Goal: Task Accomplishment & Management: Manage account settings

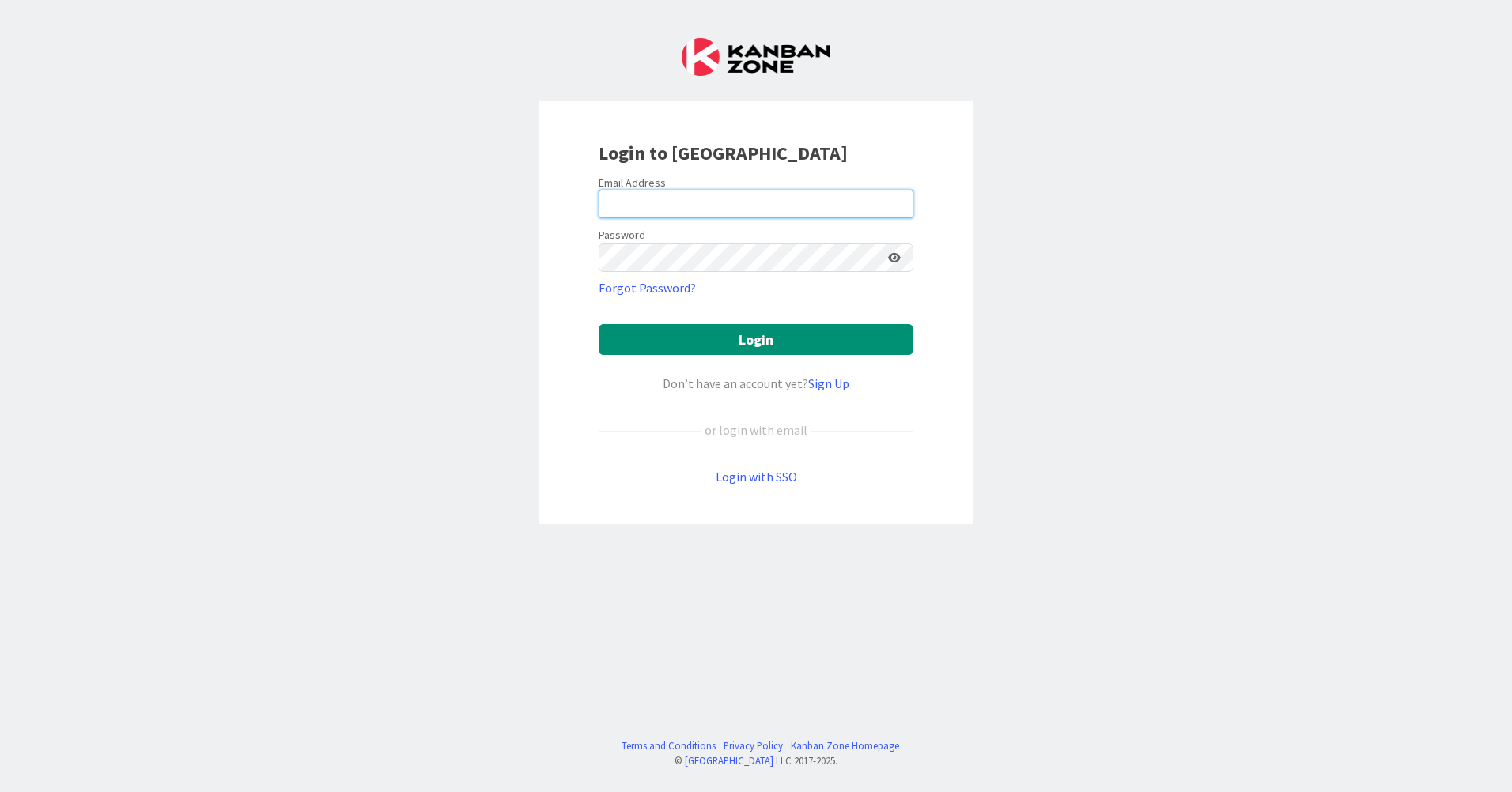
click at [683, 206] on input "email" at bounding box center [756, 204] width 314 height 29
type input "[EMAIL_ADDRESS][DOMAIN_NAME]"
click at [598, 324] on button "Login" at bounding box center [756, 339] width 314 height 31
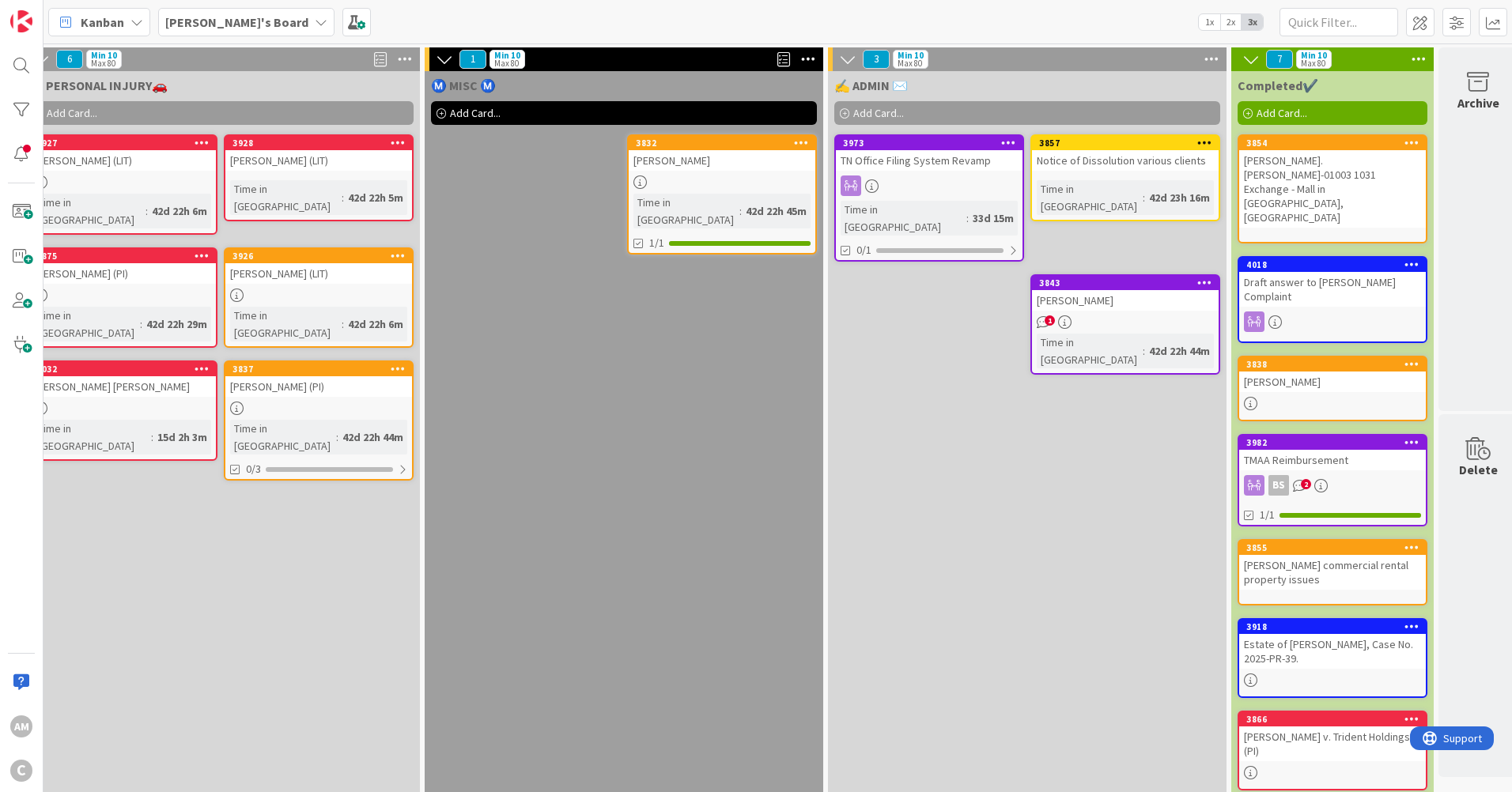
scroll to position [0, 1450]
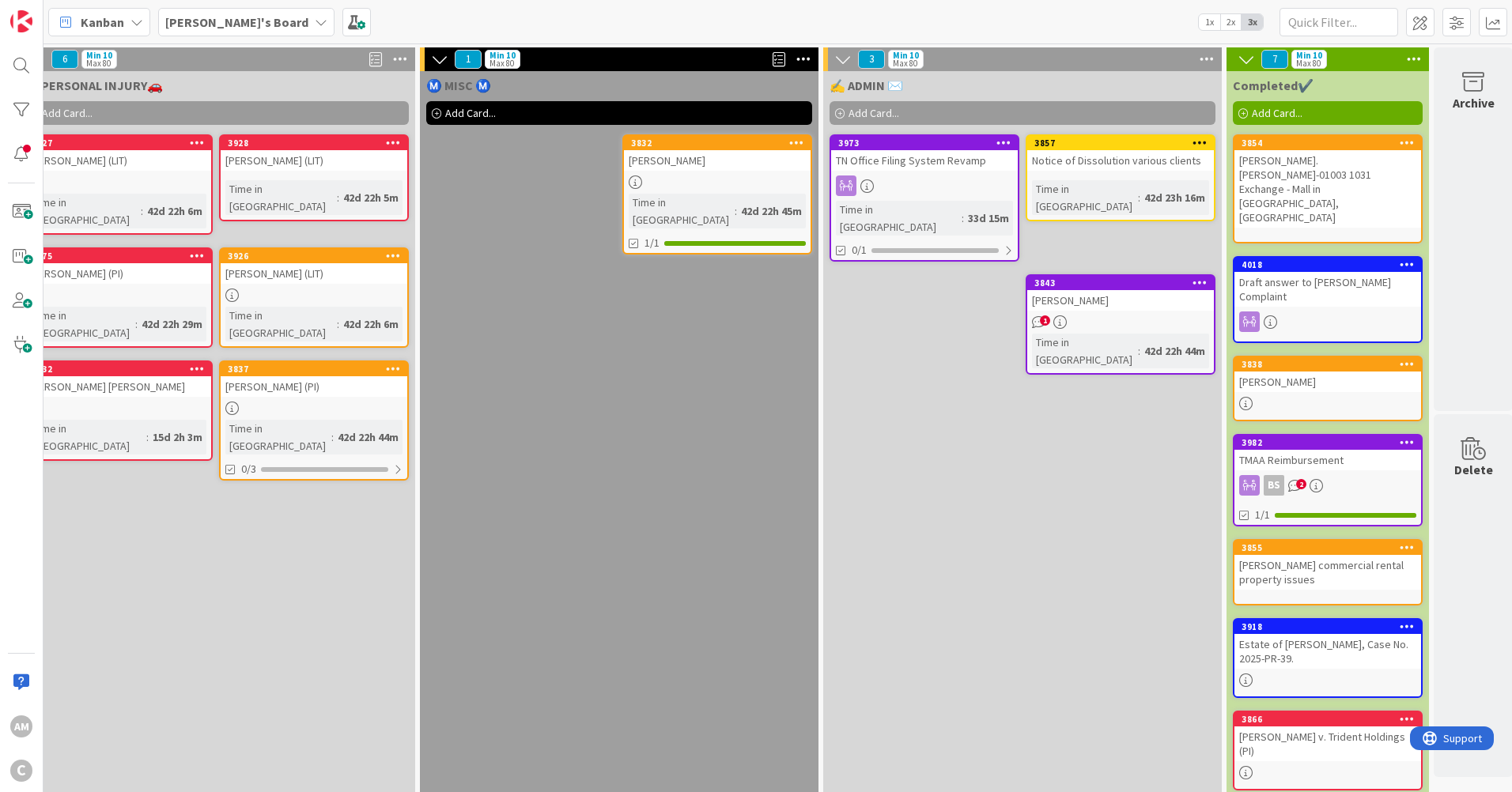
click at [1128, 315] on div "1" at bounding box center [1120, 322] width 187 height 13
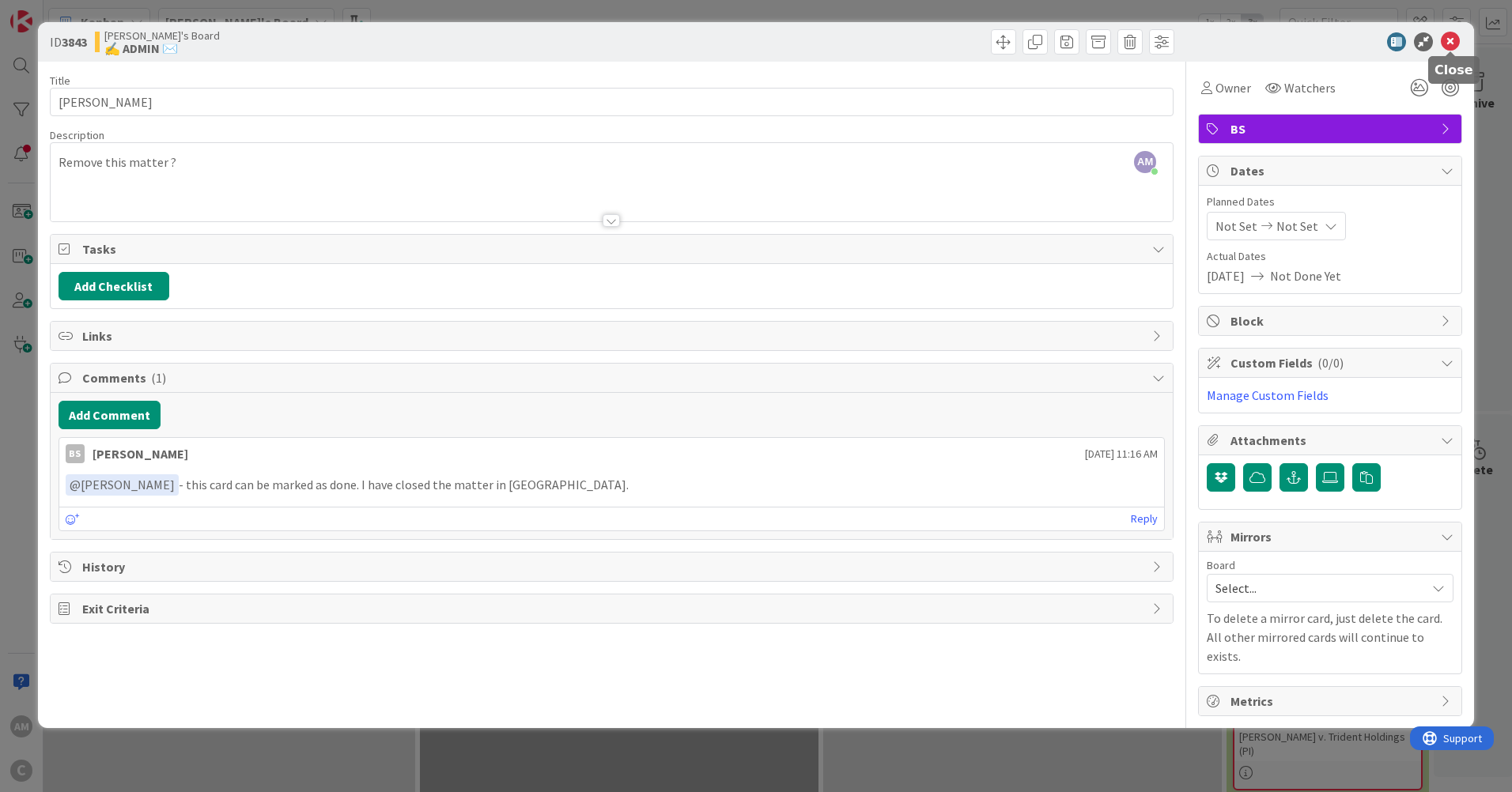
click at [1451, 43] on icon at bounding box center [1451, 42] width 19 height 19
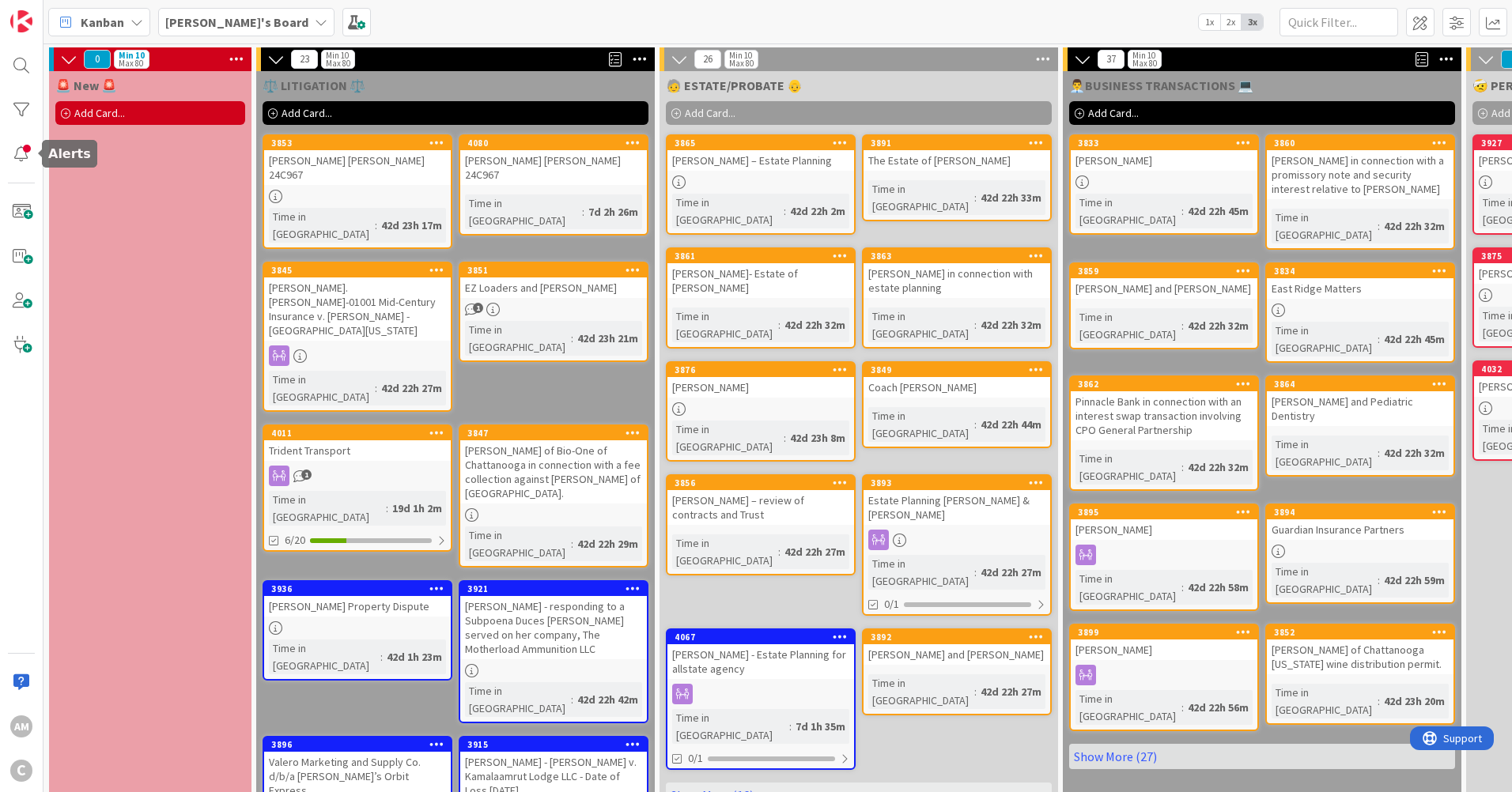
click at [18, 143] on div at bounding box center [21, 153] width 32 height 32
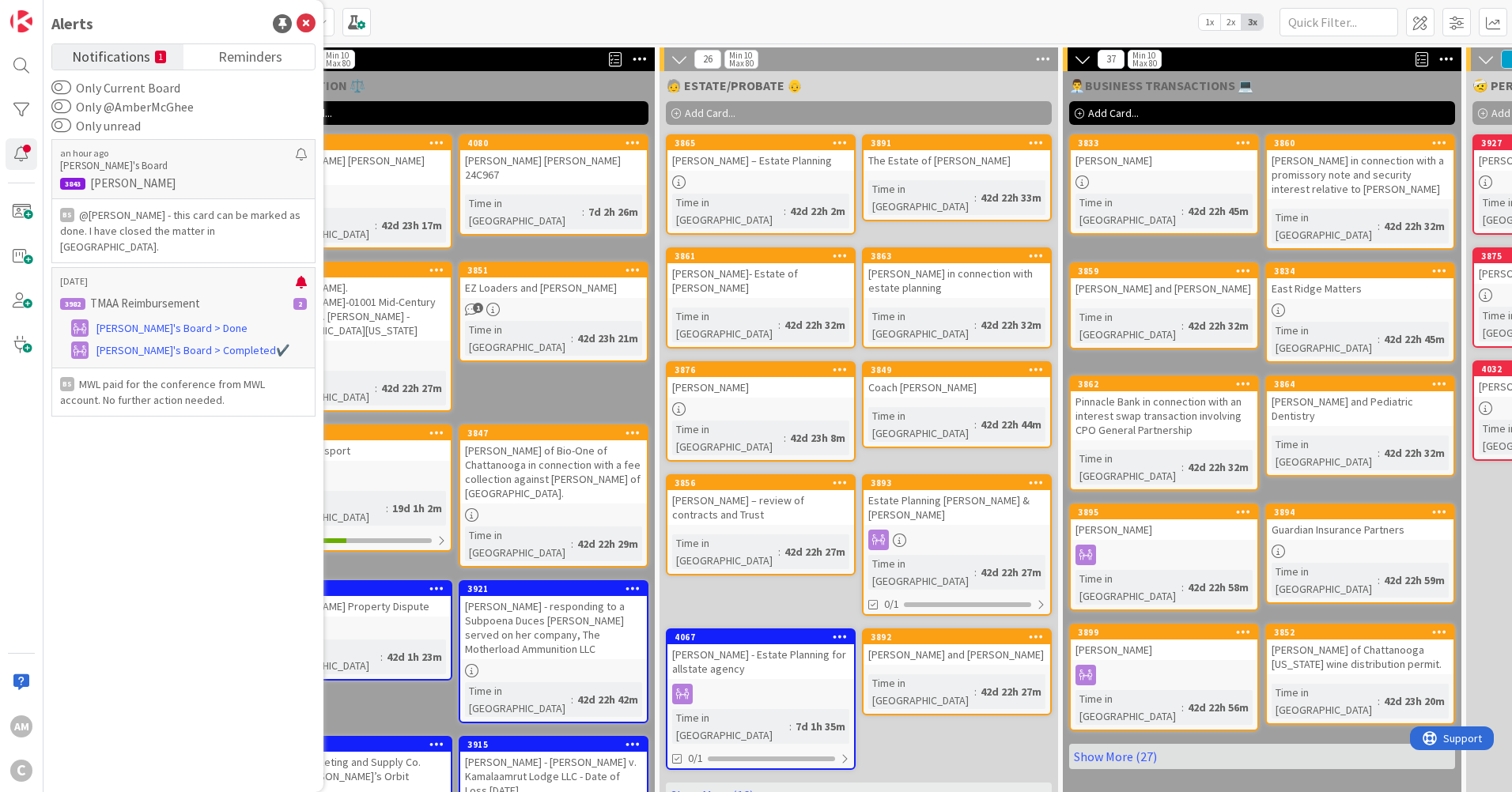
click at [192, 342] on span "[PERSON_NAME]'s Board > Completed✔️" at bounding box center [193, 350] width 193 height 16
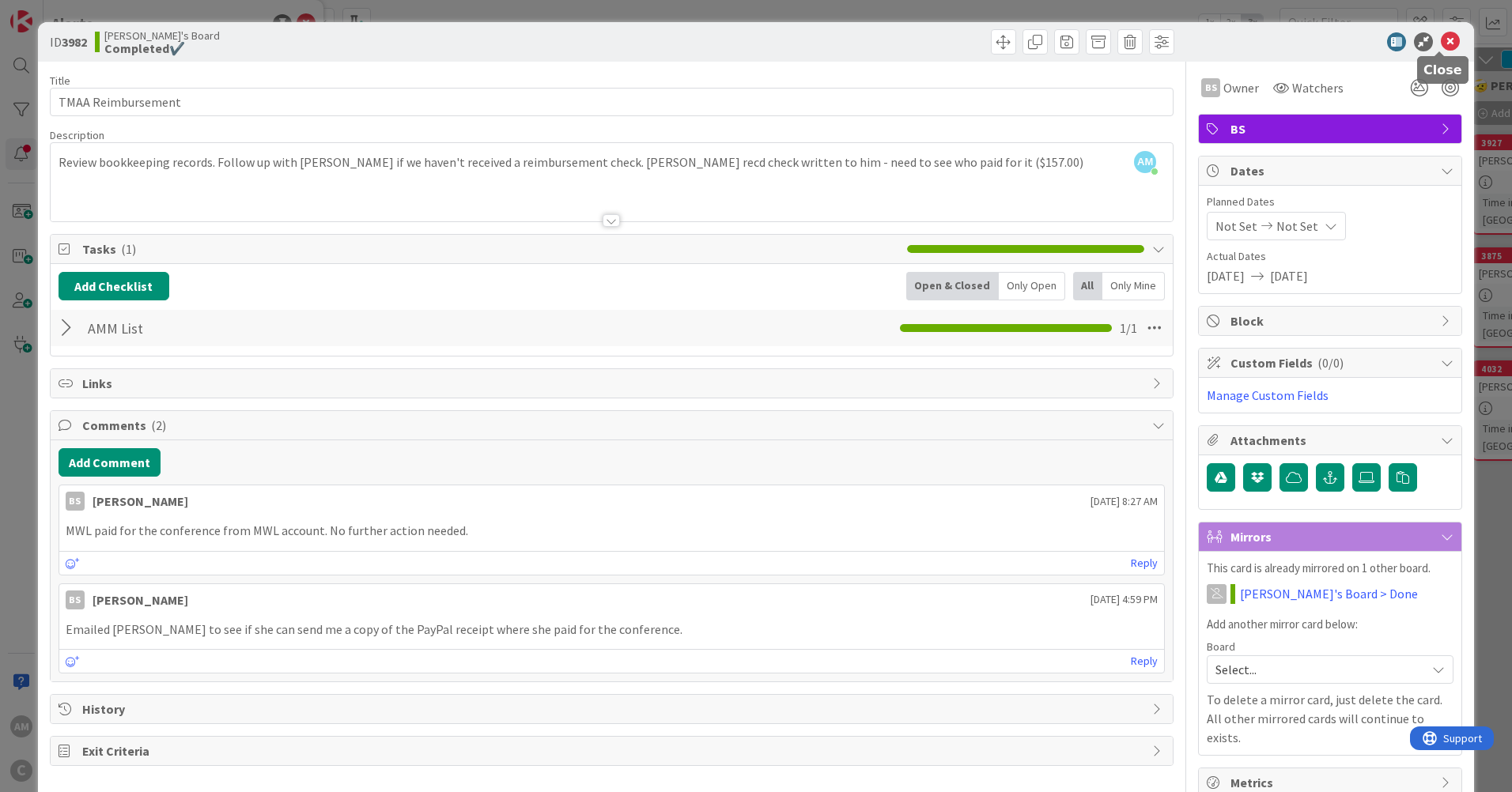
click at [1443, 43] on icon at bounding box center [1451, 42] width 19 height 19
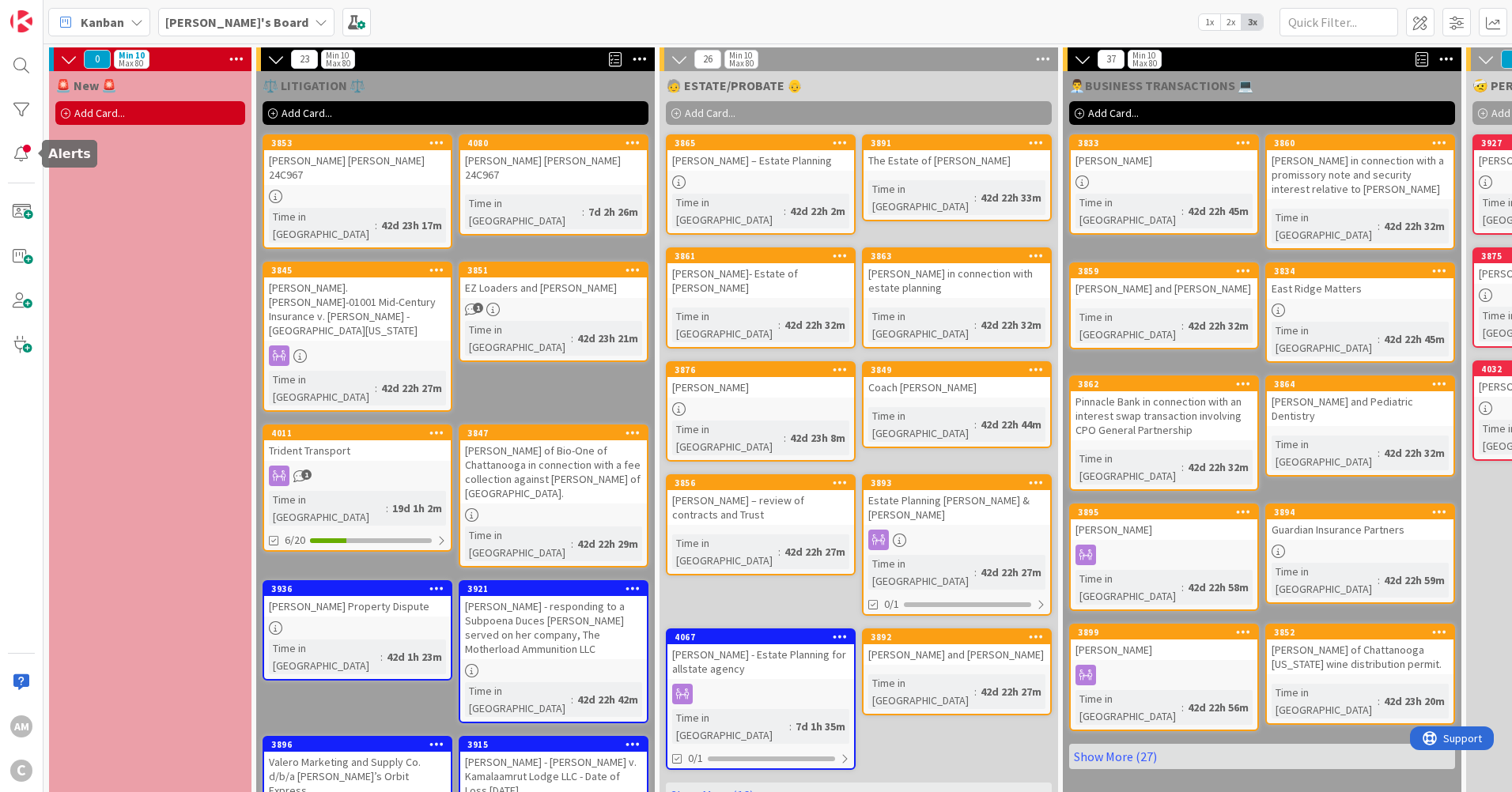
click at [29, 150] on div at bounding box center [21, 153] width 32 height 32
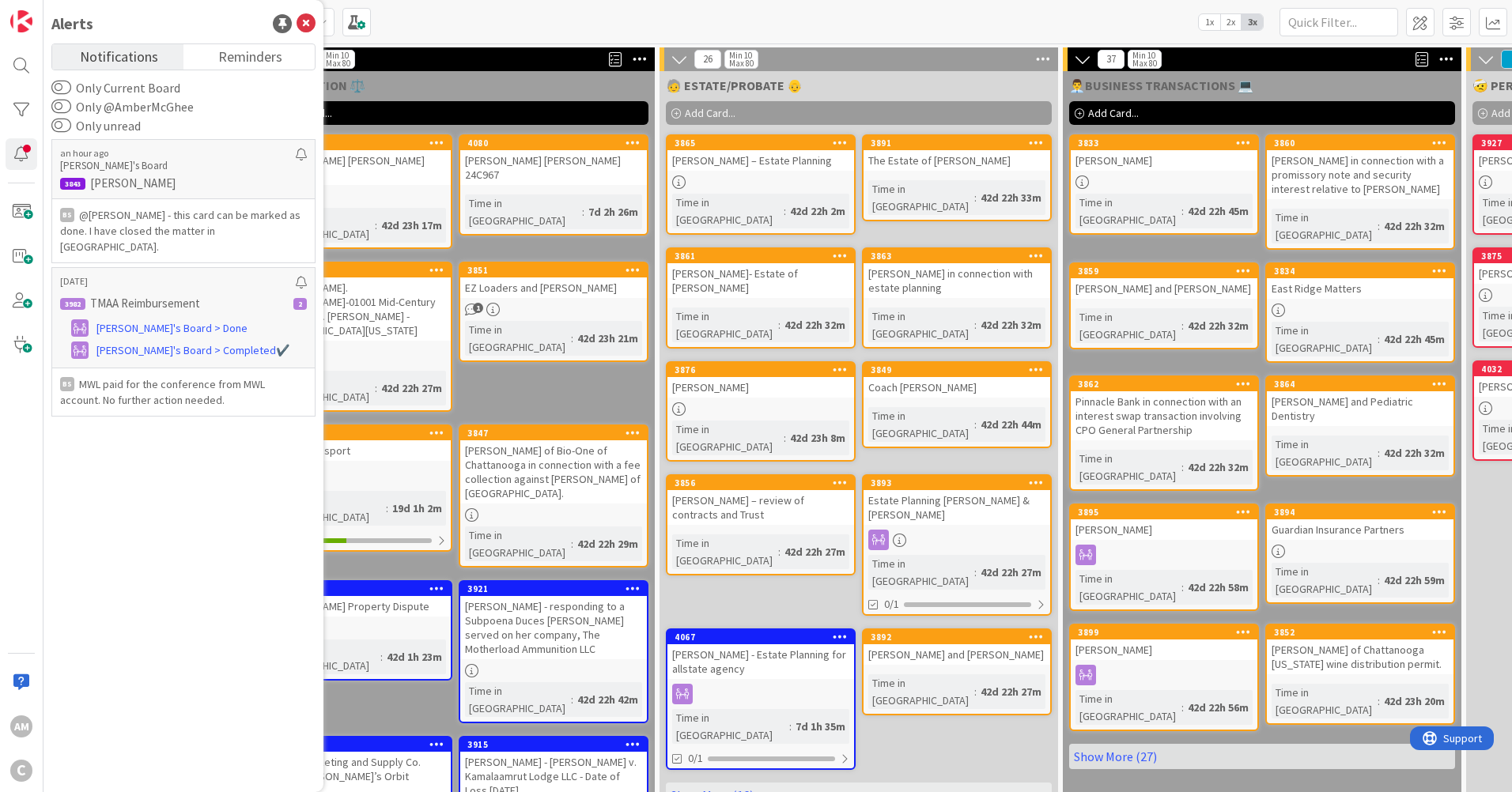
click at [698, 759] on div "🧓 ESTATE/PROBATE 👴 Add Card... 3891 The Estate of [PERSON_NAME] Time in [GEOGRA…" at bounding box center [859, 493] width 399 height 845
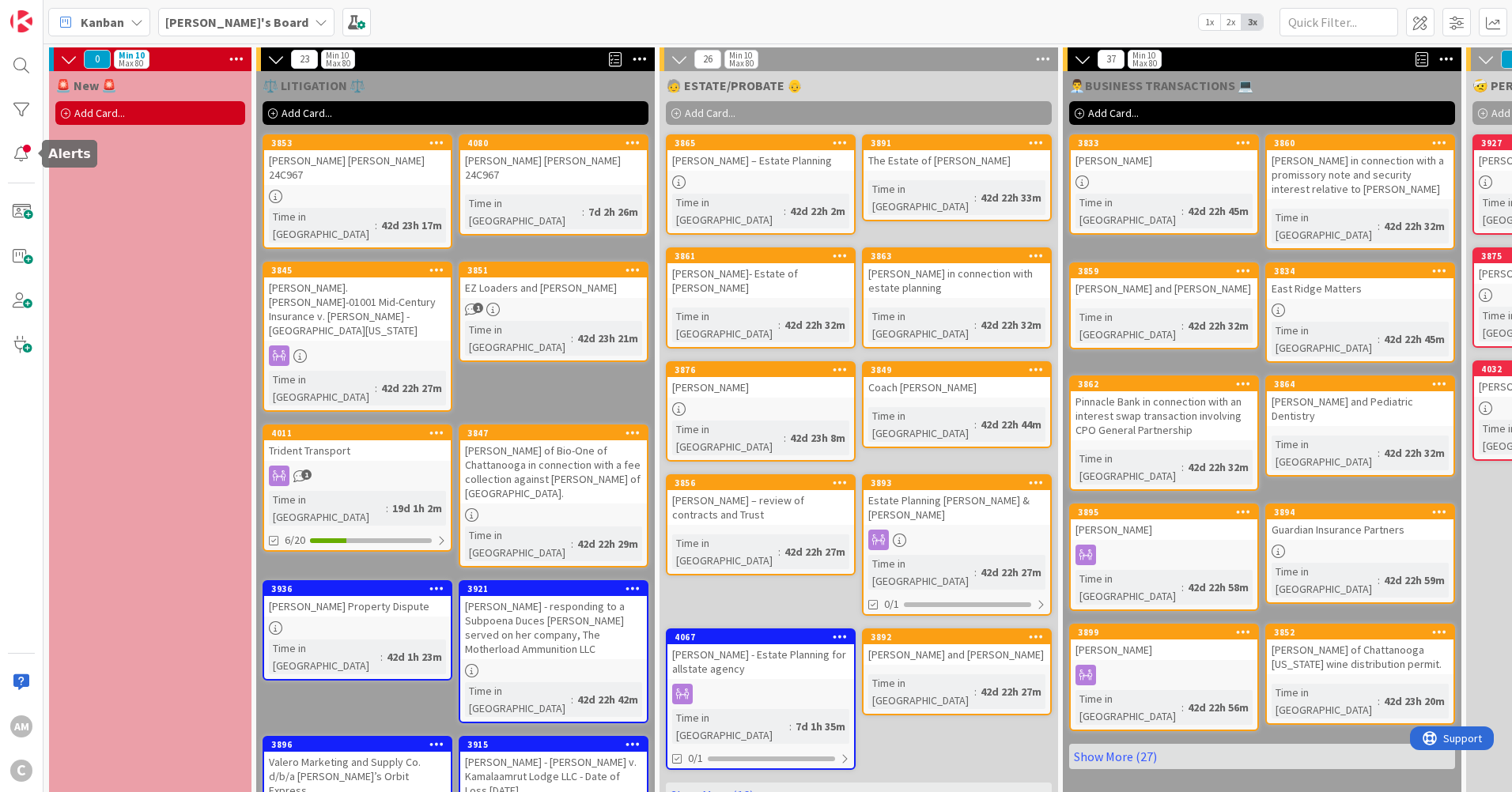
click at [29, 155] on div at bounding box center [21, 153] width 32 height 32
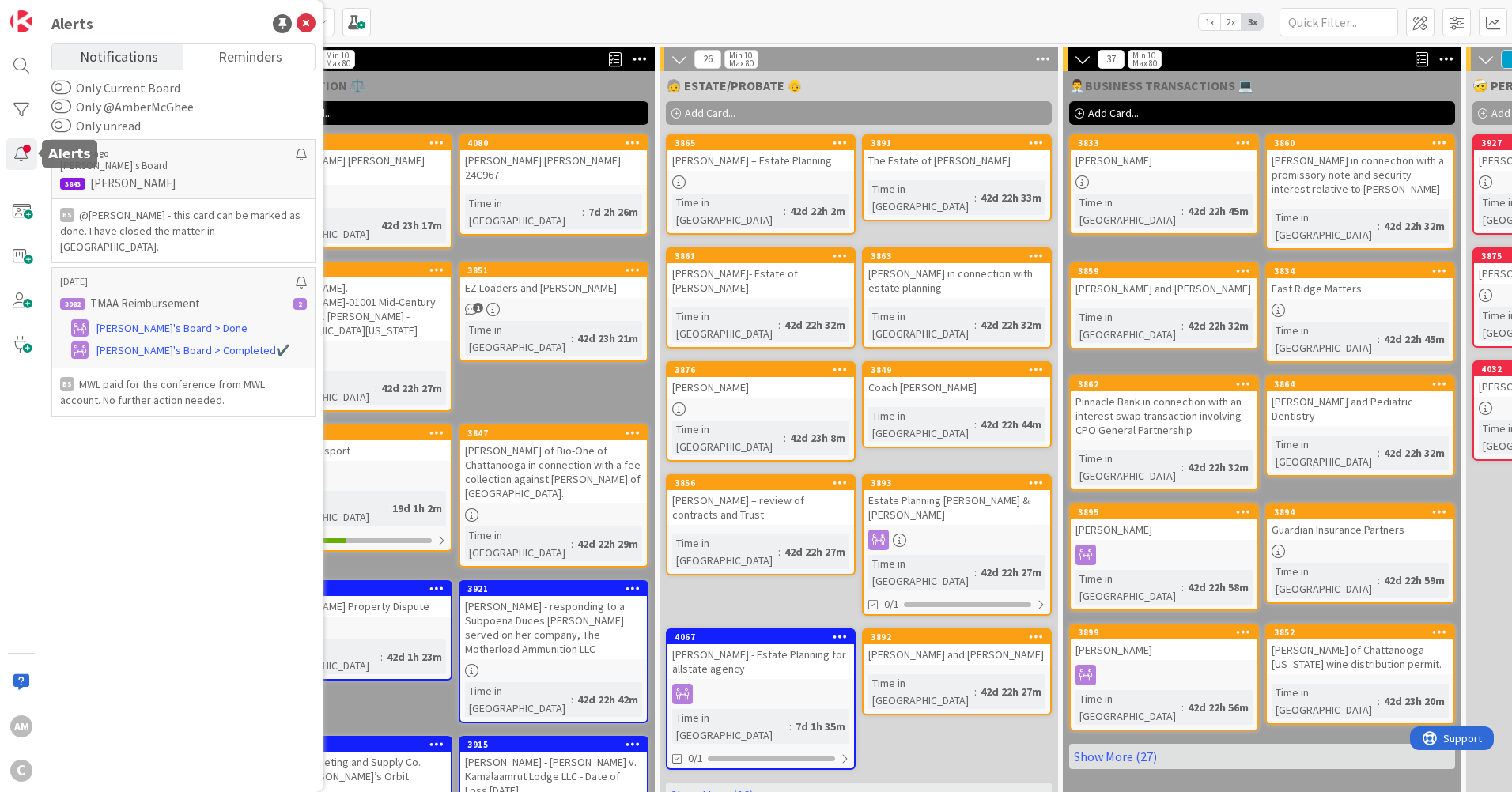
click at [29, 152] on div at bounding box center [21, 153] width 32 height 32
click at [185, 320] on span "[PERSON_NAME]'s Board > Done" at bounding box center [173, 328] width 151 height 16
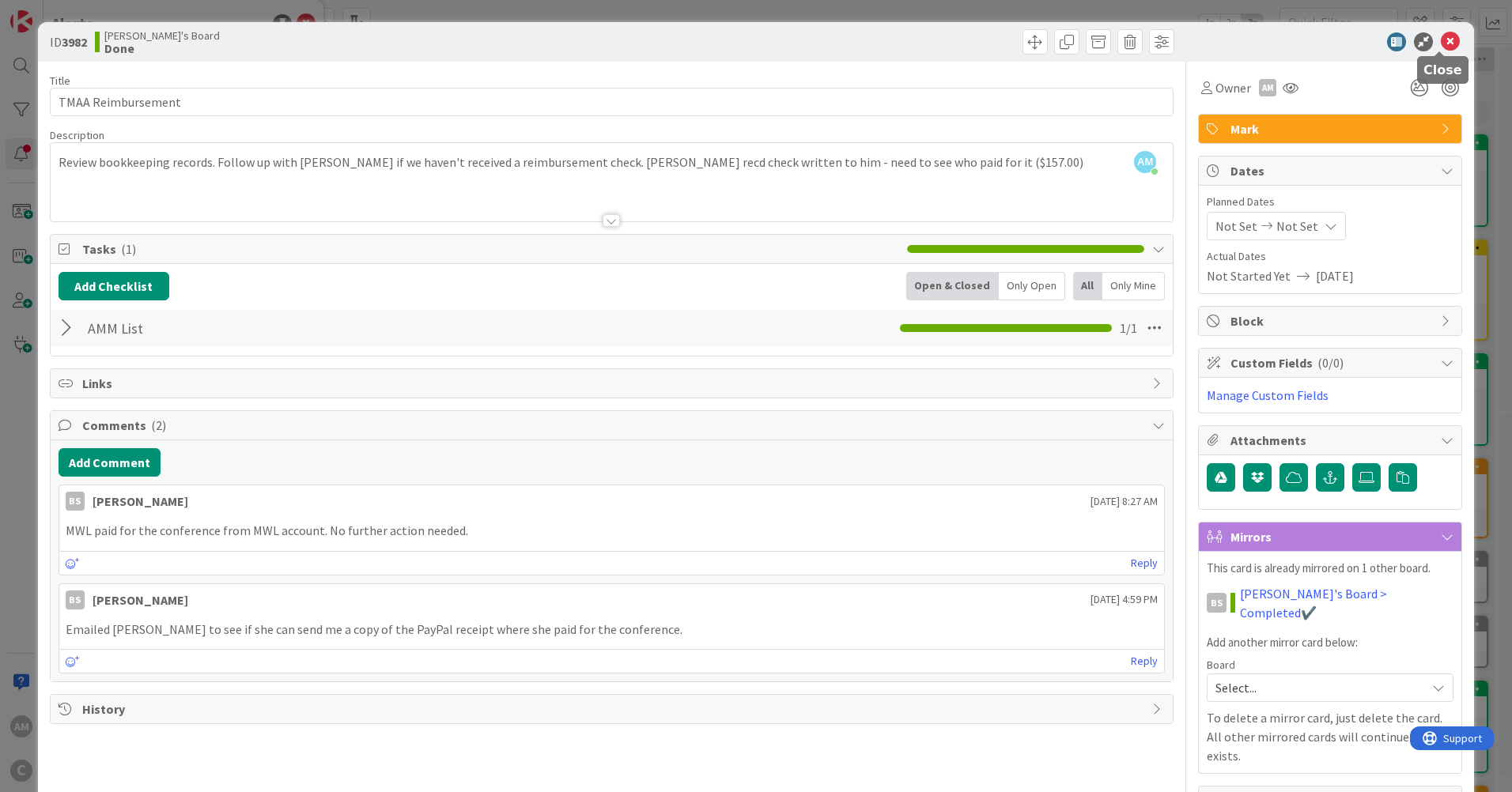
click at [1442, 47] on icon at bounding box center [1451, 42] width 19 height 19
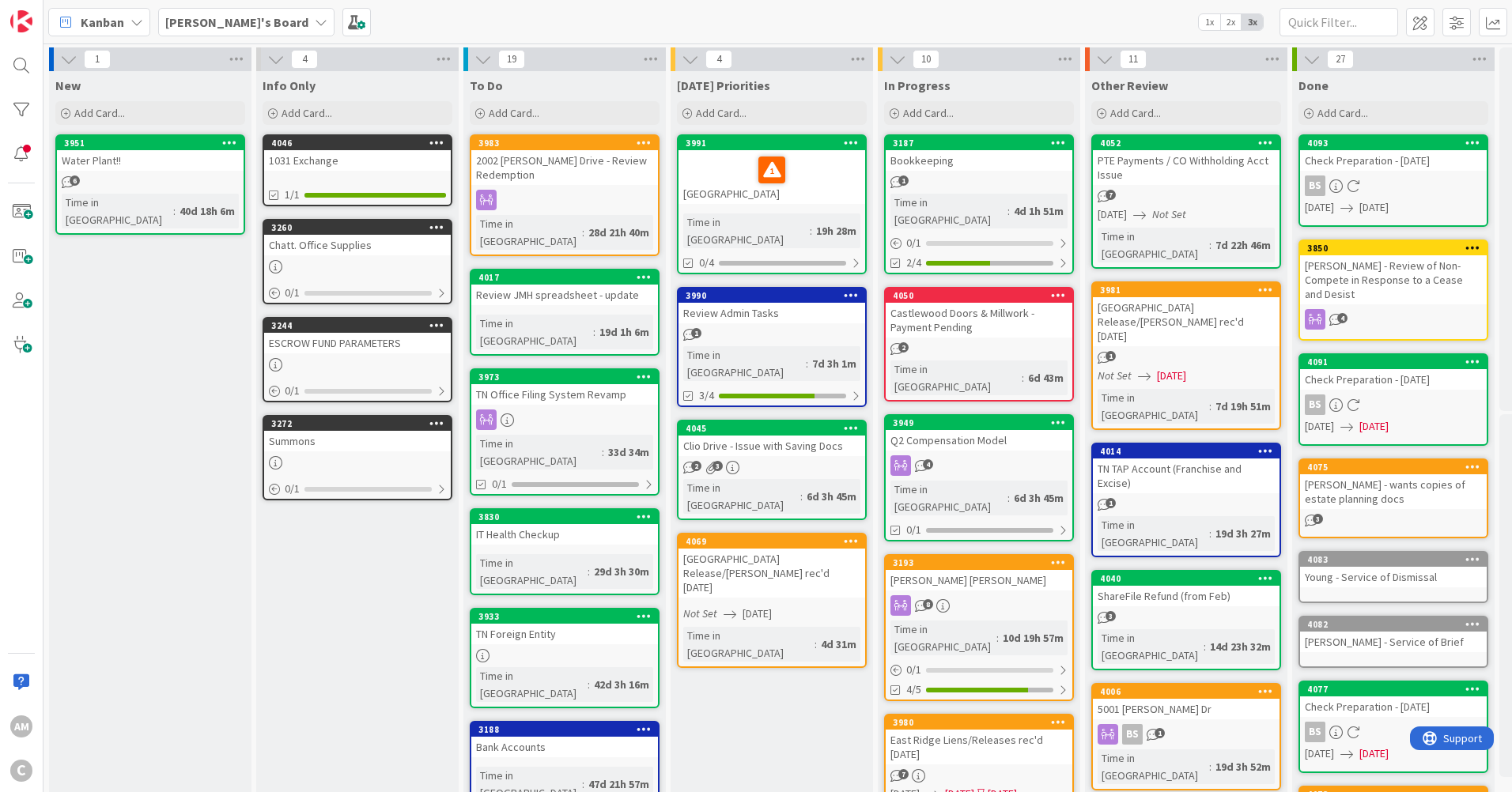
click at [243, 15] on b "[PERSON_NAME]'s Board" at bounding box center [236, 22] width 143 height 15
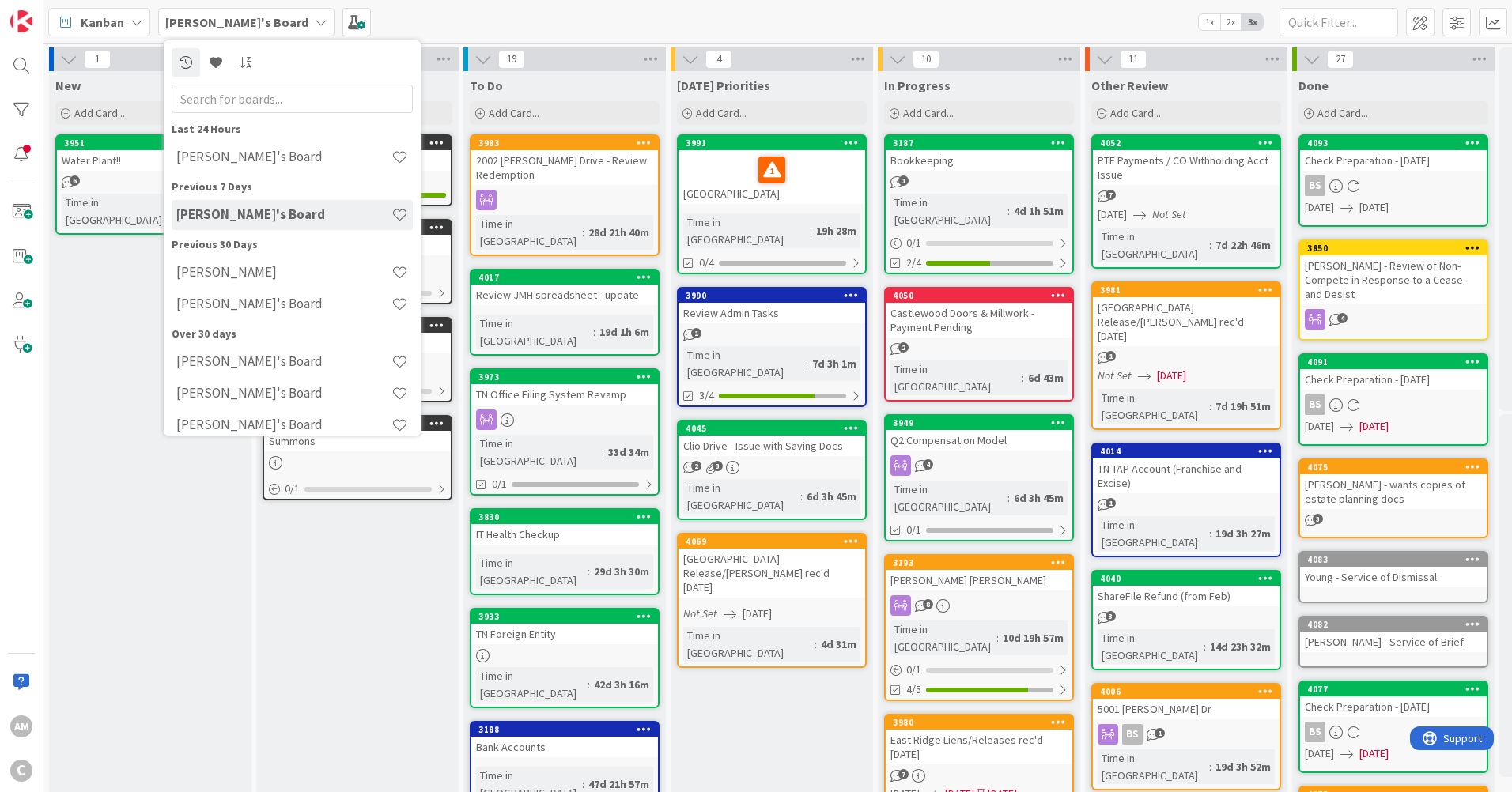
click at [258, 168] on div "[PERSON_NAME]'s Board" at bounding box center [292, 156] width 242 height 30
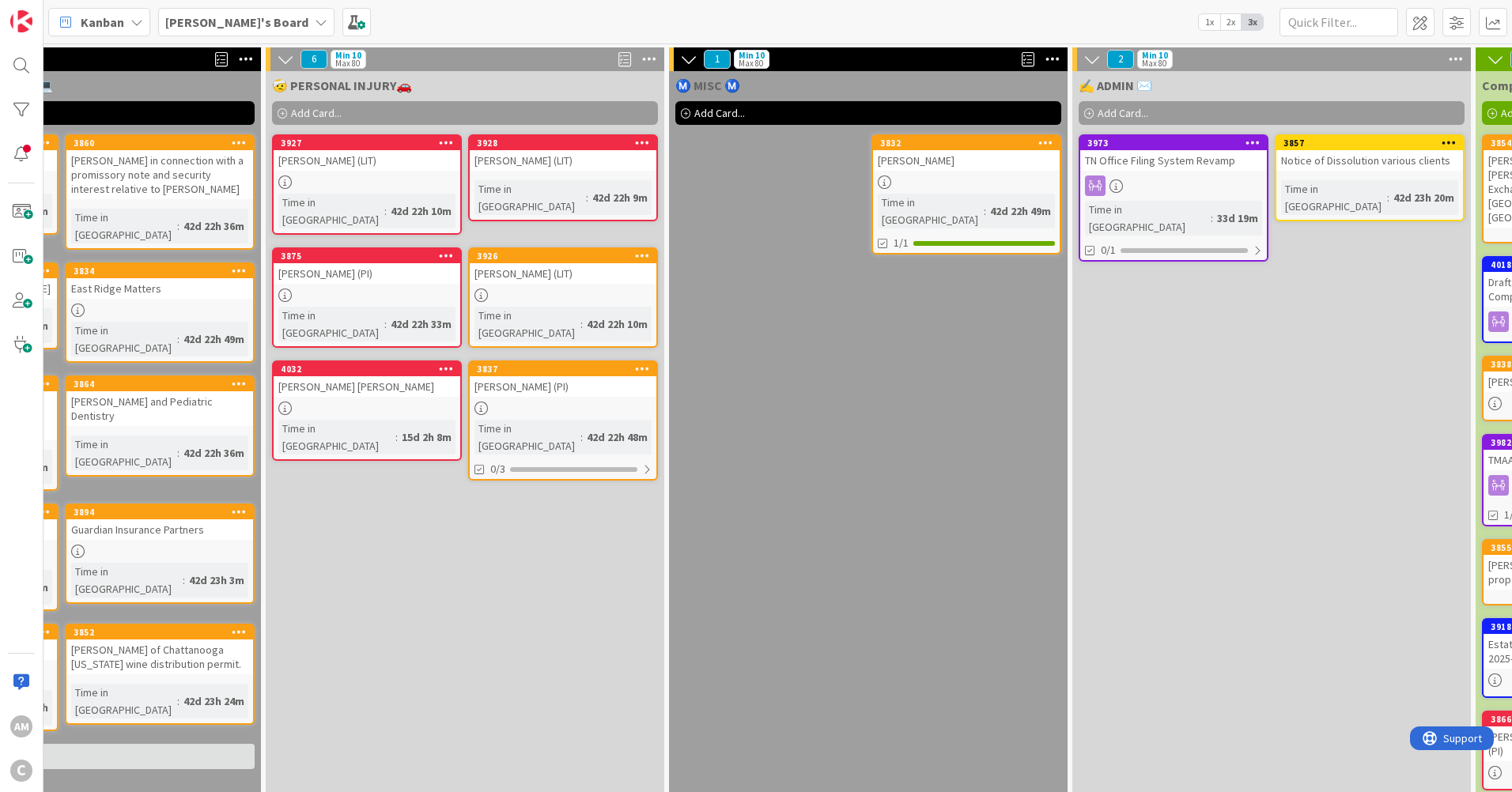
scroll to position [0, 1386]
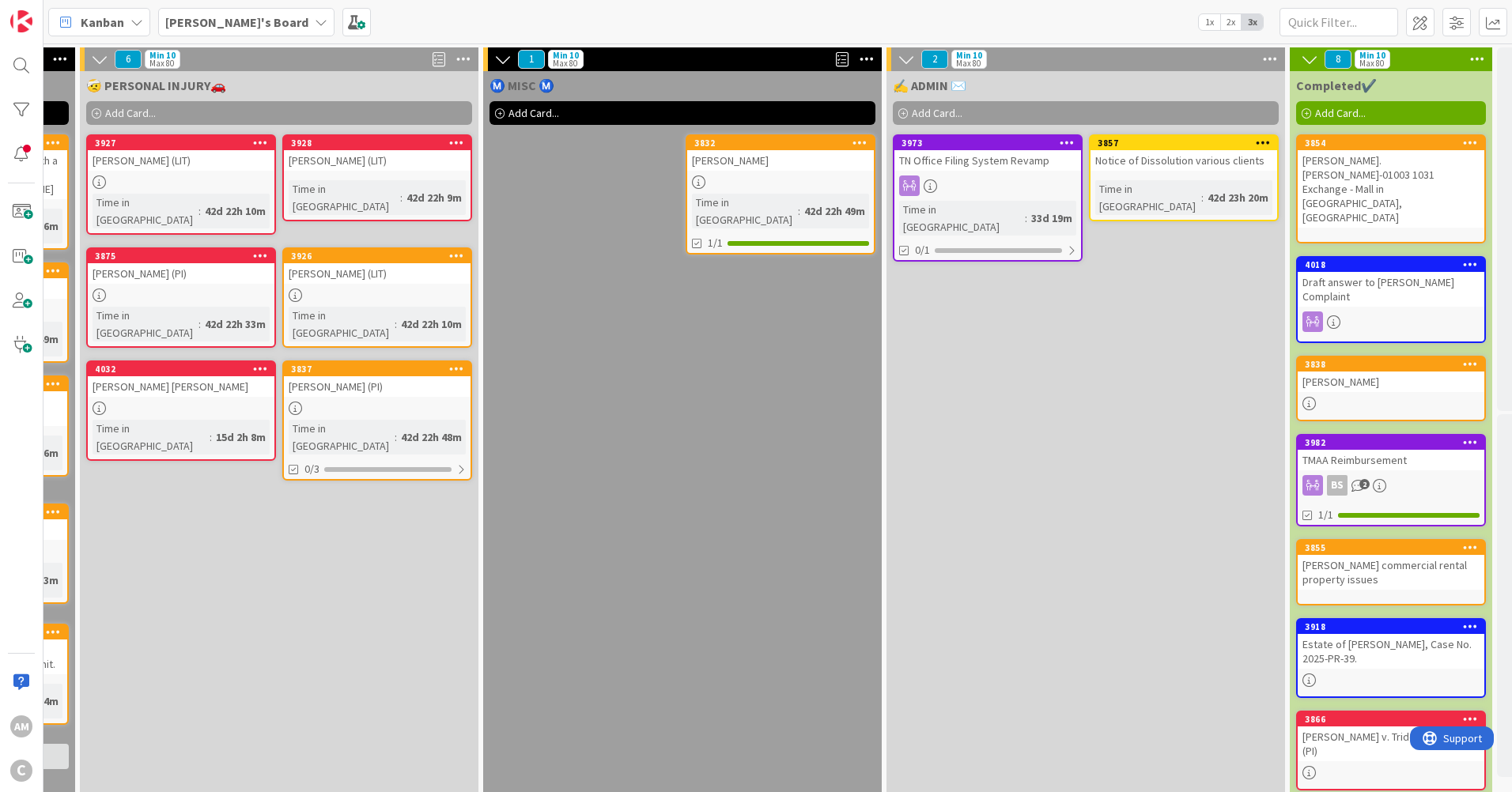
drag, startPoint x: 1049, startPoint y: 787, endPoint x: 1116, endPoint y: 413, distance: 380.0
click at [1116, 413] on div "✍️ ADMIN ✉️ Add Card... 3857 Notice of Dissolution various clients Time in [GEO…" at bounding box center [1086, 493] width 399 height 845
click at [1165, 160] on div "Notice of Dissolution various clients" at bounding box center [1183, 160] width 187 height 20
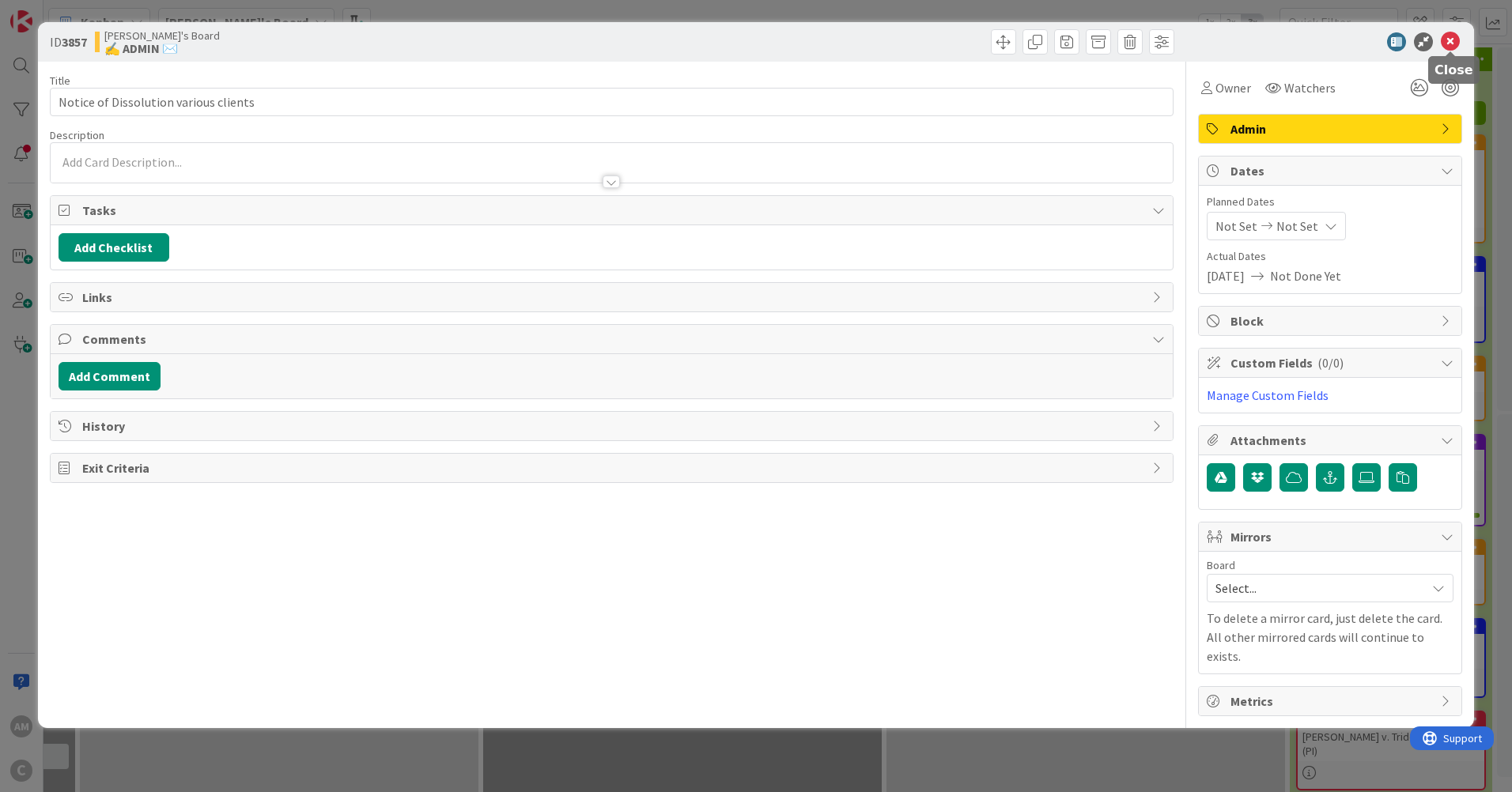
click at [1452, 35] on icon at bounding box center [1451, 42] width 19 height 19
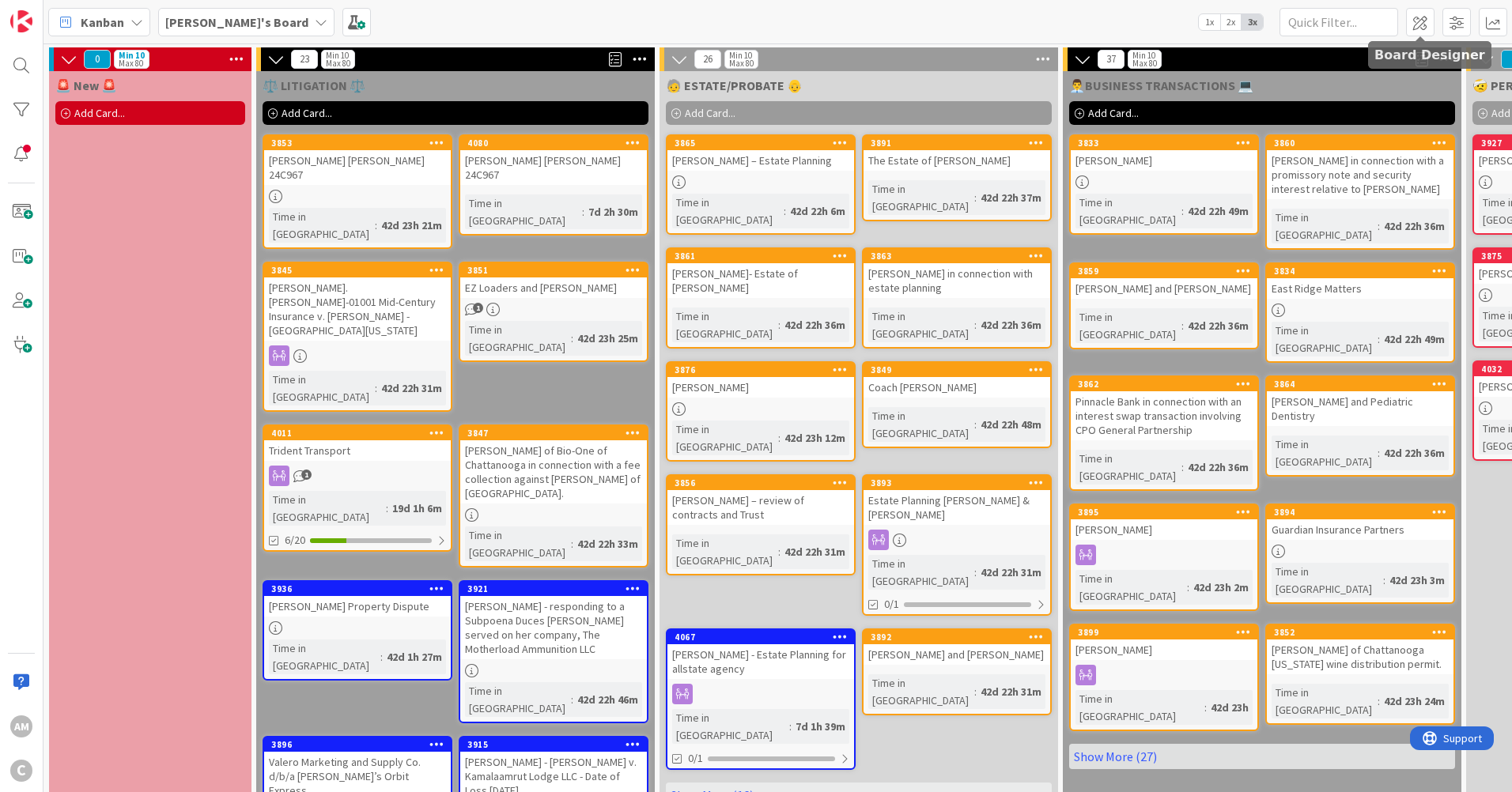
click at [1425, 21] on span at bounding box center [1421, 22] width 29 height 29
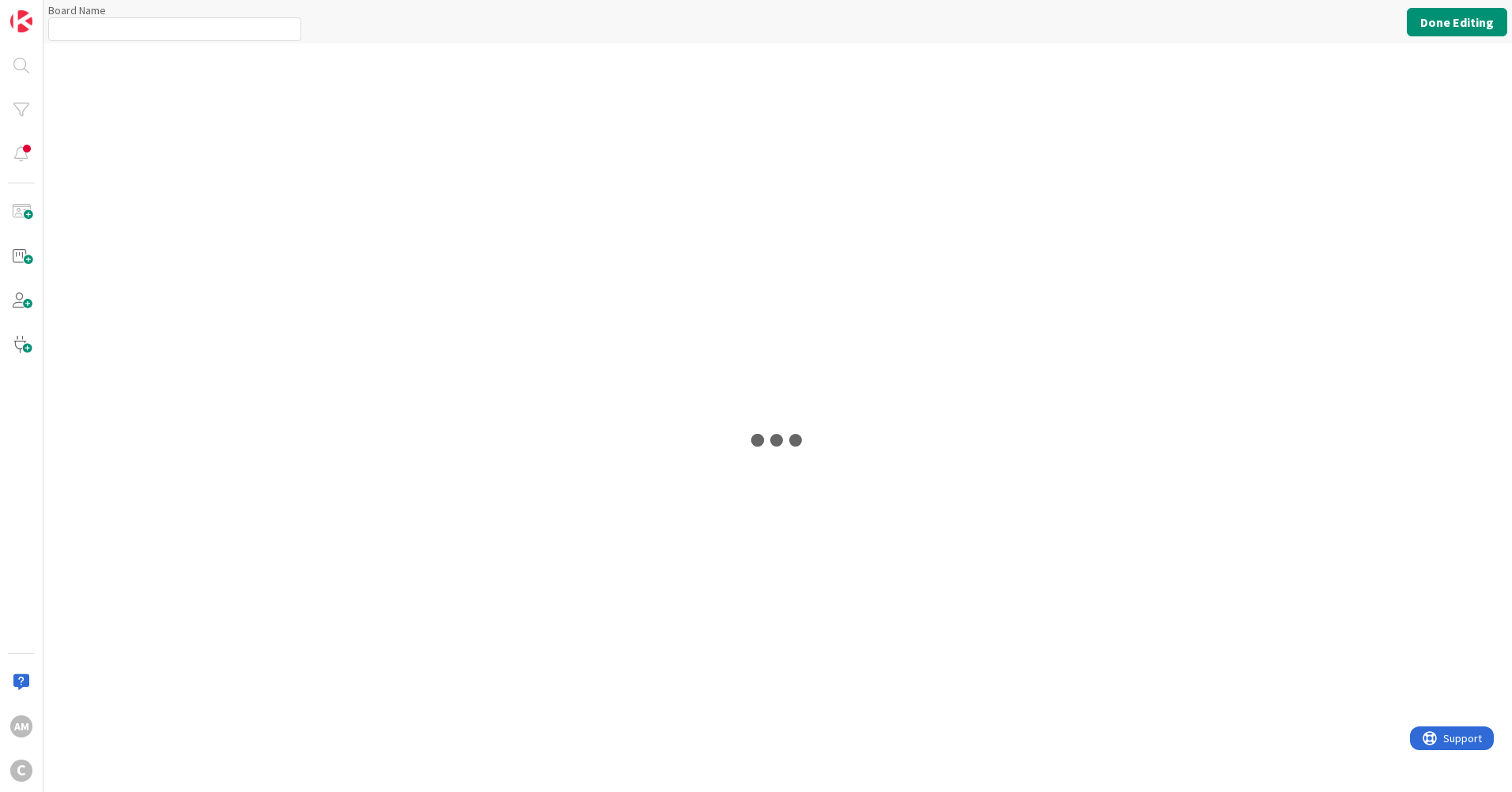
type input "[PERSON_NAME]'s Board"
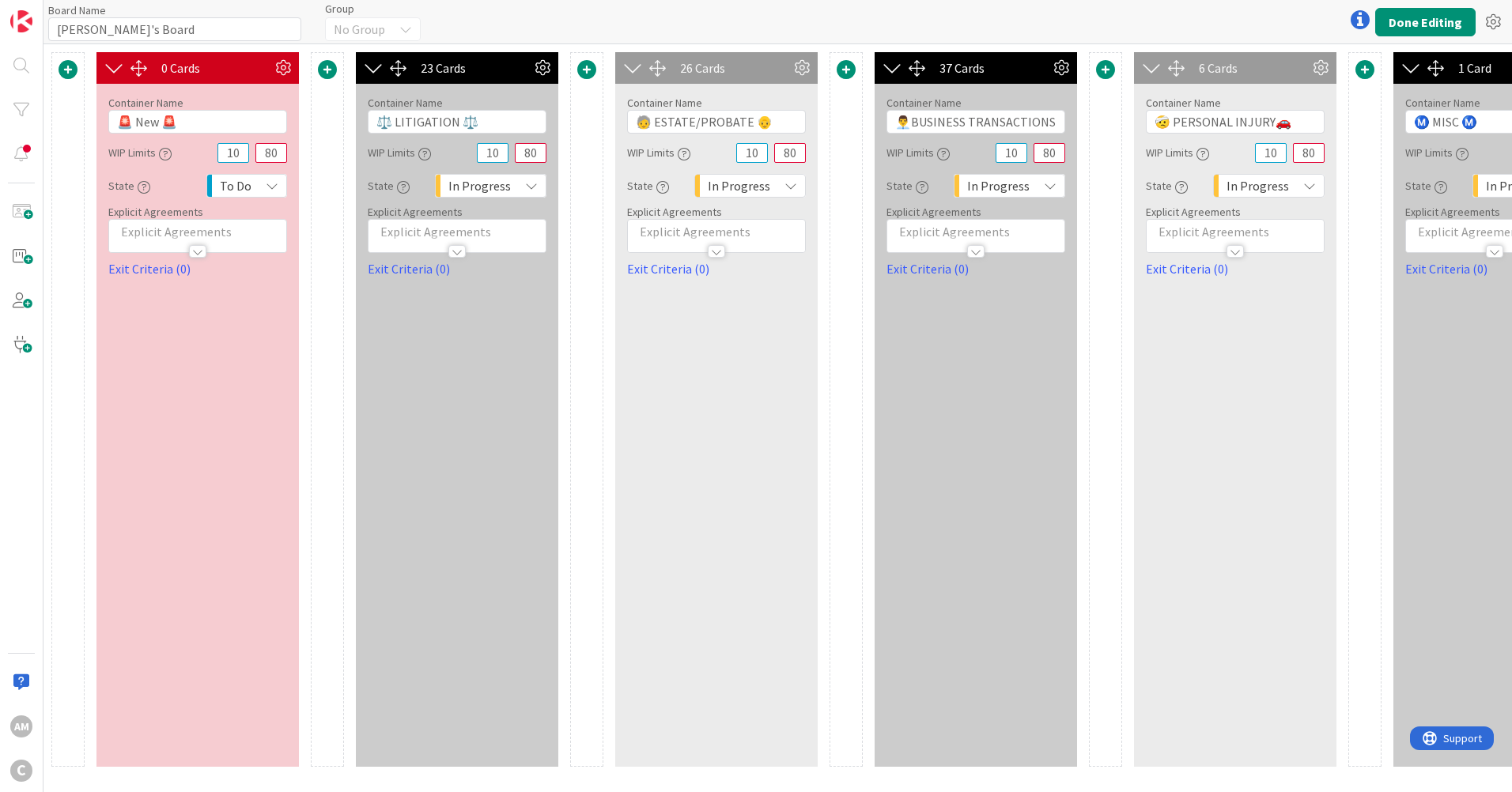
click at [70, 67] on span at bounding box center [68, 70] width 19 height 19
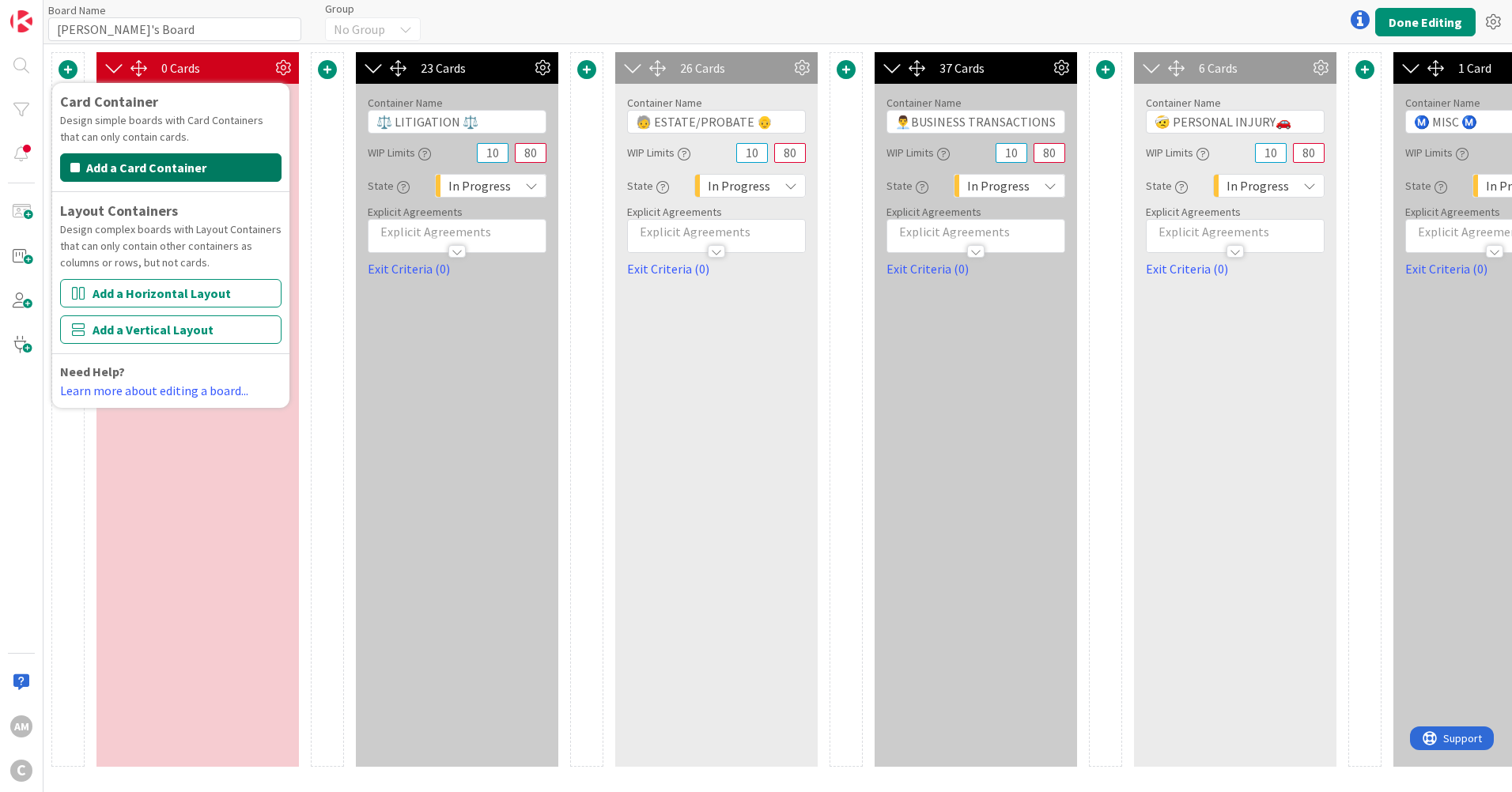
click at [114, 173] on button "Add a Card Container" at bounding box center [171, 168] width 221 height 29
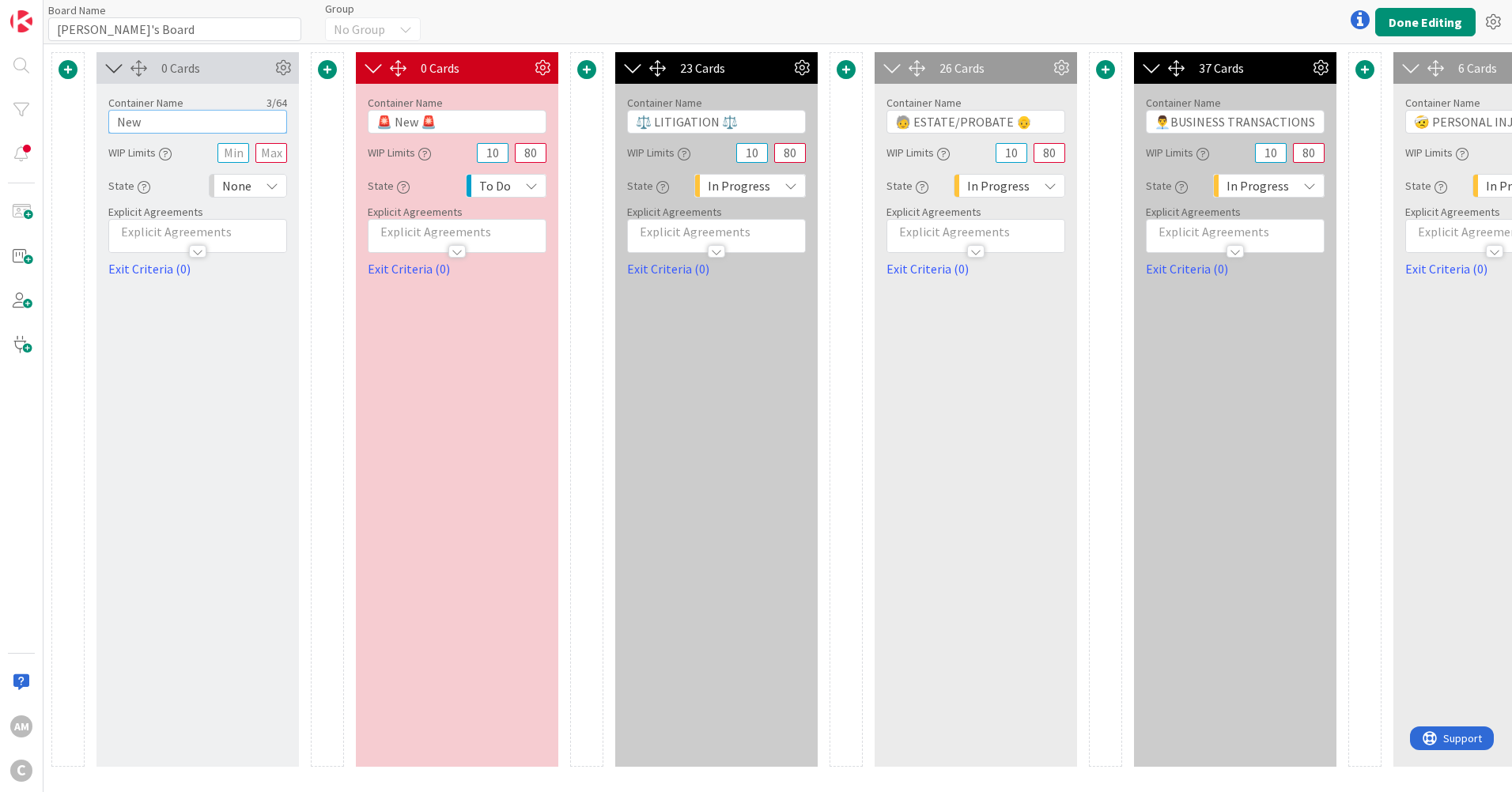
click at [165, 123] on input "New" at bounding box center [198, 122] width 178 height 24
type input "C"
type input "CONFLICTS CHECKS"
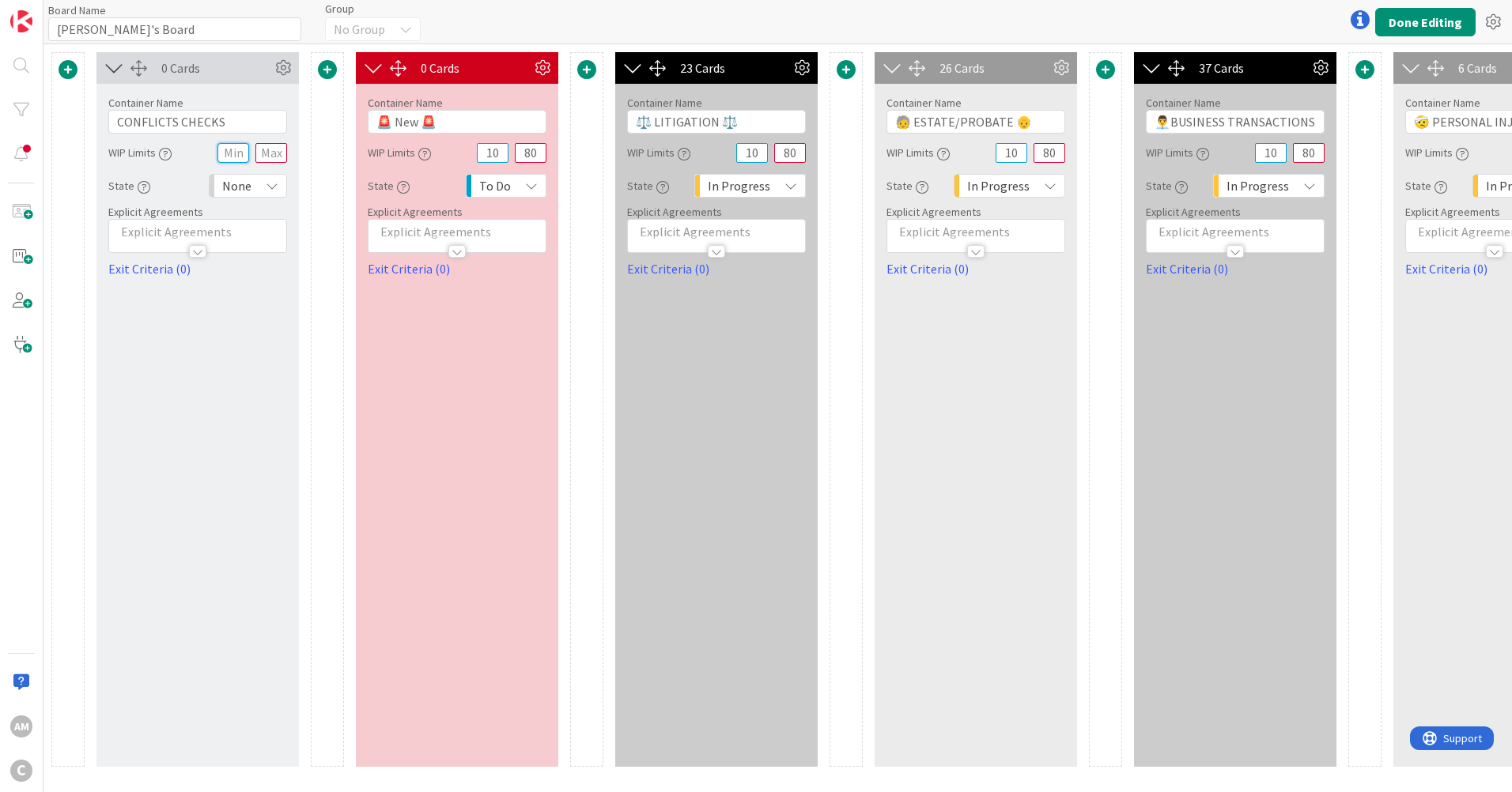
click at [234, 151] on input "text" at bounding box center [233, 152] width 32 height 20
type input "10"
type input "80"
click at [144, 377] on div "0 Cards Container Name 17 / 64 CONFLICTS CHECKS WIP Limits 10 80 State None Exp…" at bounding box center [198, 409] width 202 height 715
click at [268, 186] on icon at bounding box center [271, 185] width 12 height 12
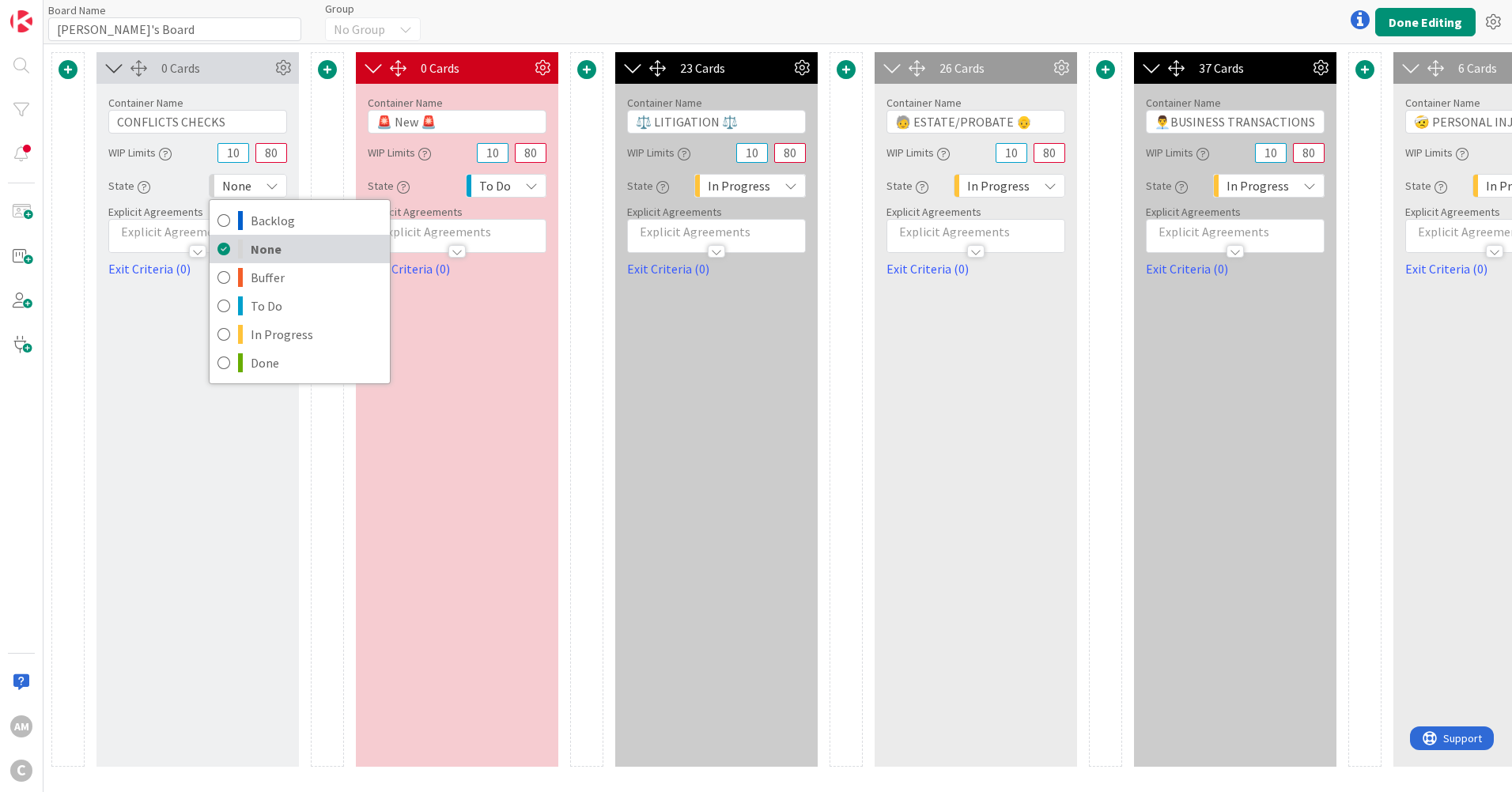
click at [266, 252] on span "None" at bounding box center [315, 248] width 131 height 24
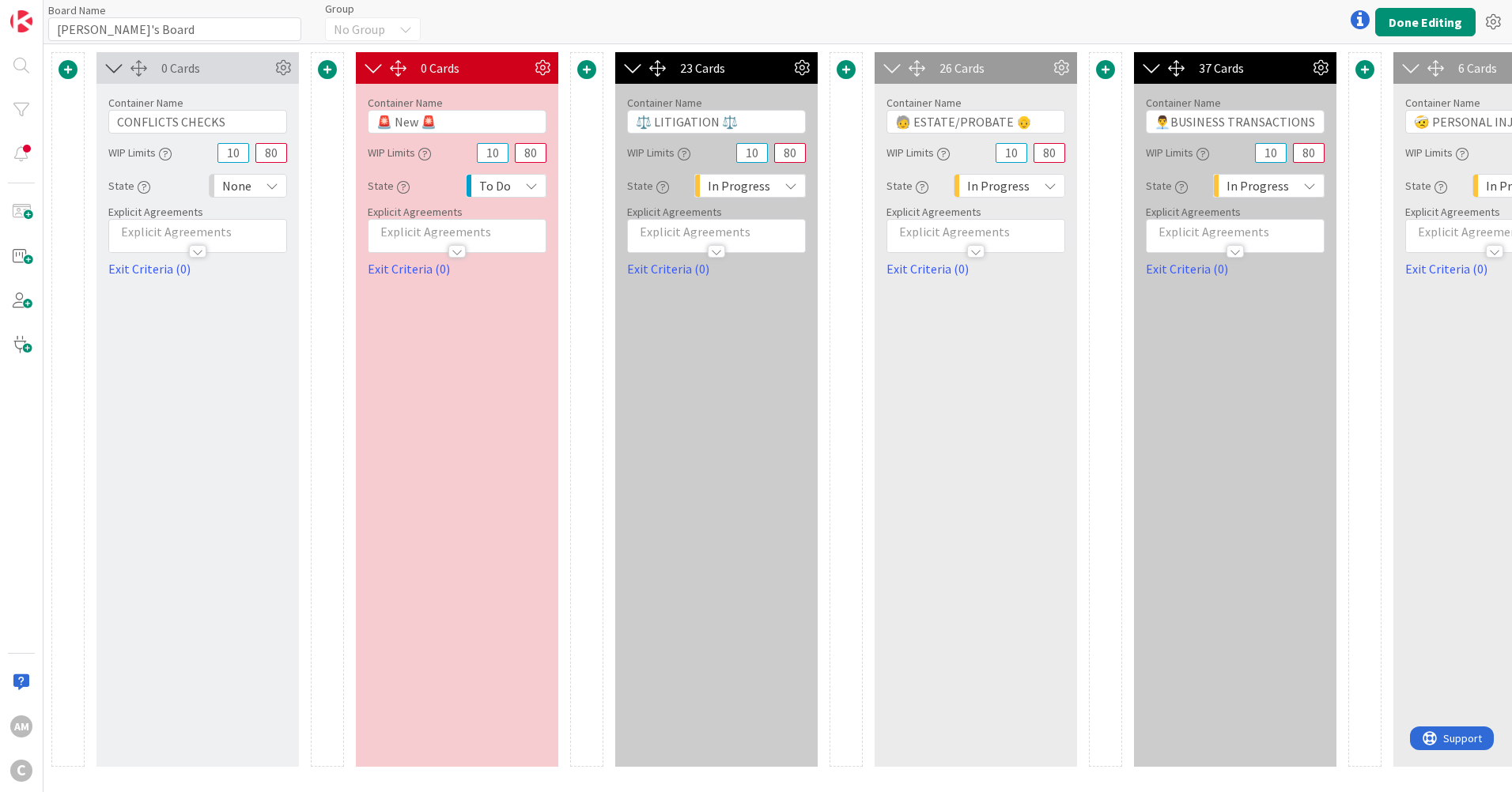
click at [190, 429] on div "0 Cards Container Name 17 / 64 CONFLICTS CHECKS WIP Limits 10 80 State None Bac…" at bounding box center [198, 409] width 202 height 715
click at [235, 130] on input "CONFLICTS CHECKS" at bounding box center [198, 122] width 178 height 24
click at [116, 125] on input "CONFLICTS CHECKS ✔️" at bounding box center [198, 122] width 178 height 24
click at [135, 120] on input "✔️☑️CONFLICTS CHECKS☑️ ✔️" at bounding box center [198, 122] width 178 height 24
click at [274, 128] on input "☑️CONFLICTS CHECKS☑️ ✔️" at bounding box center [198, 122] width 178 height 24
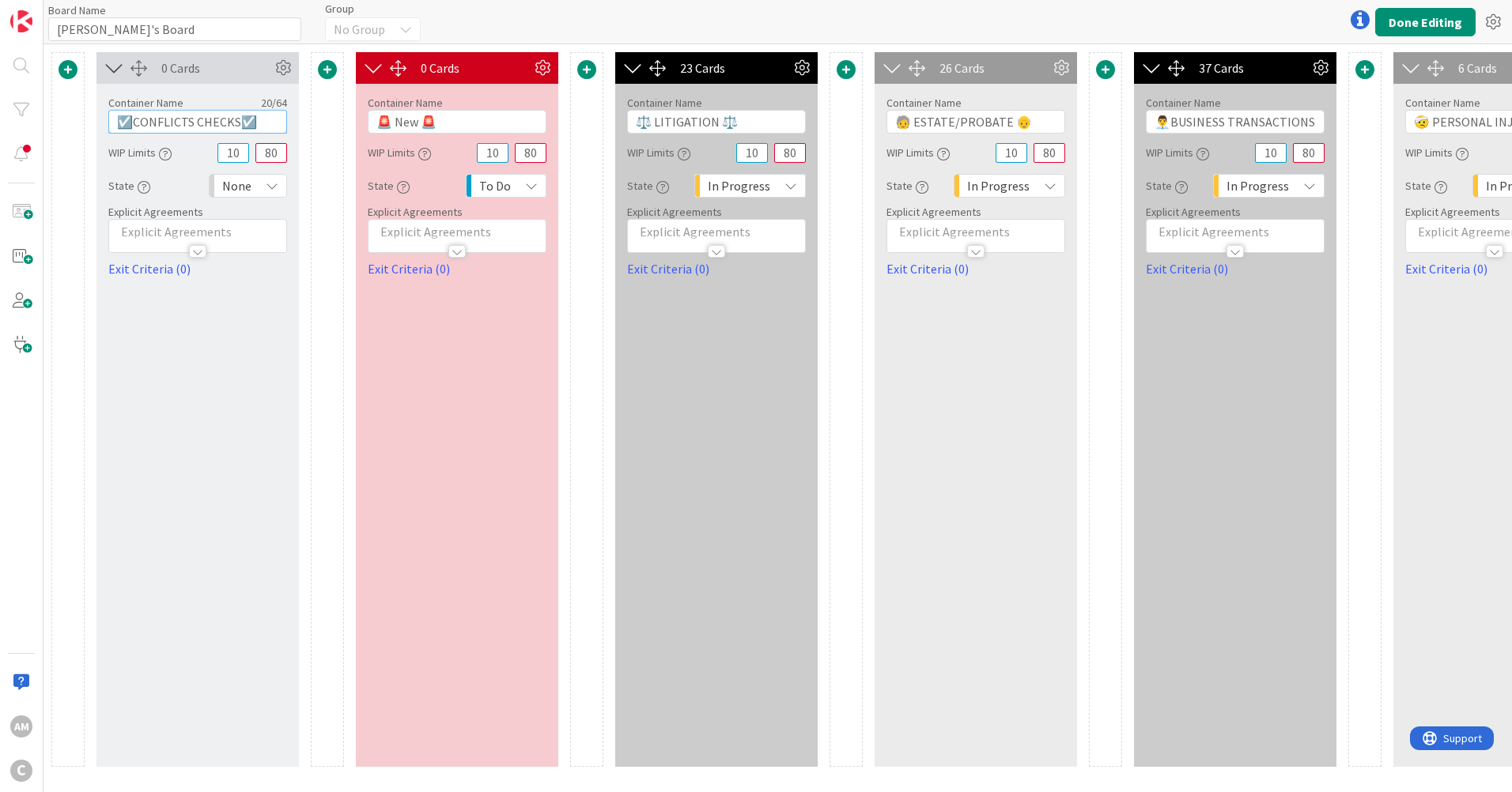
type input "☑️CONFLICTS CHECKS☑️"
click at [157, 310] on div "0 Cards Container Name 20 / 64 ☑️CONFLICTS CHECKS☑️ WIP Limits 10 80 State None…" at bounding box center [198, 409] width 202 height 715
click at [1426, 17] on button "Done Editing" at bounding box center [1425, 22] width 101 height 29
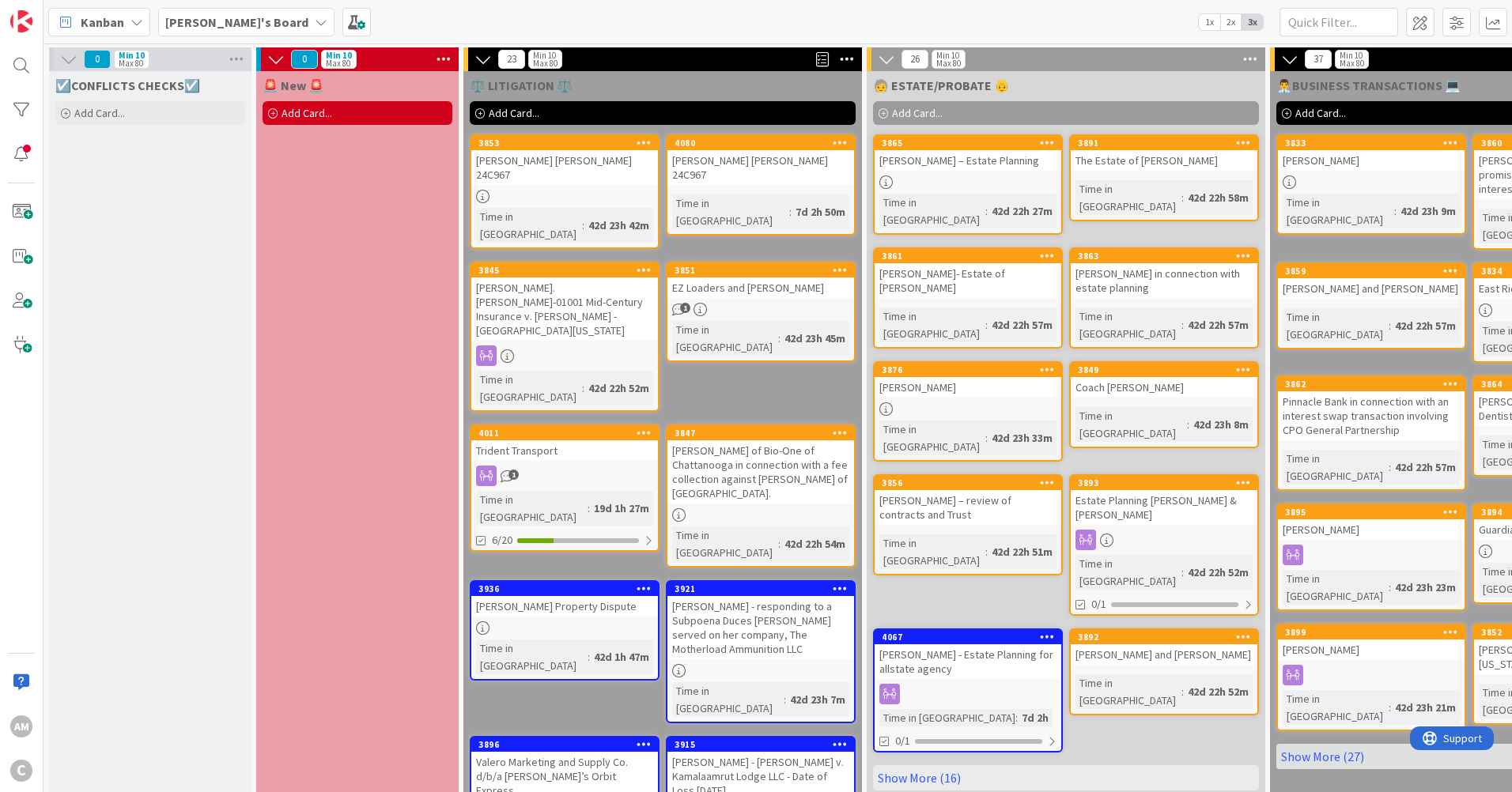
drag, startPoint x: 140, startPoint y: 301, endPoint x: 1423, endPoint y: 28, distance: 1311.7
click at [1423, 28] on span at bounding box center [1421, 22] width 29 height 29
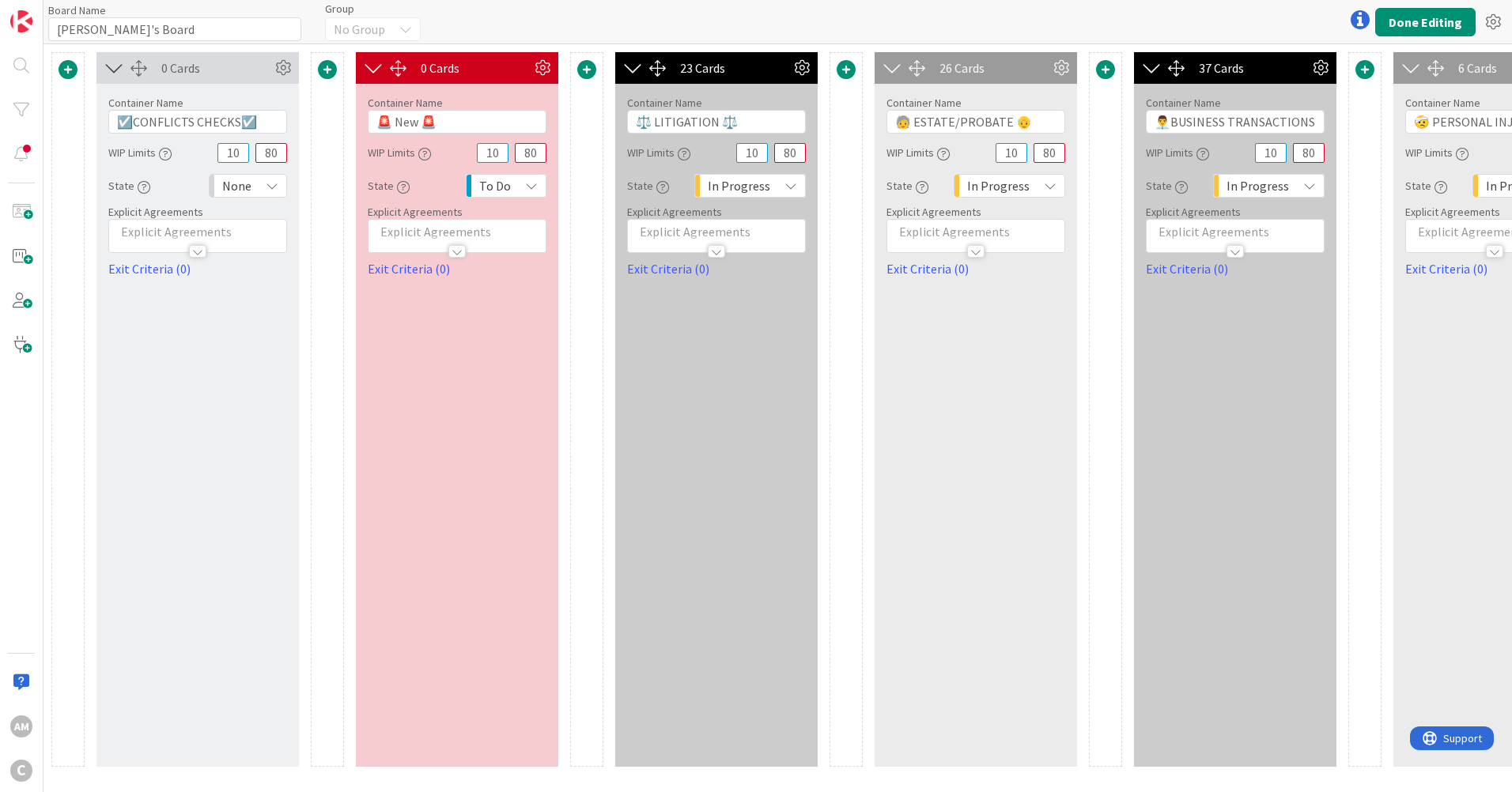
drag, startPoint x: 230, startPoint y: 75, endPoint x: 283, endPoint y: 71, distance: 53.2
click at [283, 71] on icon at bounding box center [283, 68] width 24 height 24
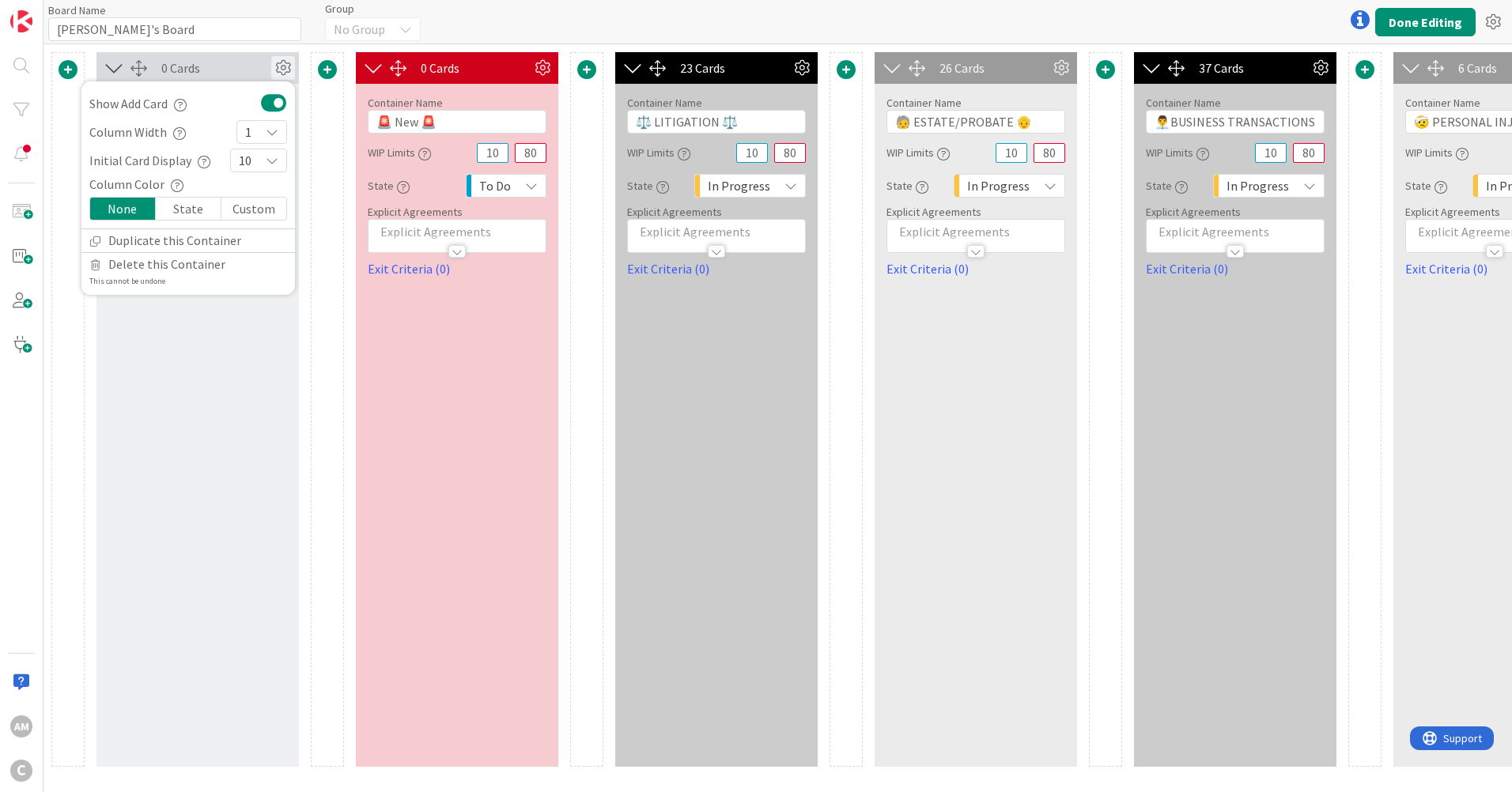
click at [278, 157] on div "10" at bounding box center [258, 160] width 57 height 24
click at [200, 213] on div "State" at bounding box center [188, 208] width 65 height 22
click at [147, 211] on div "None" at bounding box center [123, 208] width 65 height 22
click at [260, 206] on div "Custom" at bounding box center [254, 208] width 65 height 22
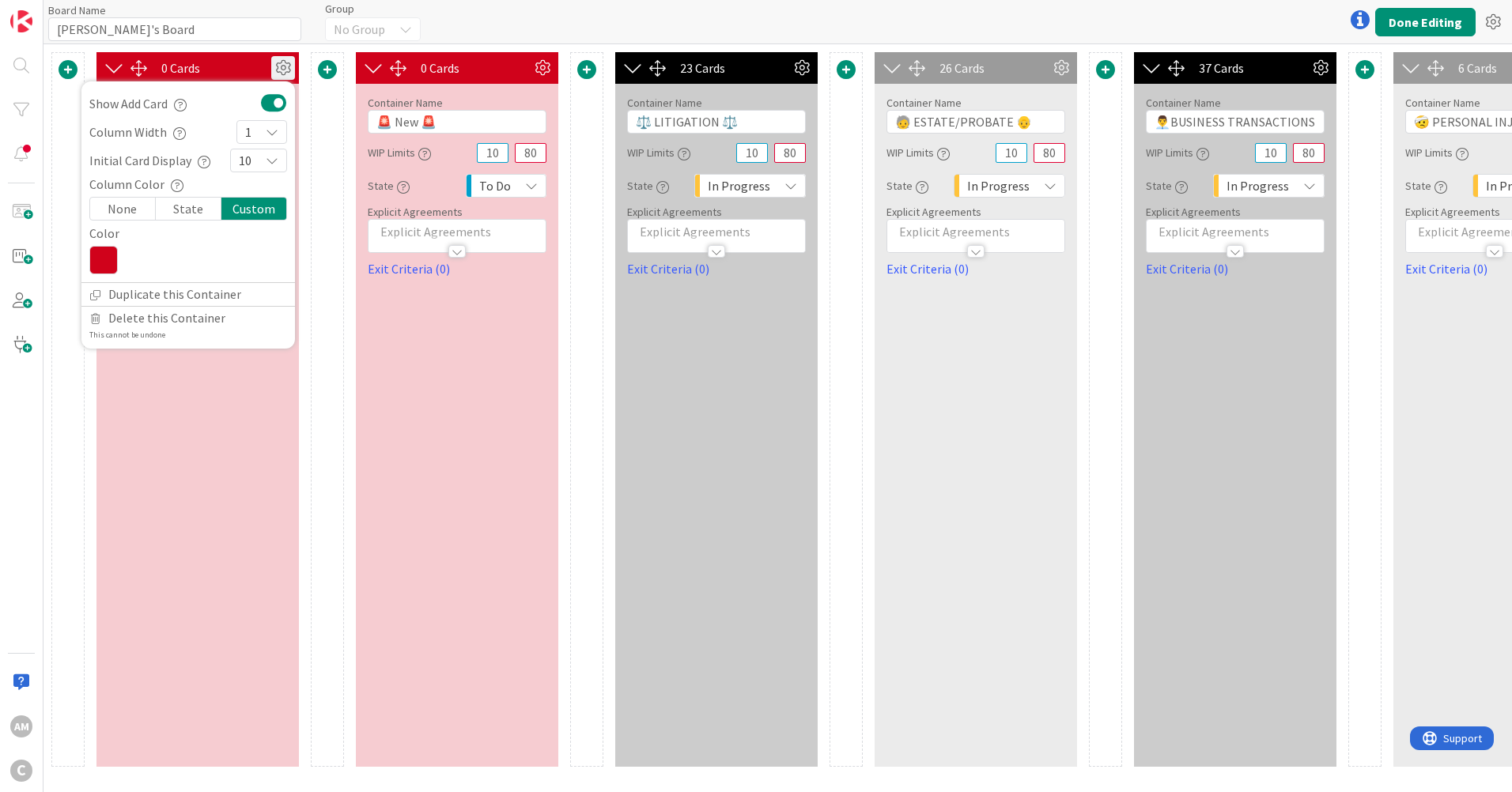
click at [106, 265] on icon at bounding box center [104, 261] width 29 height 29
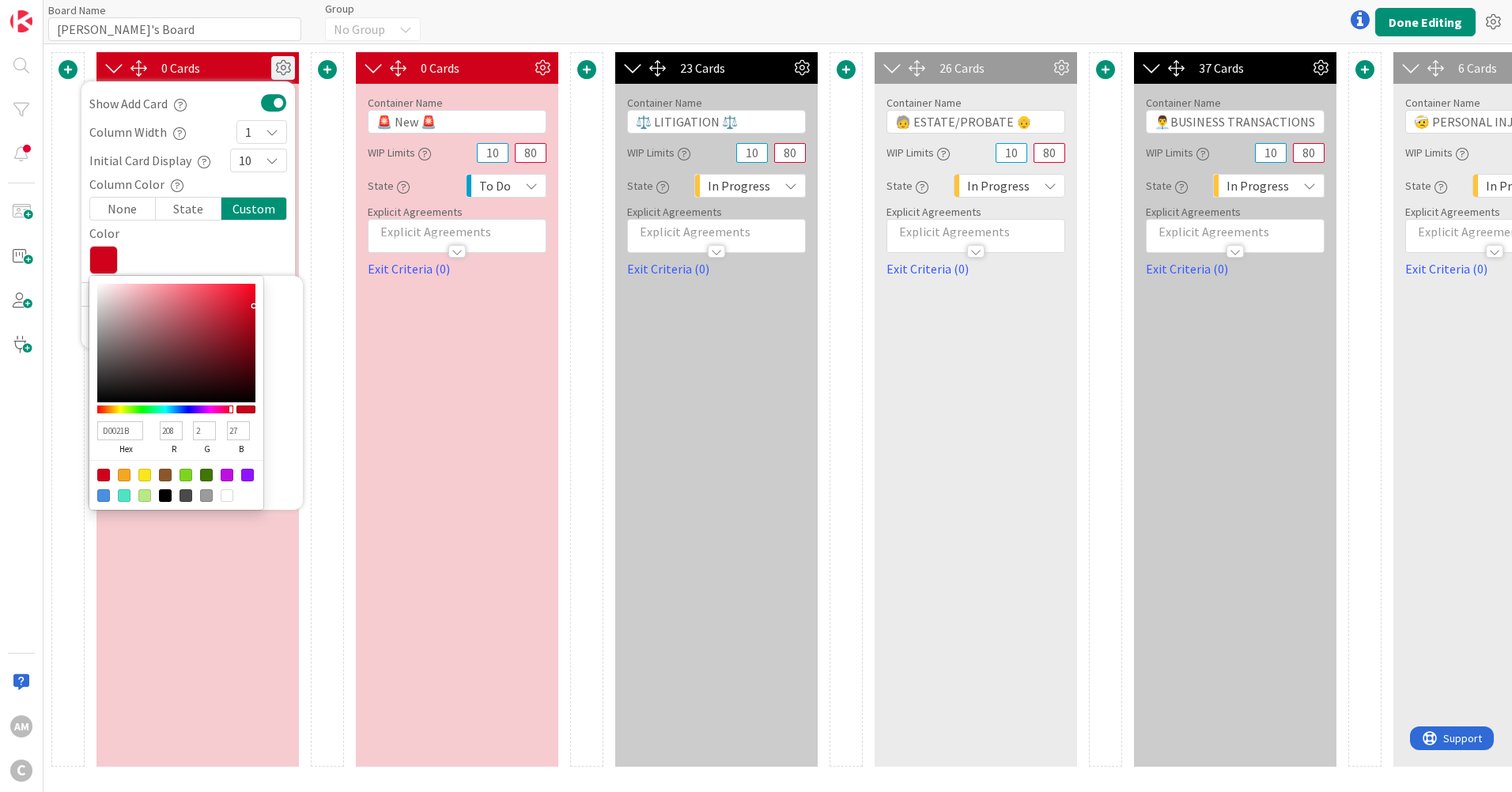
click at [107, 499] on div at bounding box center [103, 496] width 12 height 12
type input "4A90E2"
type input "74"
type input "144"
type input "226"
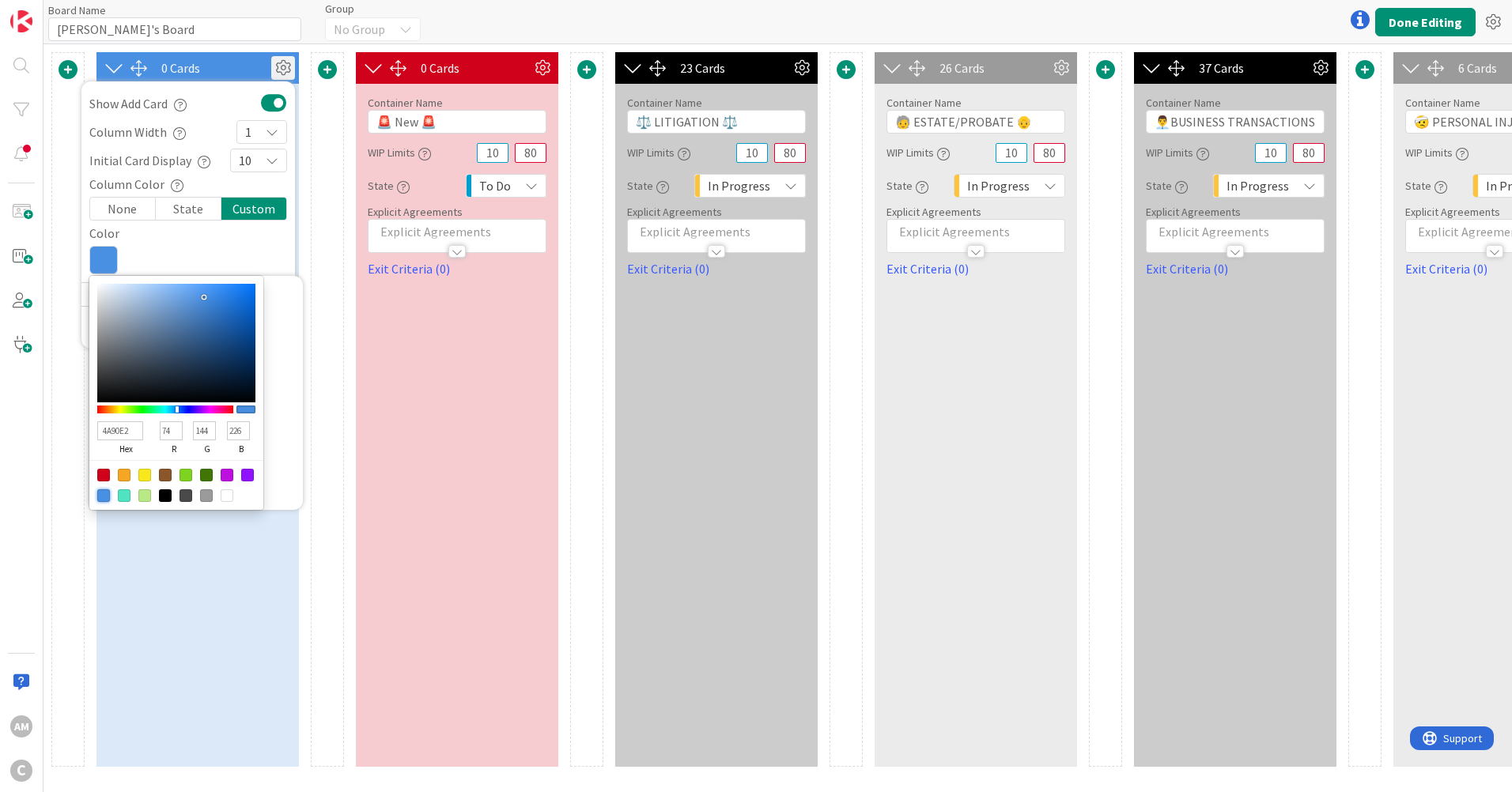
click at [326, 258] on div at bounding box center [327, 409] width 34 height 715
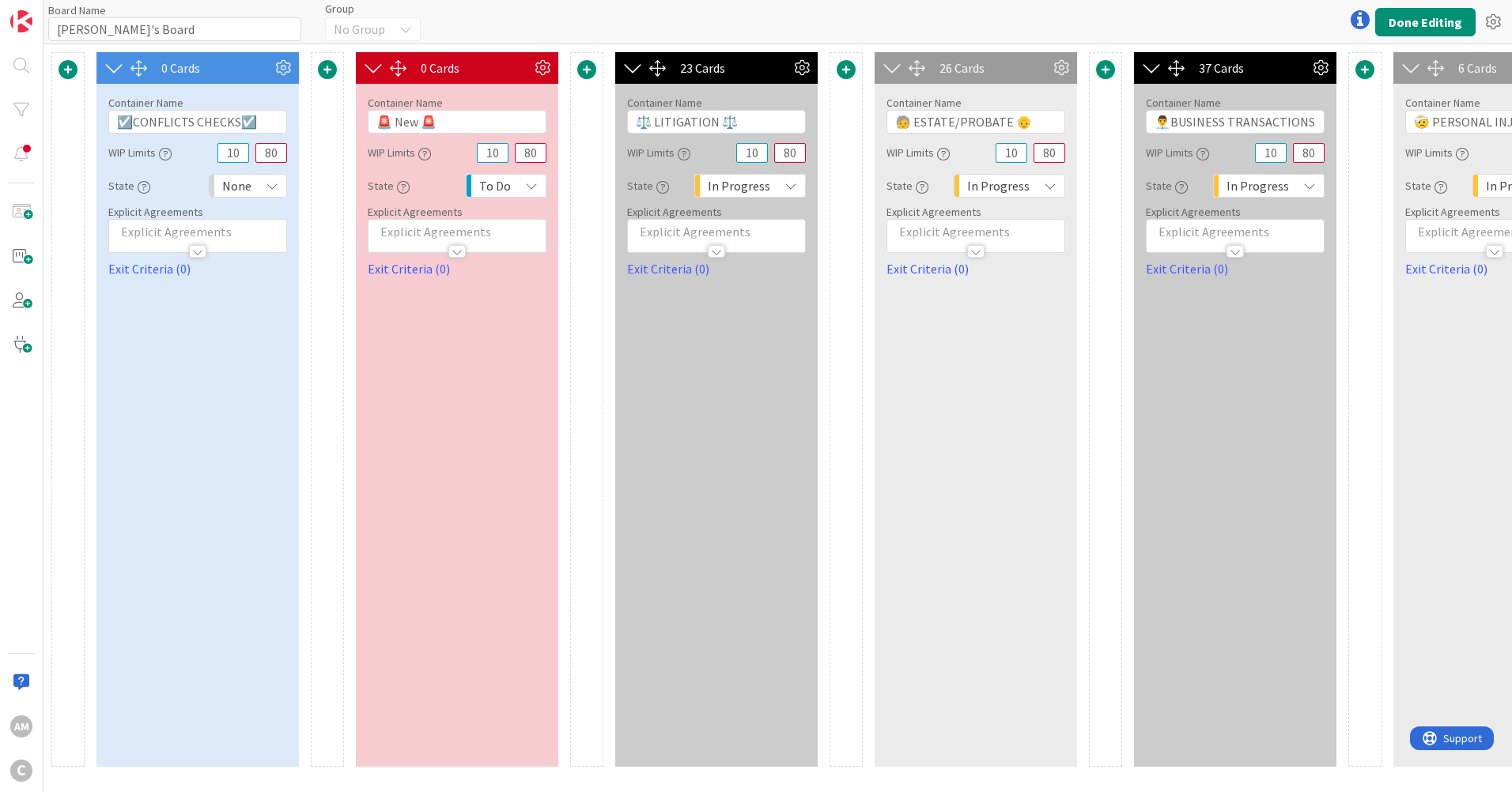
click at [219, 313] on div "0 Cards Show Add Card Column Width 1 Initial Card Display 10 1 2 3 4 5 6 7 8 9 …" at bounding box center [198, 409] width 202 height 715
click at [1396, 15] on button "Done Editing" at bounding box center [1425, 22] width 101 height 29
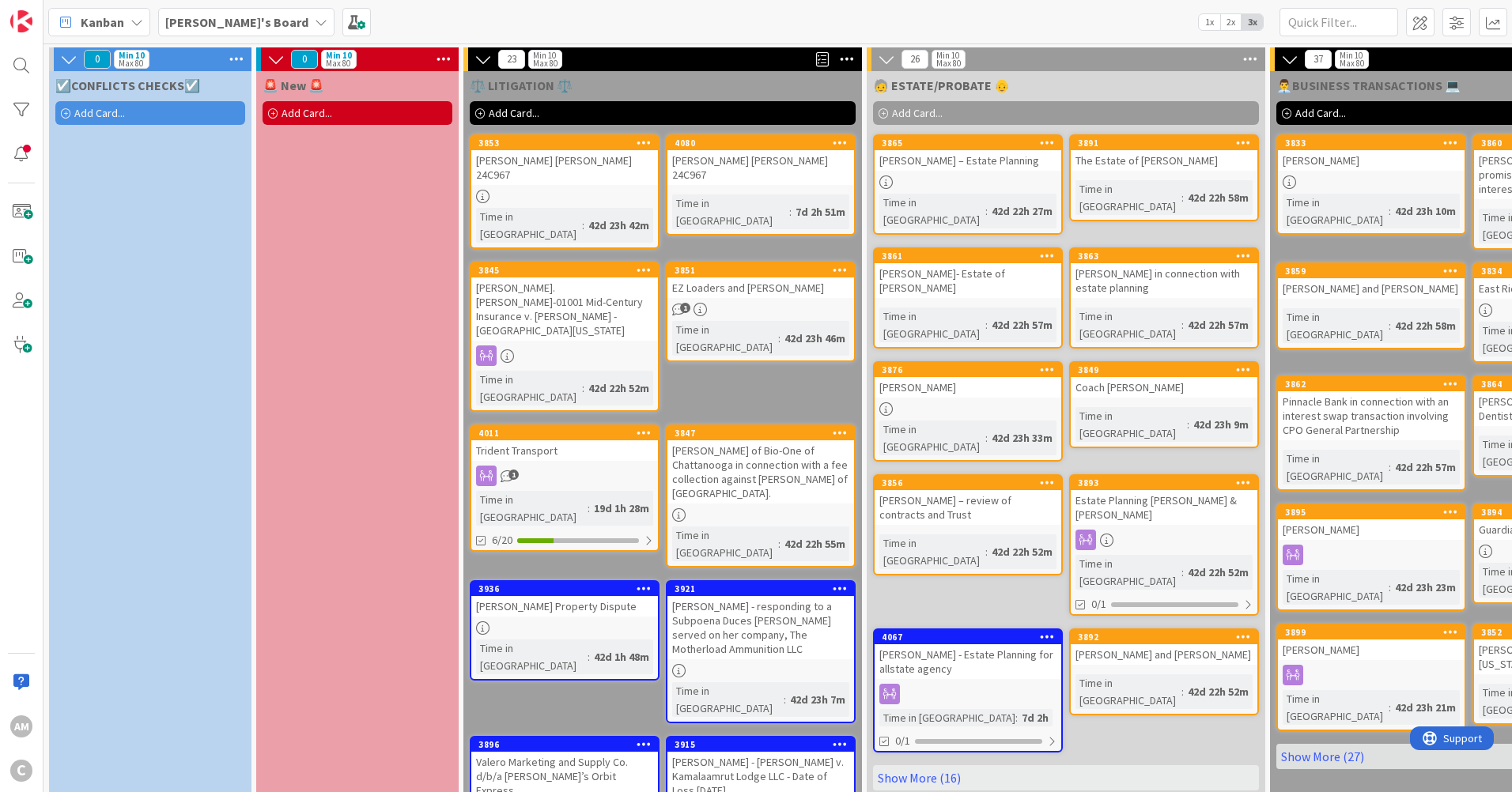
click at [154, 186] on div "☑️CONFLICTS CHECKS☑️ Add Card..." at bounding box center [150, 493] width 202 height 845
click at [107, 121] on div "Add Card..." at bounding box center [151, 113] width 190 height 24
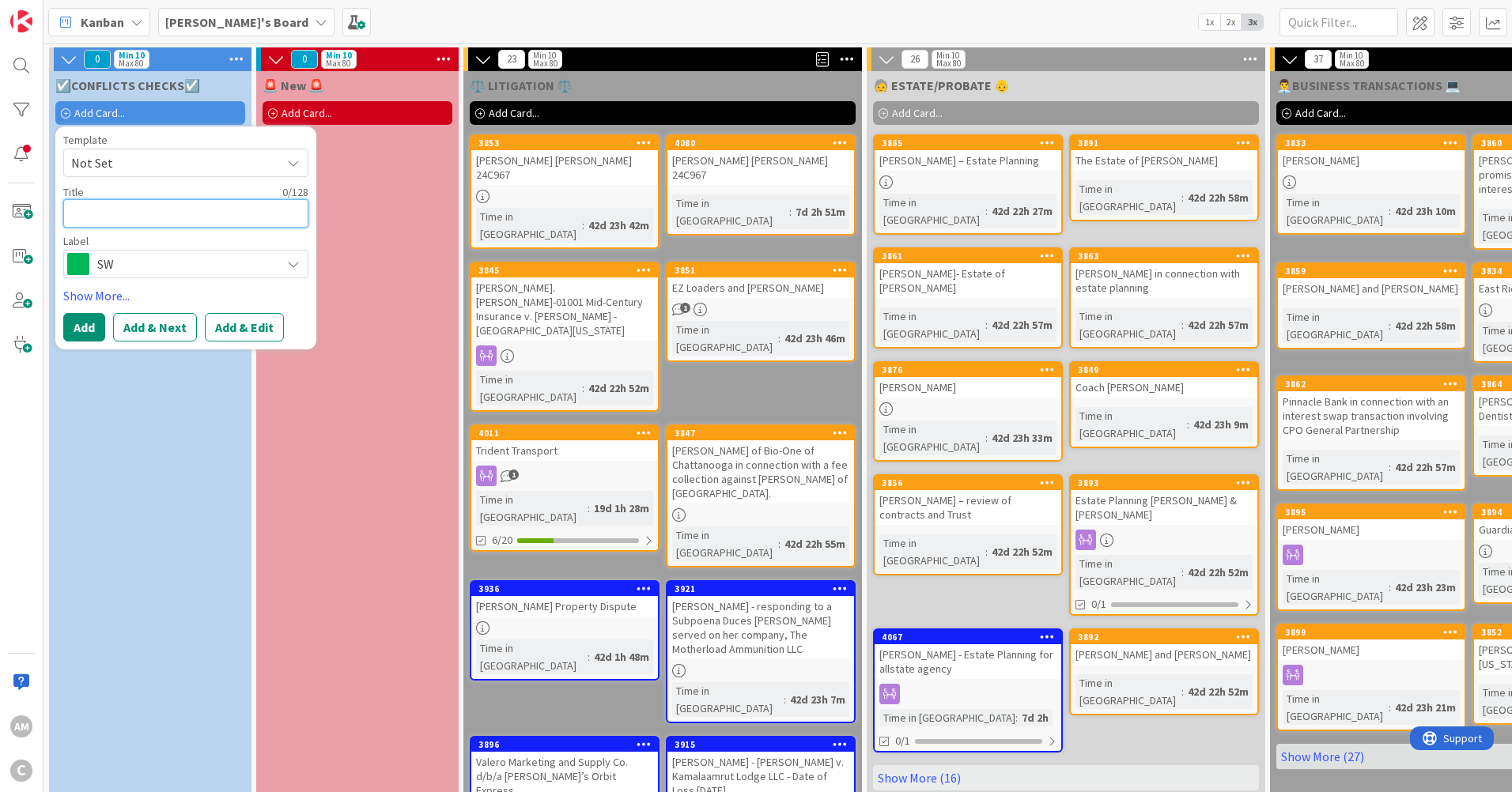
paste textarea "[PERSON_NAME].[PERSON_NAME]-01001"
type textarea "x"
type textarea "[PERSON_NAME].[PERSON_NAME]-01001"
click at [72, 323] on button "Add" at bounding box center [84, 328] width 42 height 29
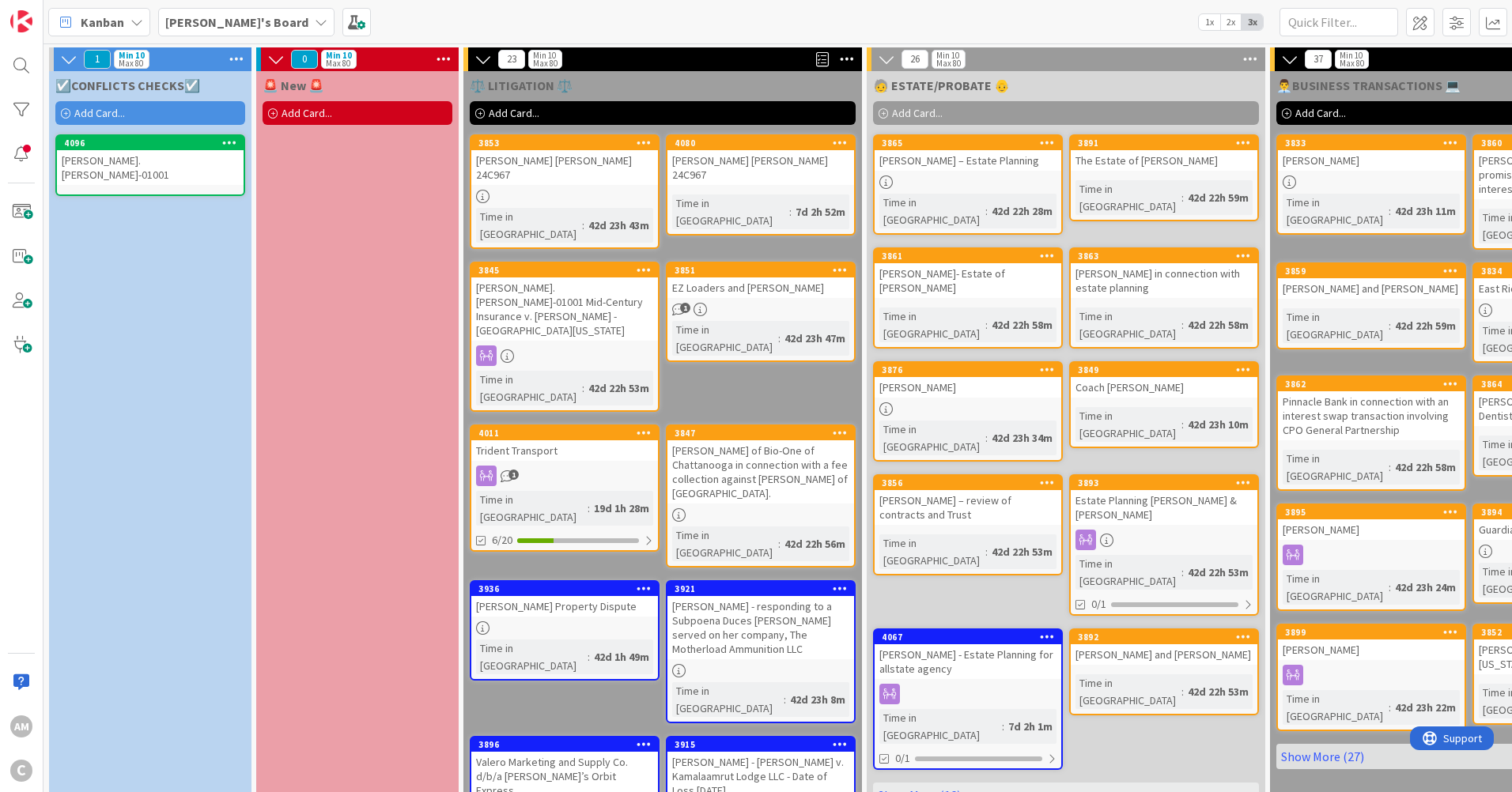
click at [232, 147] on icon at bounding box center [230, 143] width 15 height 12
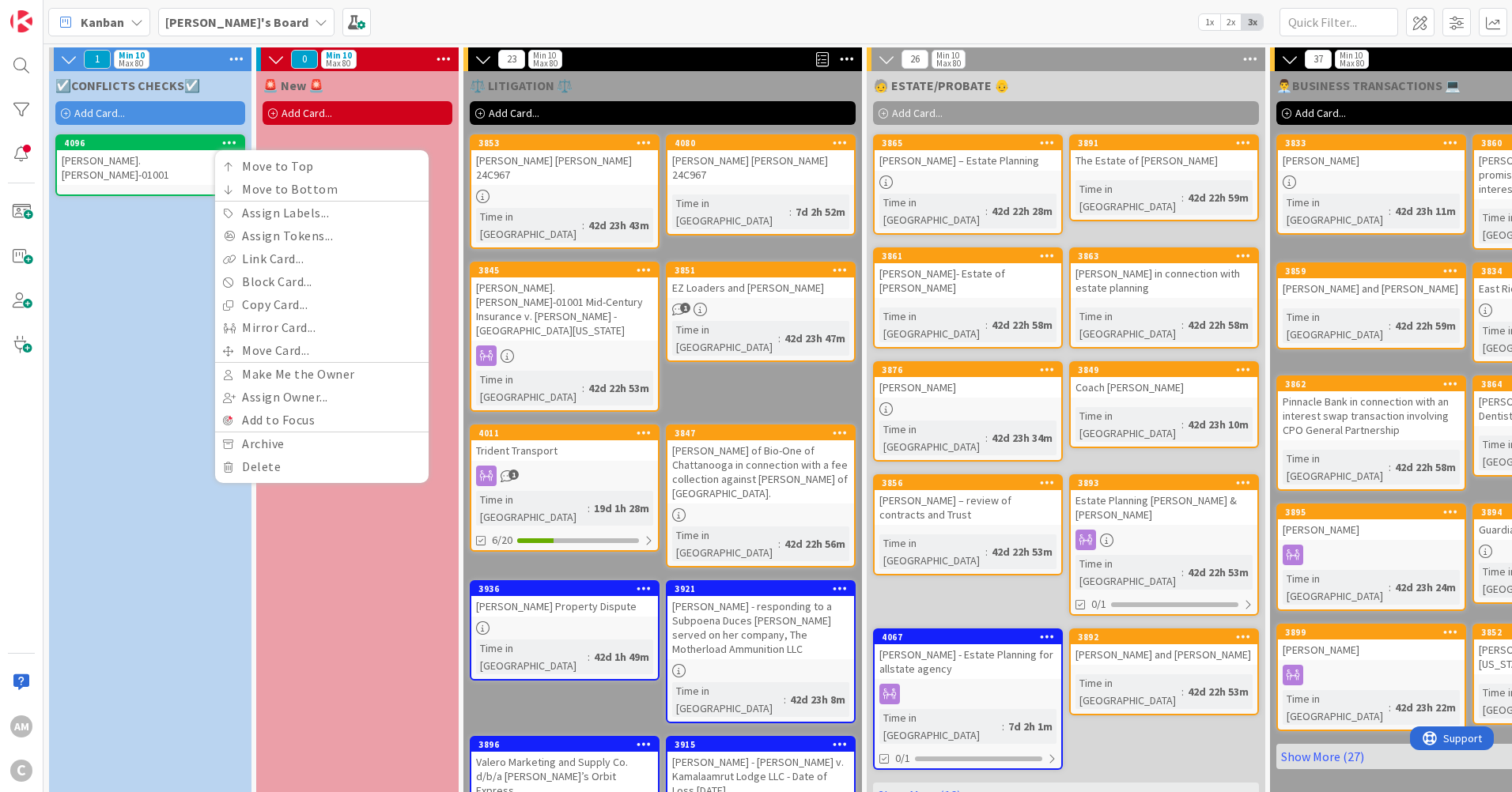
click at [179, 165] on div "[PERSON_NAME].[PERSON_NAME]-01001" at bounding box center [150, 168] width 187 height 35
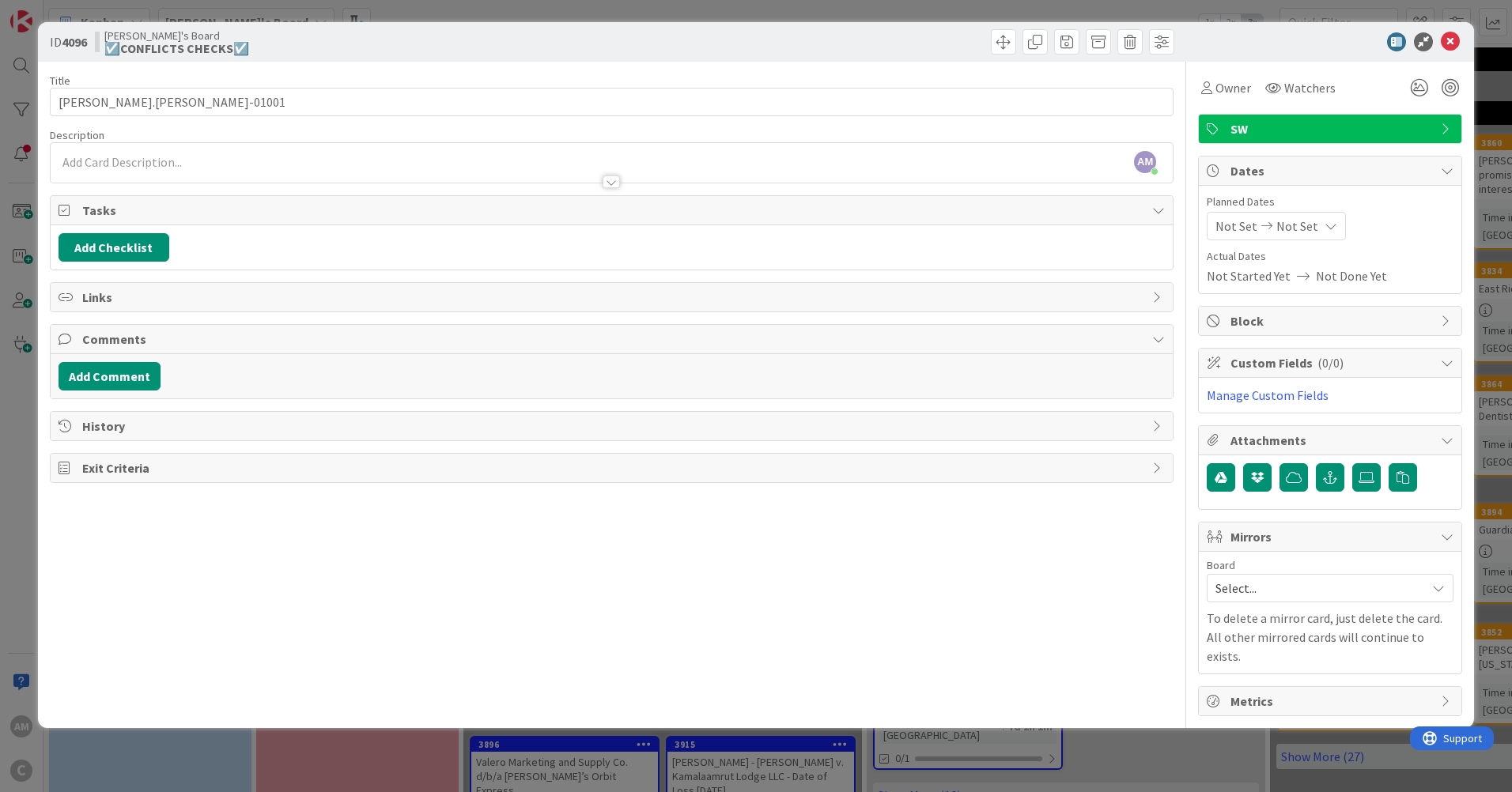
click at [1438, 129] on div "SW" at bounding box center [1330, 129] width 263 height 29
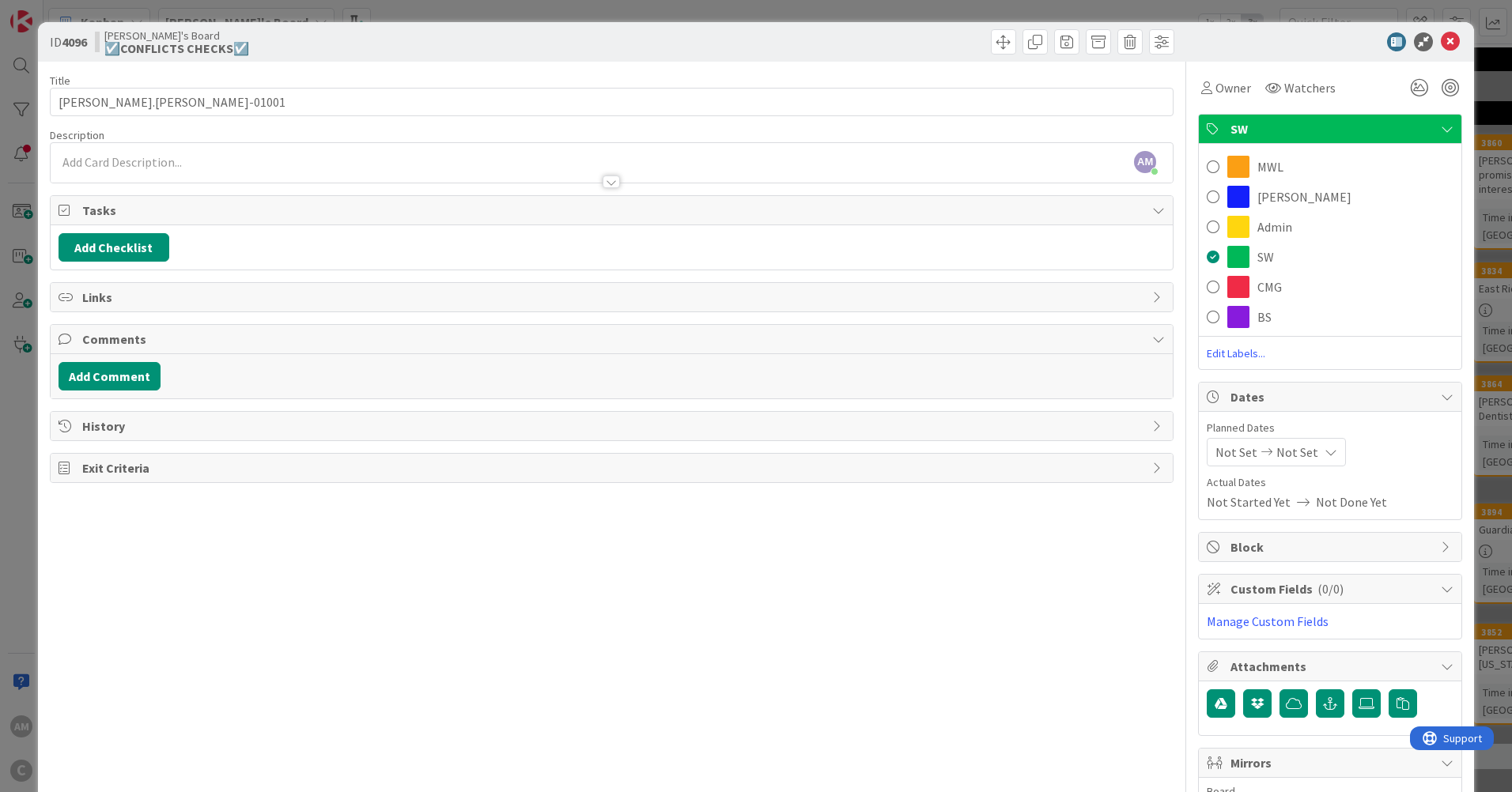
click at [1271, 286] on div "CMG" at bounding box center [1330, 287] width 263 height 30
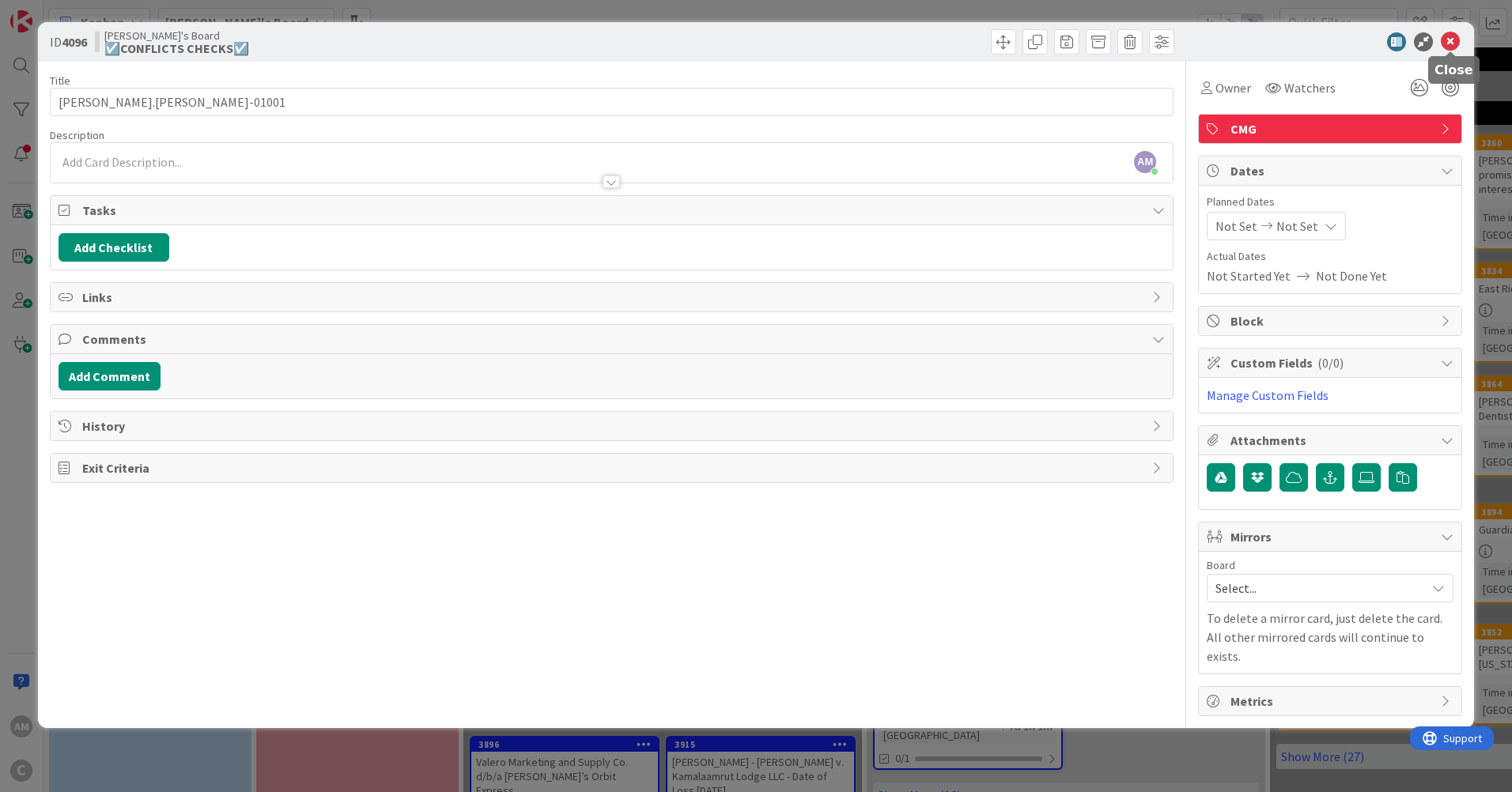
click at [1453, 44] on icon at bounding box center [1451, 42] width 19 height 19
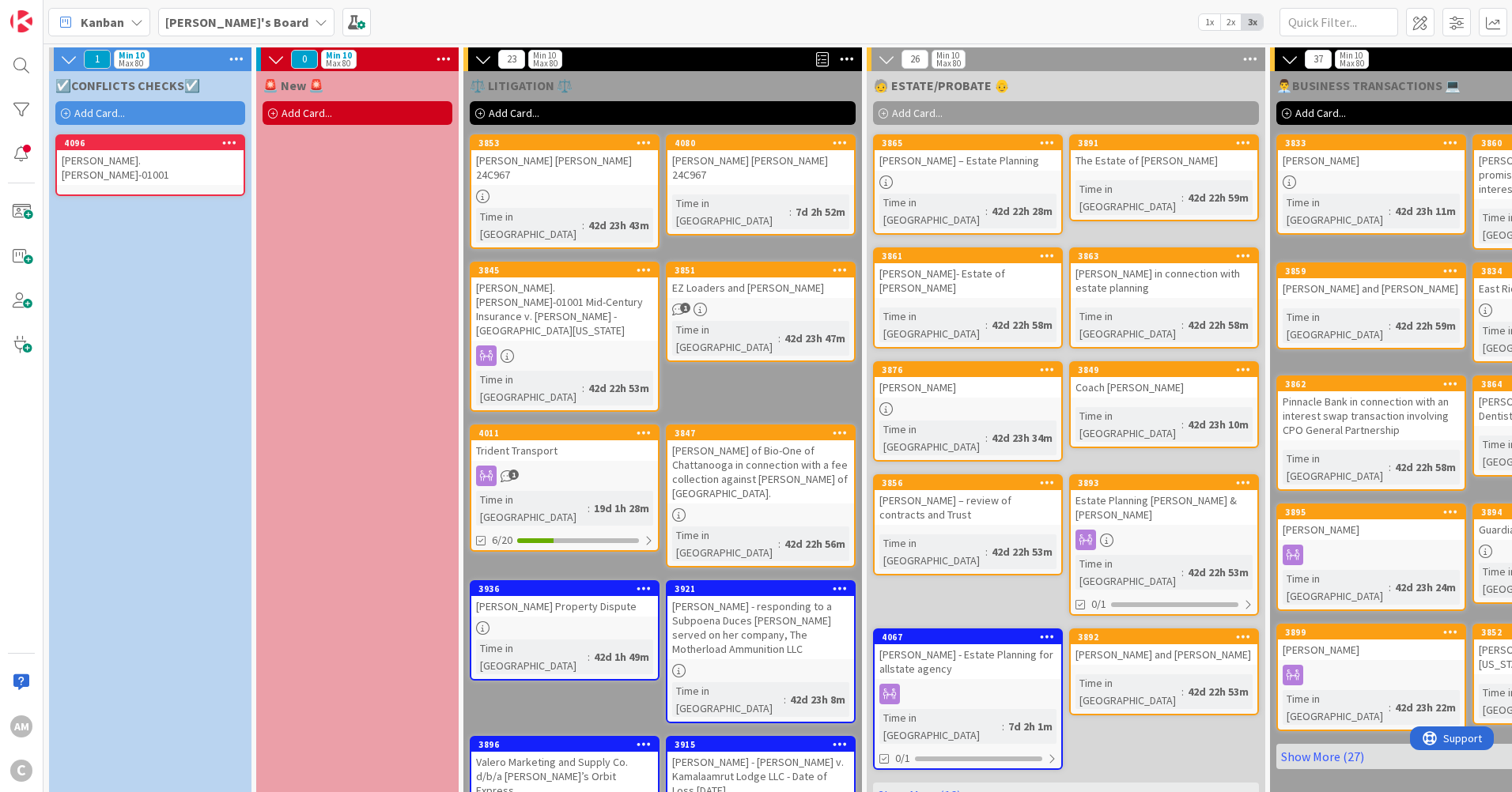
click at [81, 110] on span "Add Card..." at bounding box center [100, 113] width 51 height 14
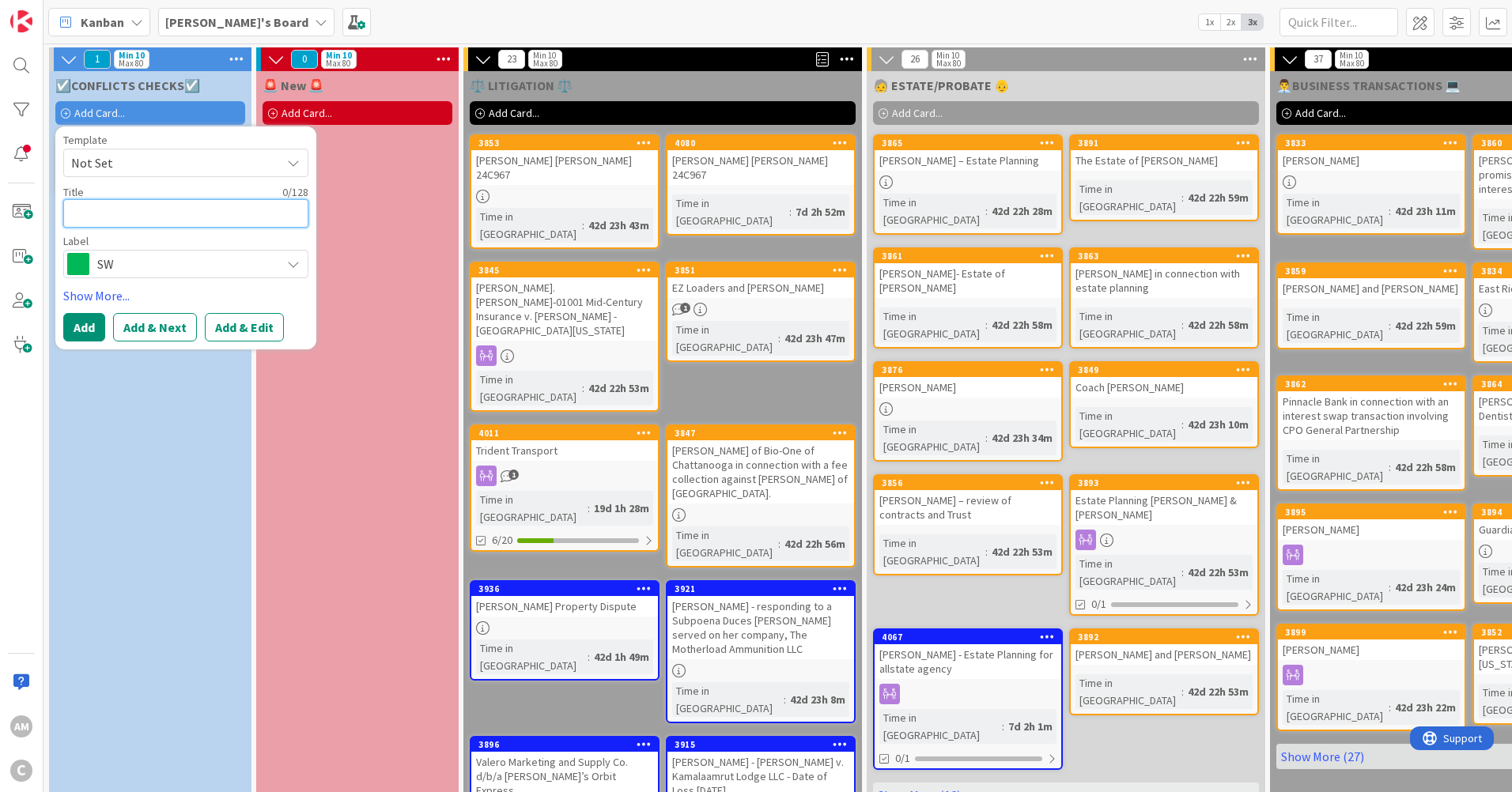
type textarea "x"
type textarea "v"
type textarea "x"
type textarea "vI"
type textarea "x"
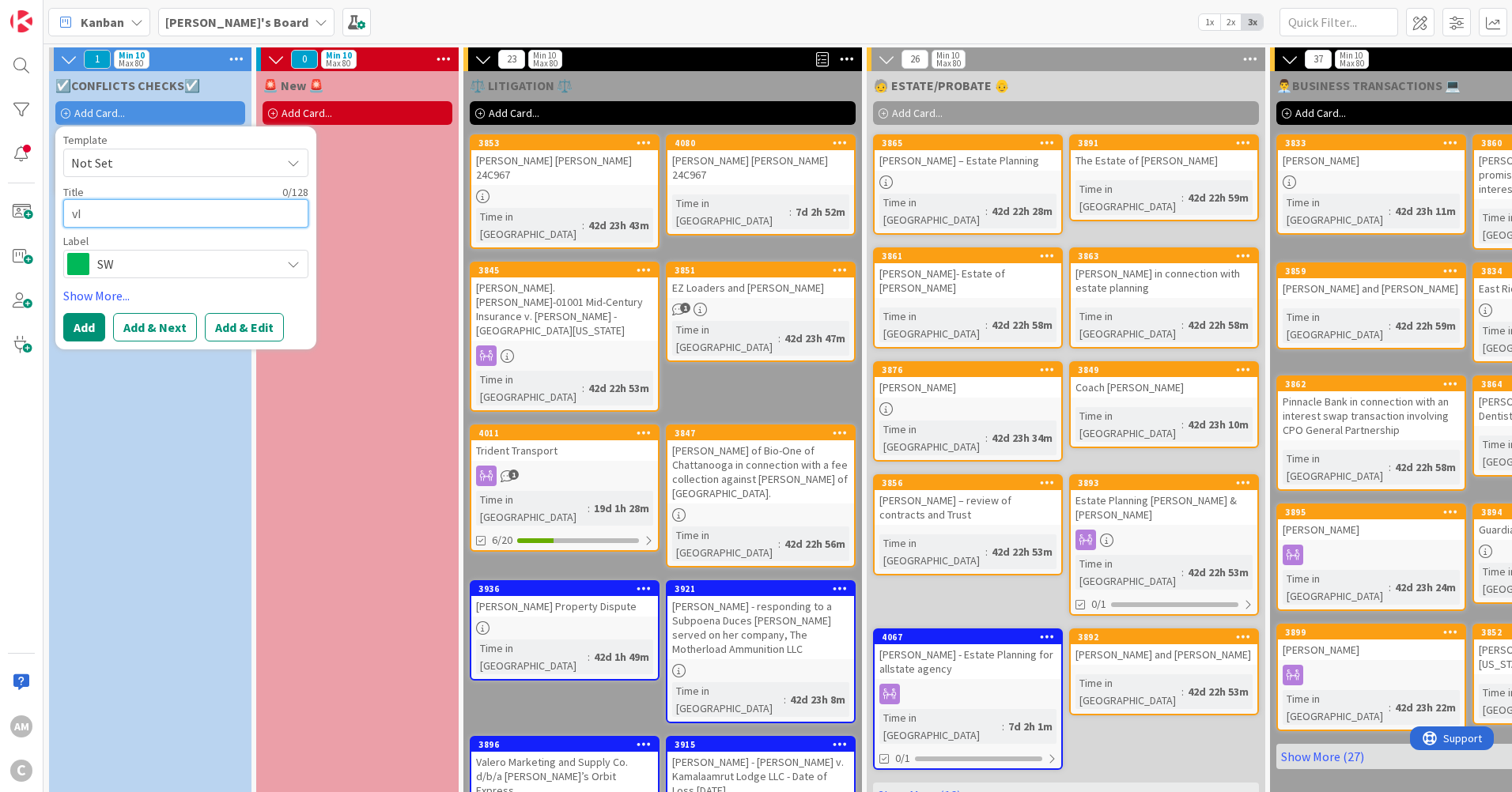
type textarea "vIN"
type textarea "x"
type textarea "vINC"
type textarea "x"
type textarea "[PERSON_NAME]"
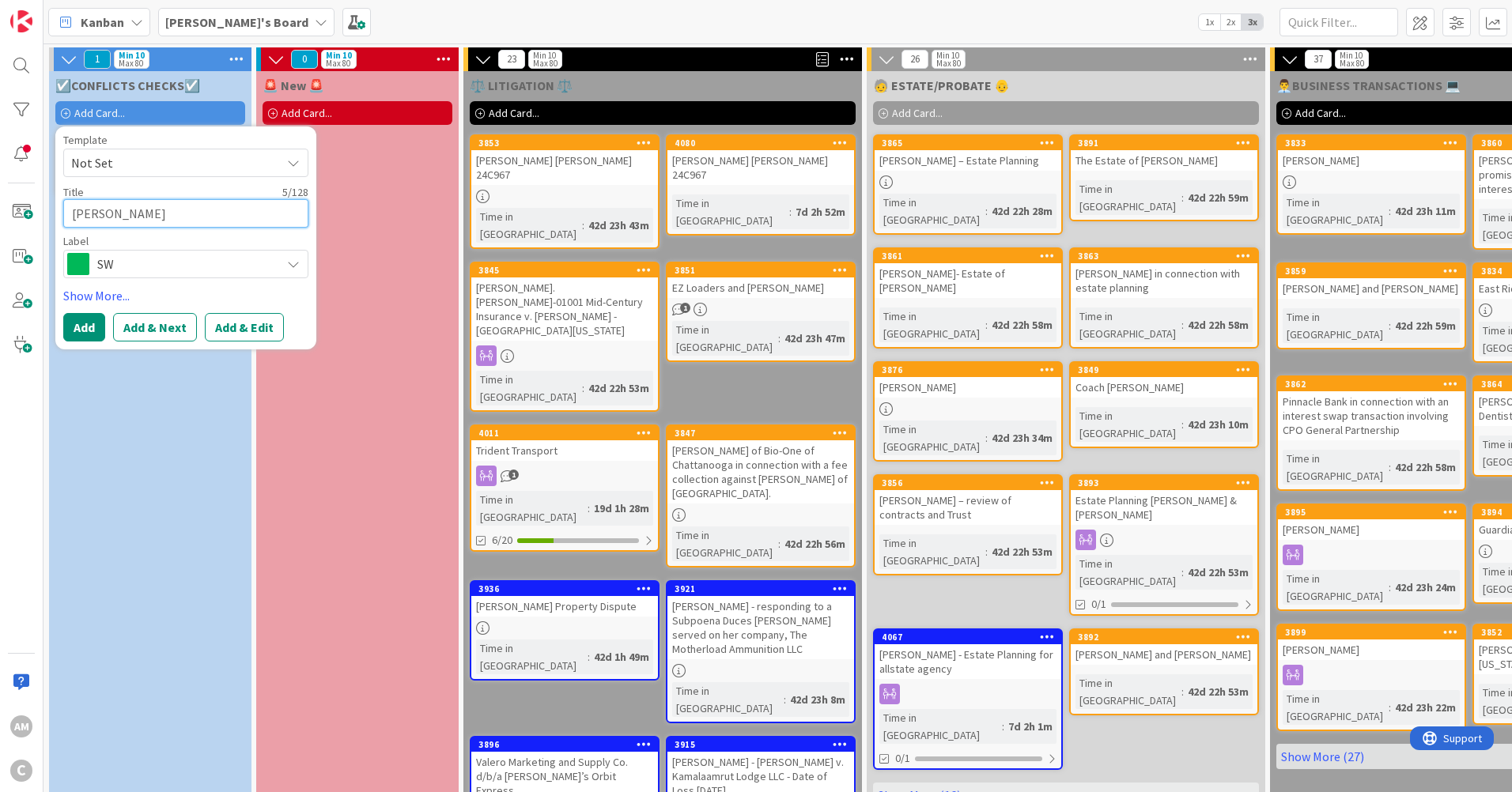
type textarea "x"
type textarea "[PERSON_NAME]"
type textarea "x"
type textarea "[PERSON_NAME] b"
type textarea "x"
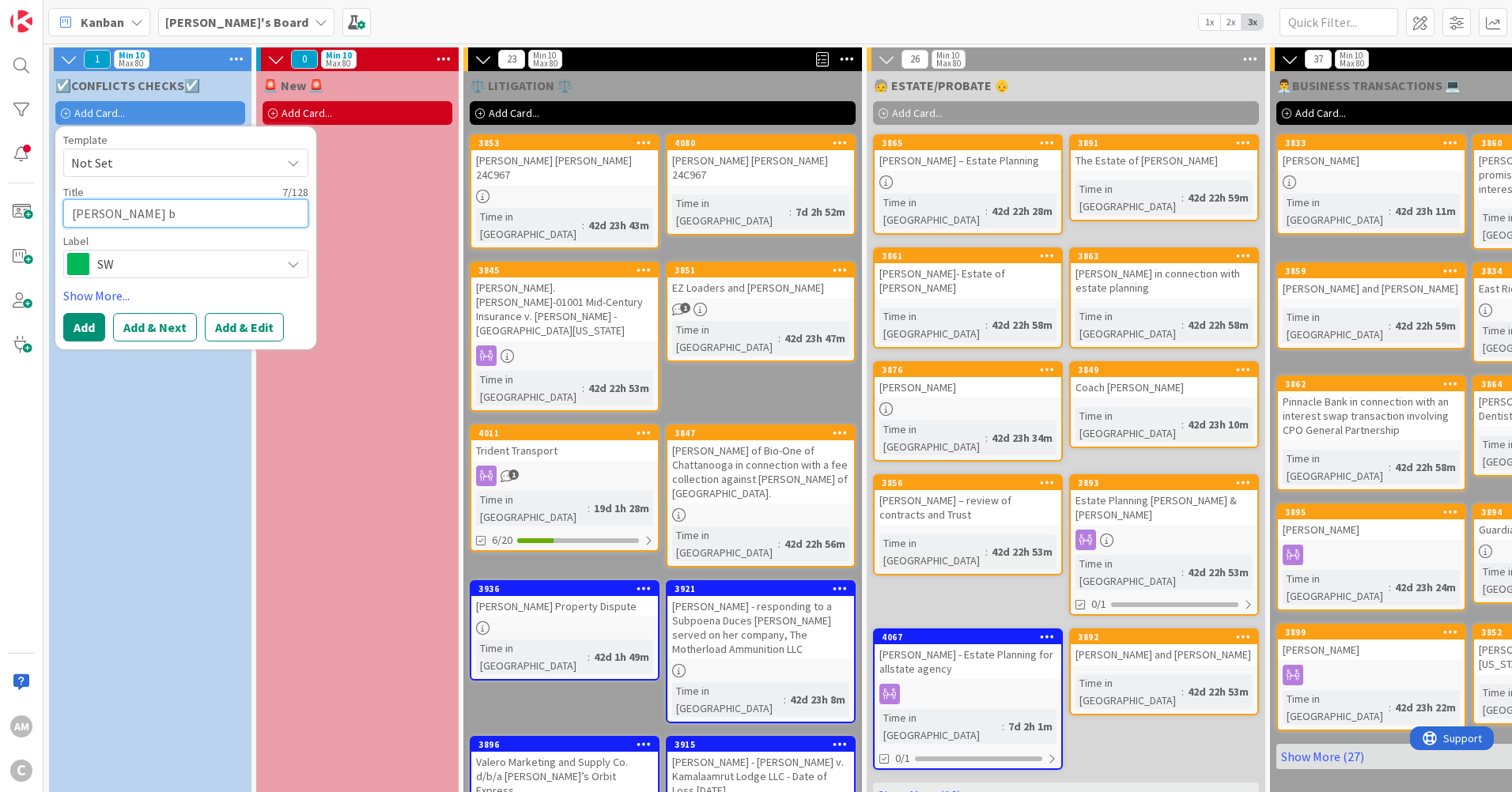
type textarea "[PERSON_NAME] bO"
type textarea "x"
type textarea "[PERSON_NAME] bON"
type textarea "x"
type textarea "[PERSON_NAME]"
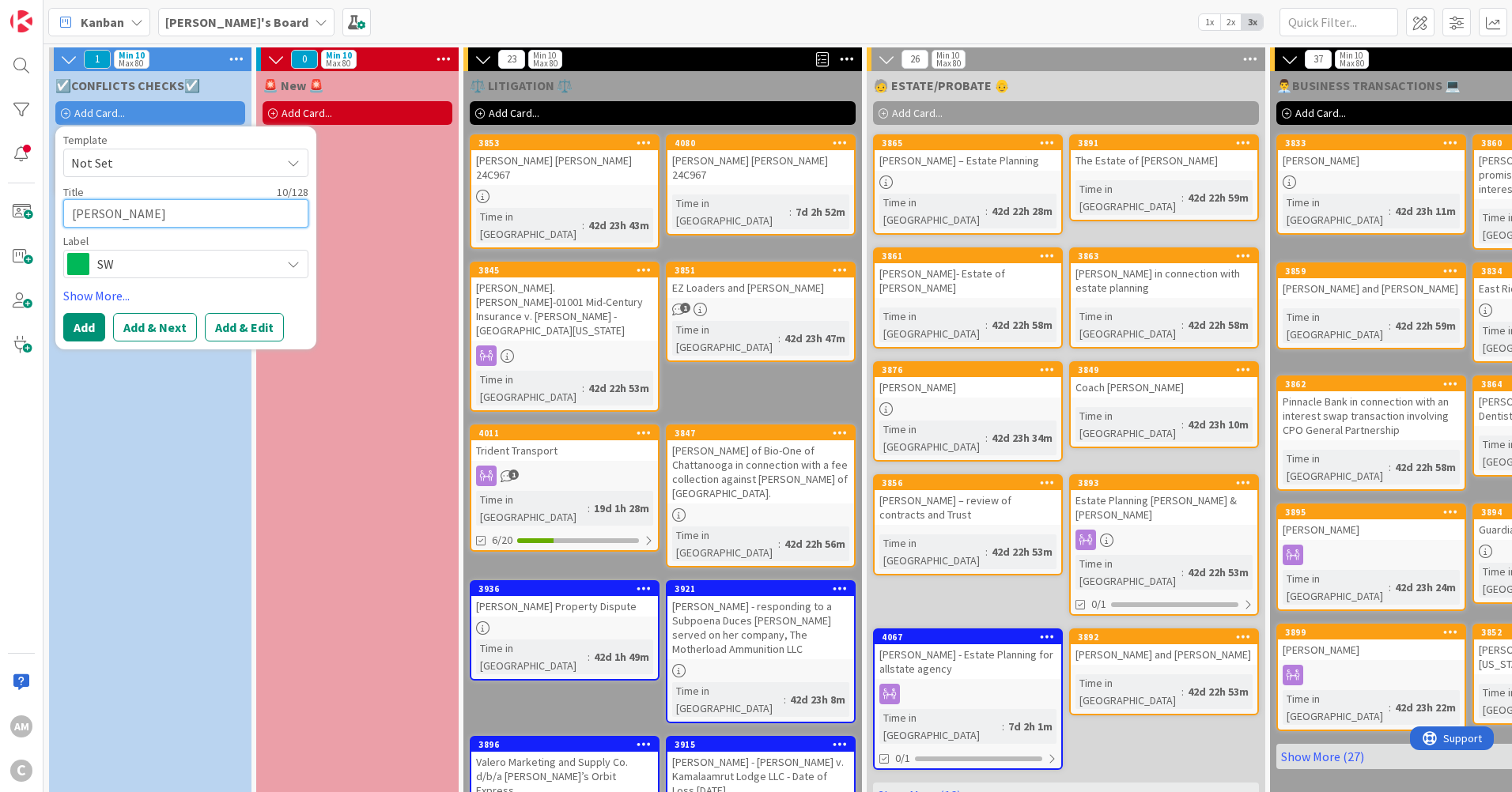
type textarea "x"
type textarea "[PERSON_NAME] bON"
type textarea "x"
type textarea "[PERSON_NAME] bO"
type textarea "x"
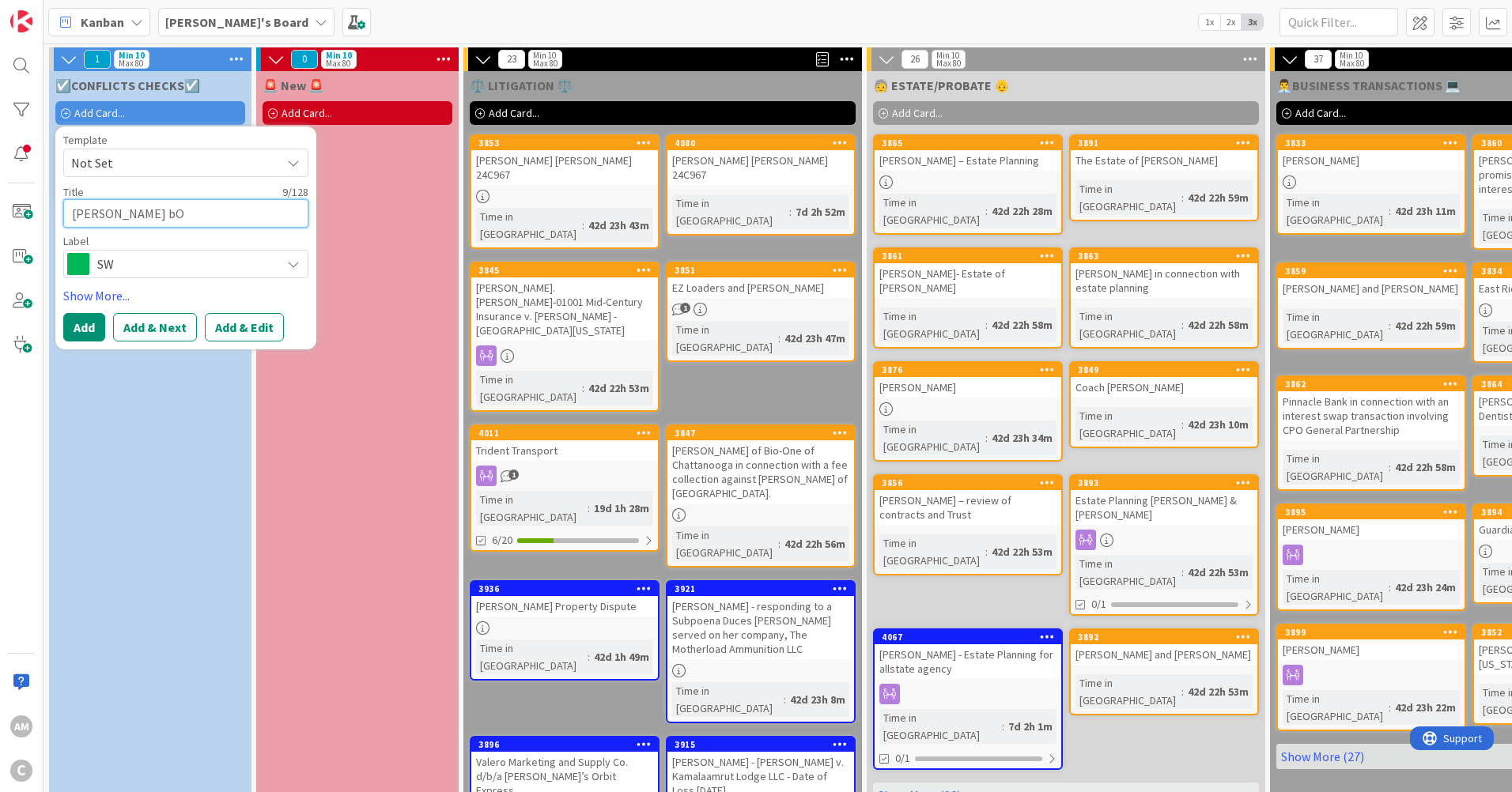
type textarea "[PERSON_NAME] b"
type textarea "x"
type textarea "[PERSON_NAME]"
type textarea "x"
type textarea "[PERSON_NAME]"
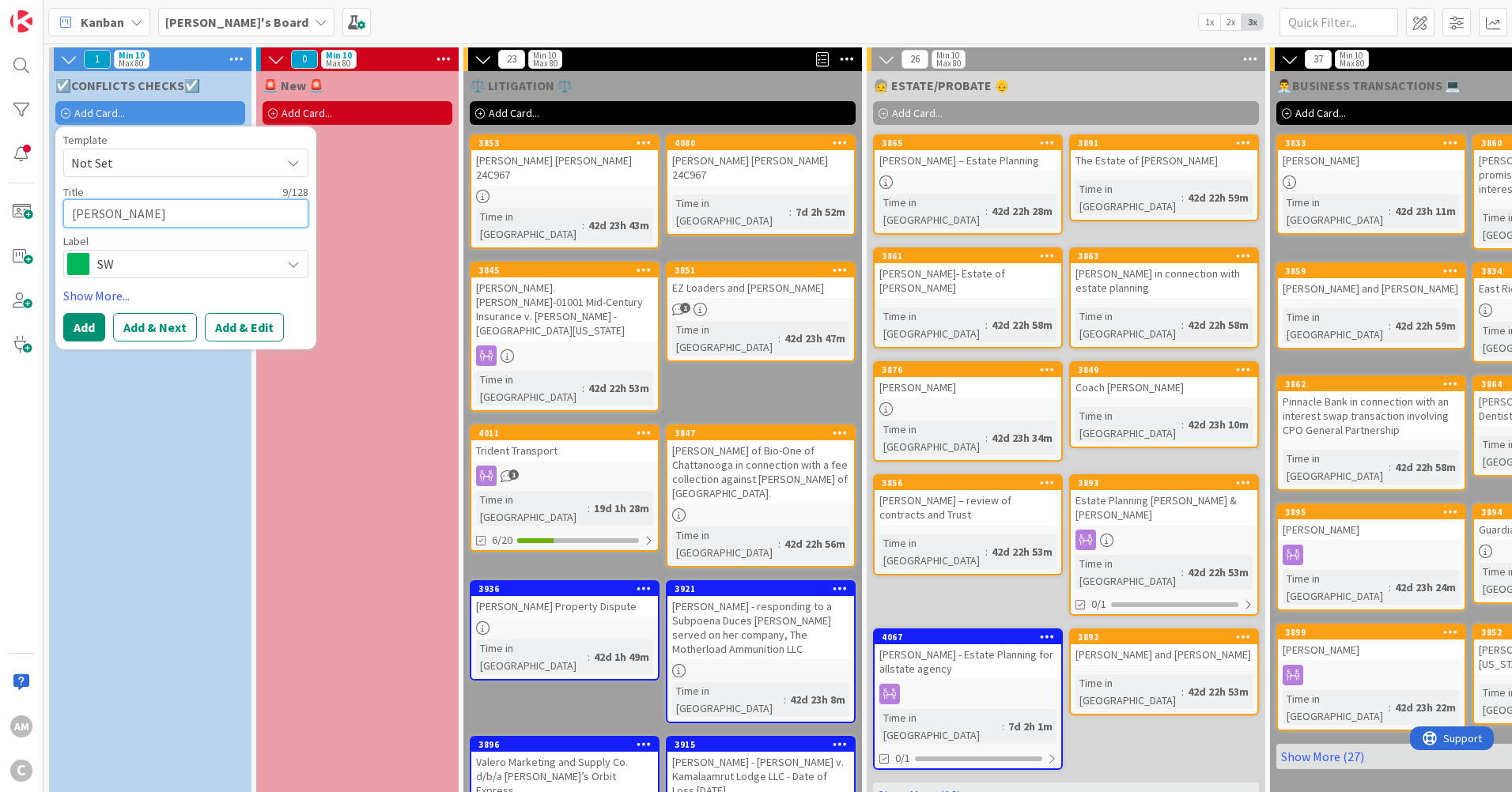
type textarea "x"
type textarea "vINC"
type textarea "x"
type textarea "vIN"
type textarea "x"
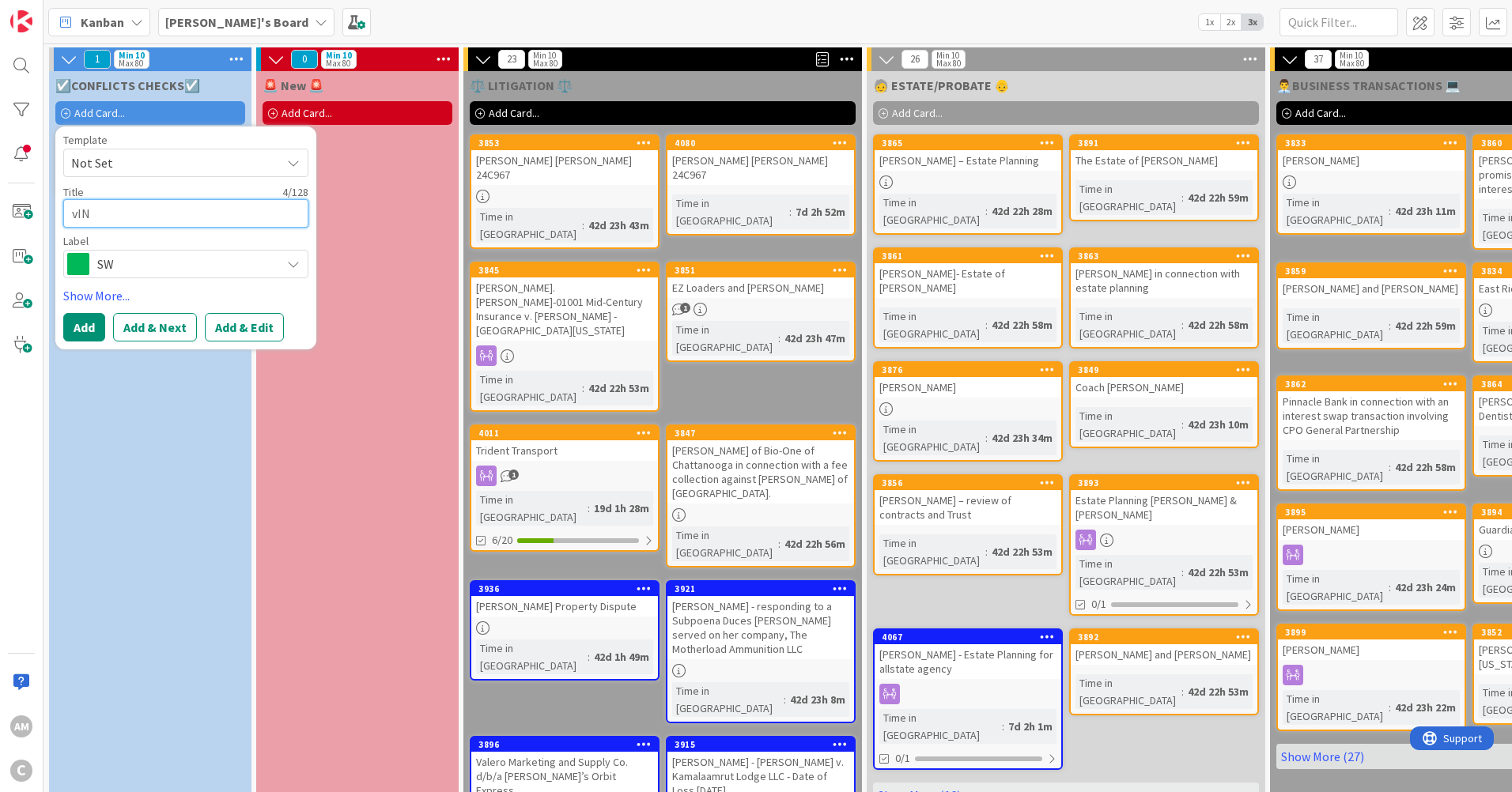
type textarea "vI"
type textarea "x"
type textarea "v"
type textarea "x"
type textarea "V"
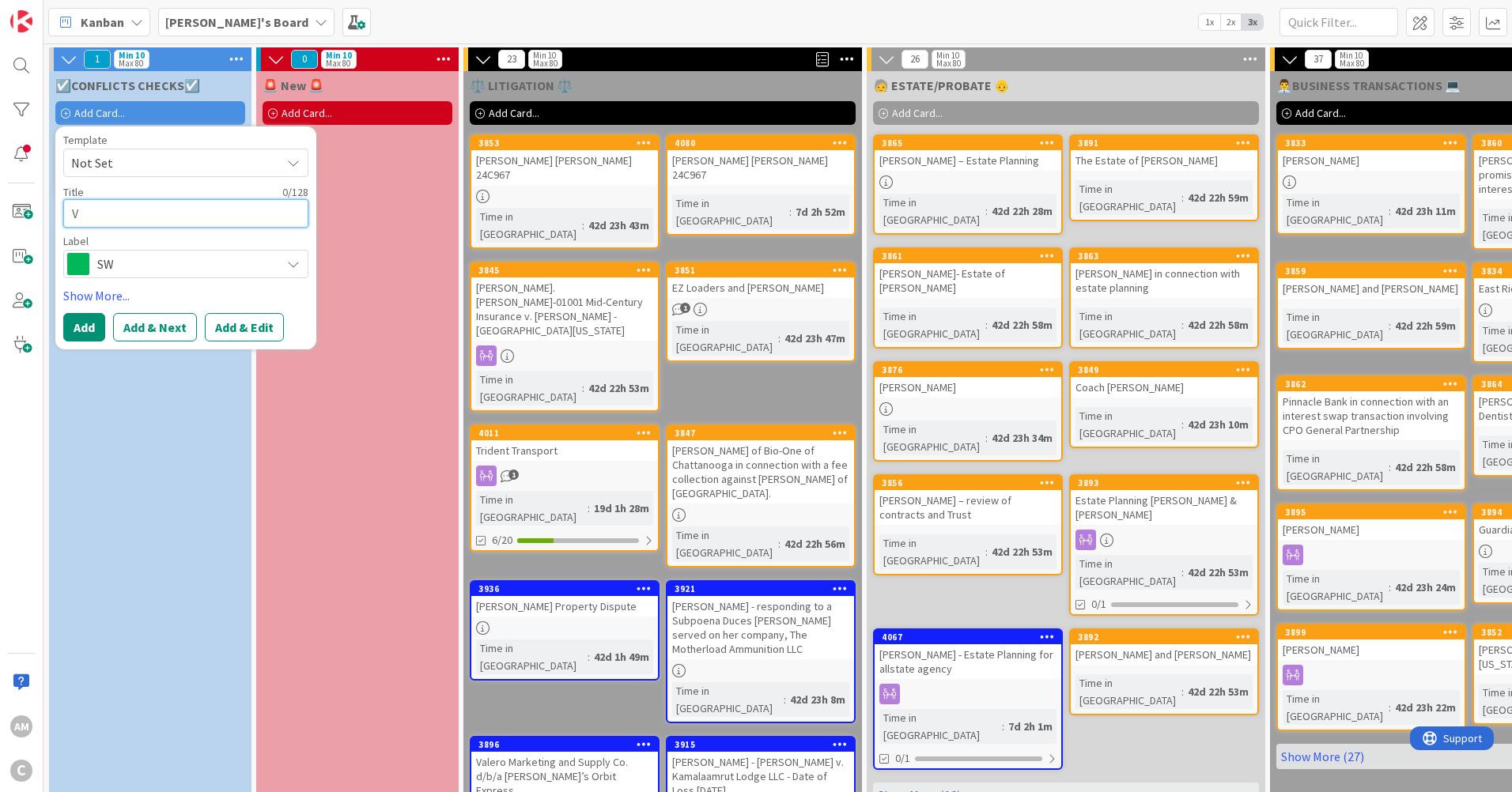
type textarea "x"
type textarea "Vi"
type textarea "x"
type textarea "Vin"
type textarea "x"
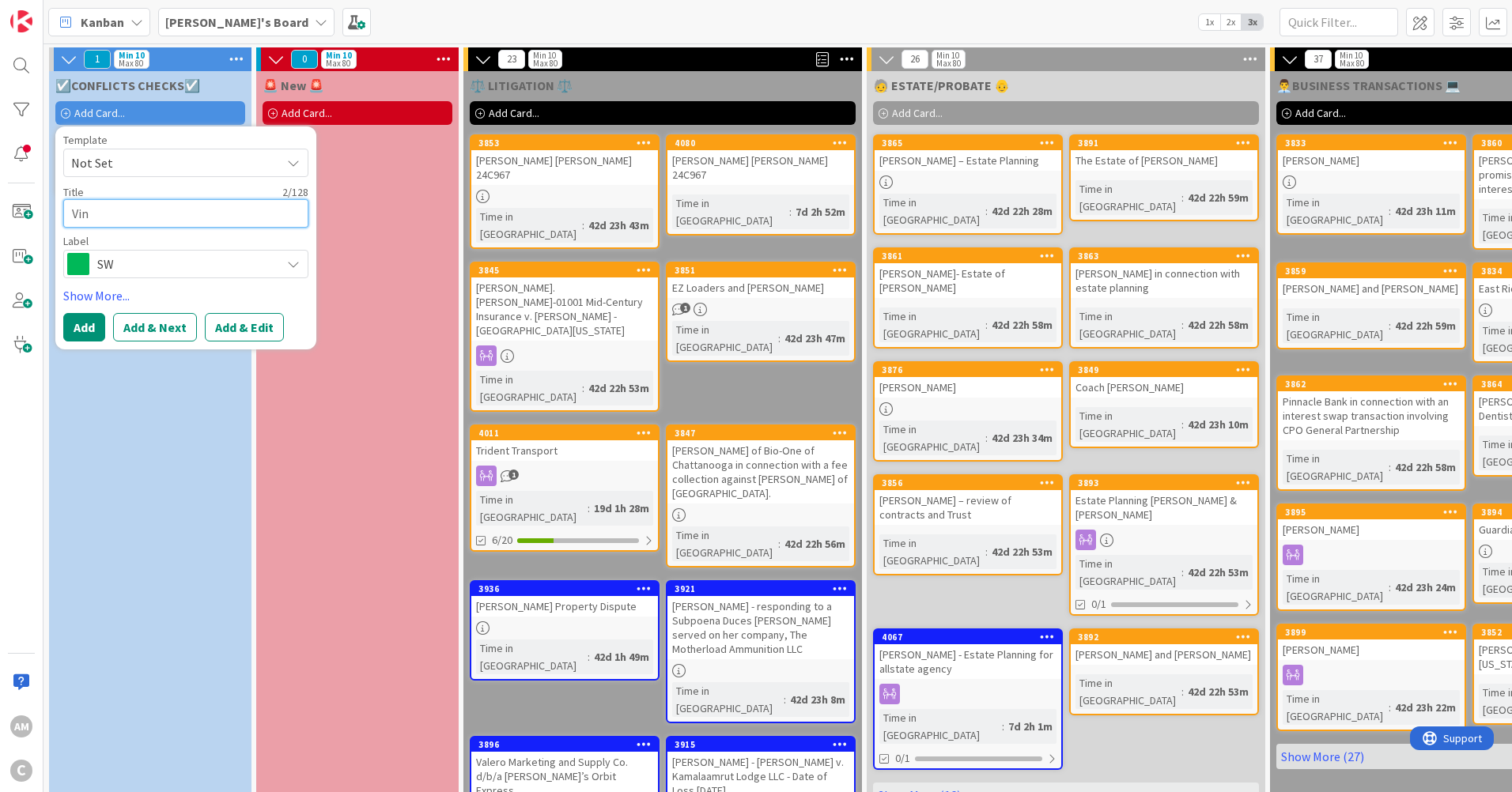
type textarea "Vinc"
type textarea "x"
type textarea "[PERSON_NAME]"
type textarea "x"
type textarea "Vinc"
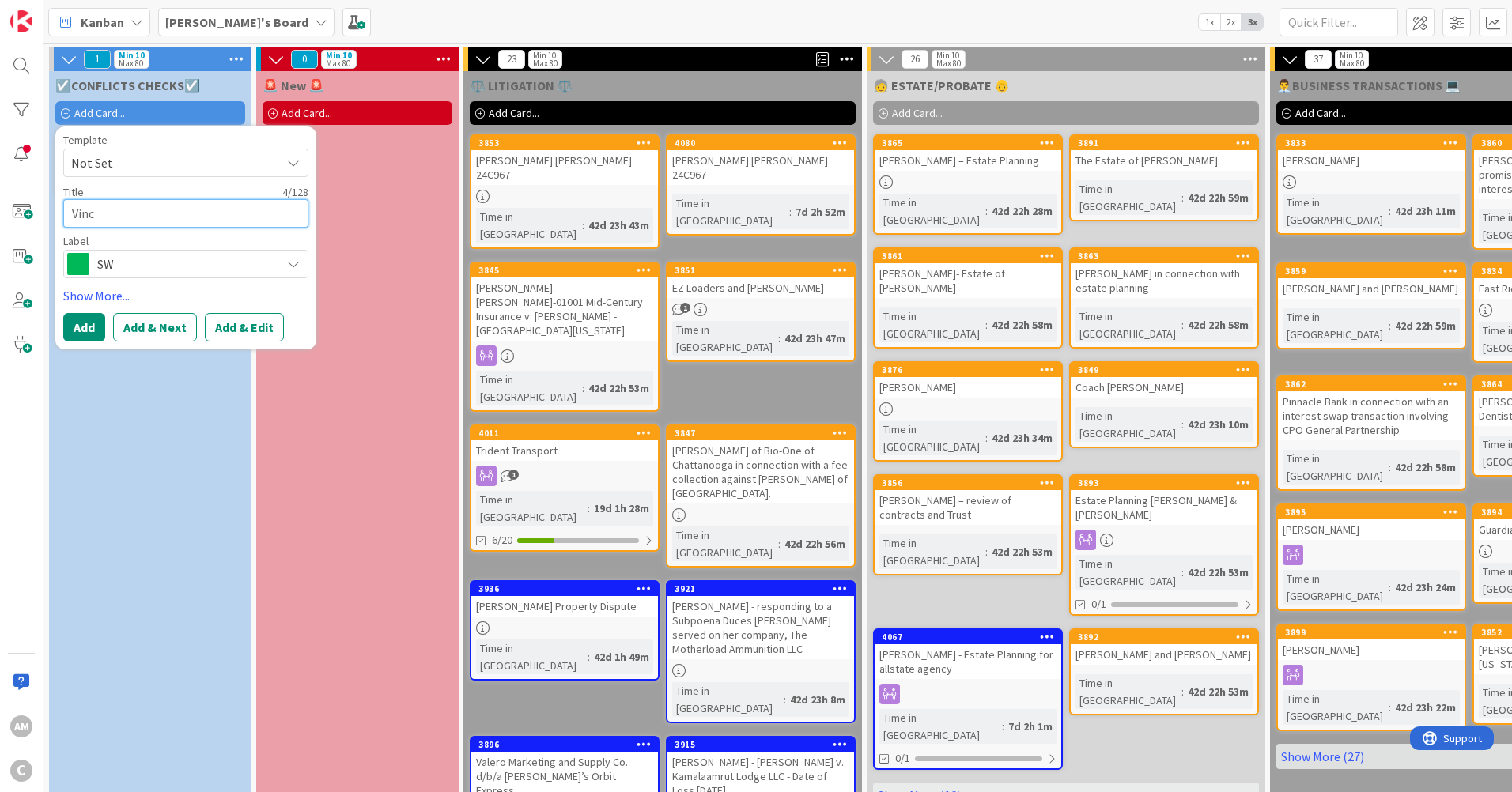
type textarea "x"
type textarea "Vin"
type textarea "x"
type textarea "Vi"
type textarea "x"
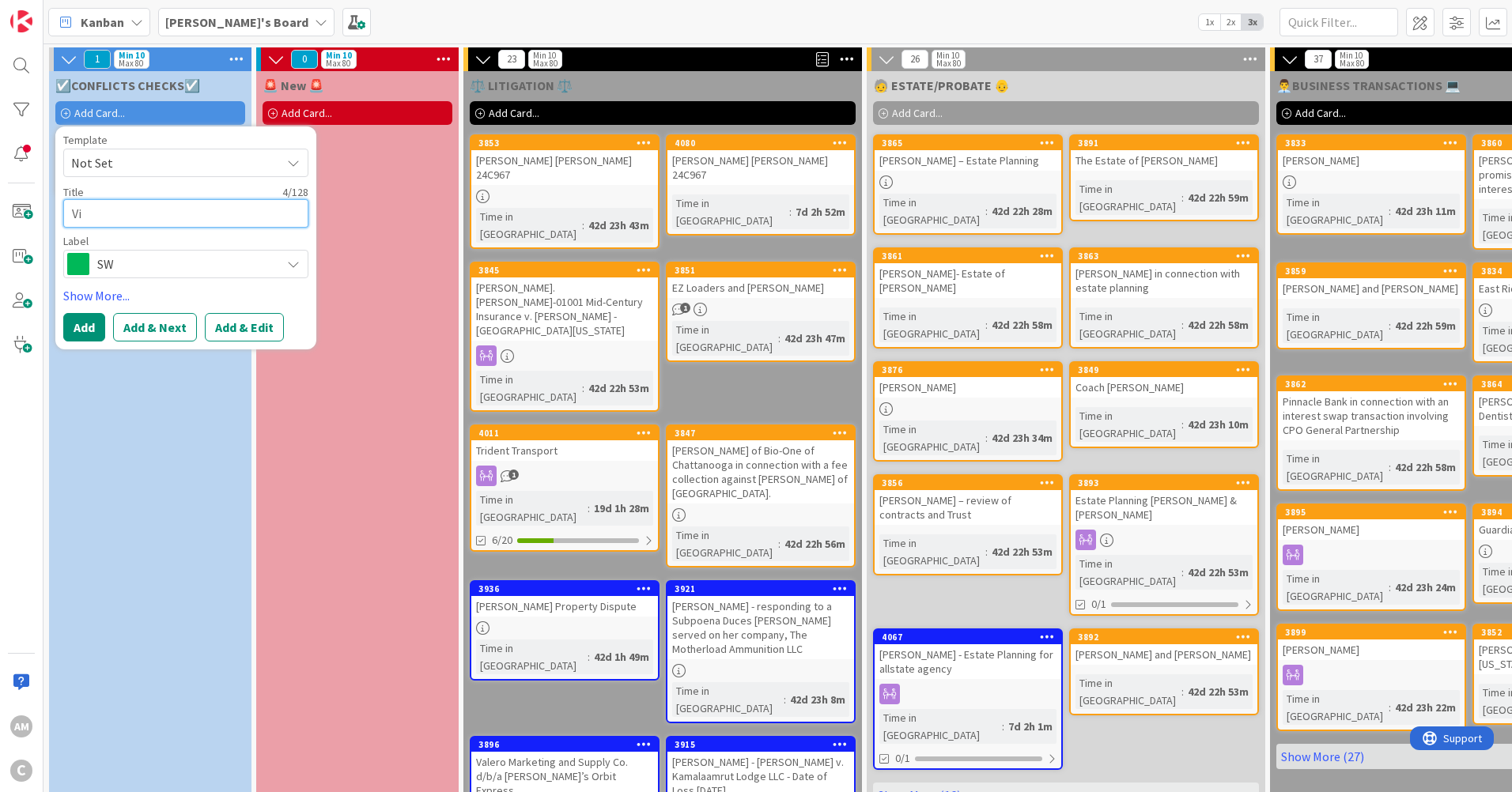
type textarea "V"
paste textarea "[PERSON_NAME].[PERSON_NAME]-01001"
type textarea "x"
type textarea "[PERSON_NAME].[PERSON_NAME]-01001"
click at [287, 264] on icon at bounding box center [292, 264] width 12 height 12
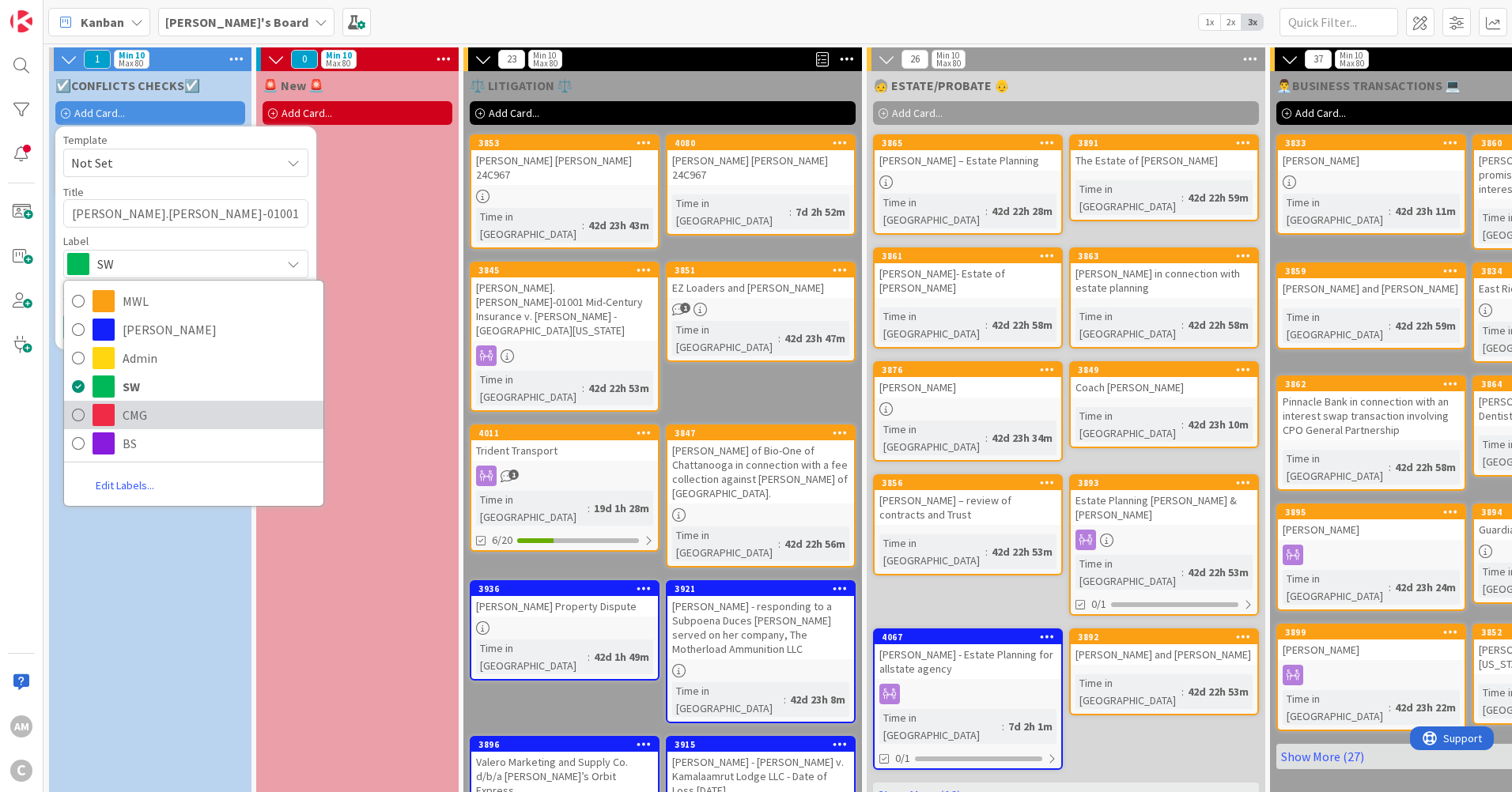
click at [134, 405] on span "CMG" at bounding box center [219, 415] width 193 height 24
type textarea "x"
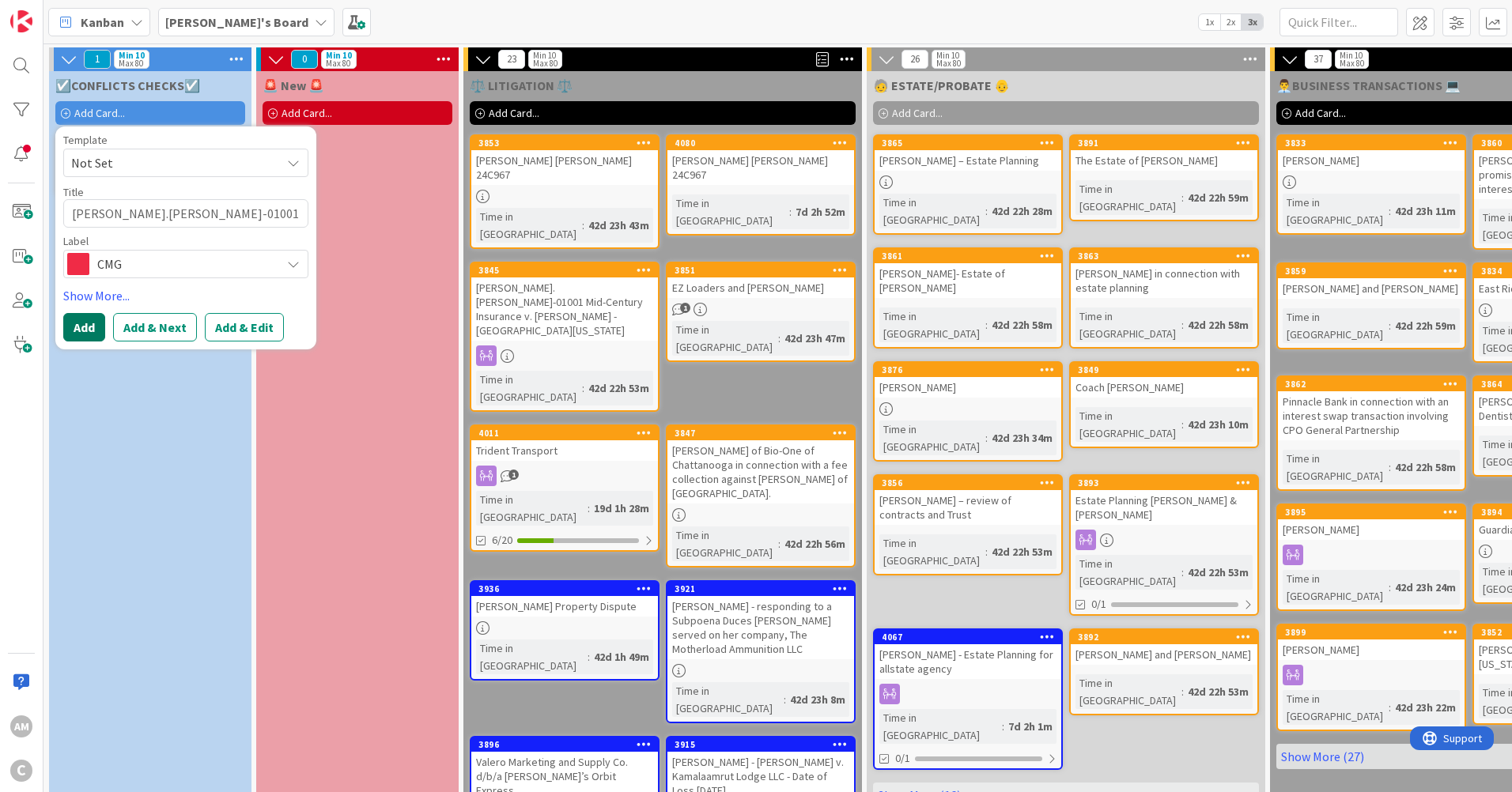
click at [72, 323] on button "Add" at bounding box center [84, 328] width 42 height 29
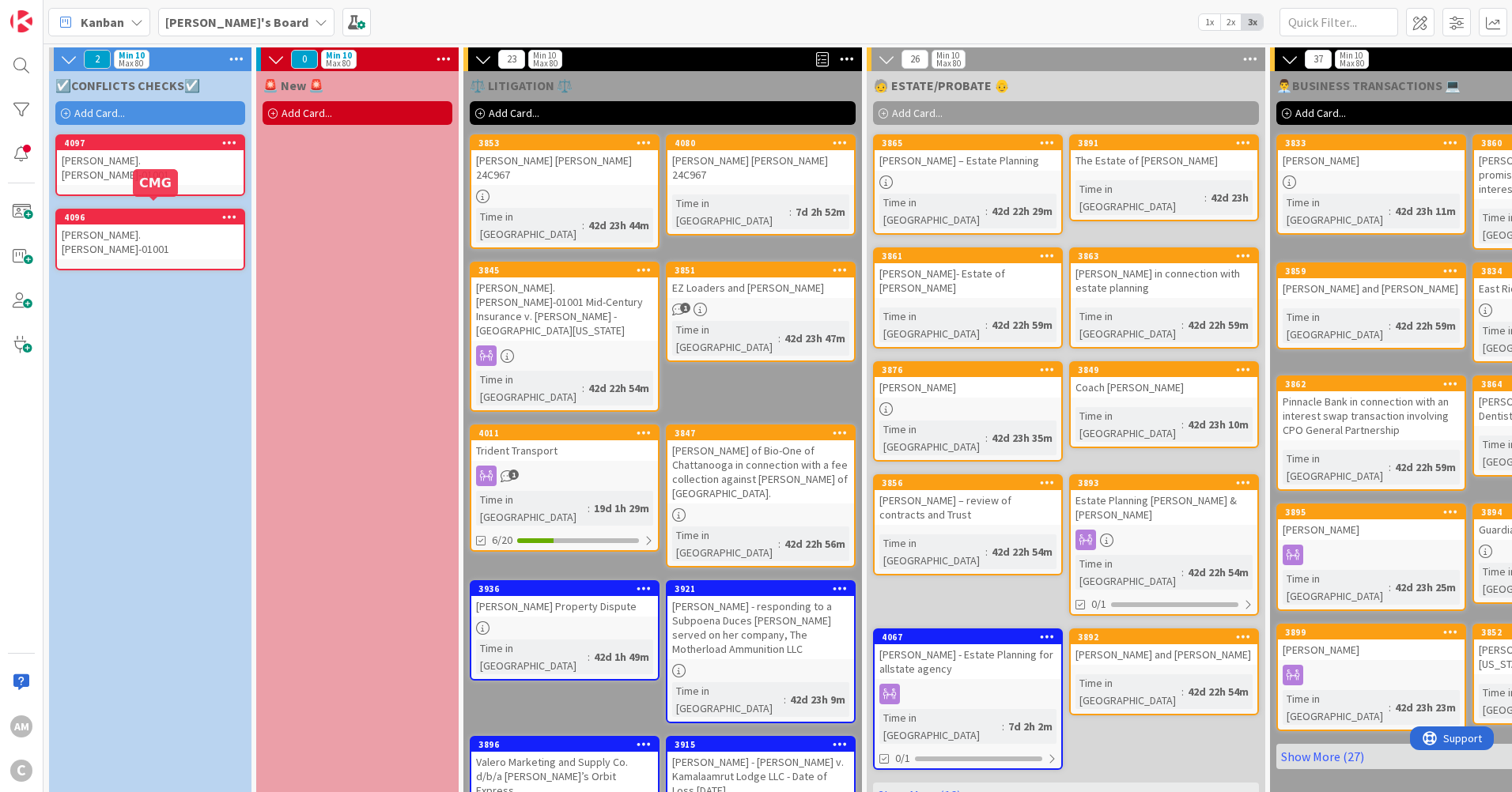
click at [176, 229] on div "[PERSON_NAME].[PERSON_NAME]-01001" at bounding box center [150, 242] width 187 height 35
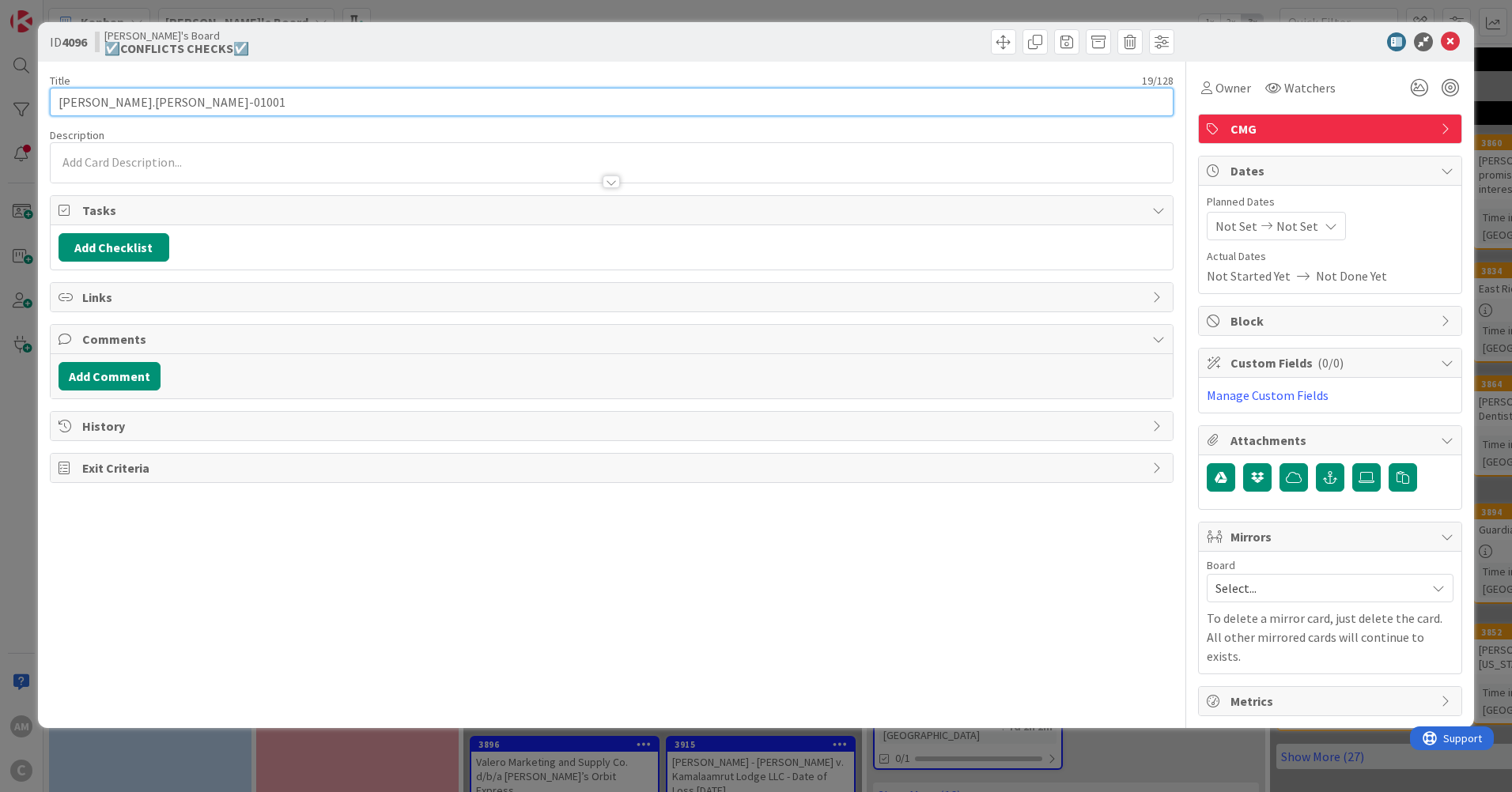
click at [212, 97] on input "[PERSON_NAME].[PERSON_NAME]-01001" at bounding box center [612, 103] width 1124 height 29
drag, startPoint x: 212, startPoint y: 97, endPoint x: 32, endPoint y: 104, distance: 180.1
click at [0, 102] on html "AM C Kanban Amber's Board 1x 2x 3x 2 Min 10 Max 80 ☑️CONFLICTS CHECKS☑️ Add Car…" at bounding box center [756, 396] width 1512 height 792
paste input "[PERSON_NAME].[PERSON_NAME]-01001 Probate Will of [PERSON_NAME]"
type input "[PERSON_NAME].[PERSON_NAME]-01001 Probate Will of [PERSON_NAME]"
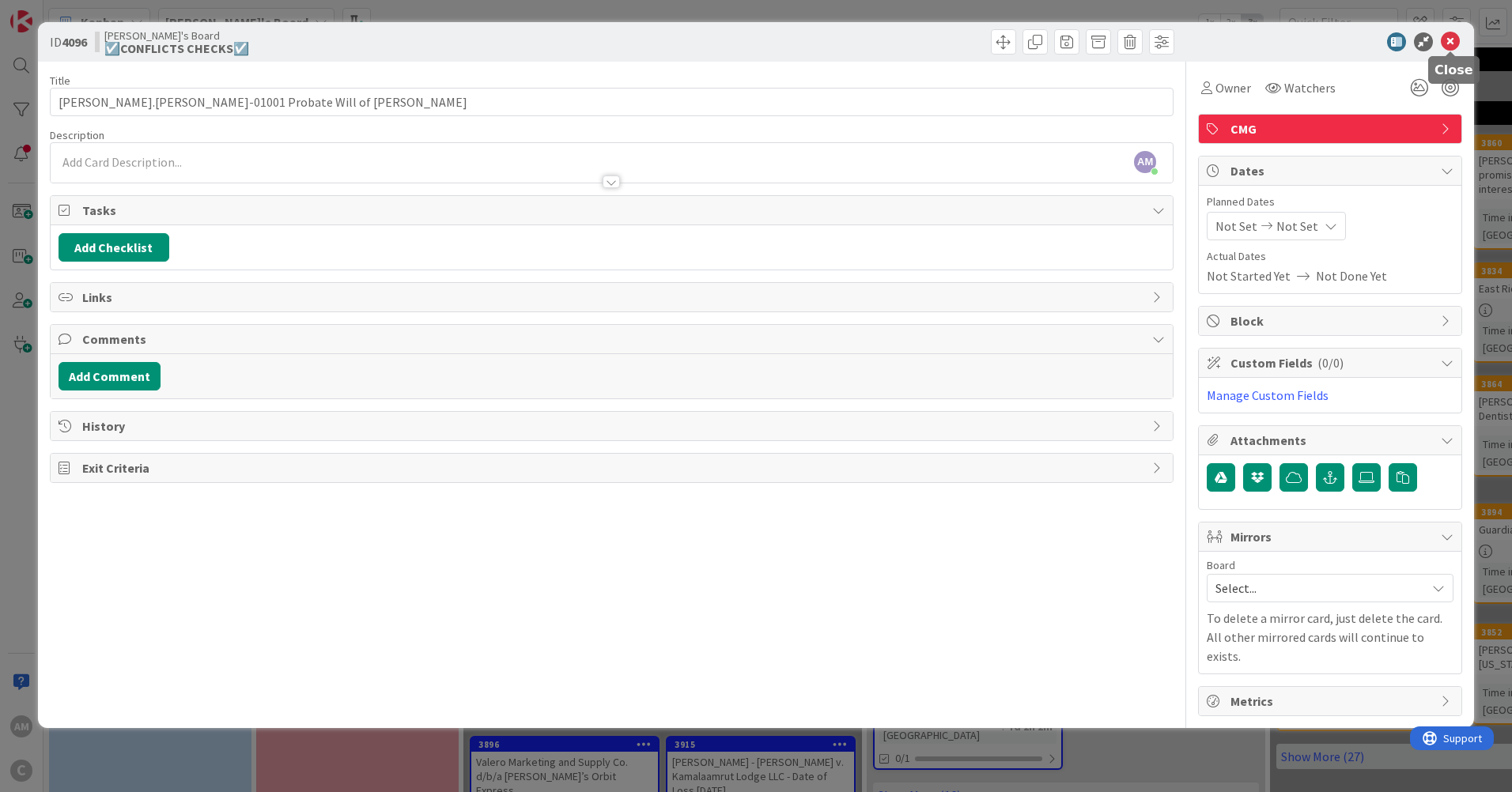
click at [1454, 38] on icon at bounding box center [1451, 42] width 19 height 19
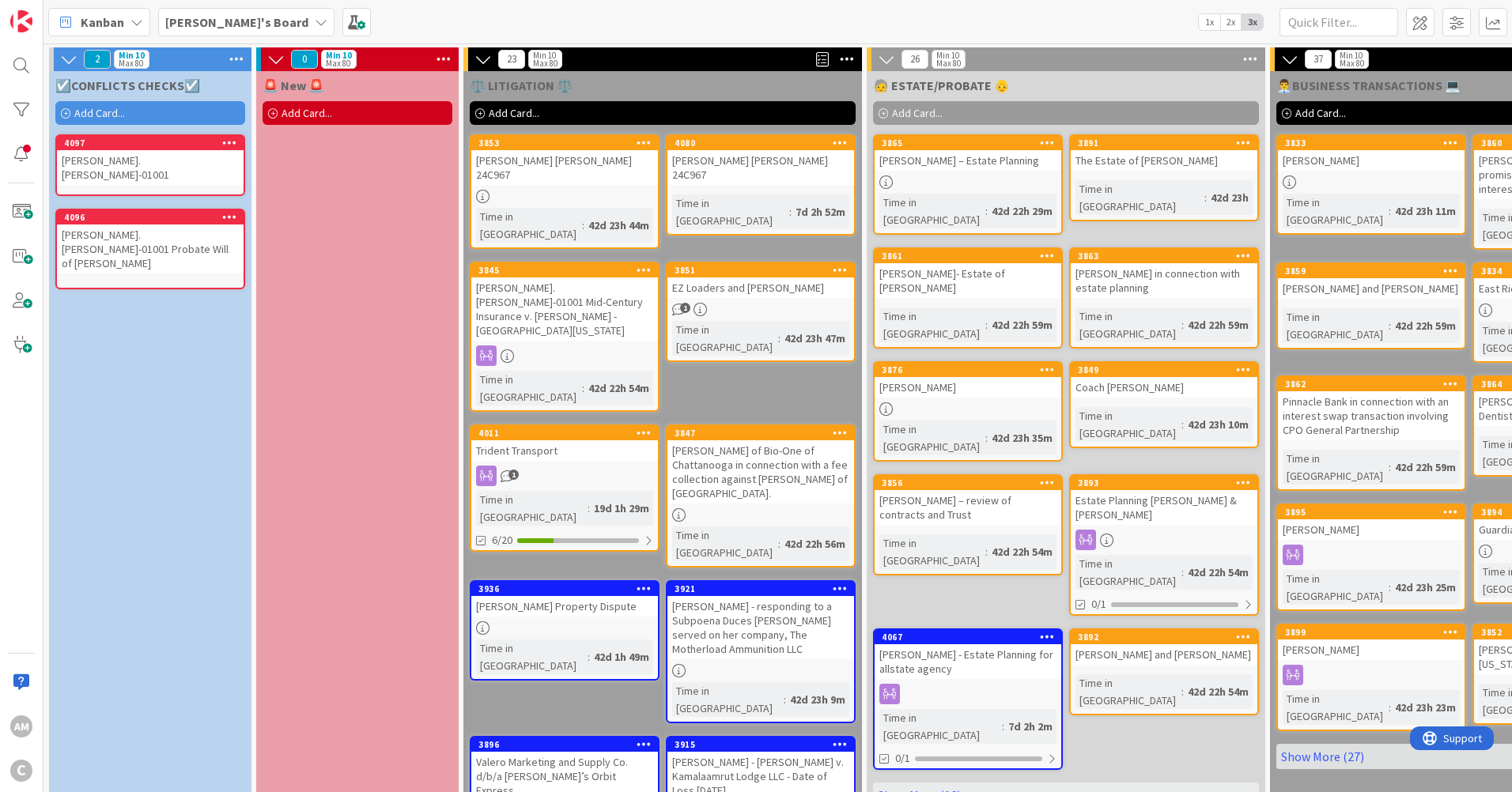
drag, startPoint x: 62, startPoint y: 108, endPoint x: 75, endPoint y: 180, distance: 73.2
click at [62, 109] on icon at bounding box center [66, 114] width 10 height 10
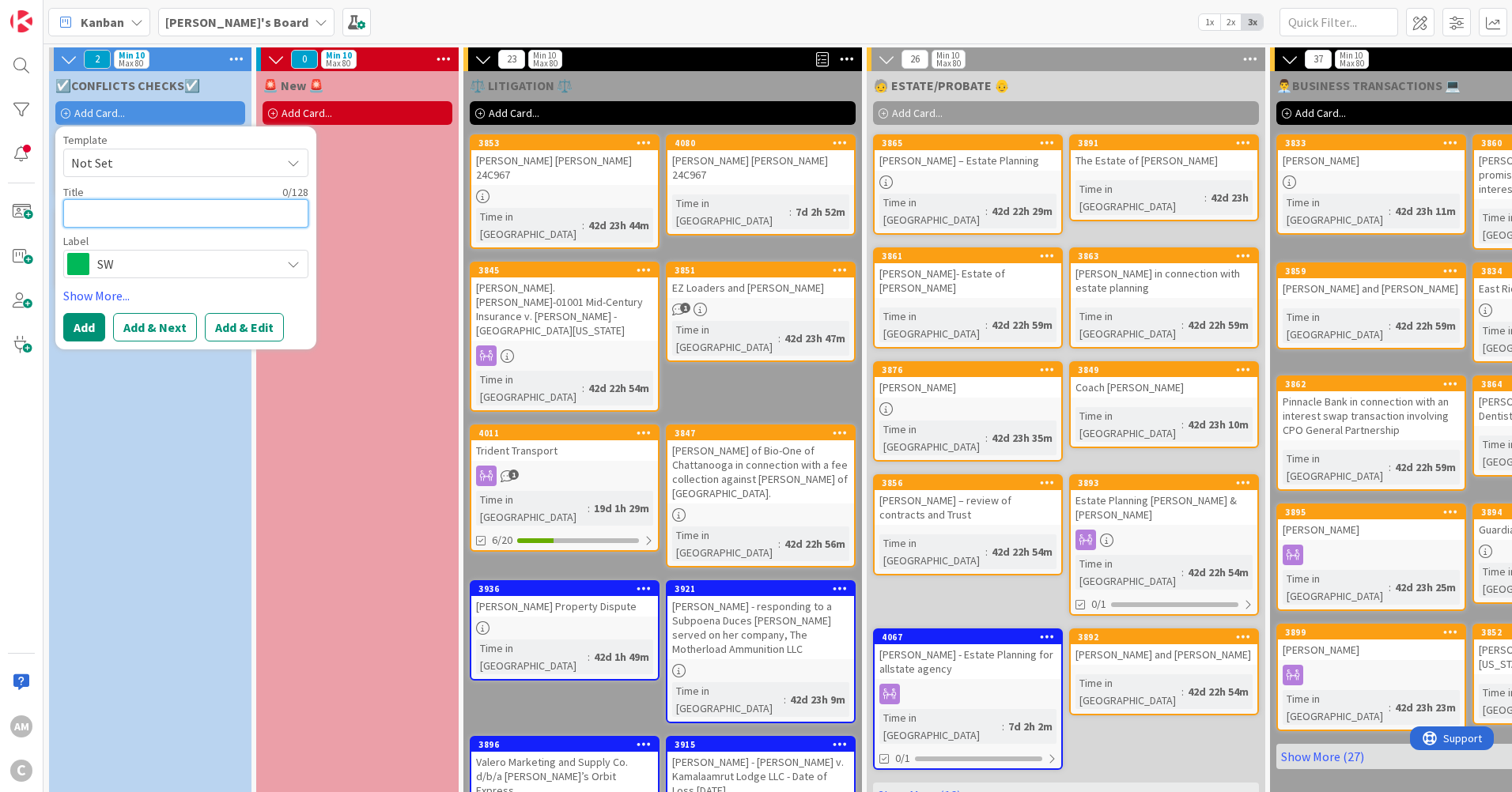
paste textarea "[PERSON_NAME].[PERSON_NAME]-01001 25C571 Solid Gold Leads v. [PERSON_NAME]"
type textarea "x"
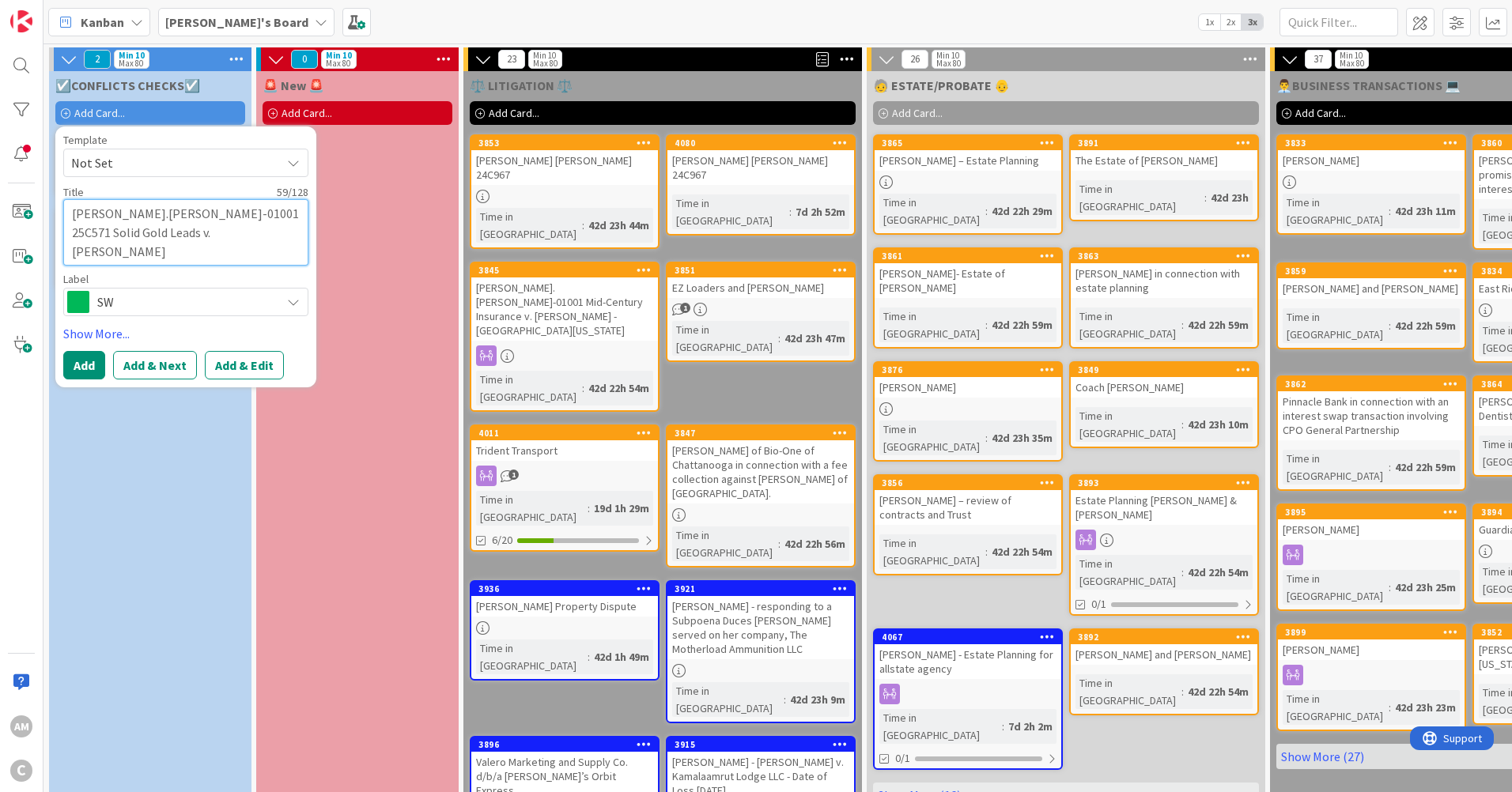
type textarea "[PERSON_NAME].[PERSON_NAME]-01001 25C571 Solid Gold Leads v. [PERSON_NAME]"
click at [293, 299] on icon at bounding box center [292, 301] width 12 height 12
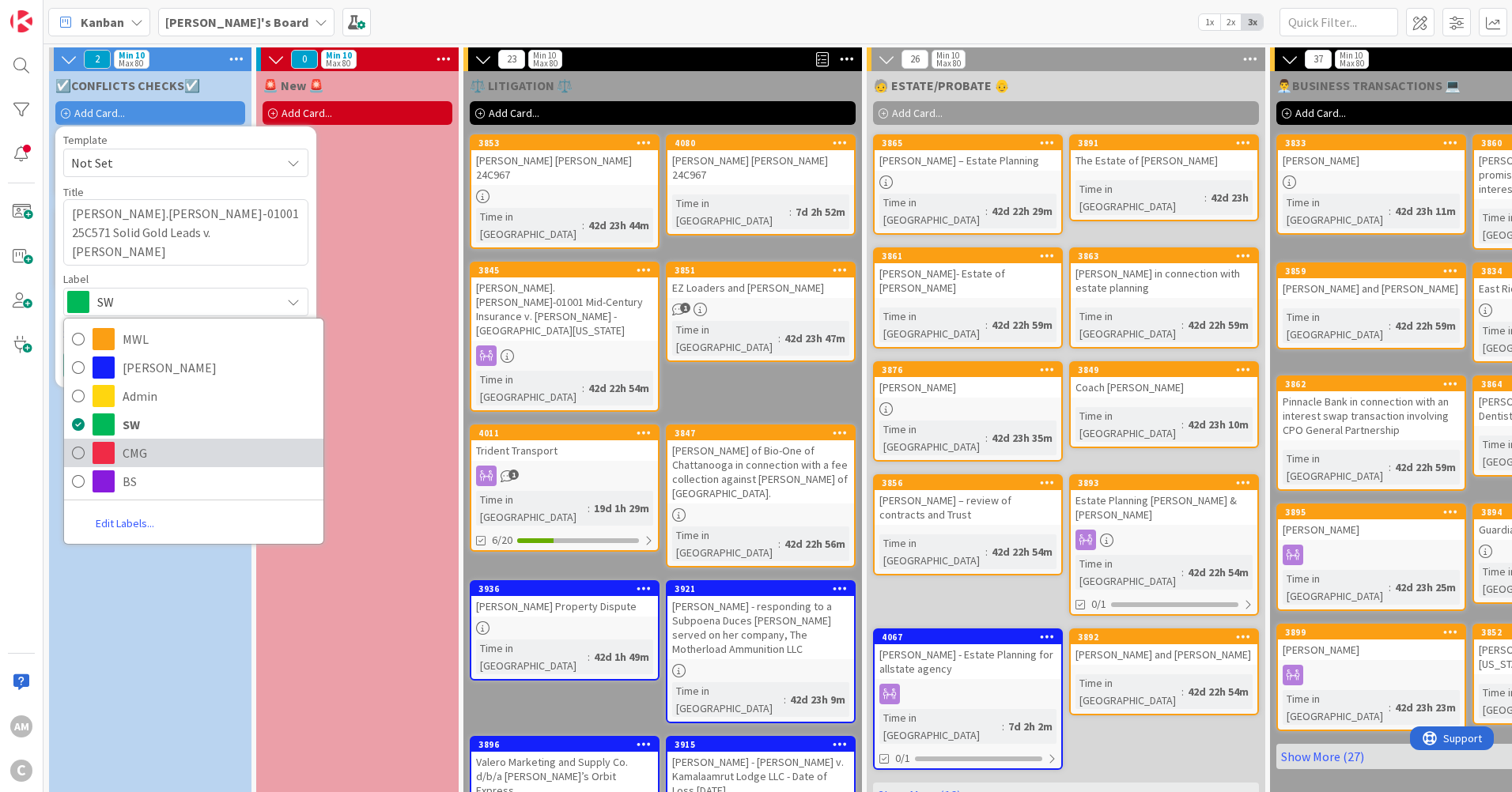
click at [120, 454] on link "CMG" at bounding box center [194, 454] width 260 height 29
type textarea "x"
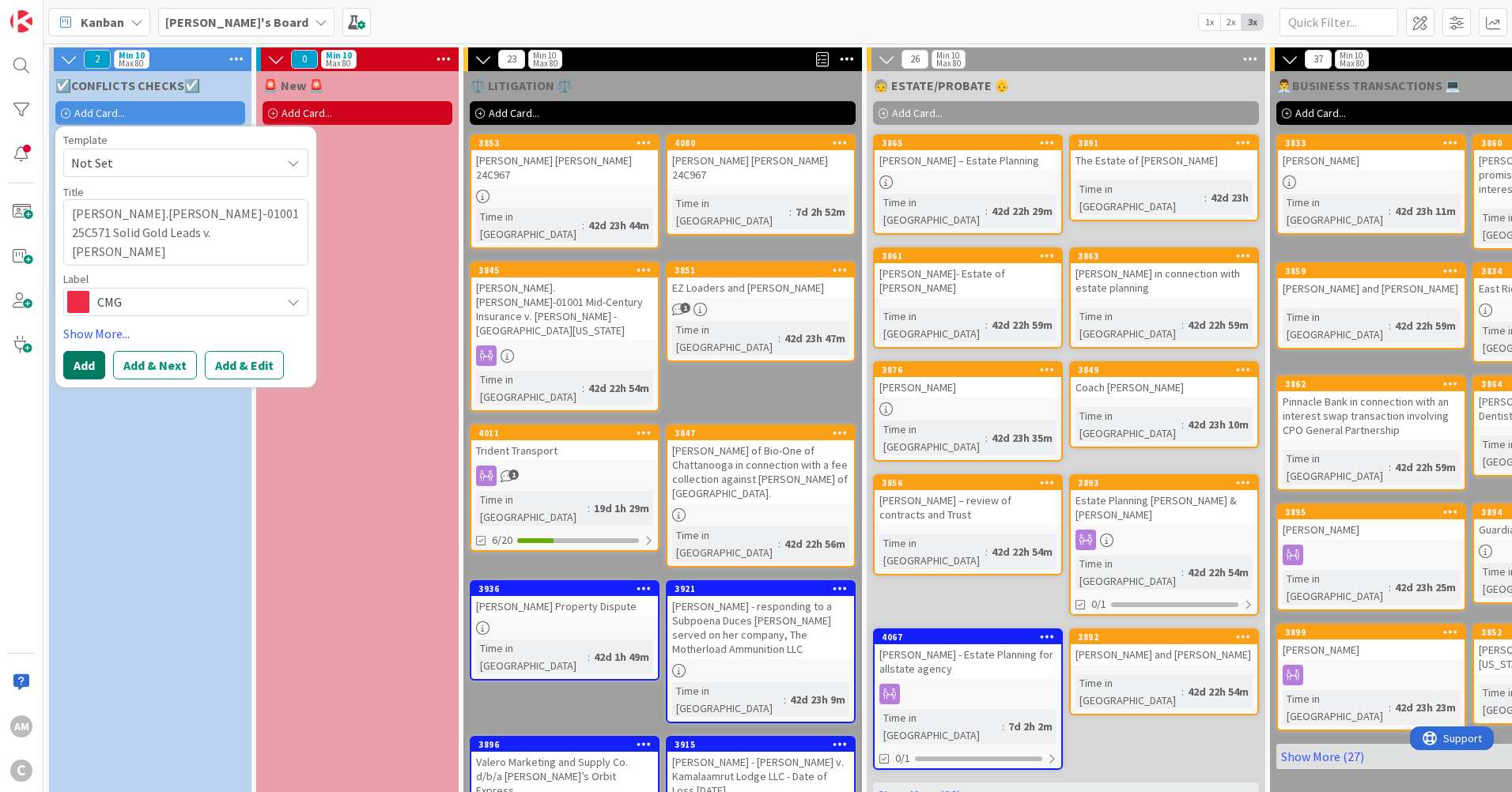
click at [84, 363] on button "Add" at bounding box center [84, 365] width 42 height 29
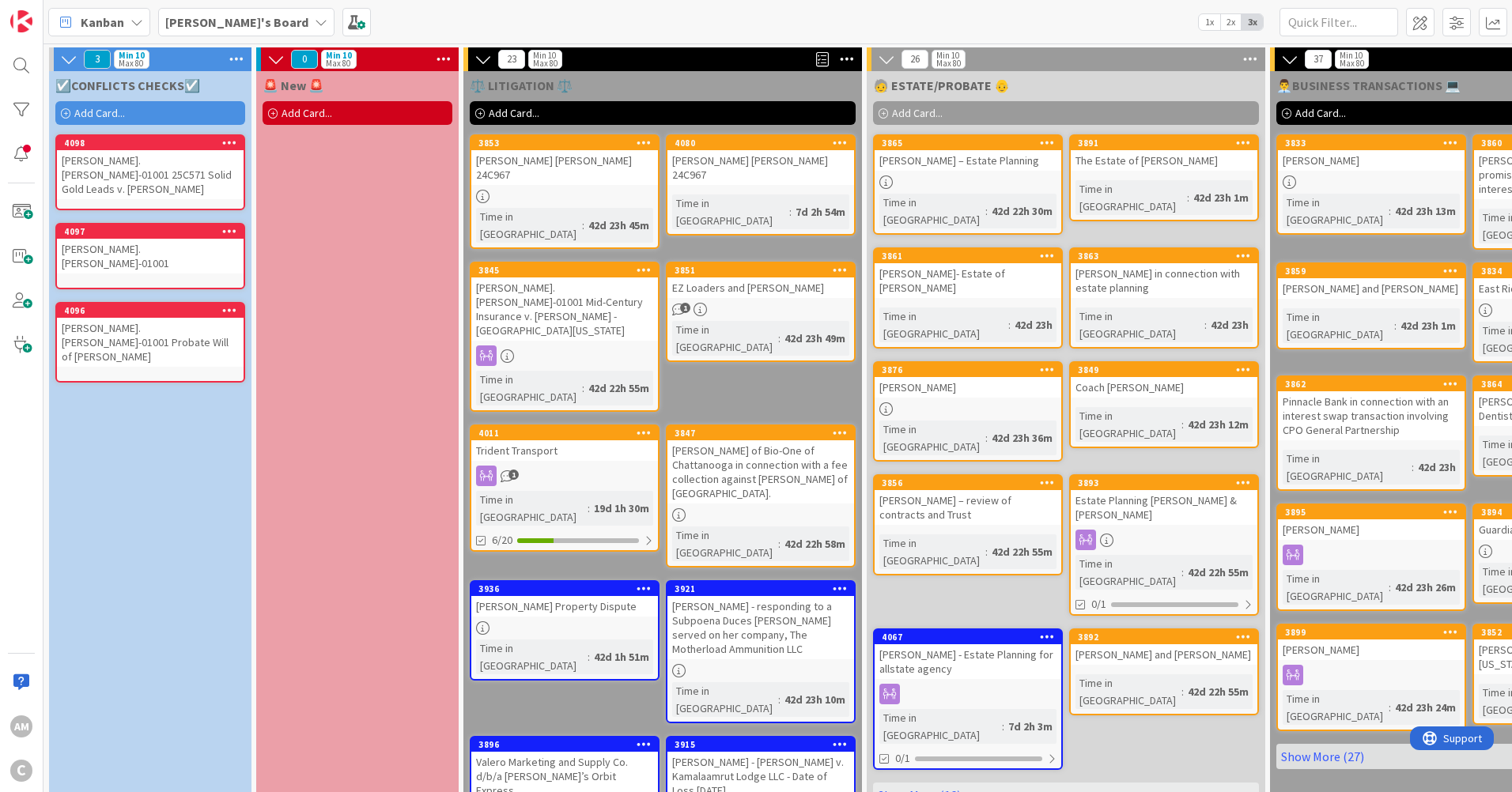
click at [146, 429] on div "☑️CONFLICTS CHECKS☑️ Add Card... Template Not Set Title 0 / 128 Label SW MWL [P…" at bounding box center [150, 493] width 202 height 845
click at [1414, 24] on span at bounding box center [1421, 22] width 29 height 29
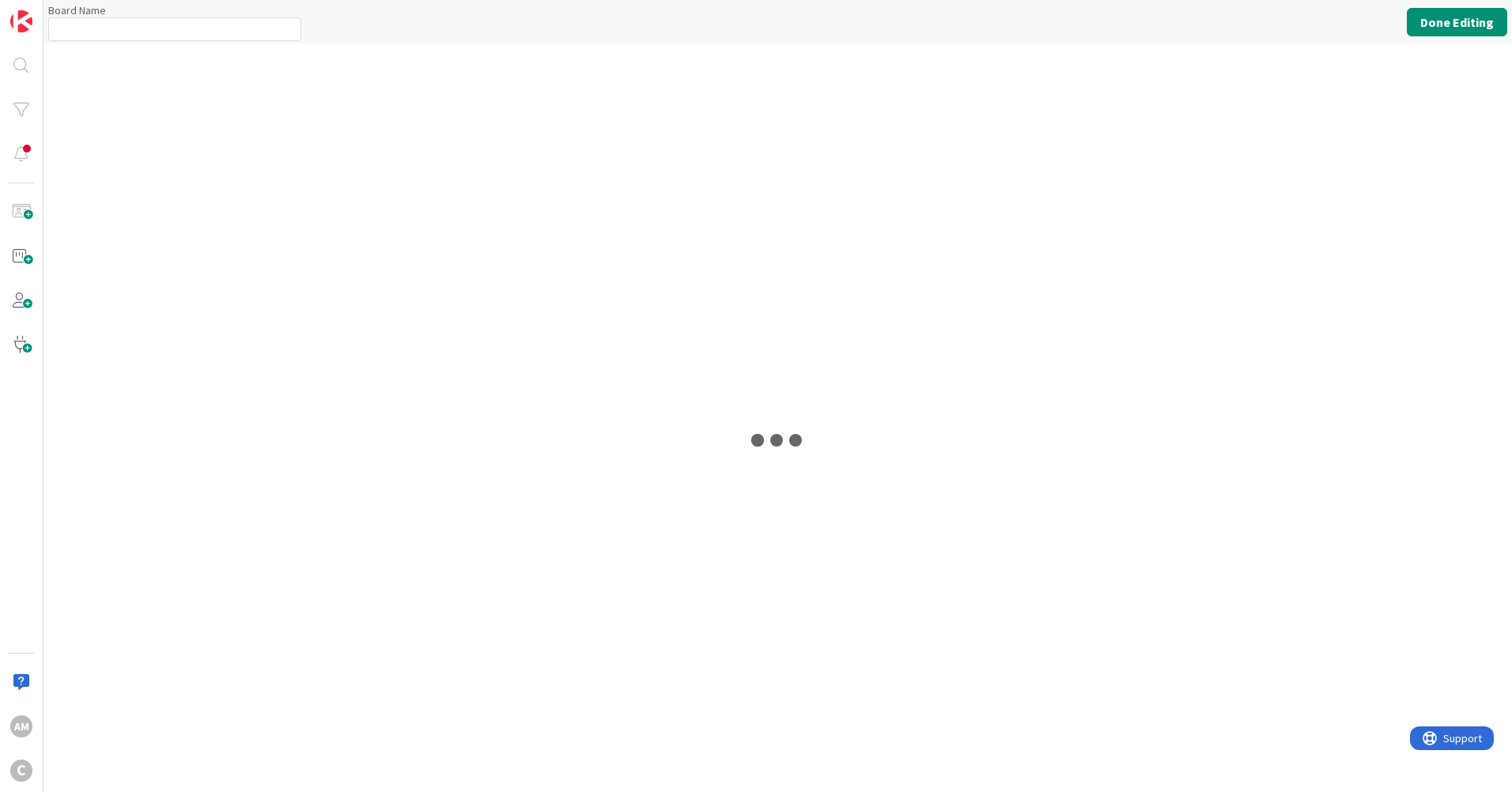
type input "[PERSON_NAME]'s Board"
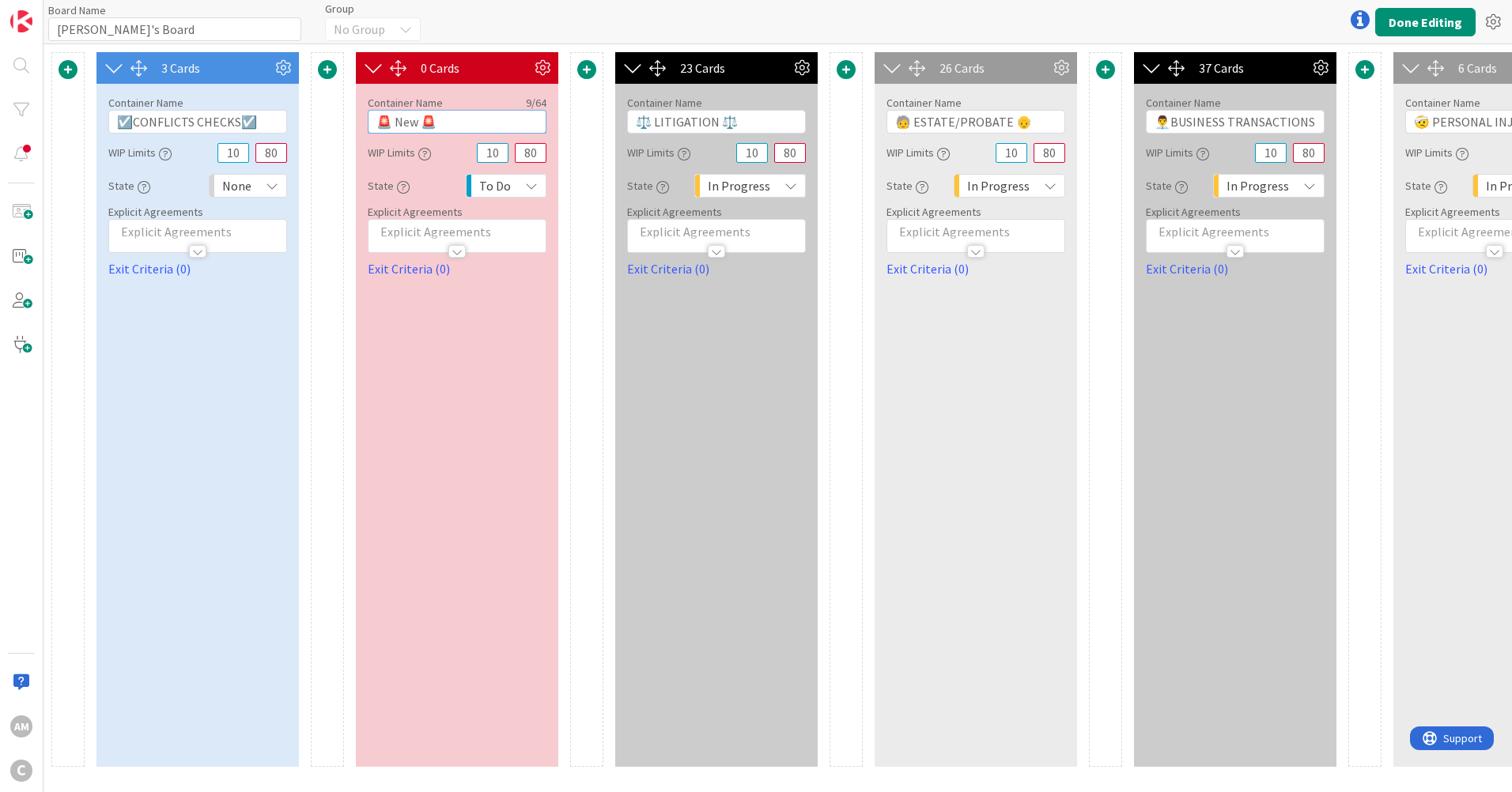
click at [390, 119] on input "🚨 New 🚨" at bounding box center [457, 122] width 178 height 24
click at [445, 119] on input "🚨AMM New 🚨" at bounding box center [457, 122] width 178 height 24
type input "🚨AMM N🚨"
click at [431, 128] on input "🚨AMM N🚨" at bounding box center [457, 122] width 178 height 24
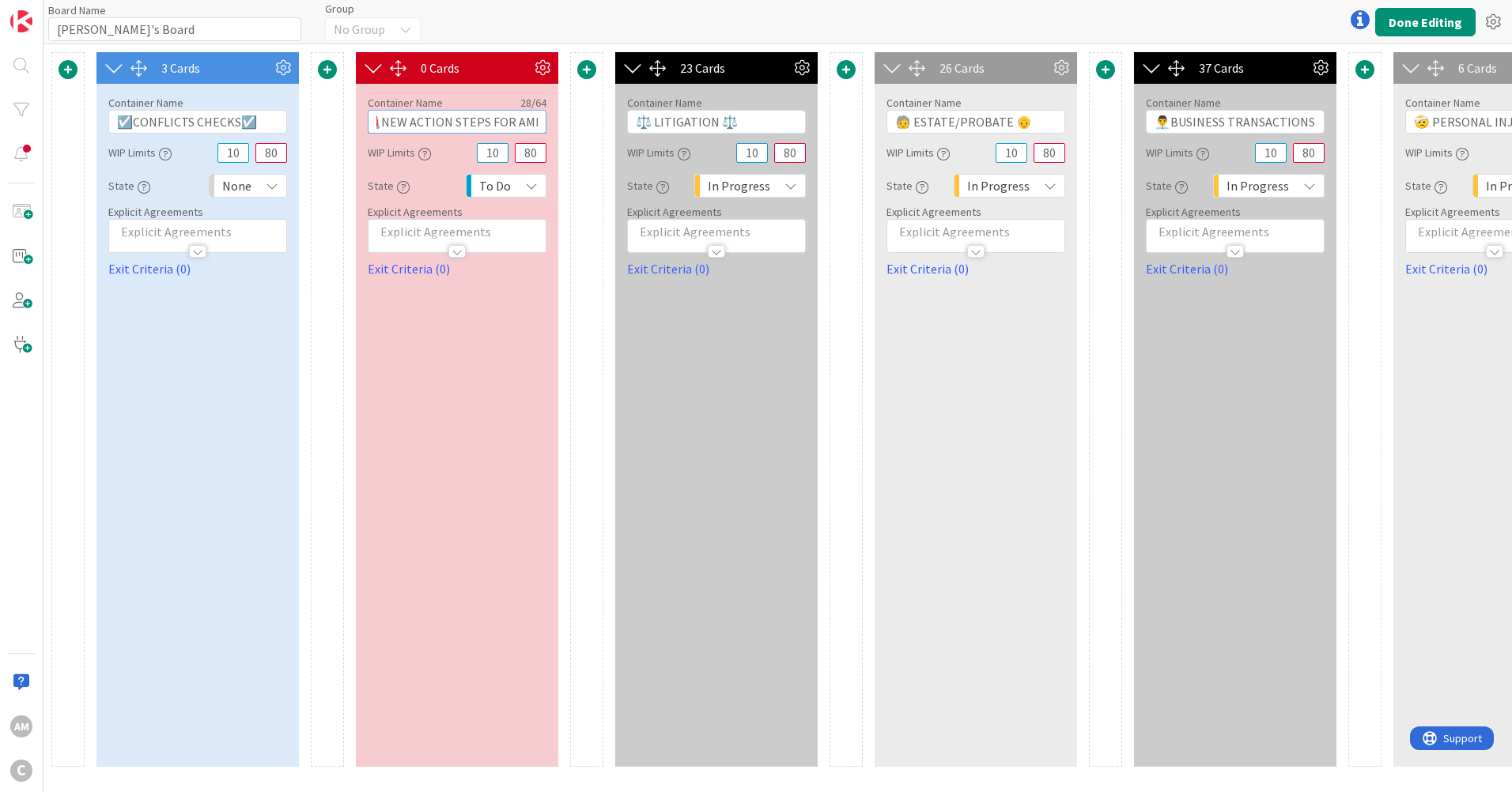
type input "🚨NEW ACTION STEPS FOR AMM🚨"
click at [458, 376] on div "0 Cards Container Name 28 / 64 🚨NEW ACTION STEPS FOR AMM🚨 WIP Limits 10 80 Stat…" at bounding box center [456, 409] width 202 height 715
click at [1443, 27] on button "Done Editing" at bounding box center [1425, 22] width 101 height 29
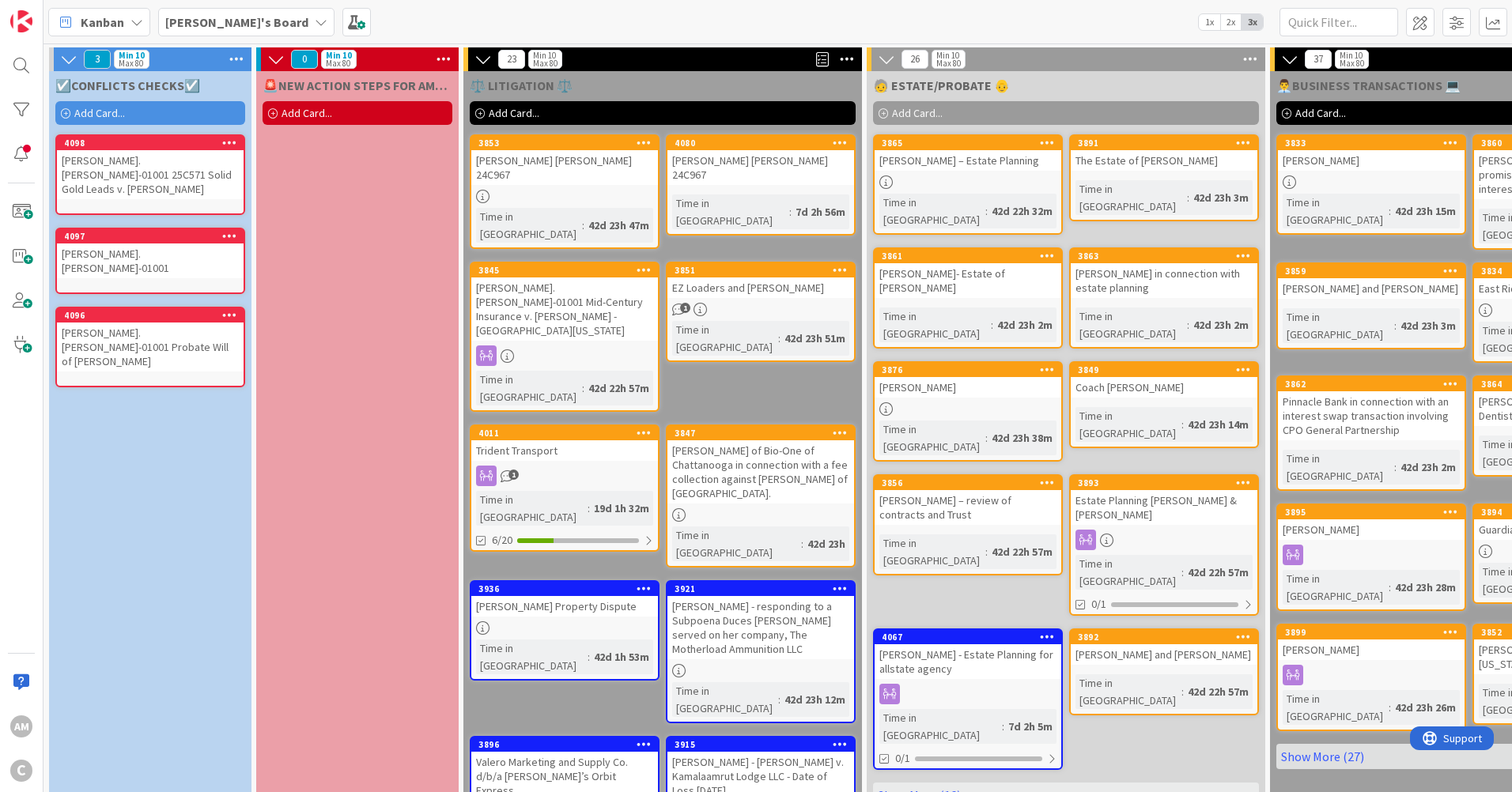
click at [451, 58] on icon at bounding box center [443, 58] width 20 height 24
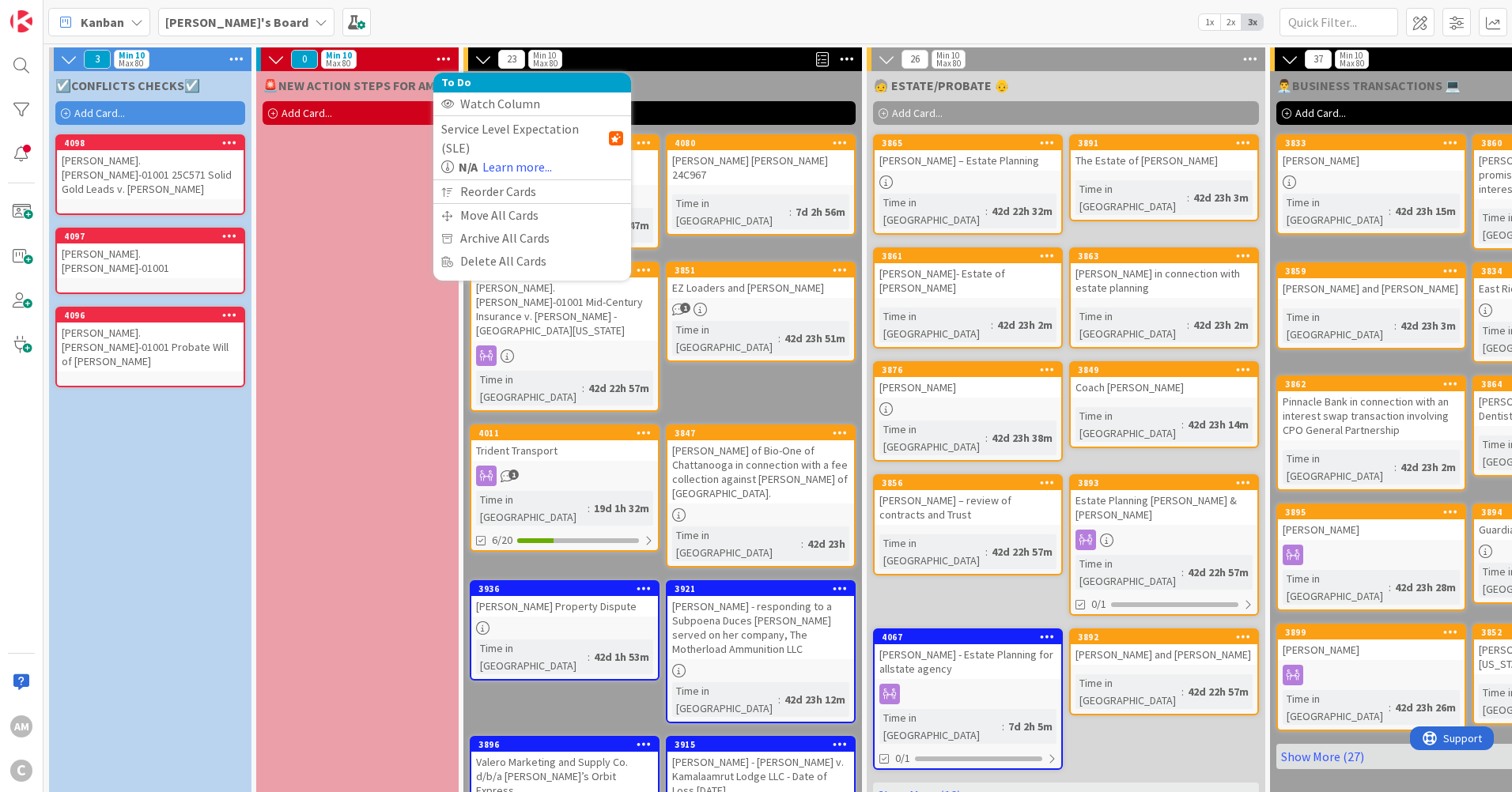
click at [337, 202] on div "🚨NEW ACTION STEPS FOR AMM🚨 Add Card..." at bounding box center [357, 493] width 202 height 845
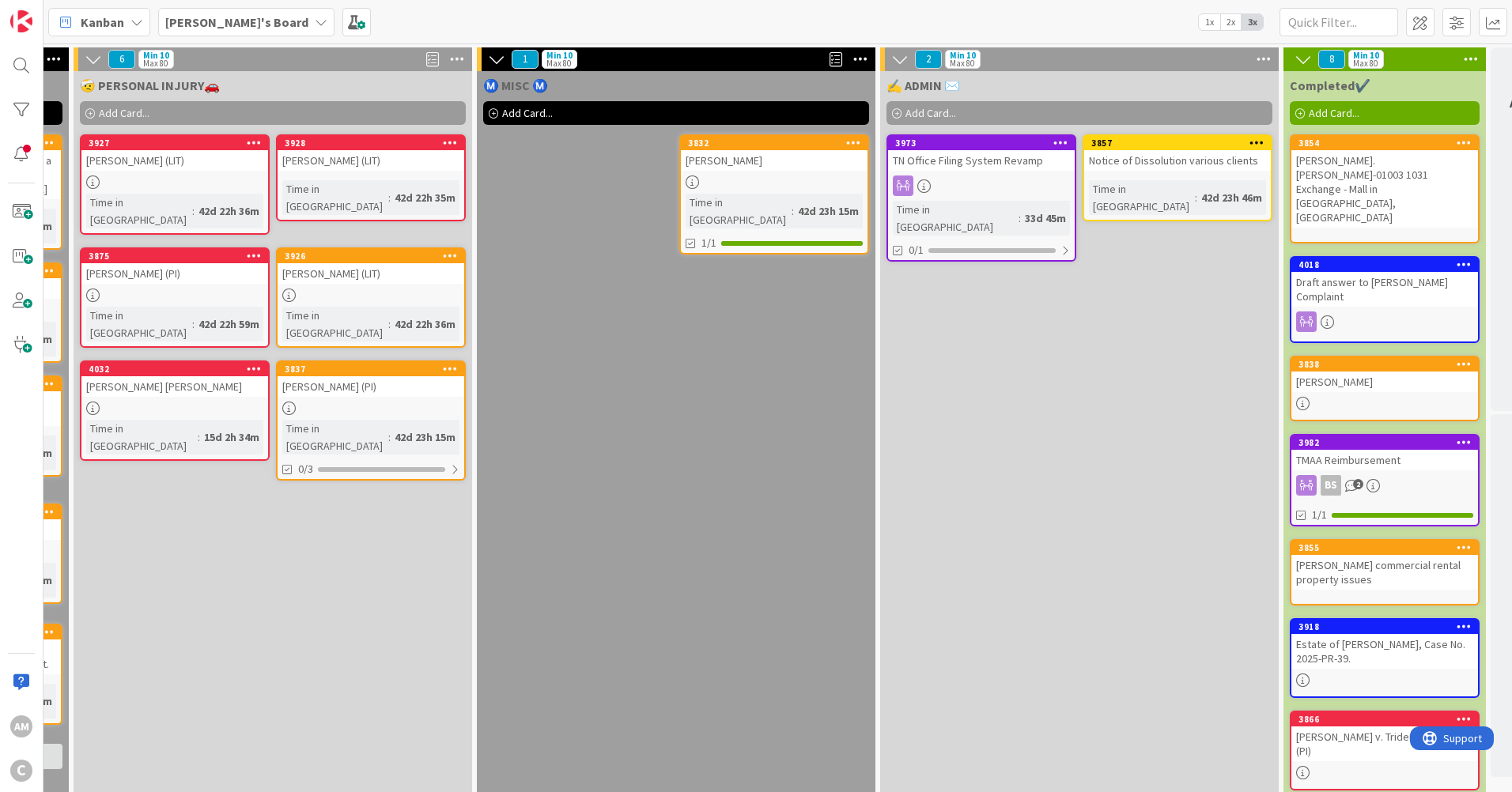
scroll to position [0, 1675]
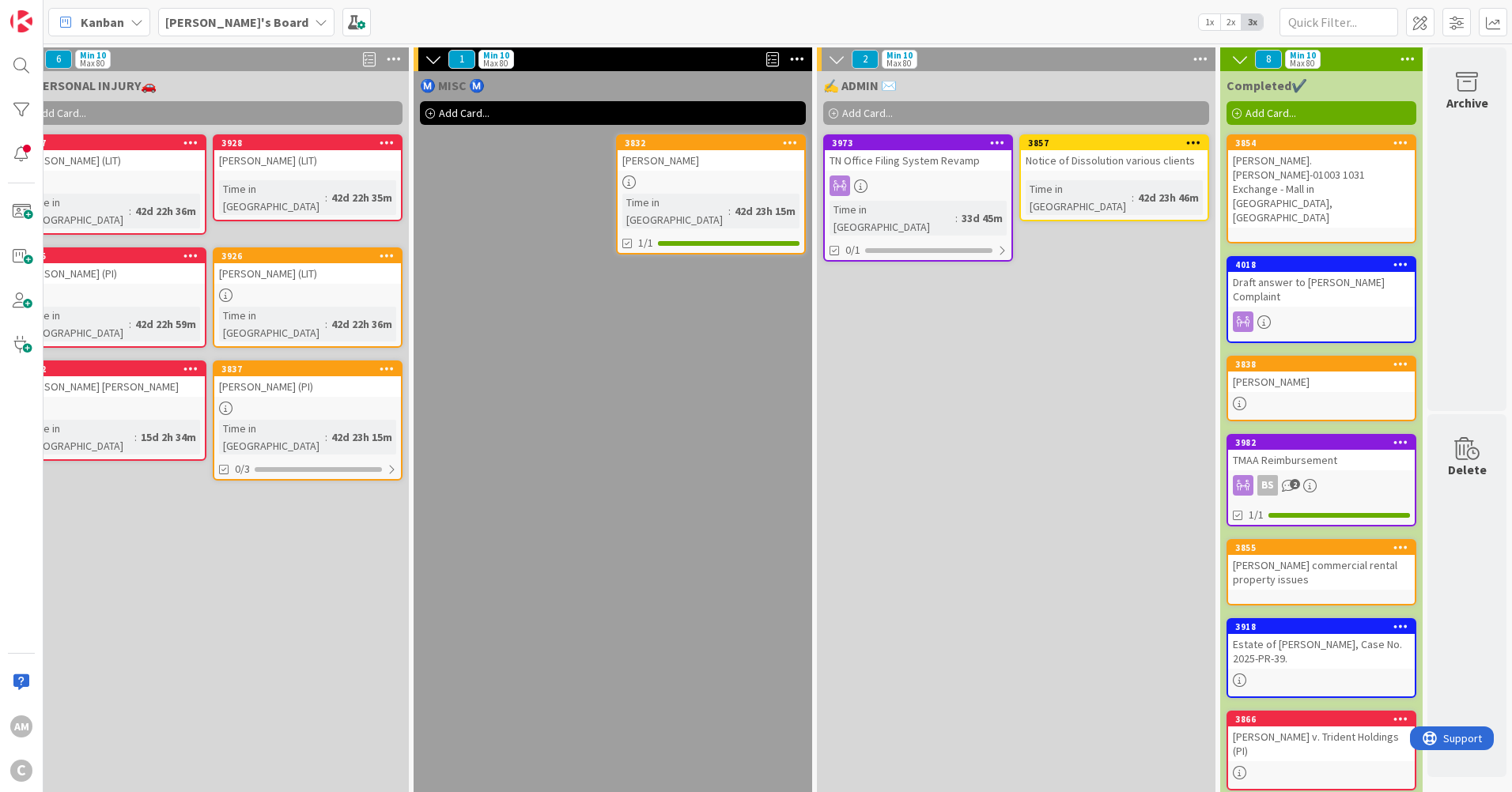
drag, startPoint x: 651, startPoint y: 785, endPoint x: 73, endPoint y: 0, distance: 974.8
click at [1098, 161] on div "Notice of Dissolution various clients" at bounding box center [1114, 160] width 187 height 20
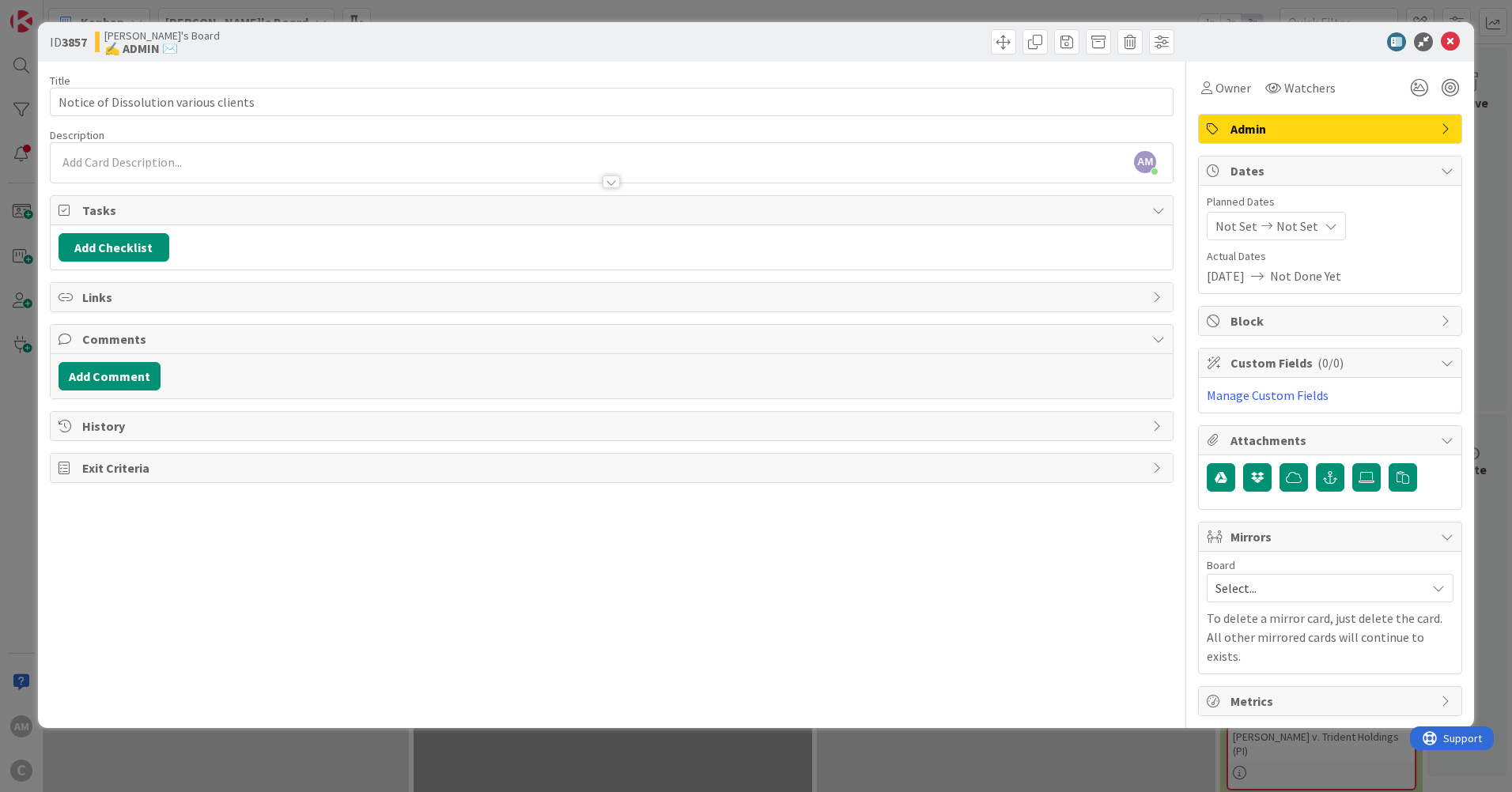
click at [235, 164] on div "AM [PERSON_NAME] just joined" at bounding box center [612, 162] width 1122 height 39
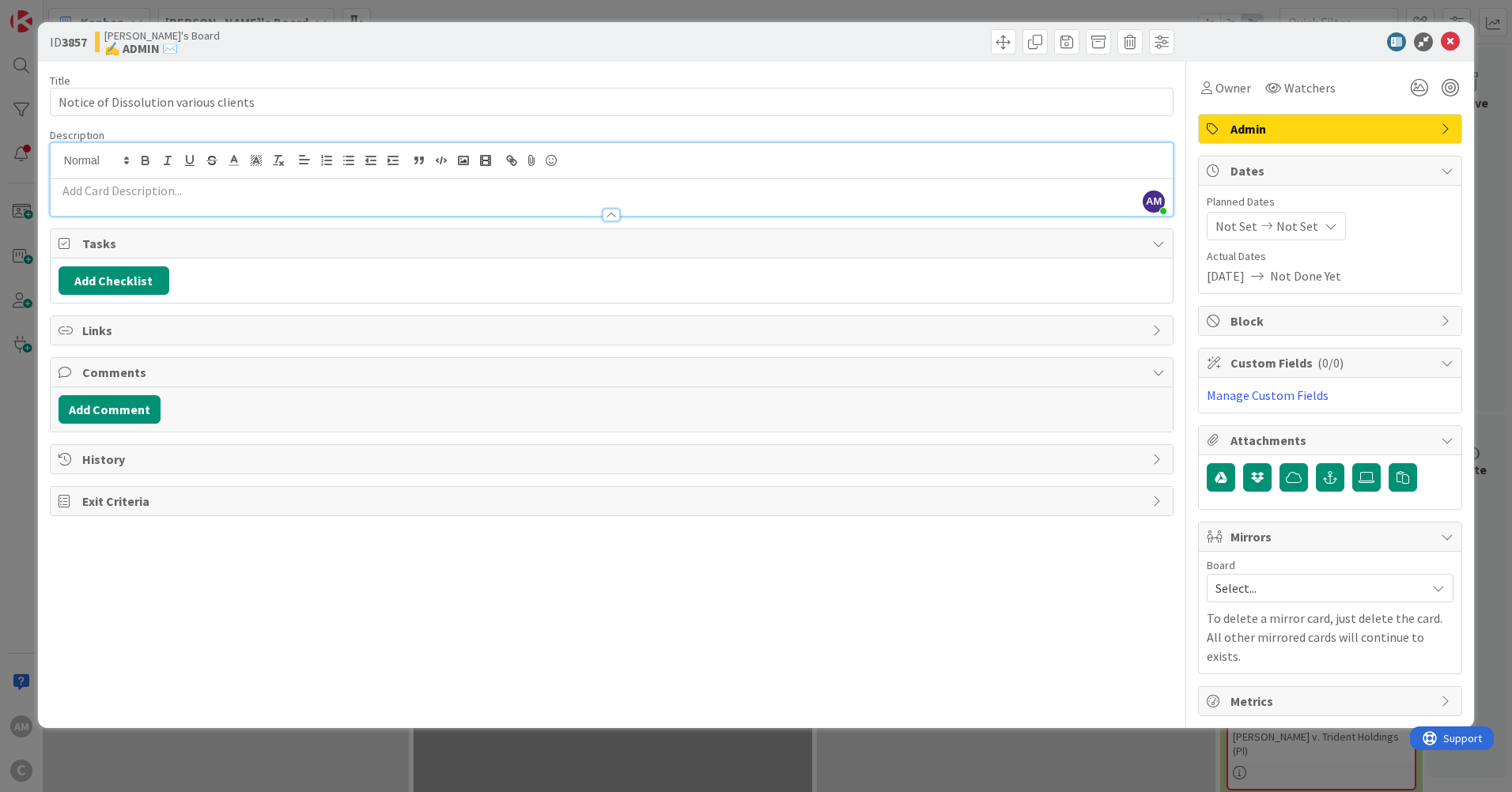
click at [233, 187] on p at bounding box center [612, 191] width 1106 height 18
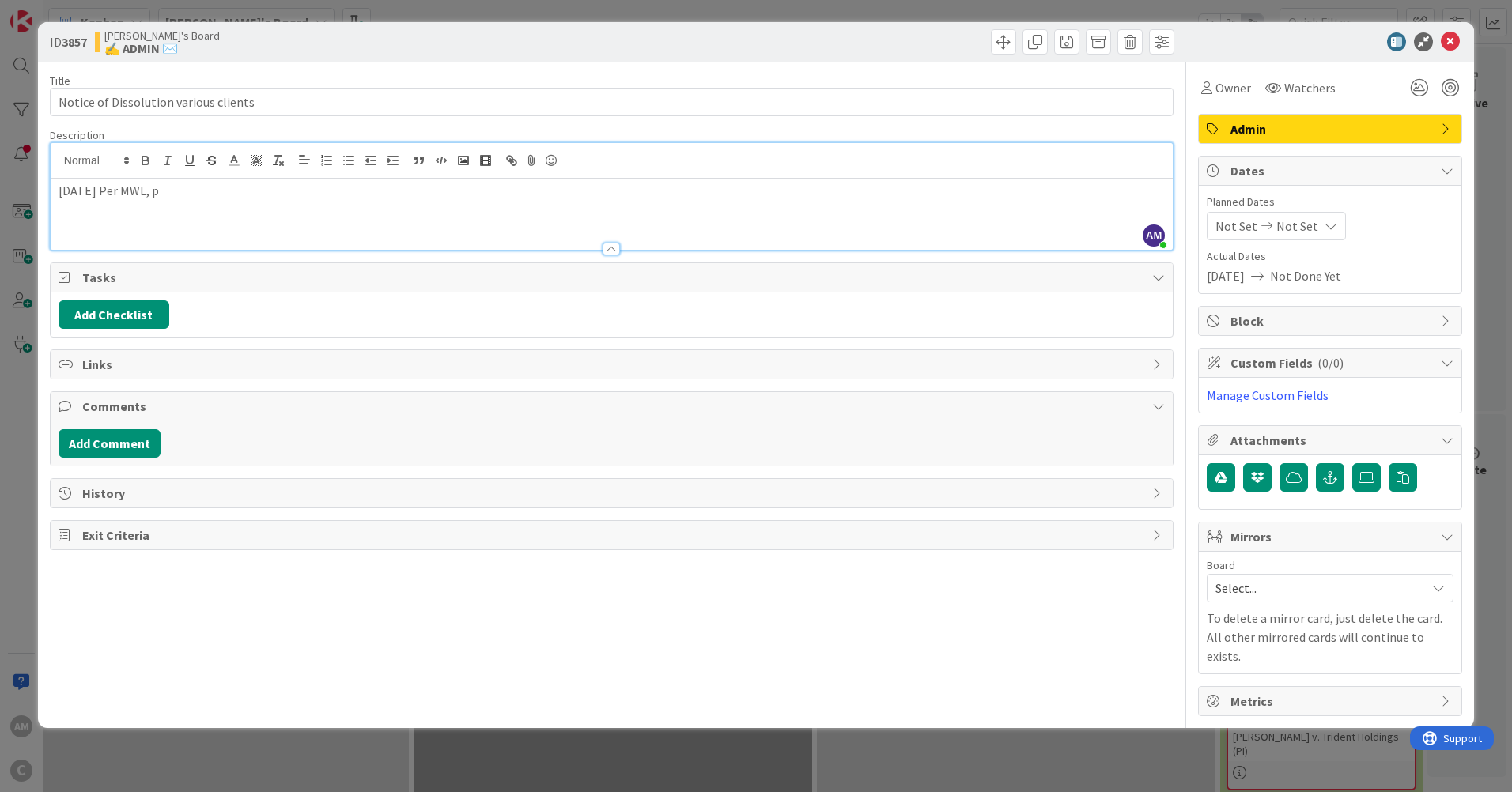
click at [200, 183] on p "[DATE] Per MWL, p" at bounding box center [612, 191] width 1106 height 18
click at [1453, 42] on icon at bounding box center [1451, 42] width 19 height 19
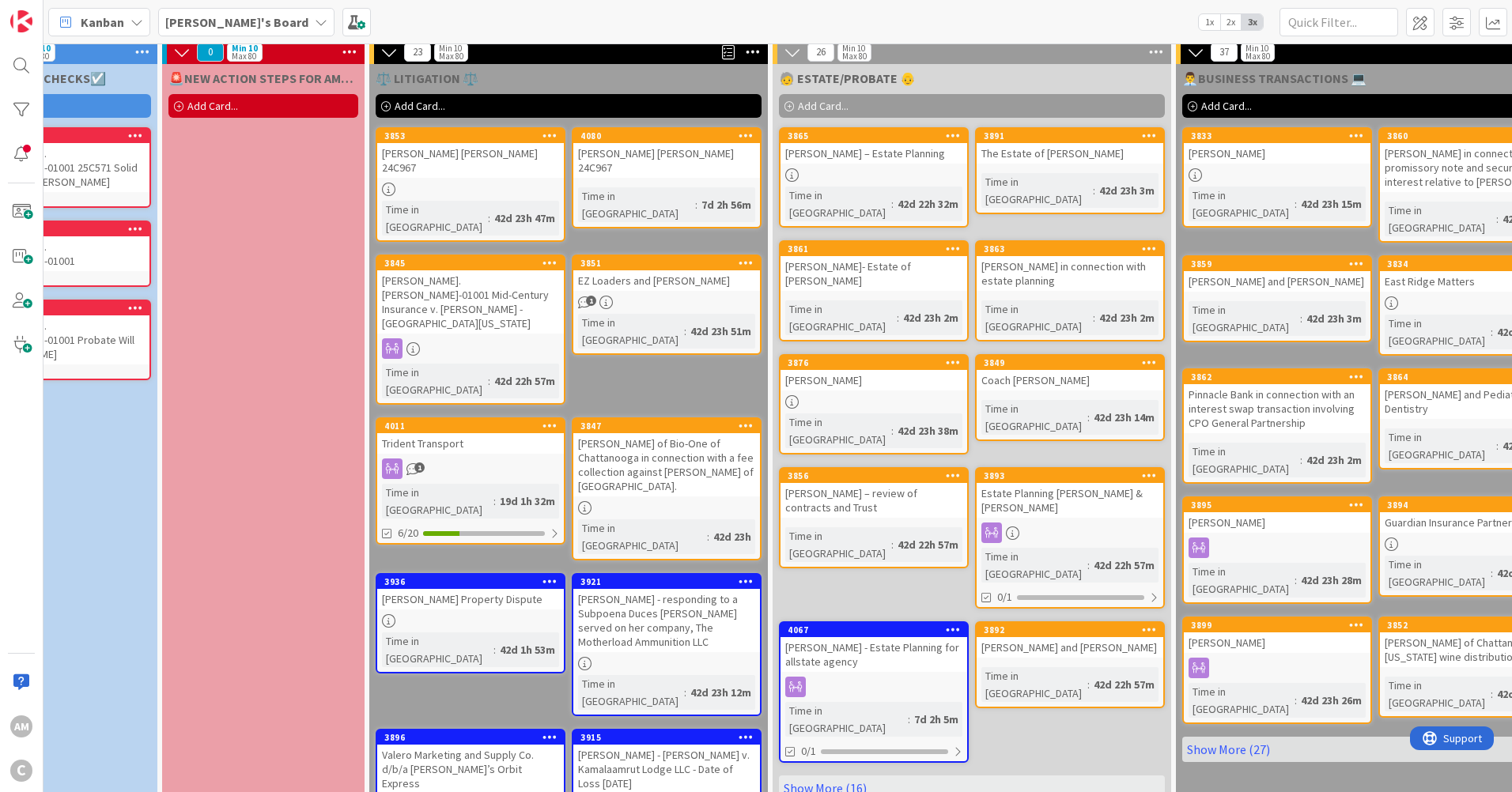
scroll to position [7, 0]
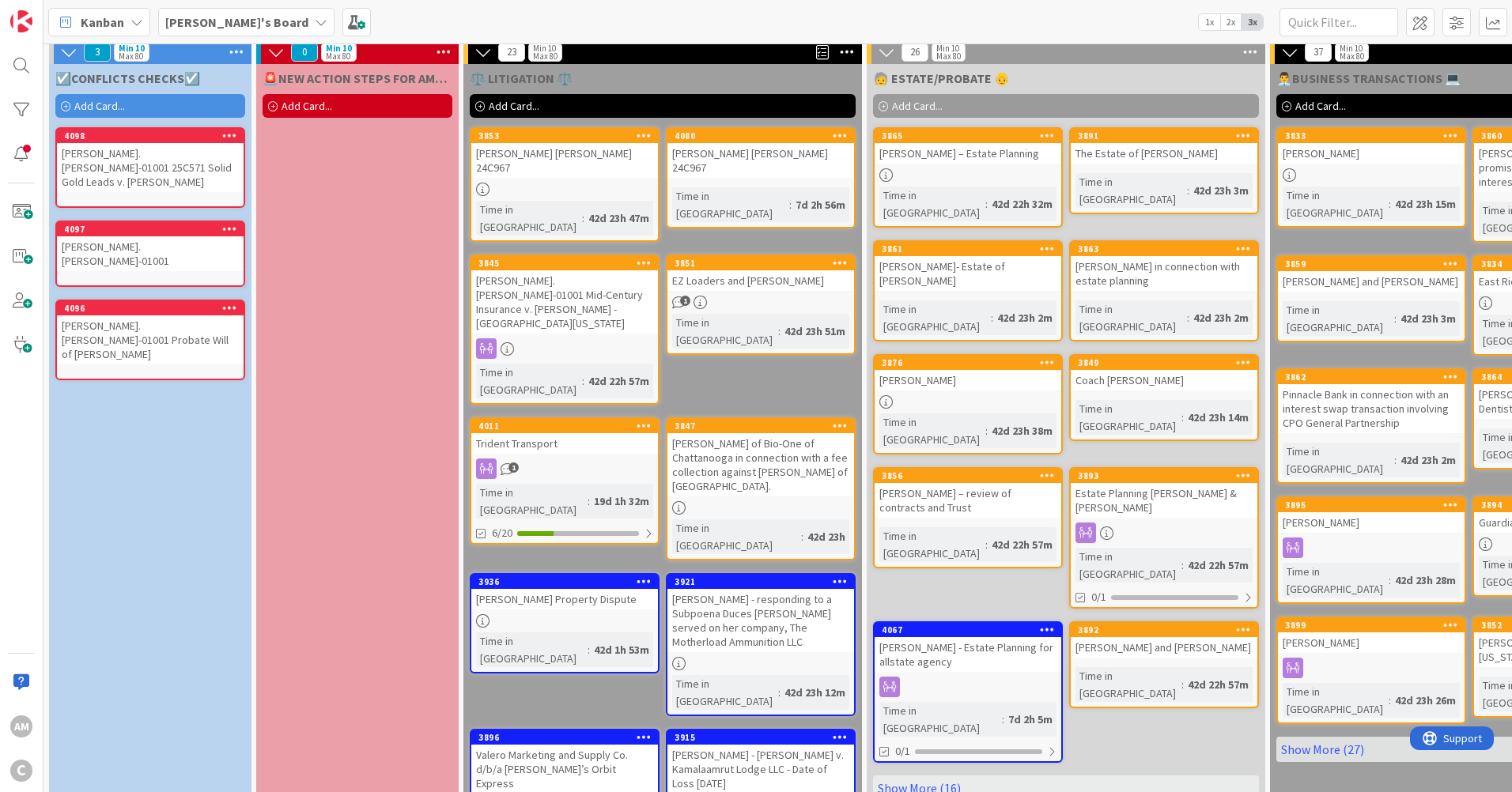
click at [169, 172] on div "[PERSON_NAME].[PERSON_NAME]-01001 25C571 Solid Gold Leads v. [PERSON_NAME]" at bounding box center [150, 167] width 187 height 49
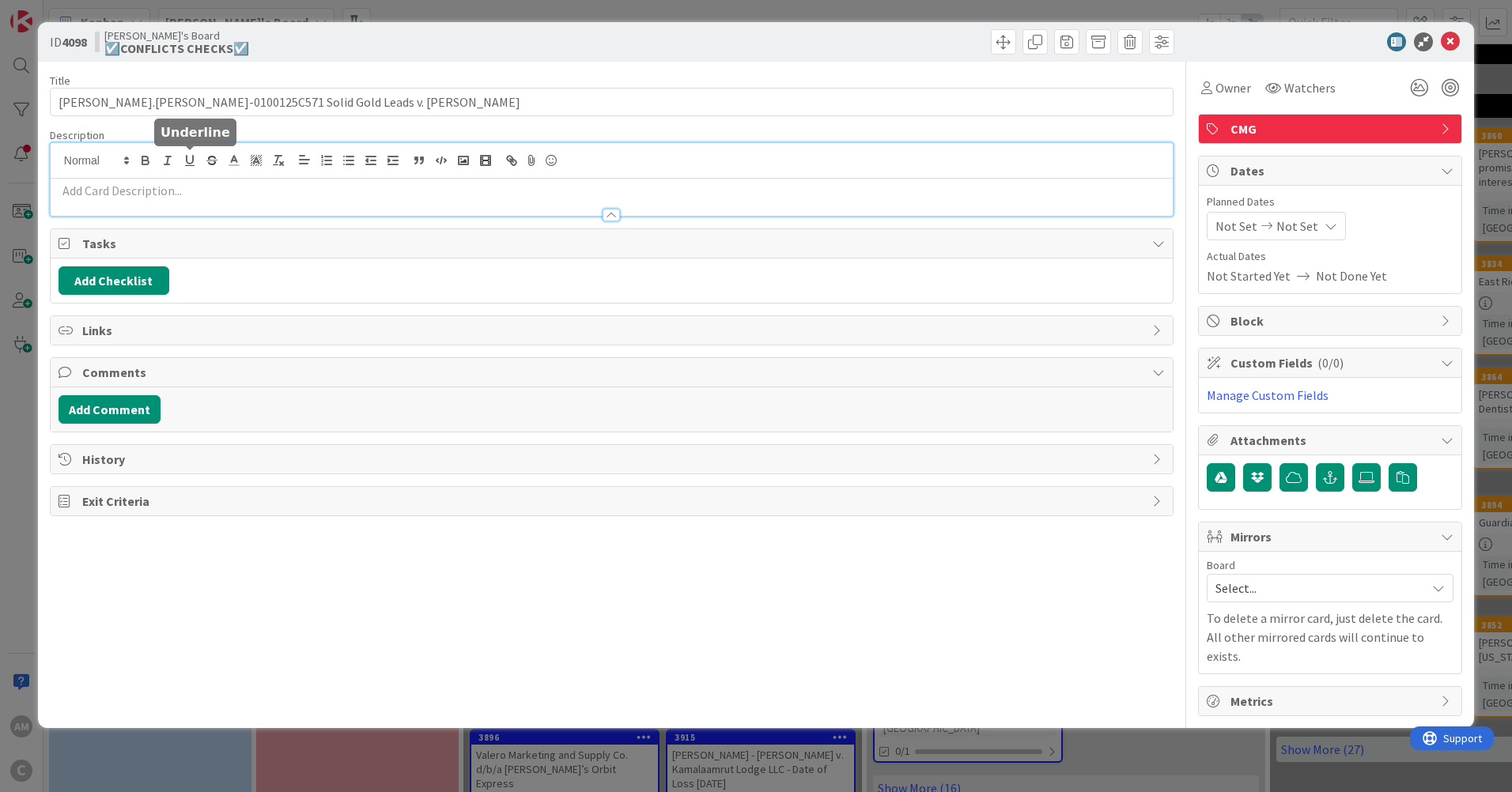
click at [186, 165] on div at bounding box center [612, 179] width 1122 height 73
click at [98, 273] on button "Add Checklist" at bounding box center [113, 281] width 110 height 29
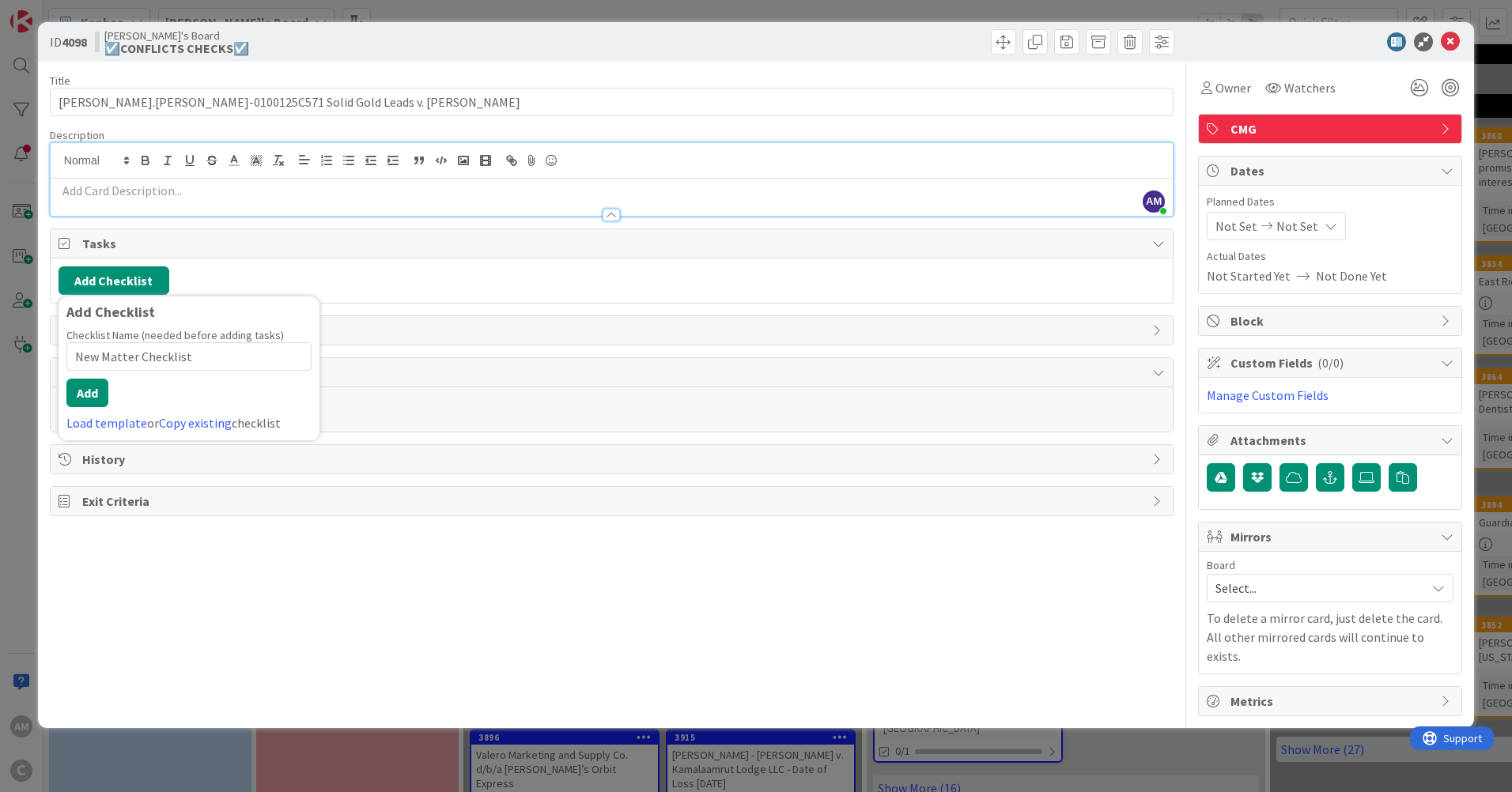
type input "New Matter Checklist"
click at [90, 385] on button "Add" at bounding box center [87, 393] width 42 height 29
type input "[PERSON_NAME].[PERSON_NAME]-0100125C571 Solid Gold Leads v. [PERSON_NAME]"
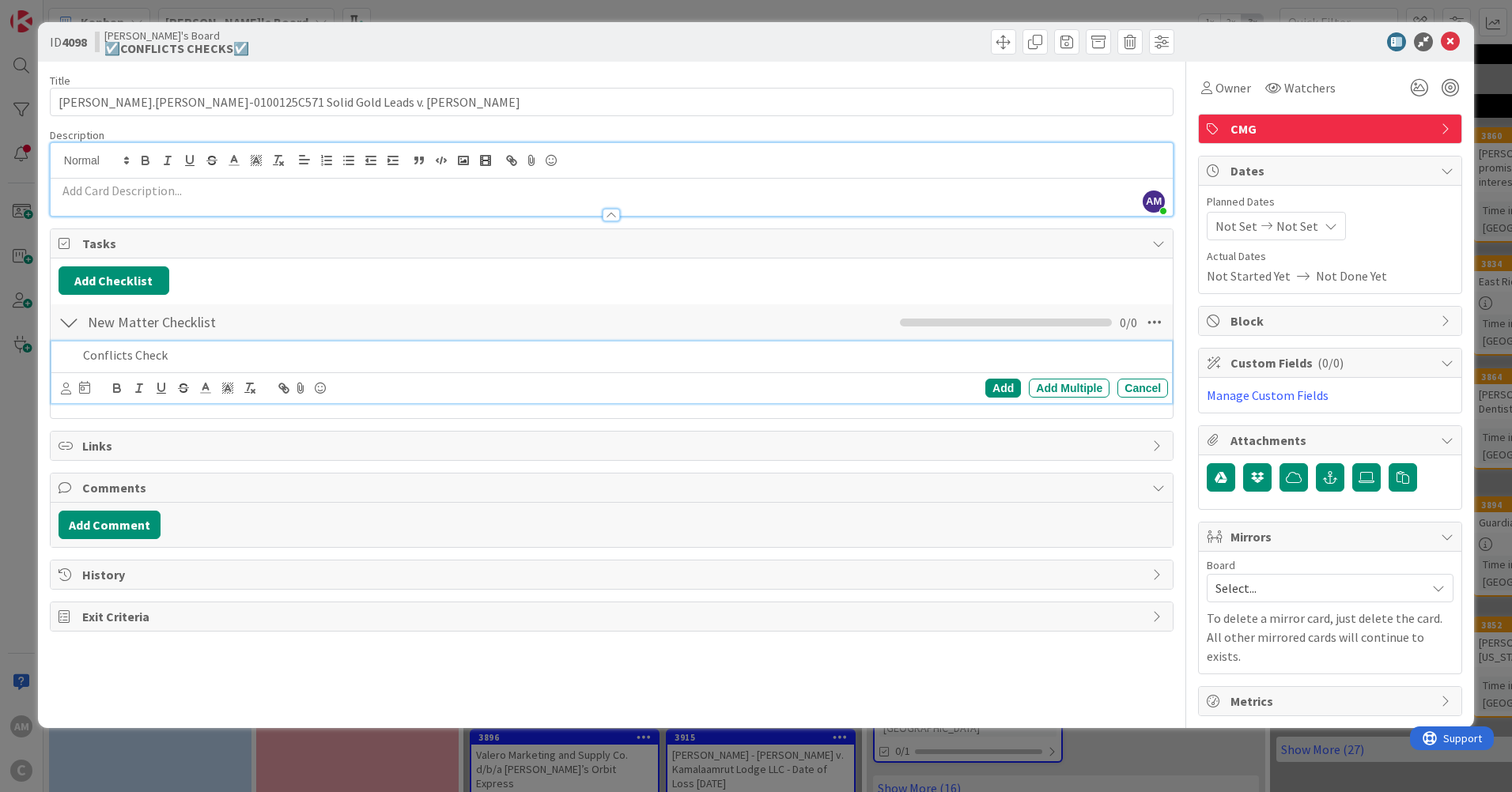
click at [332, 292] on div "Add Checklist Back" at bounding box center [612, 281] width 1106 height 29
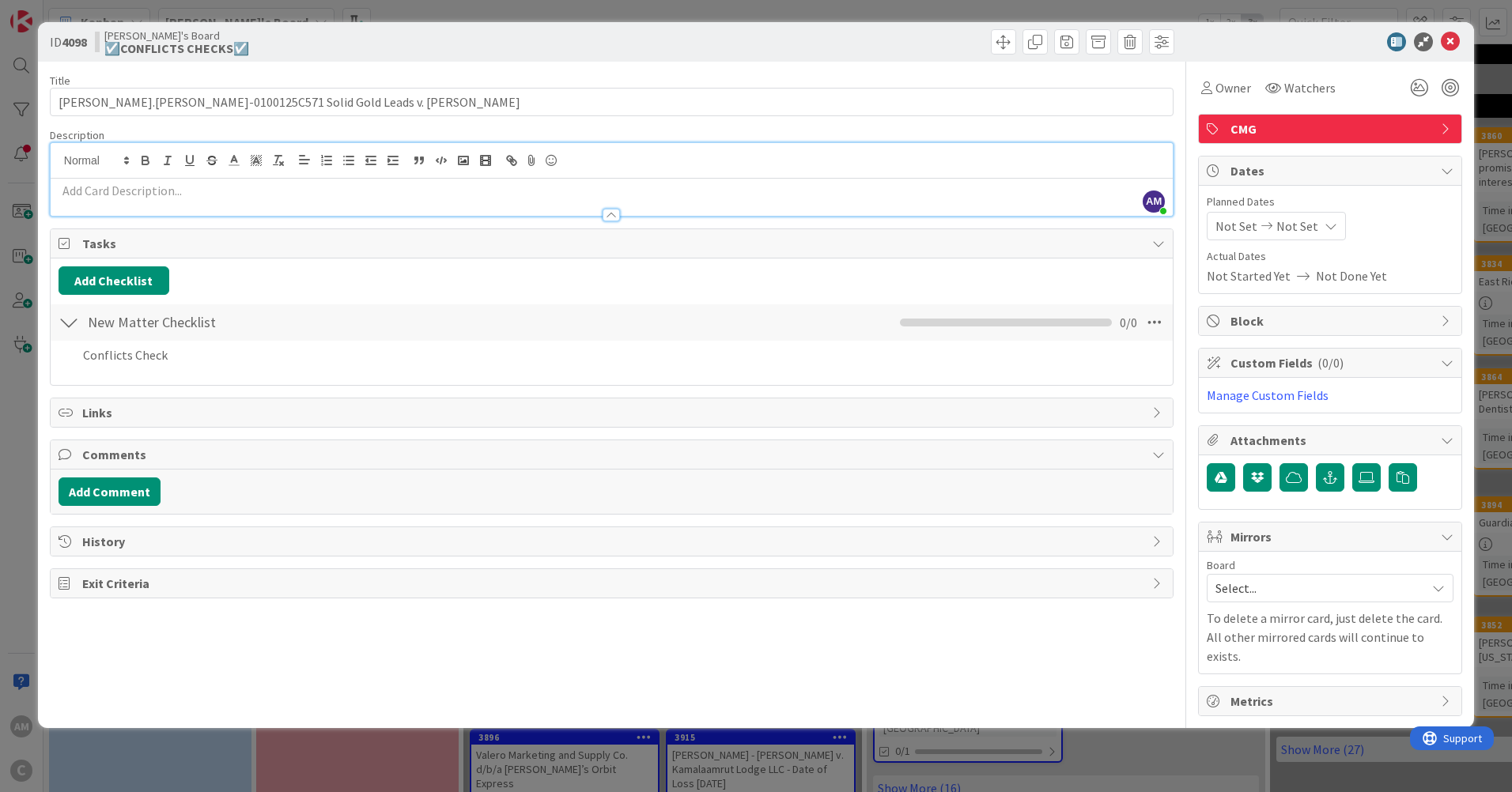
click at [66, 318] on div at bounding box center [68, 323] width 20 height 29
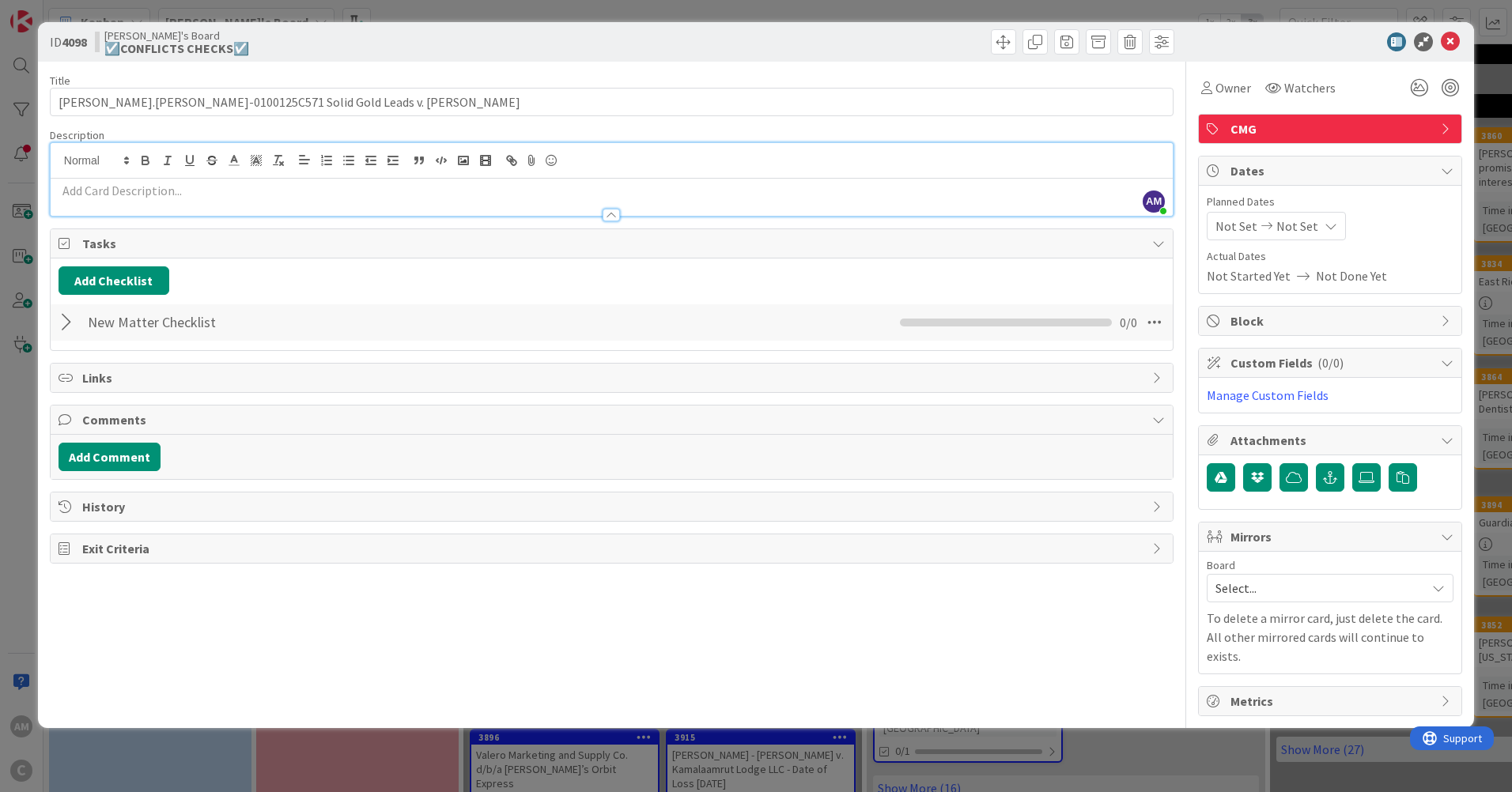
click at [61, 320] on div at bounding box center [68, 323] width 20 height 29
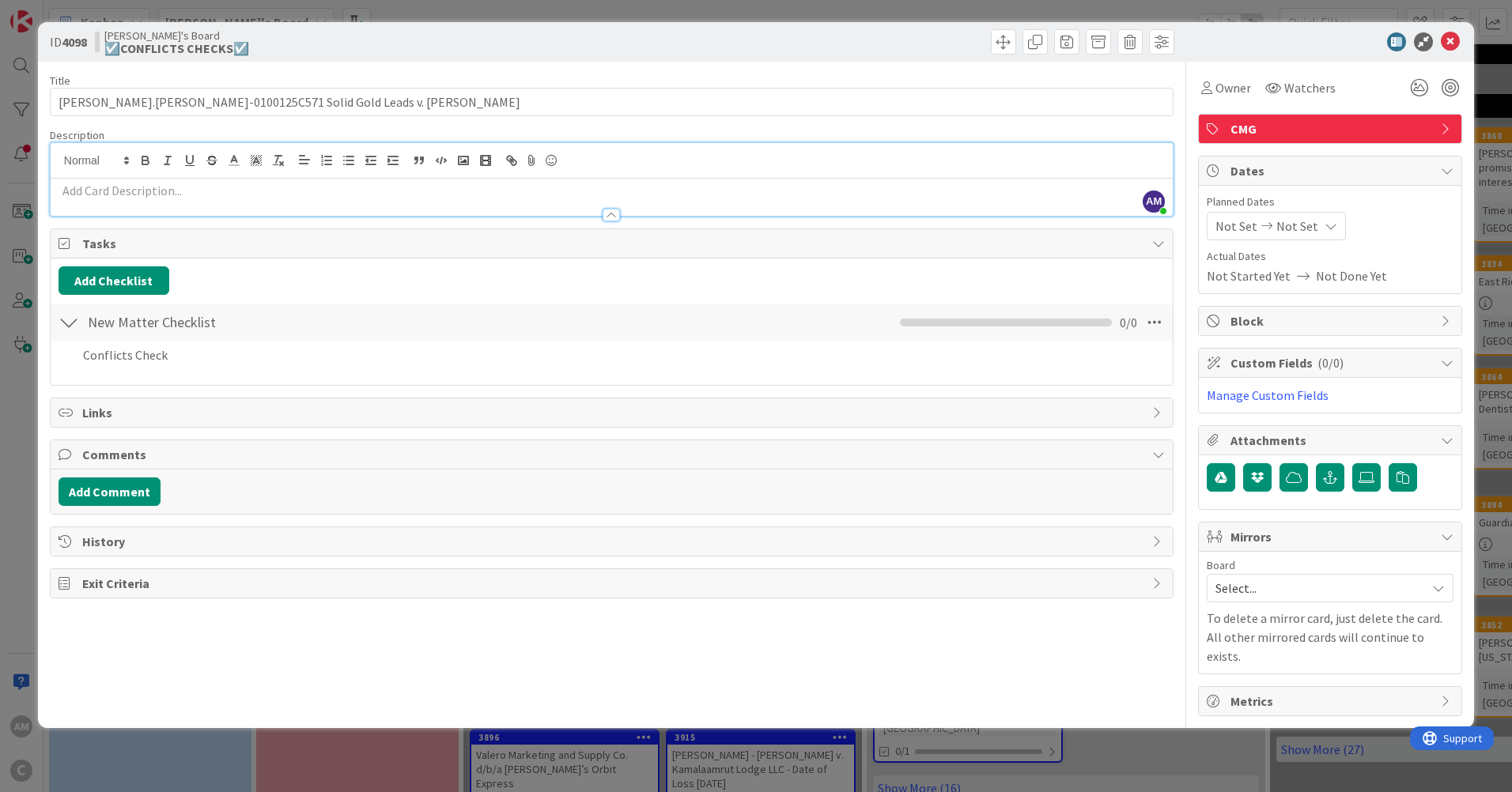
click at [170, 375] on div "Conflicts Check Add Add Multiple Cancel" at bounding box center [612, 359] width 1106 height 35
click at [68, 317] on div at bounding box center [68, 323] width 20 height 29
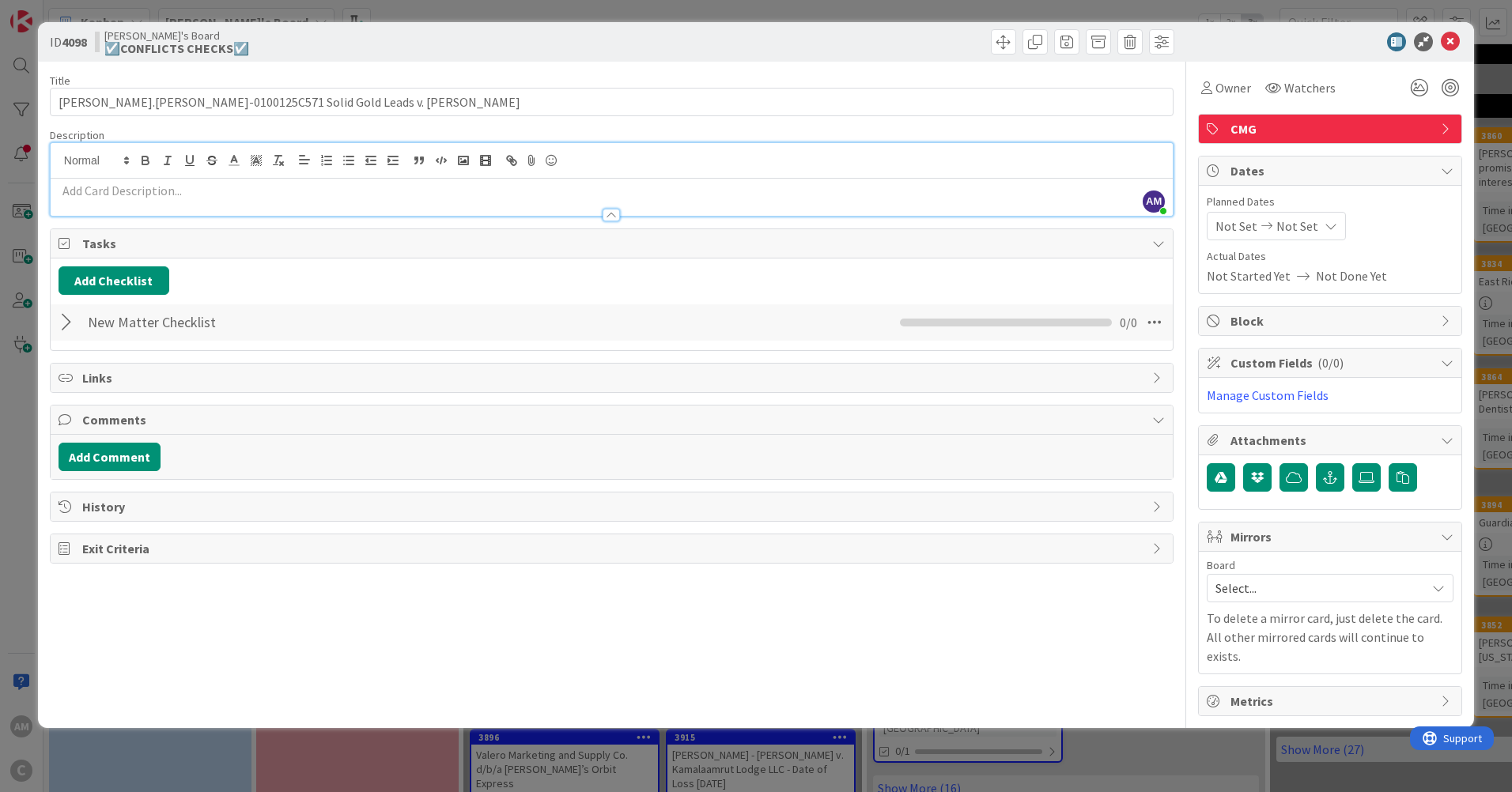
click at [68, 317] on div at bounding box center [68, 323] width 20 height 29
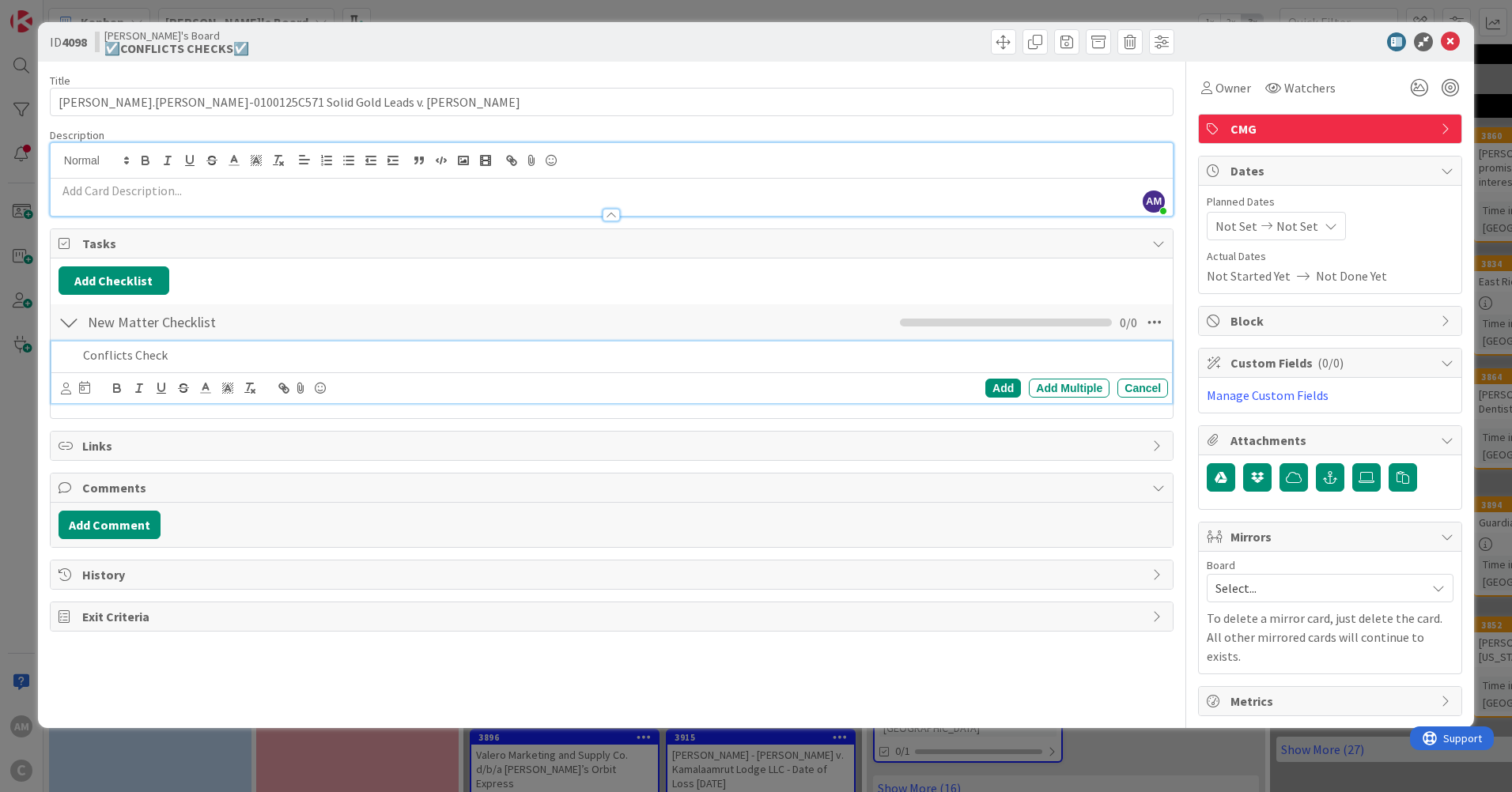
click at [210, 350] on p "Conflicts Check" at bounding box center [622, 355] width 1079 height 18
drag, startPoint x: 210, startPoint y: 350, endPoint x: 110, endPoint y: 349, distance: 100.0
click at [110, 349] on p "Conflicts Check" at bounding box center [622, 355] width 1079 height 18
drag, startPoint x: 343, startPoint y: 350, endPoint x: 0, endPoint y: 344, distance: 343.1
click at [0, 344] on html "AM C Kanban [PERSON_NAME]'s Board 1x 2x 3x 3 Min 10 Max 80 ☑️CONFLICTS CHECKS☑️…" at bounding box center [756, 396] width 1512 height 792
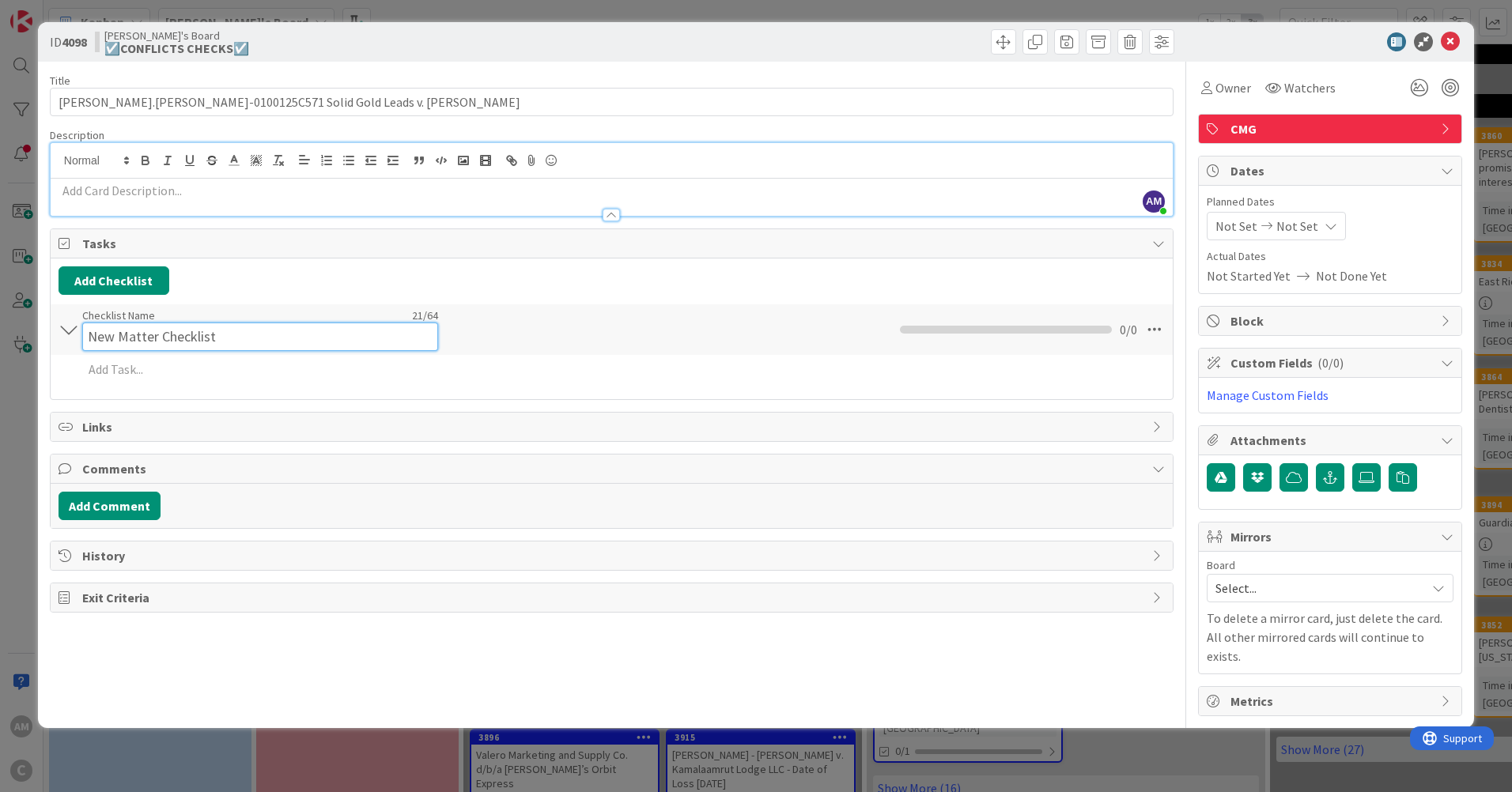
click at [138, 324] on input "New Matter Checklist" at bounding box center [260, 338] width 356 height 29
drag, startPoint x: 282, startPoint y: 329, endPoint x: -3, endPoint y: 329, distance: 285.0
click at [0, 329] on html "AM C Kanban [PERSON_NAME]'s Board 1x 2x 3x 3 Min 10 Max 80 ☑️CONFLICTS CHECKS☑️…" at bounding box center [756, 396] width 1512 height 792
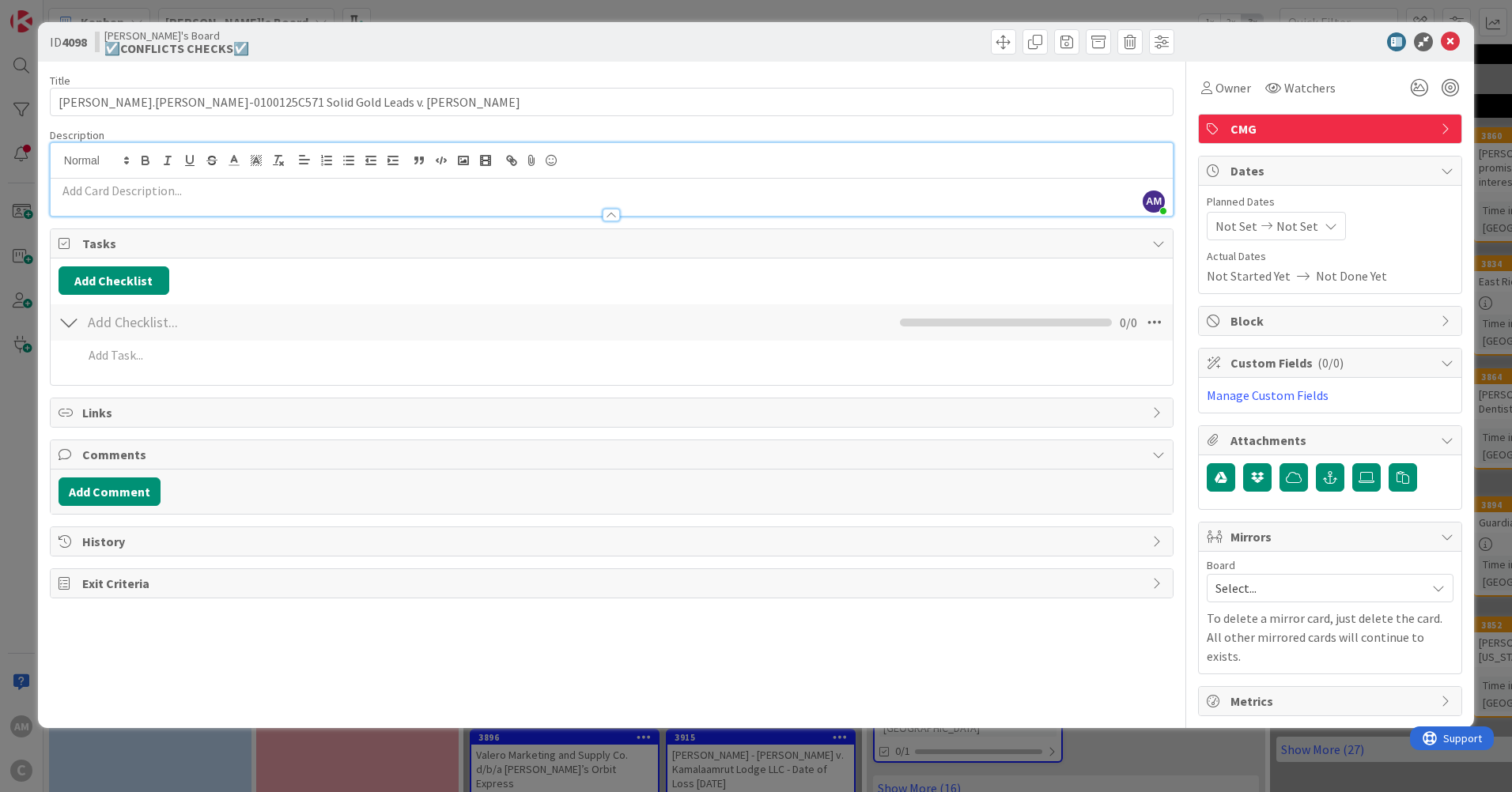
click at [295, 282] on div "Add Checklist Back" at bounding box center [612, 281] width 1106 height 29
click at [90, 199] on div at bounding box center [612, 207] width 1122 height 16
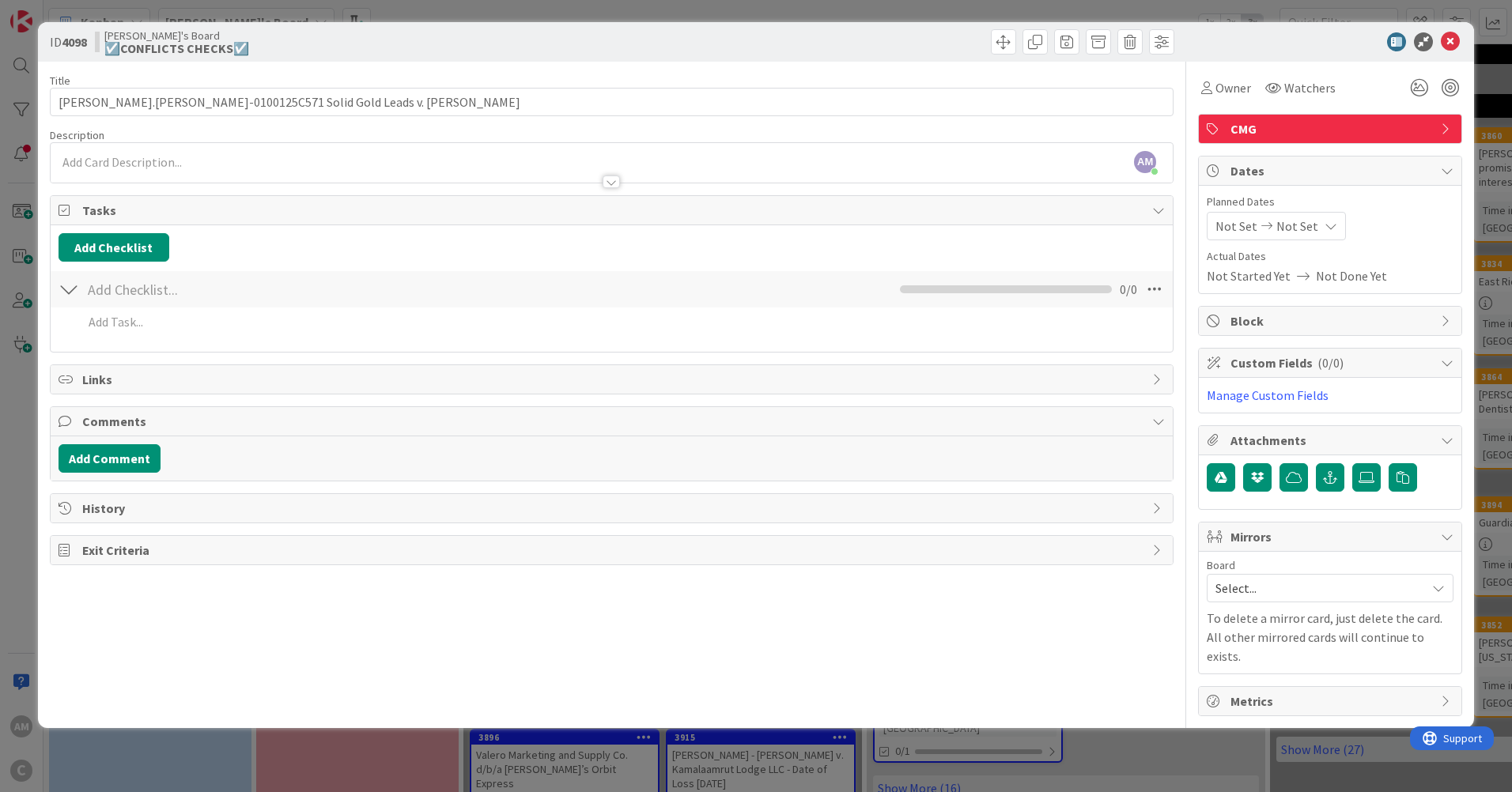
click at [174, 165] on p at bounding box center [612, 162] width 1106 height 18
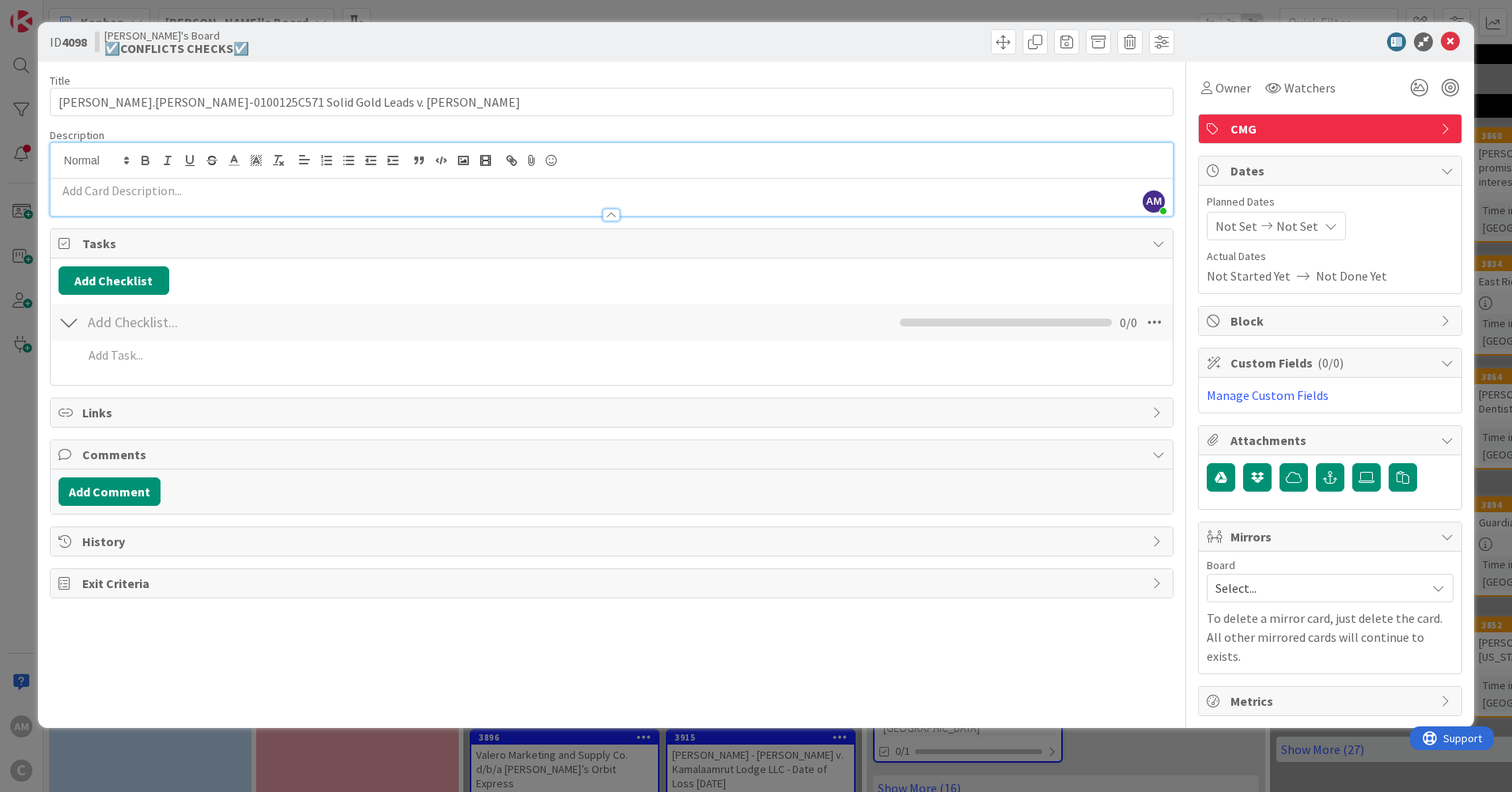
click at [83, 199] on div at bounding box center [612, 207] width 1122 height 16
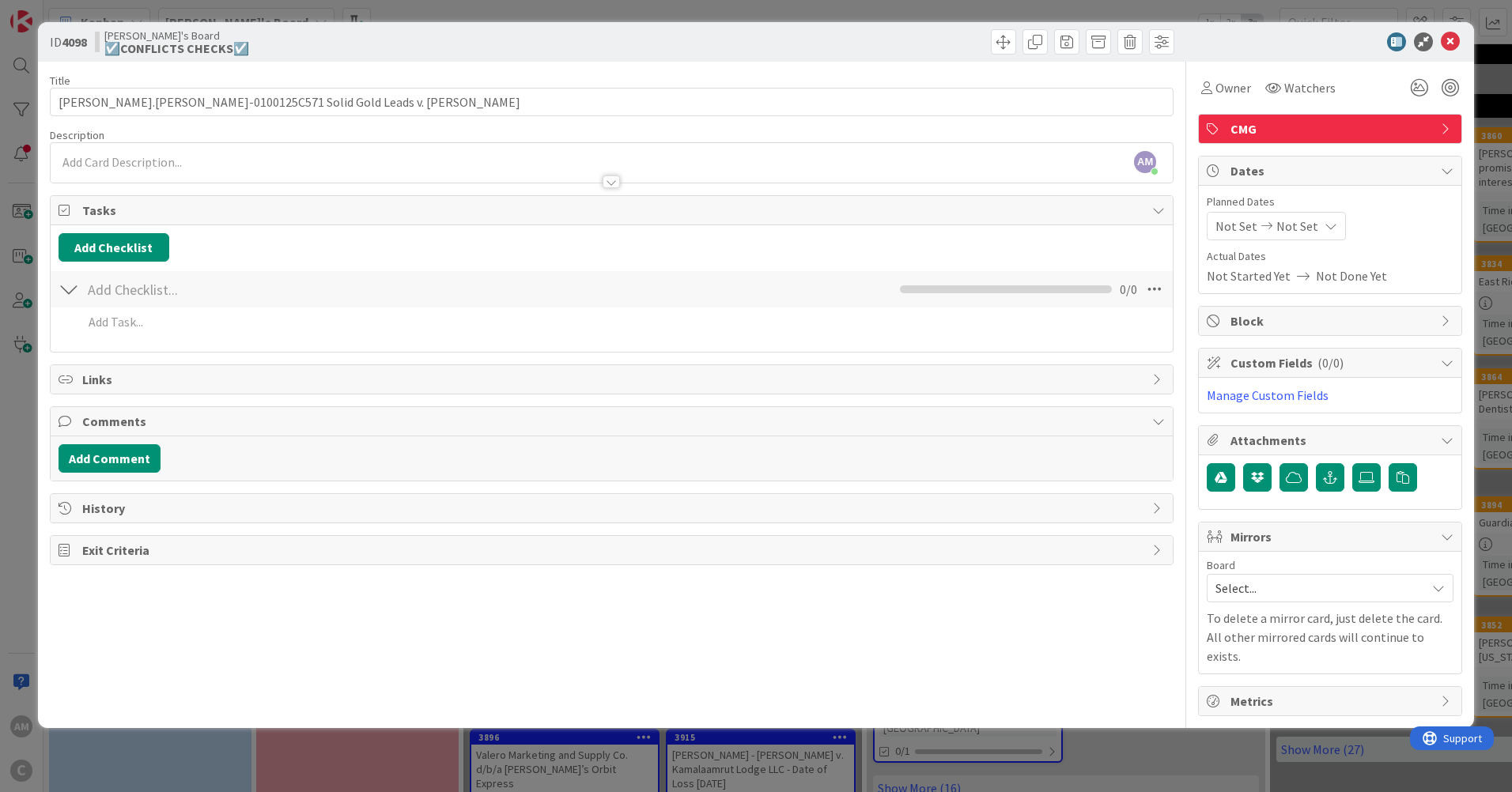
click at [161, 165] on p at bounding box center [612, 162] width 1106 height 18
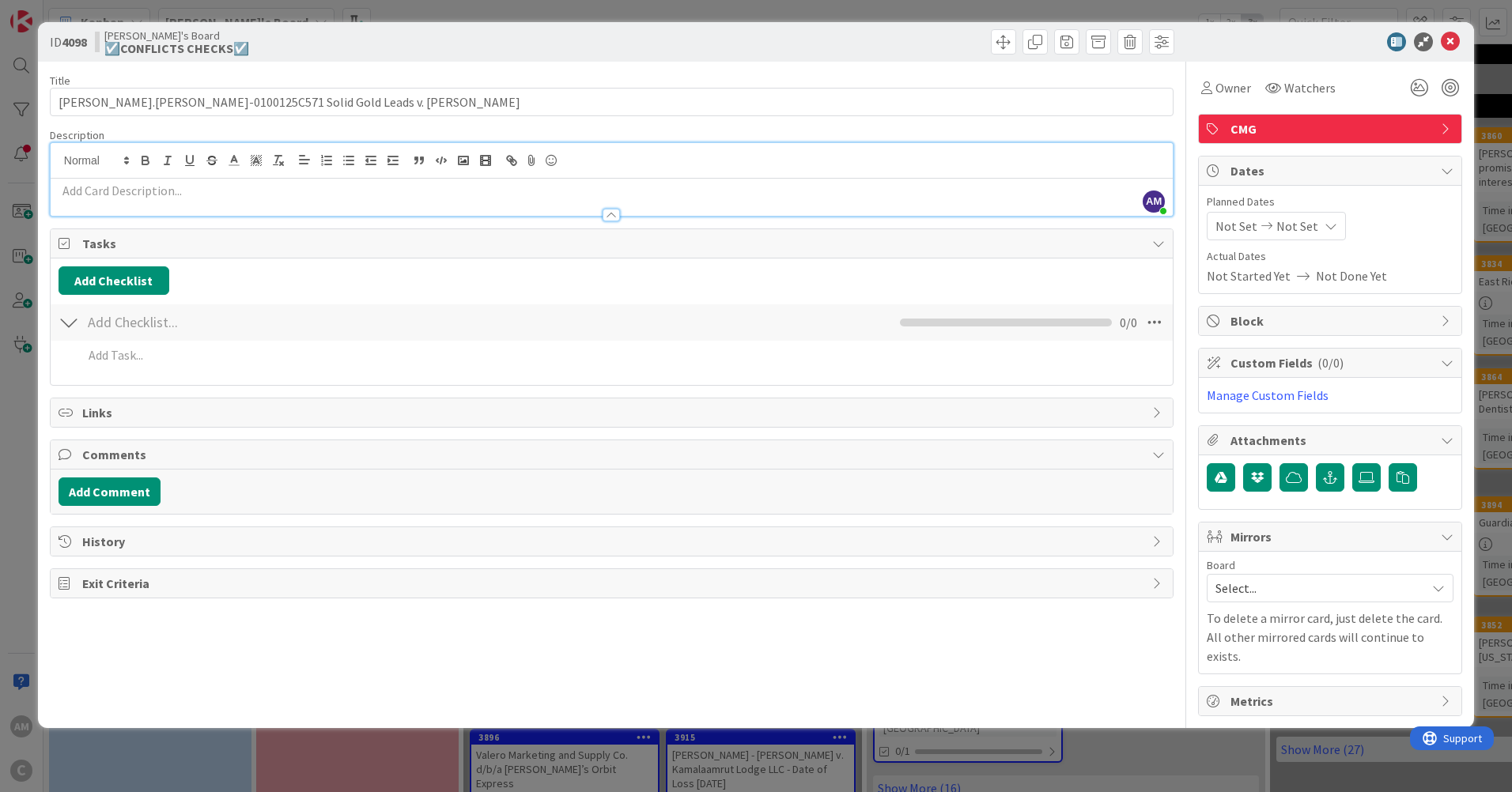
click at [125, 192] on p at bounding box center [612, 191] width 1106 height 18
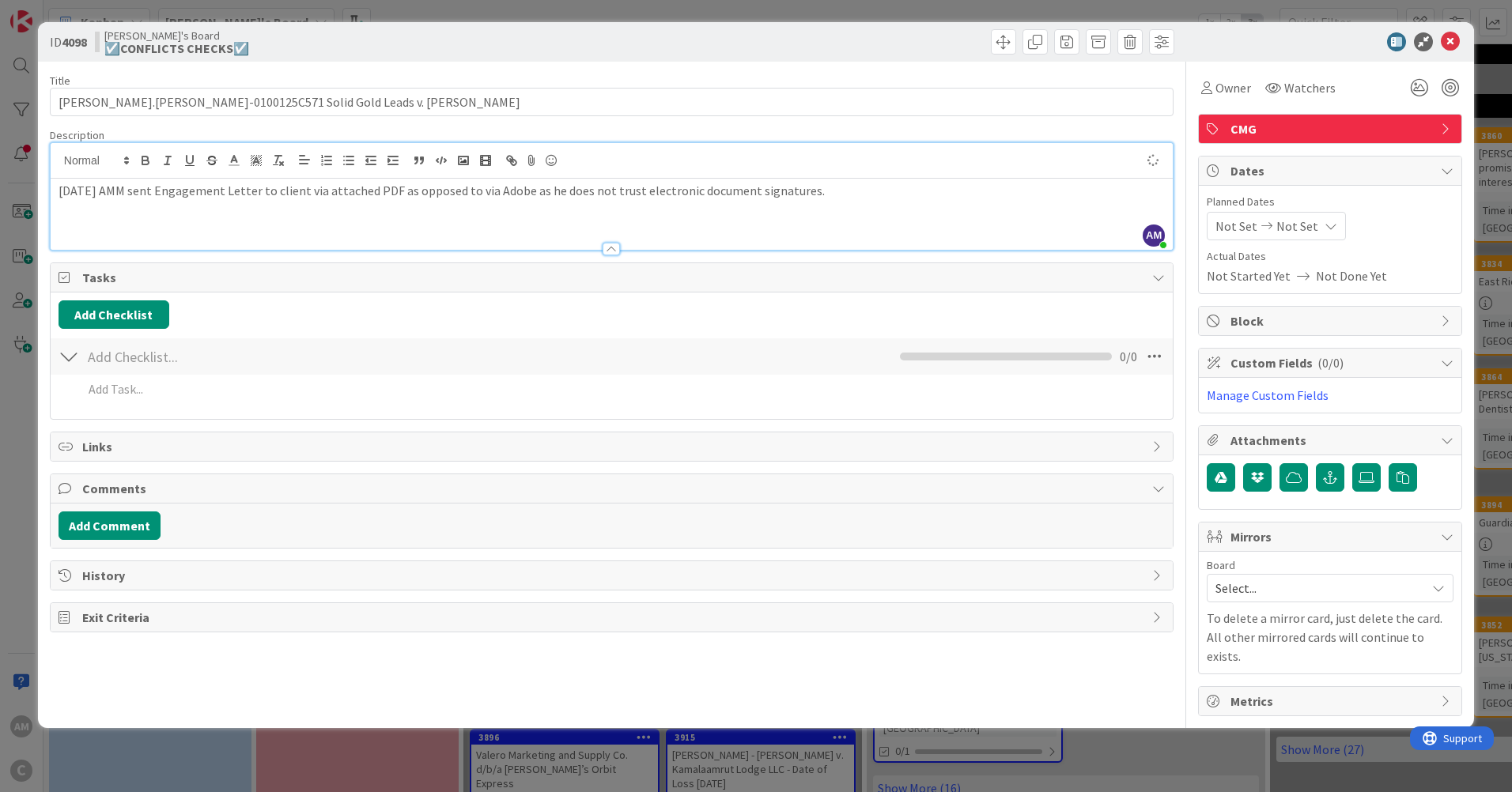
type input "[PERSON_NAME].[PERSON_NAME]-0100125C571 Solid Gold Leads v. [PERSON_NAME]"
click at [790, 56] on div "ID 4098 [PERSON_NAME]'s Board ☑️CONFLICTS CHECKS☑️" at bounding box center [756, 41] width 1436 height 39
click at [777, 67] on div "Title 59 / 128 [PERSON_NAME].[PERSON_NAME]-0100125C571 Solid Gold Leads v. [PER…" at bounding box center [612, 388] width 1124 height 655
click at [1452, 43] on icon at bounding box center [1451, 42] width 19 height 19
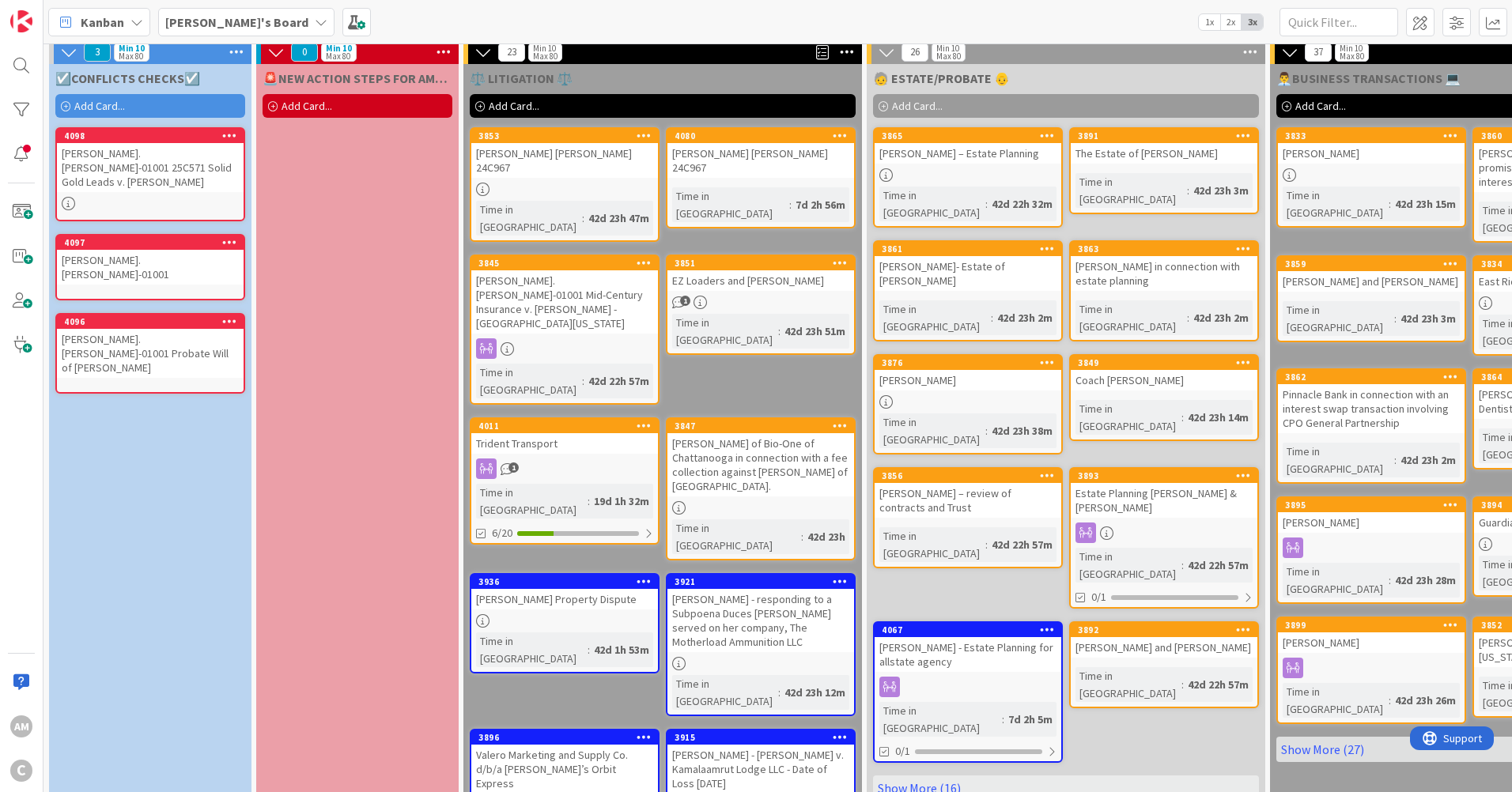
click at [222, 237] on icon at bounding box center [230, 243] width 15 height 12
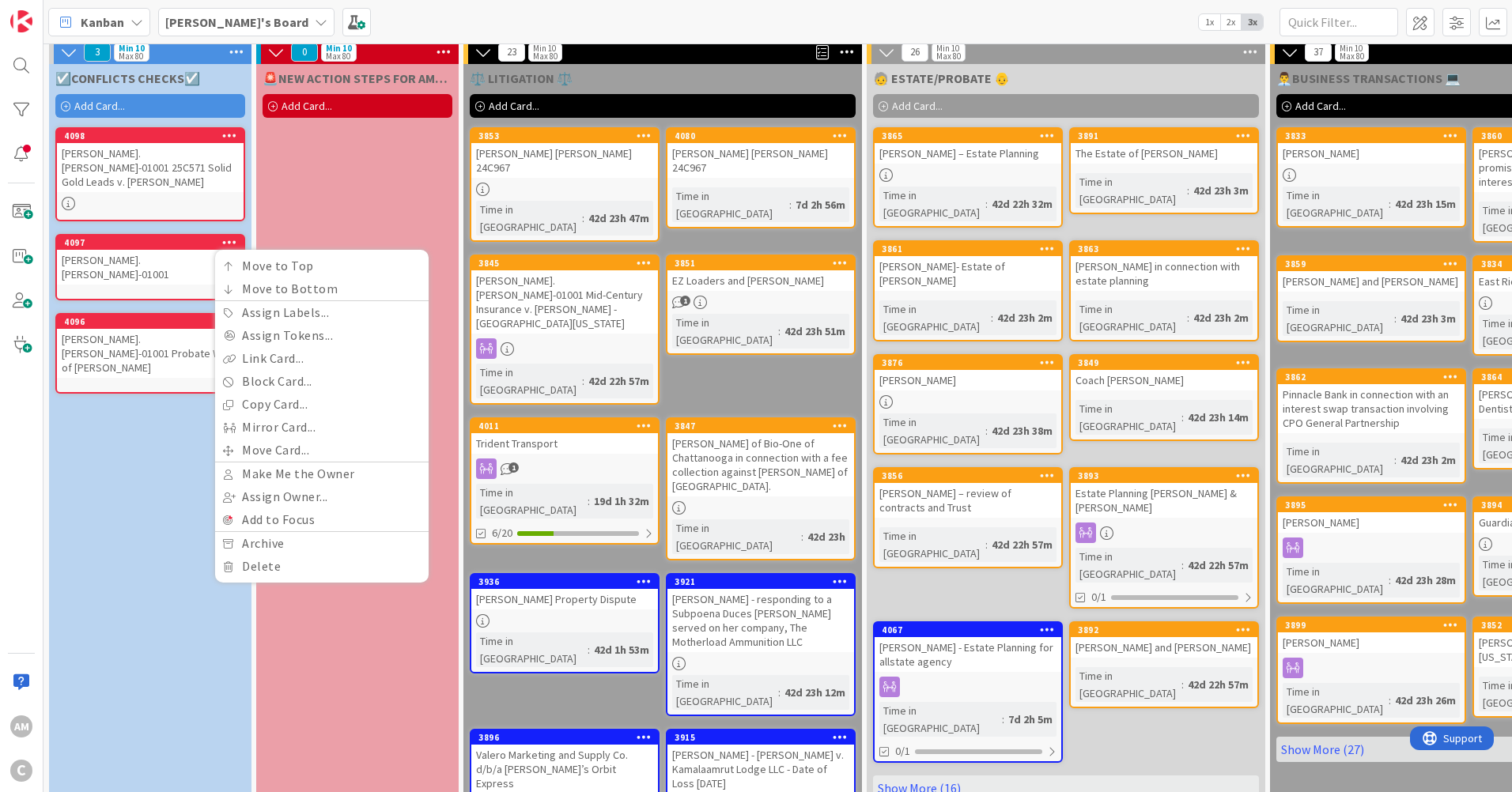
click at [201, 252] on div "[PERSON_NAME].[PERSON_NAME]-01001" at bounding box center [150, 268] width 187 height 35
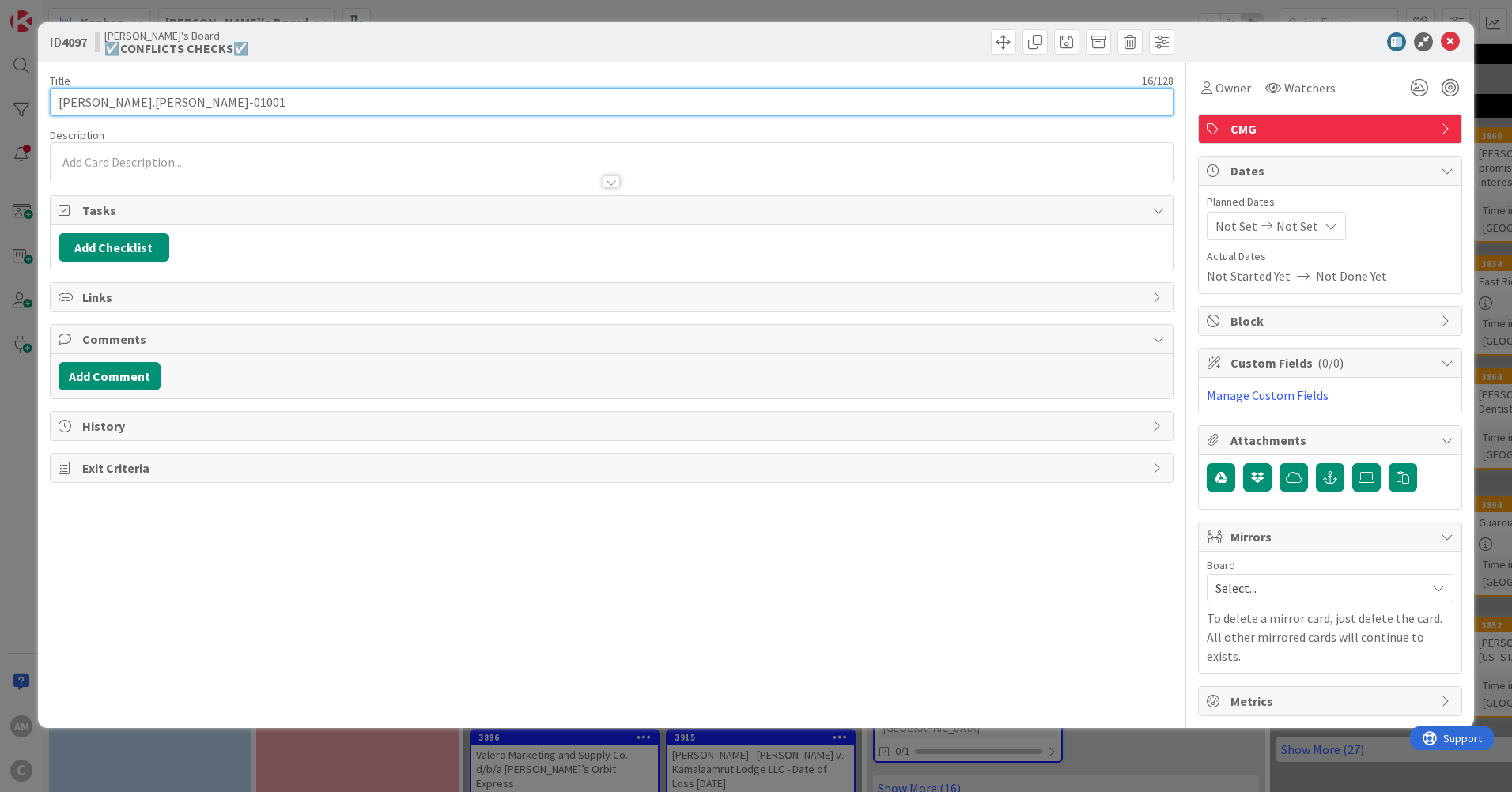
drag, startPoint x: 189, startPoint y: 103, endPoint x: 0, endPoint y: 110, distance: 189.1
click at [0, 110] on html "AM C Kanban [PERSON_NAME]'s Board 1x 2x 3x 3 Min 10 Max 80 ☑️CONFLICTS CHECKS☑️…" at bounding box center [756, 396] width 1512 height 792
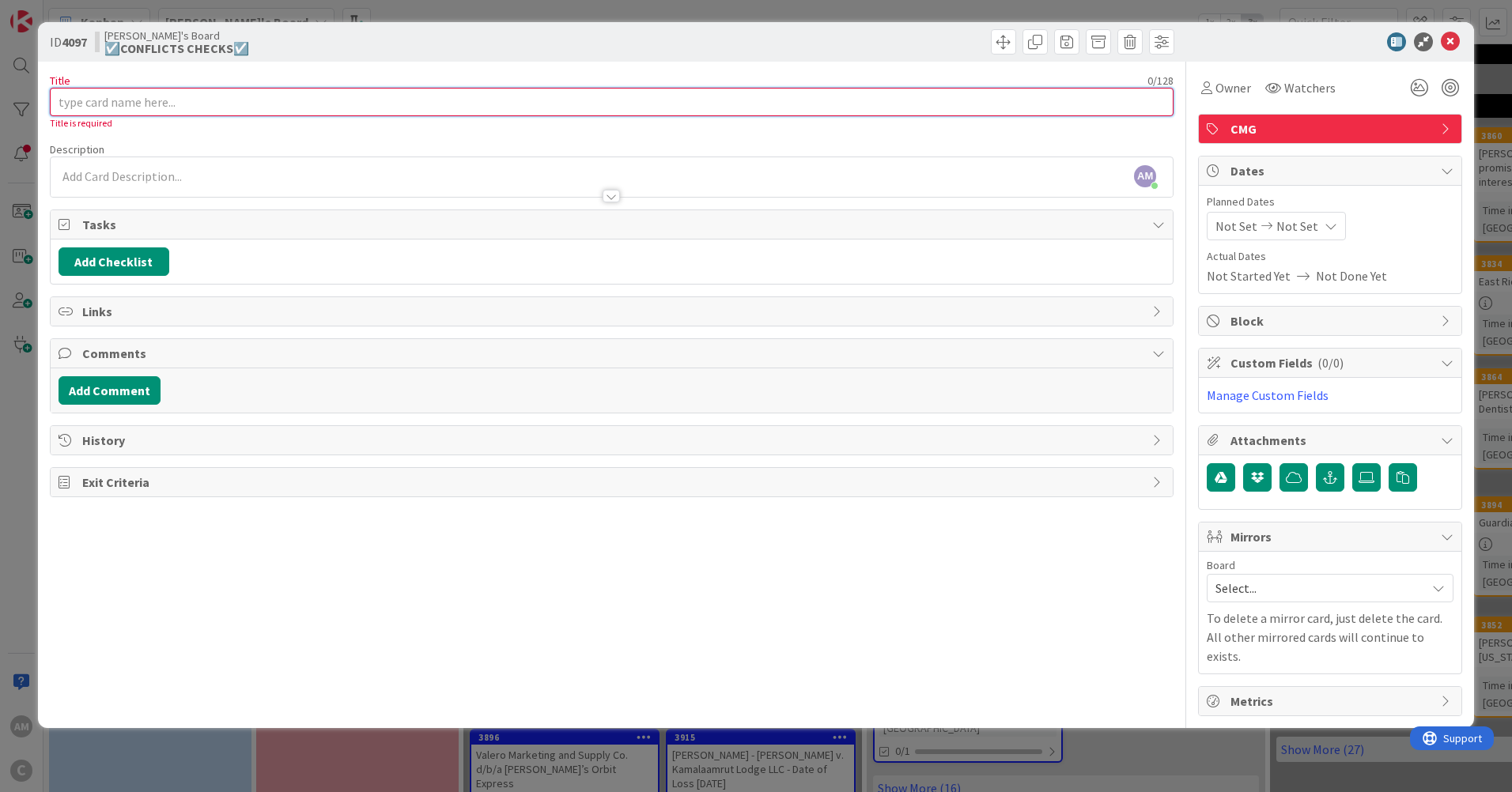
paste input "[PERSON_NAME].[PERSON_NAME]-01007 [PERSON_NAME] Wrongful Death Claim in [PERSON…"
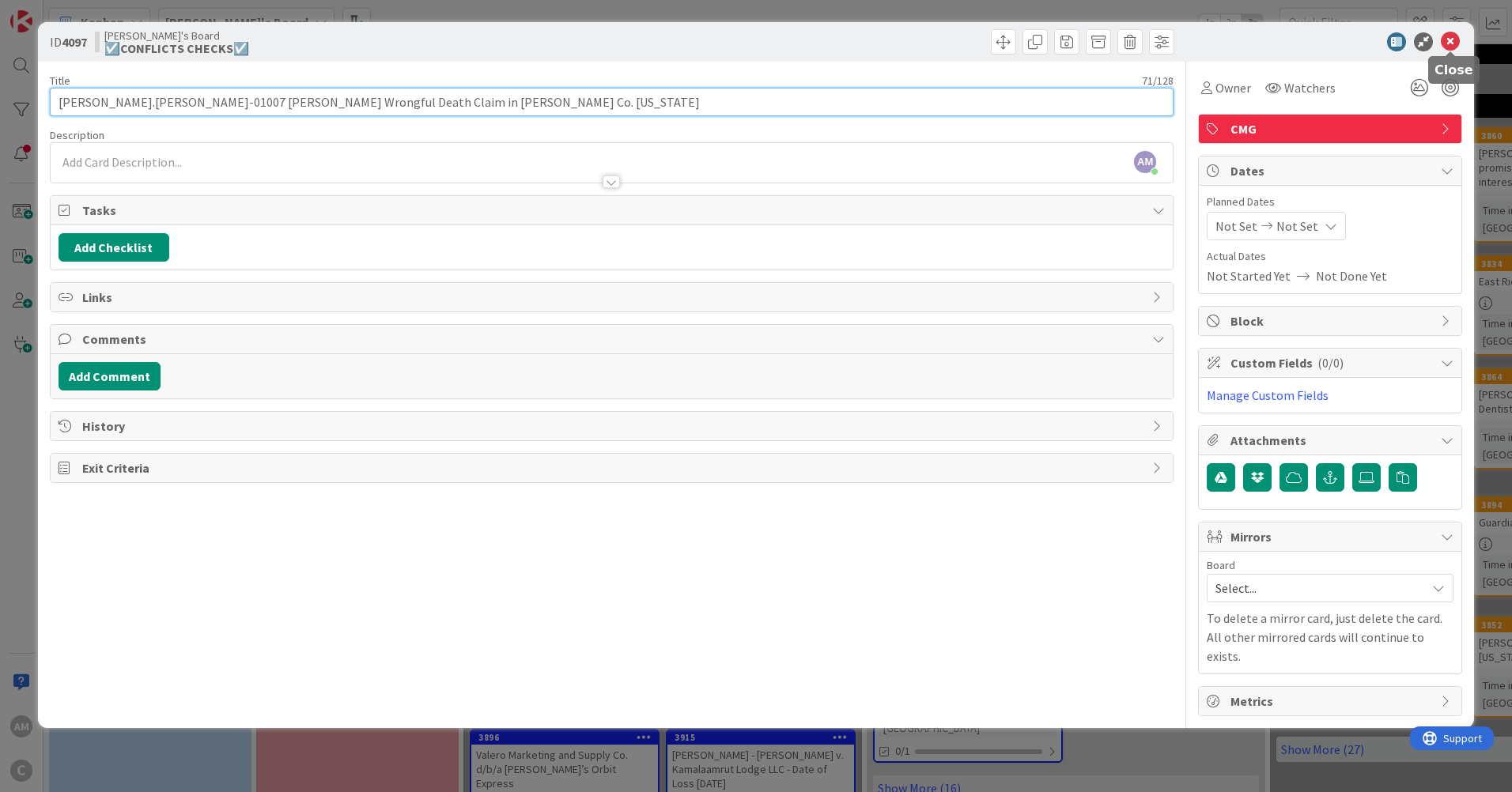
type input "[PERSON_NAME].[PERSON_NAME]-01007 [PERSON_NAME] Wrongful Death Claim in [PERSON…"
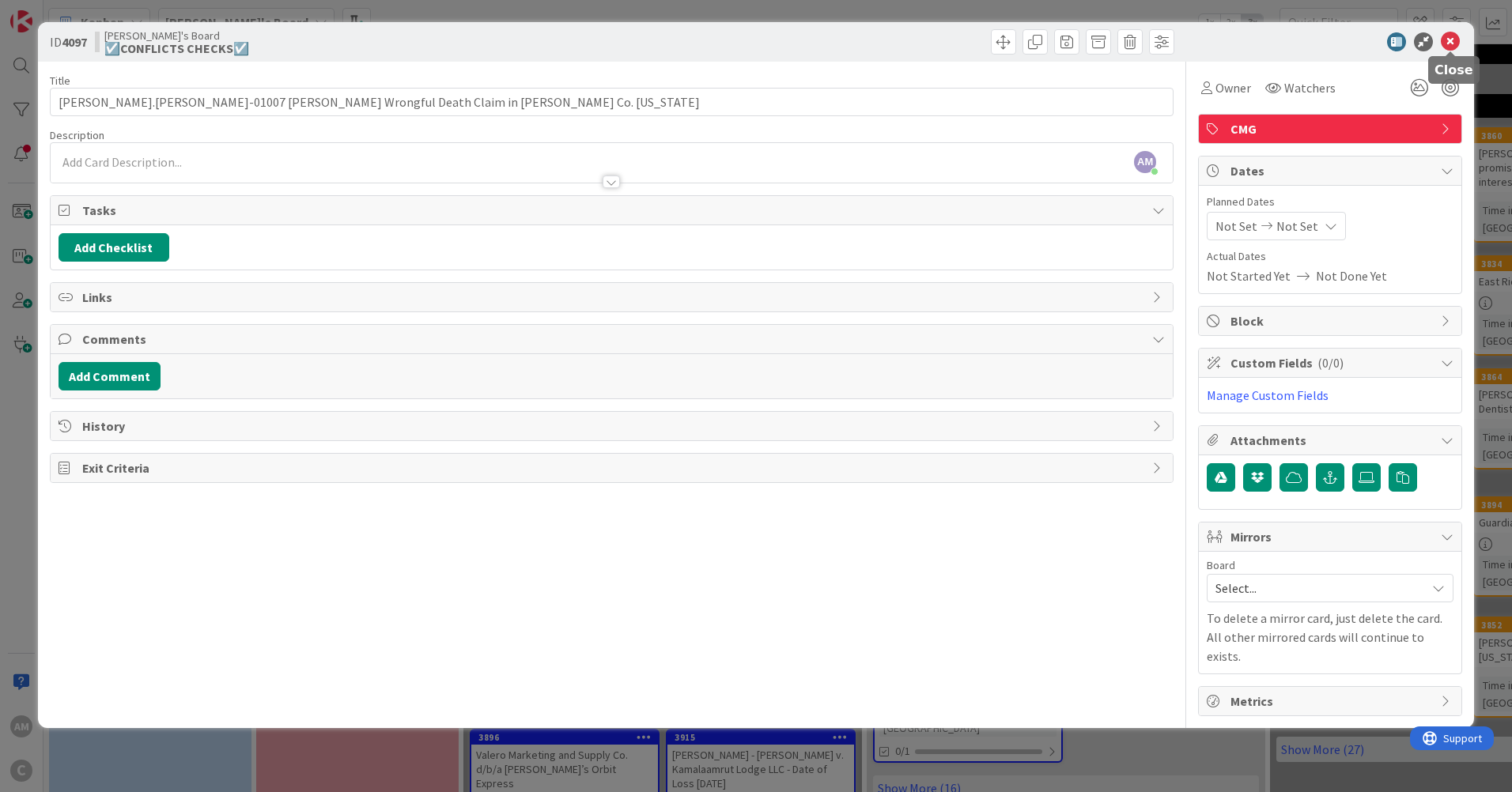
click at [1454, 46] on icon at bounding box center [1451, 42] width 19 height 19
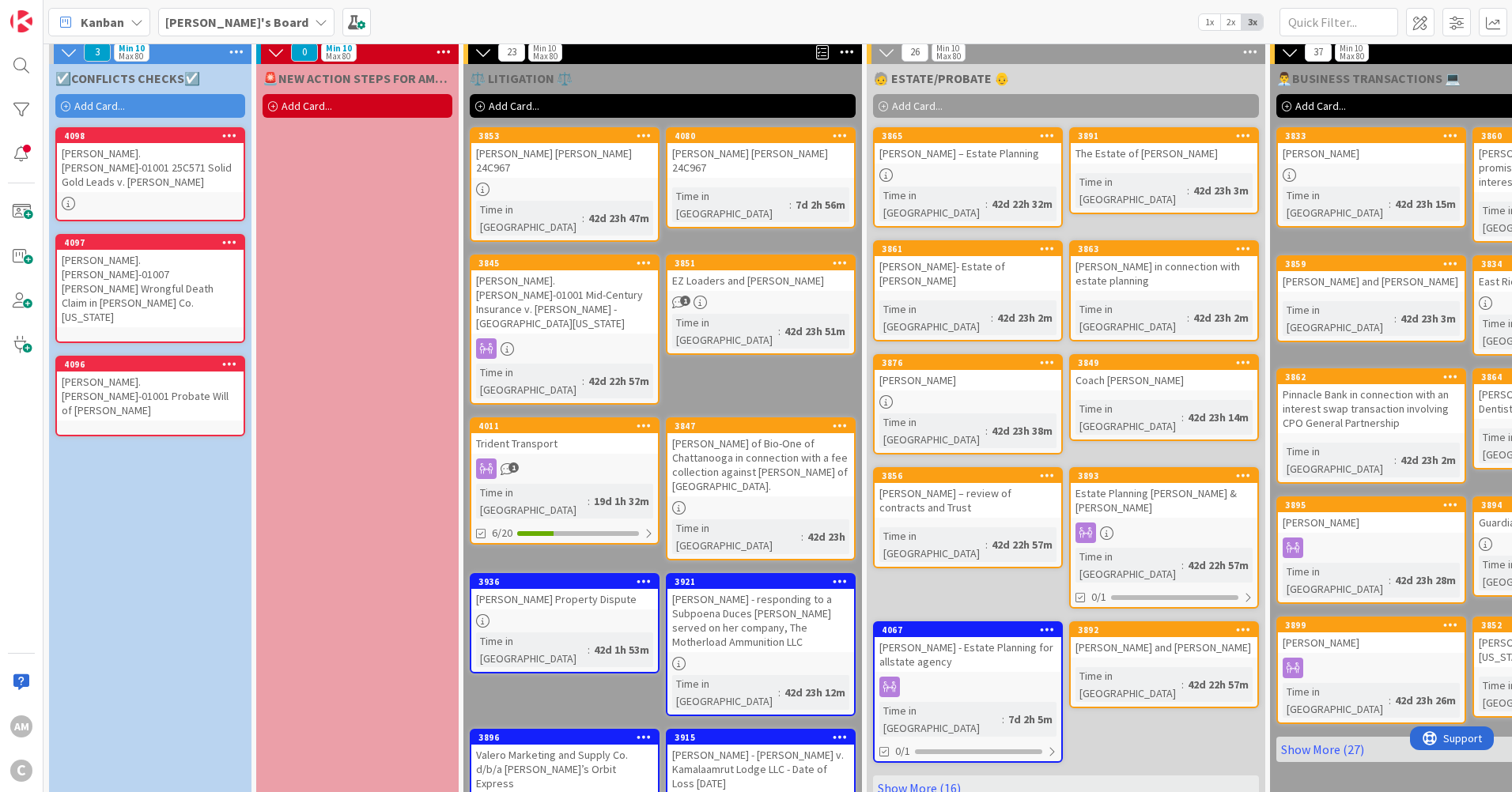
click at [207, 372] on div "[PERSON_NAME].[PERSON_NAME]-01001 Probate Will of [PERSON_NAME]" at bounding box center [150, 396] width 187 height 49
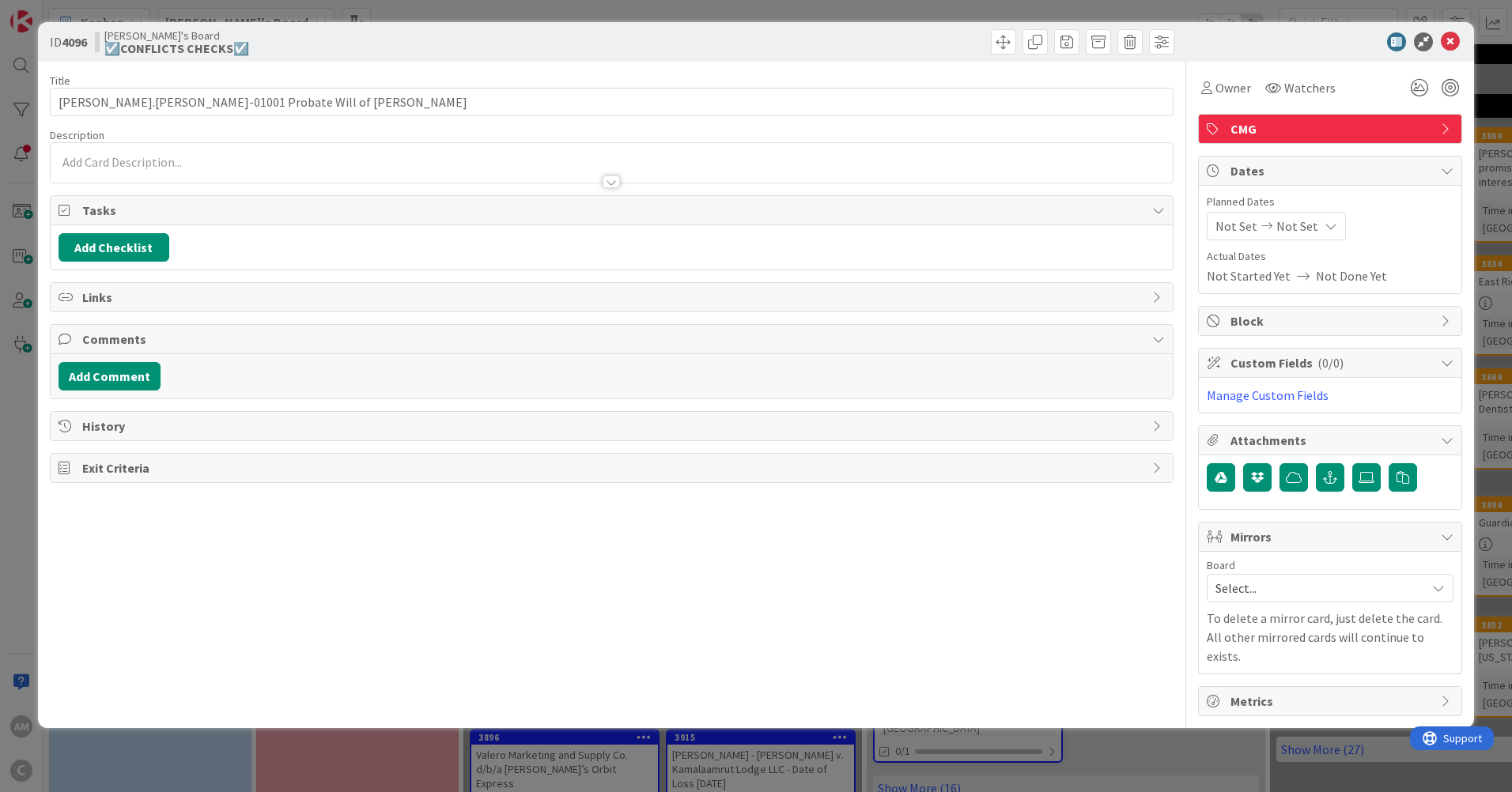
click at [118, 157] on div at bounding box center [612, 162] width 1122 height 39
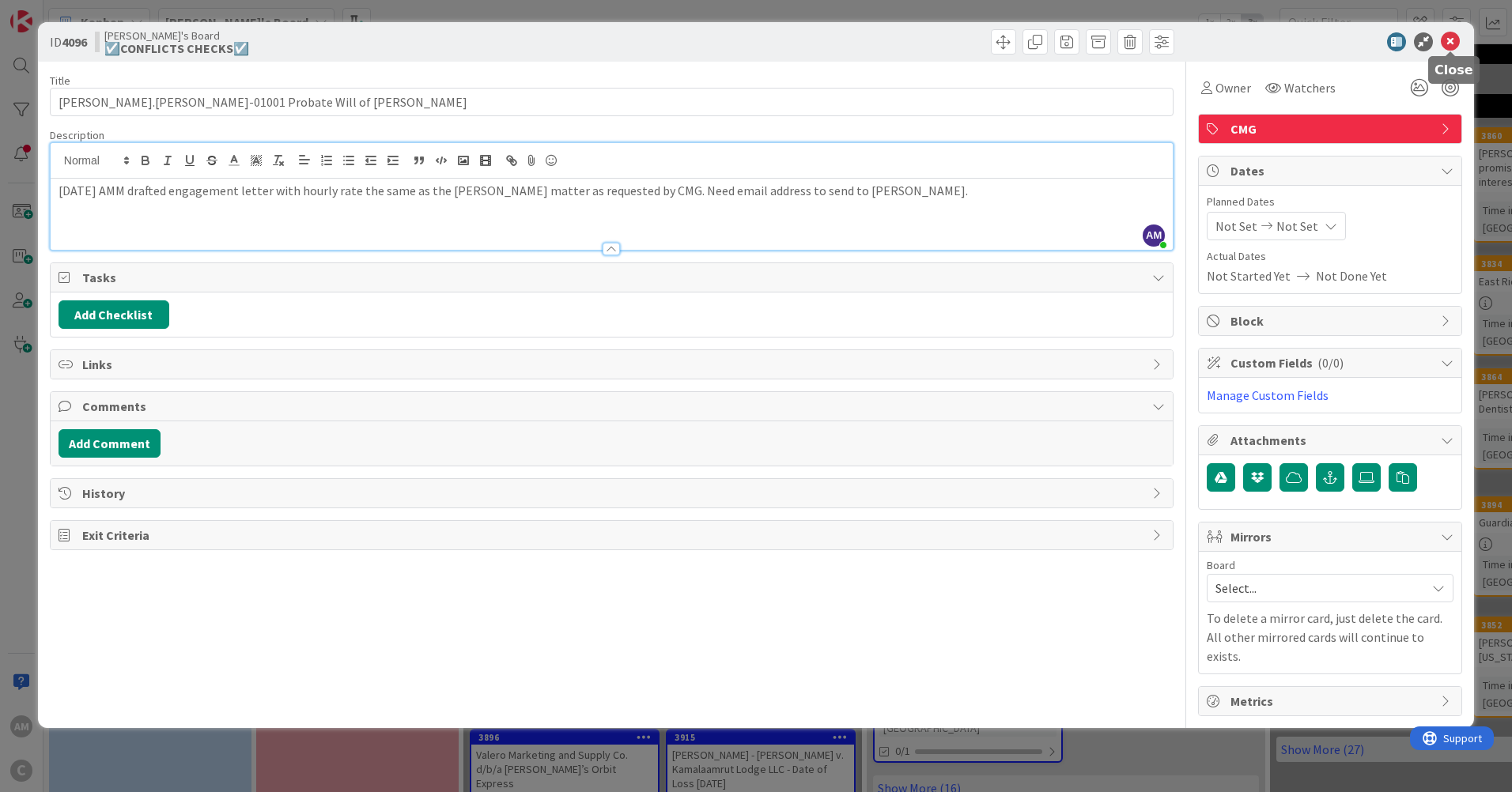
click at [1454, 38] on icon at bounding box center [1451, 42] width 19 height 19
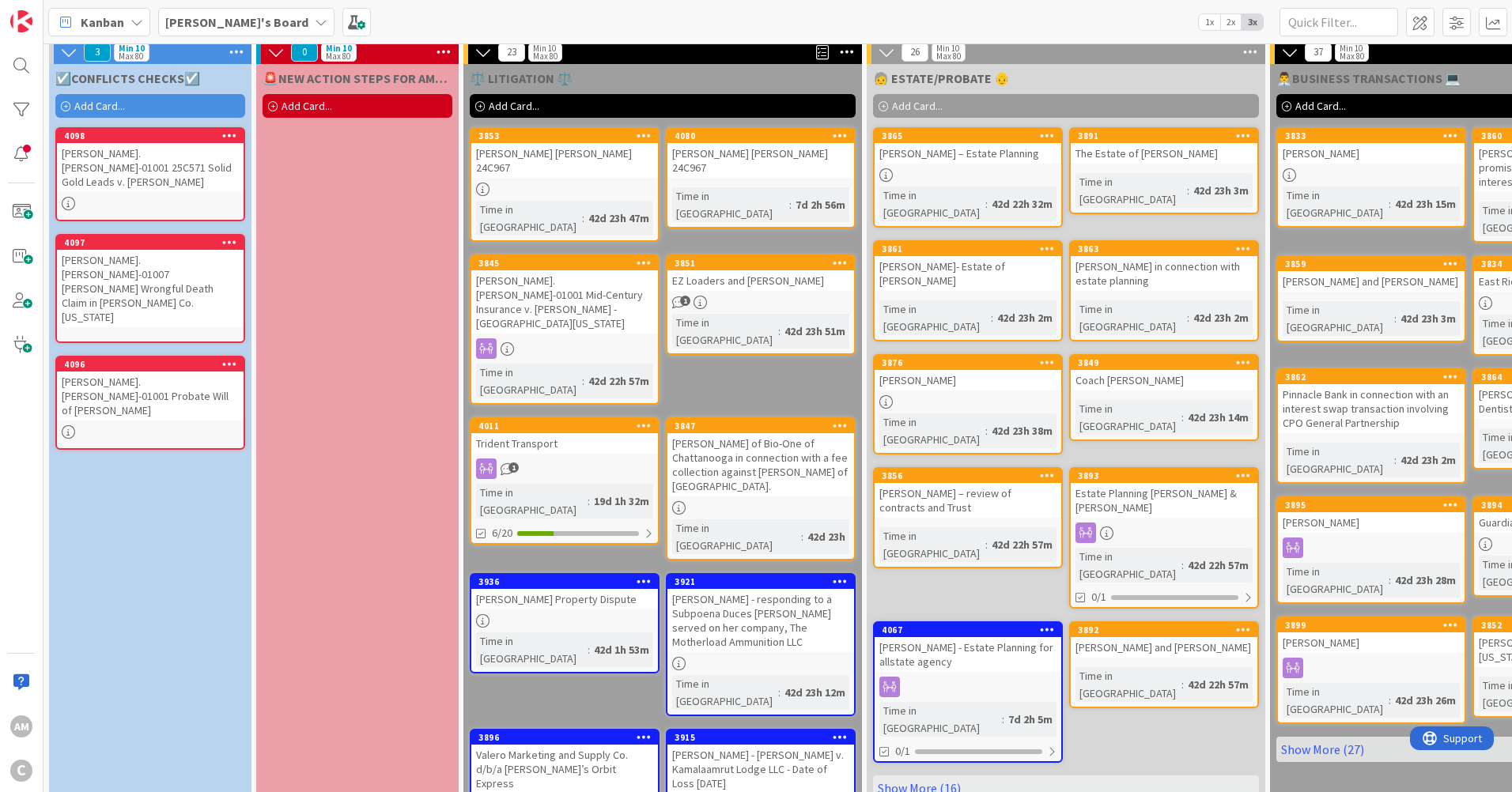
click at [446, 49] on icon at bounding box center [443, 52] width 20 height 24
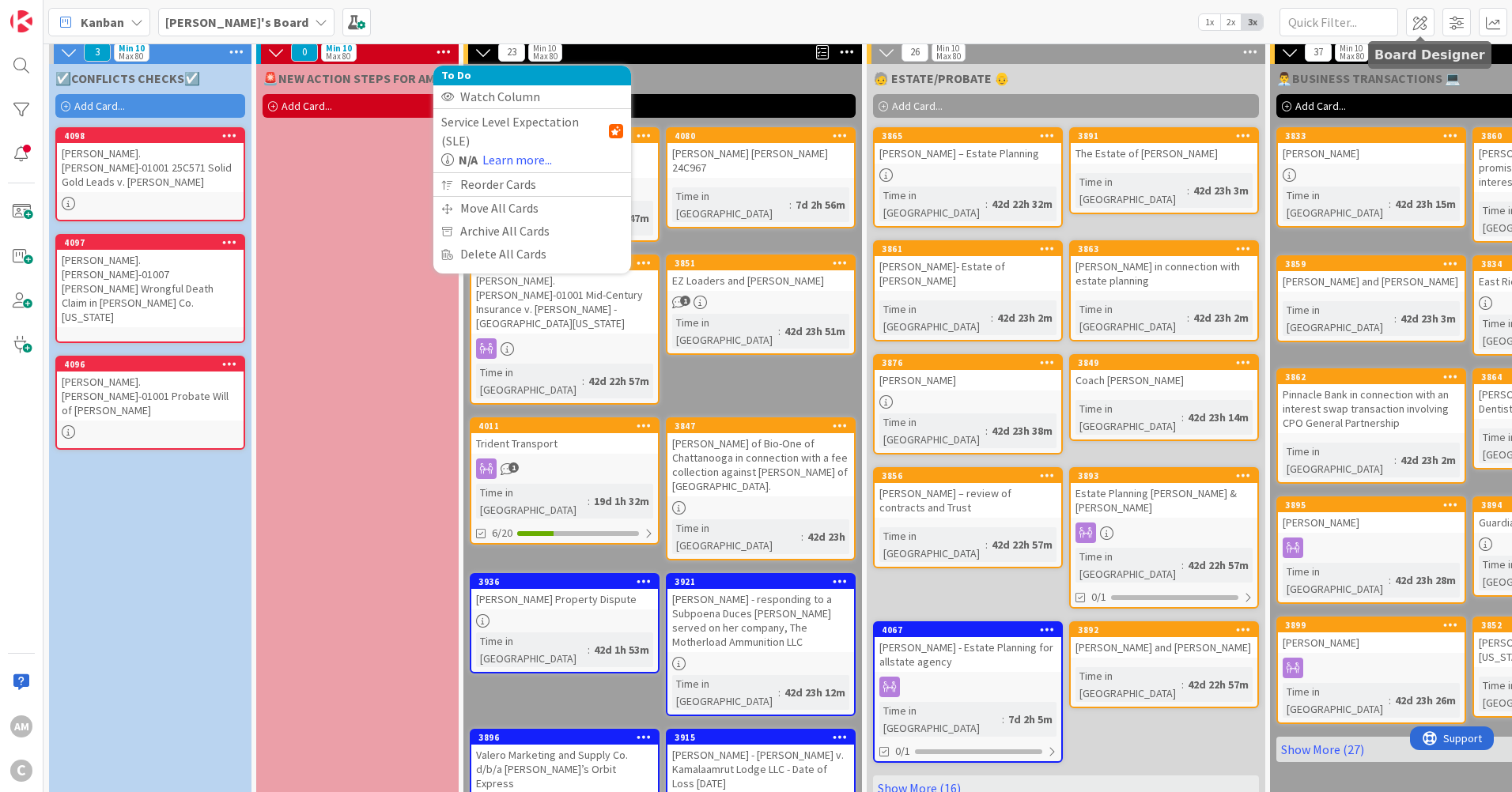
click at [1420, 22] on span at bounding box center [1421, 22] width 29 height 29
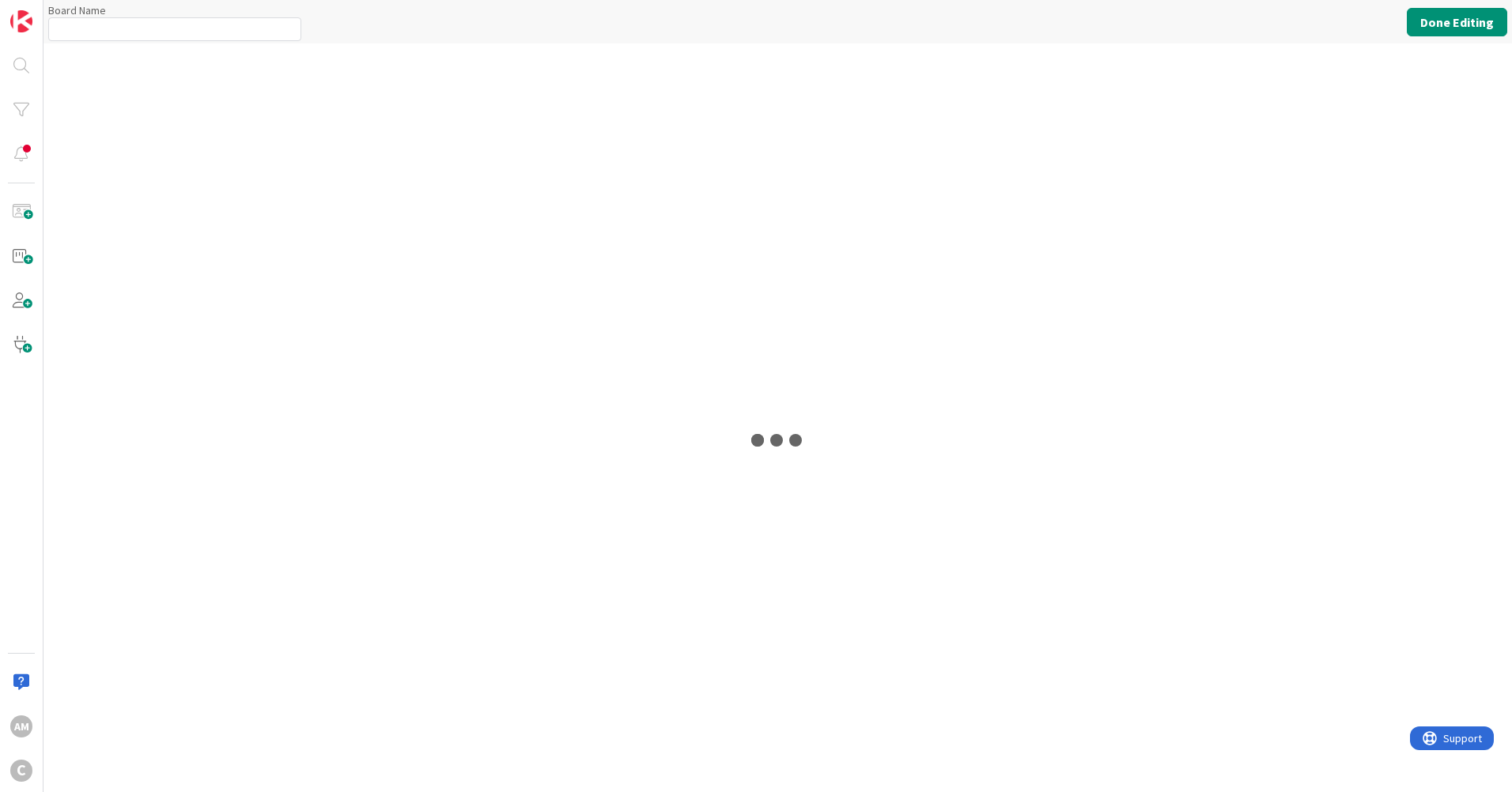
type input "[PERSON_NAME]'s Board"
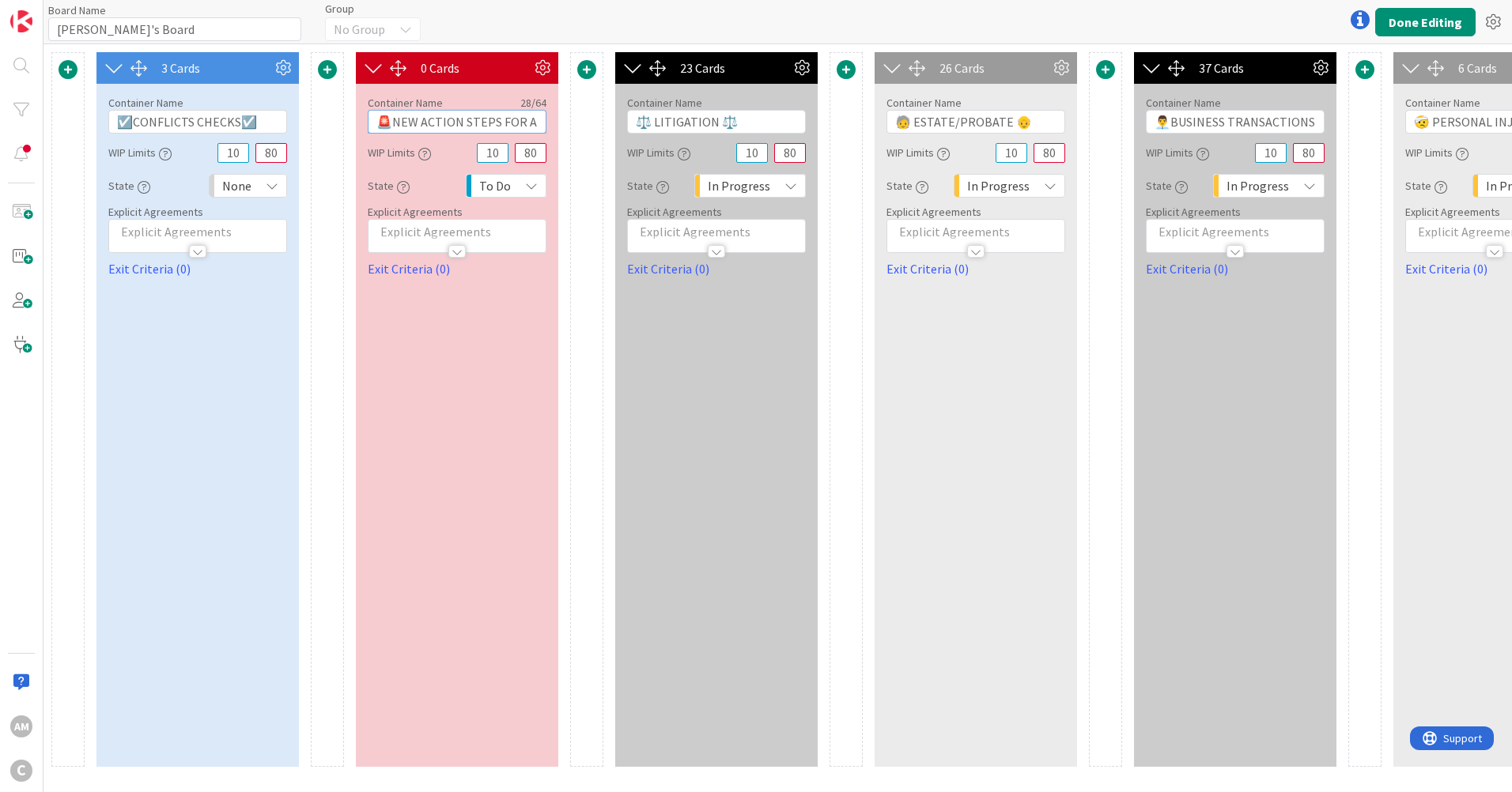
click at [506, 118] on input "🚨NEW ACTION STEPS FOR AMM🚨" at bounding box center [457, 122] width 178 height 24
click at [522, 123] on input "🚨NEW ACTION STEPS FOR AMM🚨" at bounding box center [457, 122] width 178 height 24
type input "🚨NEW ACTION STEPS-AMM🚨"
click at [1431, 20] on button "Done Editing" at bounding box center [1425, 22] width 101 height 29
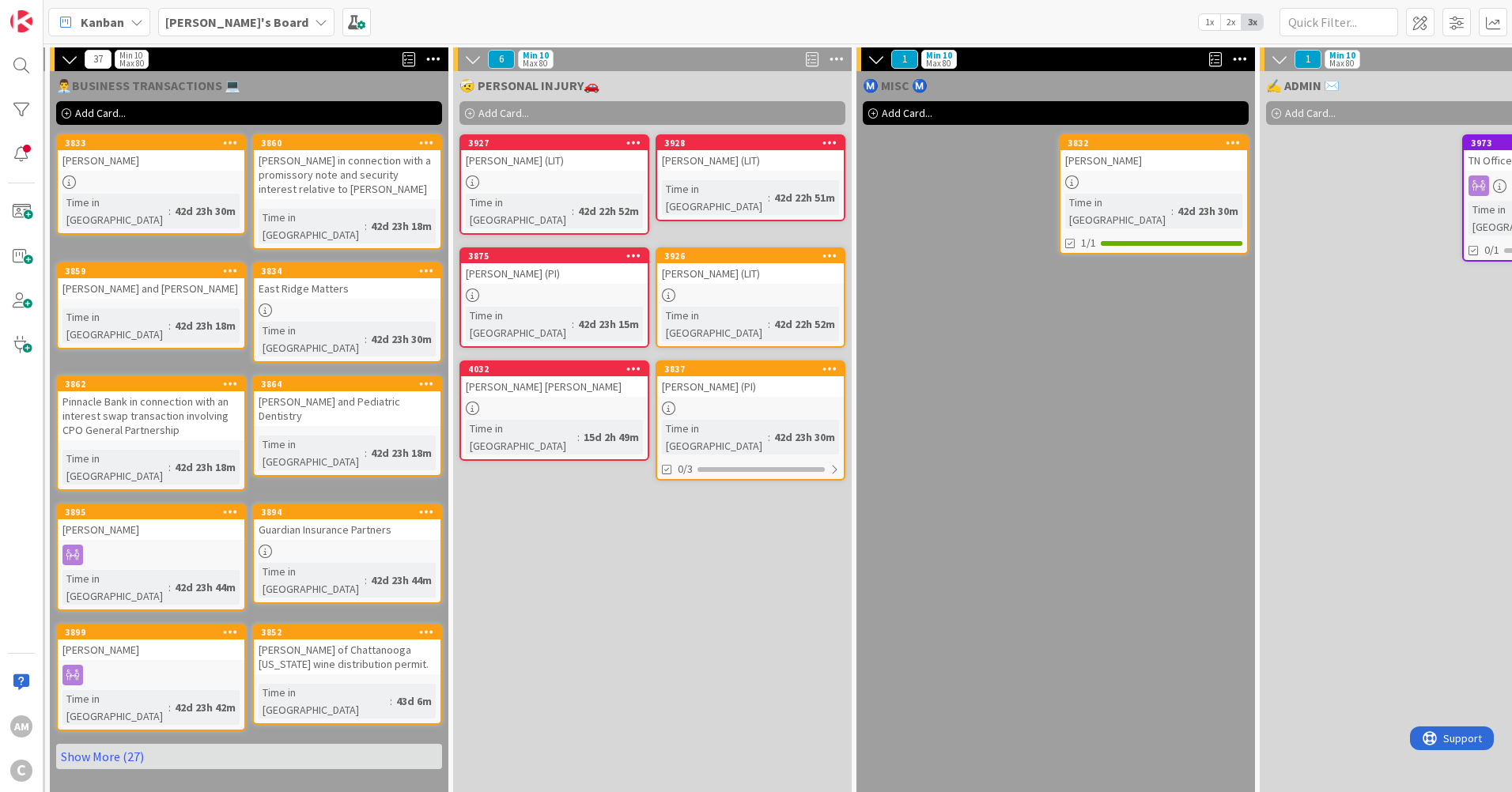
scroll to position [0, 1321]
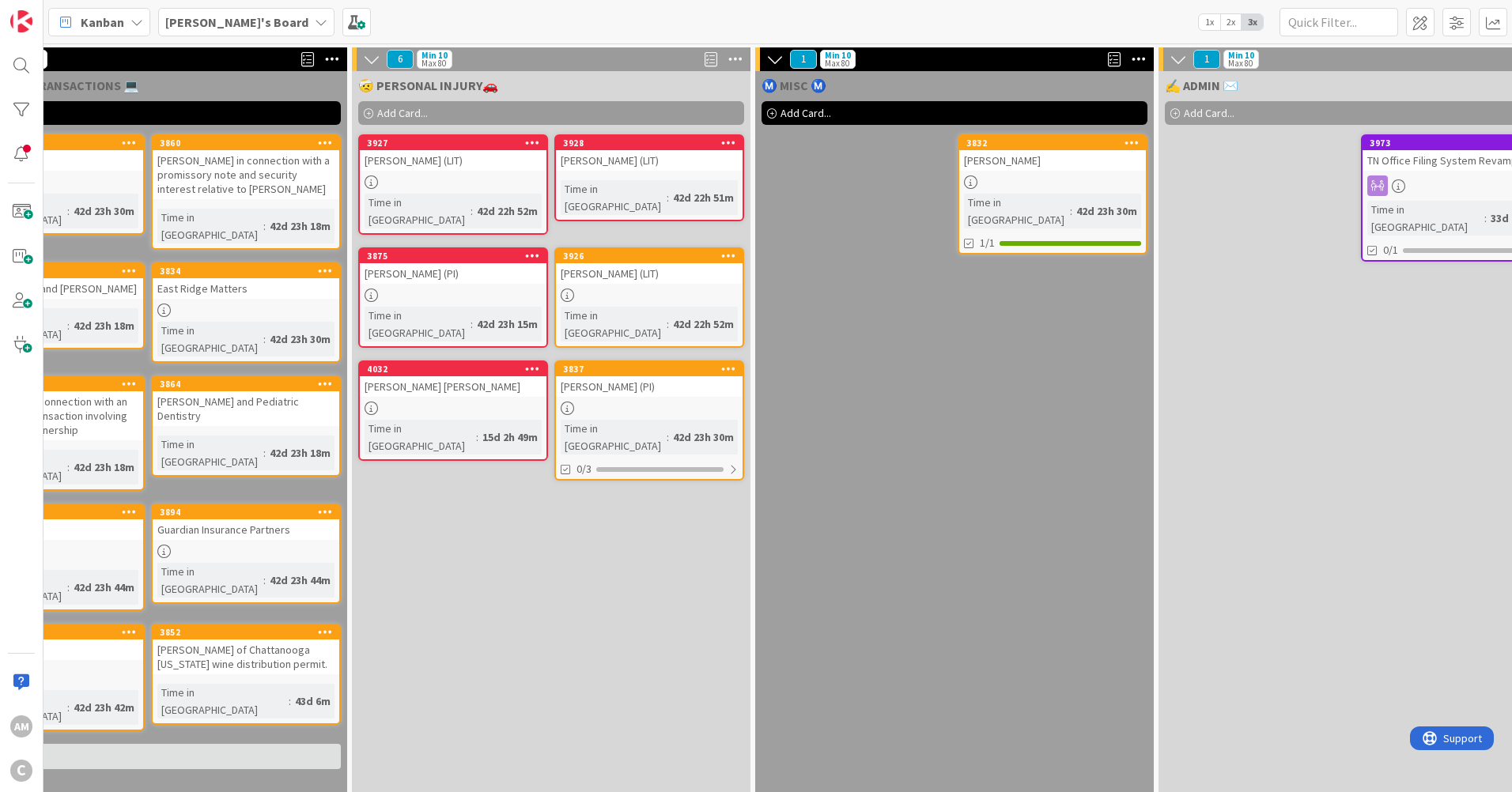
click at [650, 168] on div "[PERSON_NAME] (LIT)" at bounding box center [649, 160] width 187 height 20
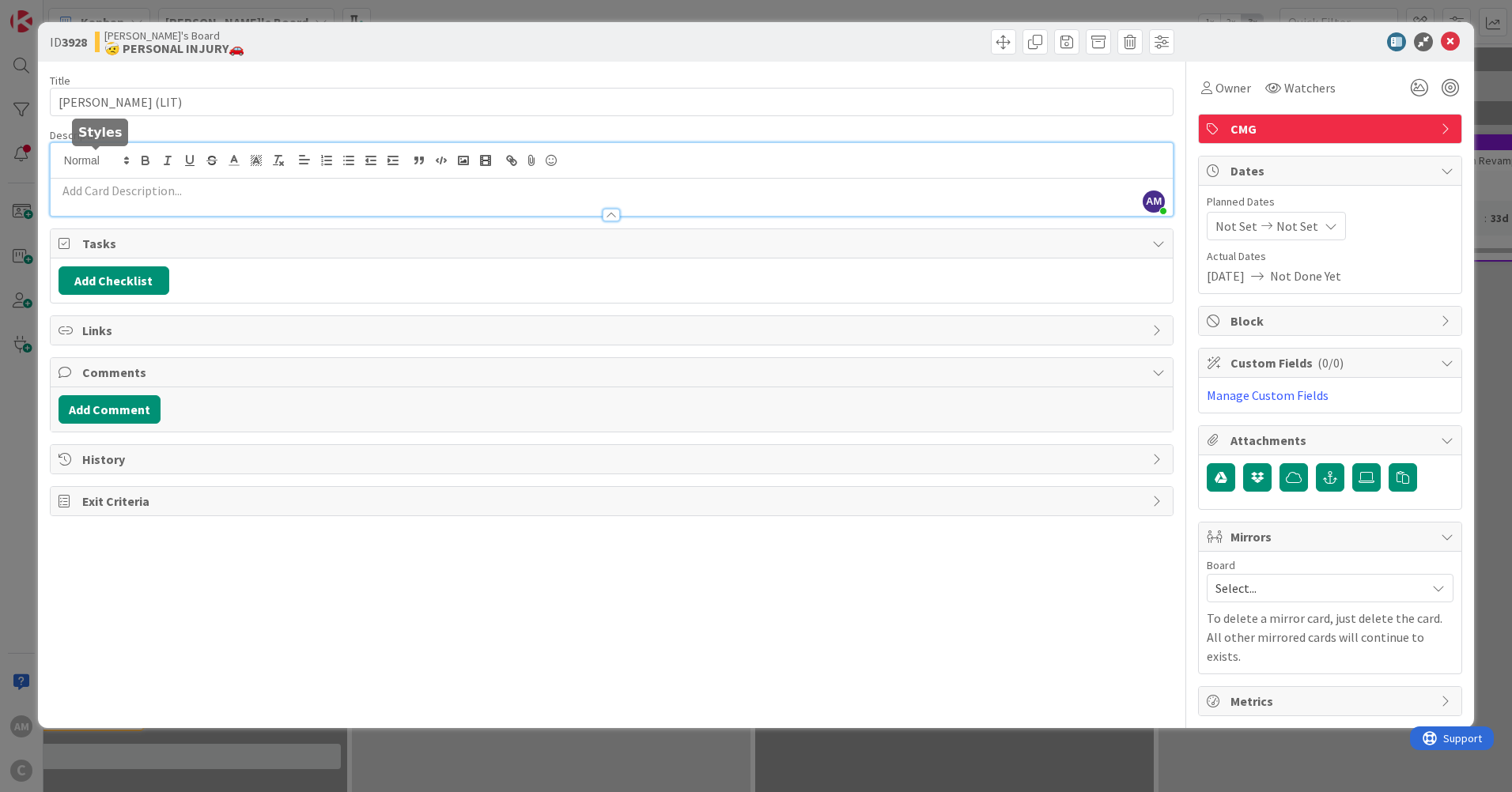
drag, startPoint x: 92, startPoint y: 155, endPoint x: 59, endPoint y: 196, distance: 52.6
click at [59, 196] on p at bounding box center [612, 191] width 1106 height 18
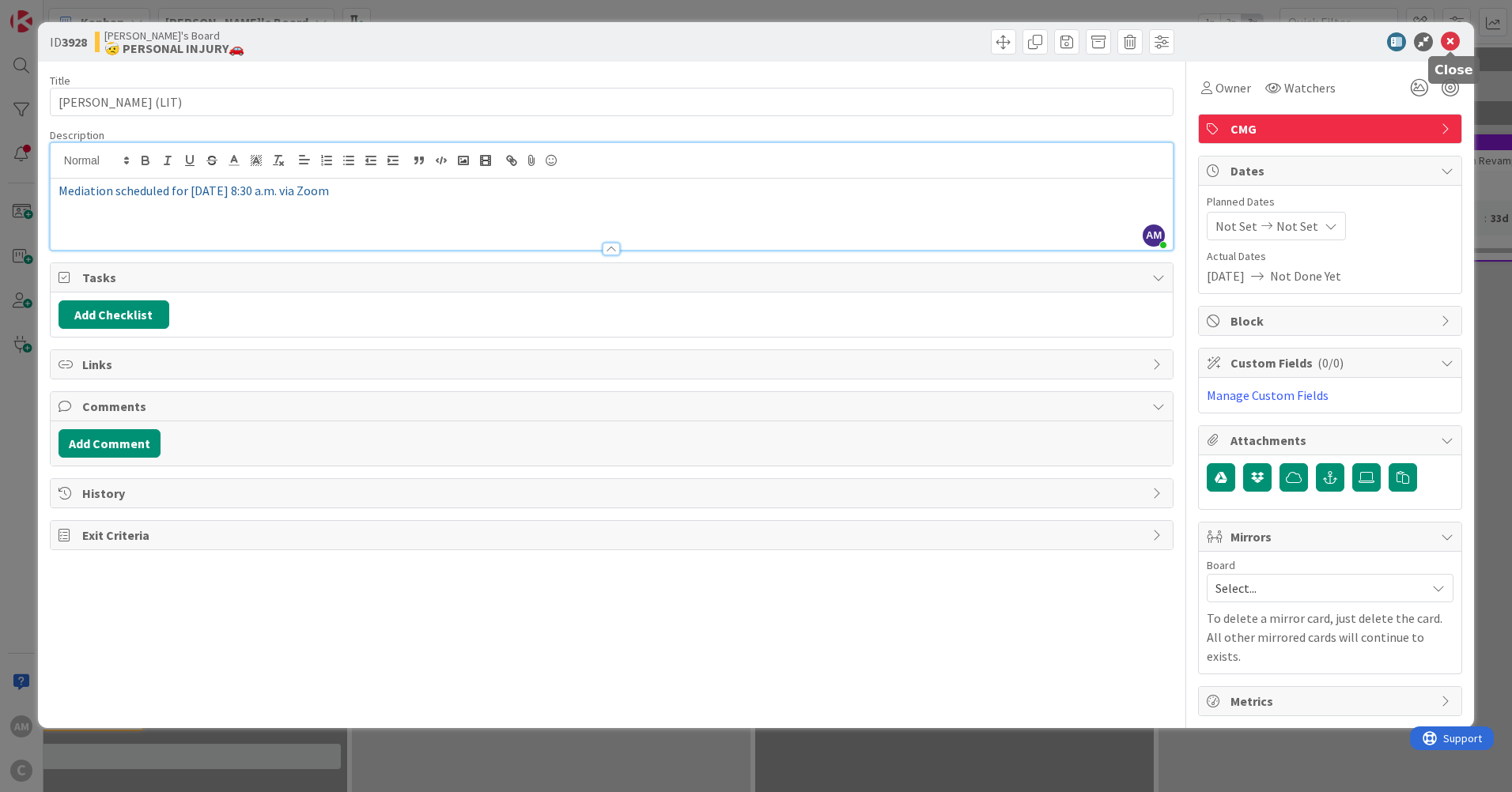
click at [1452, 47] on icon at bounding box center [1451, 42] width 19 height 19
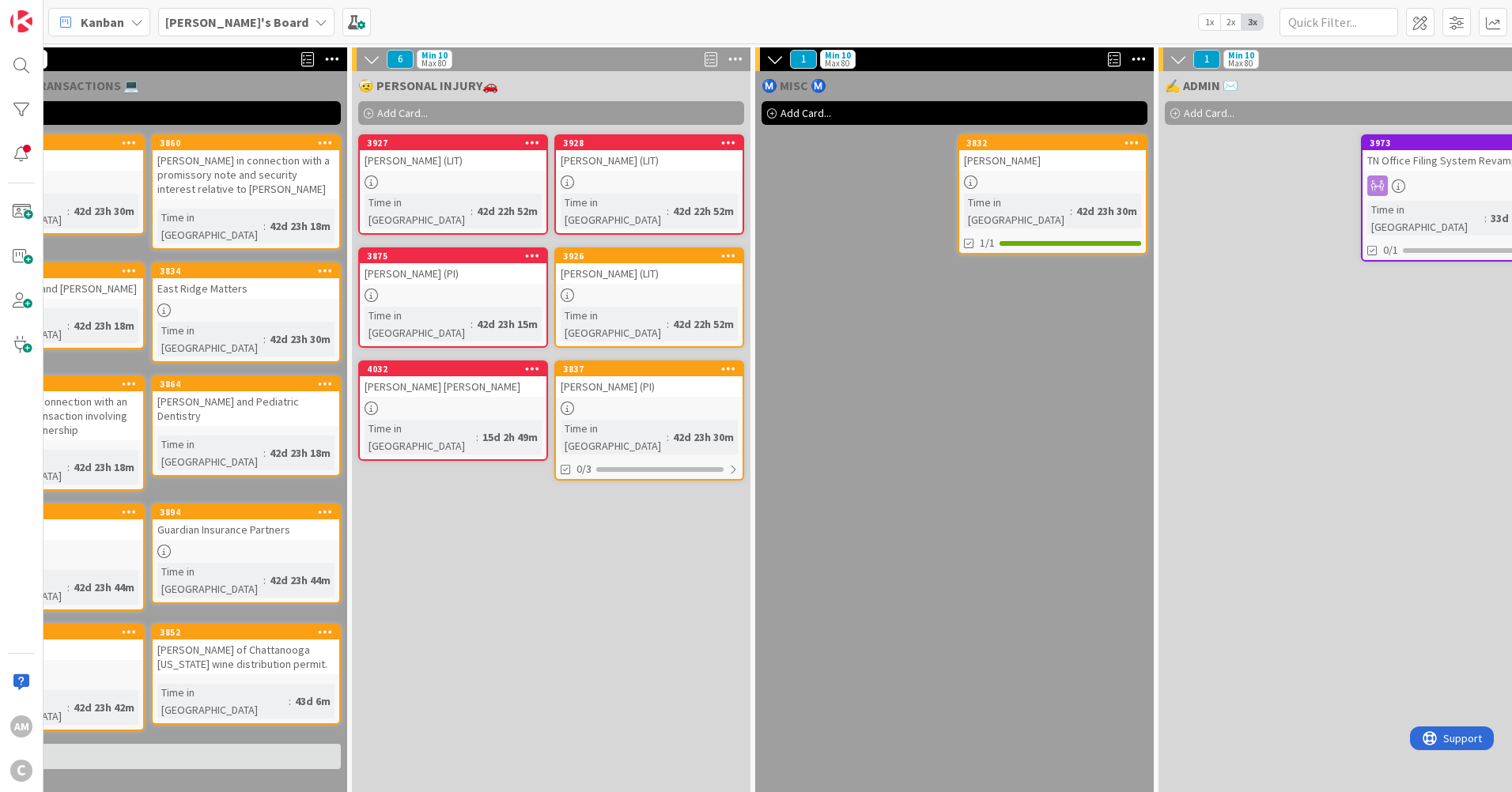
click at [620, 175] on link "3928 [PERSON_NAME] (LIT) Time in Column : 42d 22h 52m" at bounding box center [649, 184] width 190 height 101
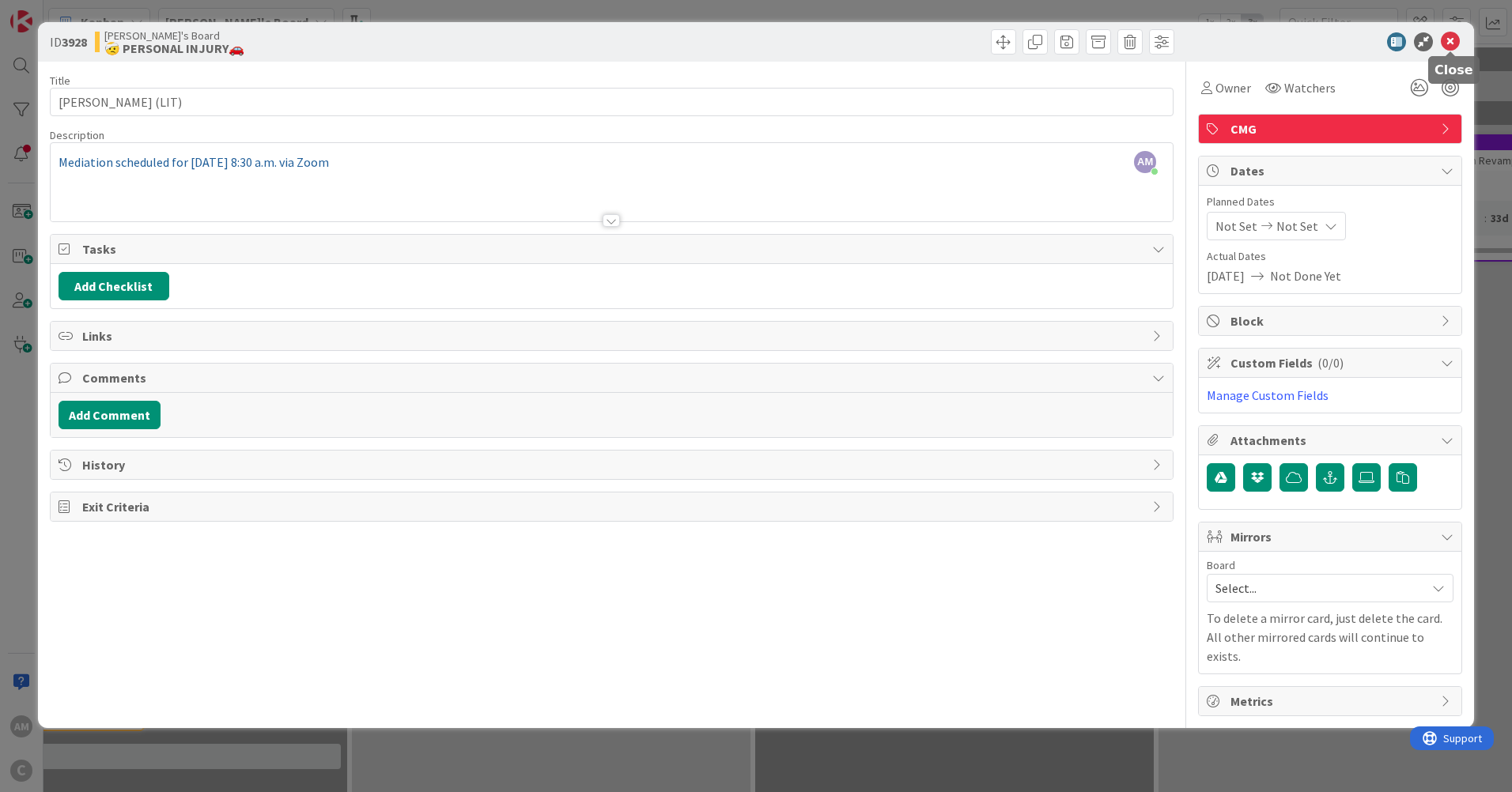
click at [1451, 33] on icon at bounding box center [1451, 42] width 19 height 19
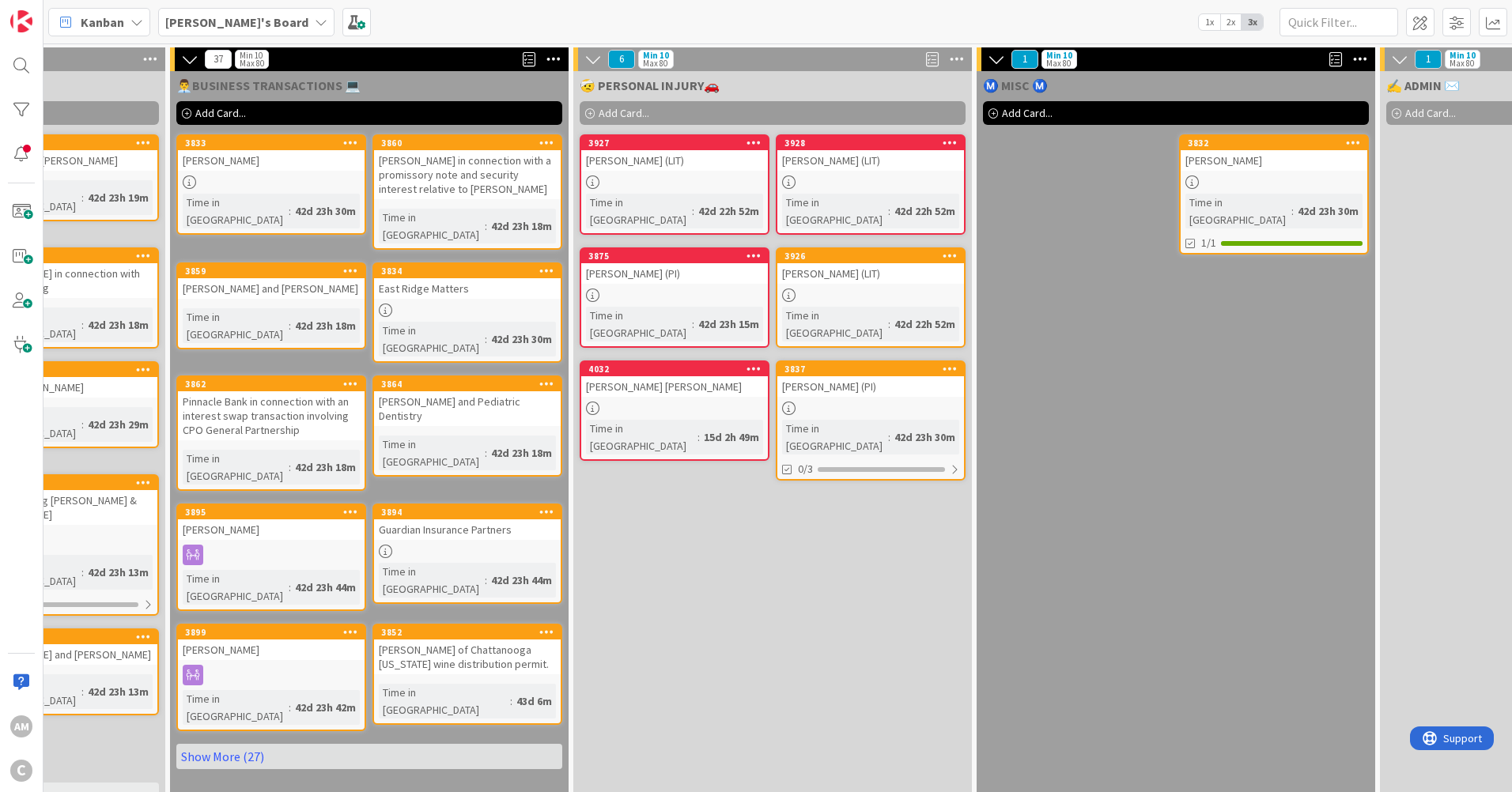
scroll to position [0, 1096]
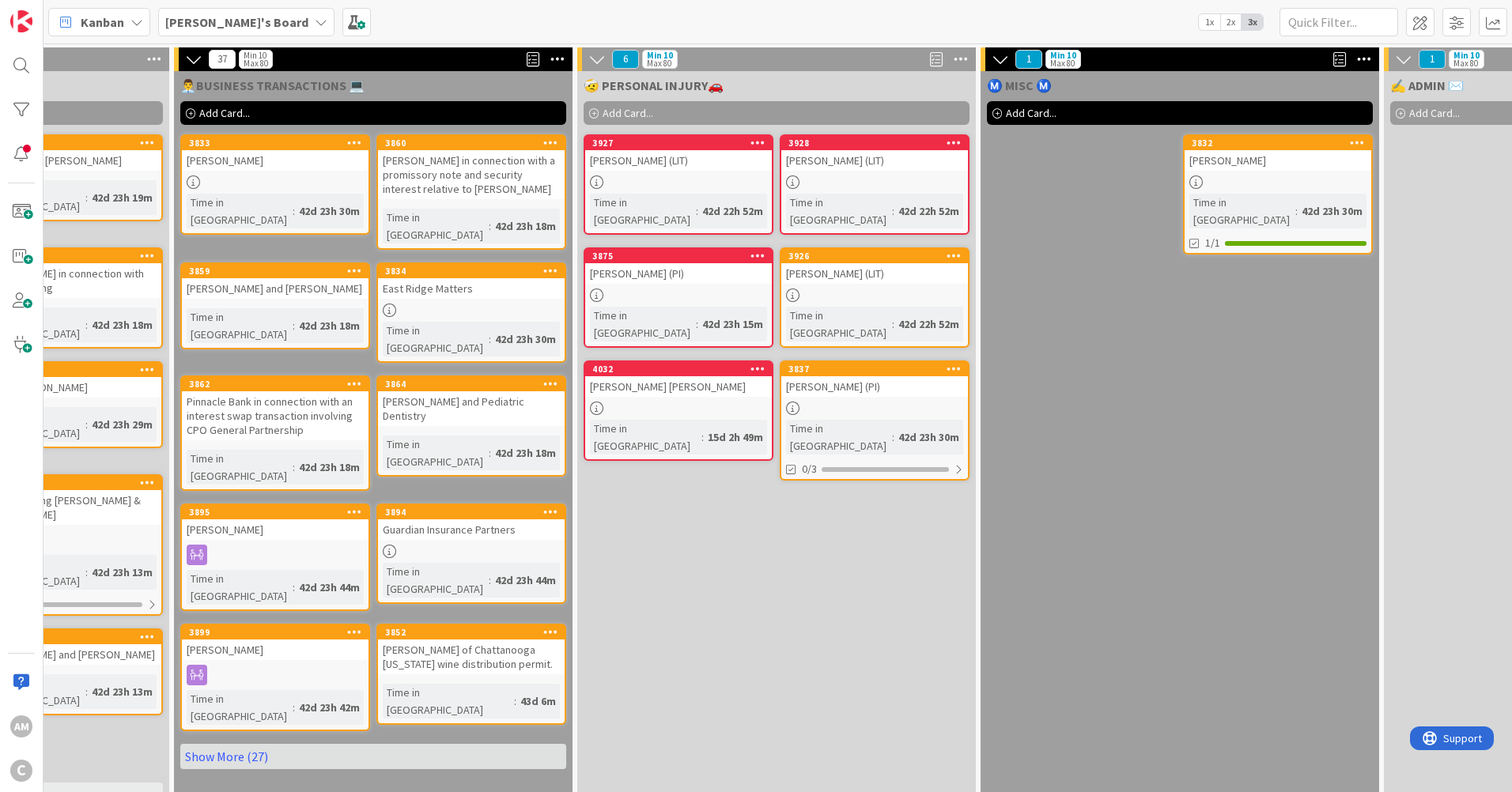
click at [242, 744] on link "Show More (27)" at bounding box center [373, 757] width 386 height 25
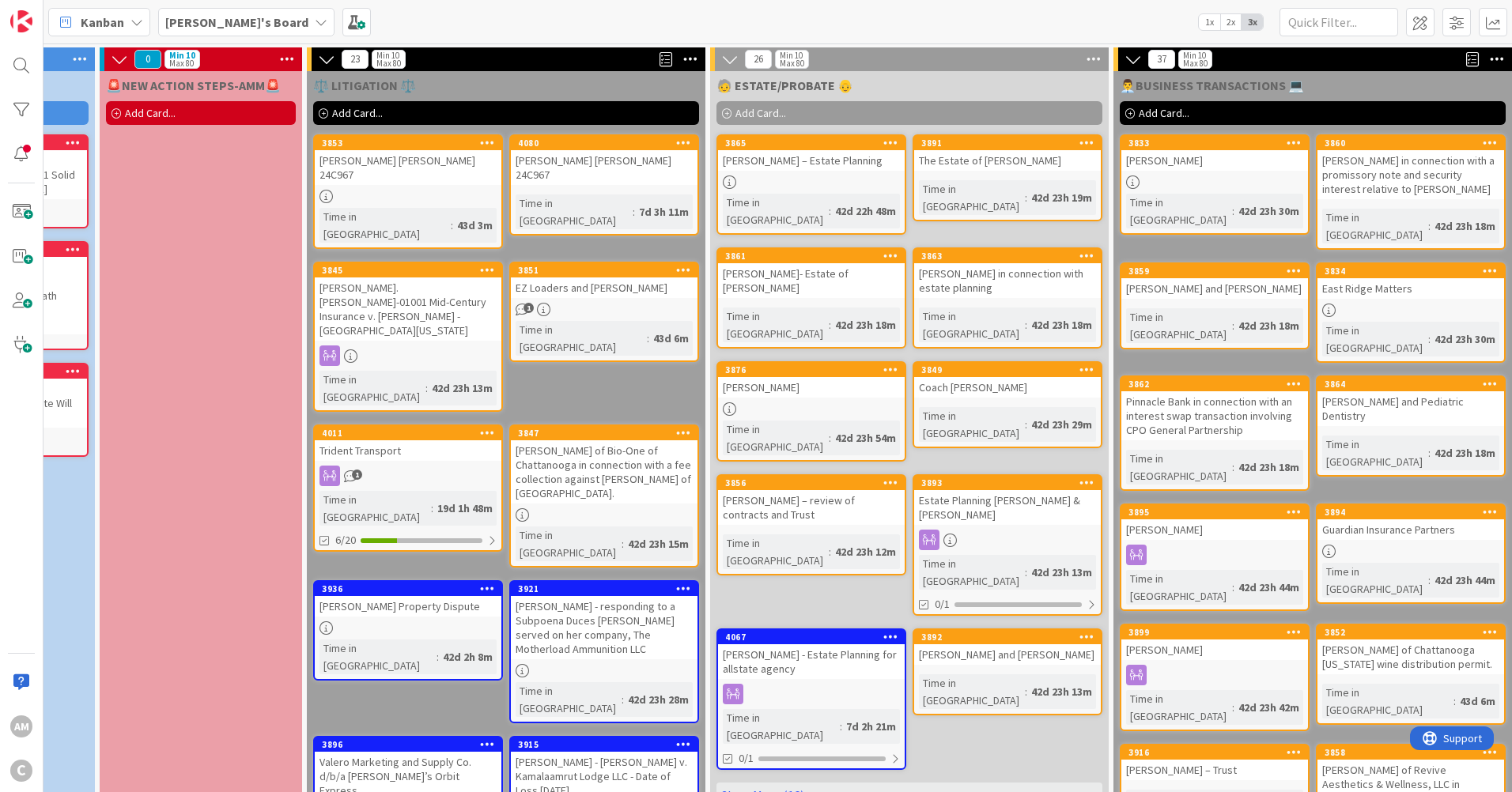
scroll to position [0, 153]
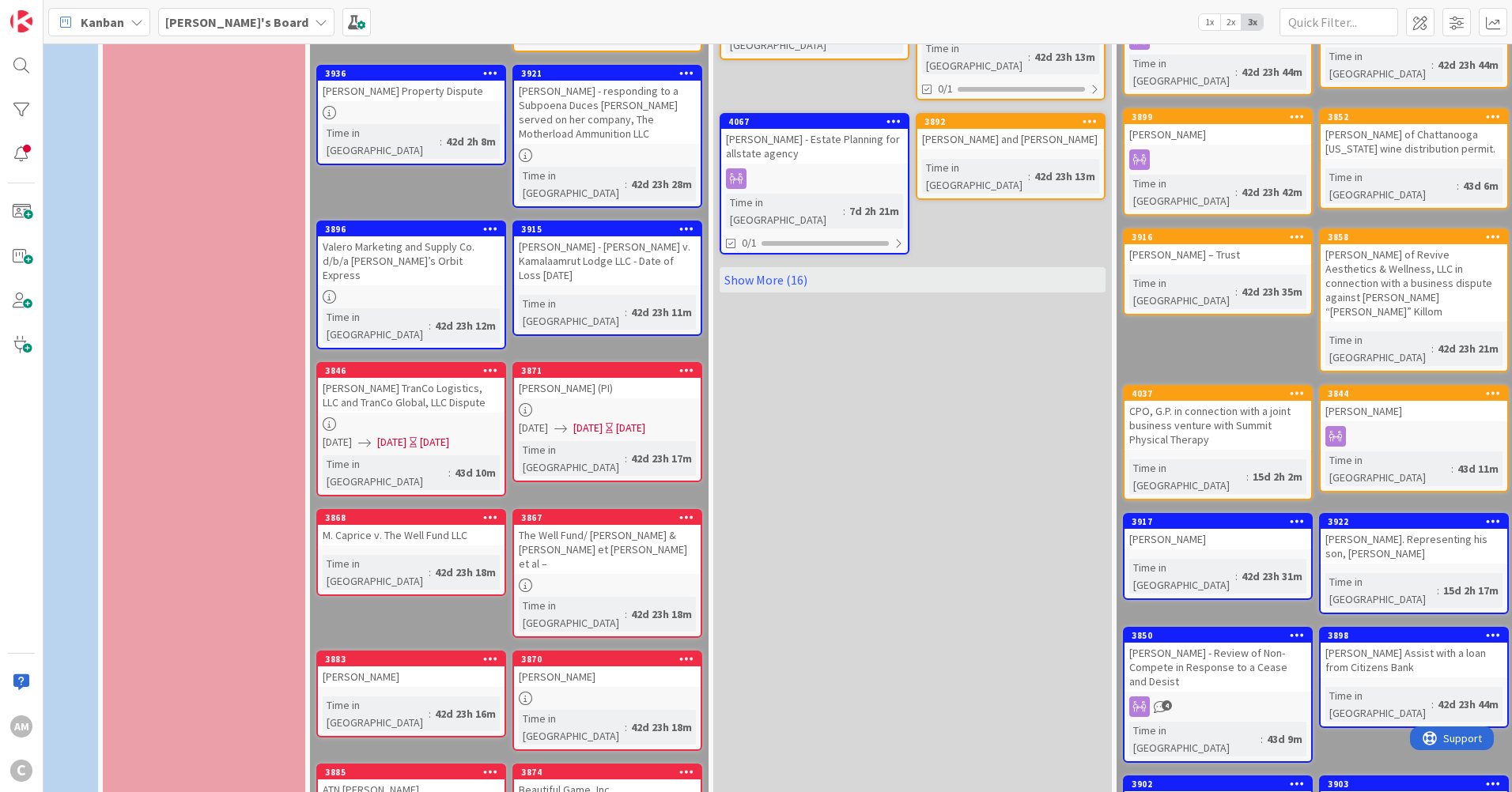
scroll to position [553, 153]
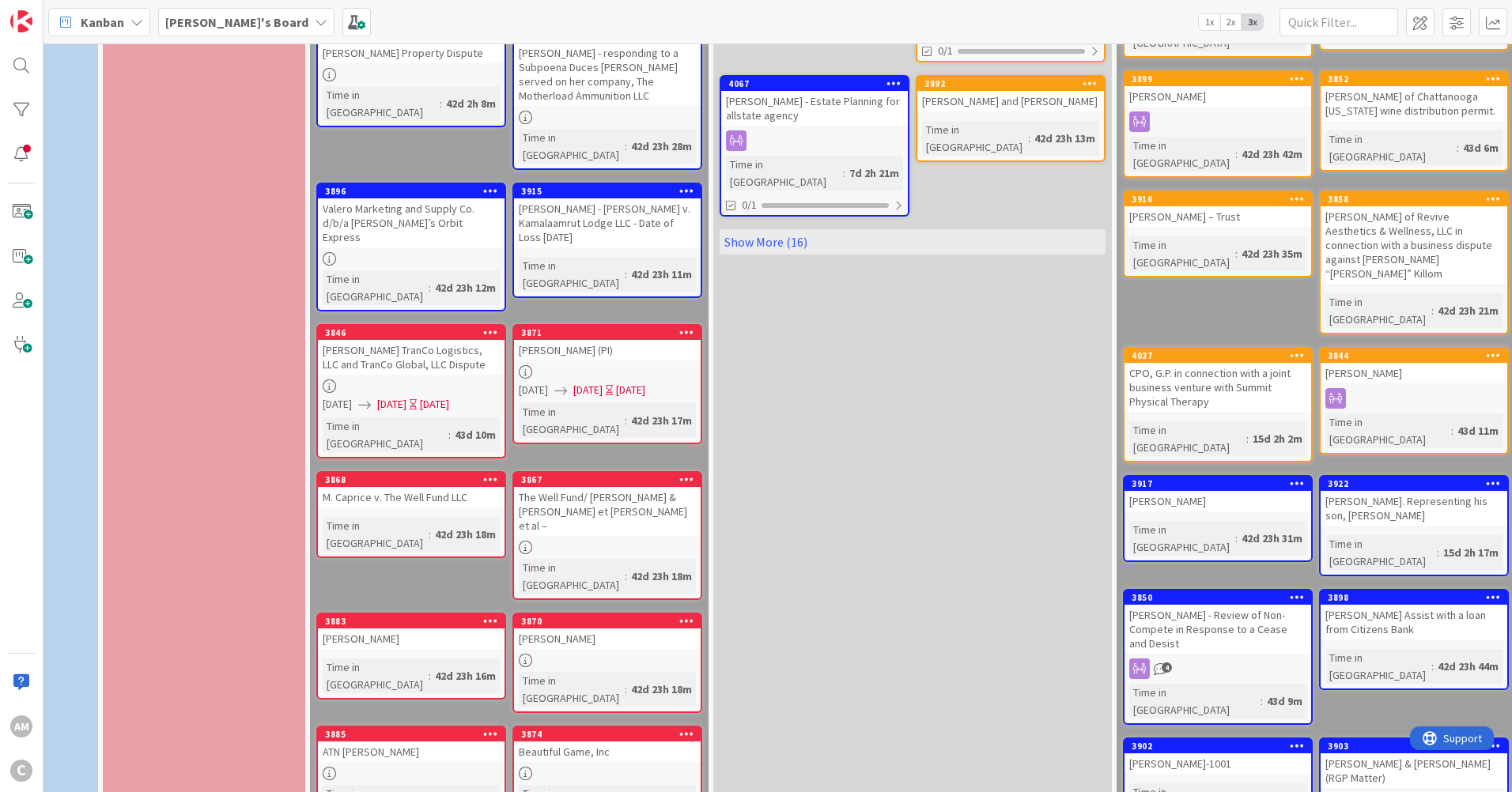
click at [620, 726] on link "3874 Beautiful Game, Inc Time in [GEOGRAPHIC_DATA] : 42d 23h 17m" at bounding box center [607, 776] width 190 height 101
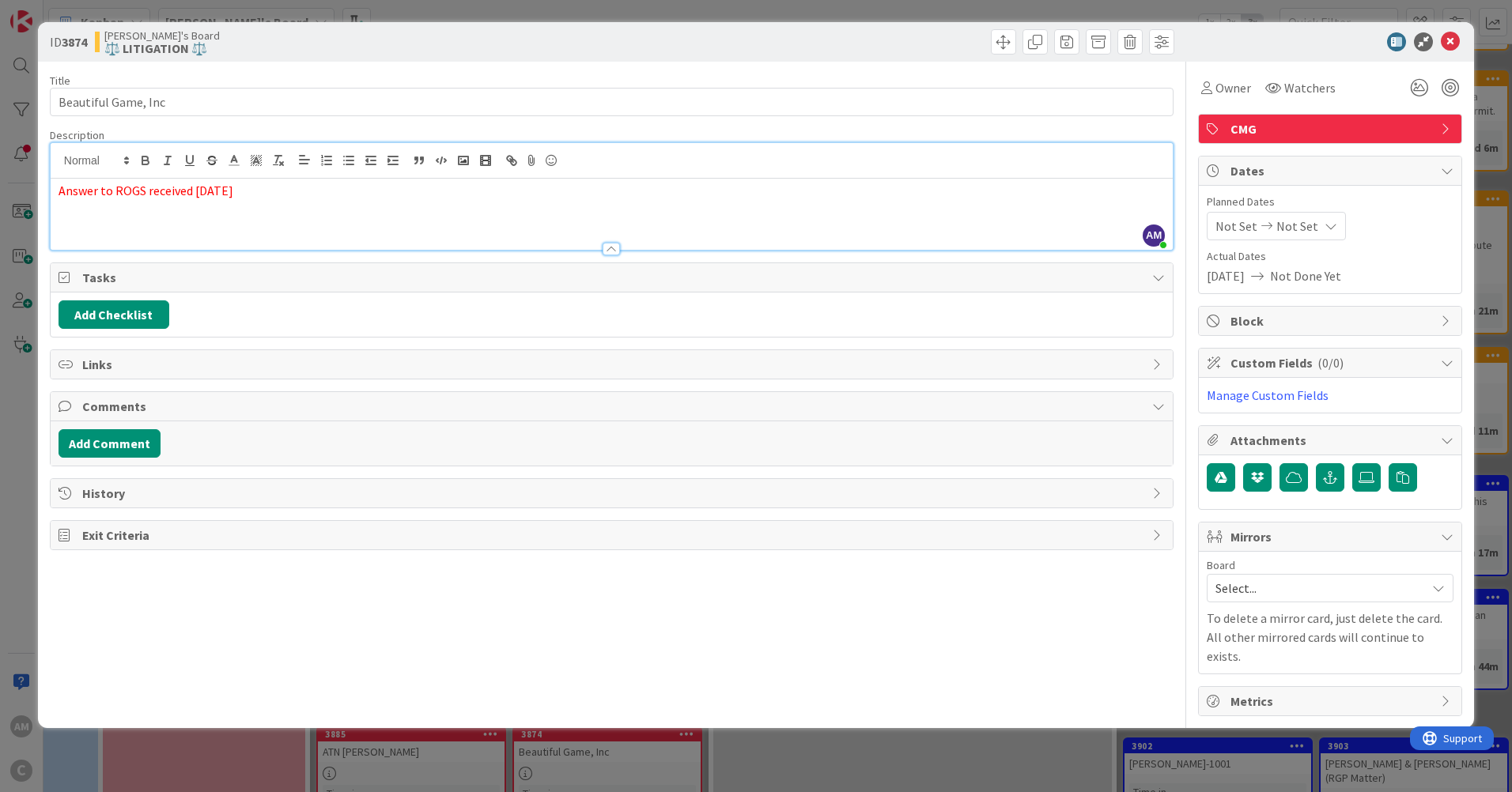
drag, startPoint x: 146, startPoint y: 162, endPoint x: -2, endPoint y: 181, distance: 149.2
click at [0, 181] on html "AM C Kanban [PERSON_NAME]'s Board 1x 2x 3x 3 Min 10 Max 80 ☑️CONFLICTS CHECKS☑️…" at bounding box center [756, 396] width 1512 height 792
click at [1445, 35] on icon at bounding box center [1451, 42] width 19 height 19
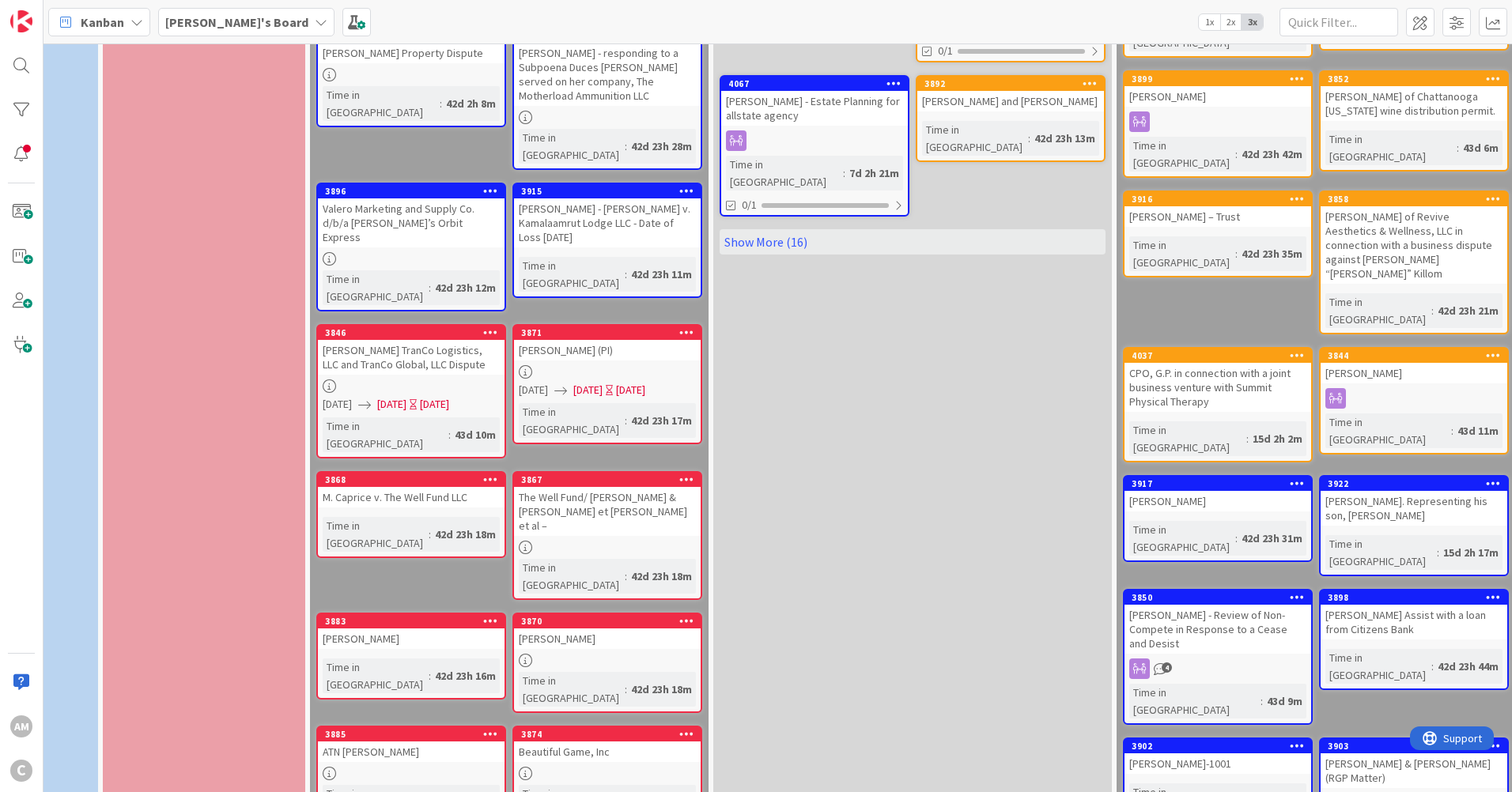
click at [625, 726] on link "3874 Beautiful Game, Inc Time in [GEOGRAPHIC_DATA] : 42d 23h 17m" at bounding box center [607, 776] width 190 height 101
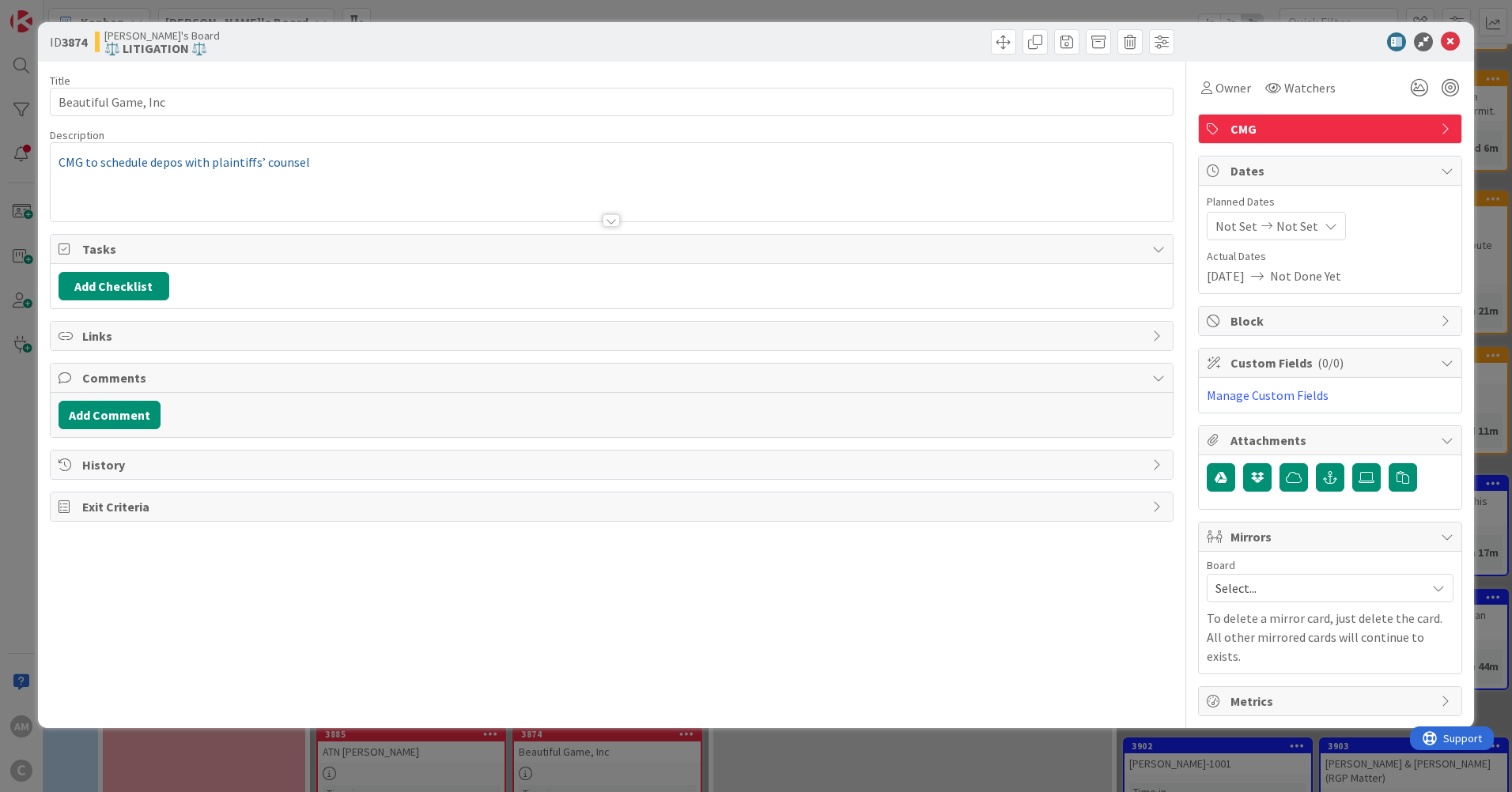
drag, startPoint x: 61, startPoint y: 160, endPoint x: 198, endPoint y: 211, distance: 146.2
click at [63, 160] on div "CMG to schedule depos with plaintiffs’ counsel" at bounding box center [612, 182] width 1122 height 79
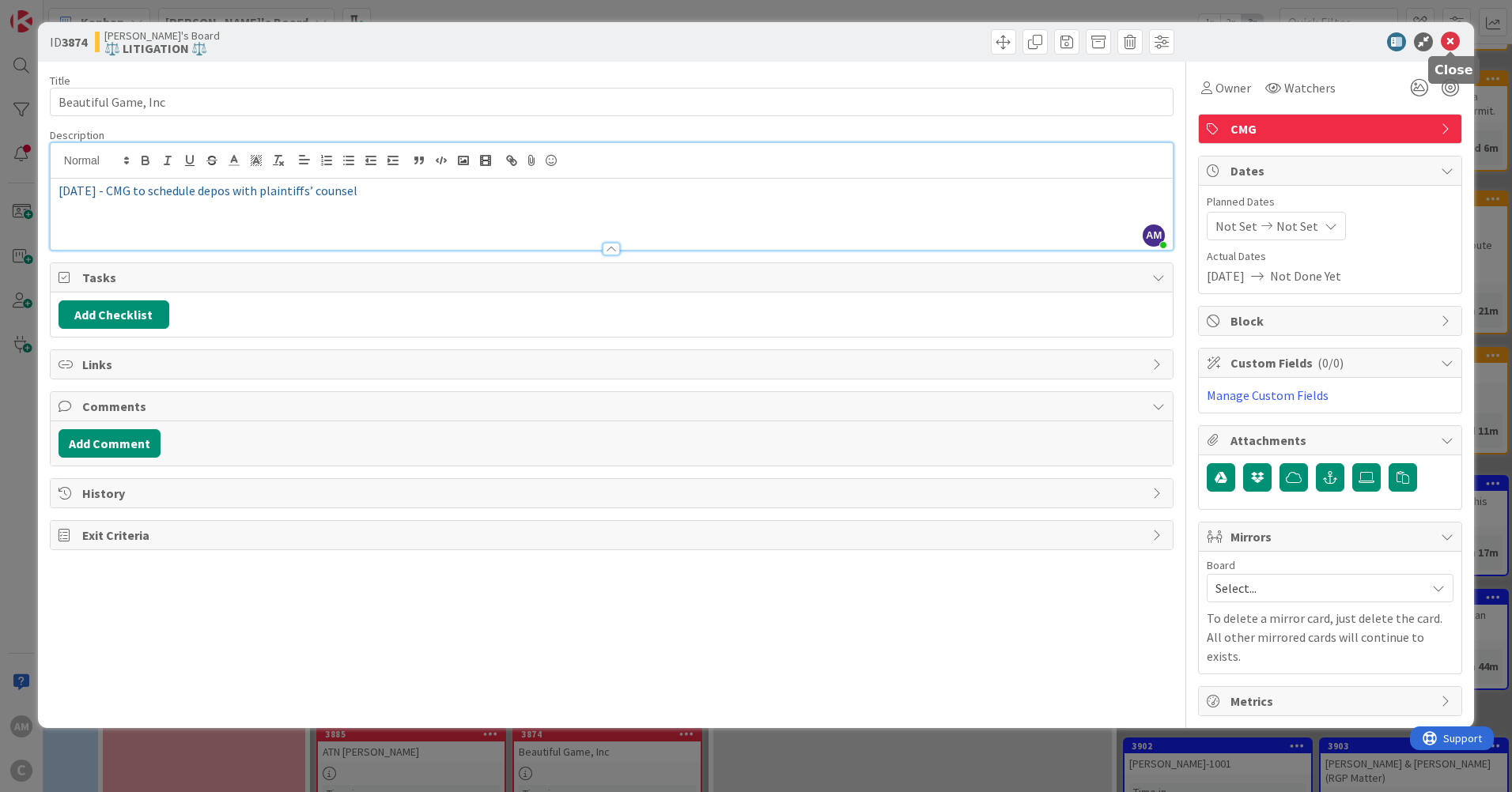
click at [1450, 40] on icon at bounding box center [1451, 42] width 19 height 19
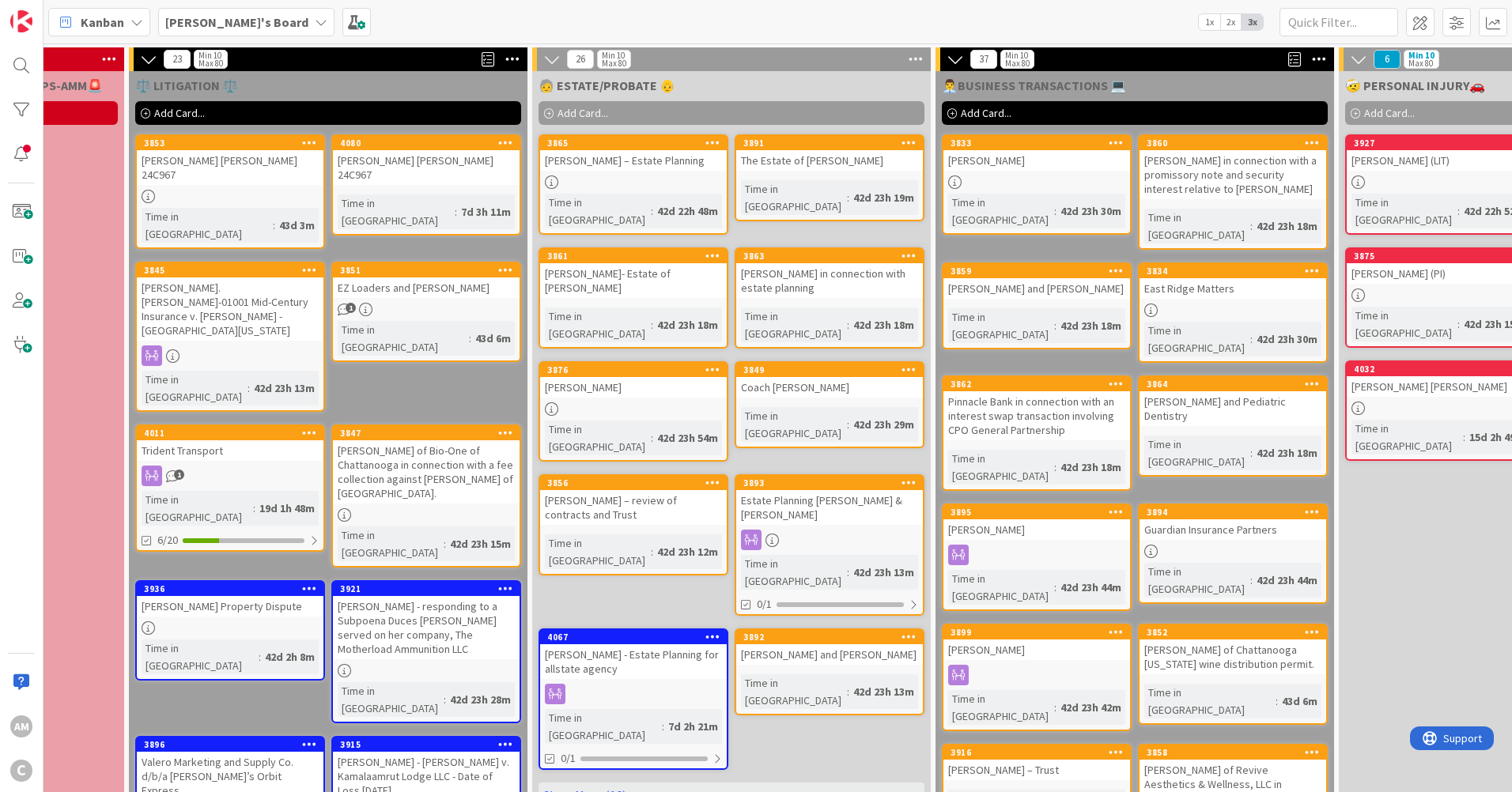
scroll to position [0, 763]
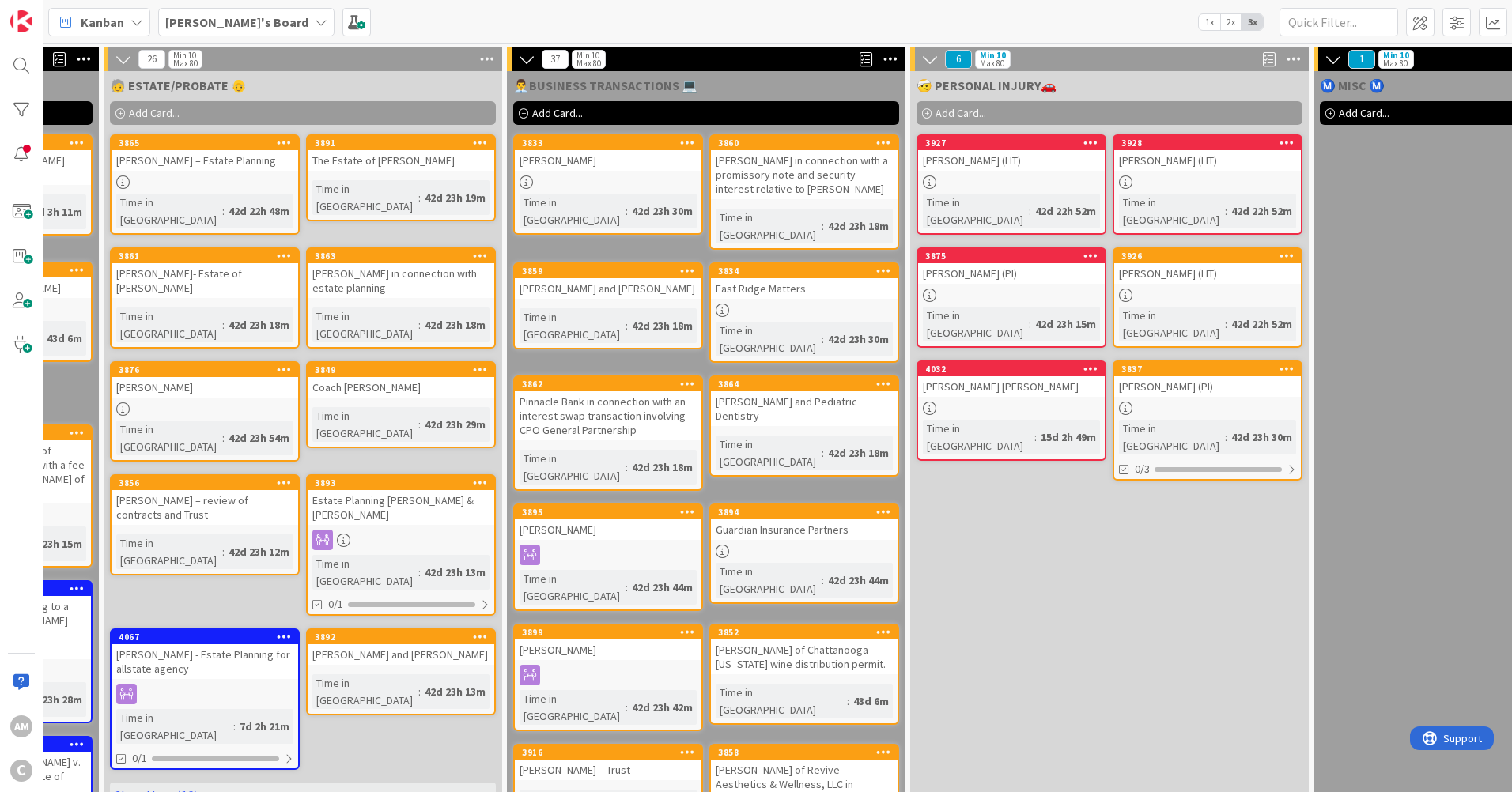
click at [1058, 264] on div "[PERSON_NAME] (PI)" at bounding box center [1012, 273] width 187 height 20
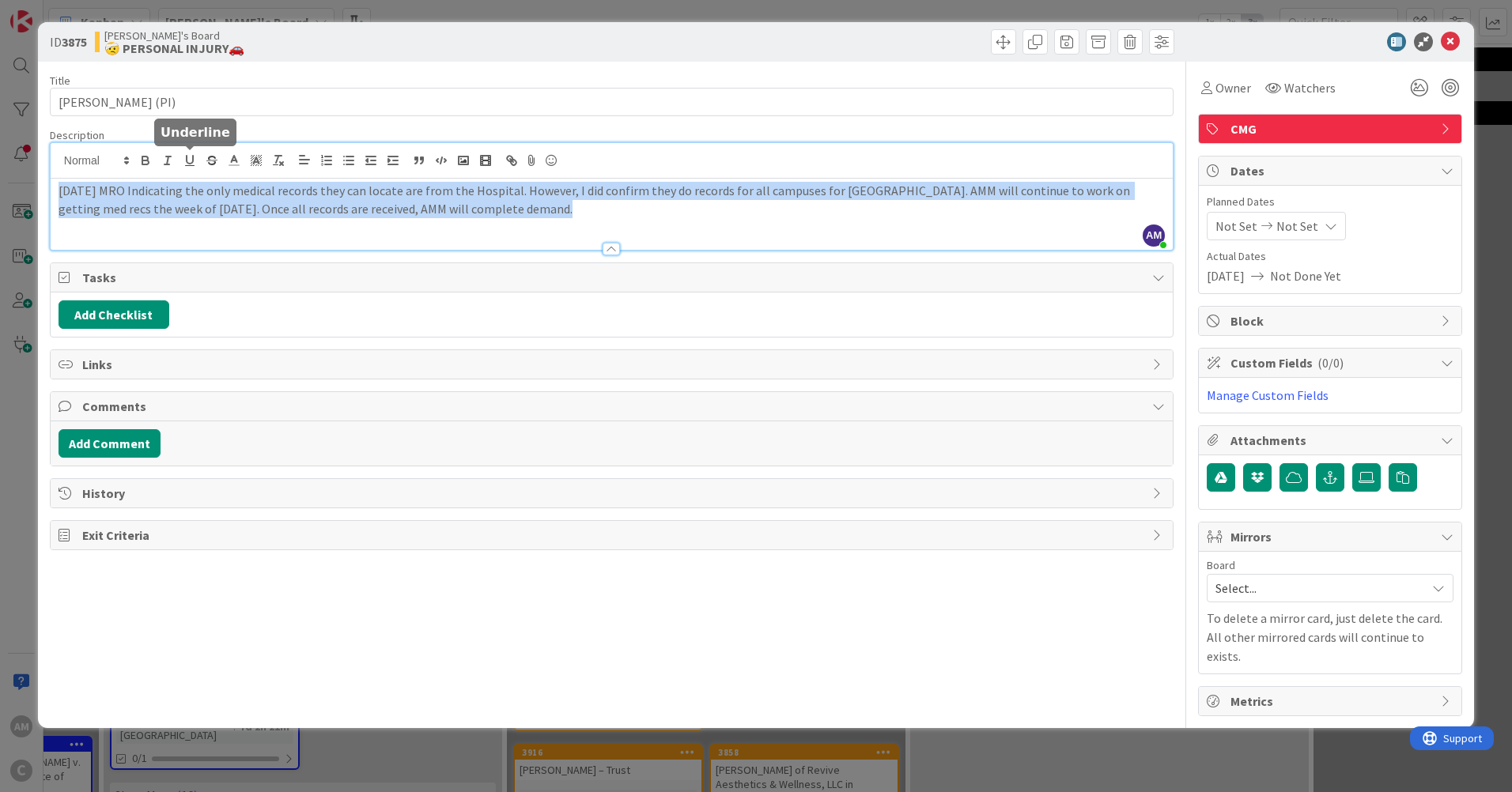
drag, startPoint x: 532, startPoint y: 183, endPoint x: 178, endPoint y: 160, distance: 354.7
click at [178, 160] on div "Description AM [PERSON_NAME] just joined [DATE] MRO Indicating the only medical…" at bounding box center [612, 190] width 1124 height 123
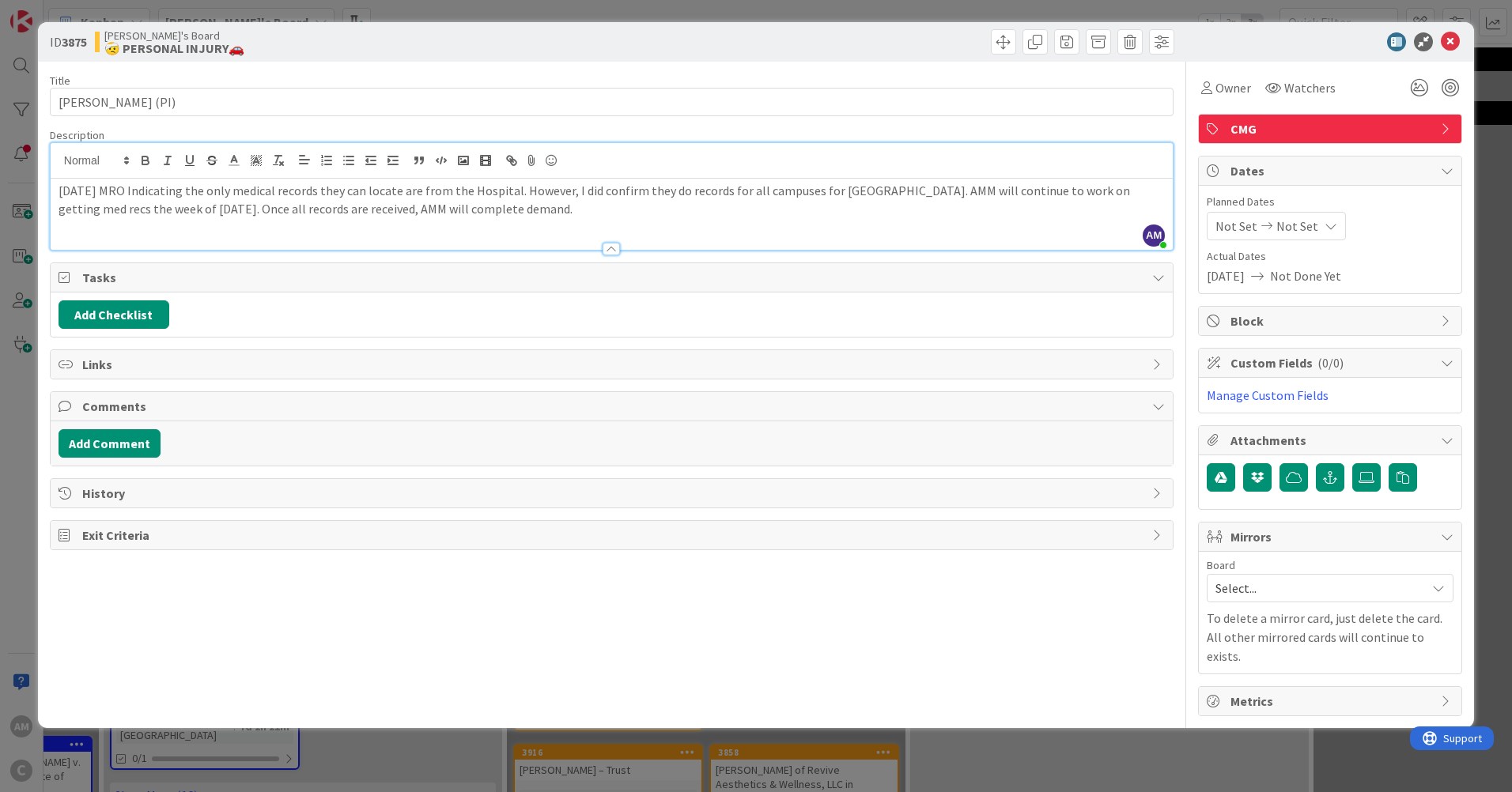
drag, startPoint x: 514, startPoint y: 217, endPoint x: 201, endPoint y: 210, distance: 313.1
click at [201, 210] on p "[DATE] MRO Indicating the only medical records they can locate are from the Hos…" at bounding box center [612, 199] width 1106 height 35
click at [535, 210] on p "[DATE] MRO Indicating the only medical records they can locate are from the Hos…" at bounding box center [612, 199] width 1106 height 35
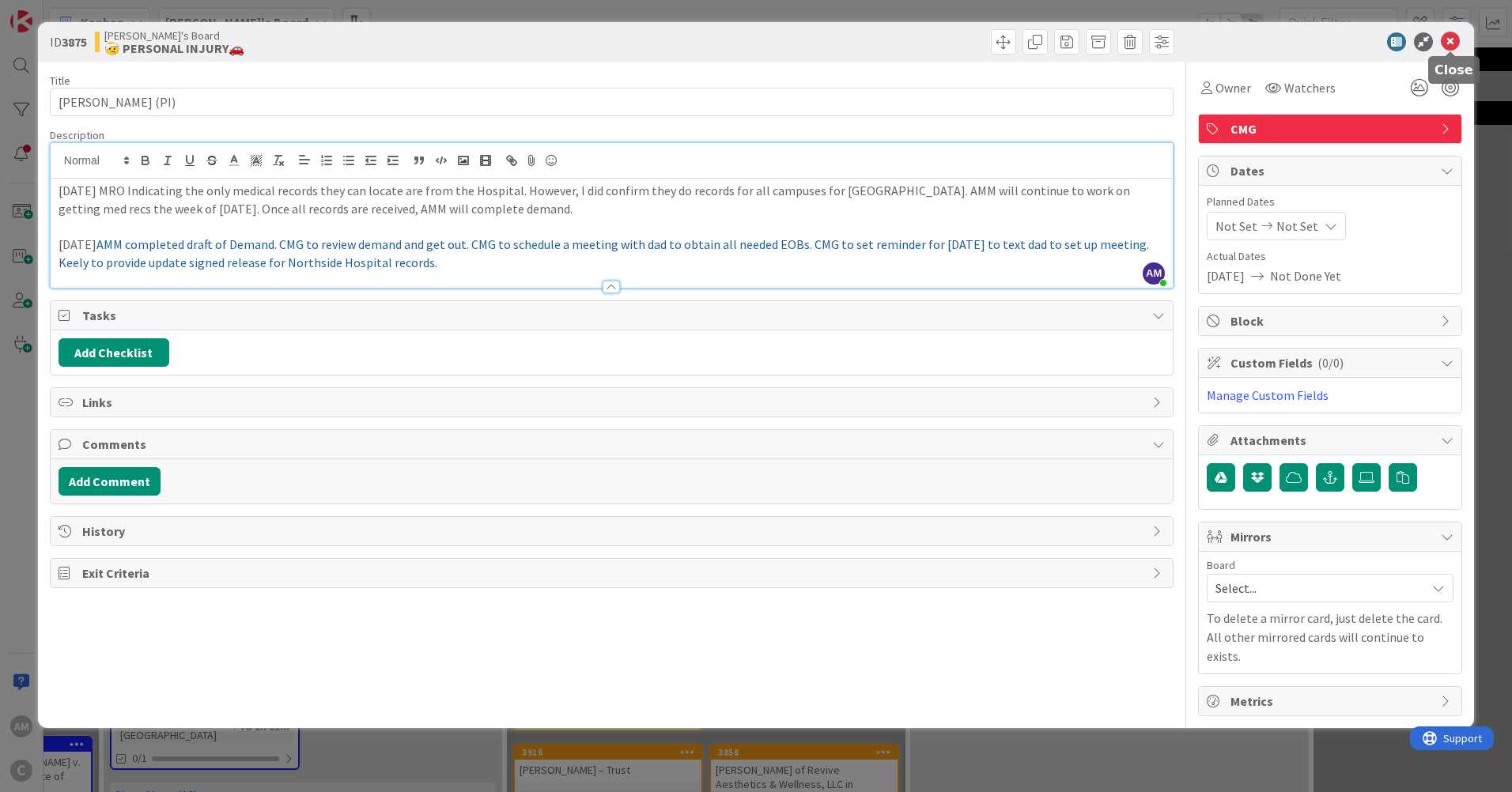
click at [1456, 47] on icon at bounding box center [1451, 42] width 19 height 19
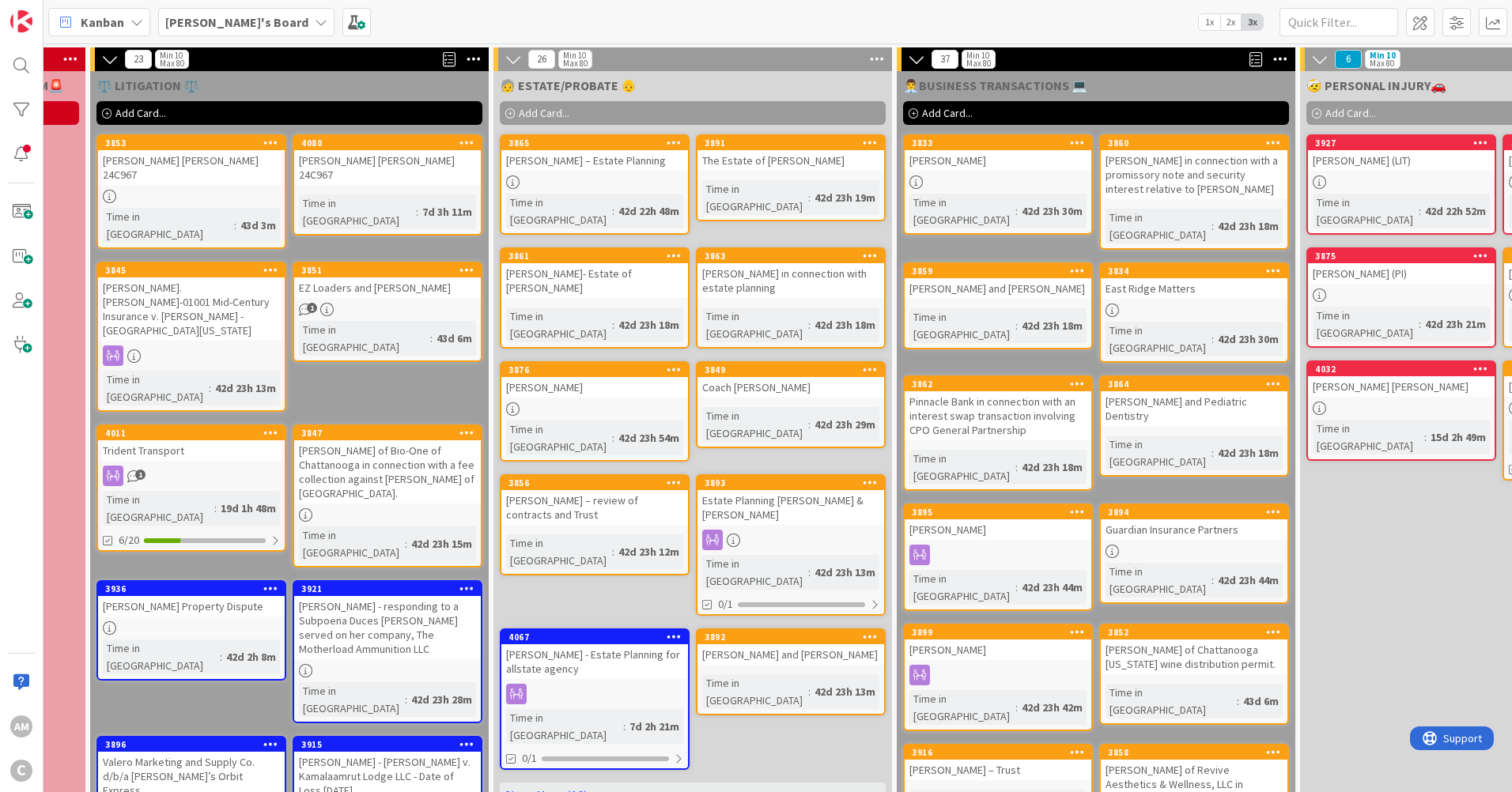
scroll to position [0, 366]
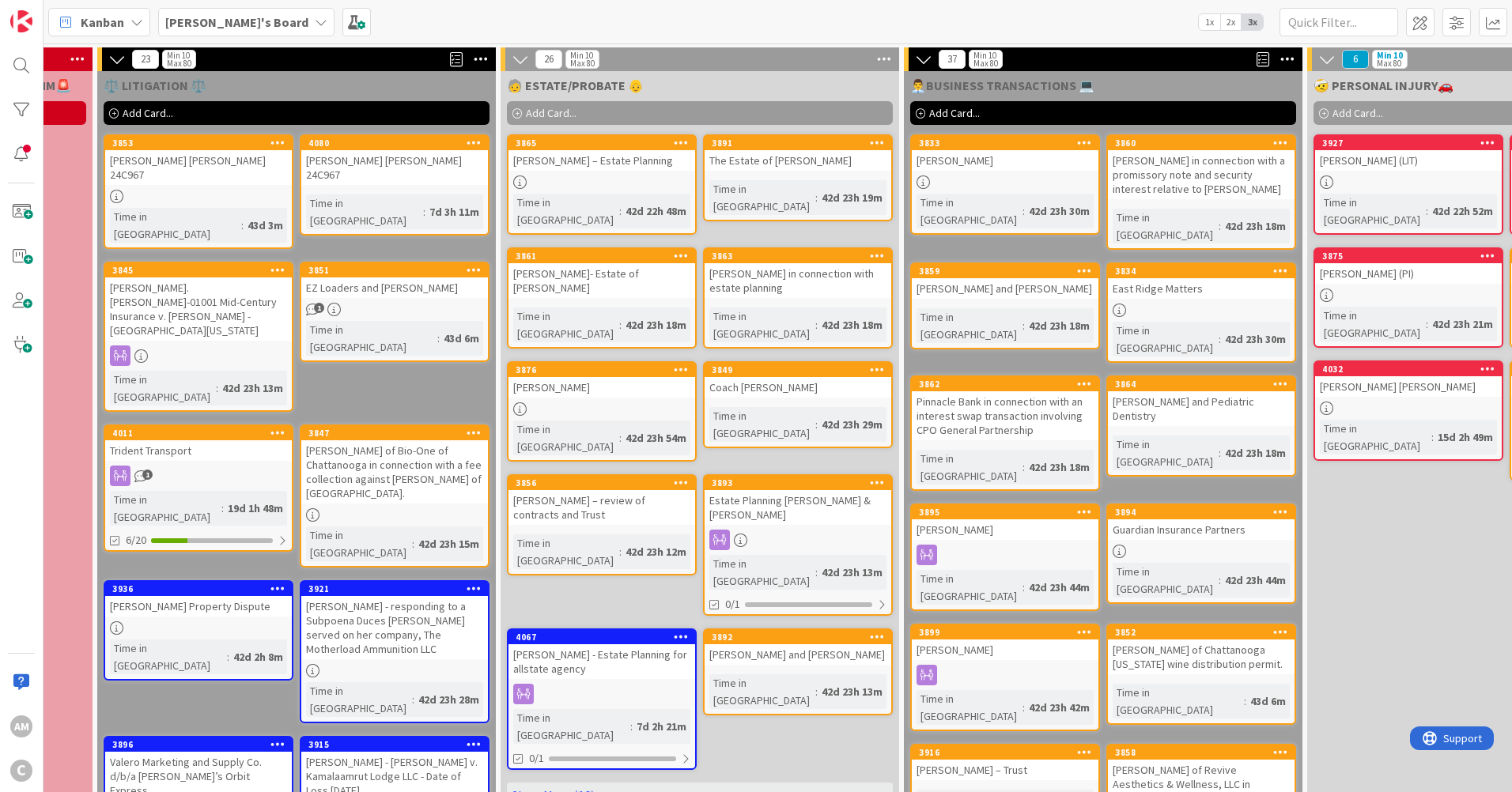
click at [578, 770] on link "Show More (16)" at bounding box center [700, 796] width 386 height 25
click at [611, 363] on link "3876 [PERSON_NAME] Time in Column : 42d 23h 54m" at bounding box center [602, 411] width 190 height 101
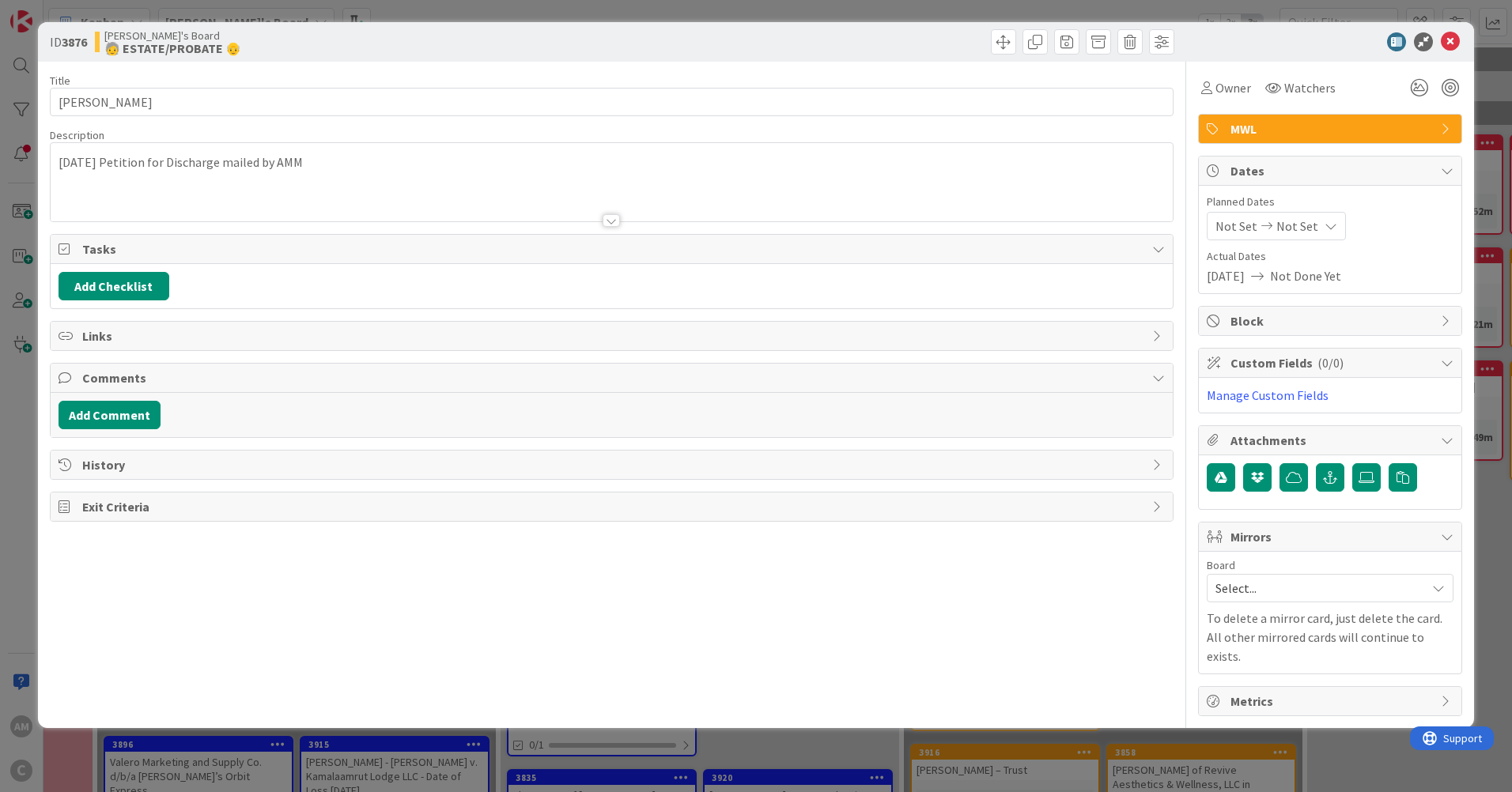
click at [361, 174] on div "[DATE] Petition for Discharge mailed by AMM" at bounding box center [612, 182] width 1122 height 79
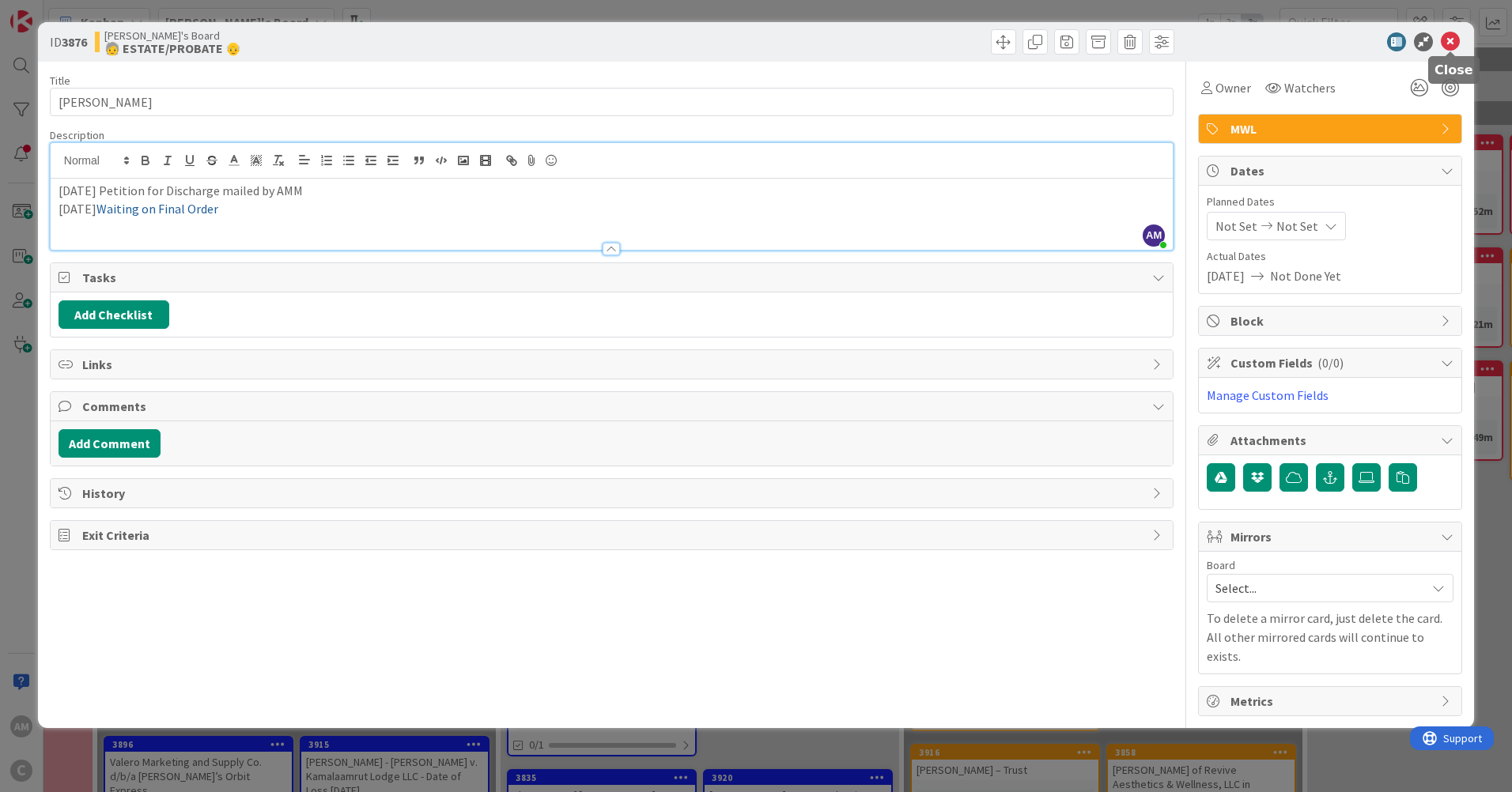
click at [1447, 43] on icon at bounding box center [1451, 42] width 19 height 19
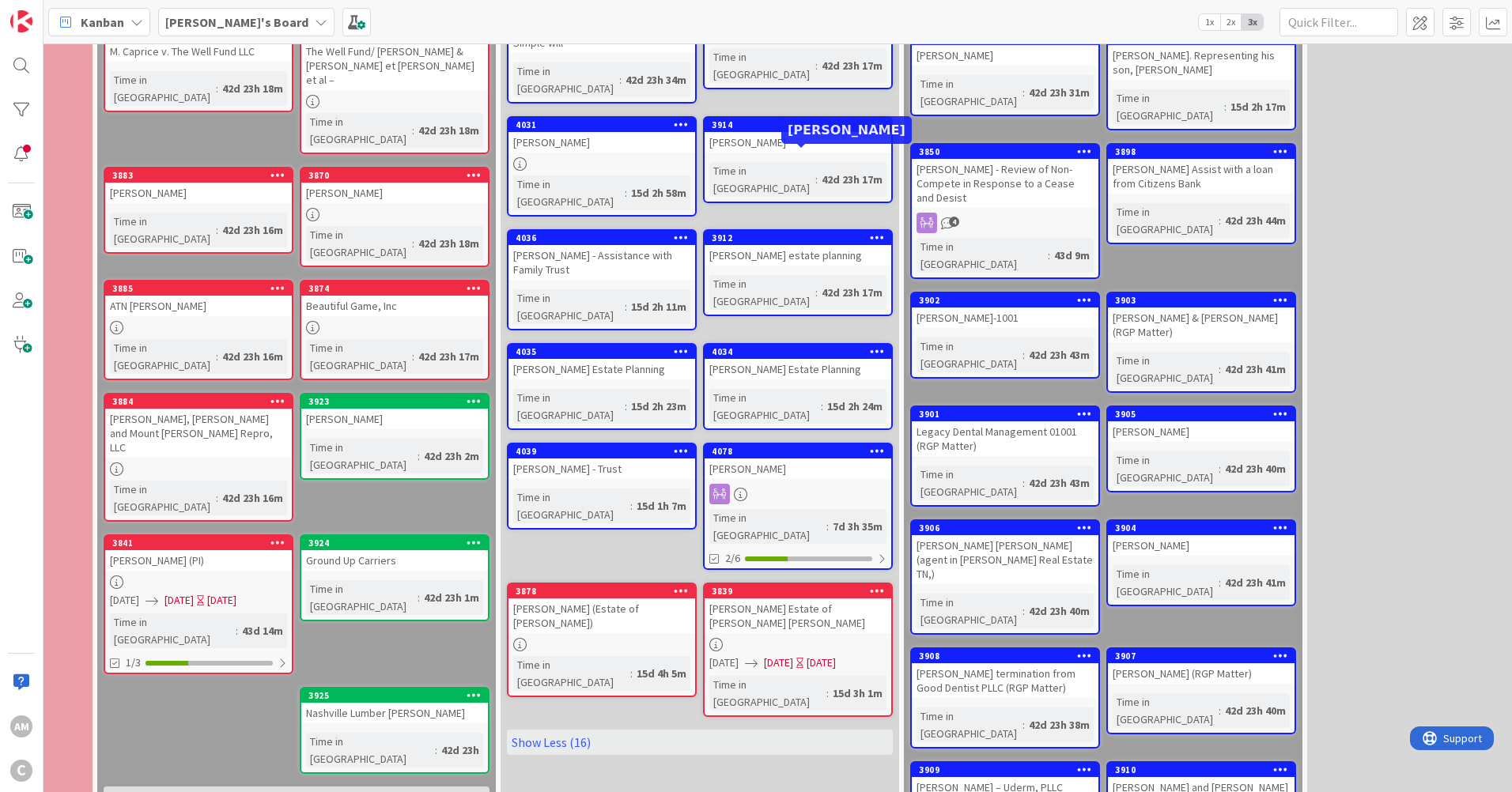
scroll to position [870, 366]
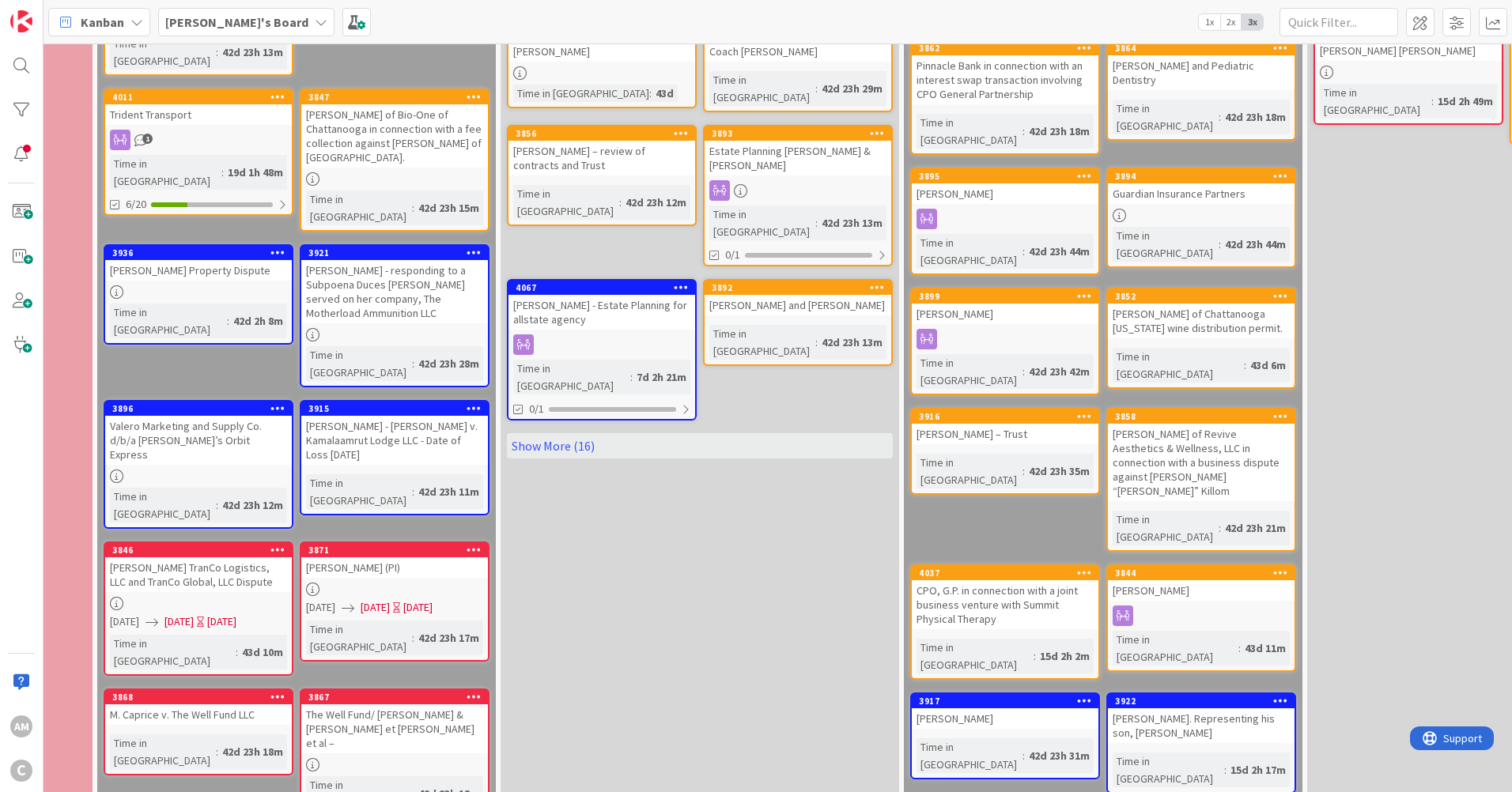
scroll to position [237, 366]
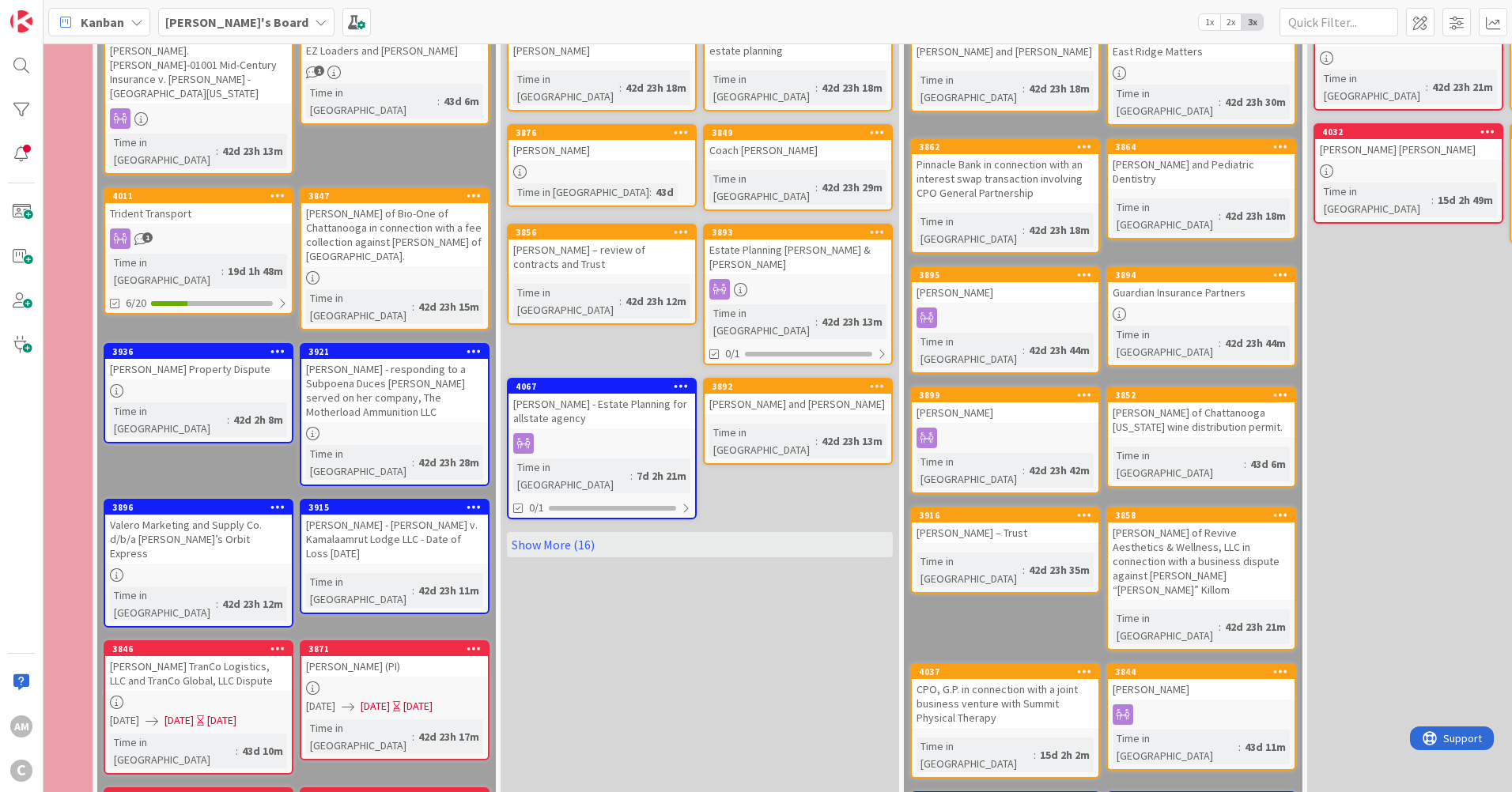
click at [575, 532] on link "Show More (16)" at bounding box center [700, 545] width 386 height 25
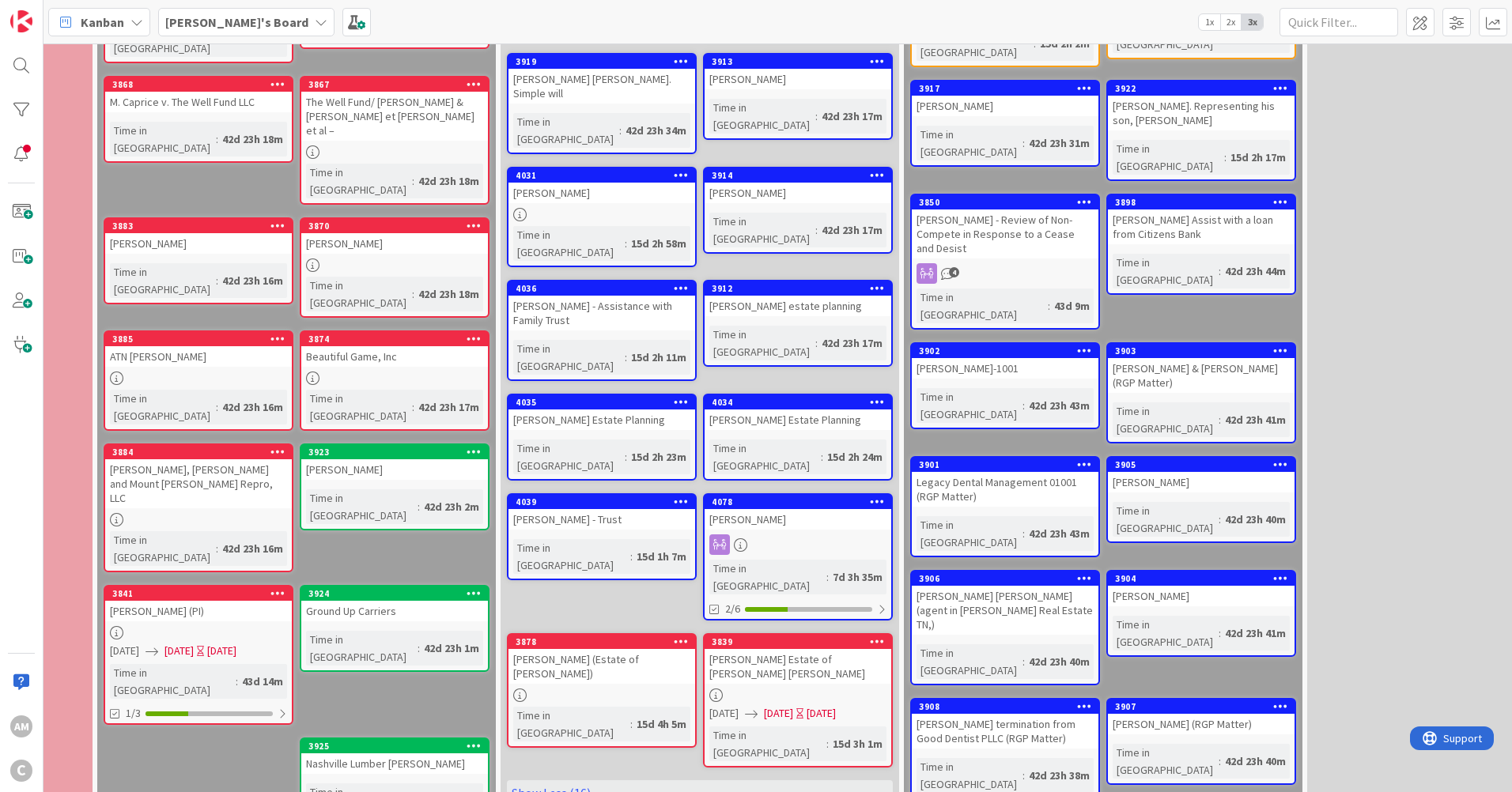
scroll to position [1186, 366]
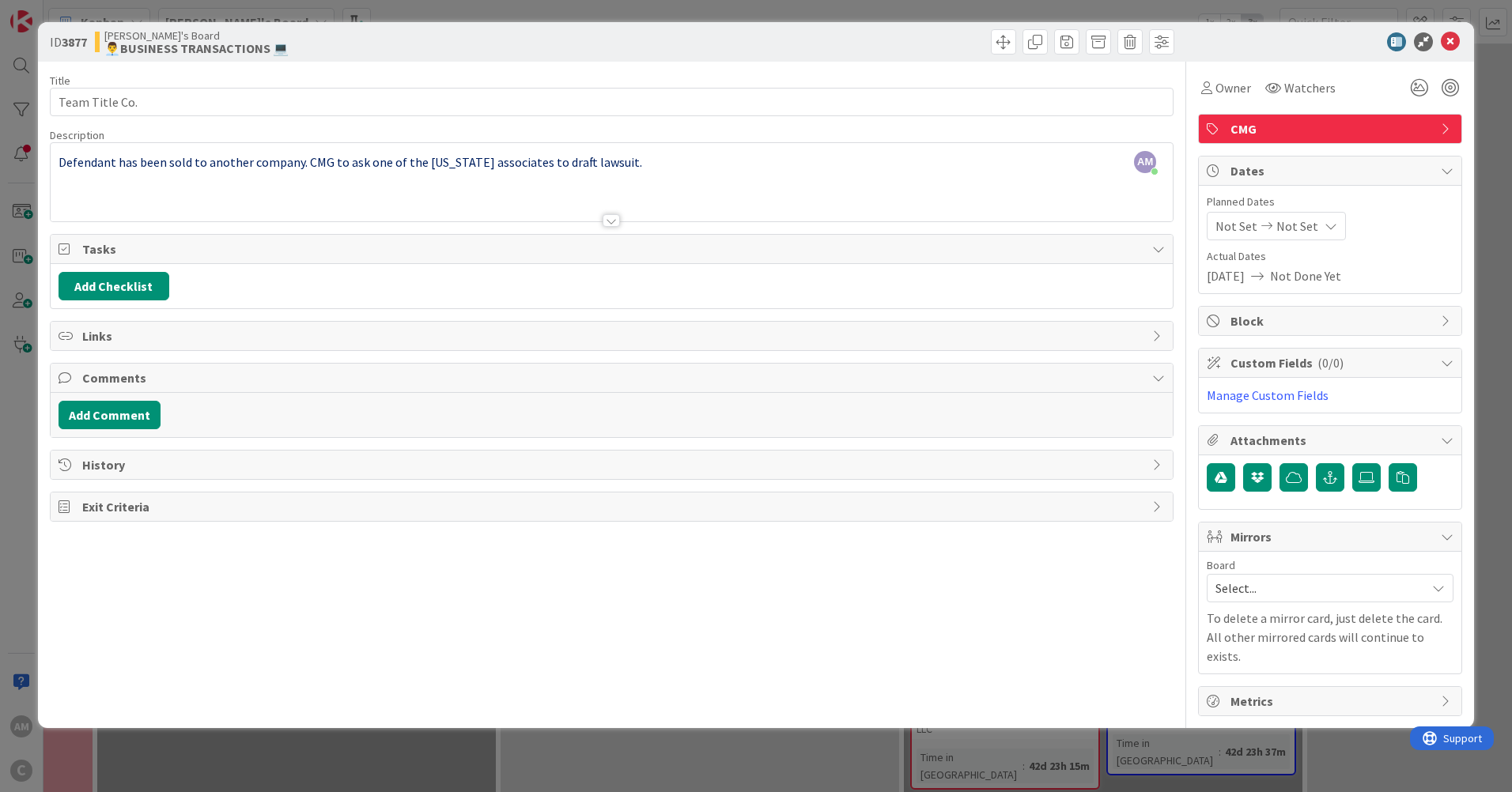
click at [686, 165] on div "AM [PERSON_NAME] just joined Defendant has been sold to another company. CMG to…" at bounding box center [612, 182] width 1122 height 79
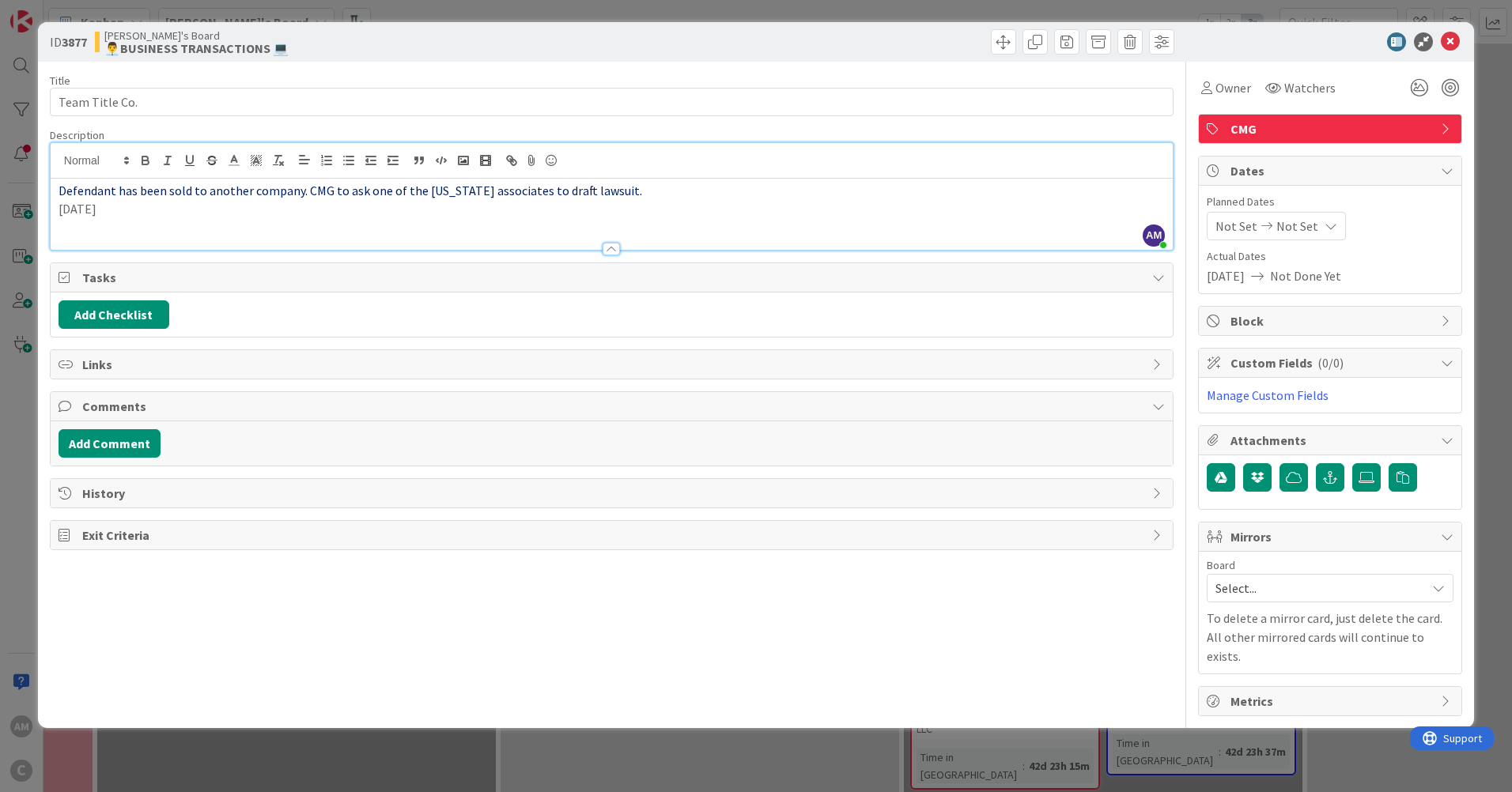
click at [132, 215] on p "[DATE]" at bounding box center [612, 209] width 1106 height 18
click at [1454, 45] on icon at bounding box center [1451, 42] width 19 height 19
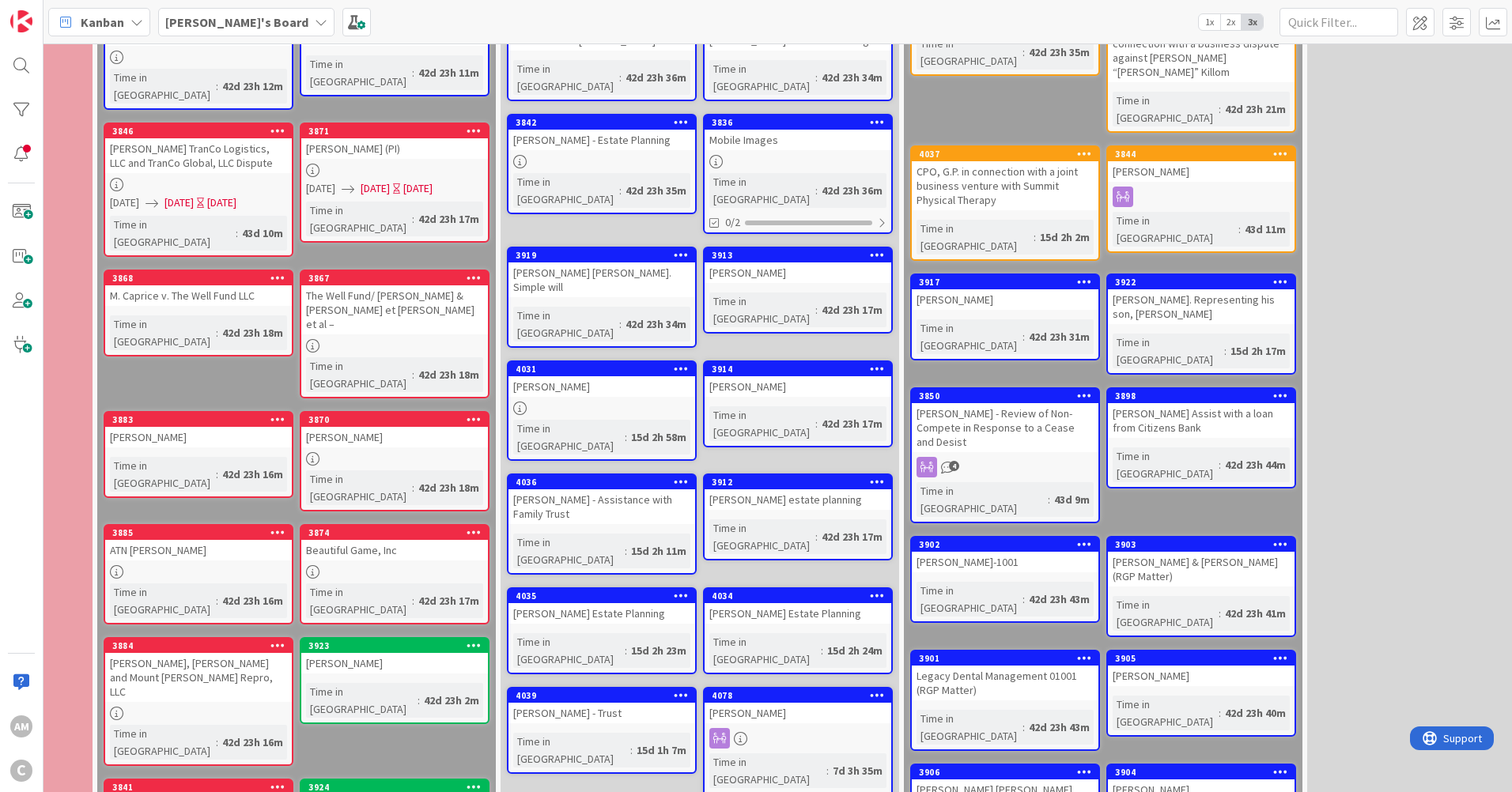
scroll to position [791, 366]
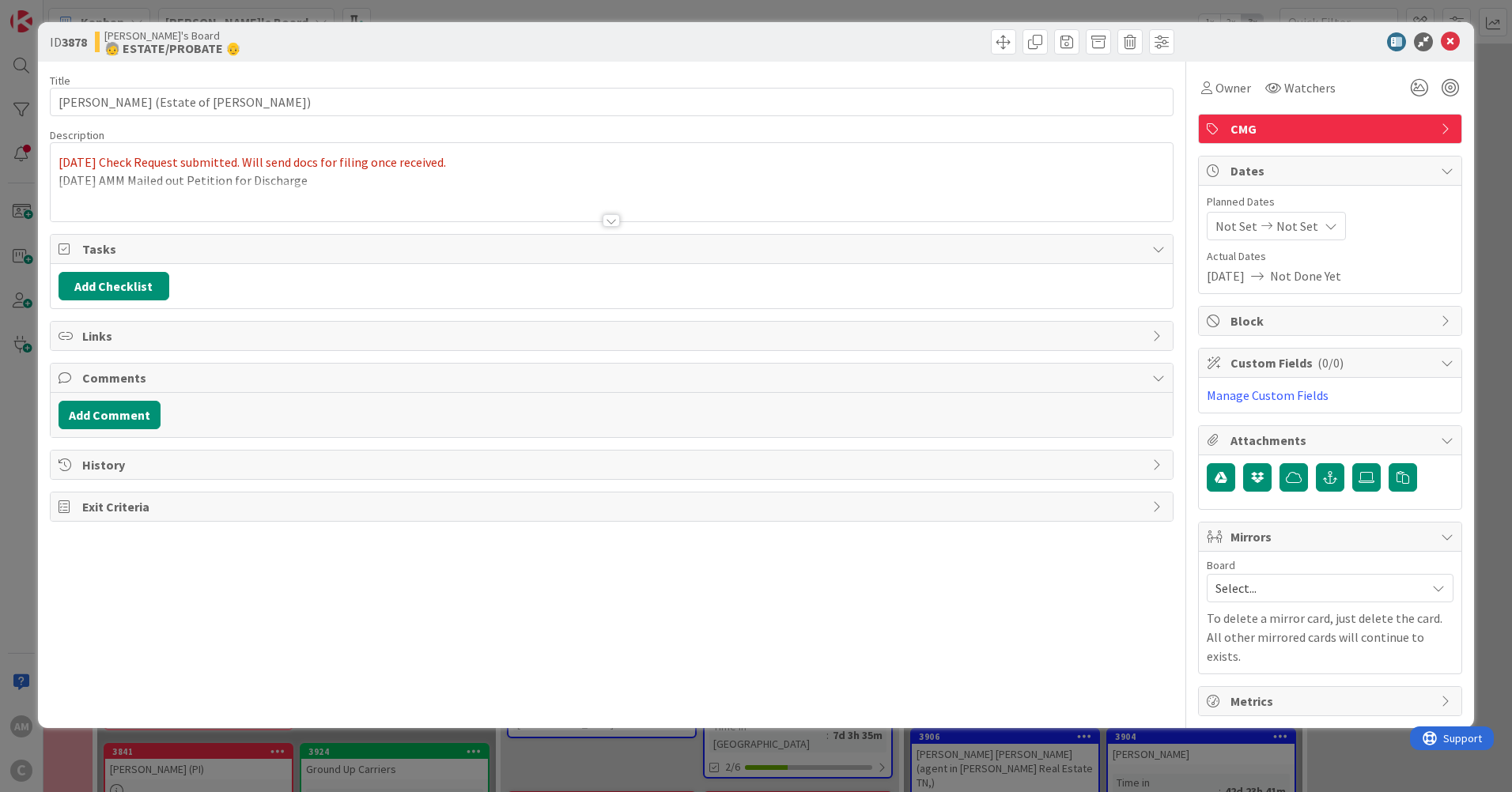
click at [411, 192] on div at bounding box center [612, 201] width 1122 height 40
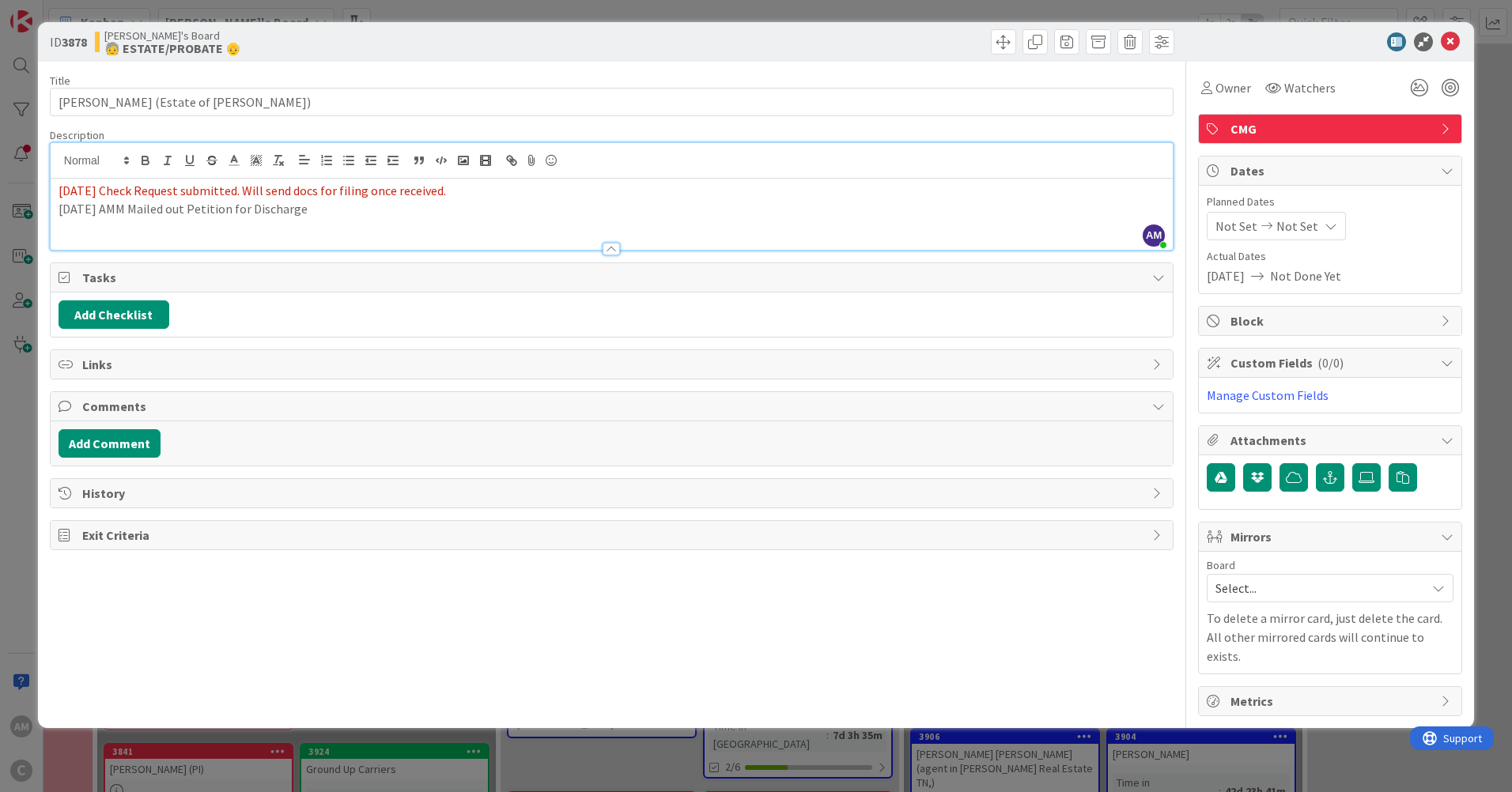
click at [395, 209] on p "[DATE] AMM Mailed out Petition for Discharge" at bounding box center [612, 209] width 1106 height 18
click at [1447, 39] on icon at bounding box center [1451, 42] width 19 height 19
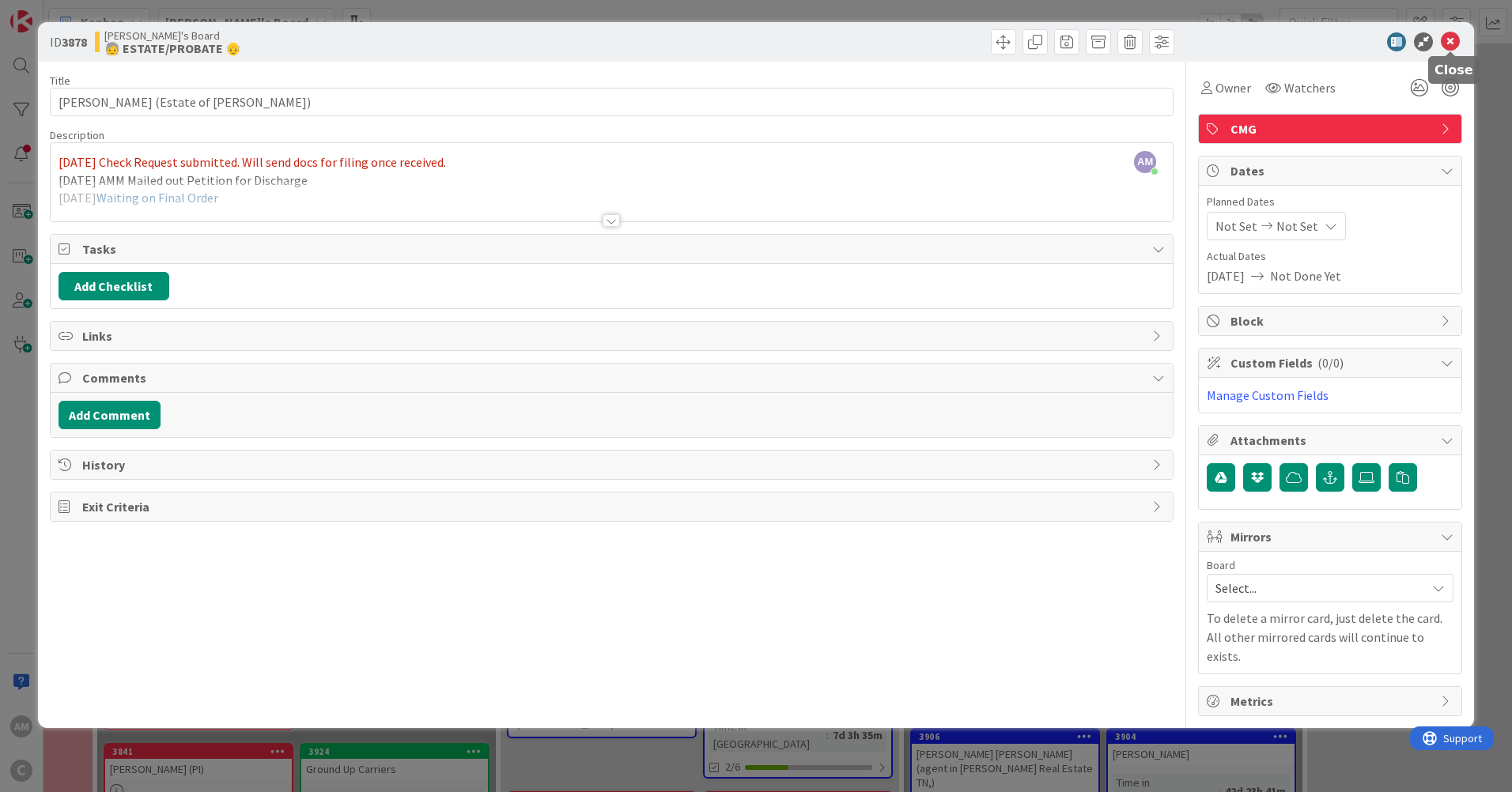
click at [1450, 47] on icon at bounding box center [1451, 42] width 19 height 19
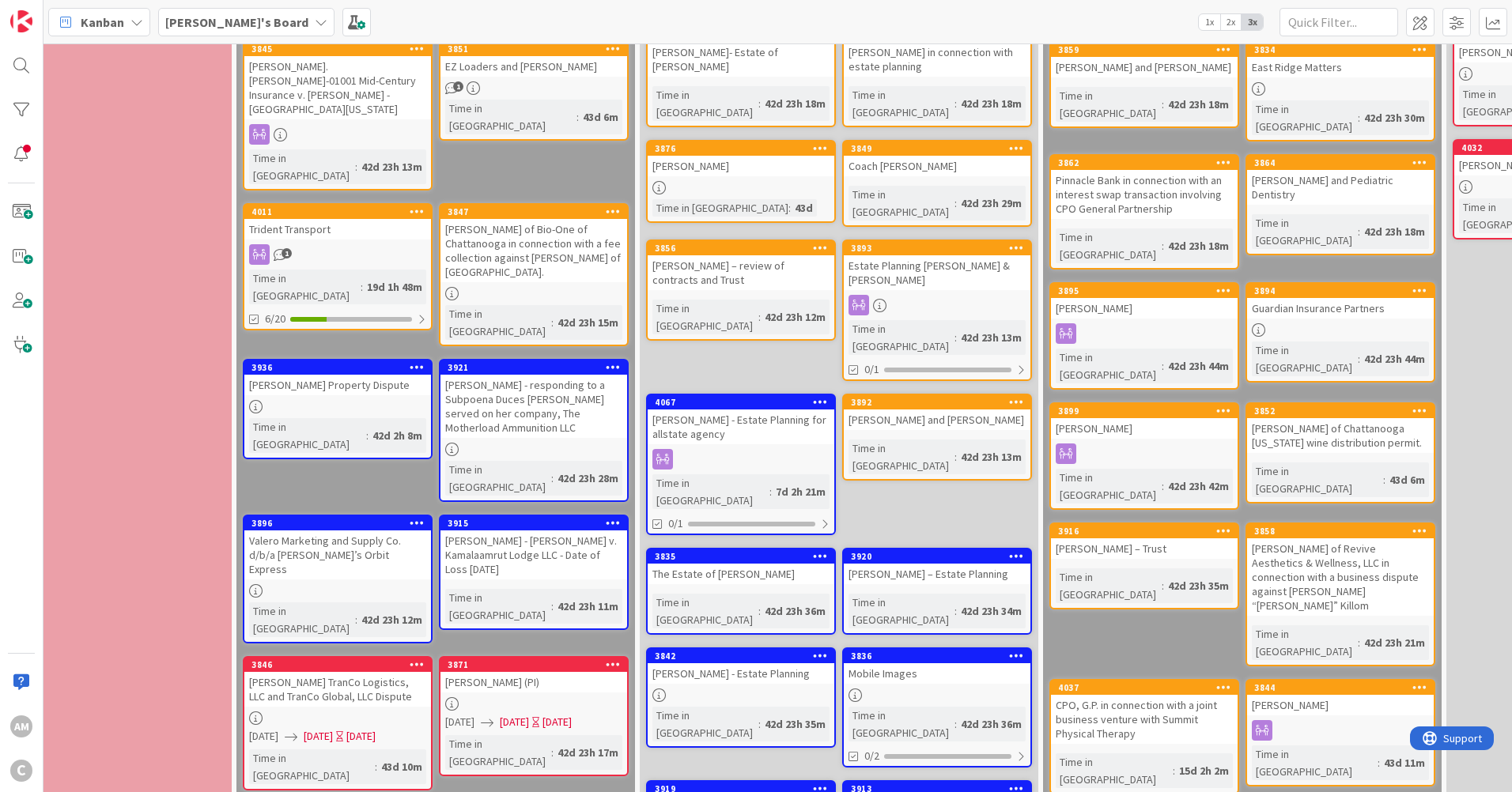
scroll to position [237, 227]
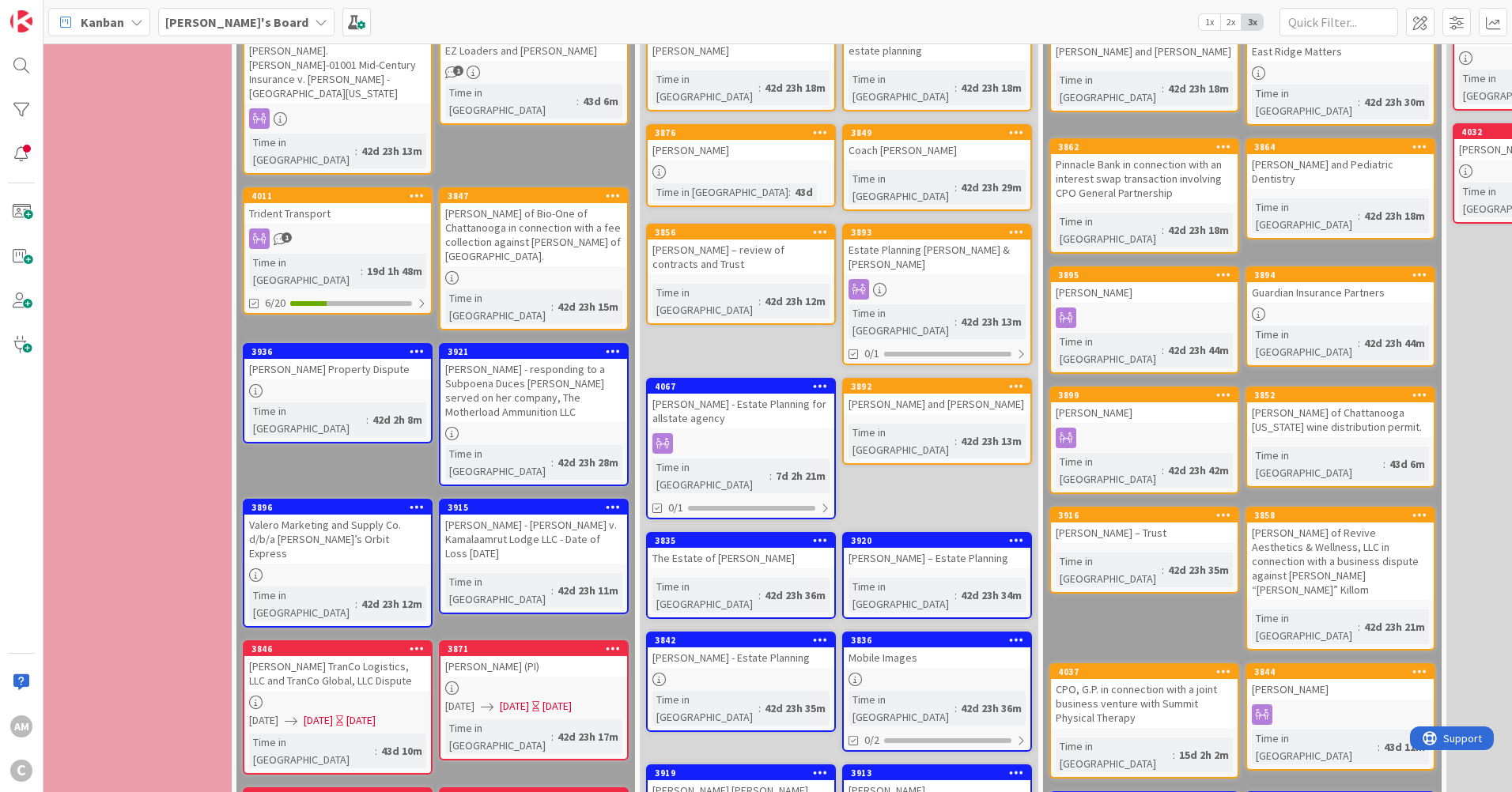
click at [404, 641] on link "3846 [PERSON_NAME] TranCo Logistics, LLC and TranCo Global, LLC Dispute [DATE] …" at bounding box center [337, 708] width 190 height 134
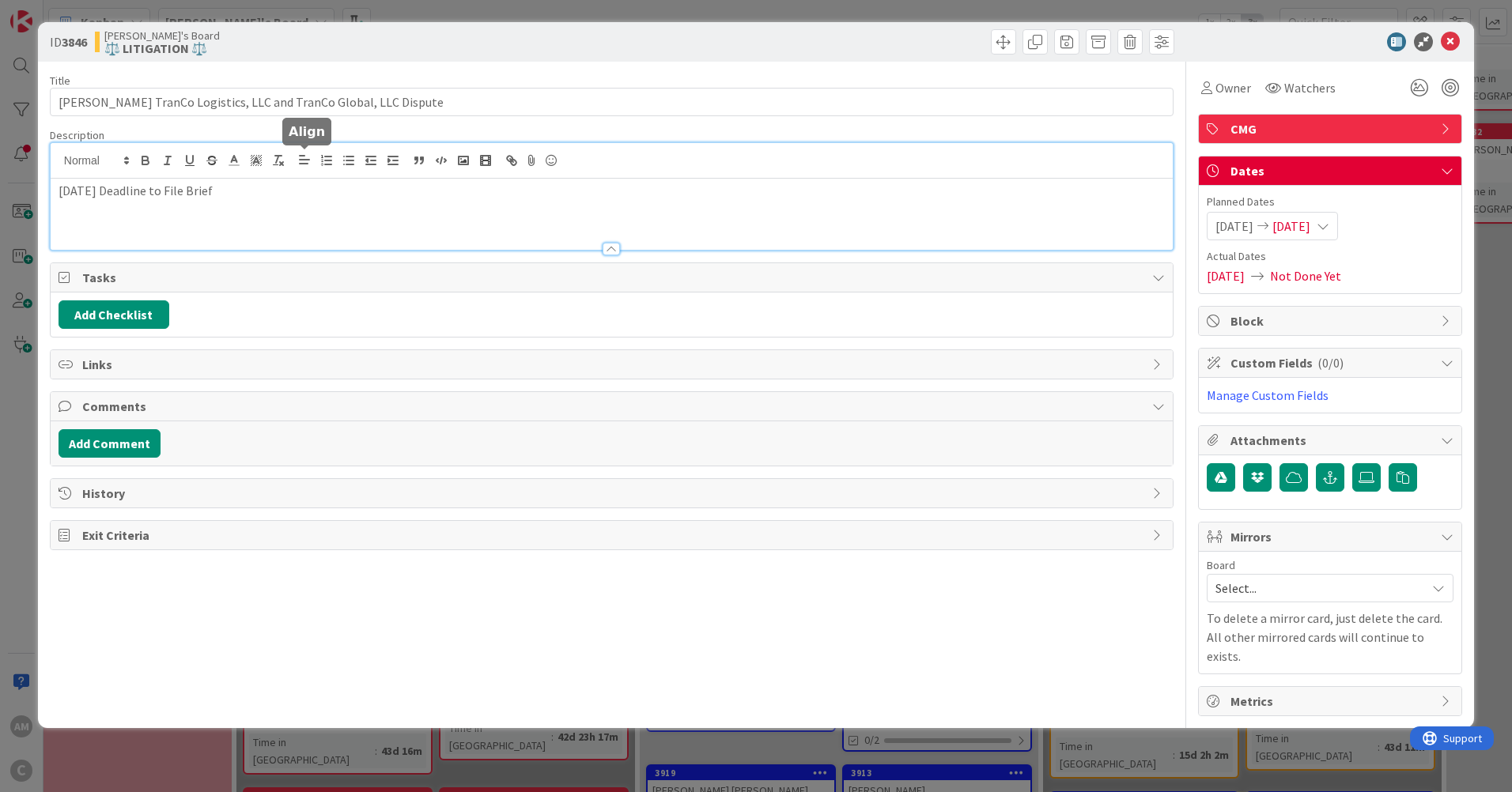
click at [296, 170] on div "[DATE] Deadline to File Brief" at bounding box center [612, 196] width 1122 height 106
drag, startPoint x: 488, startPoint y: 210, endPoint x: 498, endPoint y: 210, distance: 10.0
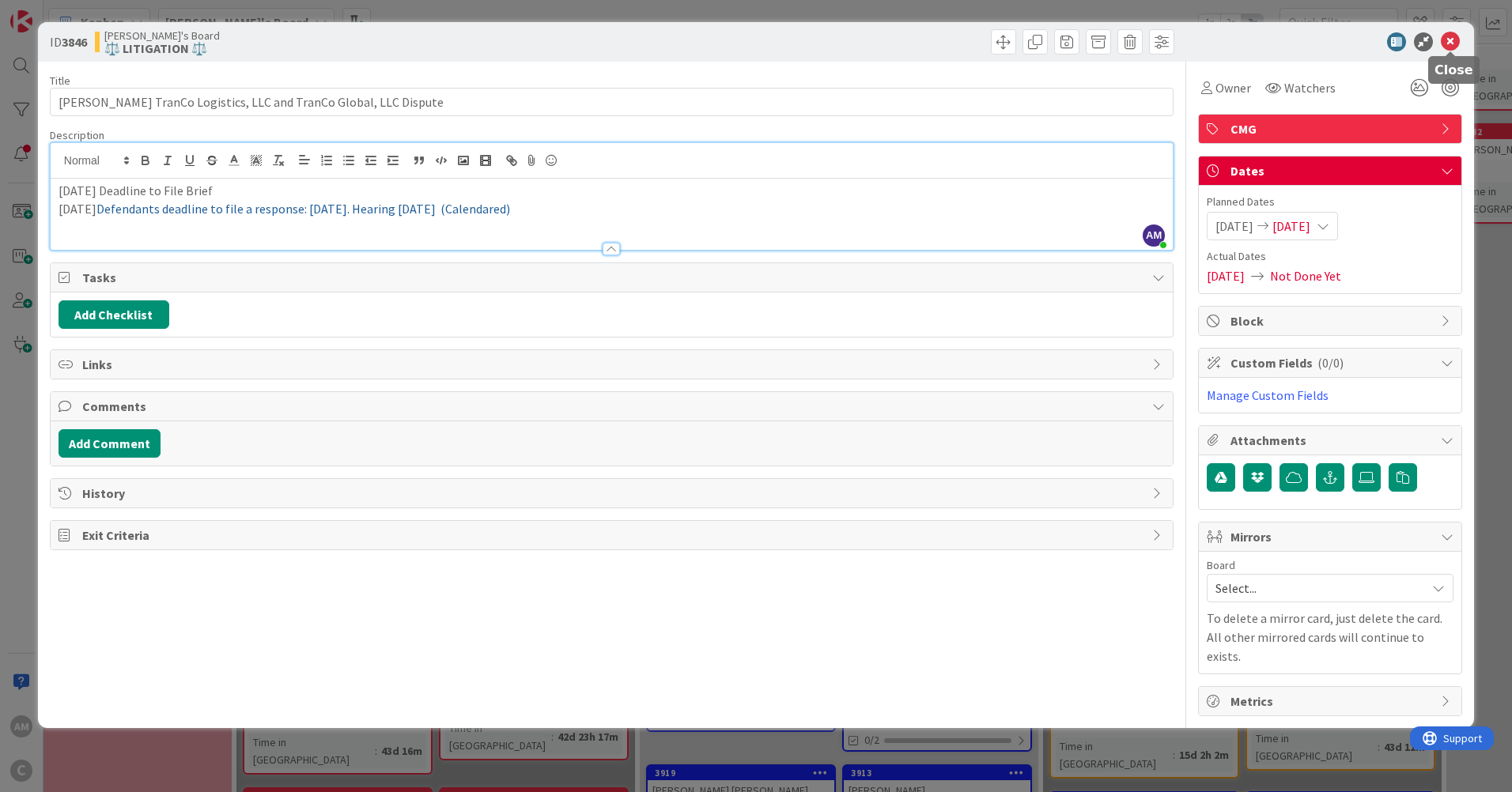
click at [1452, 44] on icon at bounding box center [1451, 42] width 19 height 19
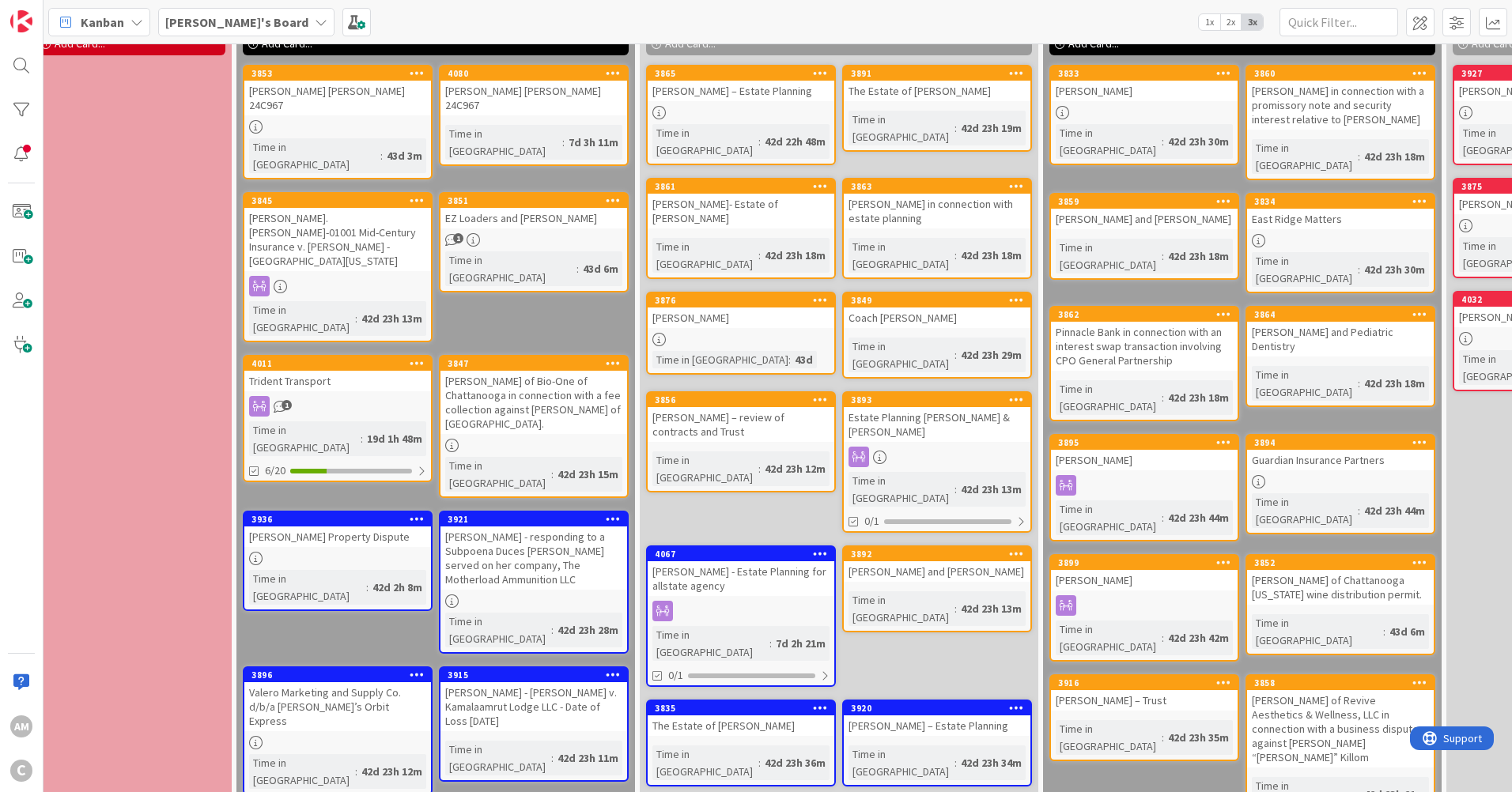
scroll to position [0, 227]
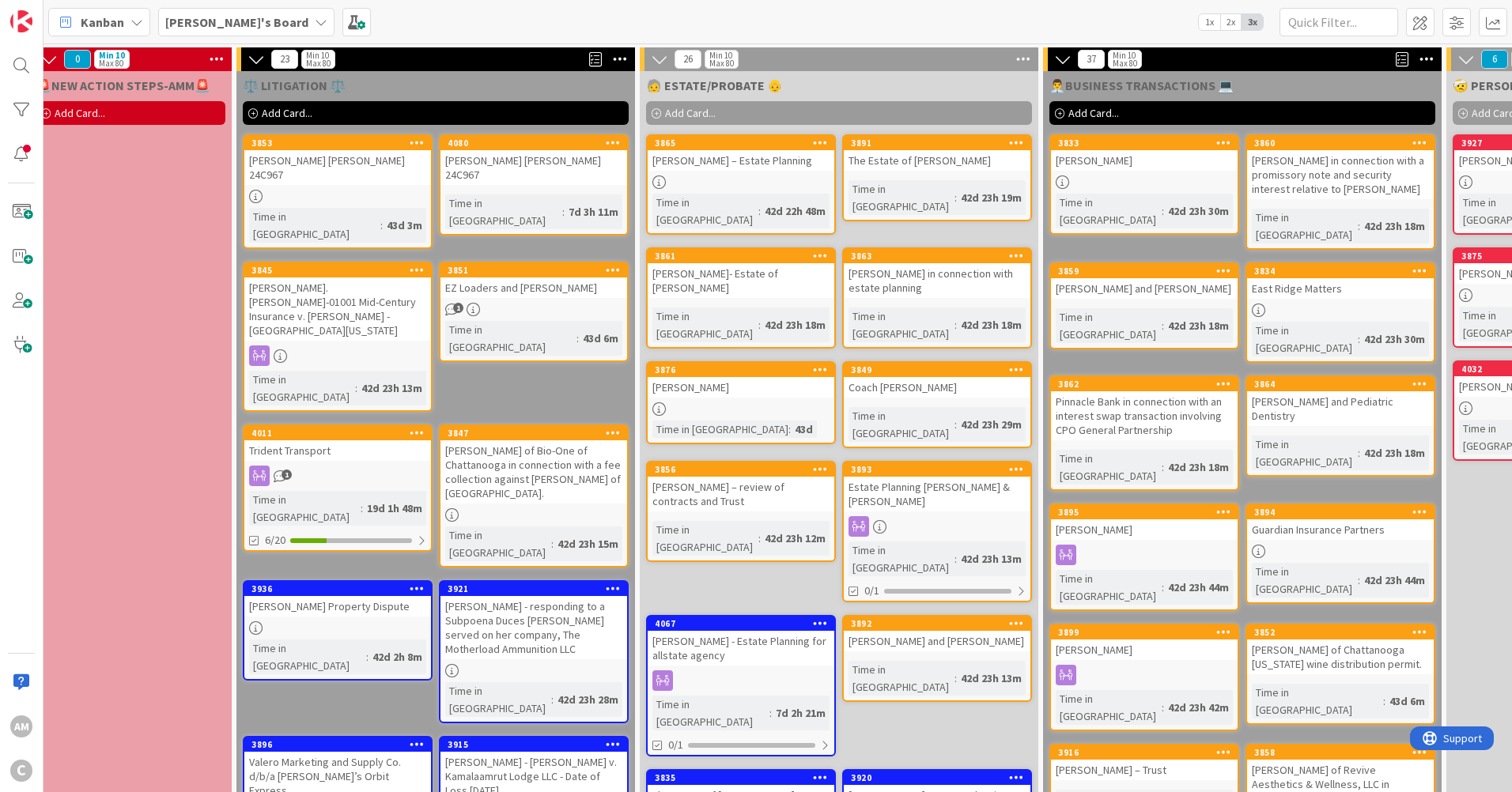
click at [537, 440] on div "[PERSON_NAME] of Bio-One of Chattanooga in connection with a fee collection aga…" at bounding box center [533, 472] width 187 height 63
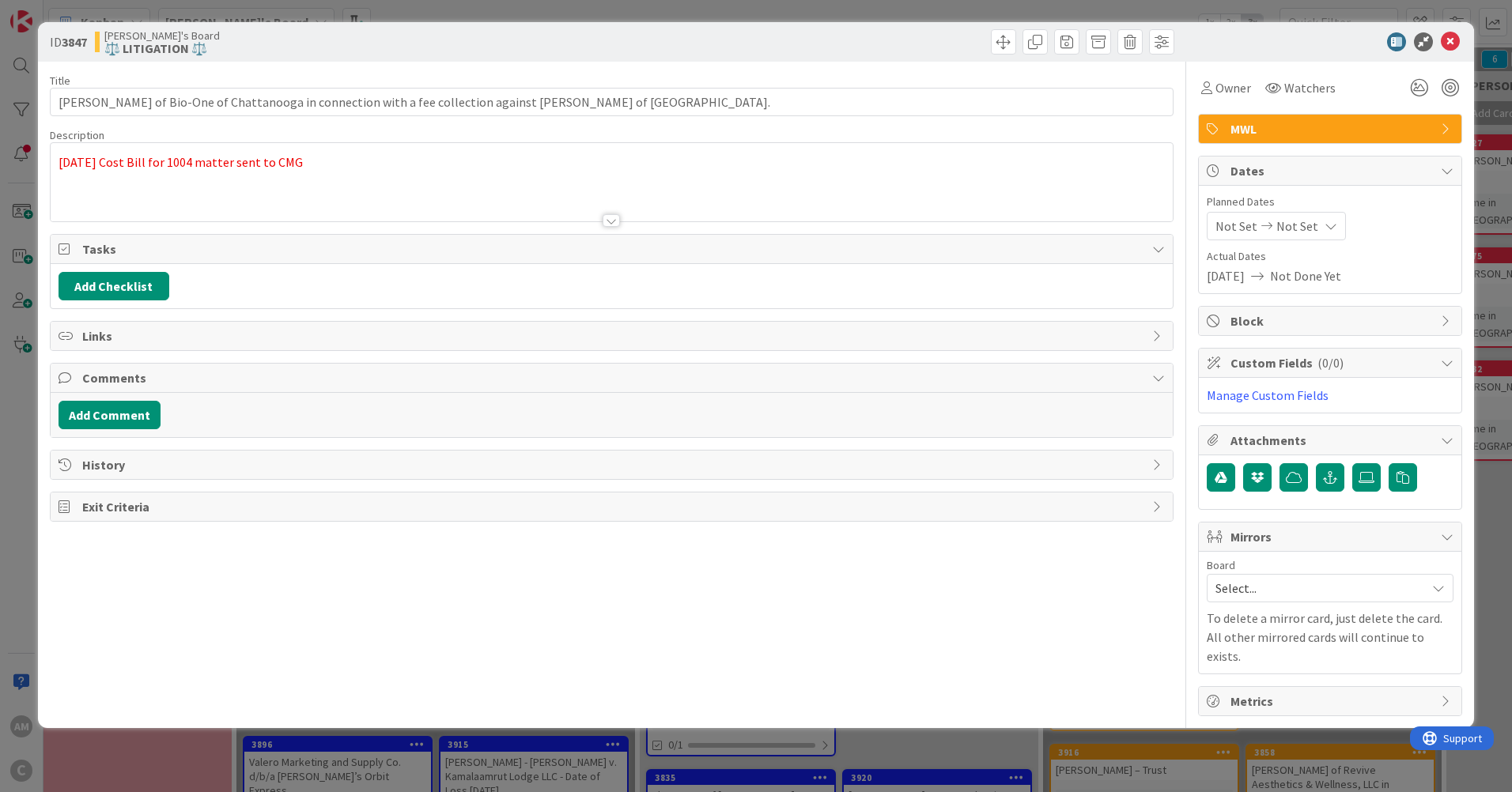
click at [351, 174] on div "[DATE] Cost Bill for 1004 matter sent to CMG" at bounding box center [612, 186] width 1122 height 71
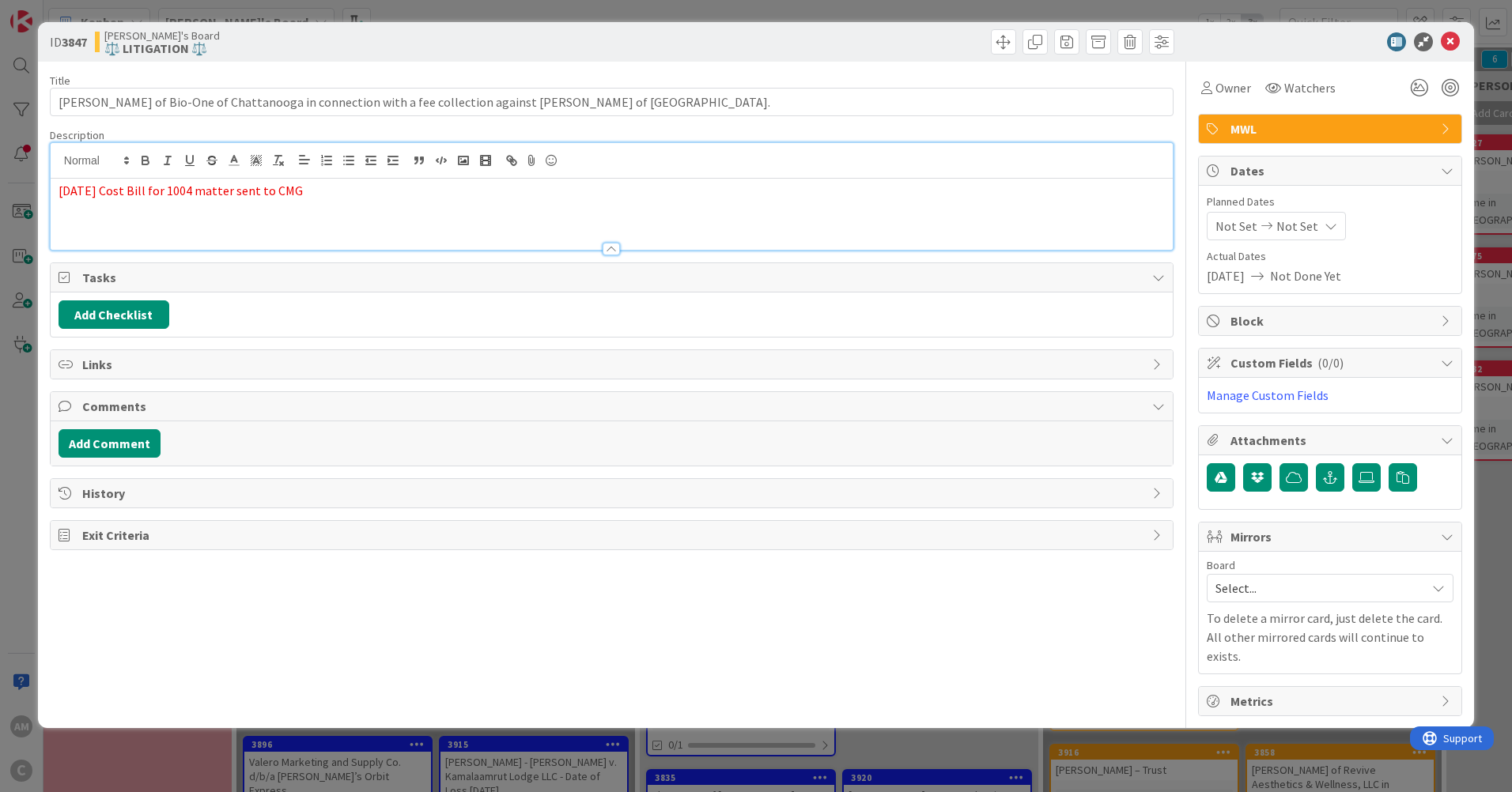
click at [352, 183] on p "[DATE] Cost Bill for 1004 matter sent to CMG" at bounding box center [612, 191] width 1106 height 18
click at [1454, 38] on icon at bounding box center [1451, 42] width 19 height 19
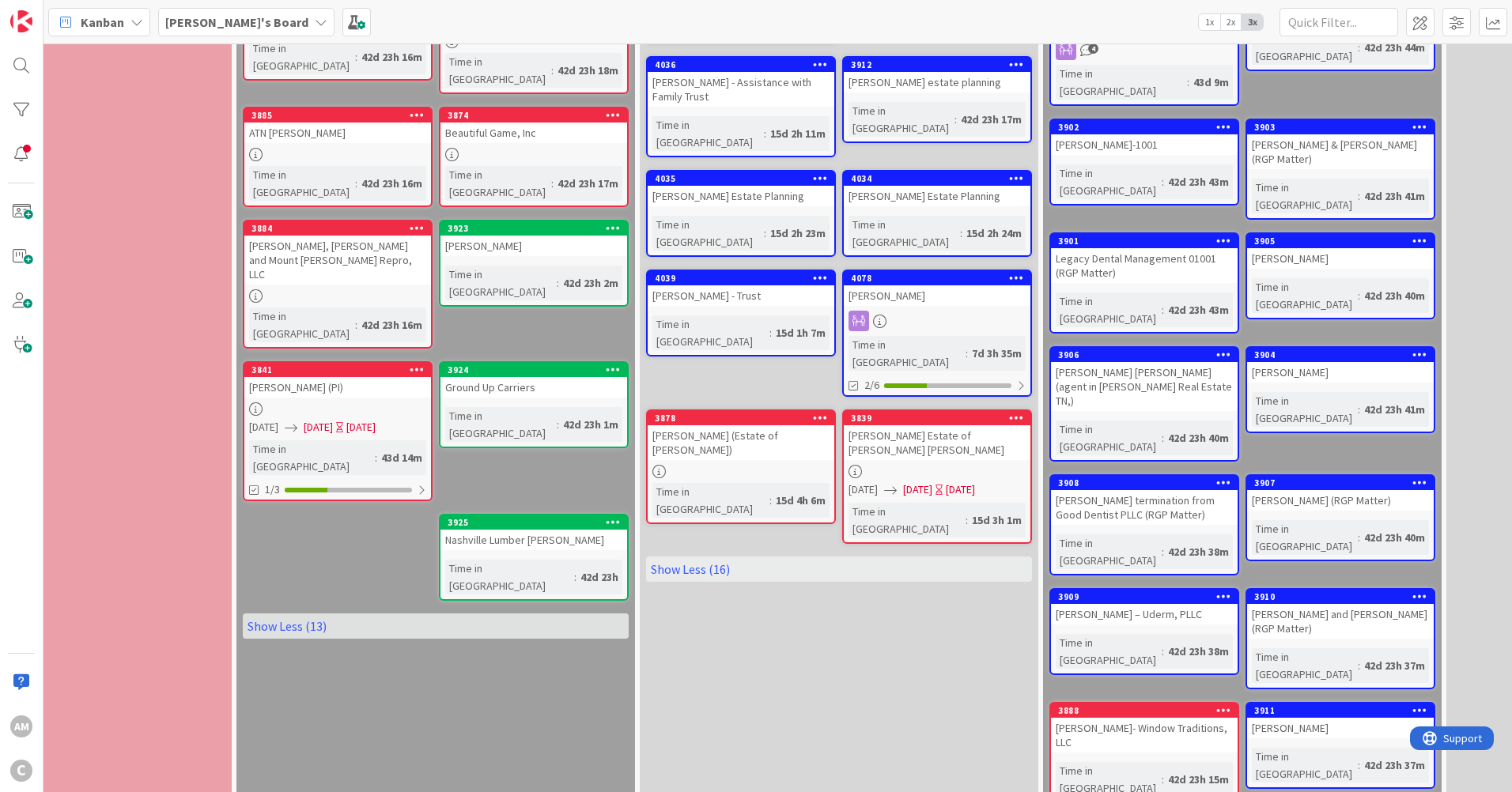
scroll to position [1186, 227]
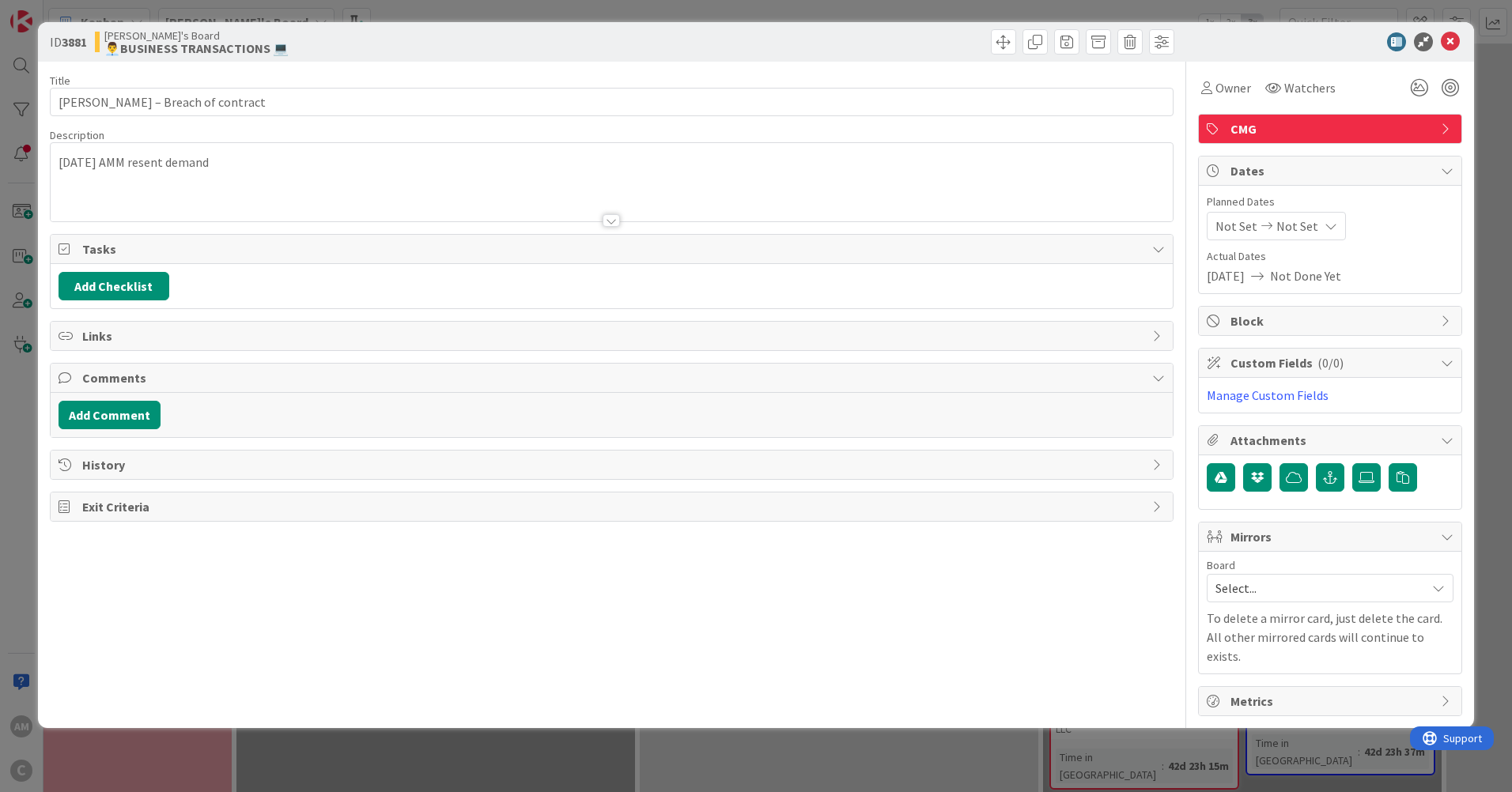
click at [273, 170] on div "[DATE] AMM resent demand" at bounding box center [612, 182] width 1122 height 79
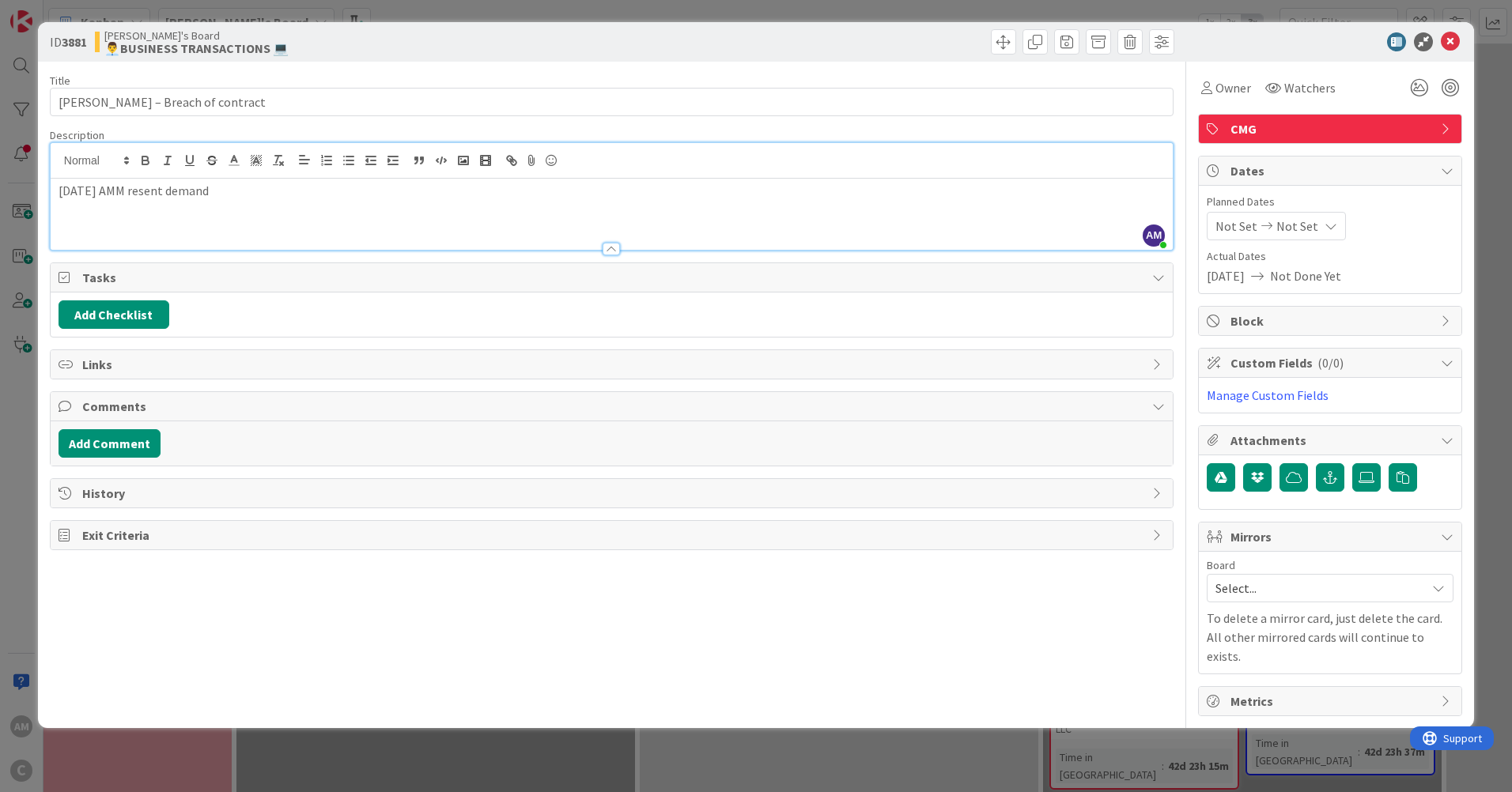
click at [280, 195] on p "[DATE] AMM resent demand" at bounding box center [612, 191] width 1106 height 18
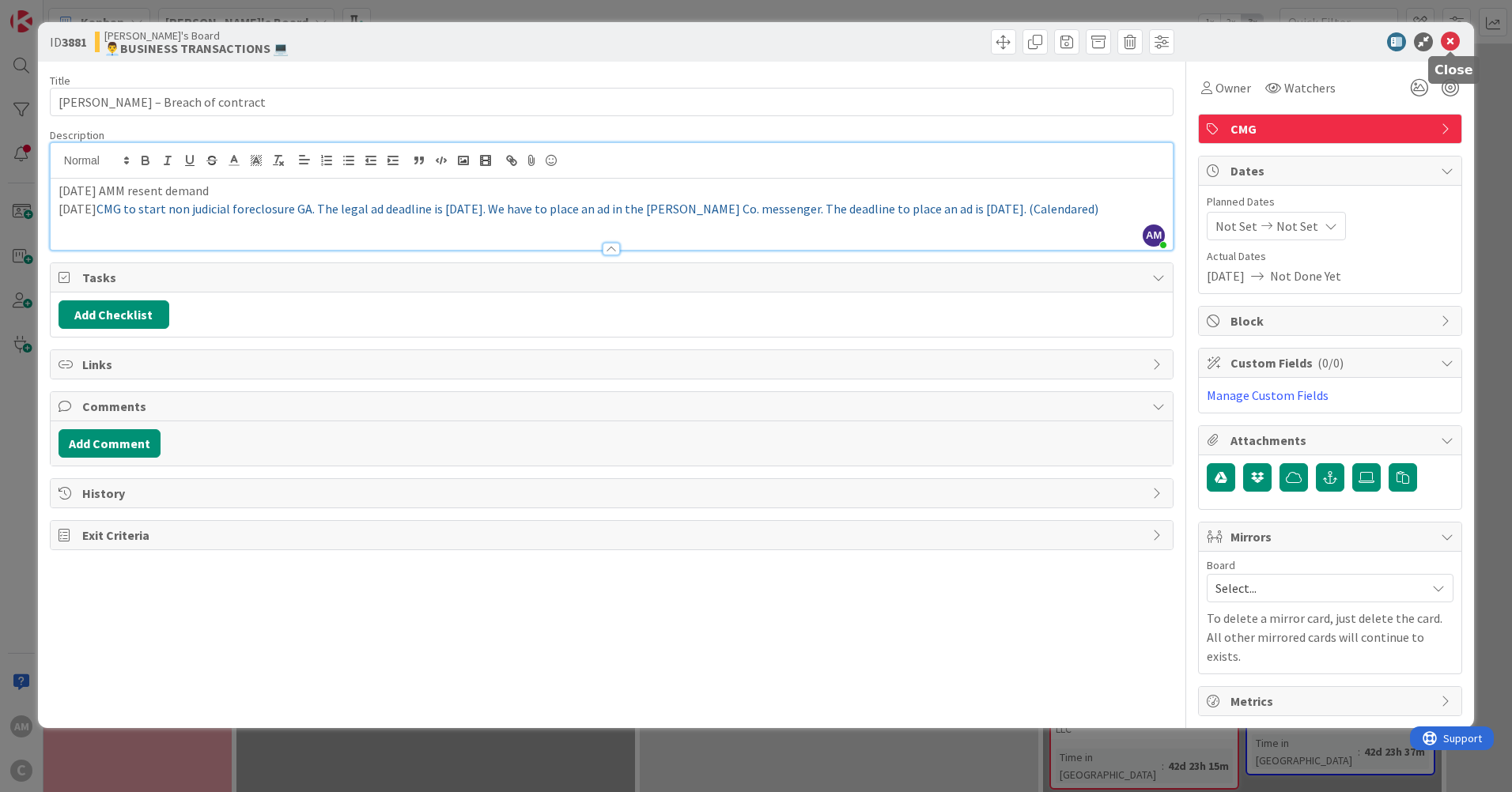
click at [1451, 38] on icon at bounding box center [1451, 42] width 19 height 19
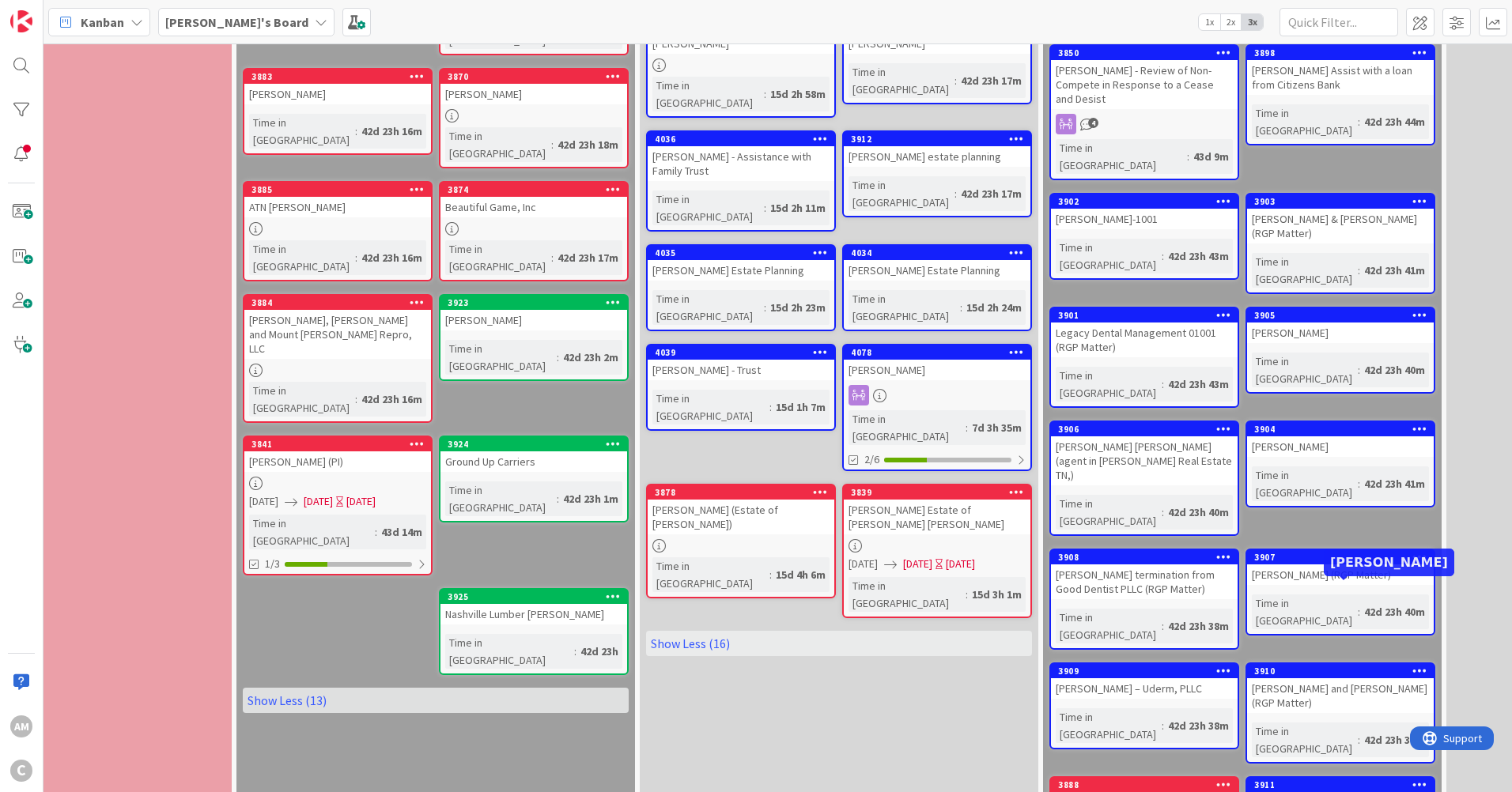
scroll to position [1107, 227]
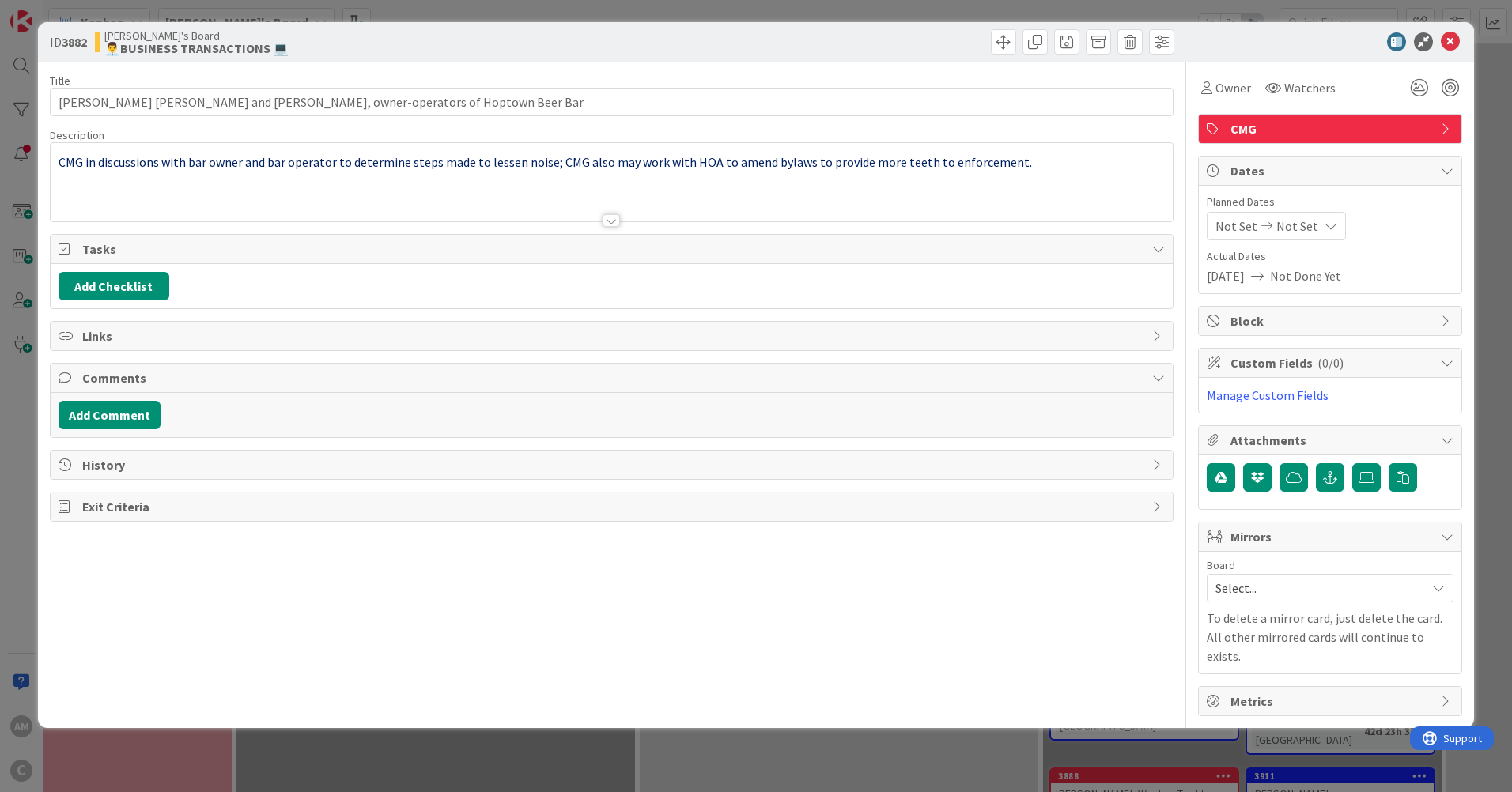
click at [1079, 164] on div "CMG in discussions with bar owner and bar operator to determine steps made to l…" at bounding box center [612, 182] width 1122 height 79
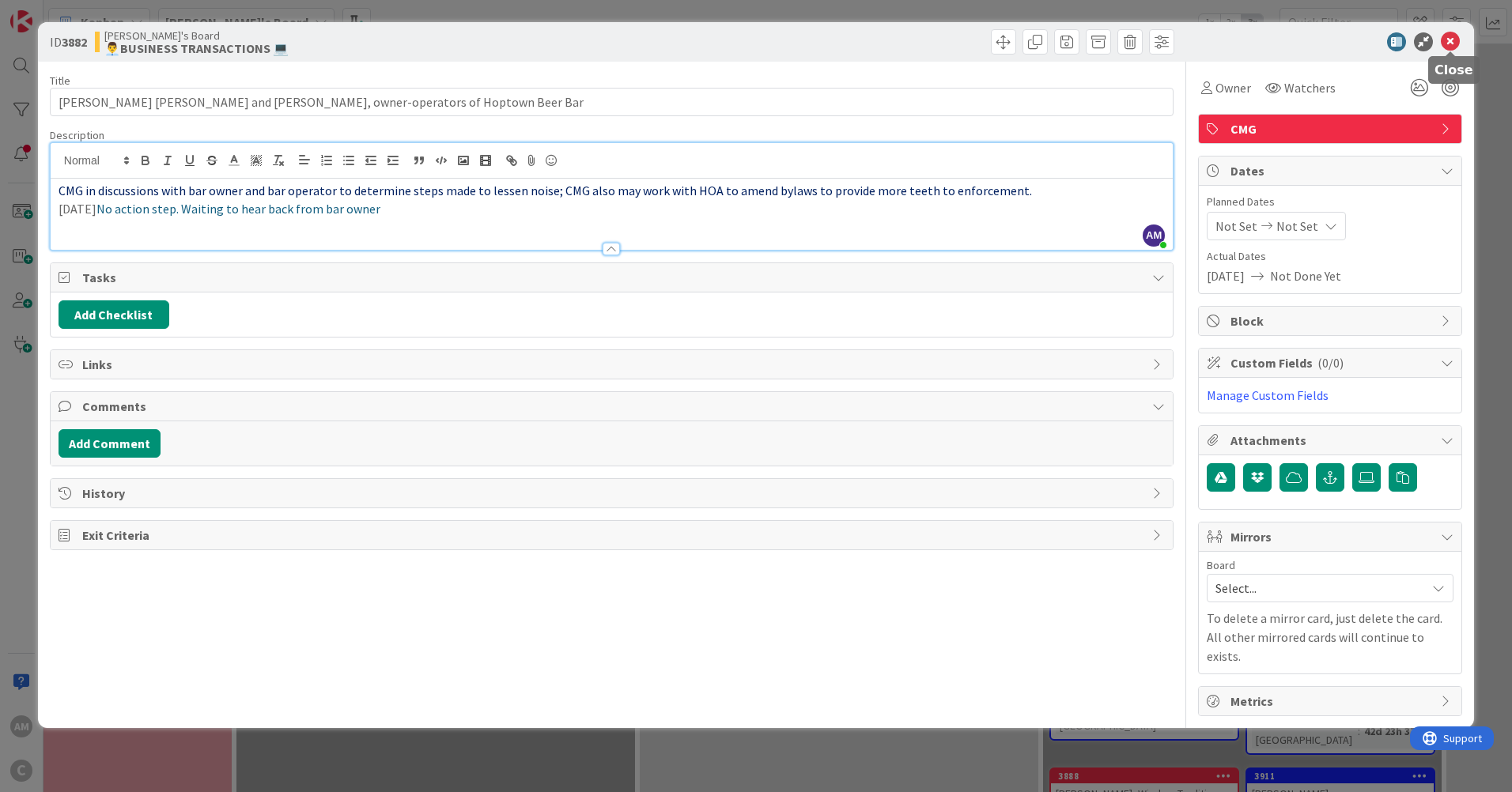
click at [1446, 36] on icon at bounding box center [1451, 42] width 19 height 19
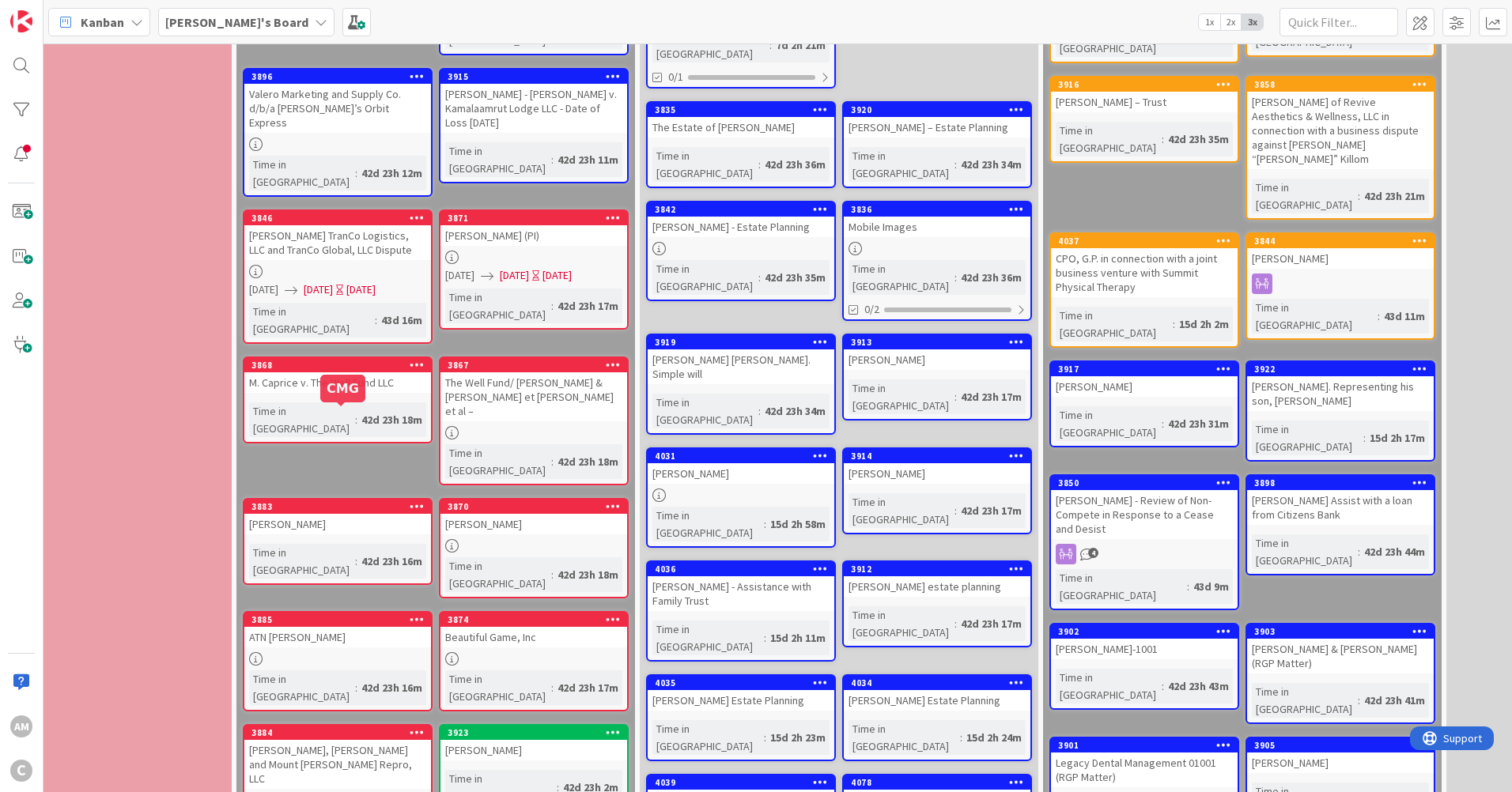
scroll to position [665, 227]
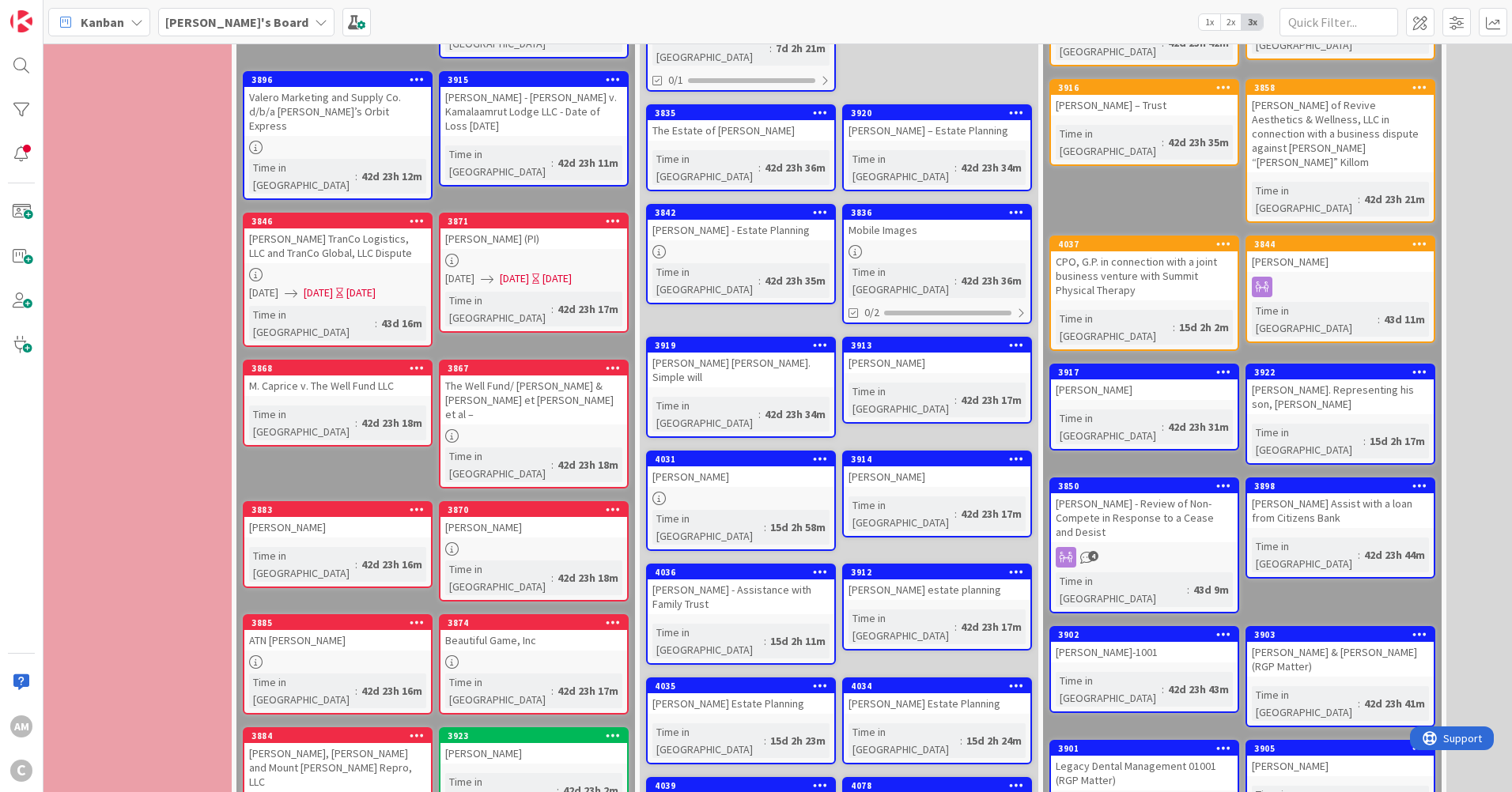
click at [360, 517] on div "[PERSON_NAME]" at bounding box center [337, 526] width 187 height 20
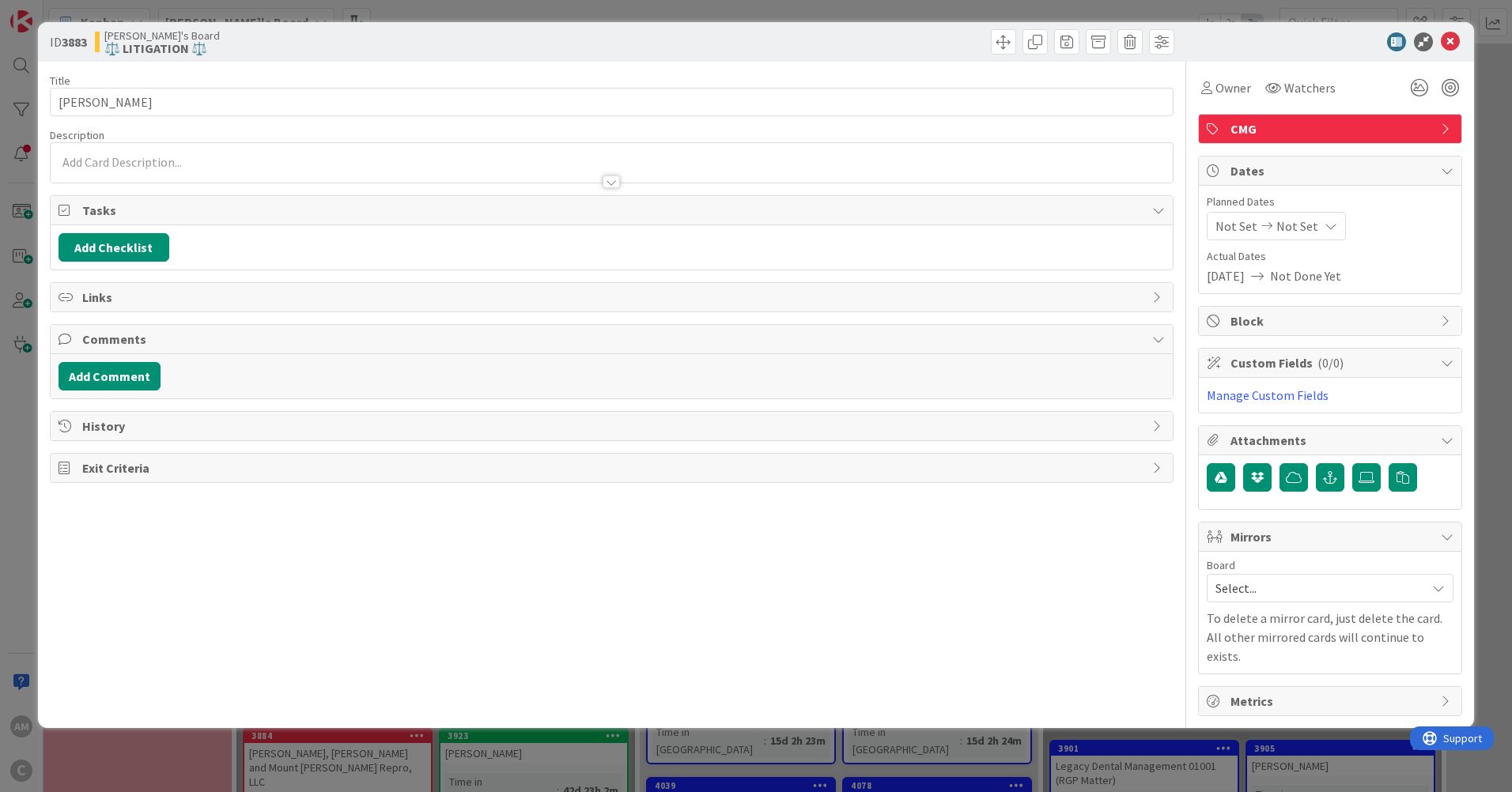
click at [169, 157] on p at bounding box center [612, 162] width 1106 height 18
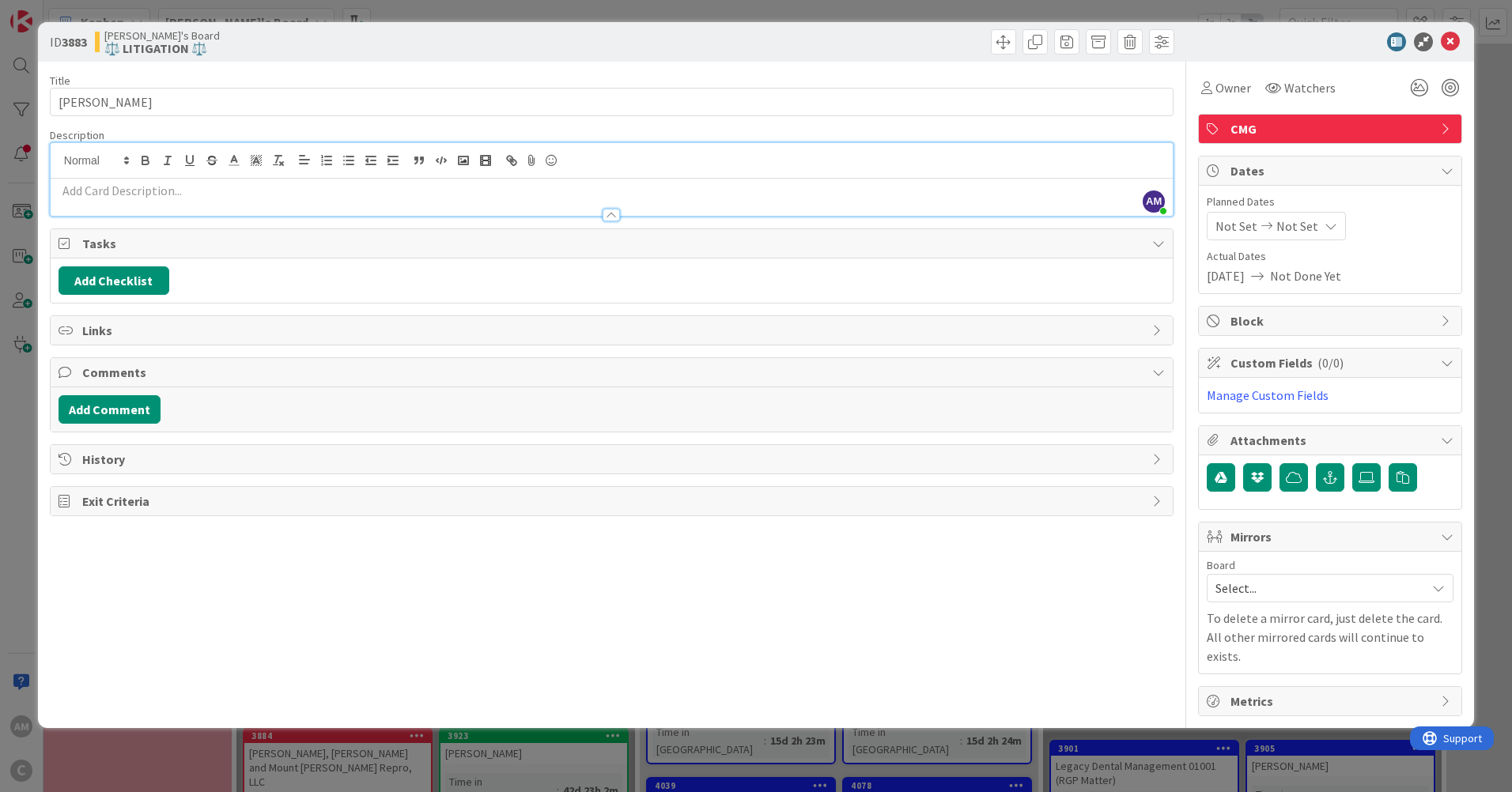
click at [168, 199] on div at bounding box center [612, 207] width 1122 height 16
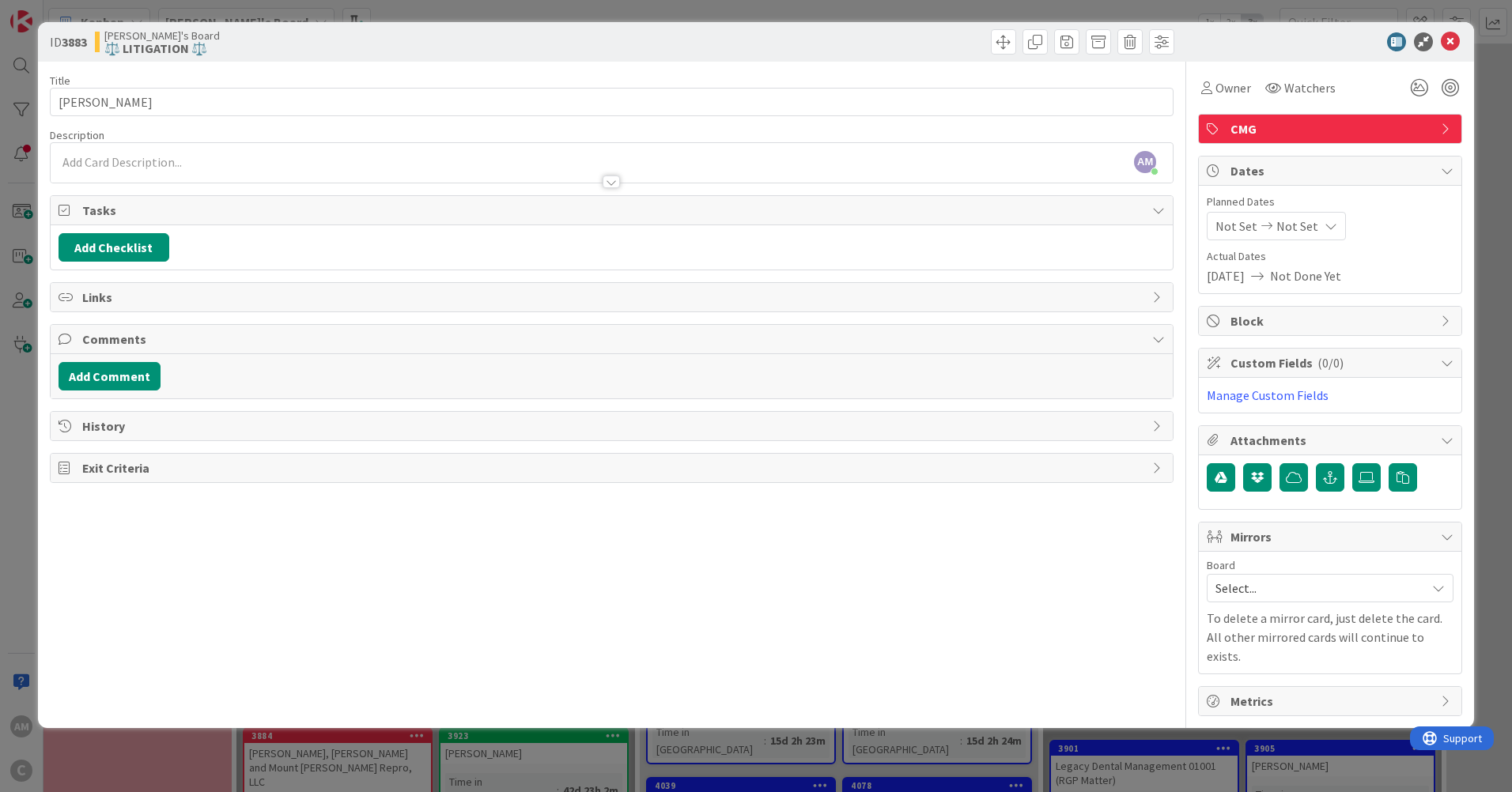
click at [151, 171] on div at bounding box center [612, 174] width 1122 height 16
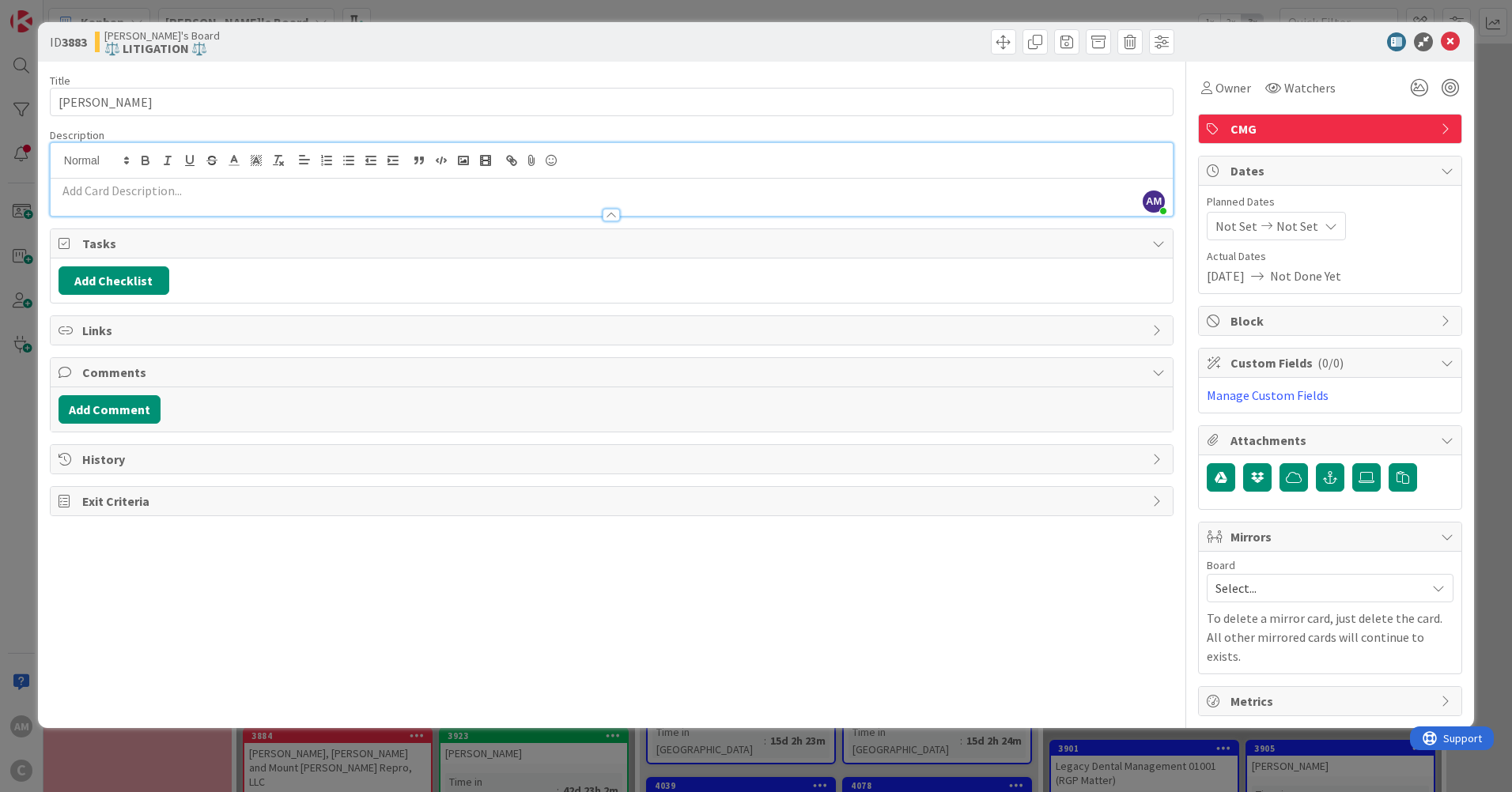
click at [62, 246] on icon at bounding box center [66, 243] width 15 height 12
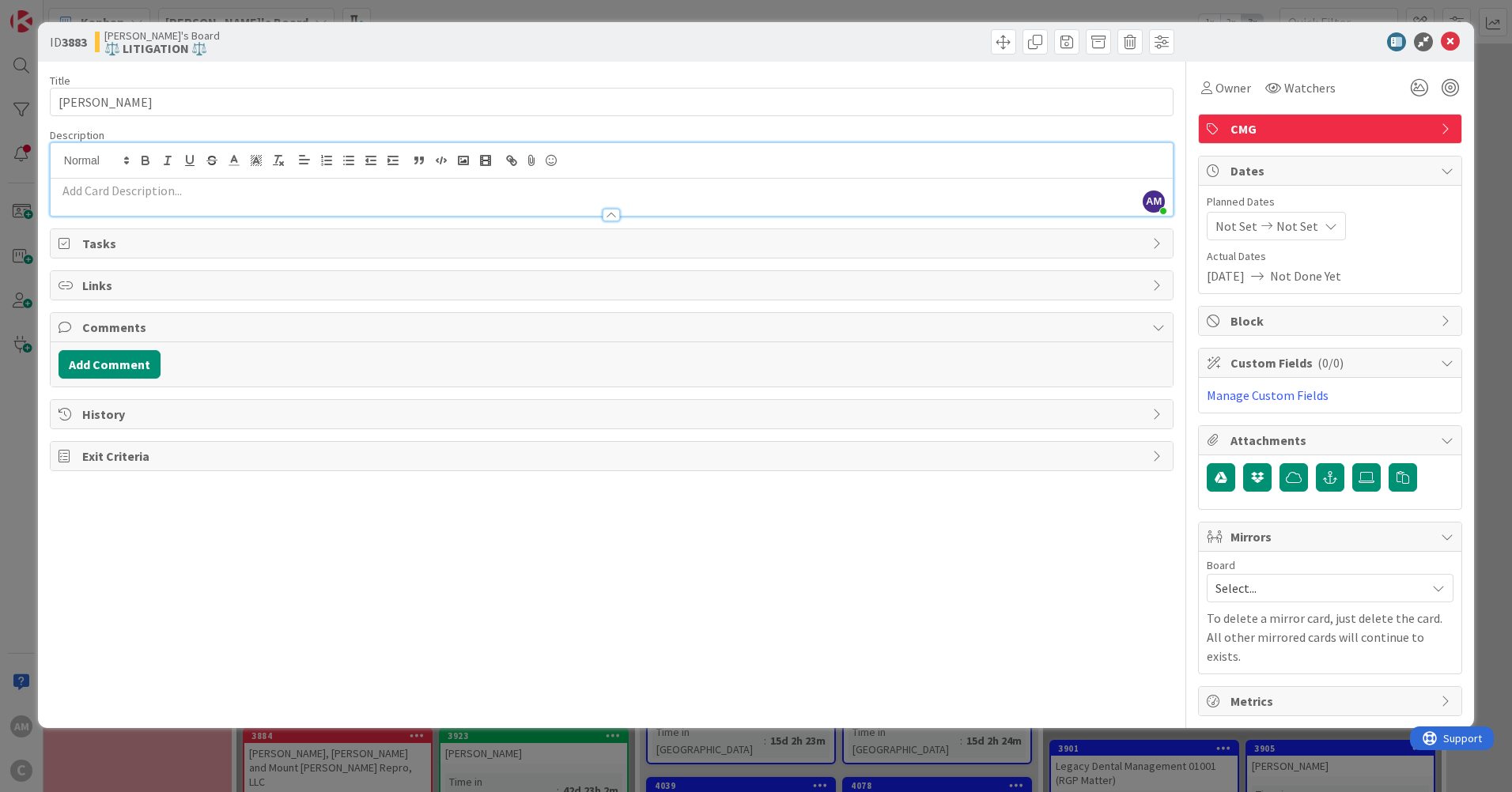
click at [61, 243] on icon at bounding box center [66, 243] width 15 height 12
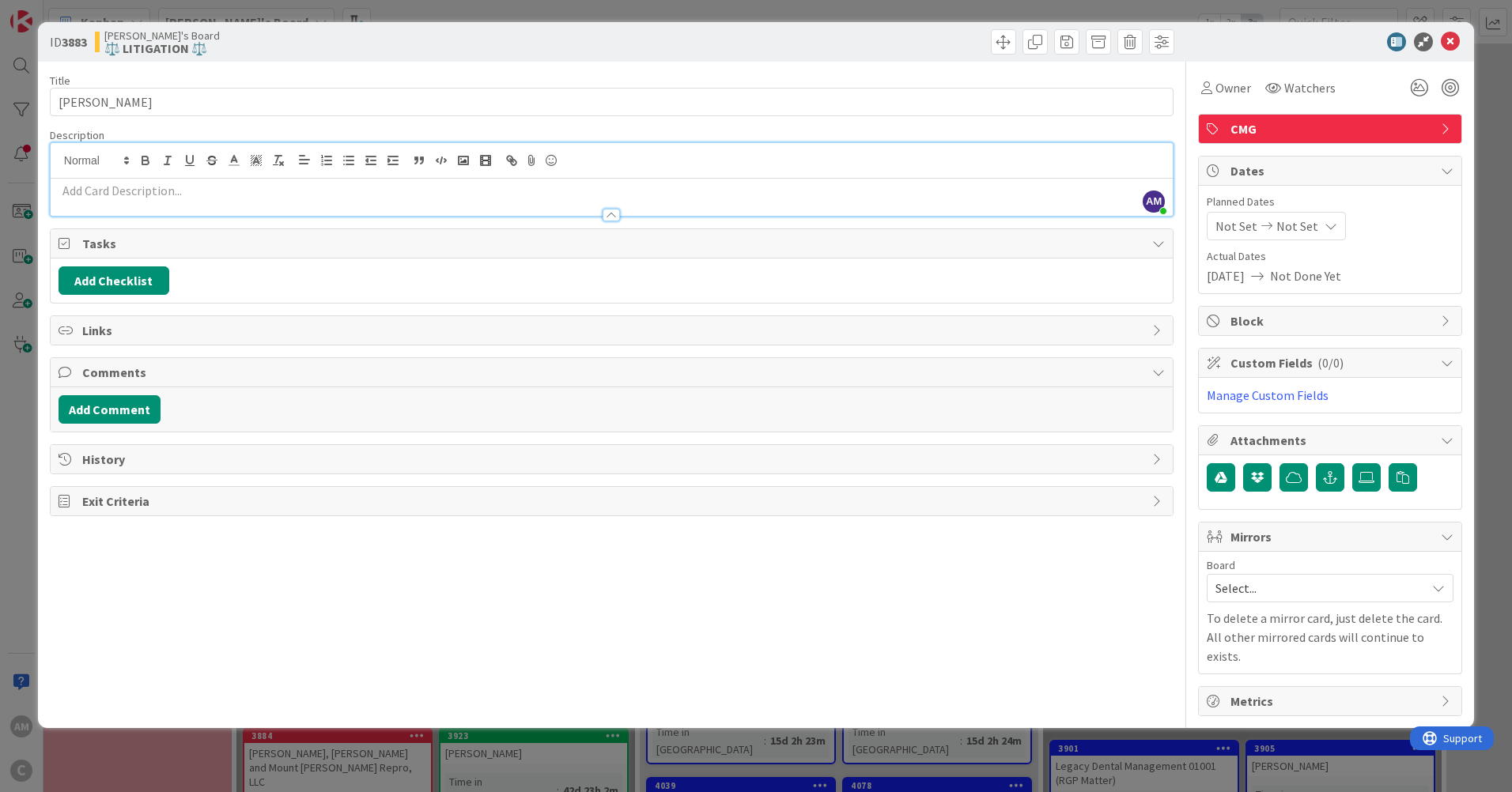
click at [79, 197] on p at bounding box center [612, 191] width 1106 height 18
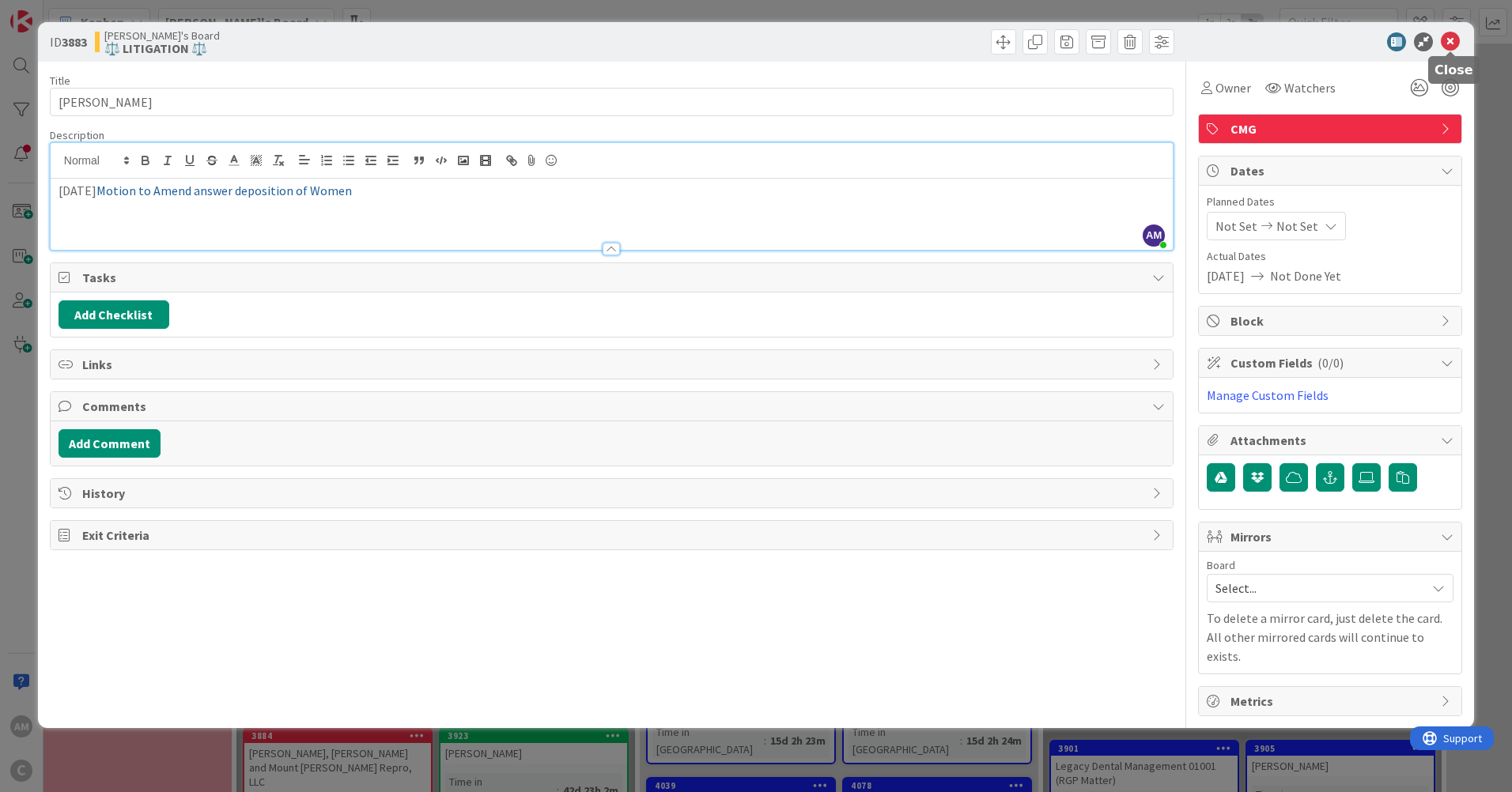
click at [1444, 42] on icon at bounding box center [1451, 42] width 19 height 19
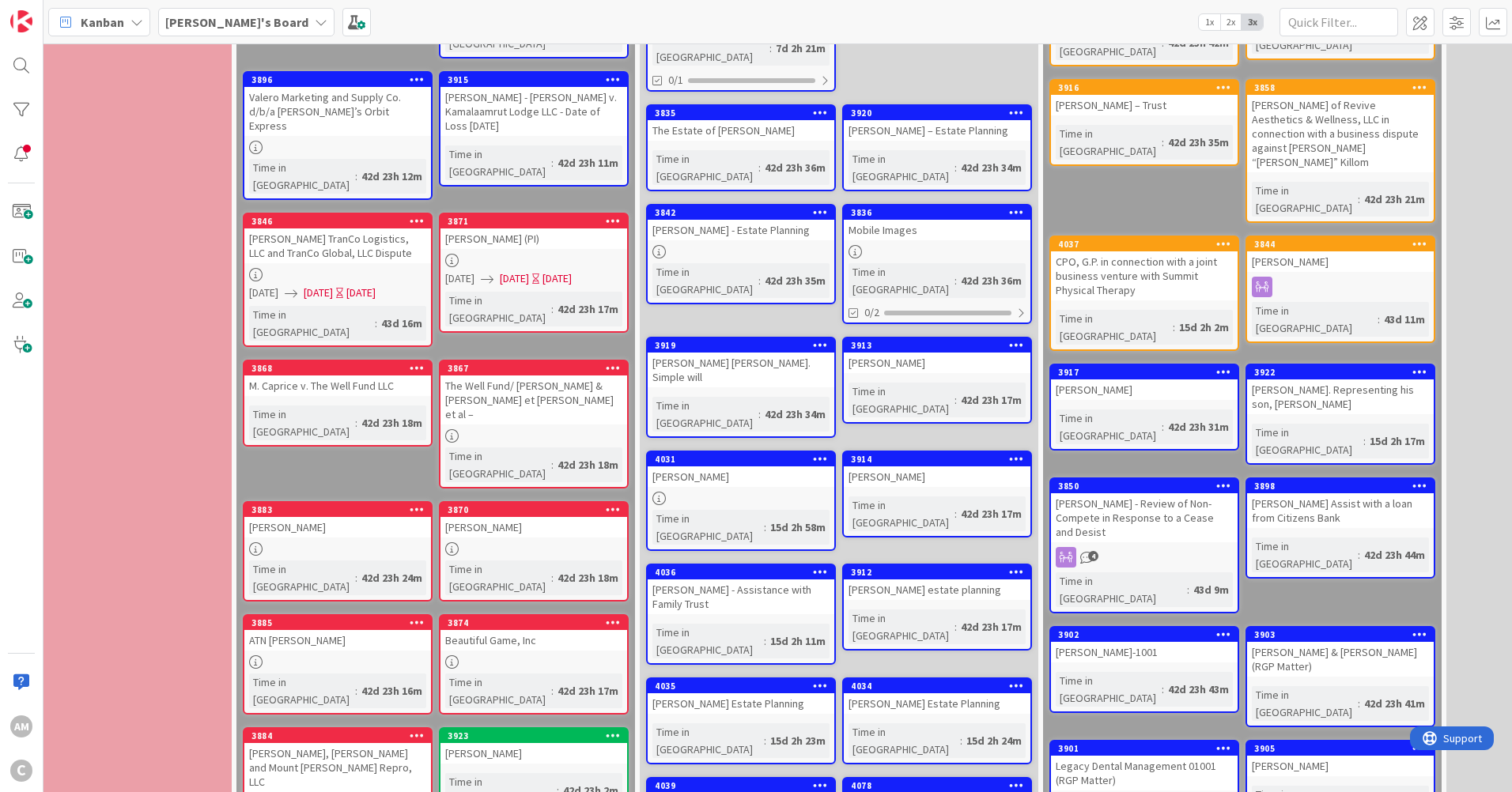
click at [400, 630] on div "ATN [PERSON_NAME]" at bounding box center [337, 640] width 187 height 20
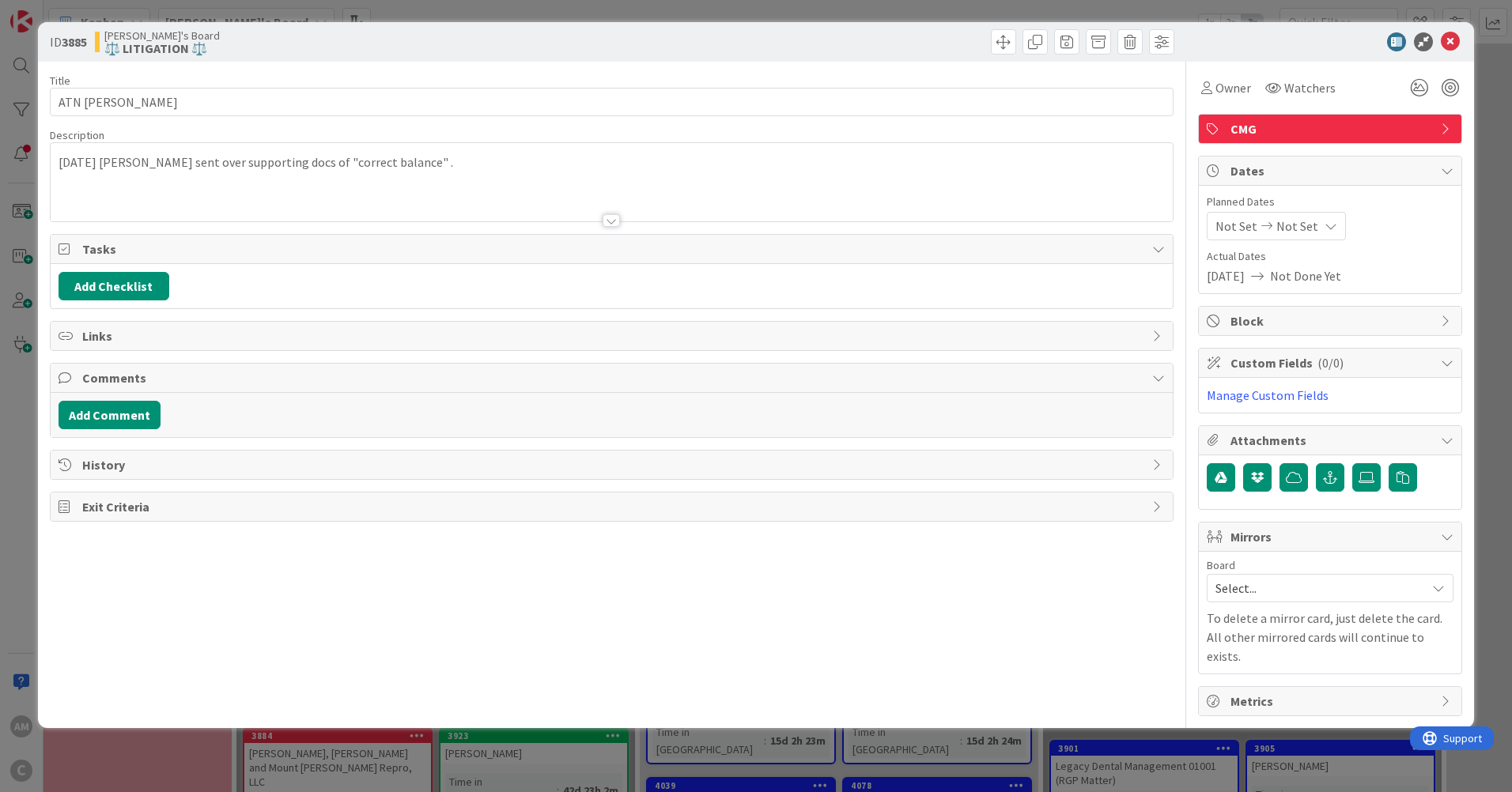
click at [495, 155] on div "[DATE] [PERSON_NAME] sent over supporting docs of "correct balance" ." at bounding box center [612, 182] width 1122 height 79
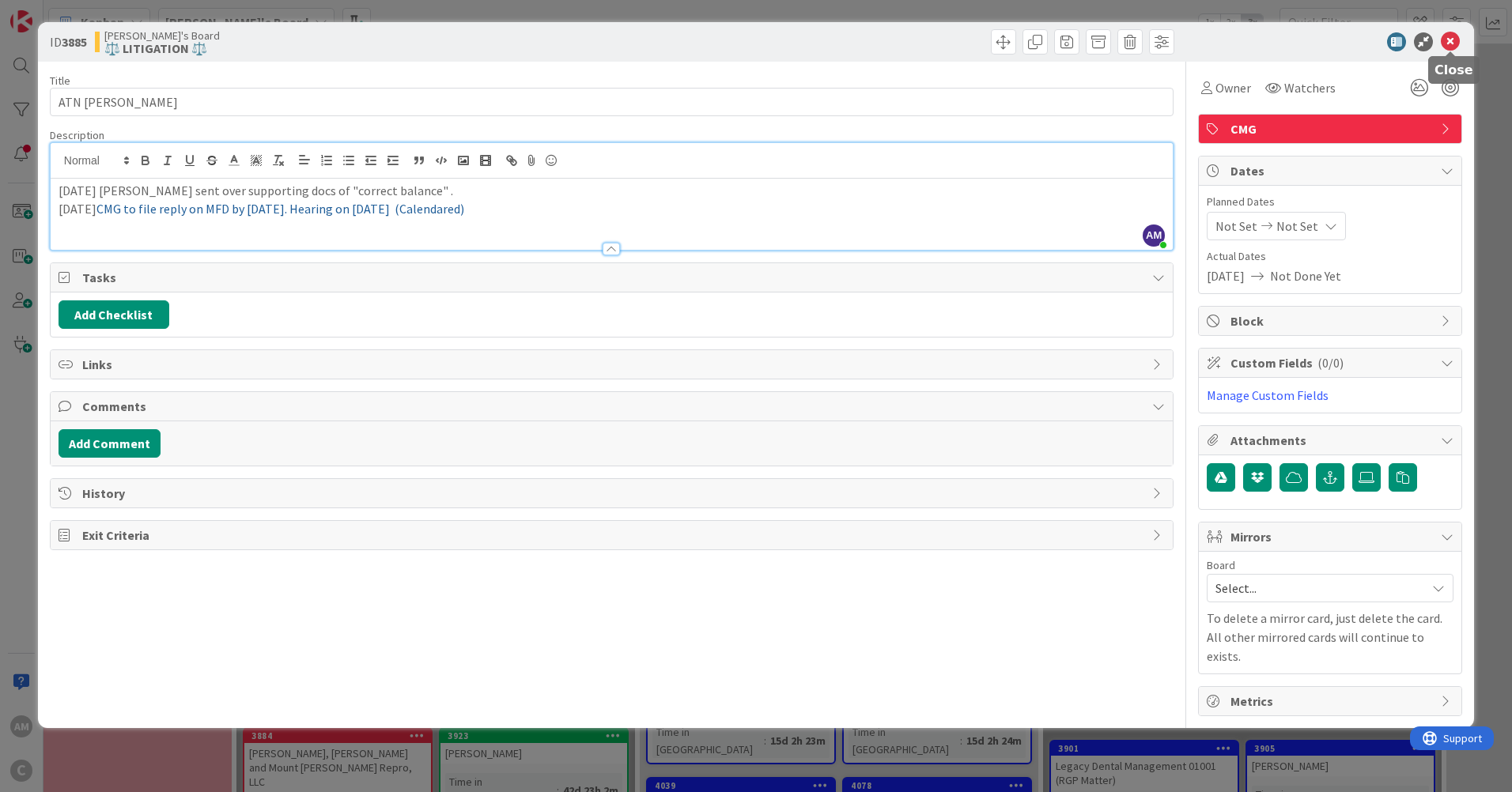
click at [1452, 41] on icon at bounding box center [1451, 42] width 19 height 19
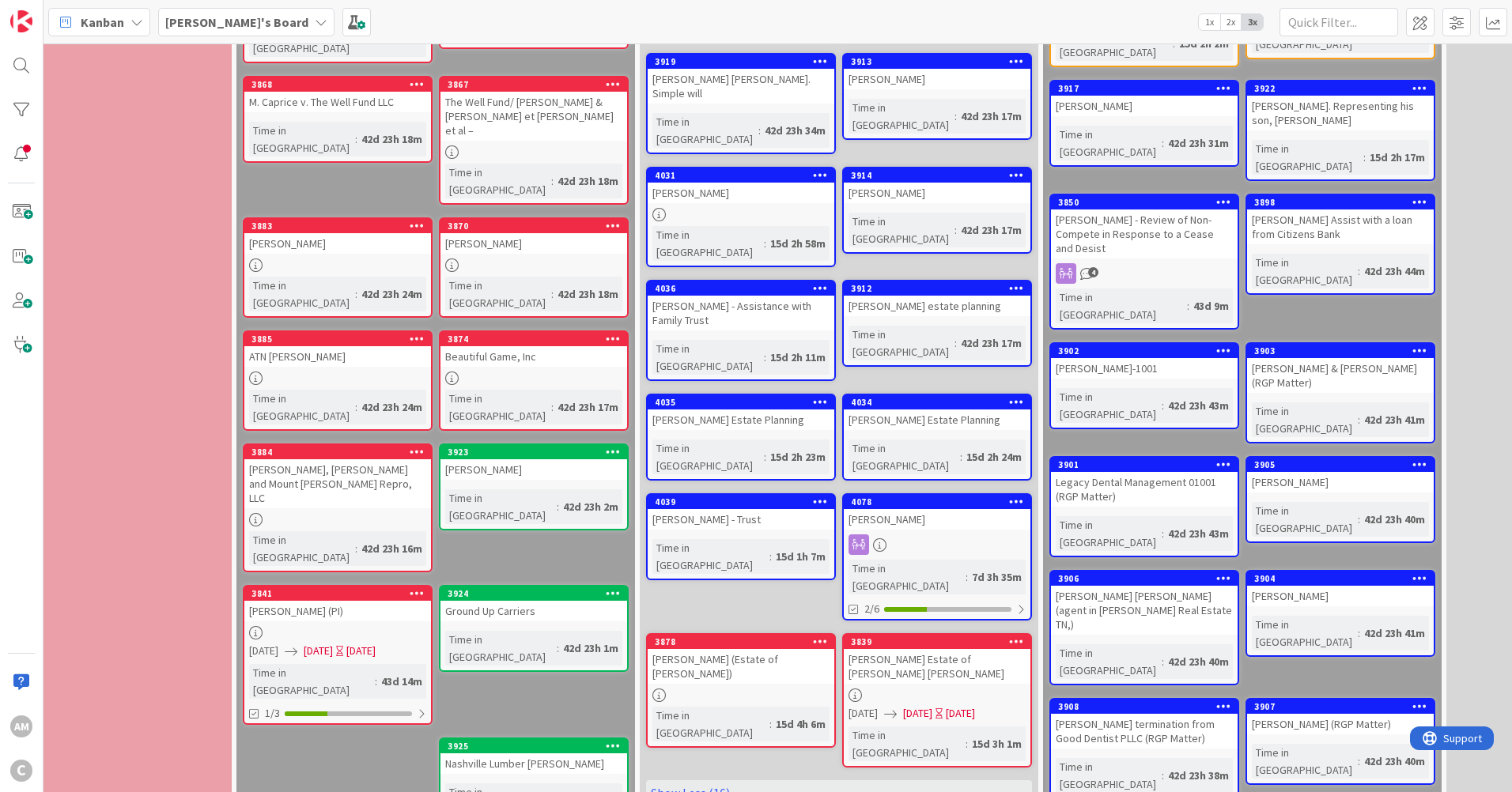
scroll to position [1028, 227]
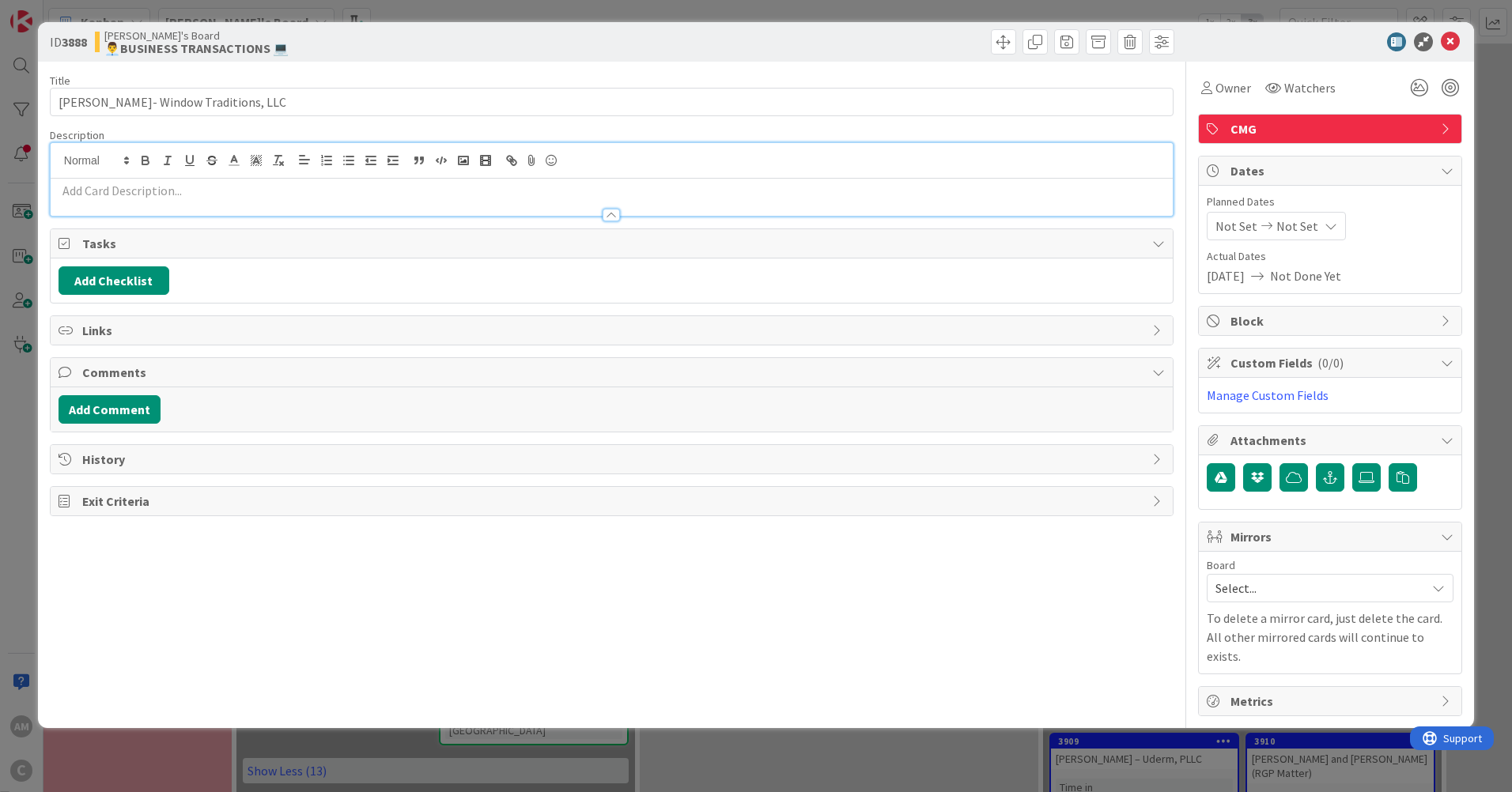
click at [163, 165] on div at bounding box center [612, 179] width 1122 height 73
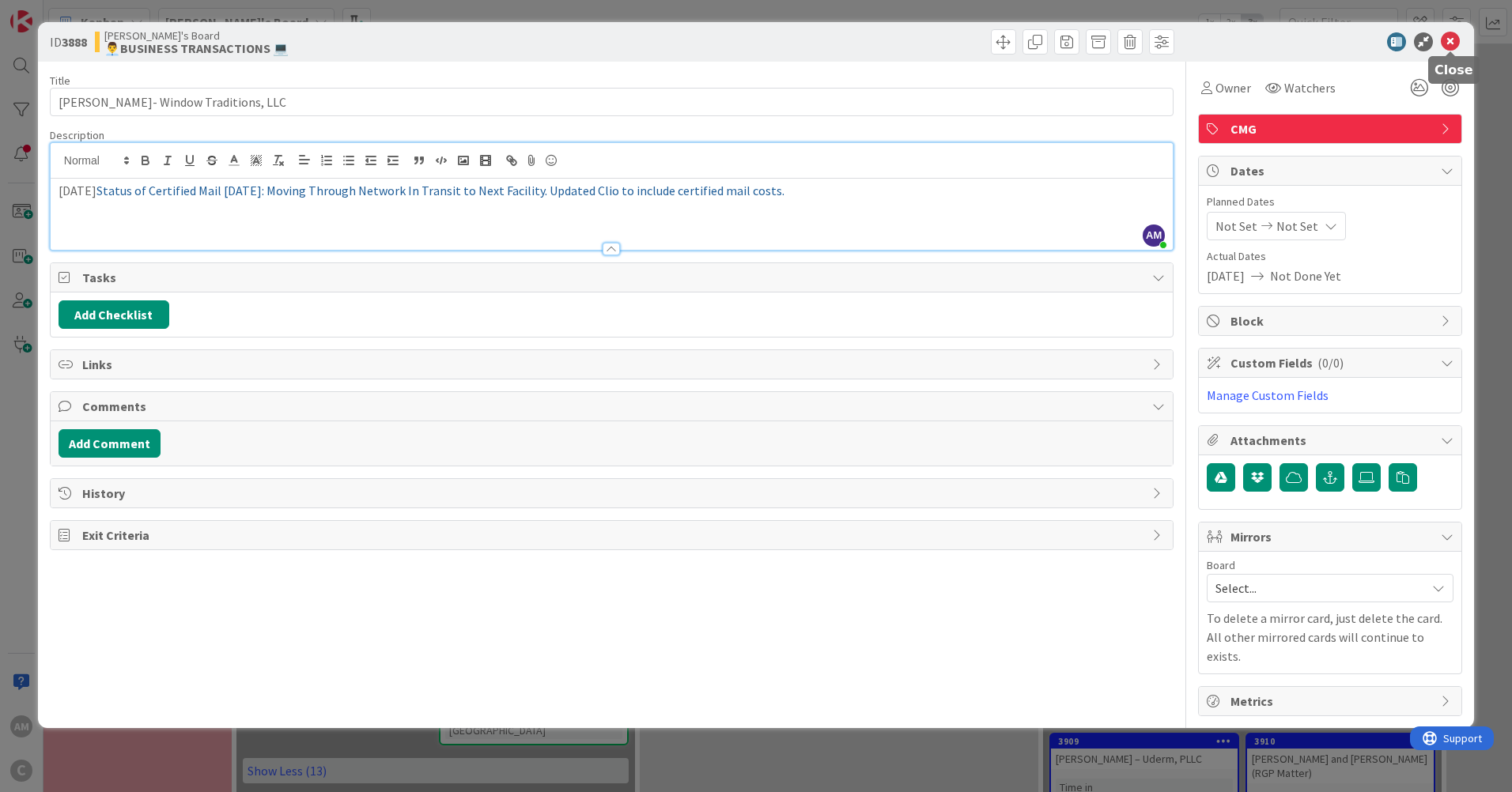
click at [1454, 42] on icon at bounding box center [1451, 42] width 19 height 19
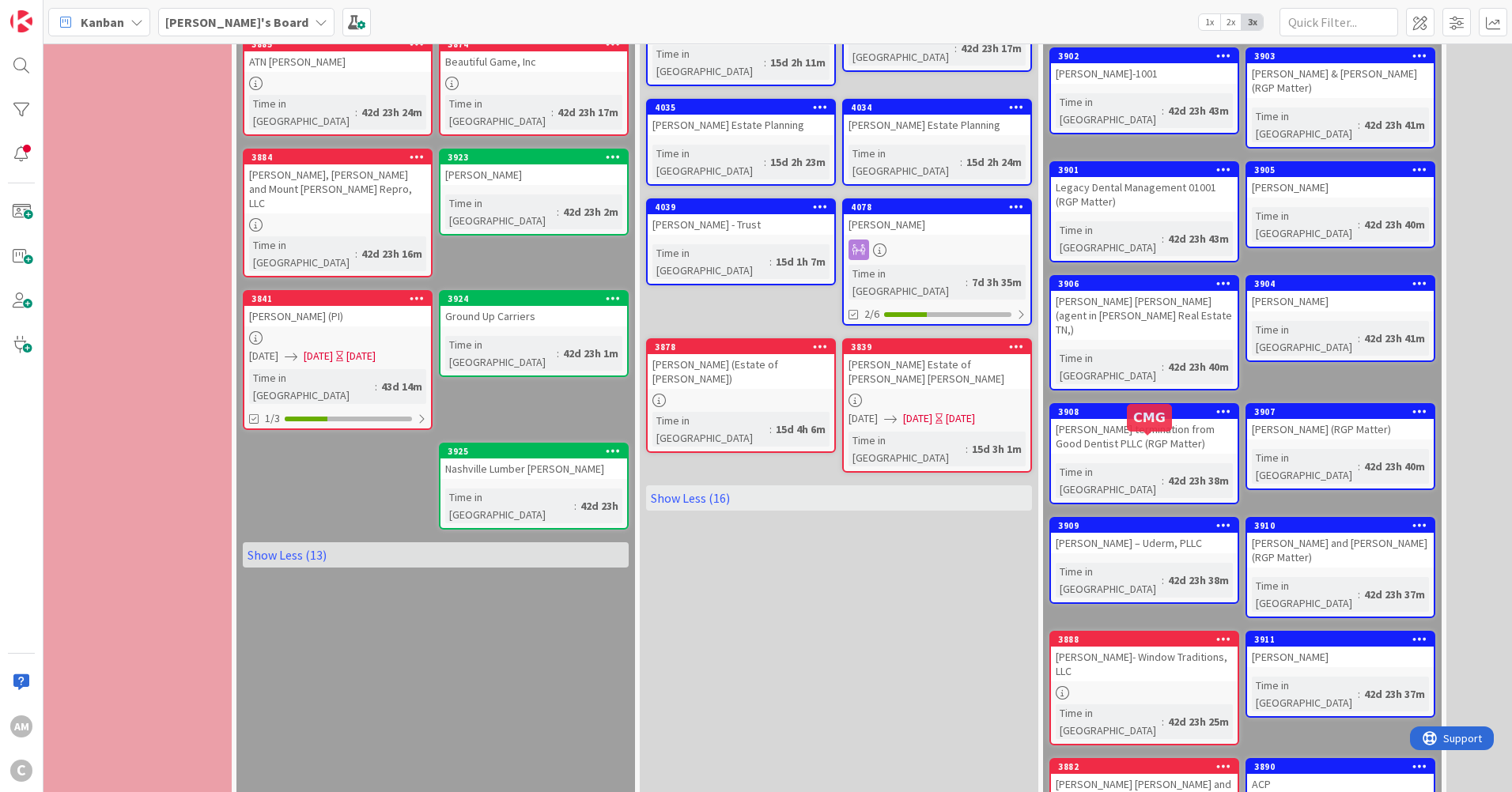
scroll to position [1266, 227]
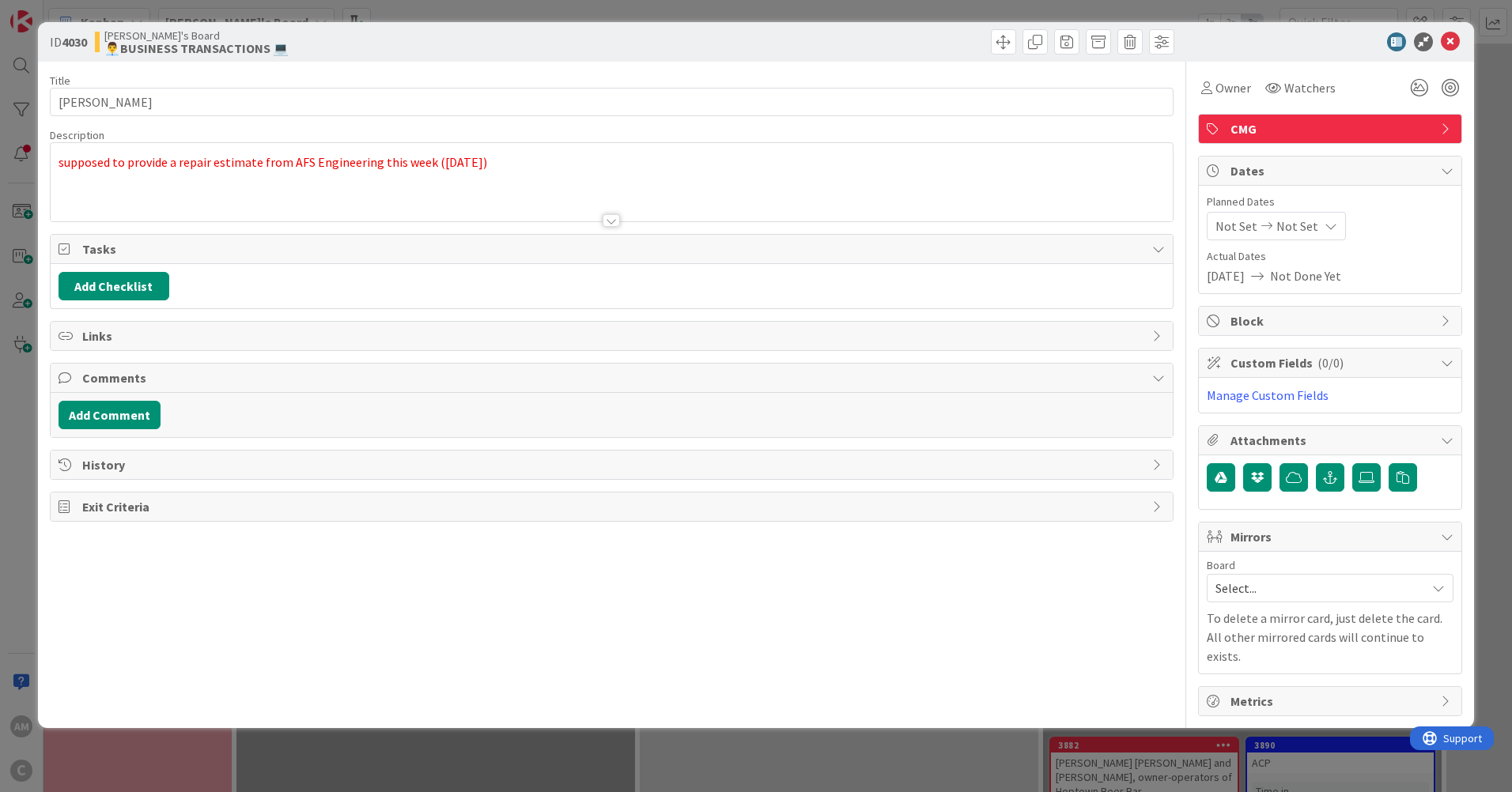
click at [620, 179] on div "supposed to provide a repair estimate from AFS Engineering this week ([DATE])" at bounding box center [612, 186] width 1122 height 71
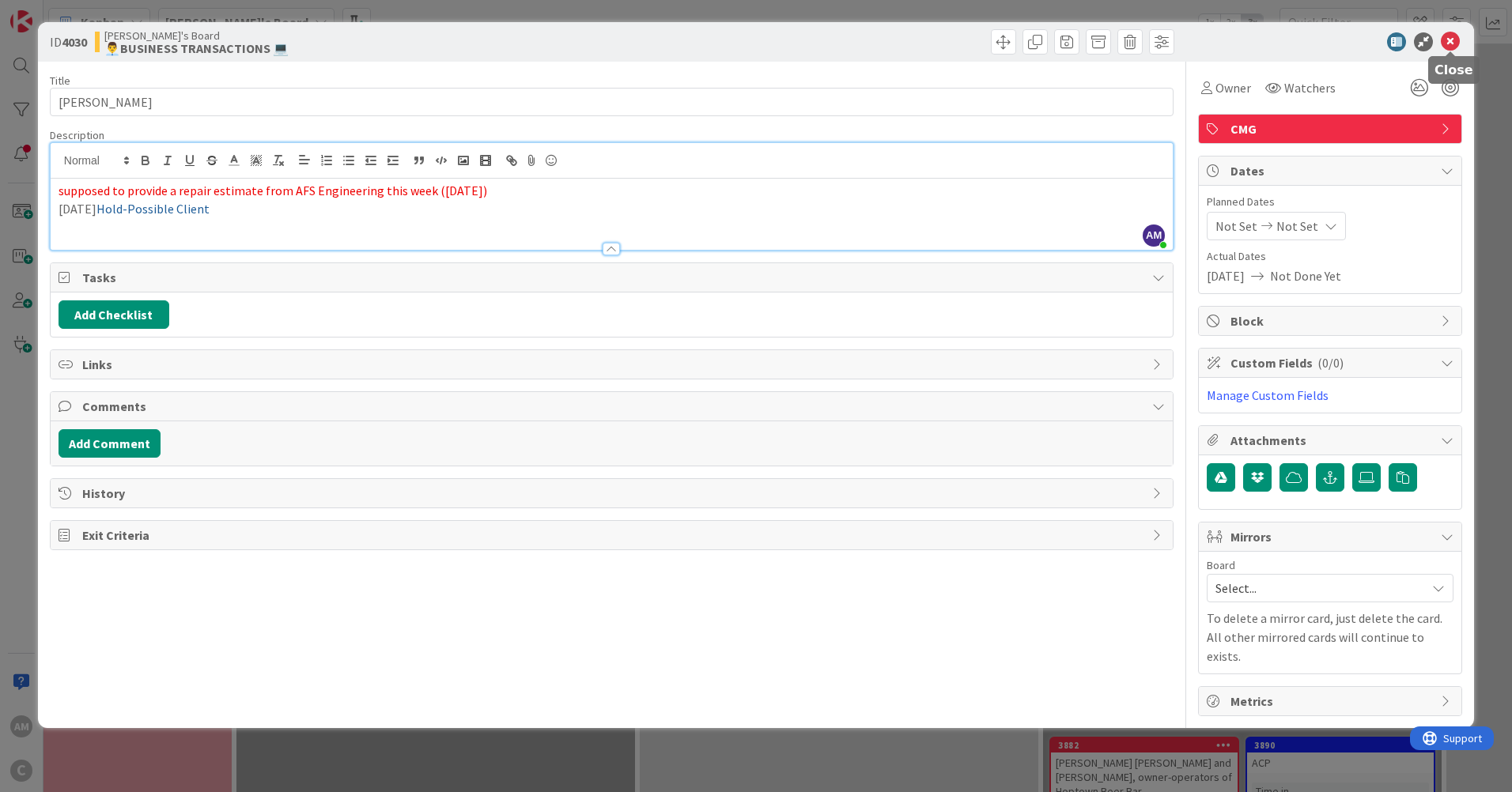
click at [1448, 38] on icon at bounding box center [1451, 42] width 19 height 19
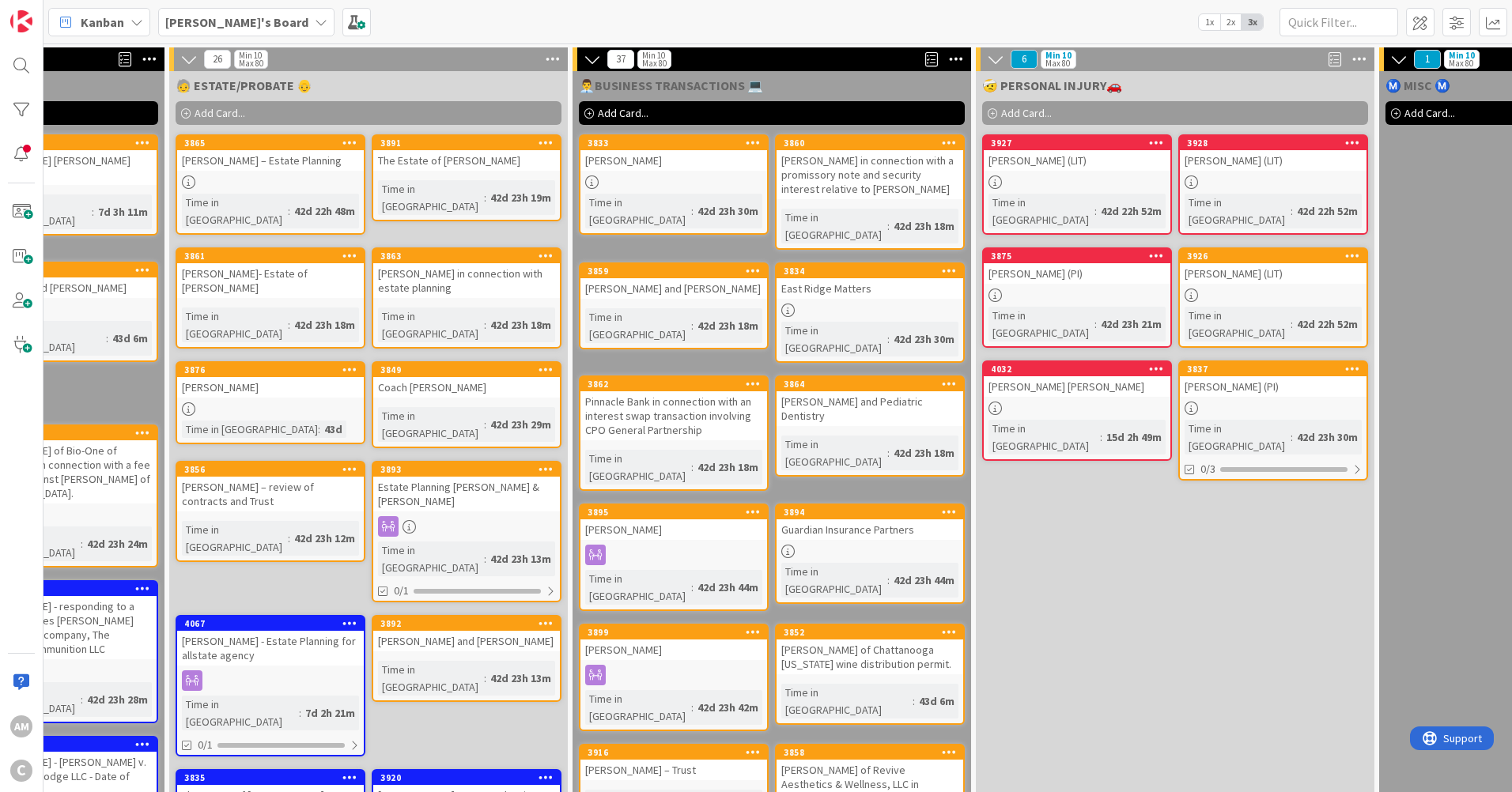
scroll to position [0, 1027]
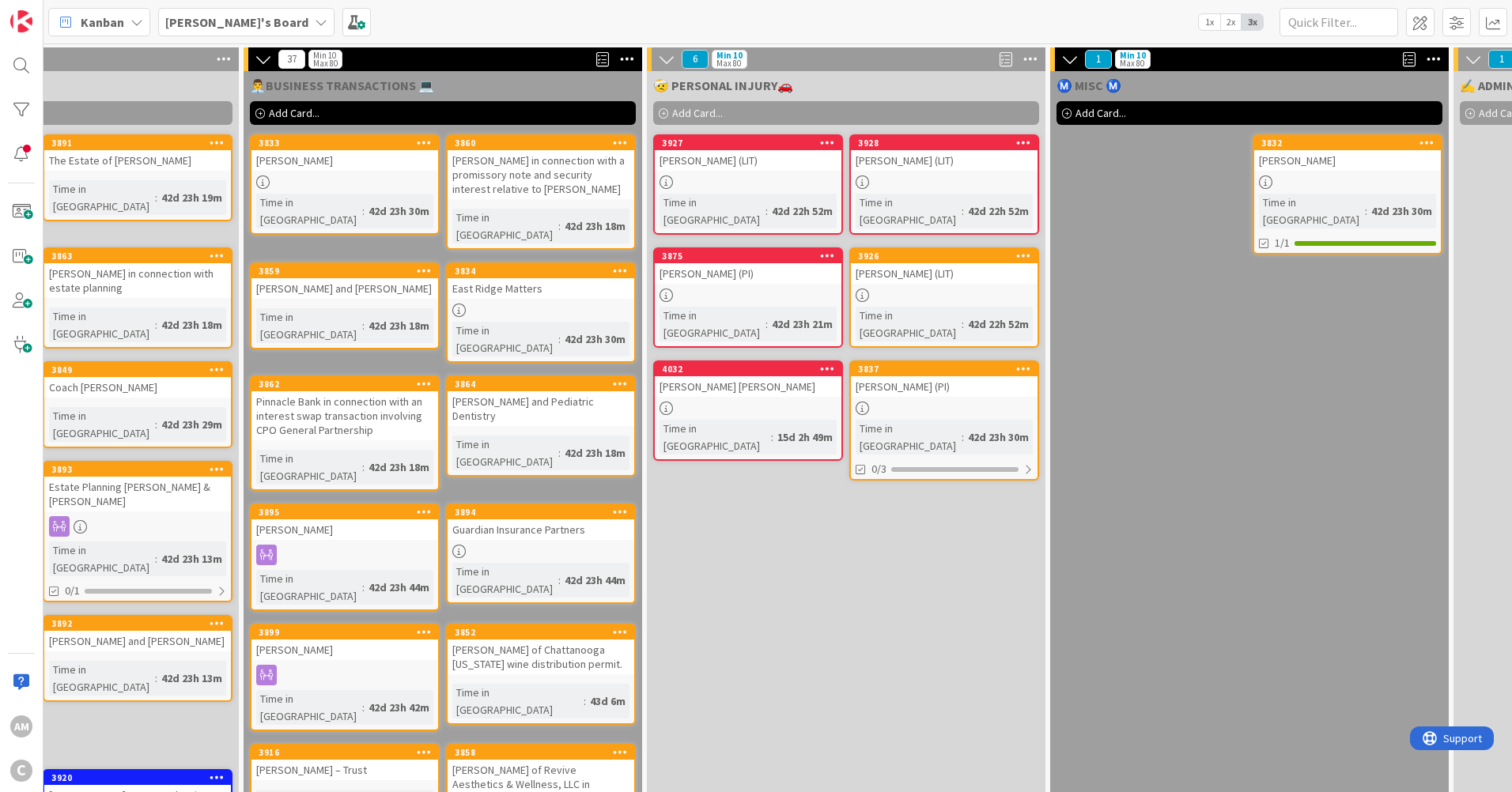
click at [811, 402] on div at bounding box center [748, 408] width 187 height 13
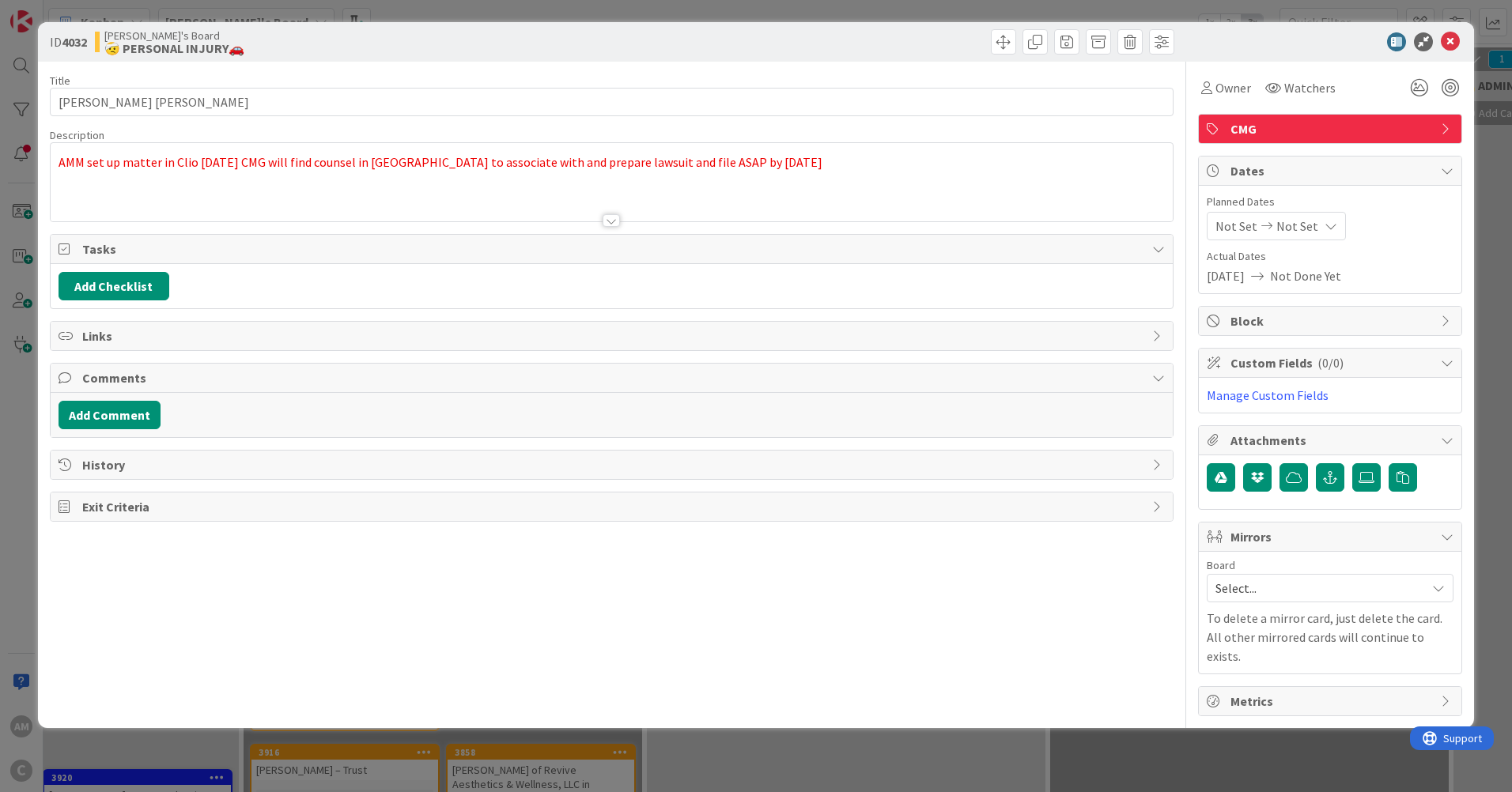
click at [861, 165] on div "AMM set up matter in Clio [DATE] CMG will find counsel in [GEOGRAPHIC_DATA] to …" at bounding box center [612, 182] width 1122 height 79
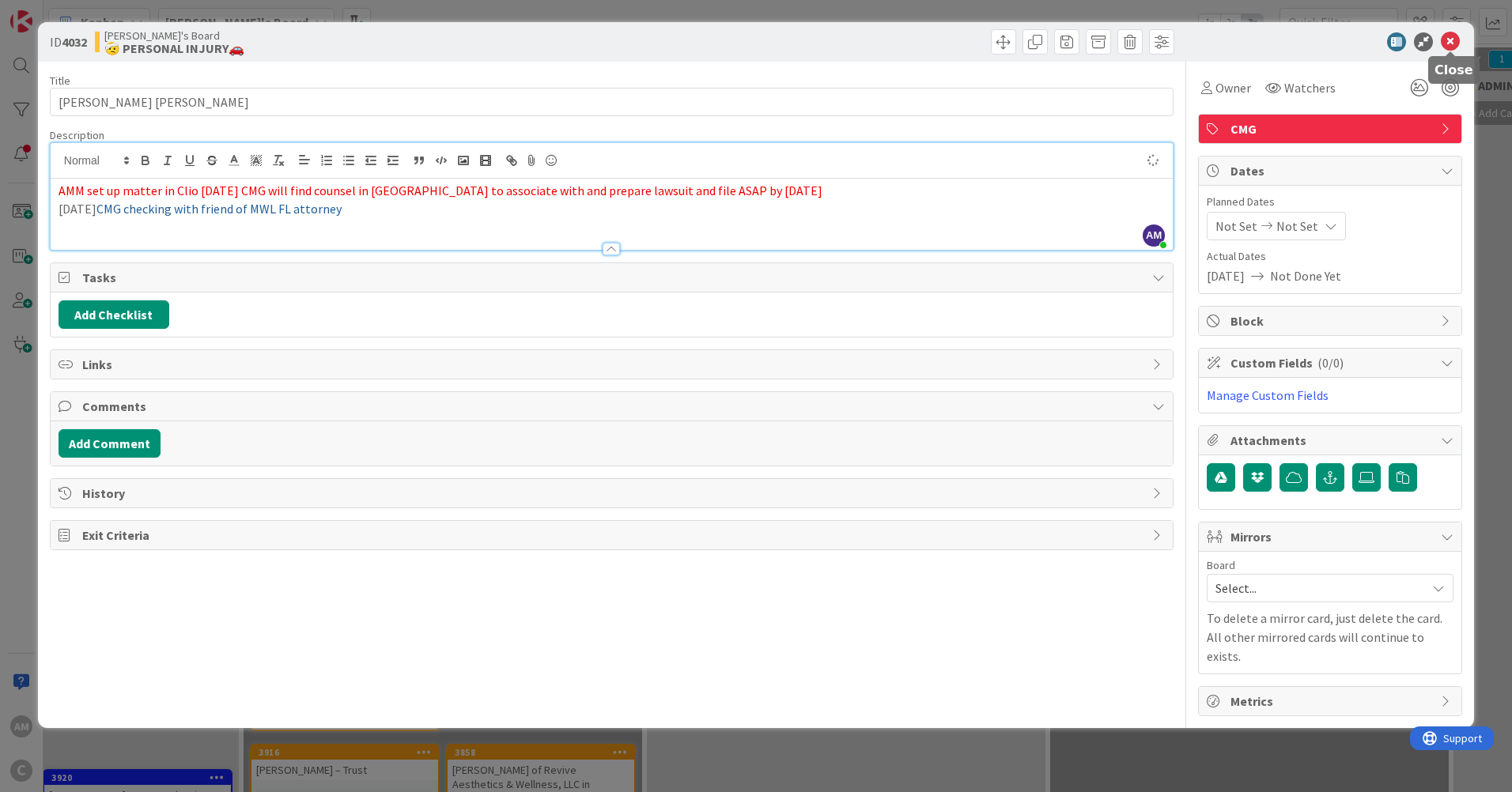
click at [1447, 42] on icon at bounding box center [1451, 42] width 19 height 19
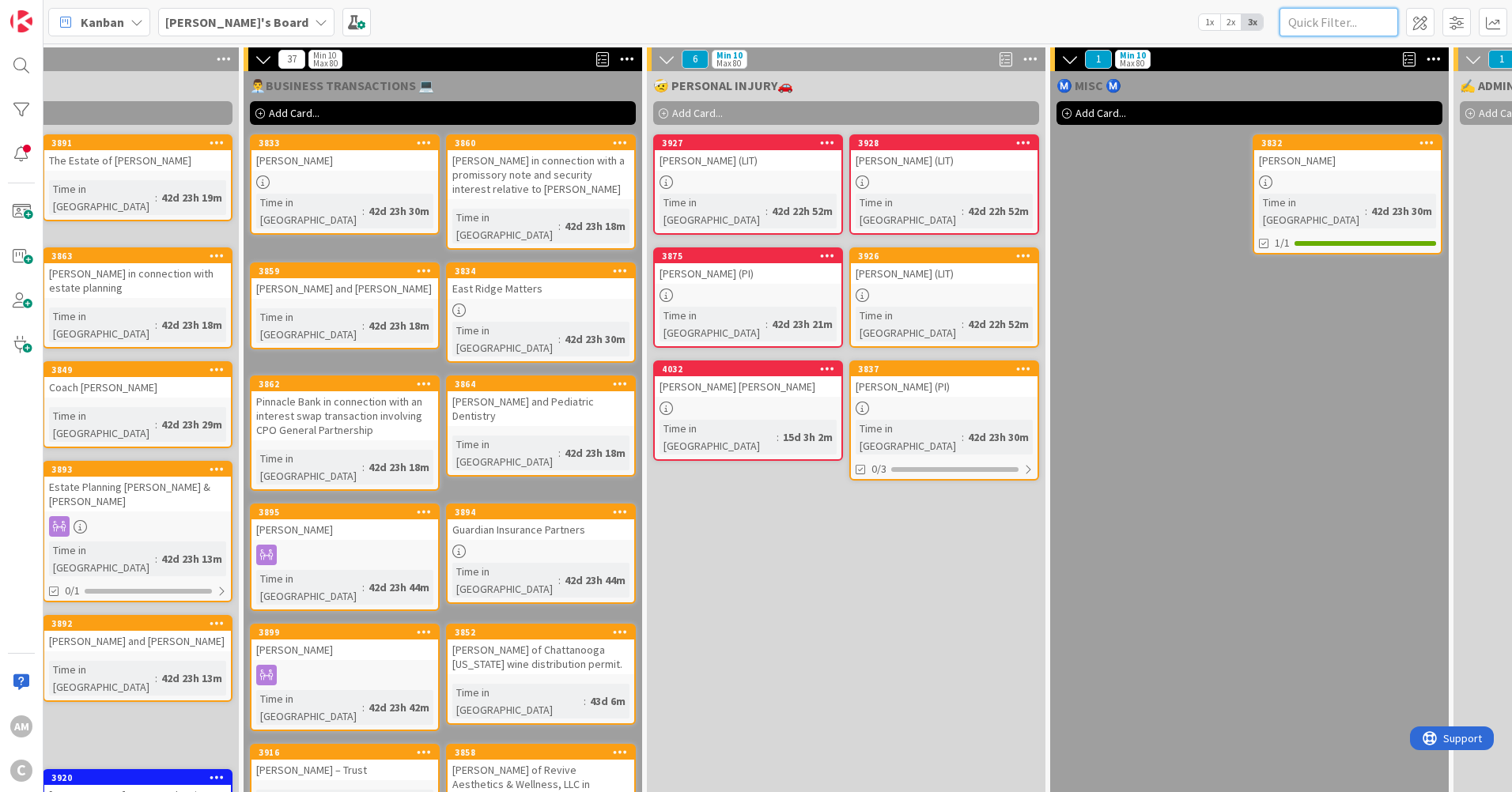
click at [1342, 21] on input "text" at bounding box center [1339, 22] width 119 height 29
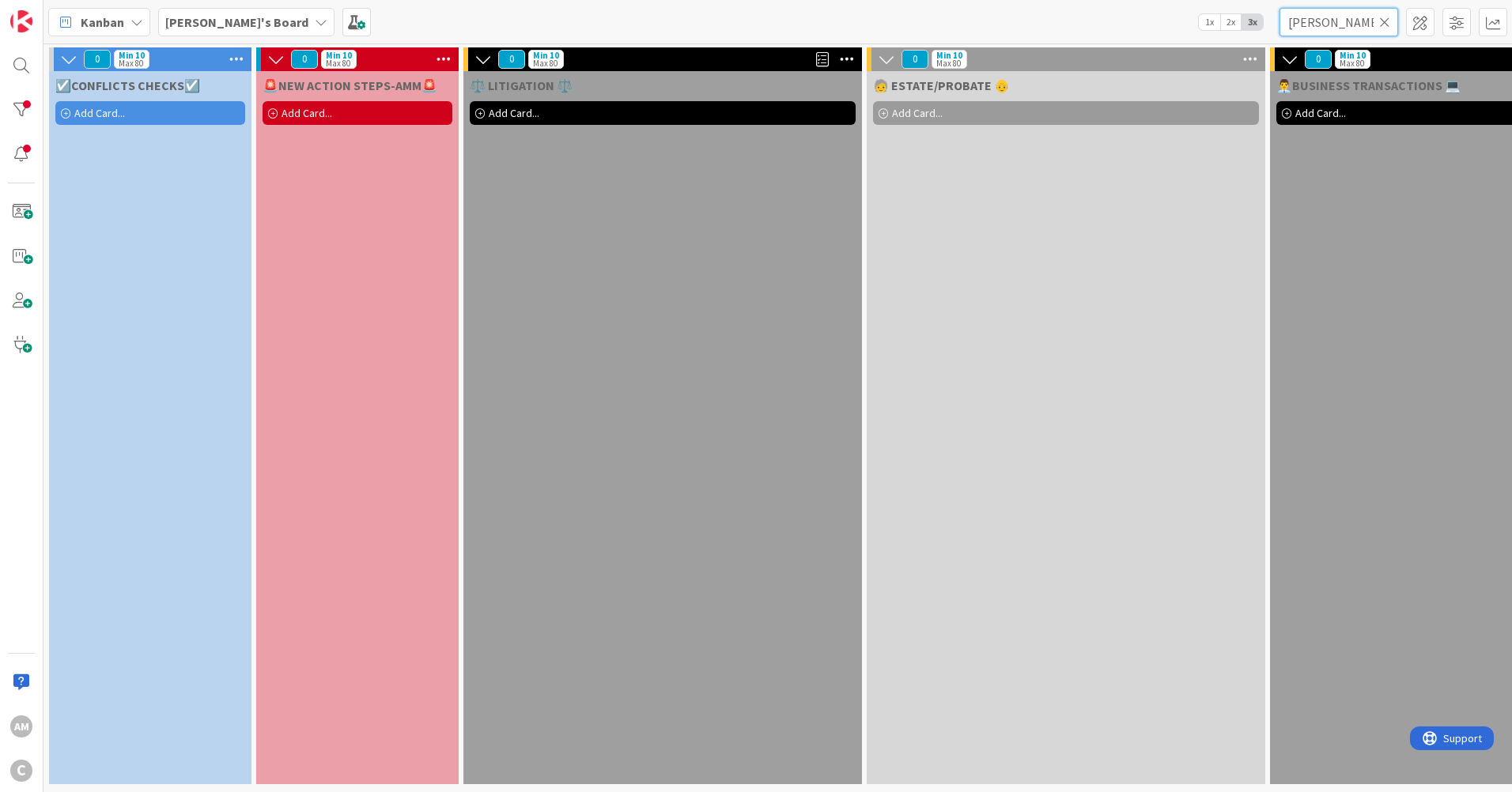
type input "[PERSON_NAME]"
click at [1380, 26] on icon at bounding box center [1385, 22] width 12 height 14
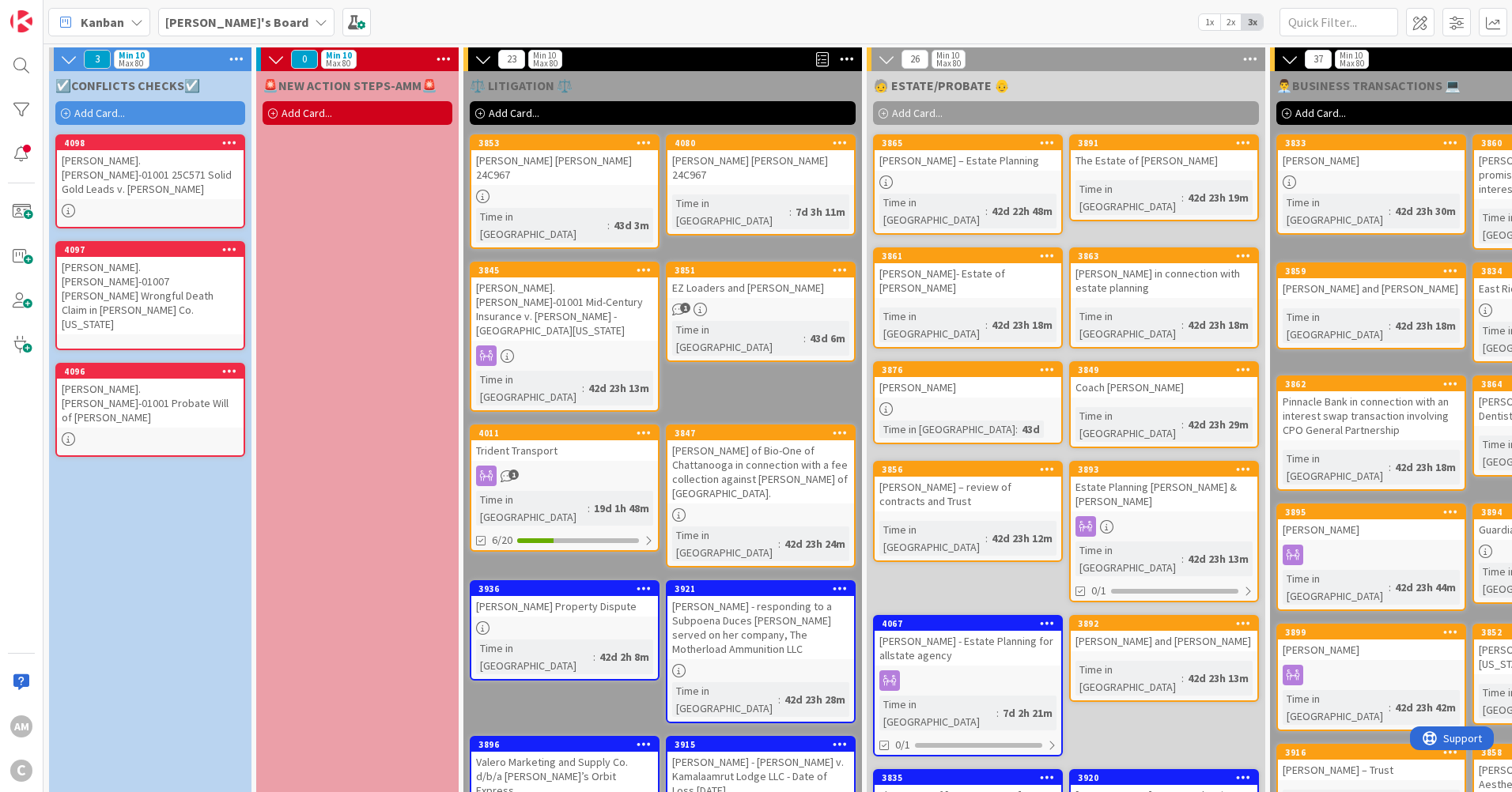
click at [63, 113] on icon at bounding box center [66, 114] width 10 height 10
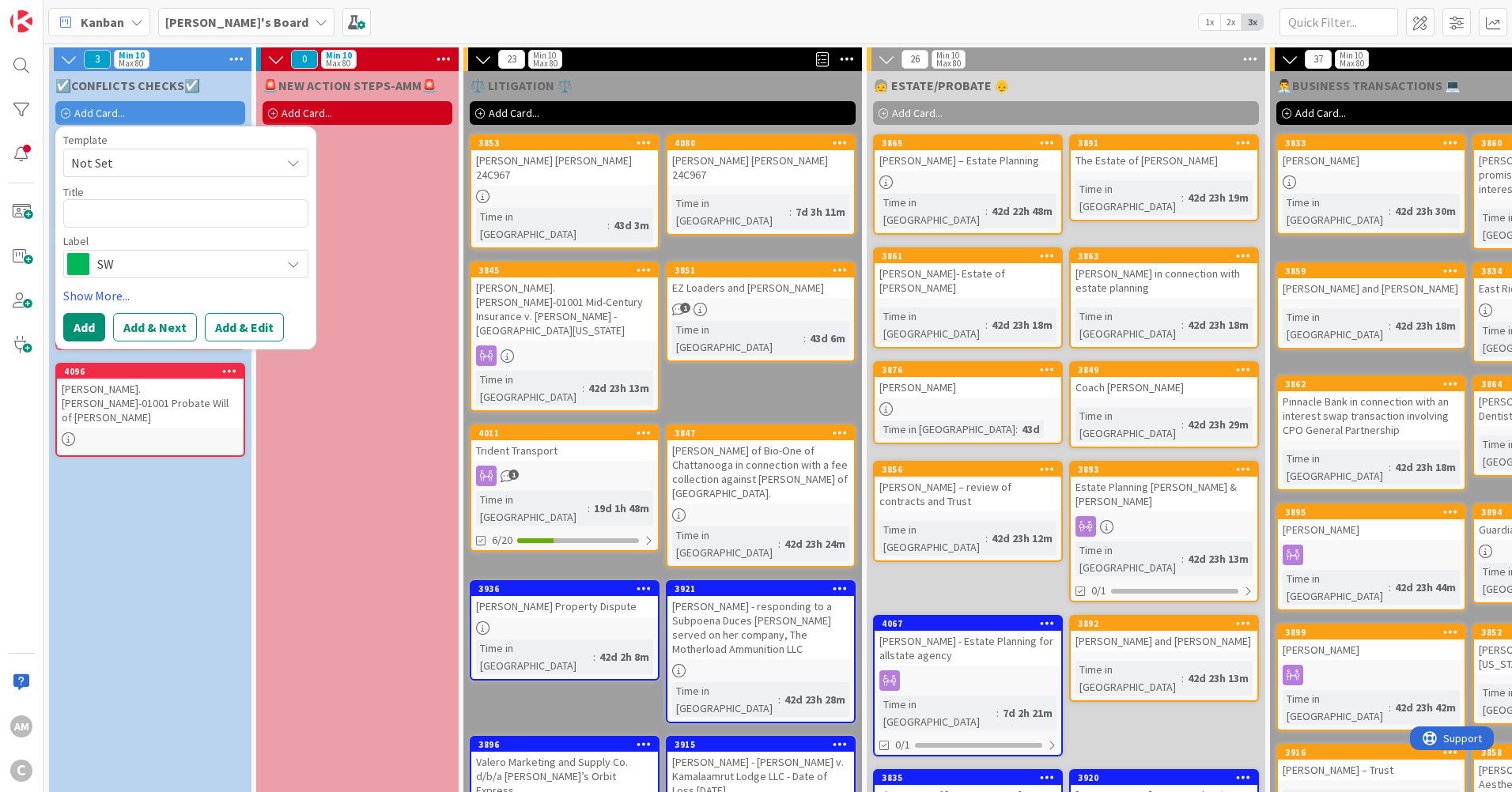
type textarea "x"
type textarea "B"
type textarea "x"
type textarea "Bi"
type textarea "x"
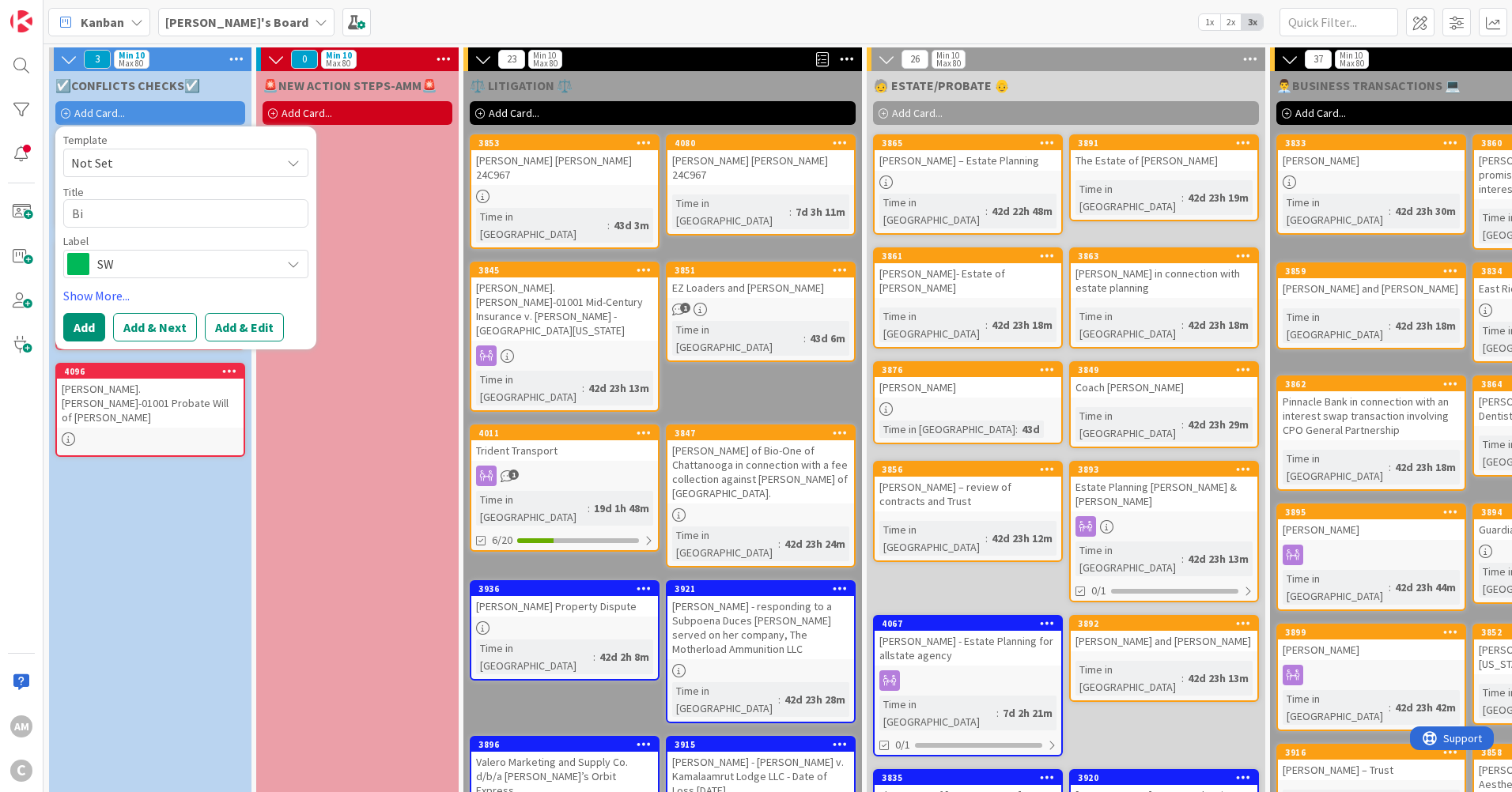
type textarea "Bil"
type textarea "x"
type textarea "Bill"
type textarea "x"
type textarea "Bill"
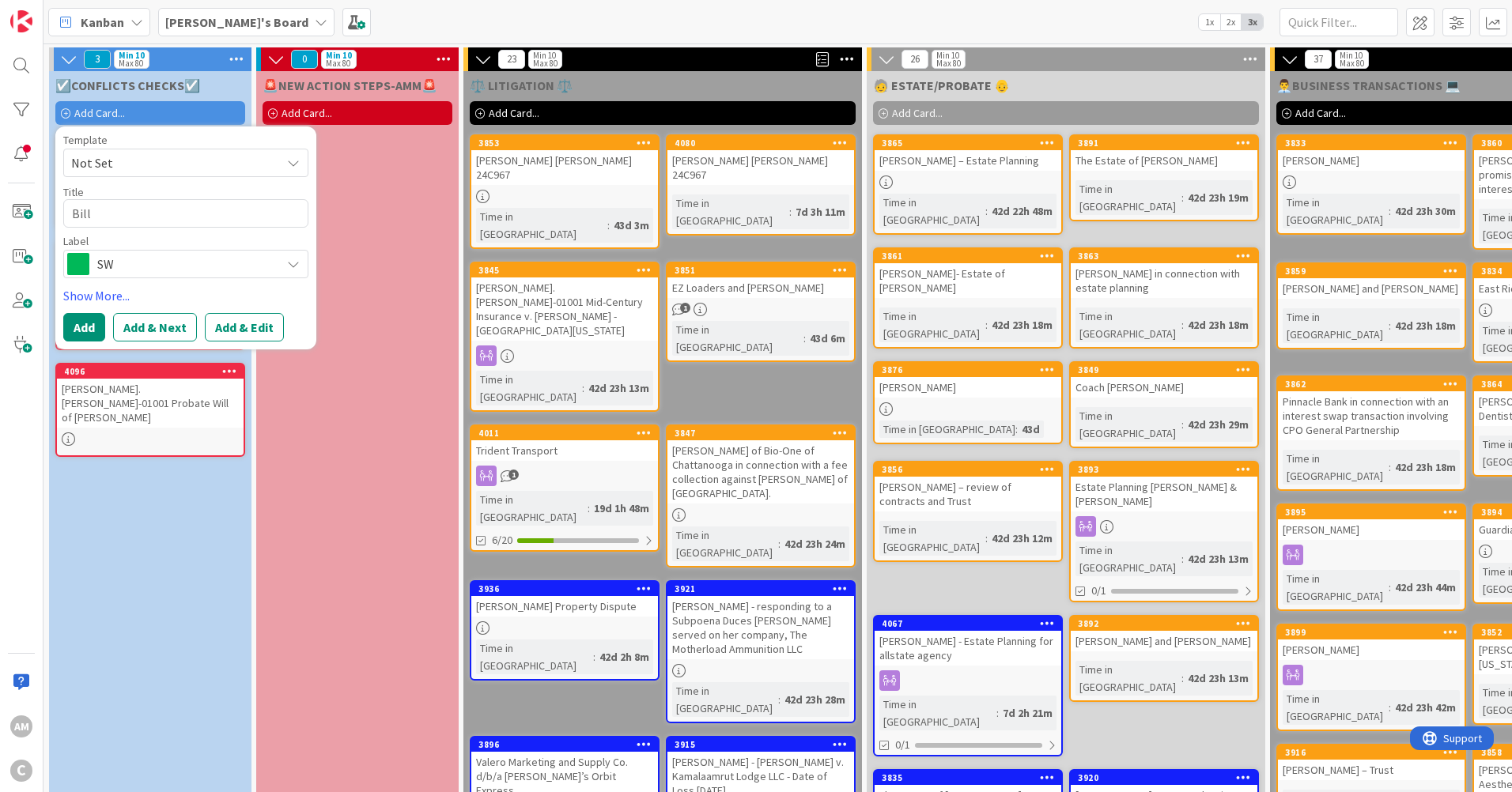
type textarea "x"
type textarea "[PERSON_NAME]"
type textarea "x"
type textarea "[PERSON_NAME]"
type textarea "x"
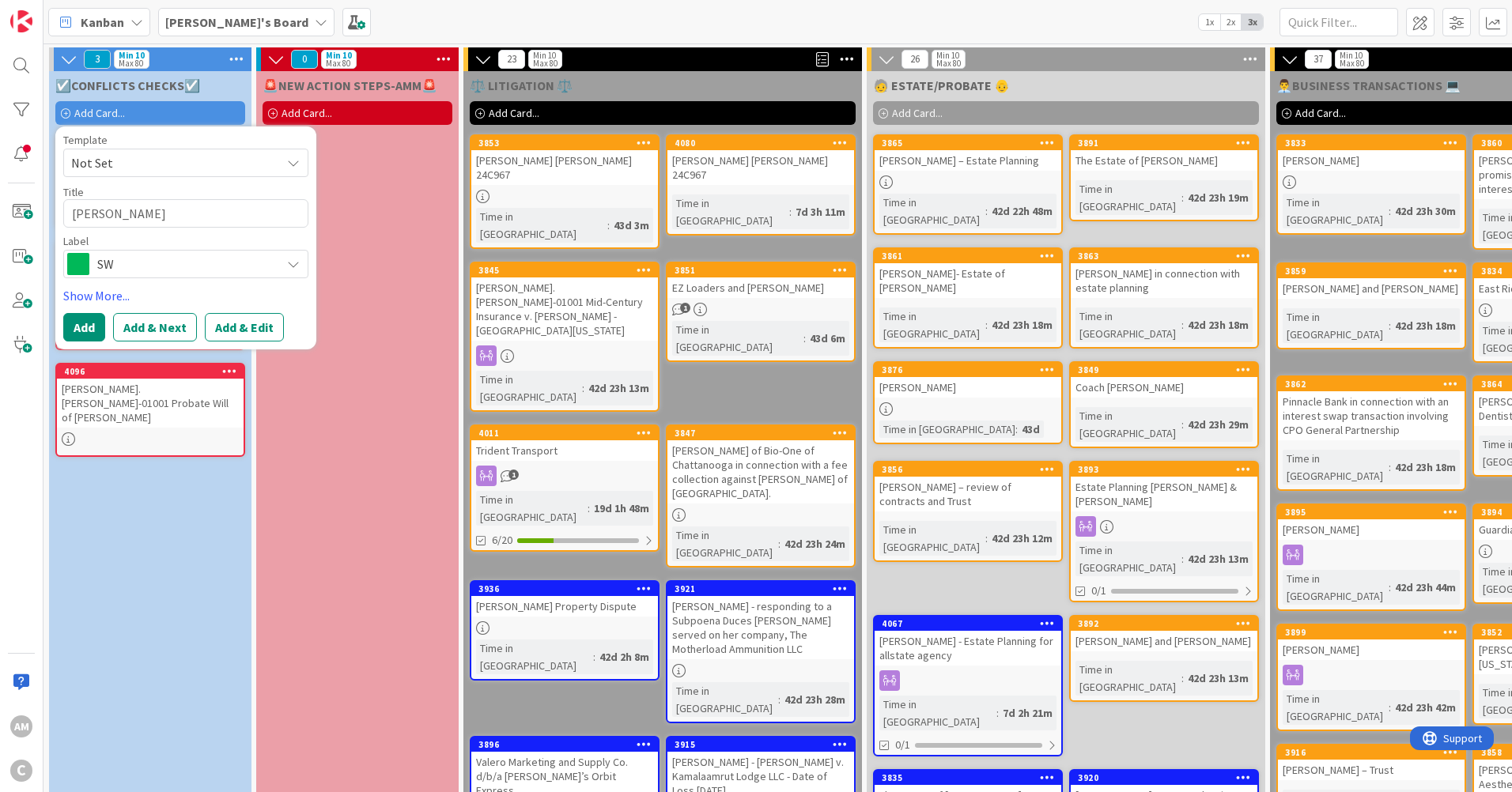
type textarea "[PERSON_NAME]"
type textarea "x"
type textarea "[PERSON_NAME]"
type textarea "x"
type textarea "[PERSON_NAME]"
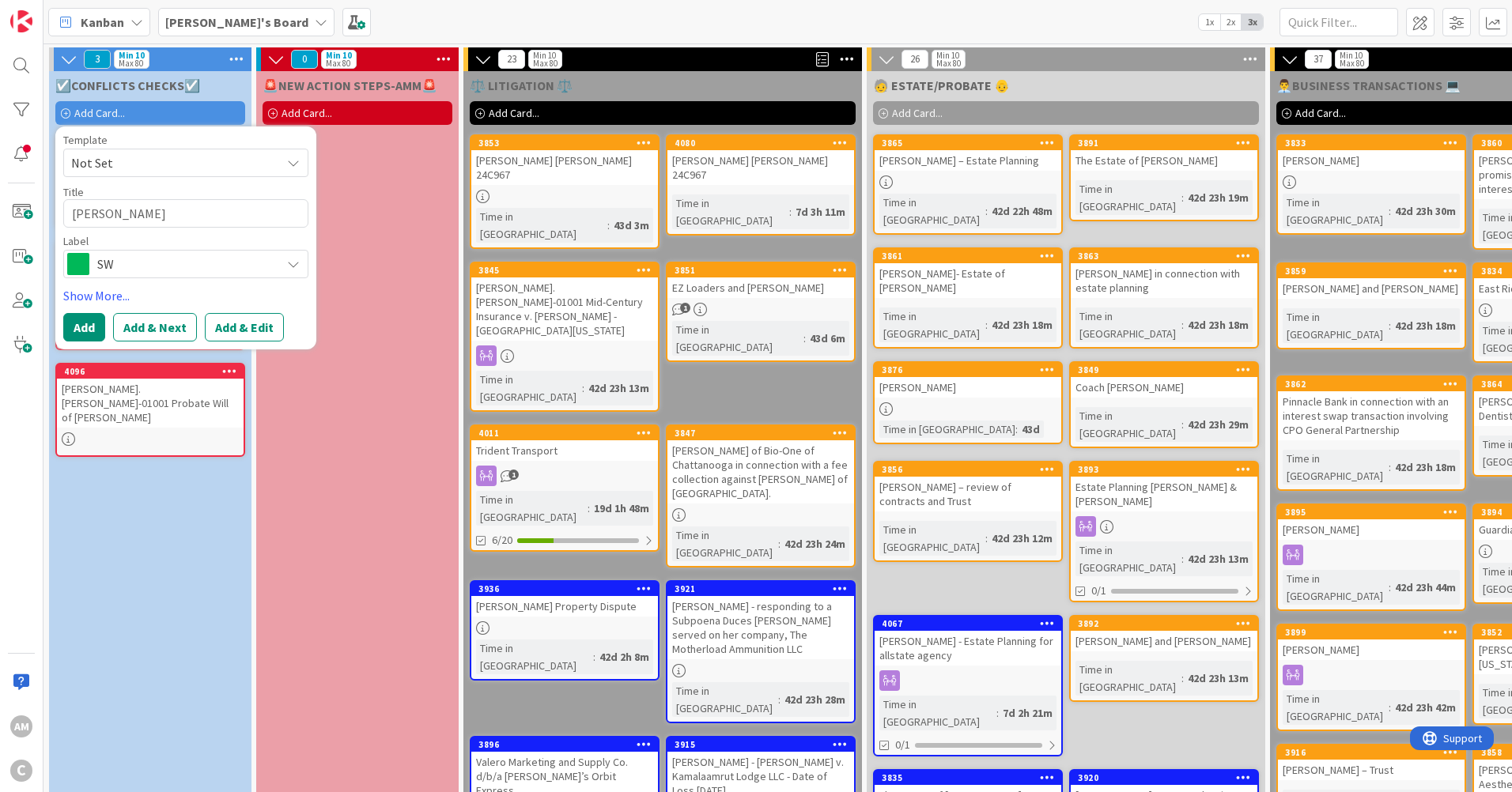
type textarea "x"
type textarea "[PERSON_NAME]"
click at [167, 267] on span "SW" at bounding box center [184, 264] width 175 height 22
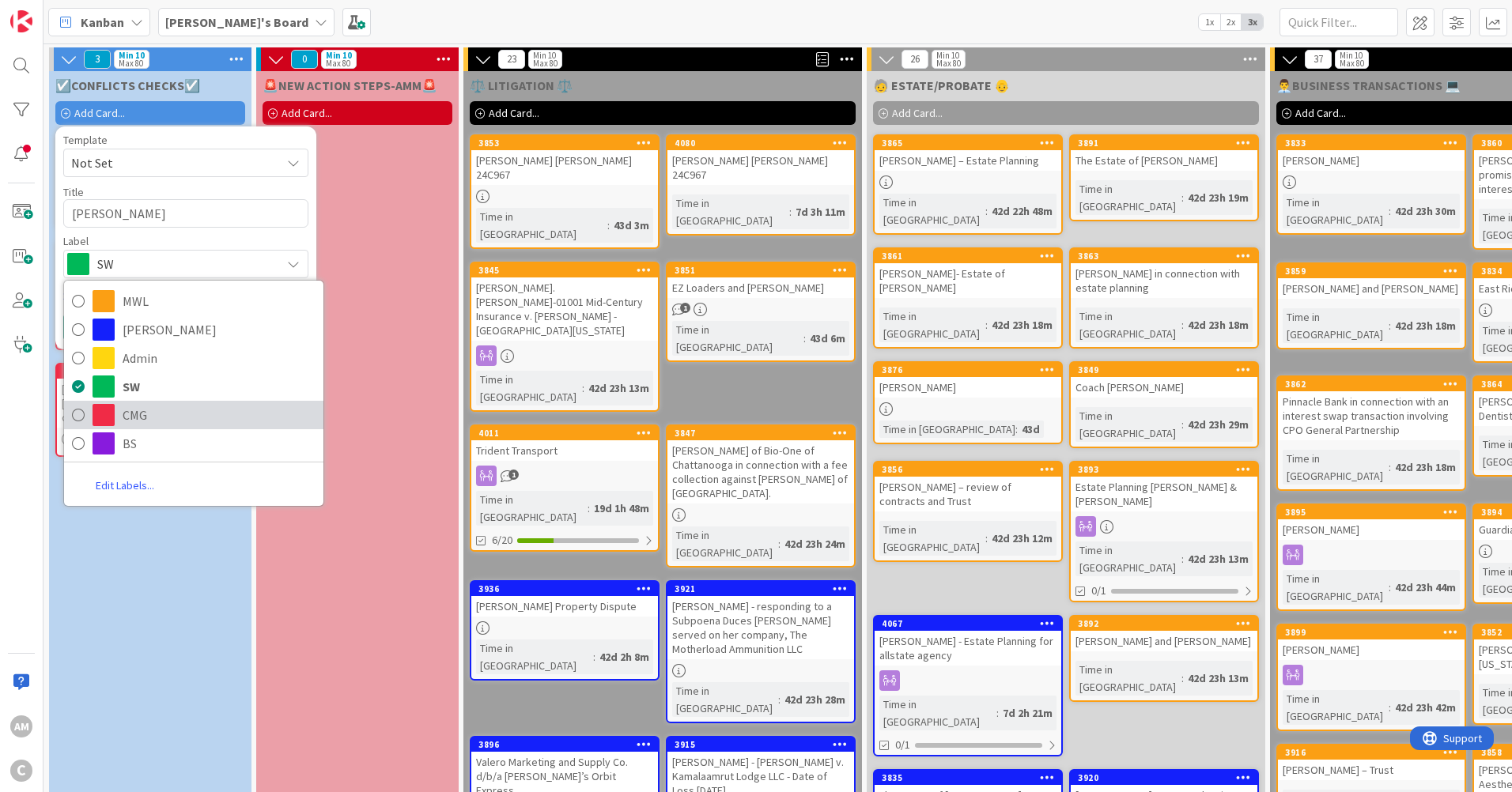
click at [128, 411] on span "CMG" at bounding box center [219, 415] width 193 height 24
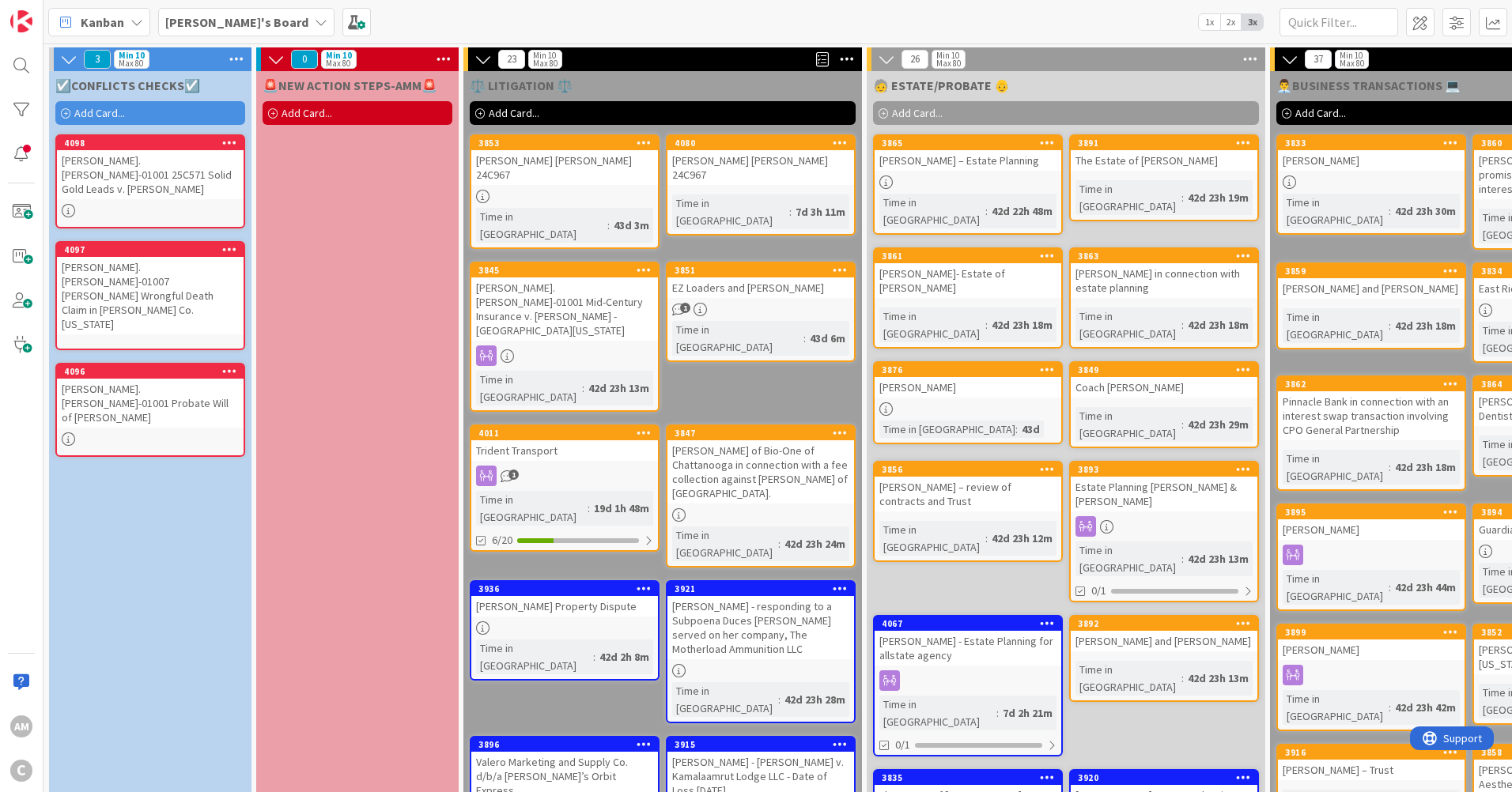
click at [70, 110] on icon at bounding box center [66, 114] width 10 height 10
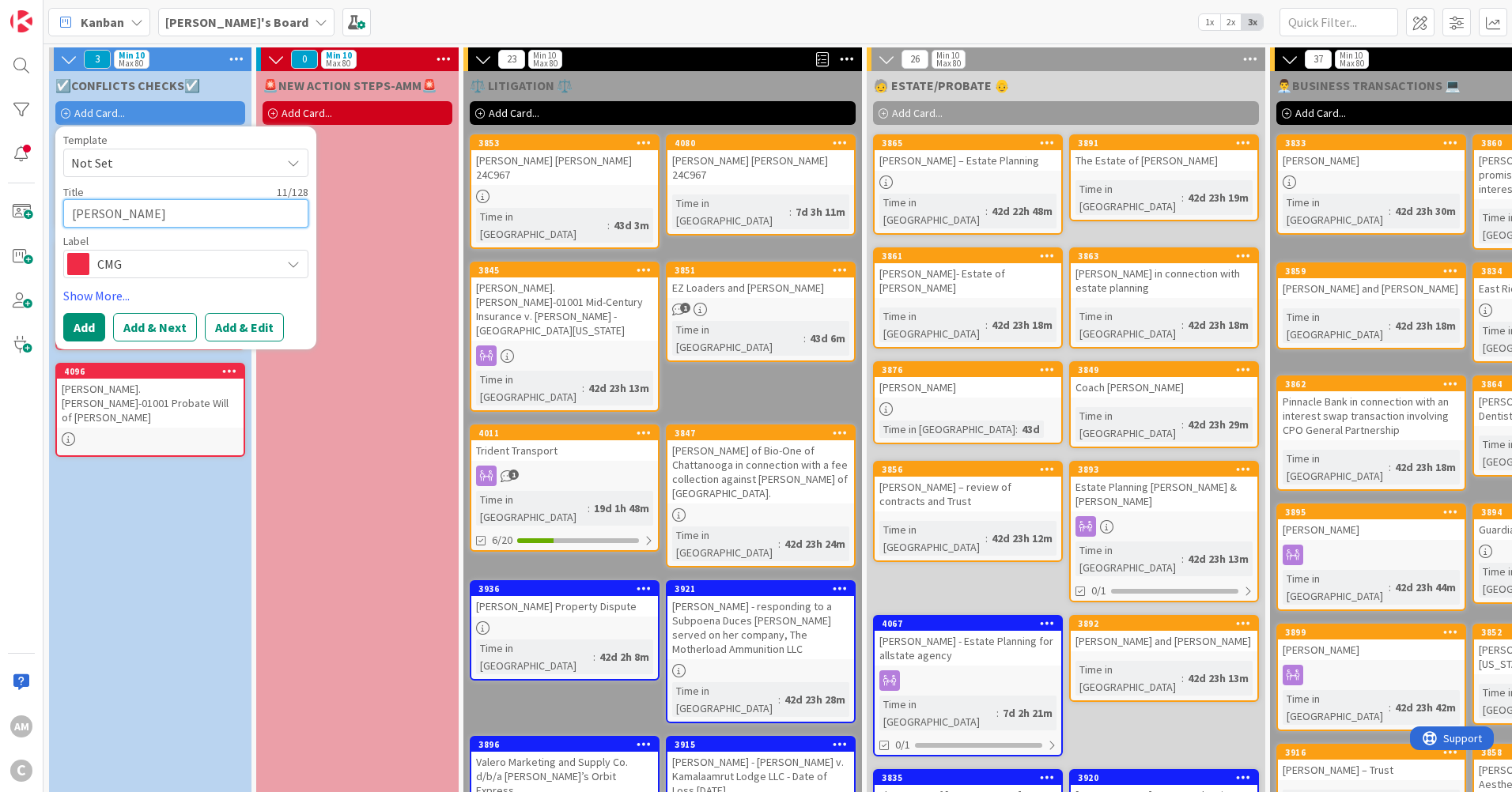
type textarea "x"
type textarea "[PERSON_NAME] -"
type textarea "x"
type textarea "[PERSON_NAME] -"
type textarea "x"
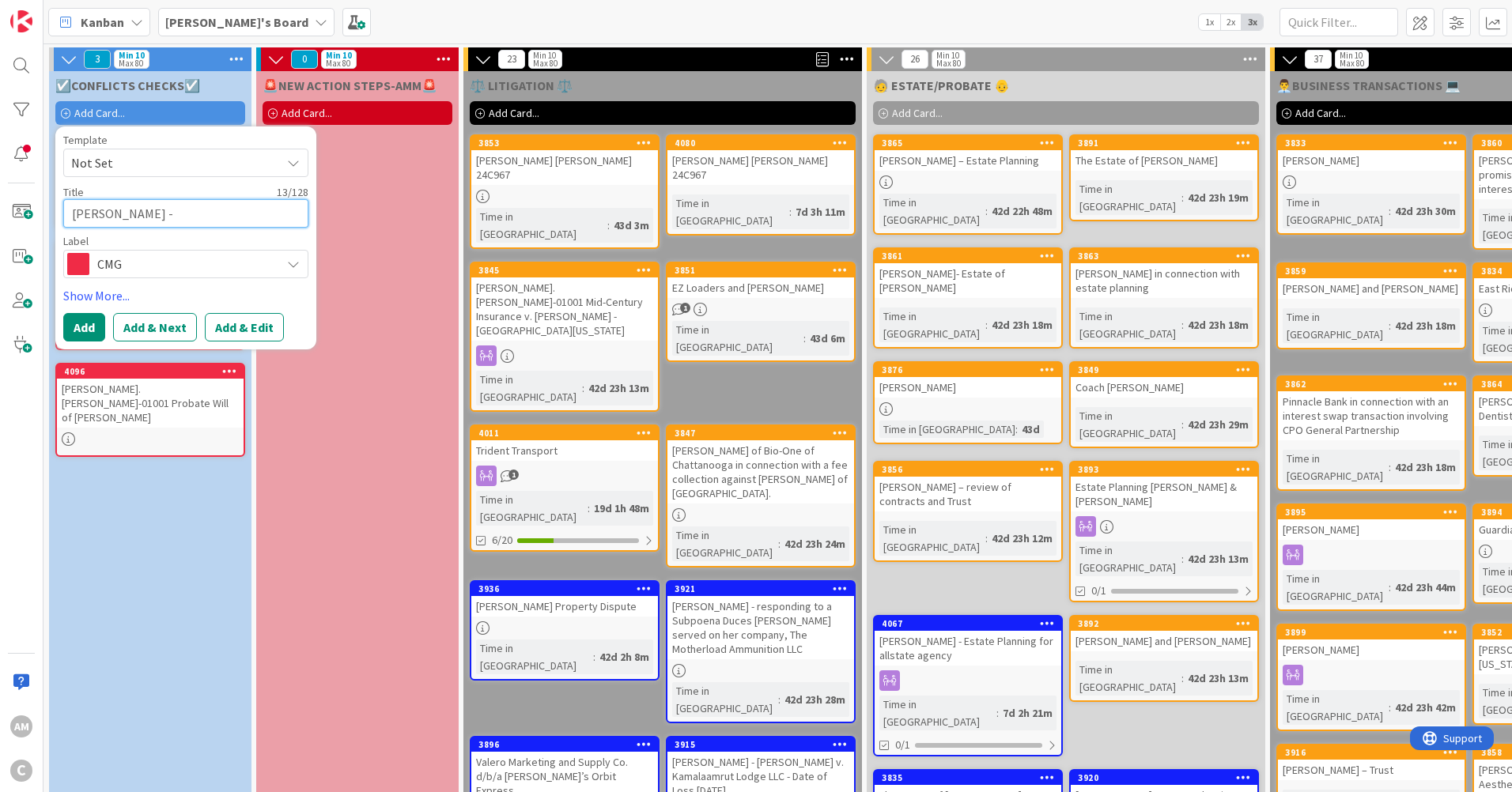
type textarea "[PERSON_NAME] - N"
type textarea "x"
type textarea "[PERSON_NAME]"
type textarea "x"
type textarea "[PERSON_NAME] - New"
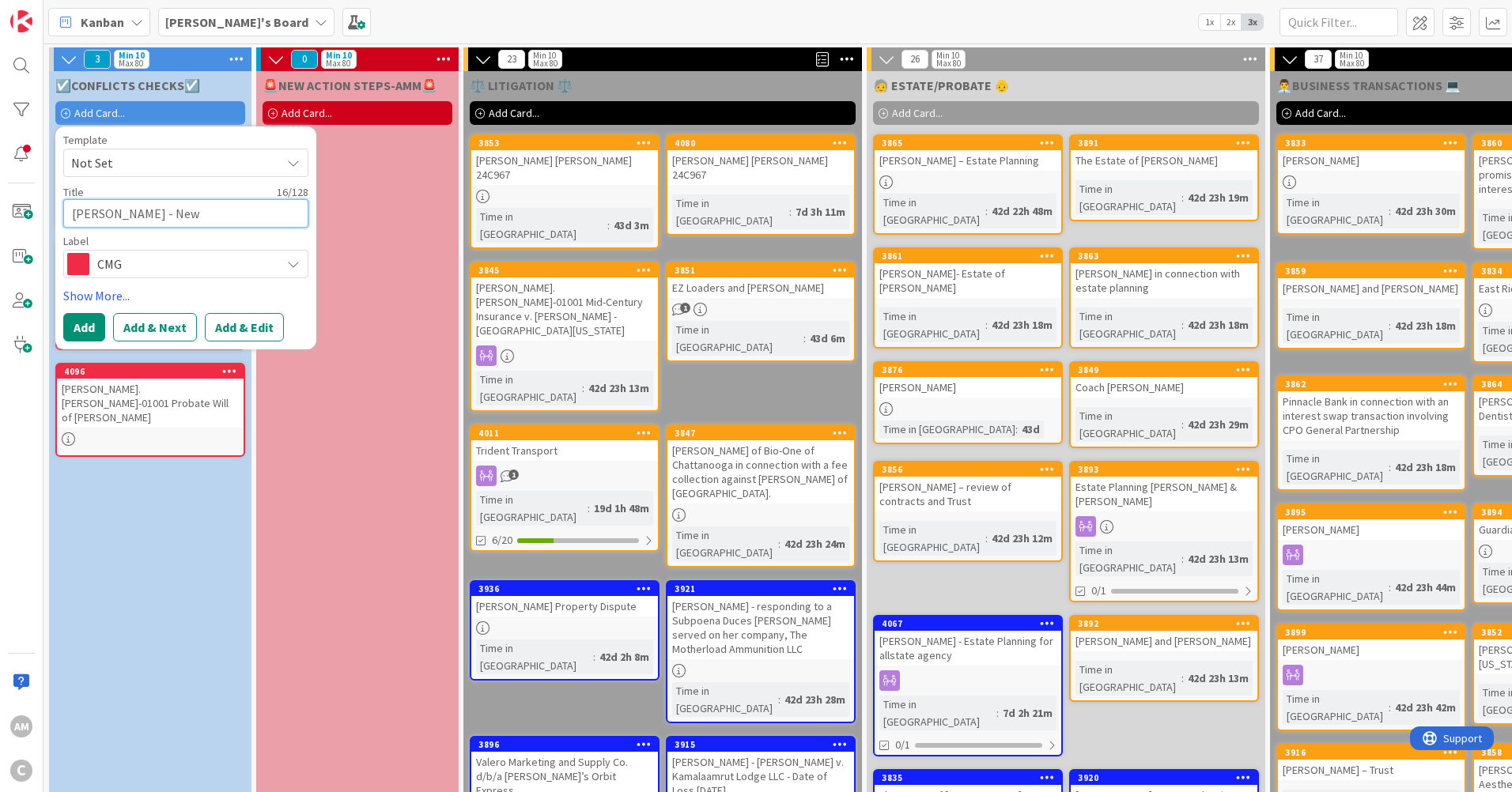
type textarea "x"
type textarea "[PERSON_NAME] - New"
type textarea "x"
type textarea "[PERSON_NAME] - New m"
type textarea "x"
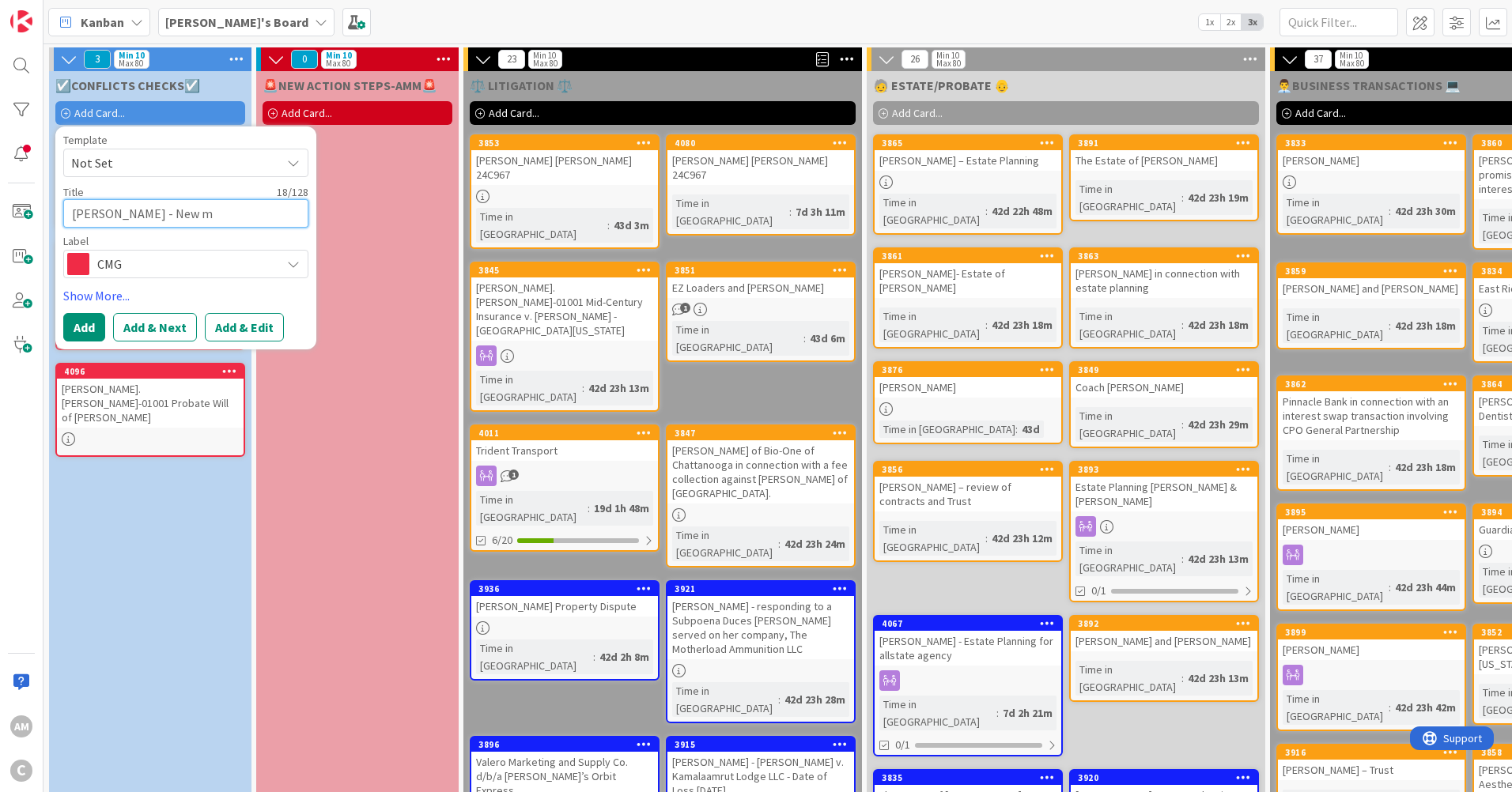
type textarea "[PERSON_NAME] - New ma"
type textarea "x"
type textarea "[PERSON_NAME] - New mat"
type textarea "x"
type textarea "[PERSON_NAME] - New [PERSON_NAME]"
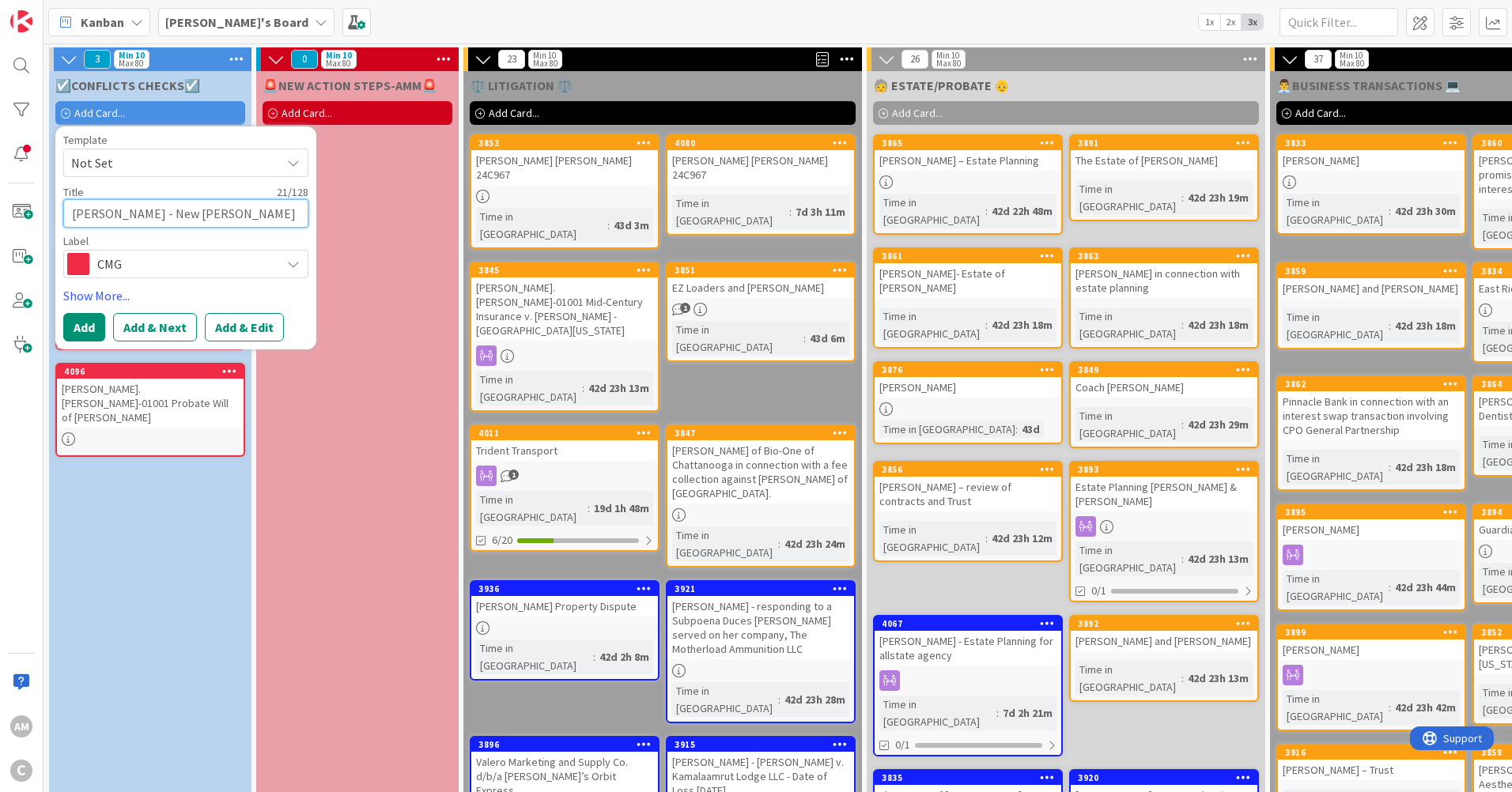
type textarea "x"
type textarea "[PERSON_NAME] - New matte"
type textarea "x"
type textarea "[PERSON_NAME] - New matter"
type textarea "x"
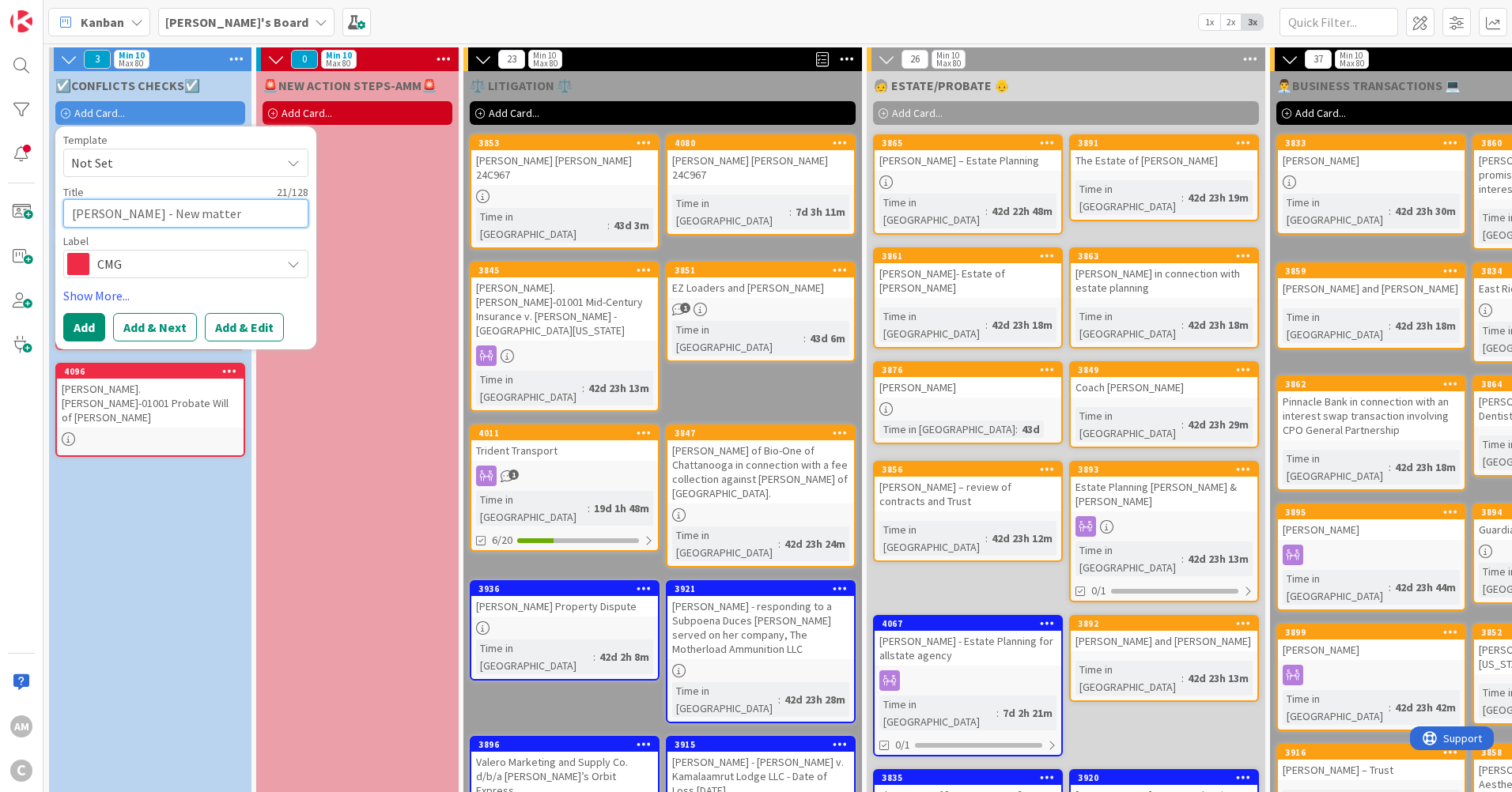
type textarea "[PERSON_NAME] - New matter"
type textarea "x"
type textarea "[PERSON_NAME] - New matter n"
type textarea "x"
type textarea "[PERSON_NAME] - New matter ne"
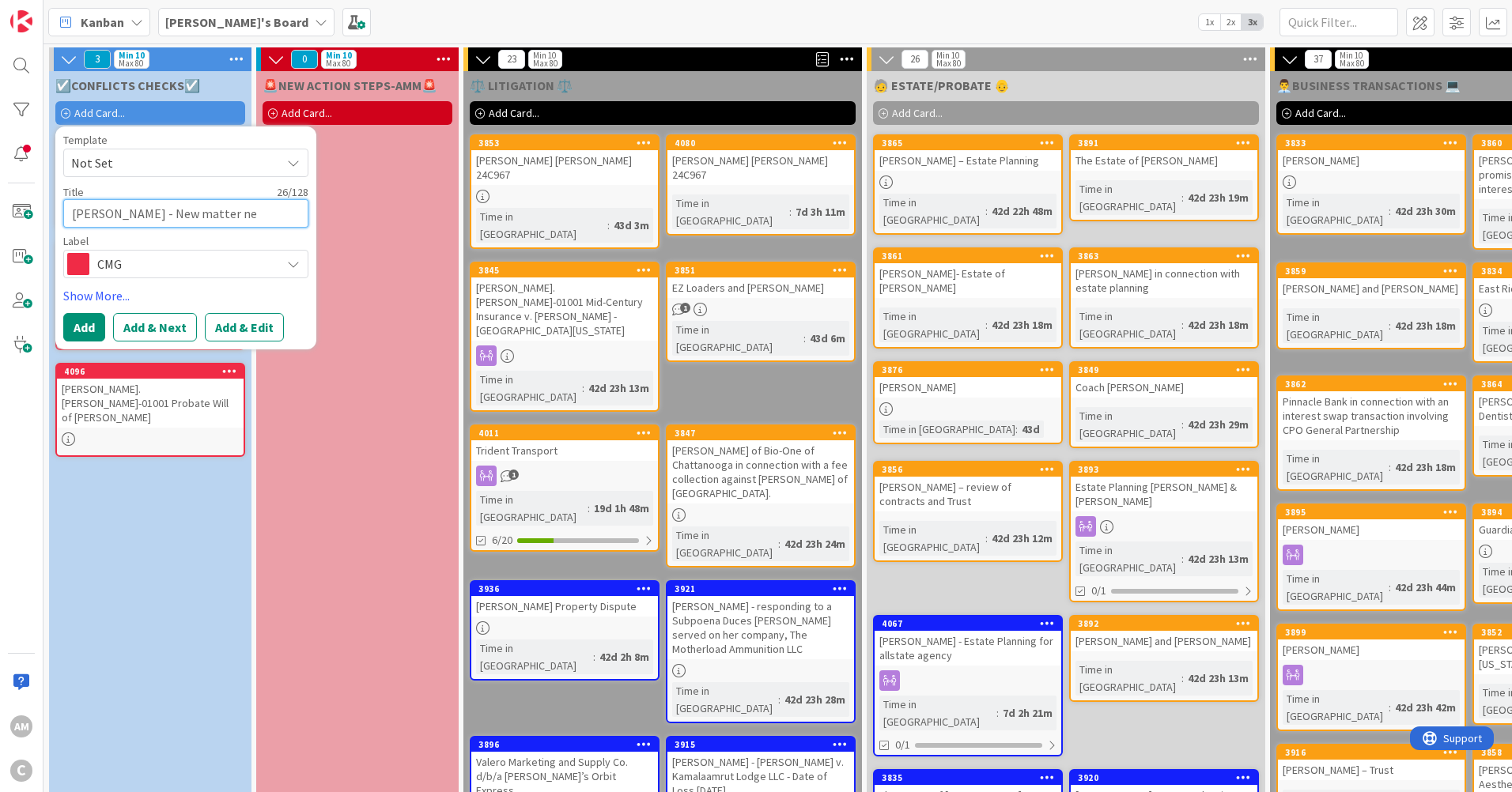
type textarea "x"
type textarea "[PERSON_NAME] - New matter nee"
type textarea "x"
type textarea "[PERSON_NAME] - New matter need"
type textarea "x"
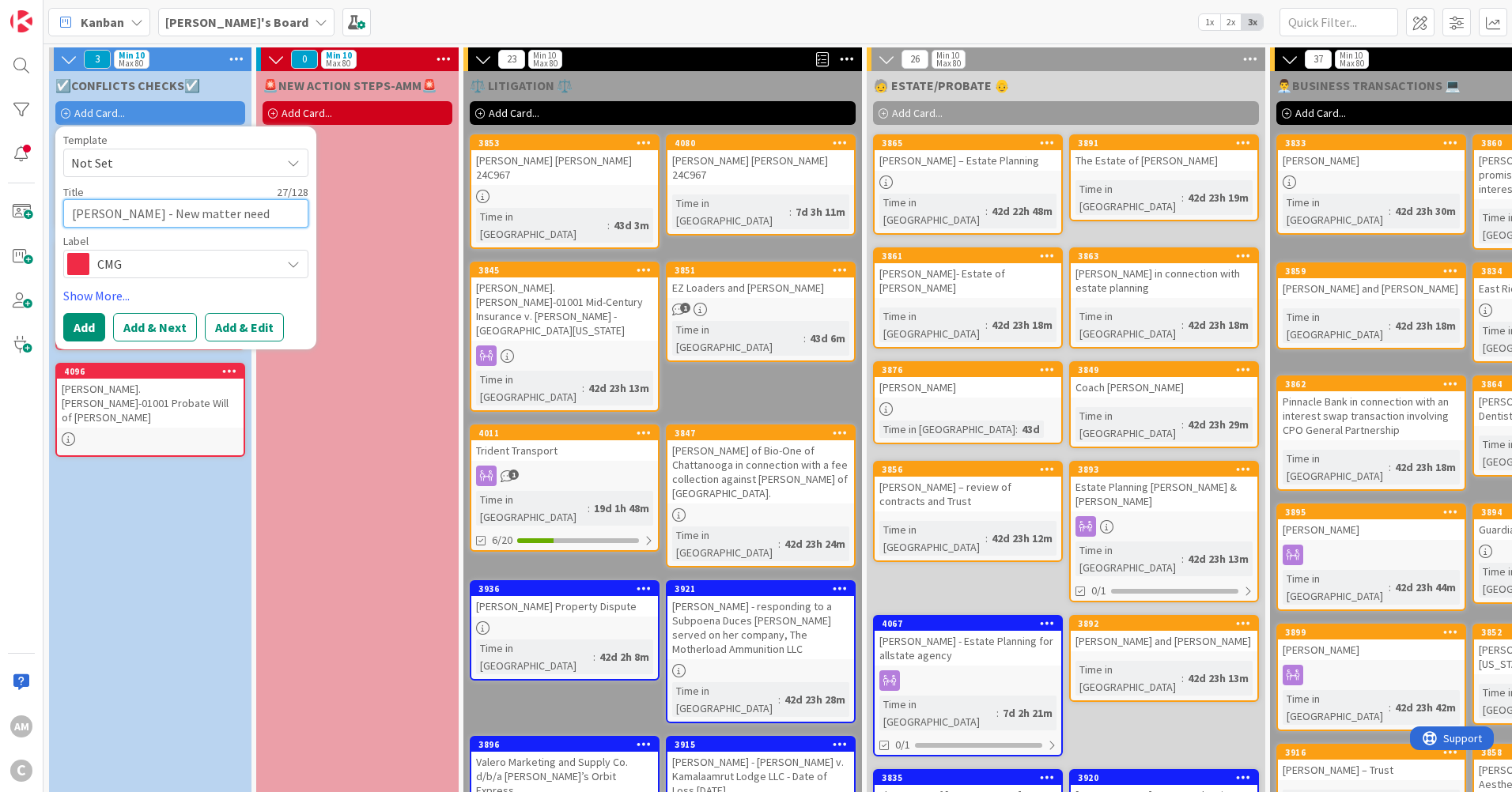
type textarea "[PERSON_NAME] - New matter neede"
type textarea "x"
type textarea "[PERSON_NAME] - New matter needed"
type textarea "x"
type textarea "[PERSON_NAME] - New matter needed"
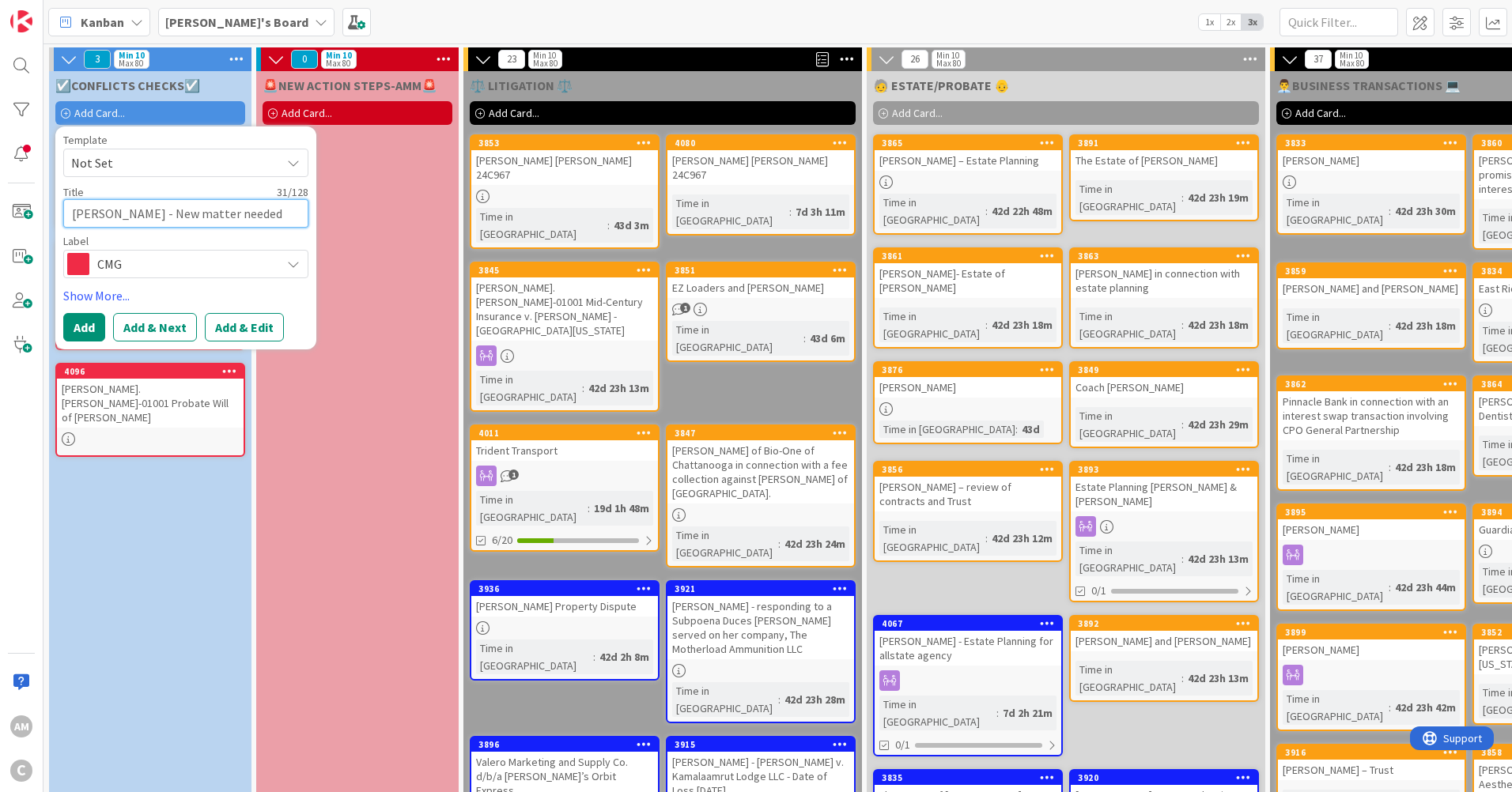
type textarea "x"
type textarea "[PERSON_NAME] - New matter needed i"
type textarea "x"
type textarea "[PERSON_NAME] - New matter needed in"
type textarea "x"
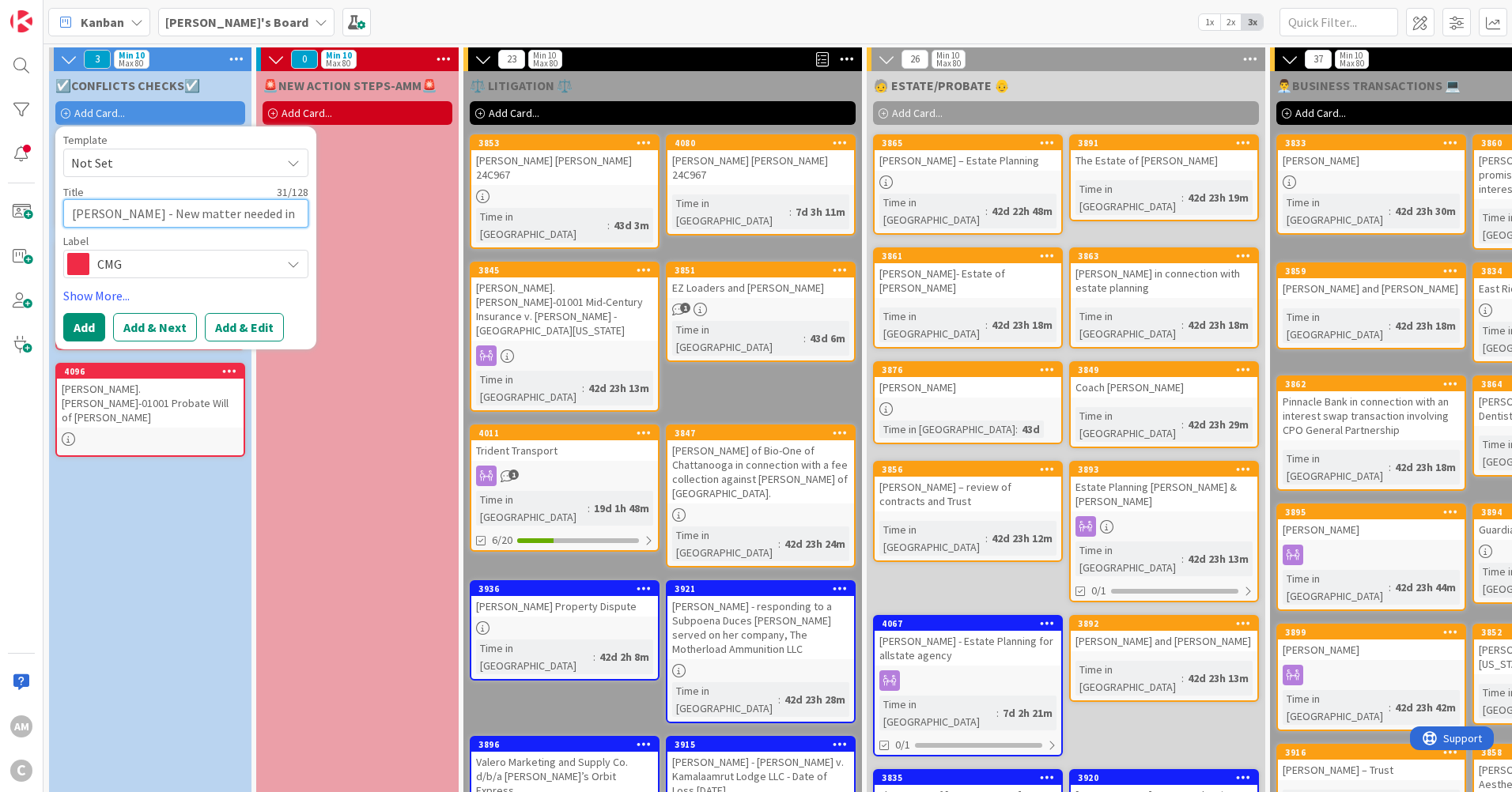
type textarea "[PERSON_NAME] - New matter needed in"
type textarea "x"
type textarea "[PERSON_NAME] - New matter needed in C"
type textarea "x"
type textarea "[PERSON_NAME] - New matter needed in CL"
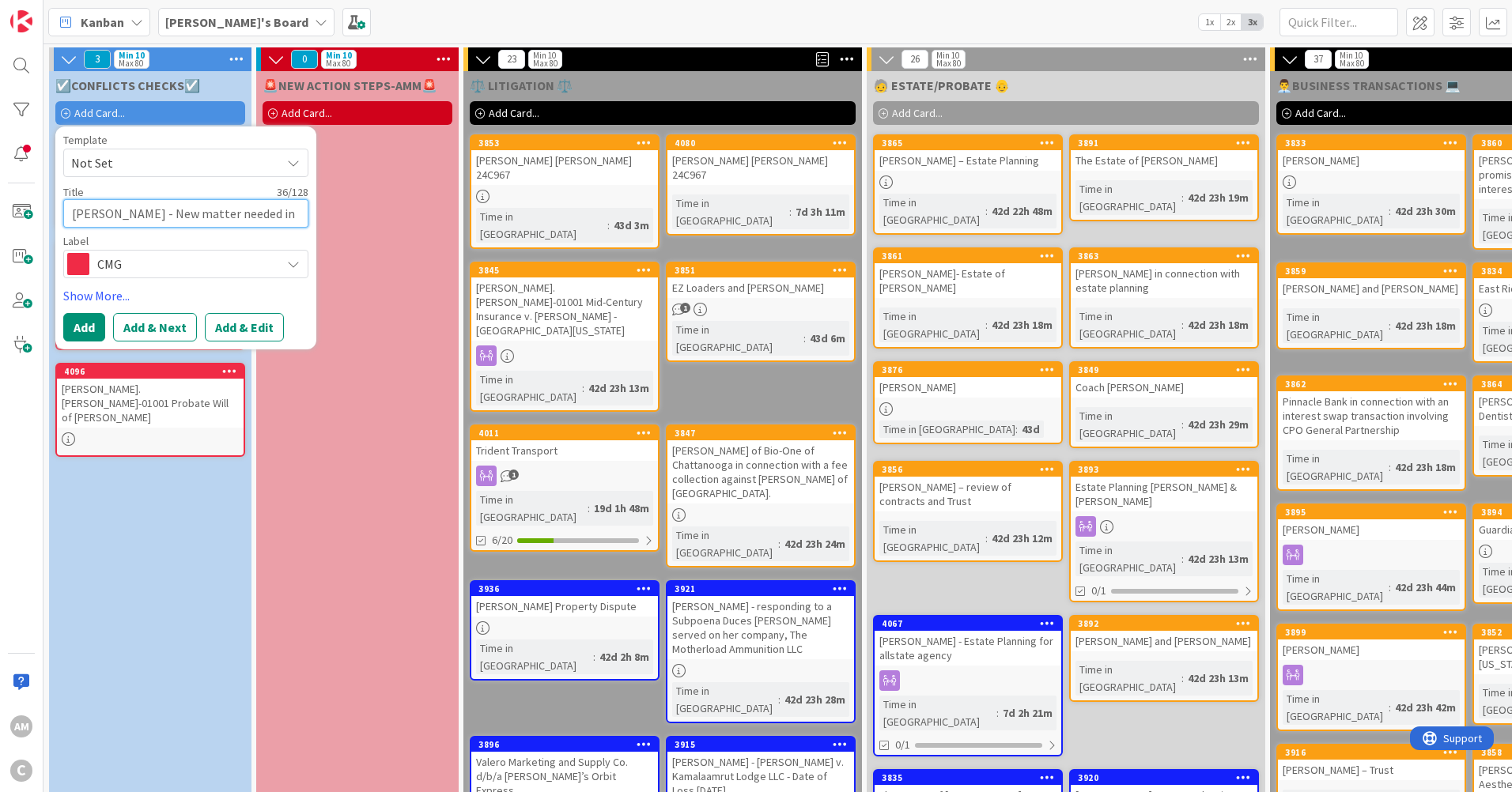
type textarea "x"
type textarea "[PERSON_NAME] - New matter needed in CLO"
type textarea "x"
type textarea "[PERSON_NAME] - New matter needed in CL"
type textarea "x"
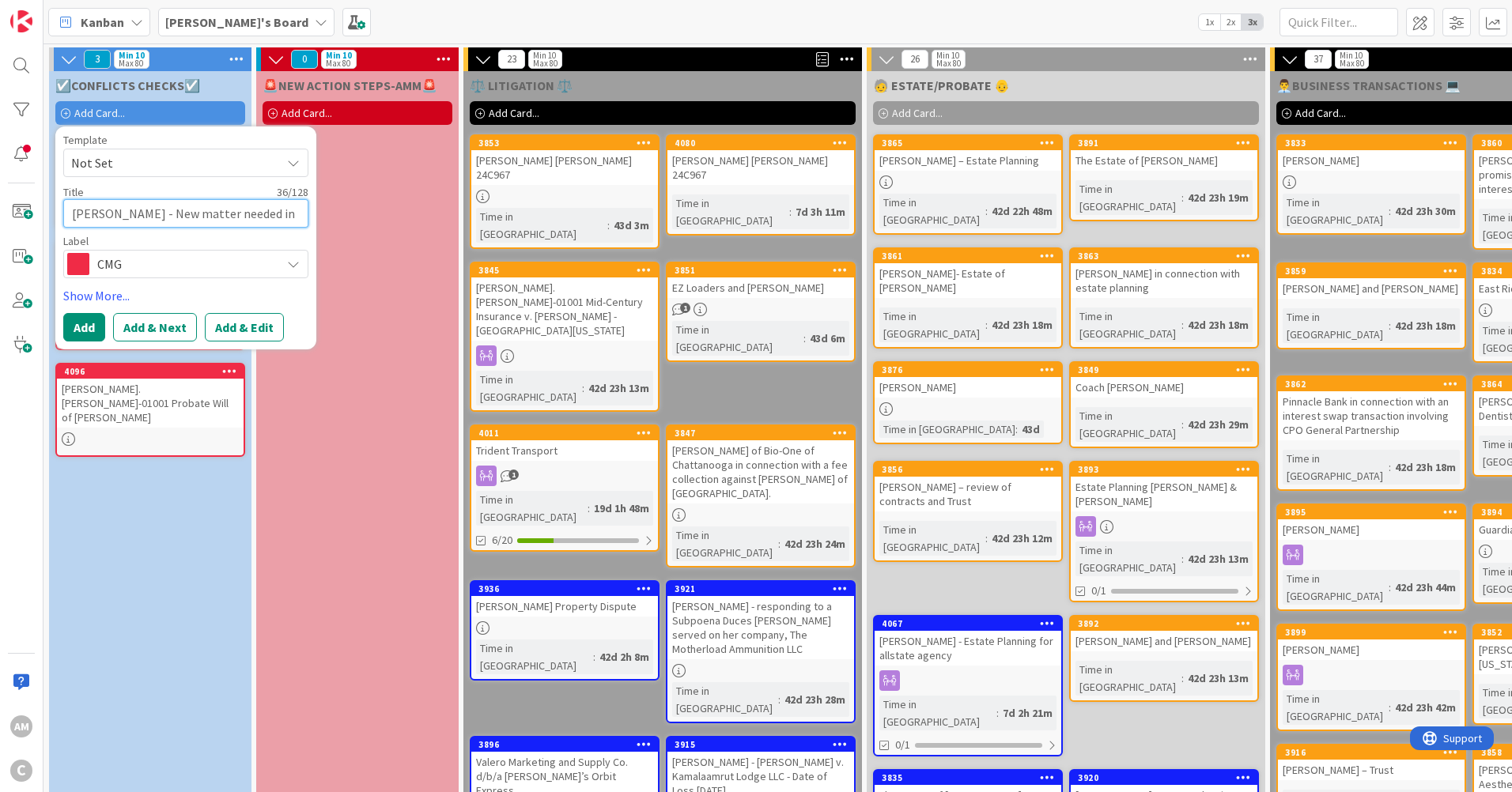
type textarea "[PERSON_NAME] - New matter needed in C"
type textarea "x"
type textarea "[PERSON_NAME] - New matter needed in Cl"
type textarea "x"
type textarea "[PERSON_NAME] - New matter needed in Cli"
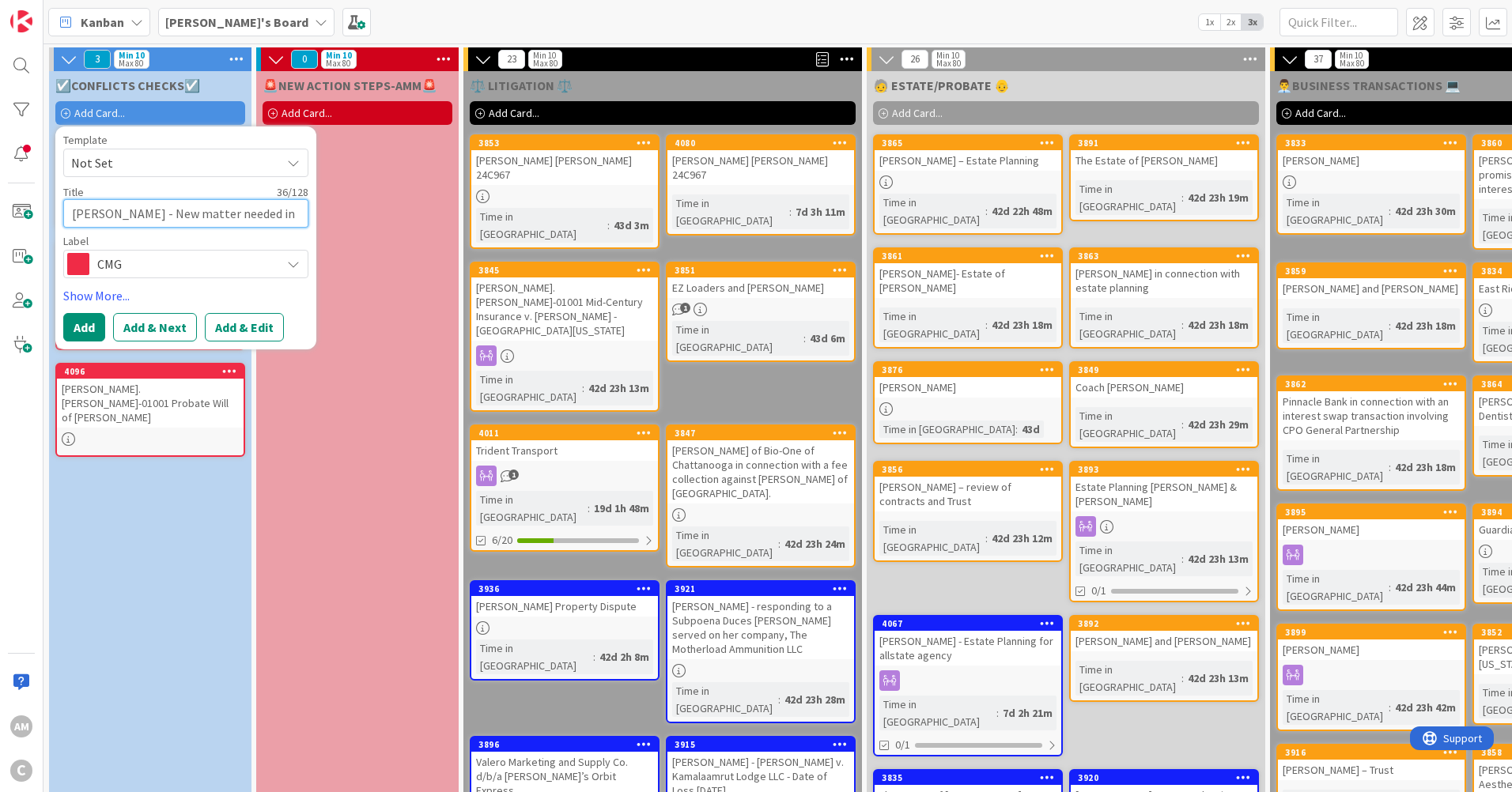
type textarea "x"
type textarea "[PERSON_NAME] - New matter needed in Clio"
type textarea "x"
type textarea "[PERSON_NAME] - New matter needed in Clio?"
type textarea "x"
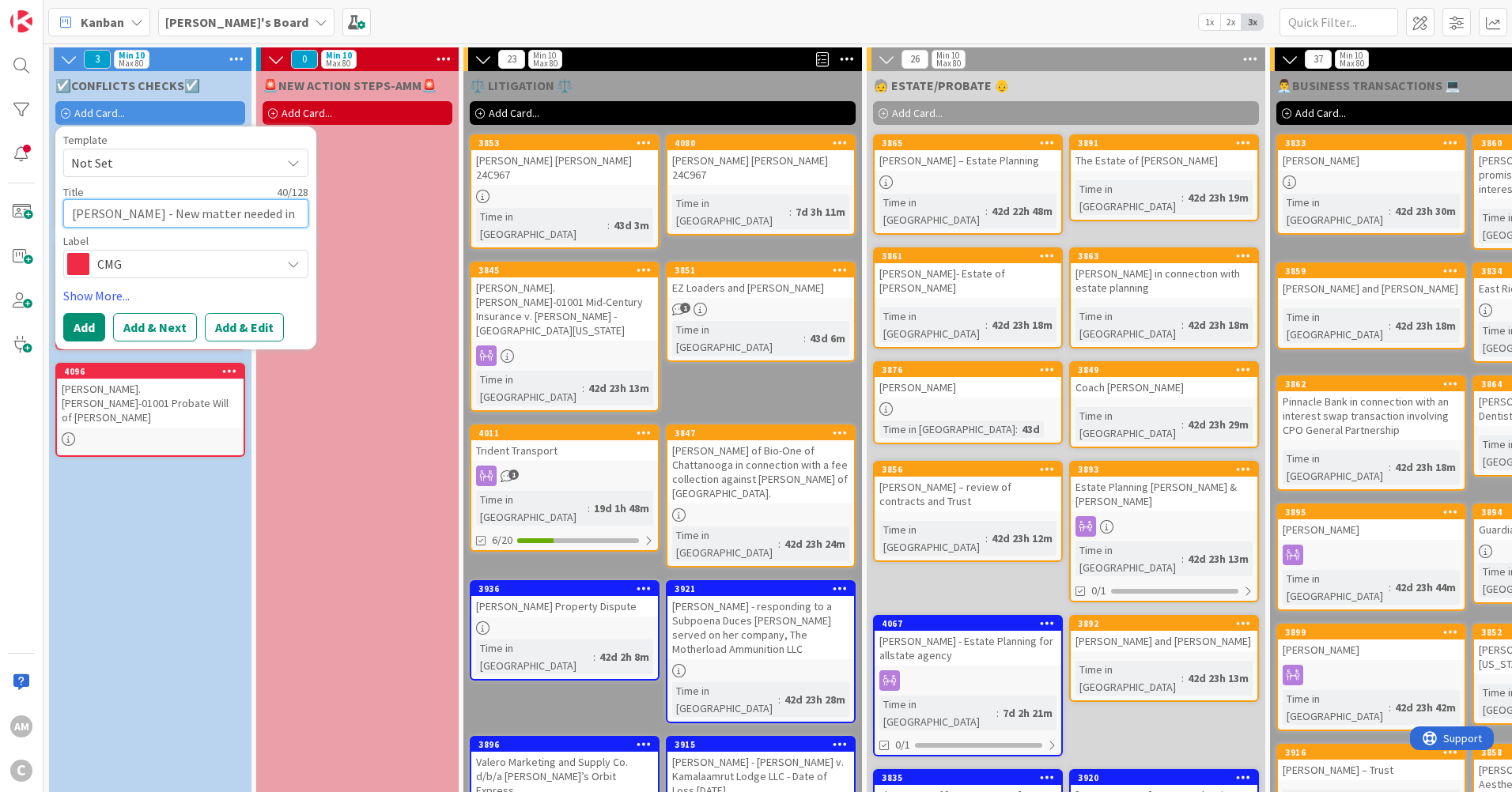
type textarea "[PERSON_NAME] - New matter needed in Clio?"
click at [79, 328] on button "Add" at bounding box center [84, 328] width 42 height 29
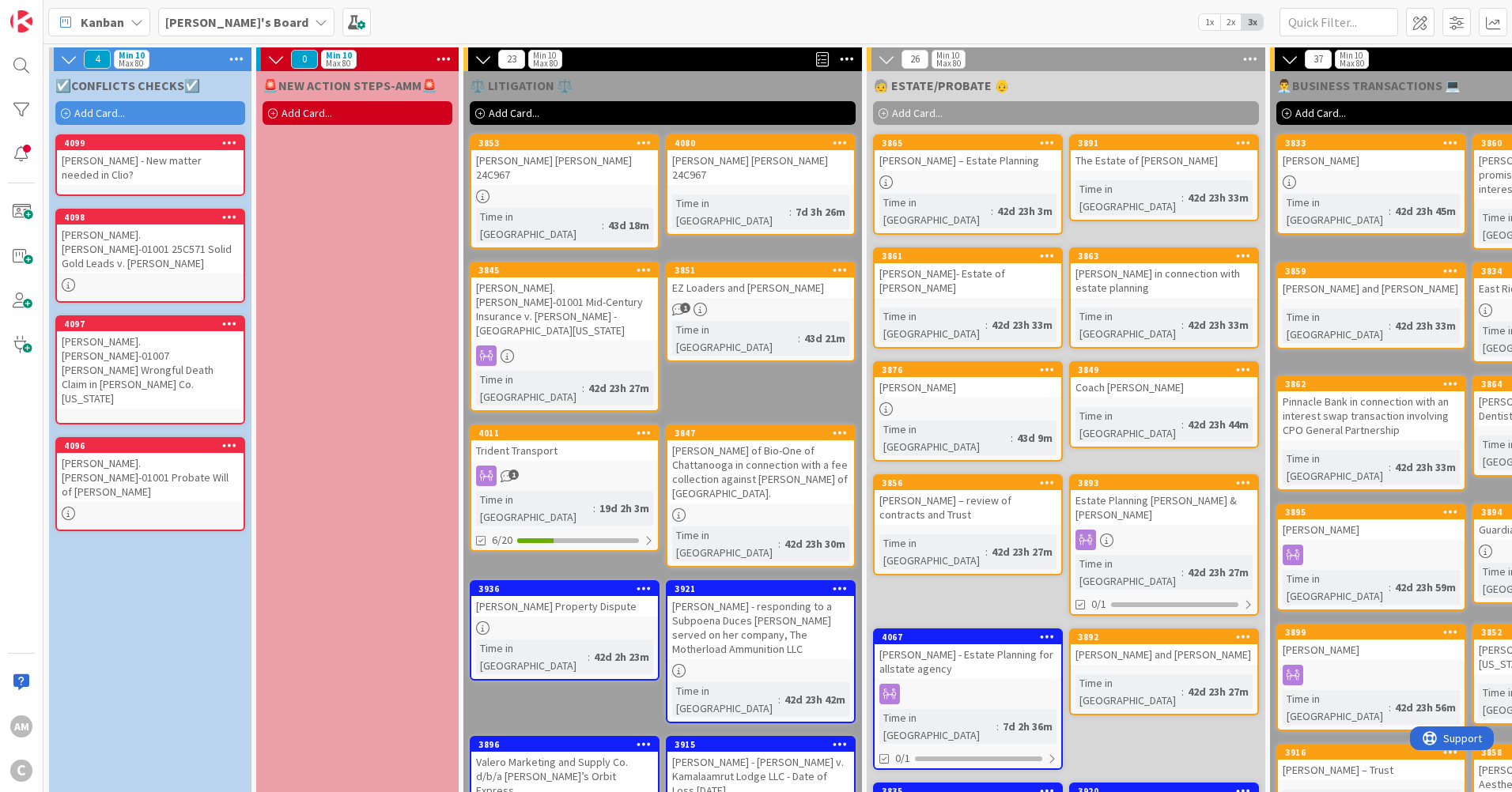
click at [192, 474] on link "4096 [PERSON_NAME].[PERSON_NAME]-01001 Probate Will of [PERSON_NAME]" at bounding box center [151, 484] width 190 height 94
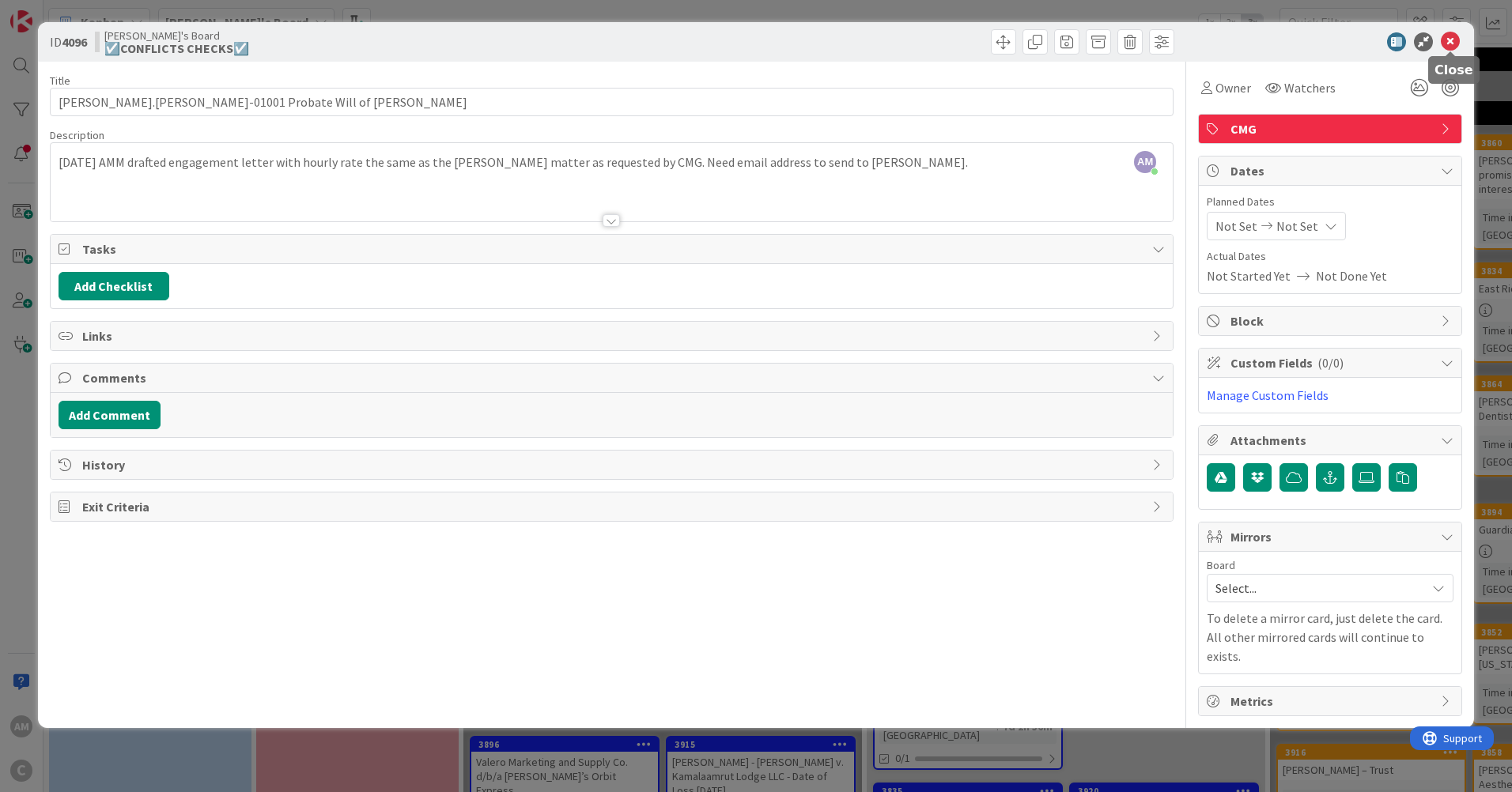
click at [1452, 34] on icon at bounding box center [1451, 42] width 19 height 19
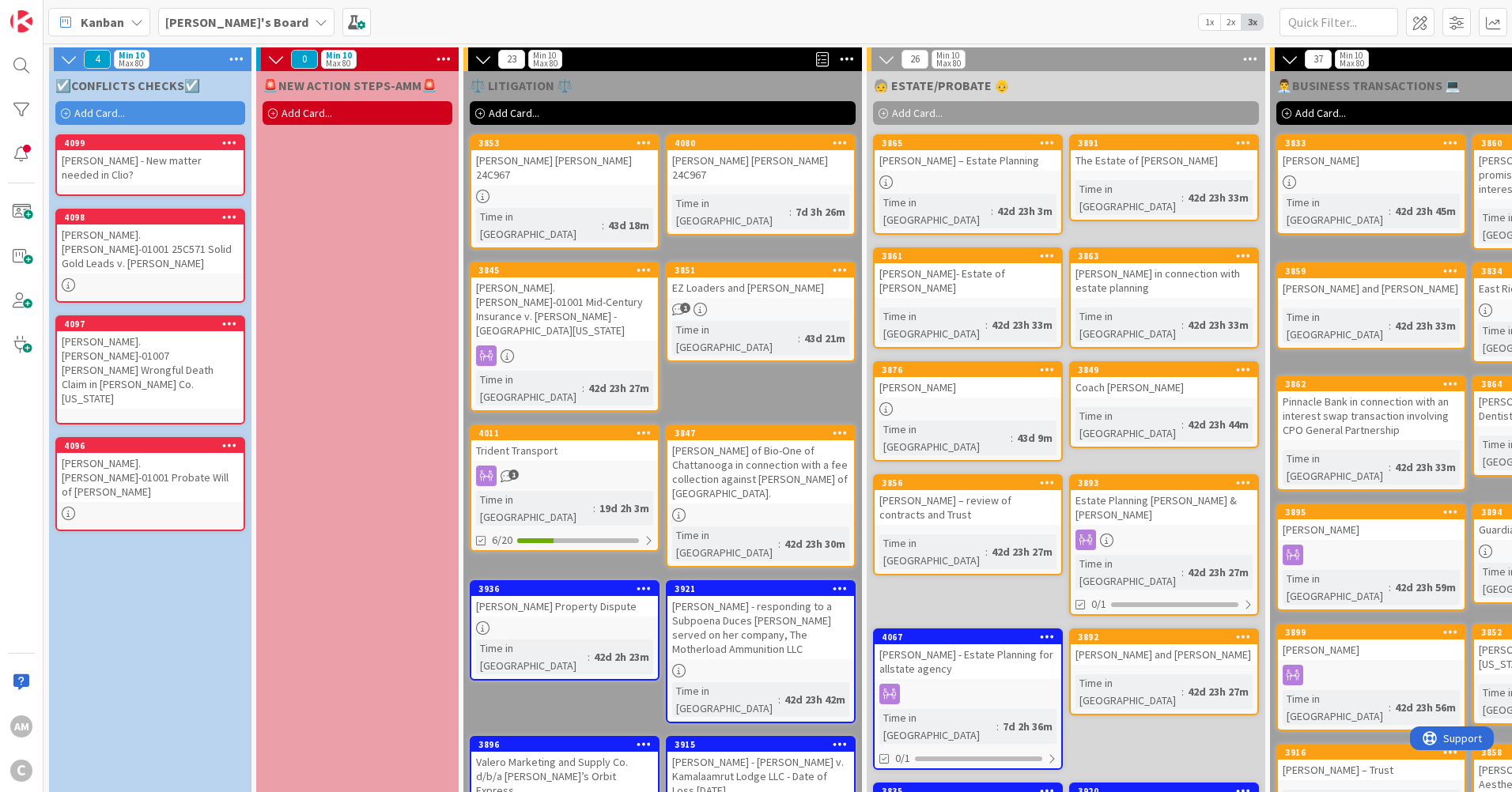
click at [167, 182] on div "[PERSON_NAME] - New matter needed in Clio?" at bounding box center [150, 168] width 187 height 35
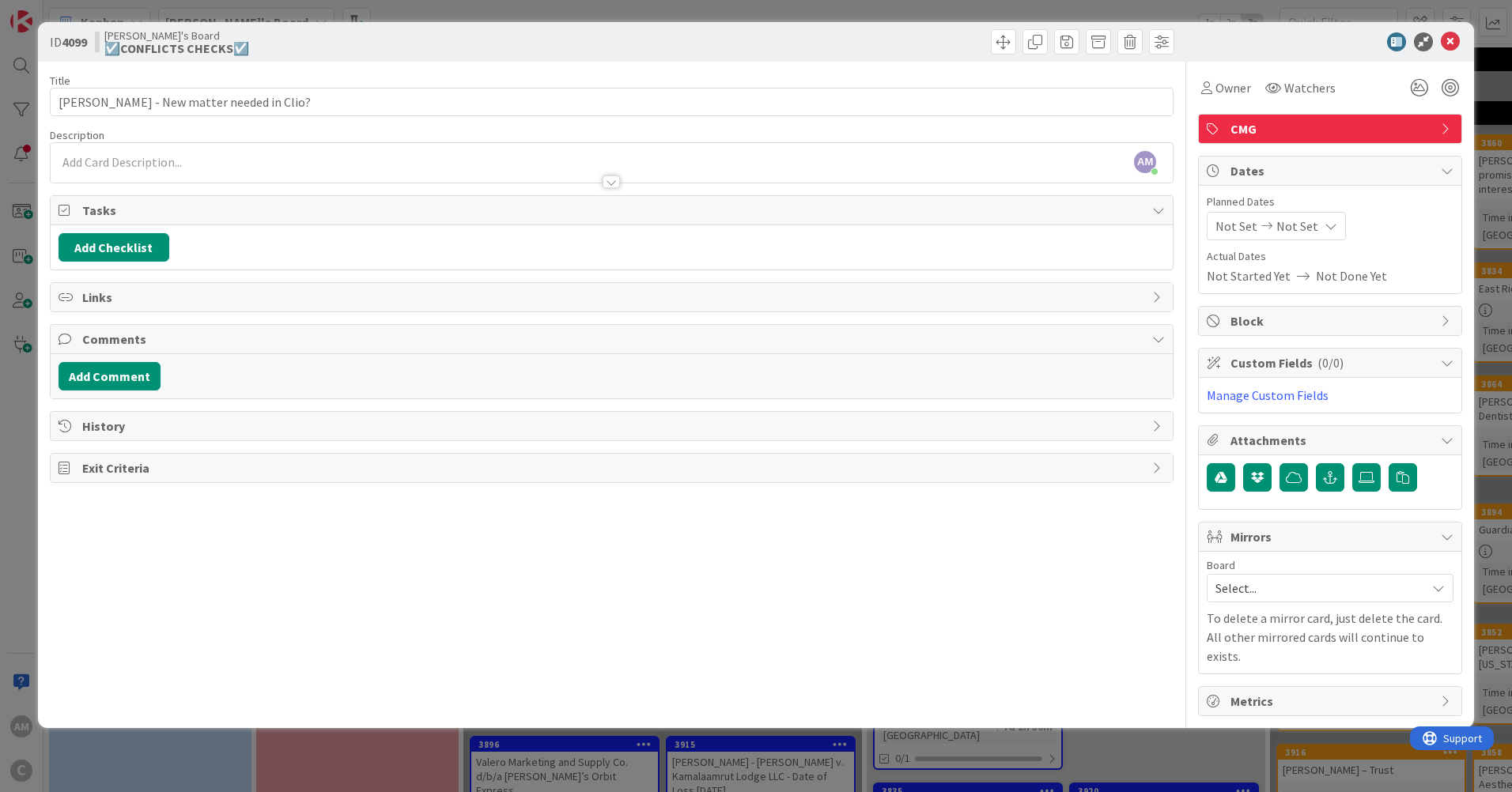
drag, startPoint x: 295, startPoint y: 161, endPoint x: 305, endPoint y: 163, distance: 10.2
click at [295, 161] on div "AM [PERSON_NAME] just joined" at bounding box center [612, 162] width 1122 height 39
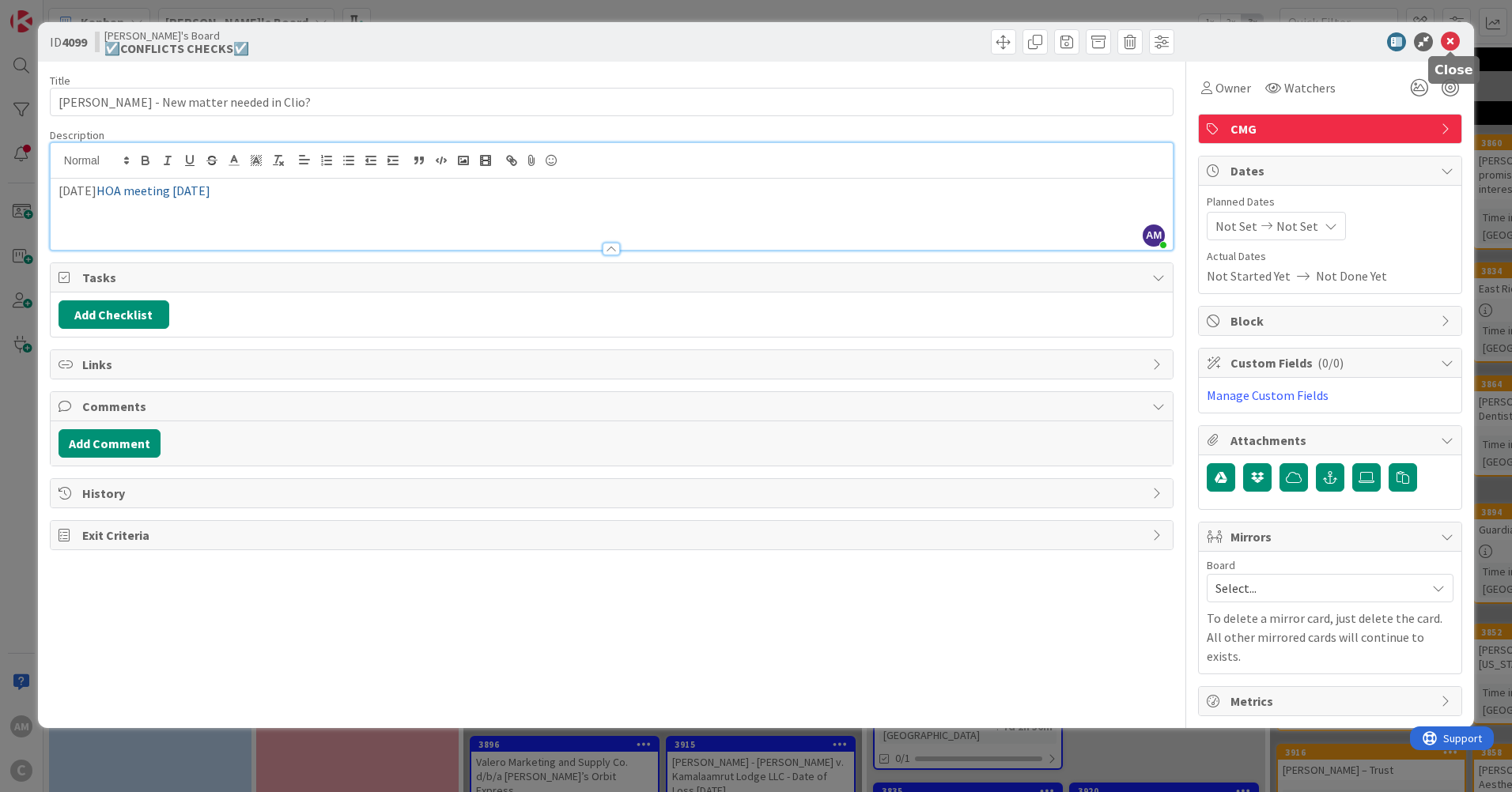
click at [1449, 44] on icon at bounding box center [1451, 42] width 19 height 19
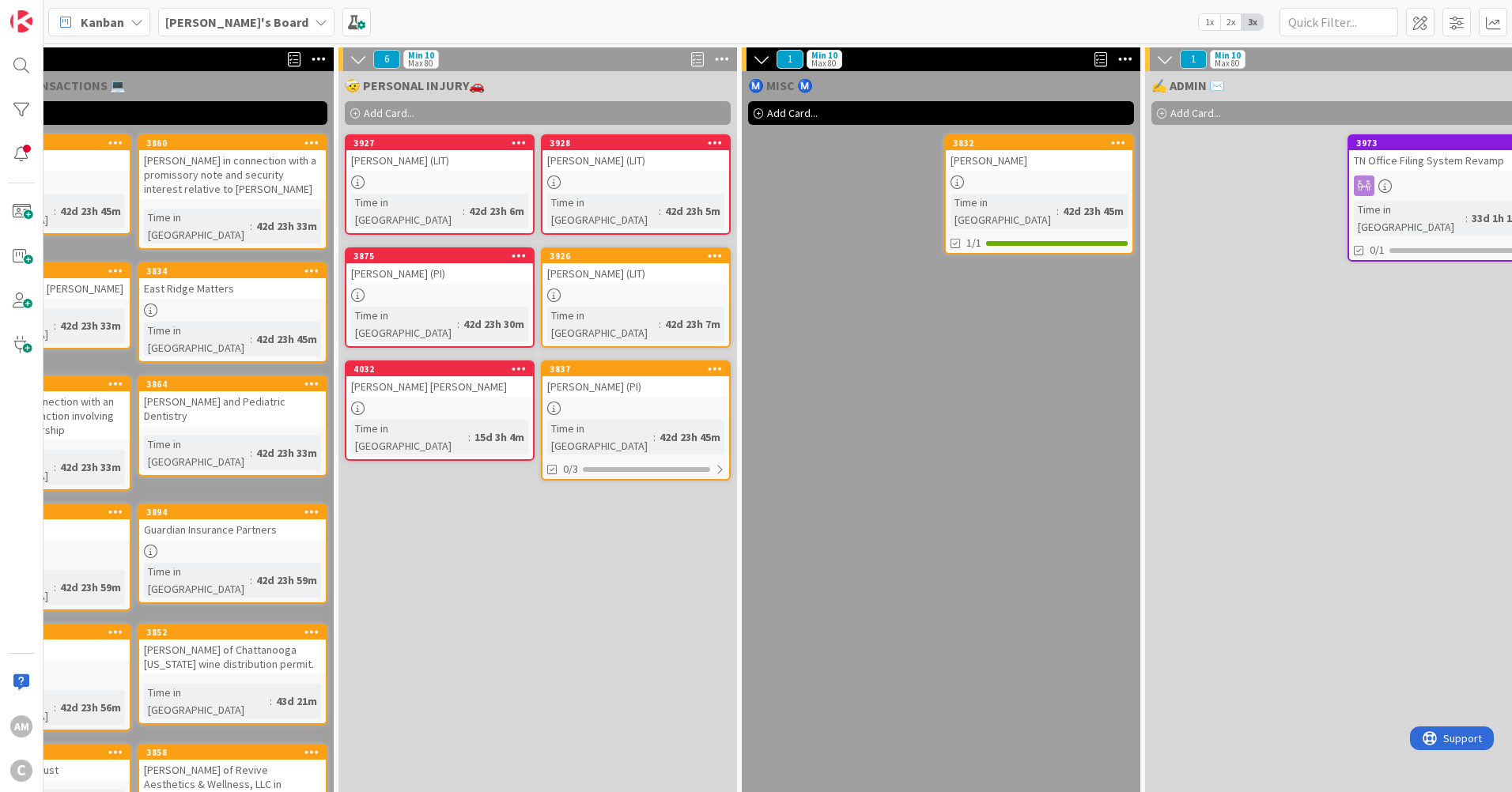
scroll to position [0, 1457]
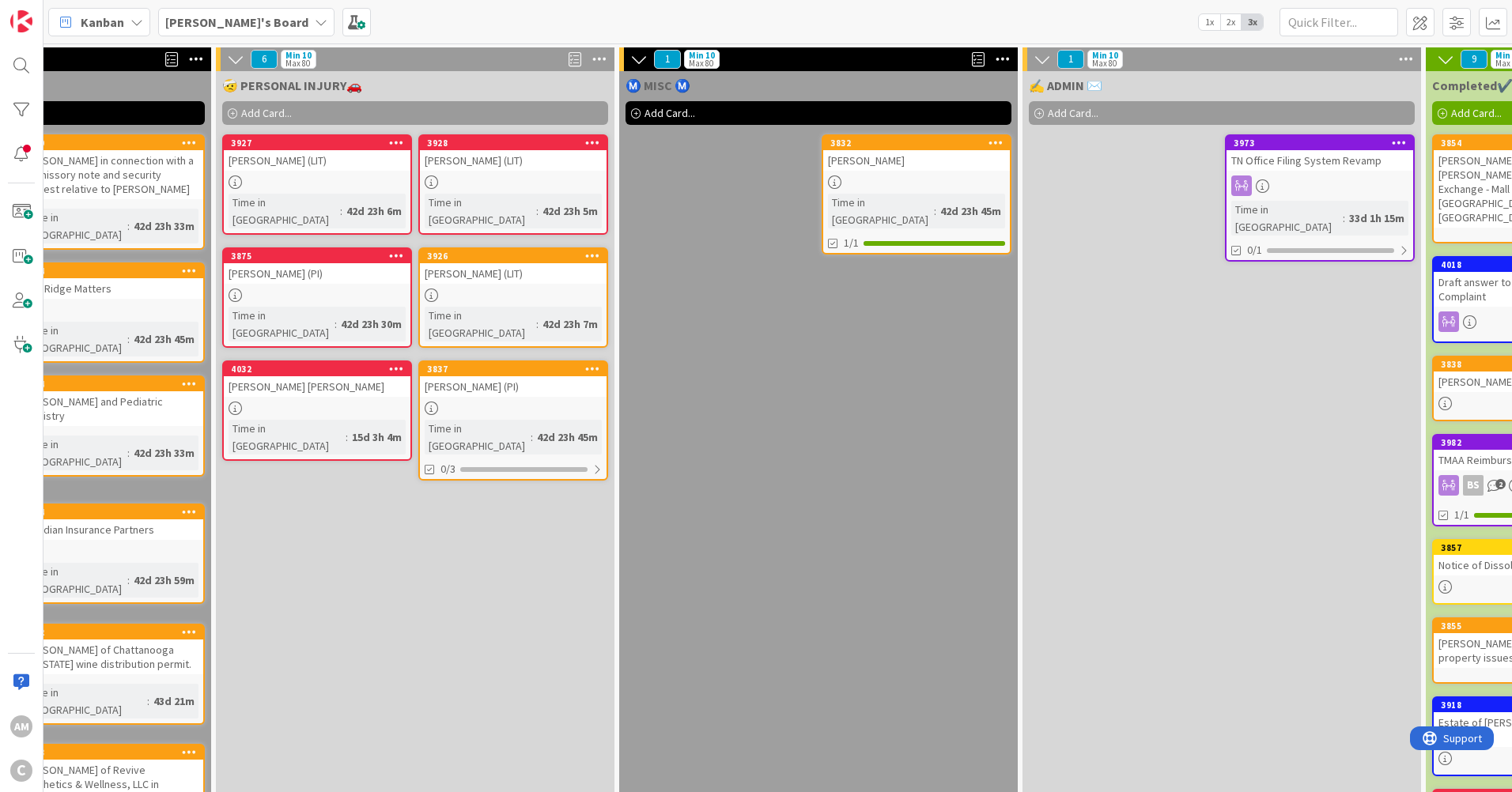
click at [955, 170] on div "[PERSON_NAME]" at bounding box center [917, 160] width 187 height 20
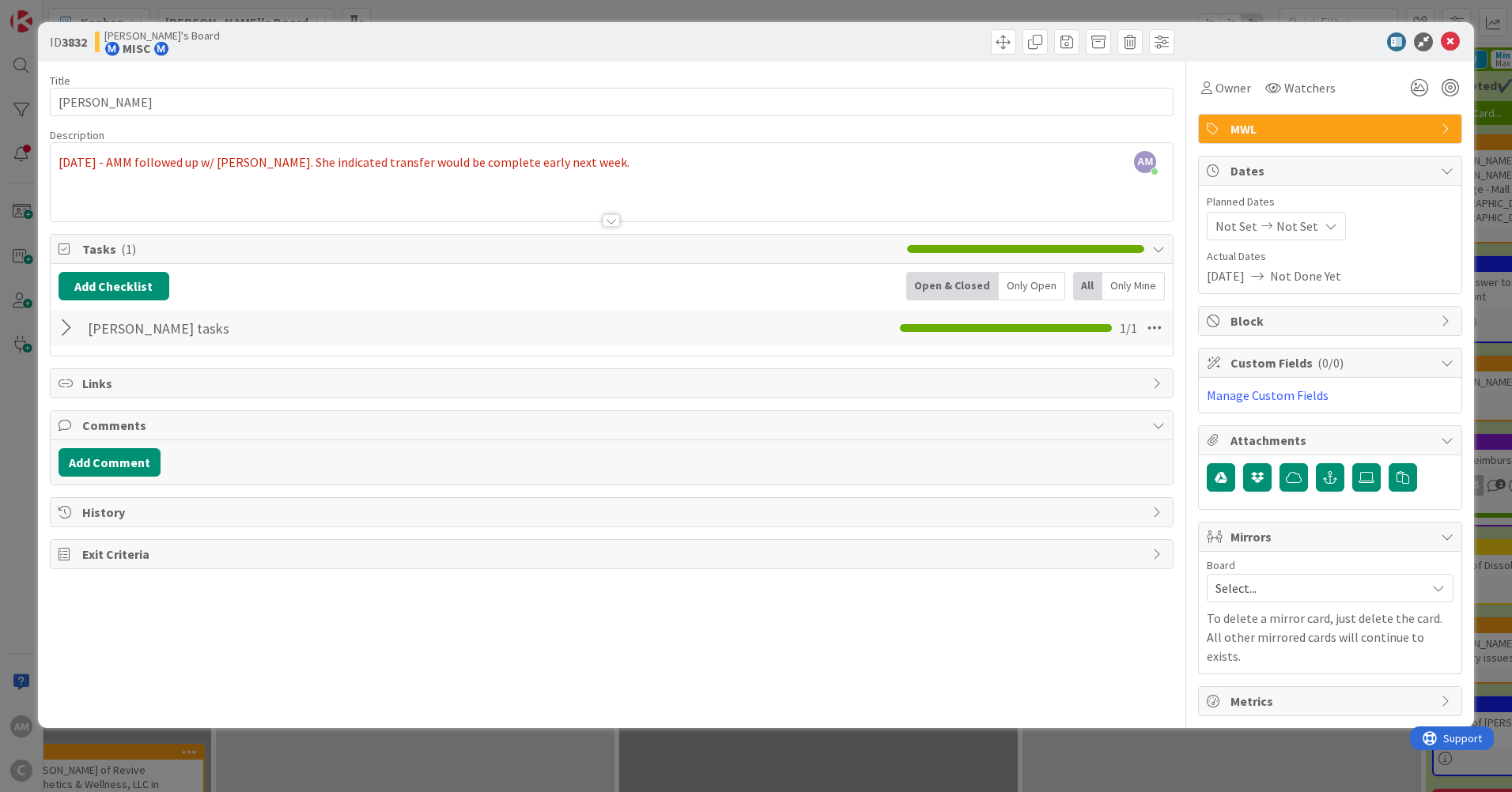
click at [665, 164] on div "AM [PERSON_NAME] just joined [DATE] - AMM followed up w/ [PERSON_NAME]. She ind…" at bounding box center [612, 182] width 1122 height 79
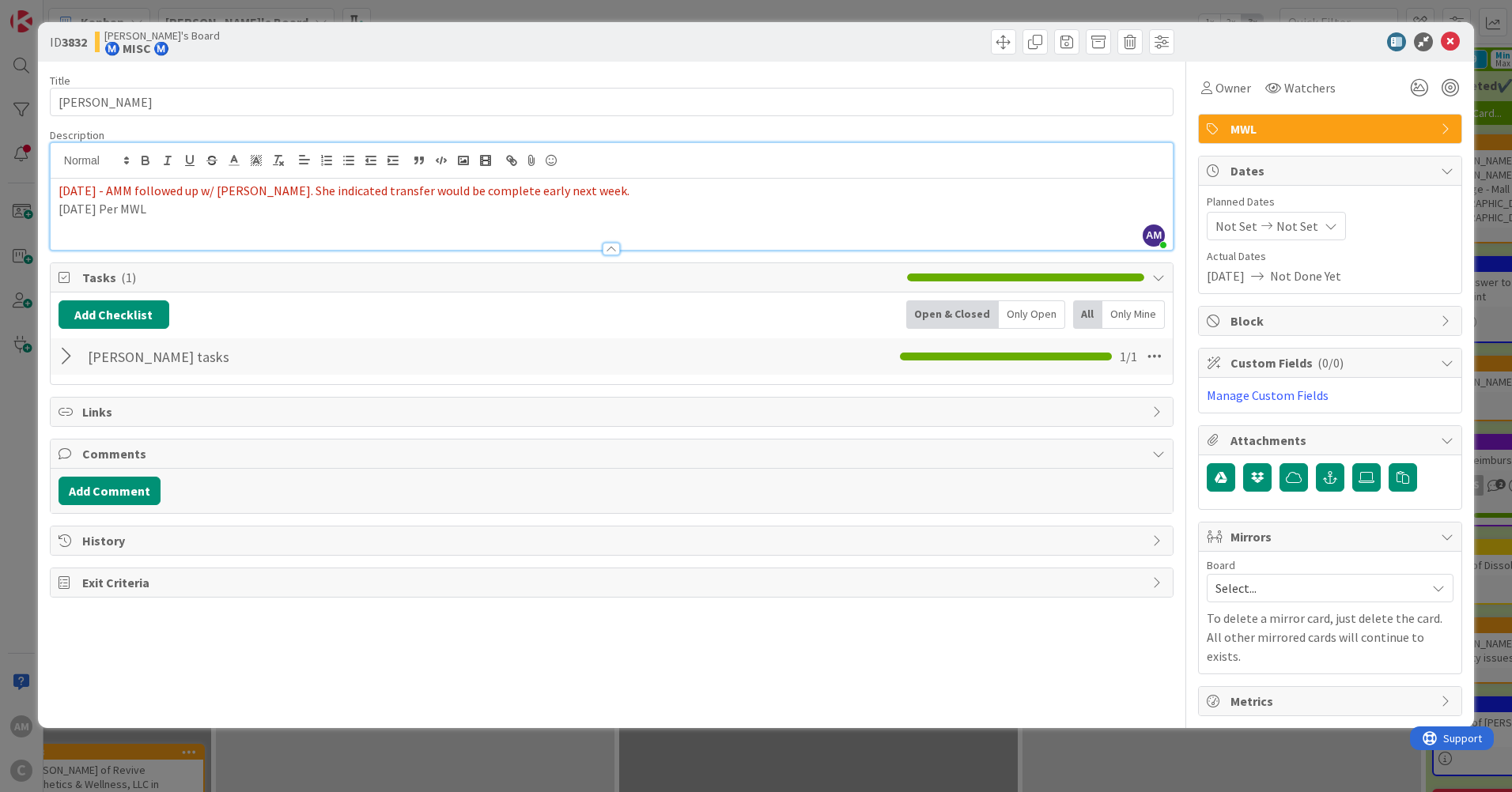
click at [189, 210] on p "[DATE] Per MWL" at bounding box center [612, 209] width 1106 height 18
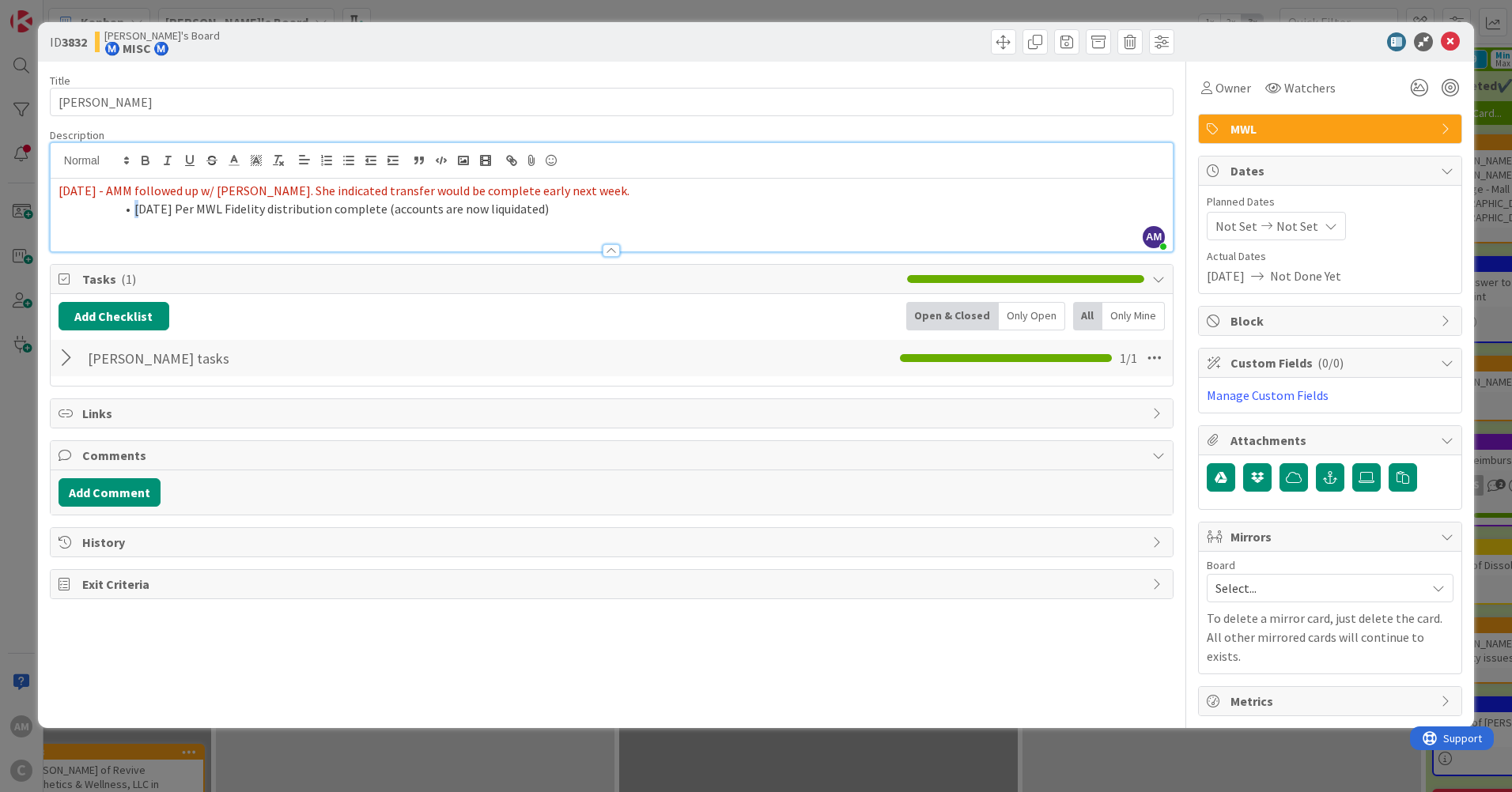
drag, startPoint x: 138, startPoint y: 210, endPoint x: 36, endPoint y: 214, distance: 102.1
click at [36, 214] on div "ID 3832 [PERSON_NAME]'s Board Ⓜ️ MISC Ⓜ️ Title 6 / 128 [PERSON_NAME] Descriptio…" at bounding box center [756, 396] width 1512 height 792
click at [139, 207] on li "[DATE] Per MWL Fidelity distribution complete (accounts are now liquidated)" at bounding box center [621, 209] width 1087 height 18
click at [134, 214] on span at bounding box center [134, 209] width 0 height 18
drag, startPoint x: 118, startPoint y: 206, endPoint x: 120, endPoint y: 216, distance: 10.2
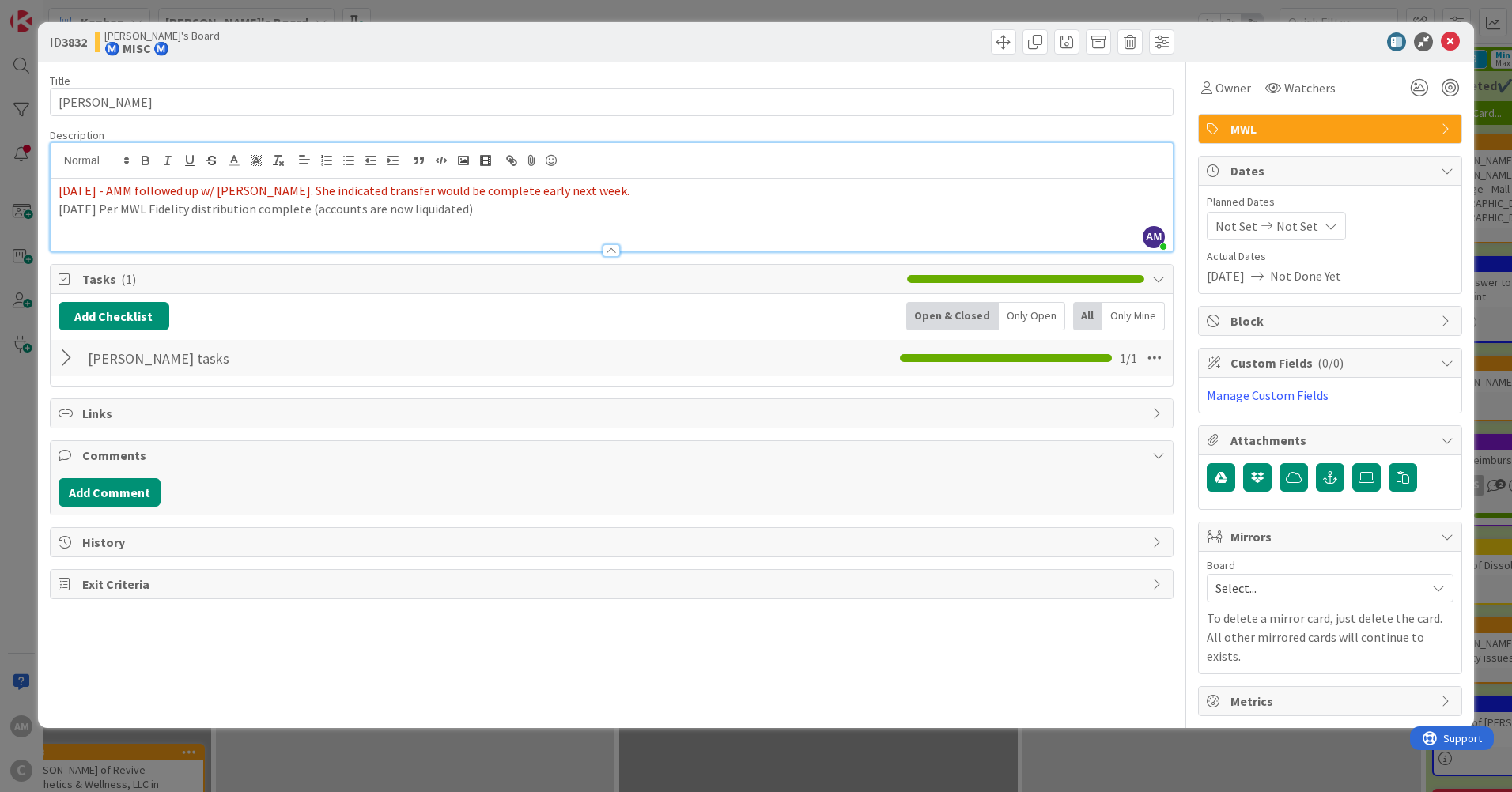
click at [117, 208] on p "[DATE] Per MWL Fidelity distribution complete (accounts are now liquidated)" at bounding box center [612, 209] width 1106 height 18
click at [165, 209] on p "[DATE]-Per MWL Fidelity distribution complete (accounts are now liquidated)" at bounding box center [612, 209] width 1106 height 18
click at [1451, 38] on icon at bounding box center [1451, 42] width 19 height 19
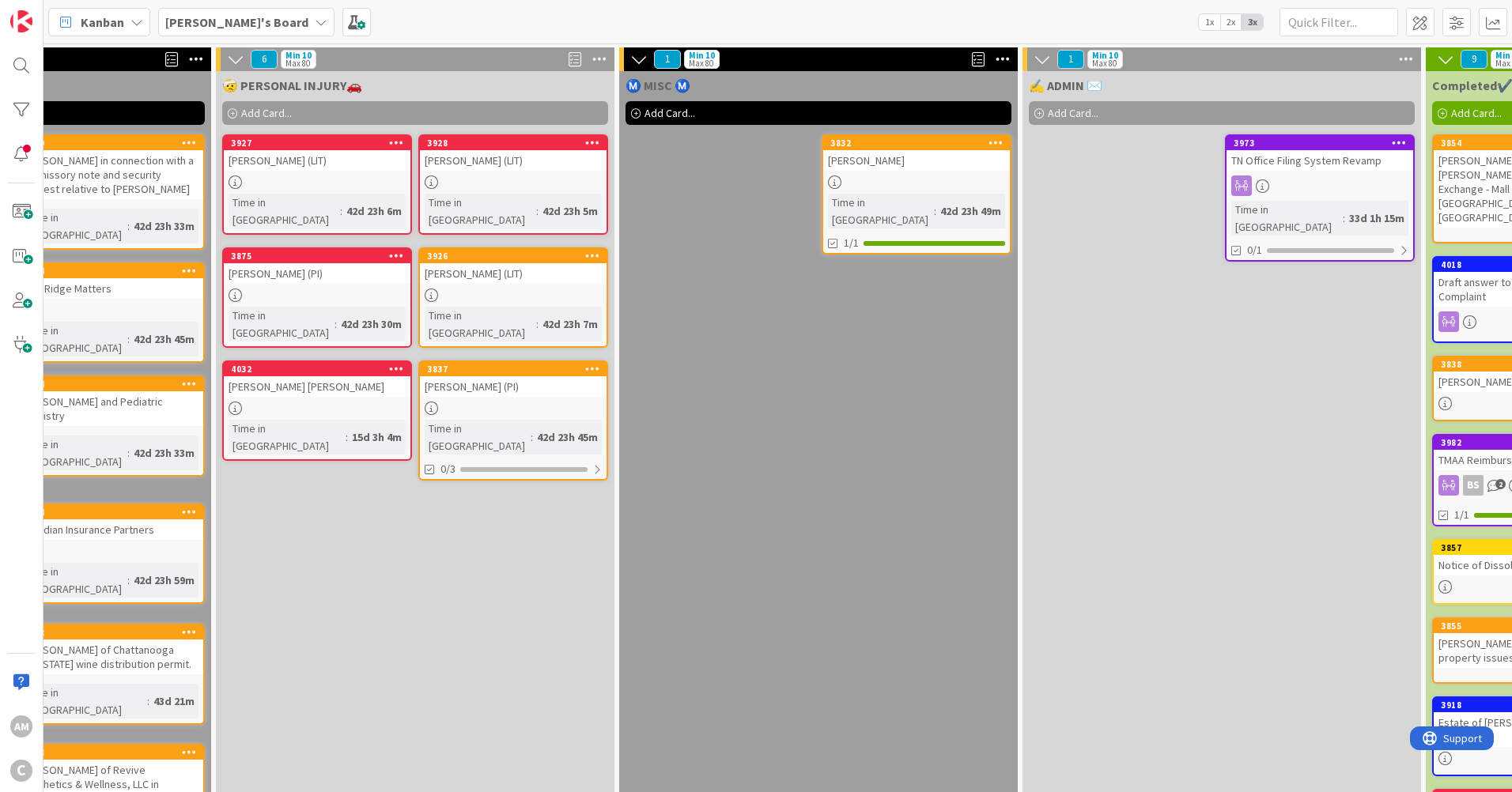
click at [921, 160] on div "[PERSON_NAME]" at bounding box center [917, 160] width 187 height 20
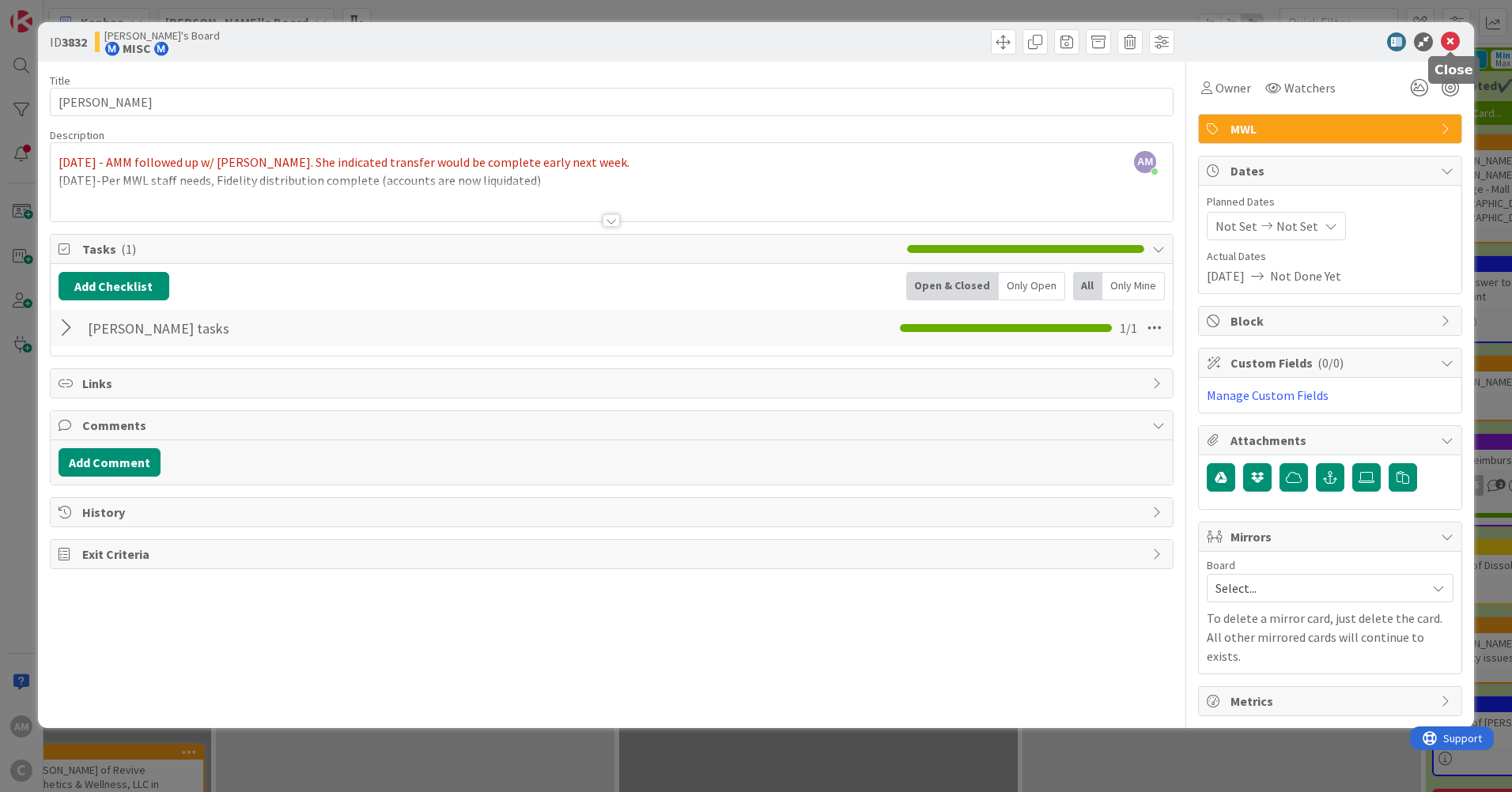
click at [1448, 35] on icon at bounding box center [1451, 42] width 19 height 19
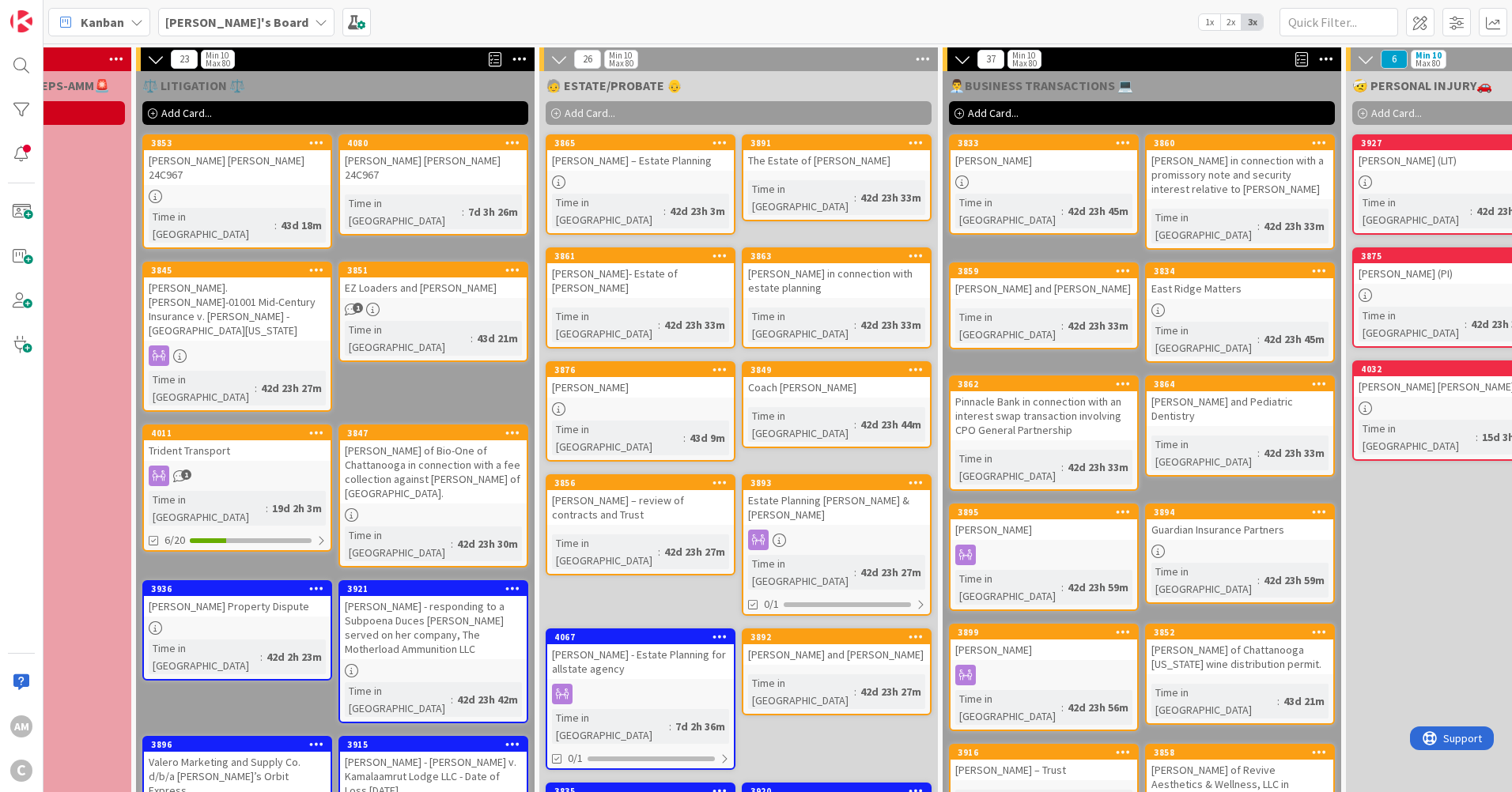
scroll to position [0, 407]
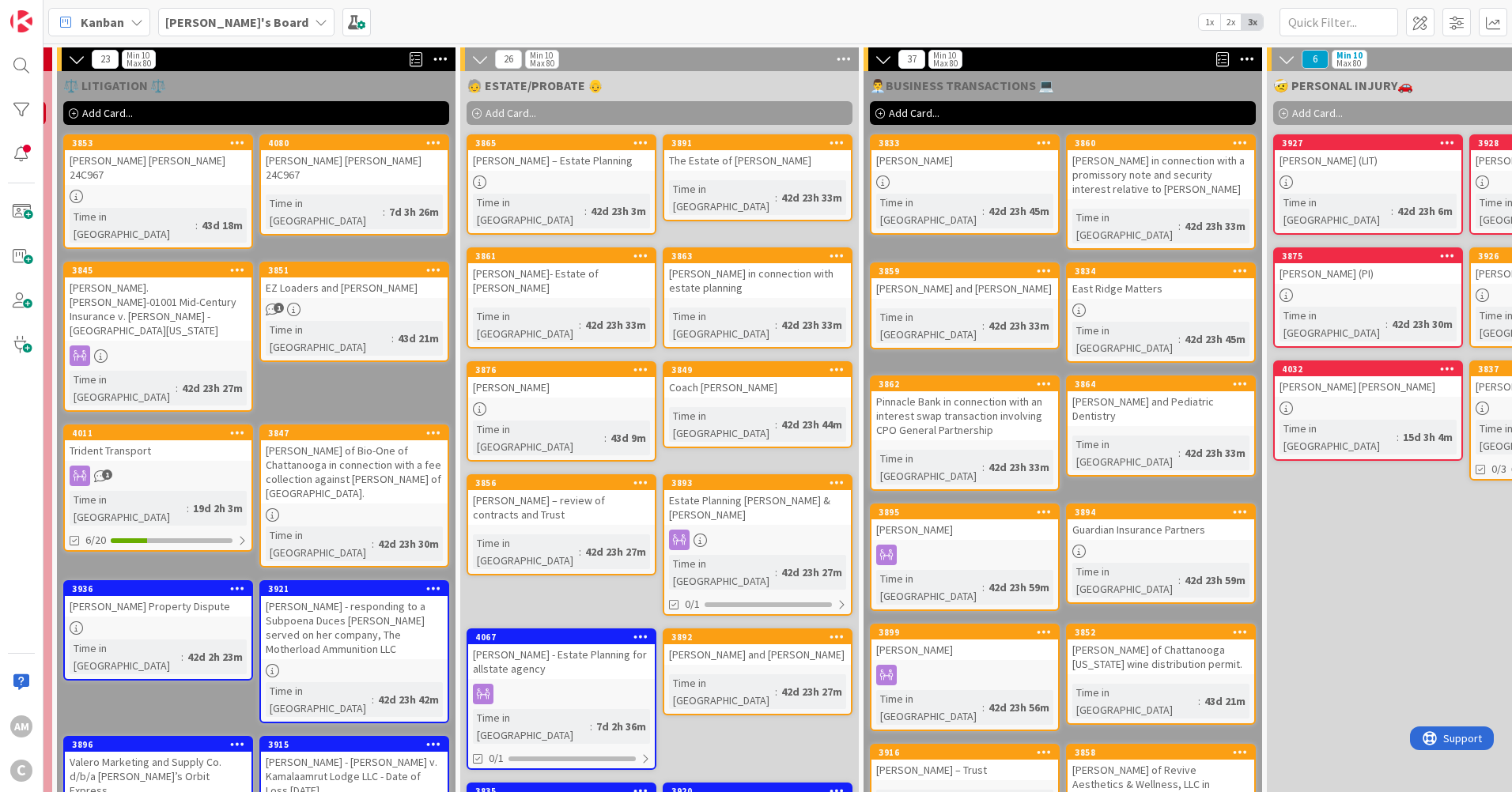
click at [894, 110] on span "Add Card..." at bounding box center [914, 113] width 51 height 14
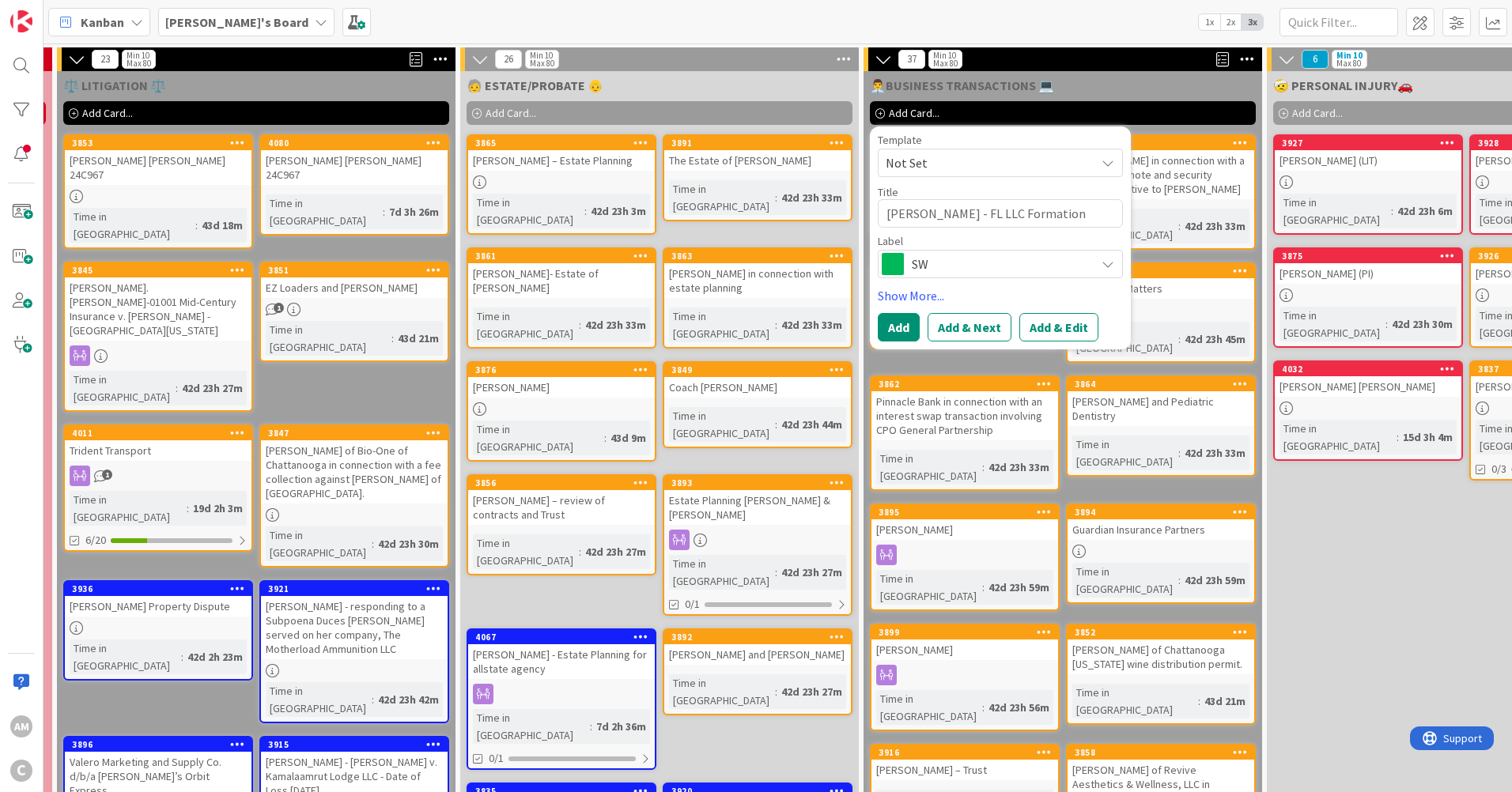
click at [1006, 251] on div "SW" at bounding box center [1001, 265] width 245 height 29
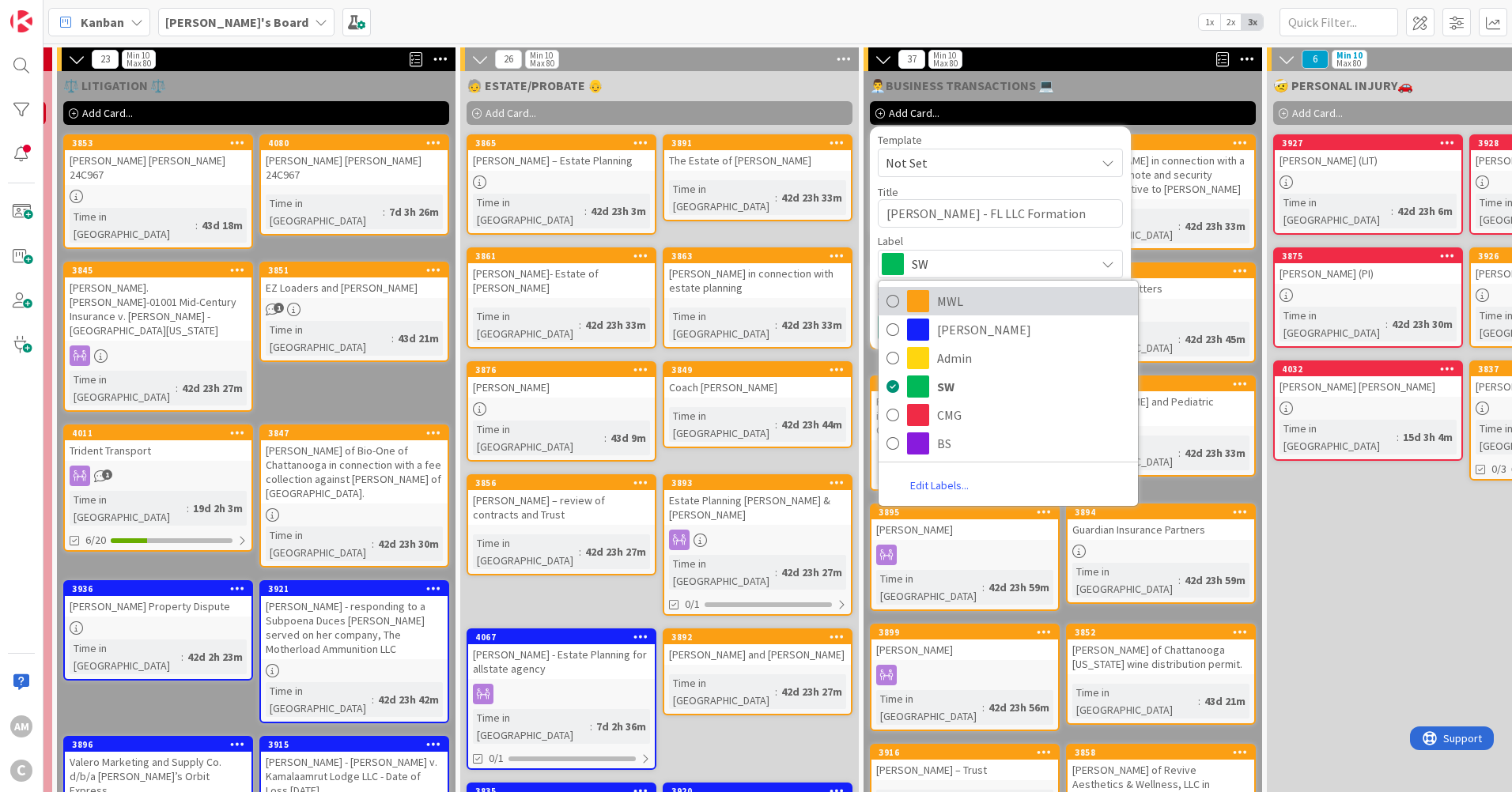
click at [952, 300] on span "MWL" at bounding box center [1033, 301] width 193 height 24
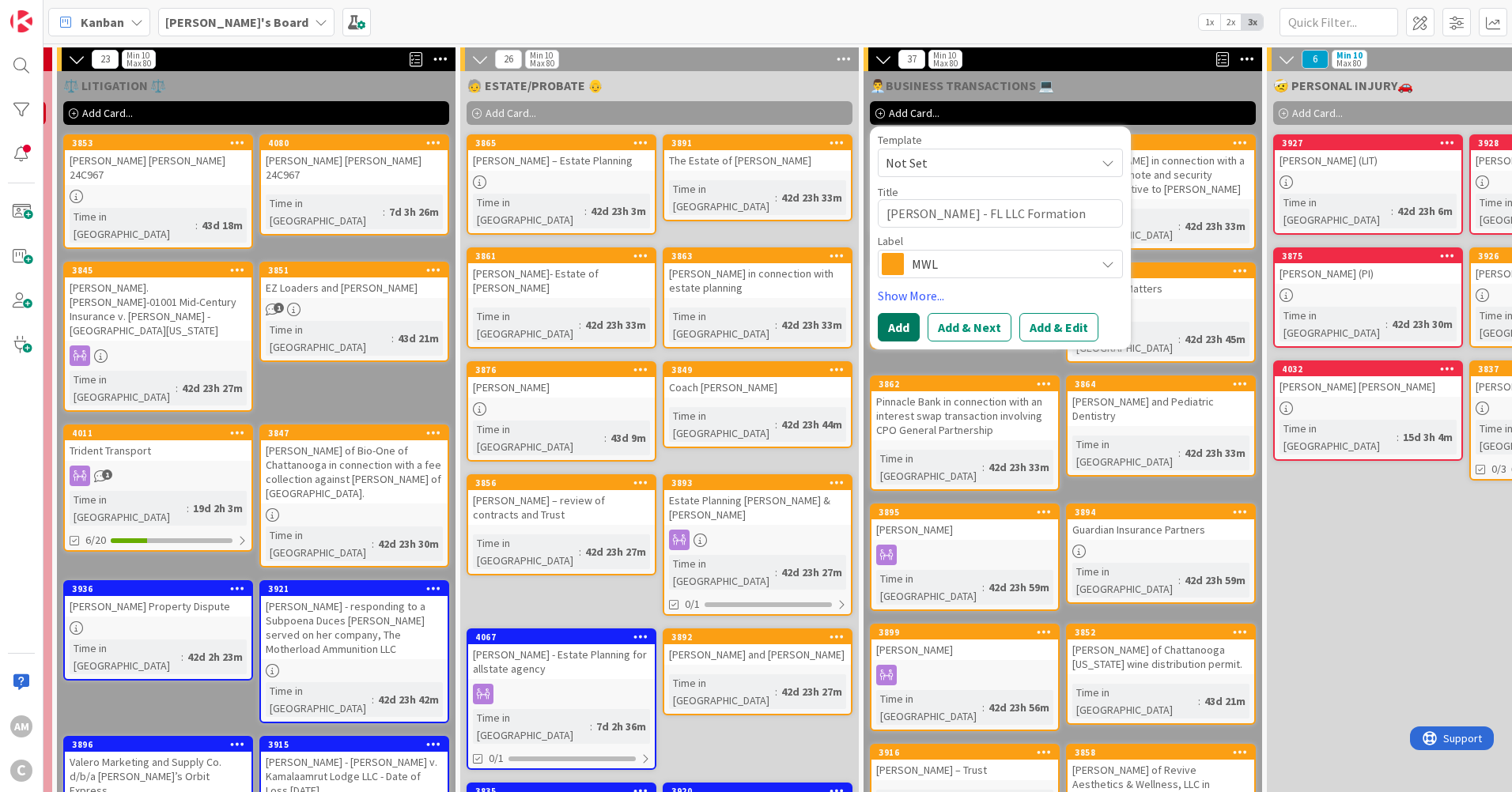
click at [901, 331] on button "Add" at bounding box center [899, 328] width 42 height 29
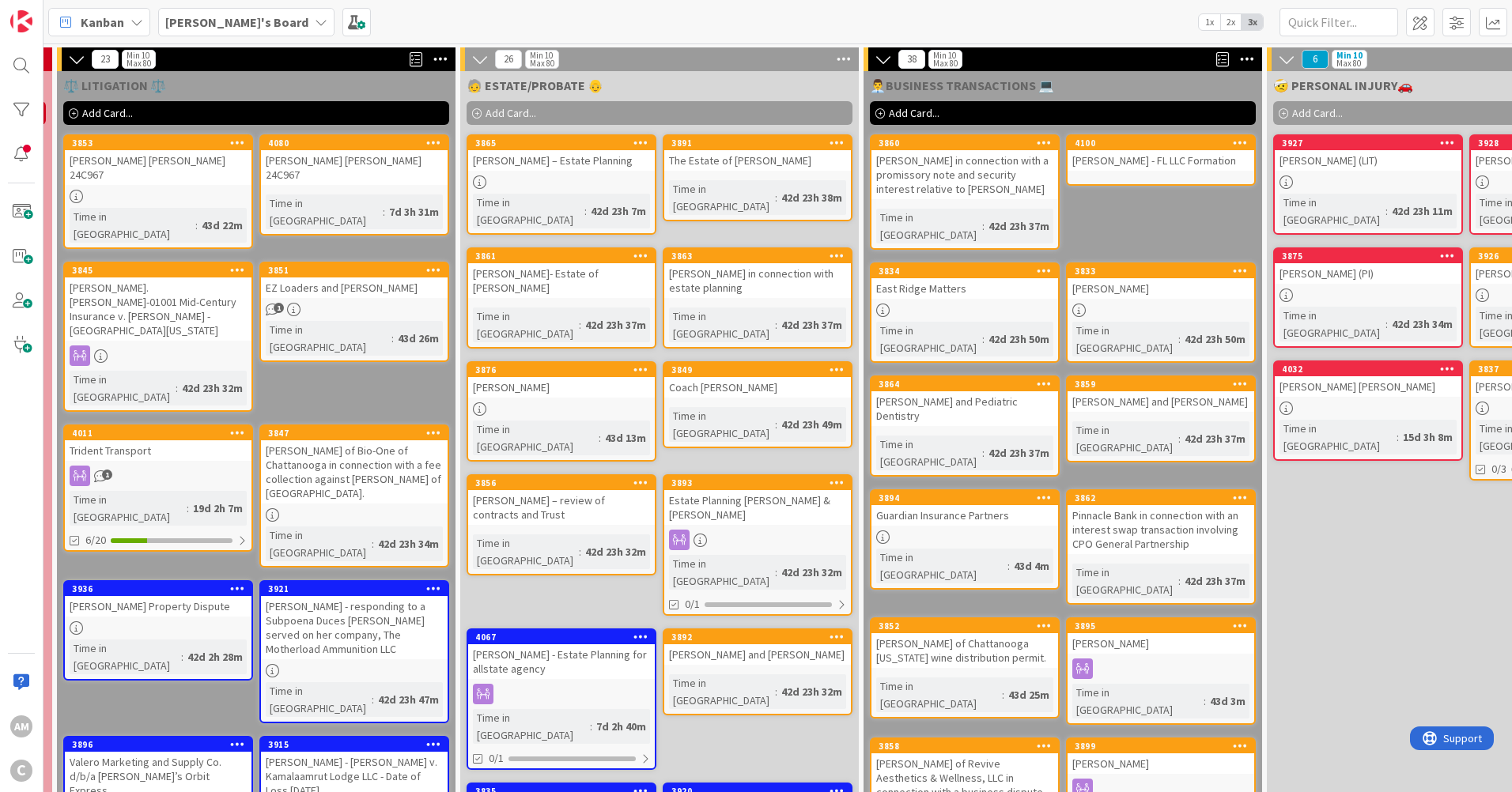
click at [1183, 171] on link "4100 [PERSON_NAME] - FL LLC Formation" at bounding box center [1161, 160] width 190 height 52
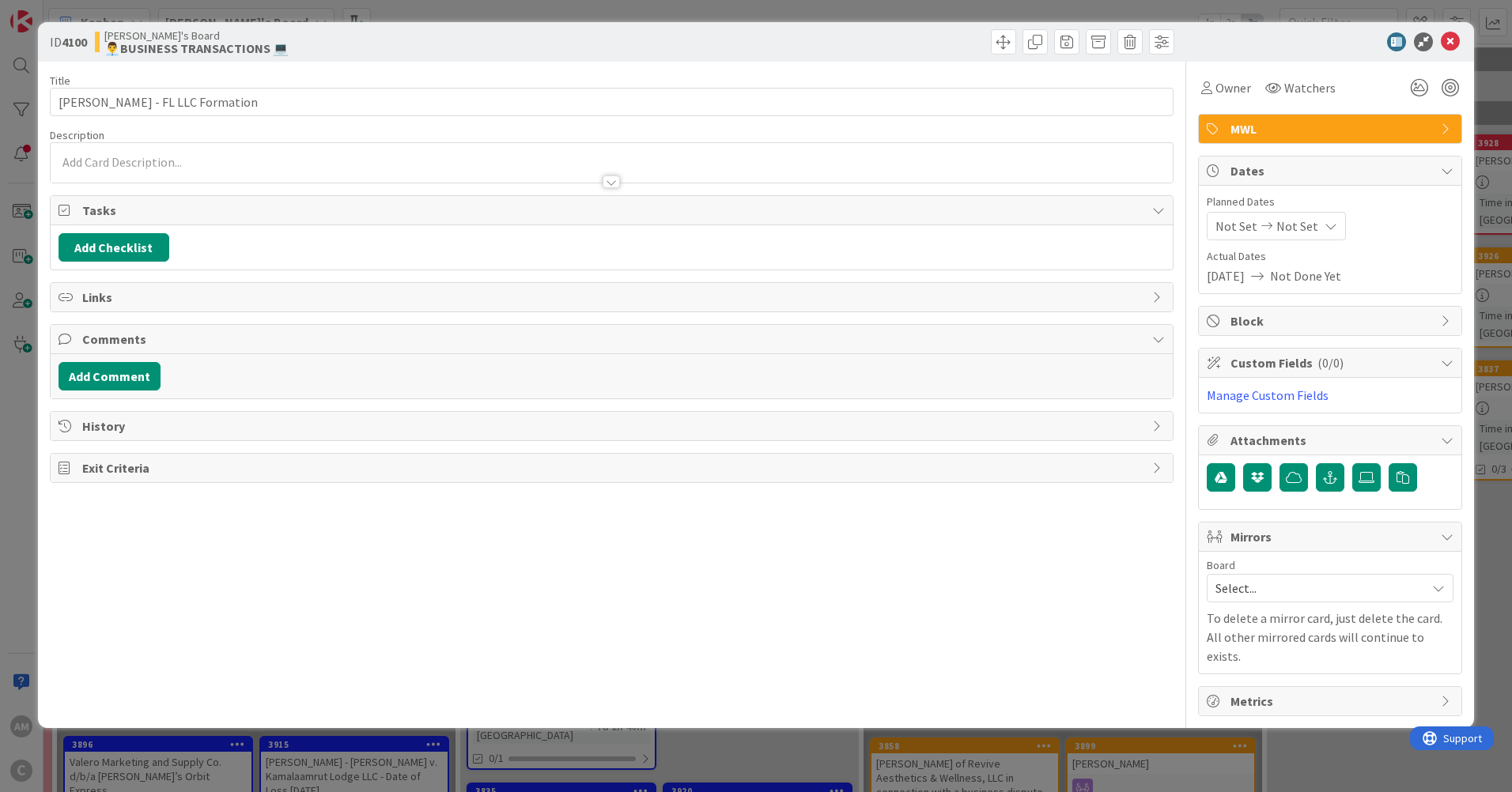
click at [97, 156] on div at bounding box center [612, 162] width 1122 height 39
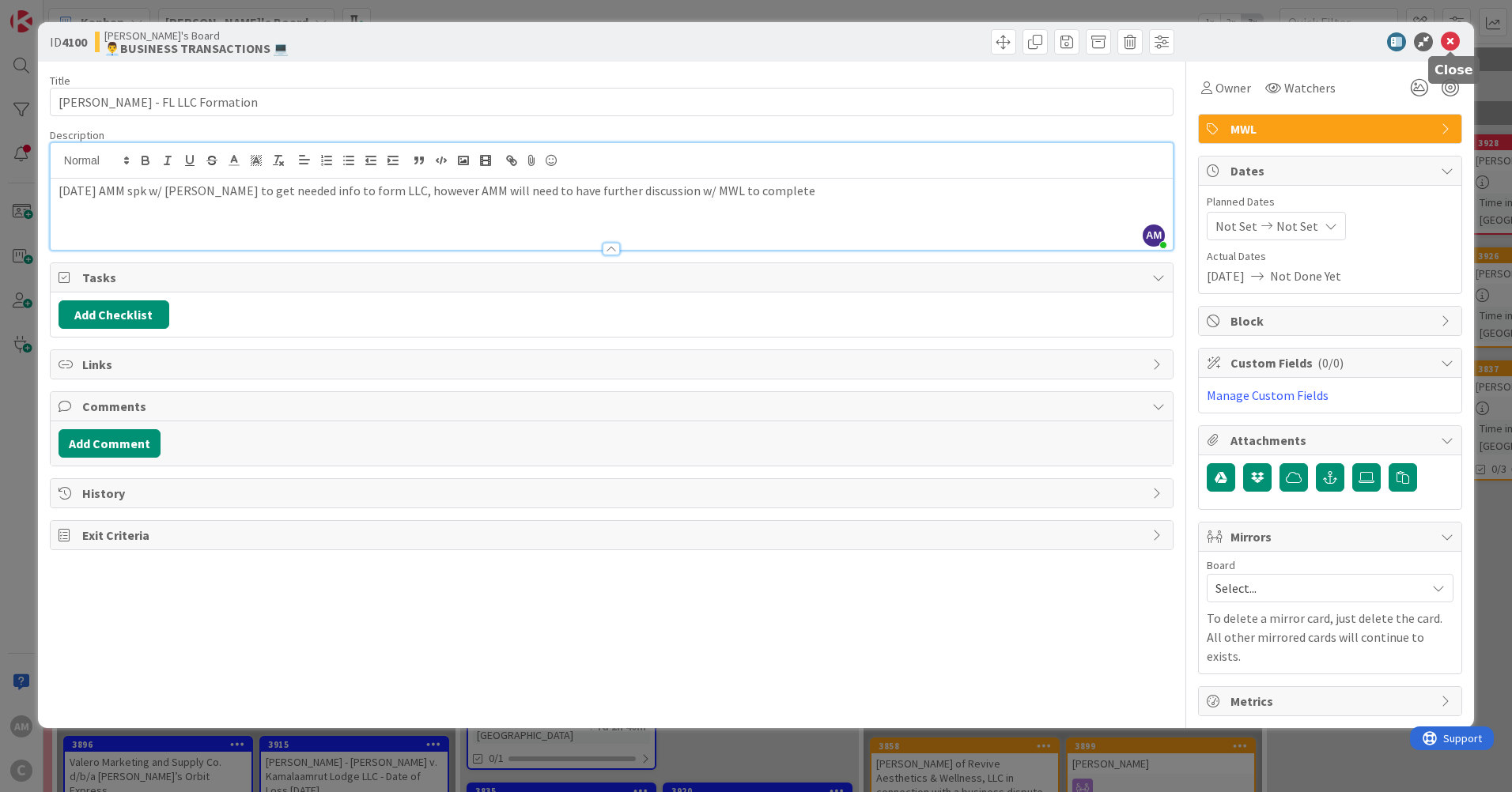
click at [1453, 39] on icon at bounding box center [1451, 42] width 19 height 19
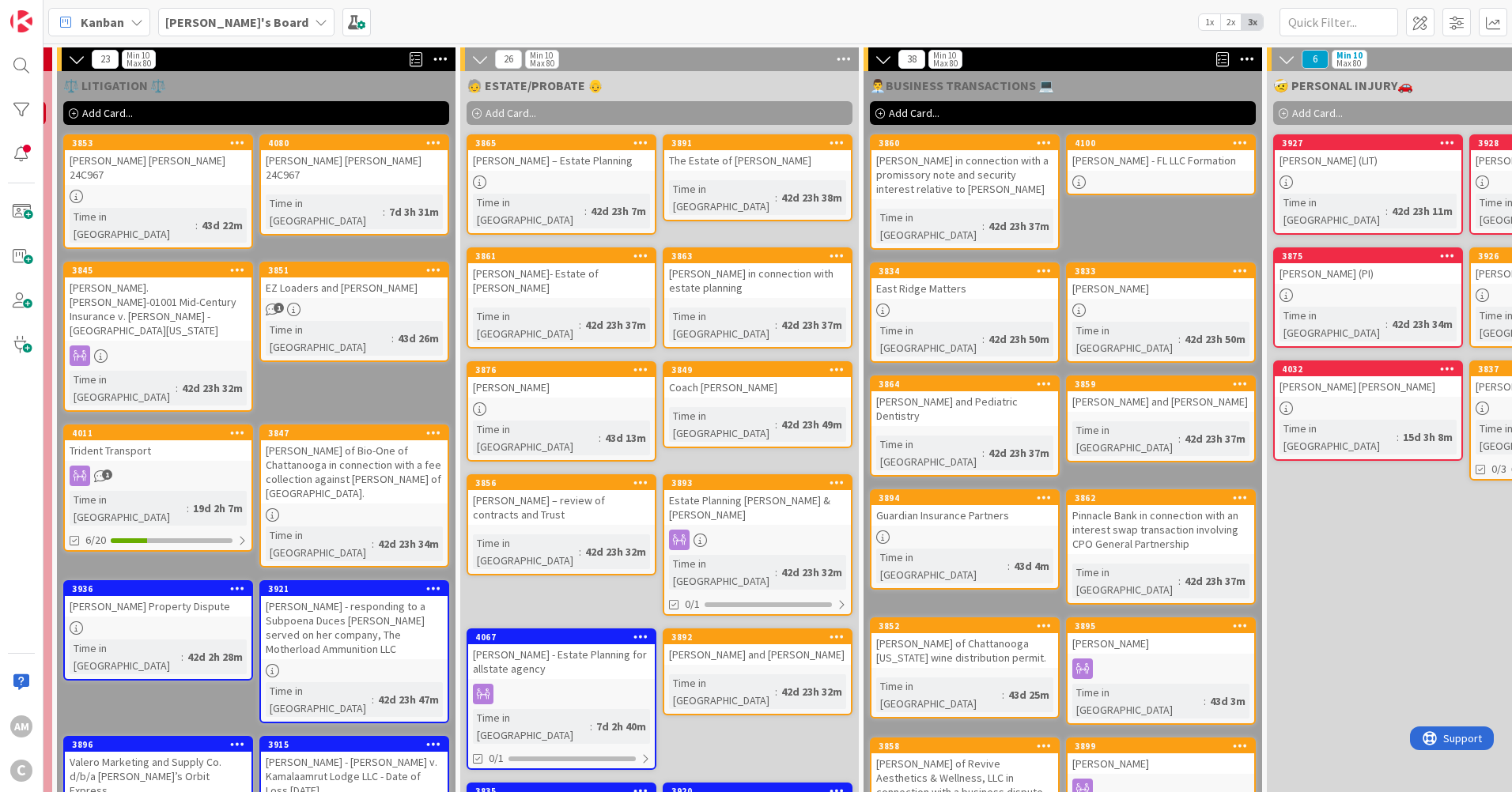
drag, startPoint x: 983, startPoint y: 461, endPoint x: 990, endPoint y: 454, distance: 9.9
click at [986, 490] on link "3894 Guardian Insurance Partners Time in [GEOGRAPHIC_DATA] : 43d 4m" at bounding box center [965, 540] width 190 height 101
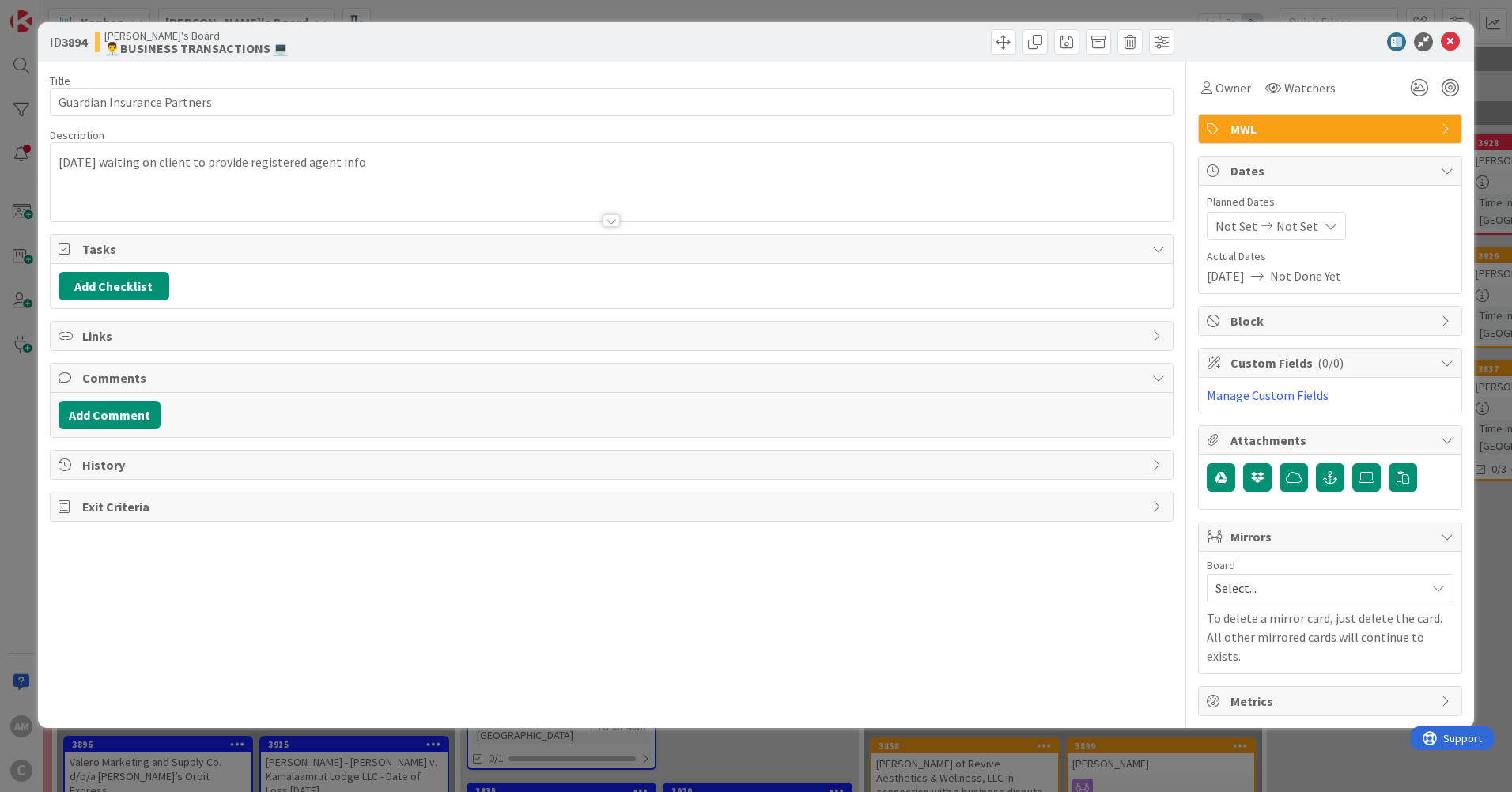
click at [461, 160] on div "[DATE] waiting on client to provide registered agent info" at bounding box center [612, 182] width 1122 height 79
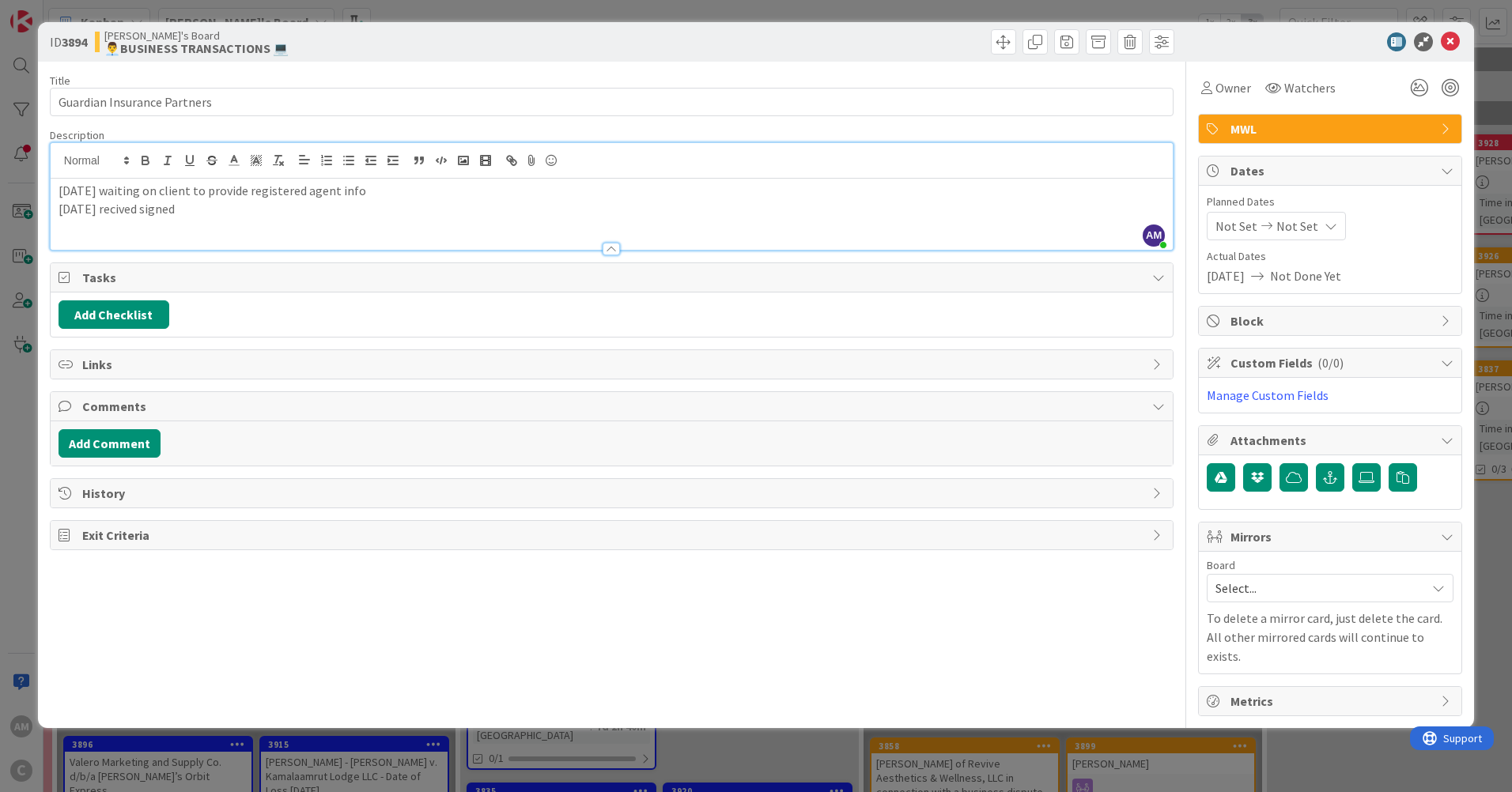
click at [519, 221] on div "[DATE] waiting on client to provide registered agent info [DATE] recived signed" at bounding box center [612, 214] width 1122 height 71
click at [363, 214] on p "[DATE] received signed Certificate of Conversion from" at bounding box center [612, 209] width 1106 height 18
drag, startPoint x: 427, startPoint y: 215, endPoint x: 444, endPoint y: 222, distance: 18.4
click at [427, 215] on p "[DATE] received signed Certificate of Conversion from client" at bounding box center [612, 209] width 1106 height 18
click at [1458, 39] on icon at bounding box center [1451, 42] width 19 height 19
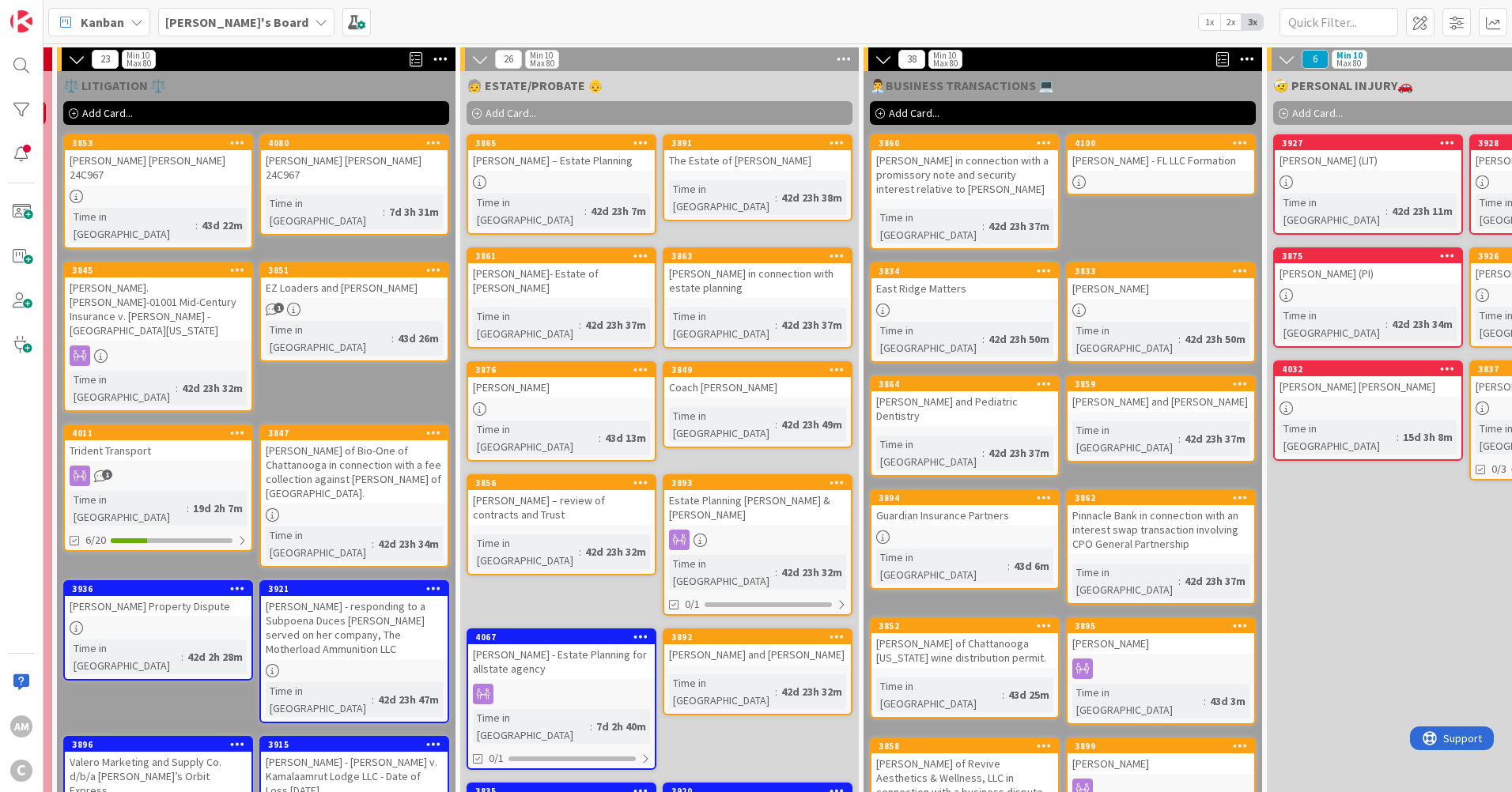
click at [1195, 175] on div at bounding box center [1161, 182] width 187 height 13
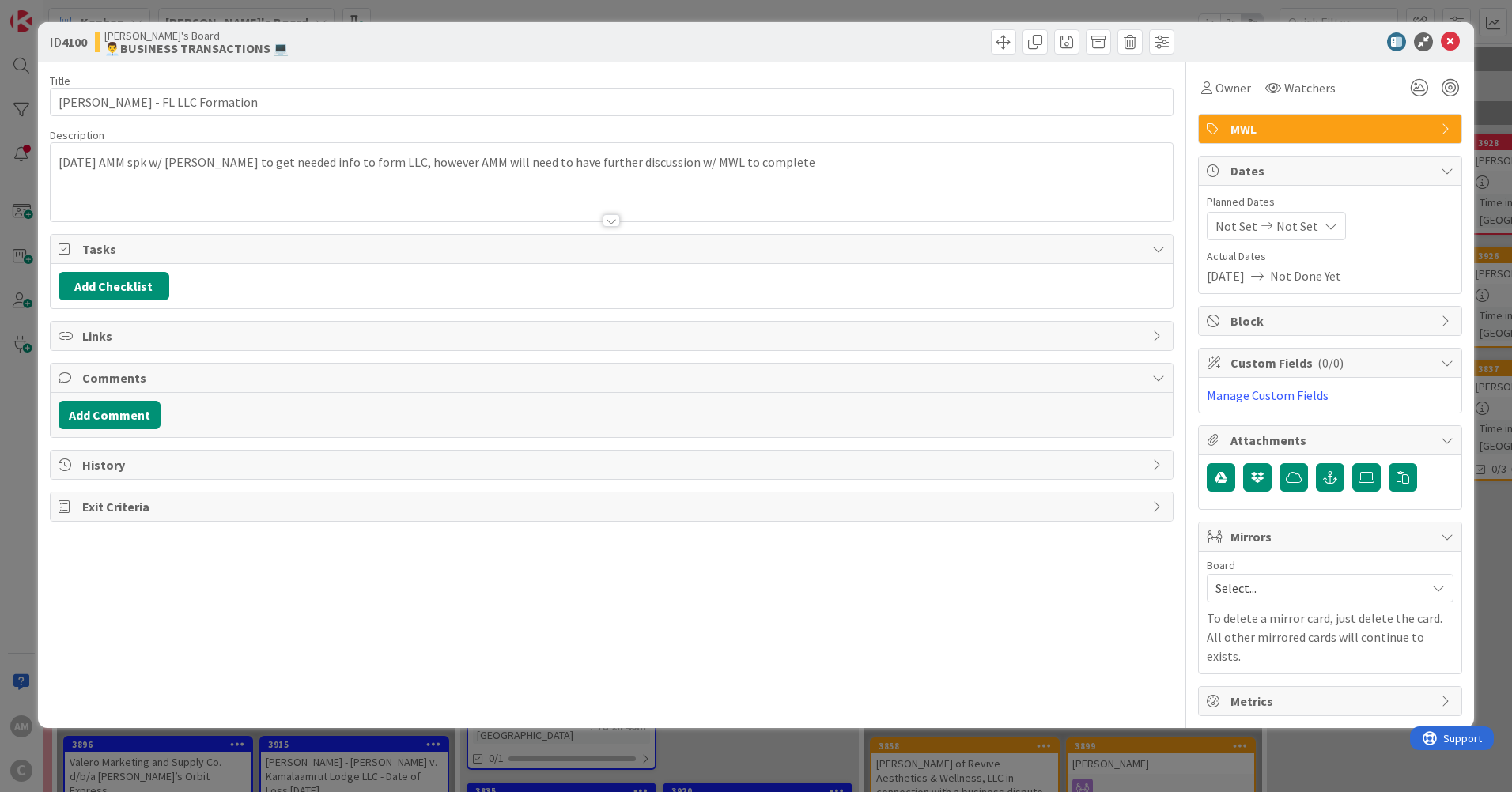
click at [804, 167] on div "[DATE] AMM spk w/ [PERSON_NAME] to get needed info to form LLC, however AMM wil…" at bounding box center [612, 182] width 1122 height 79
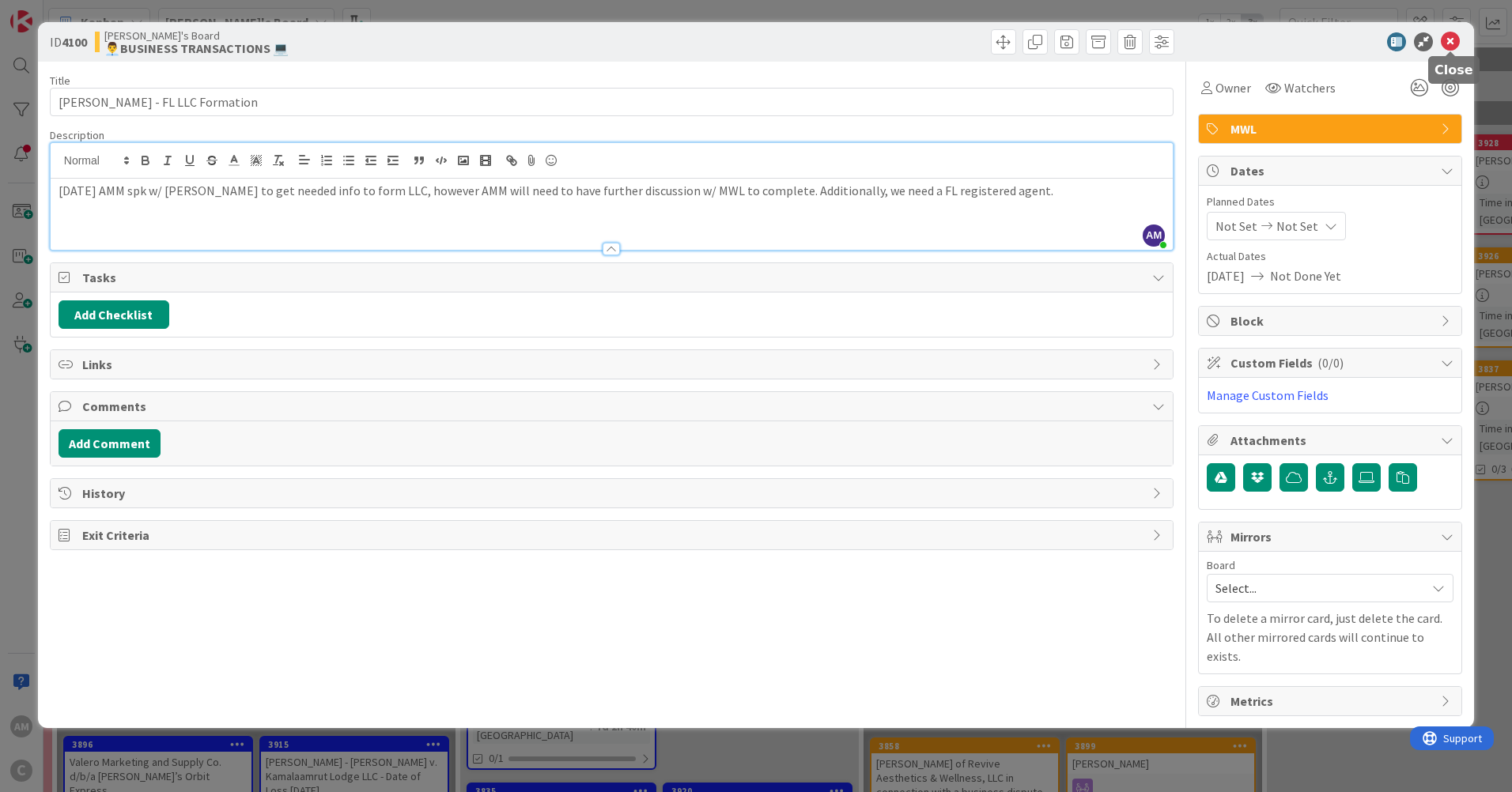
click at [1451, 43] on icon at bounding box center [1451, 42] width 19 height 19
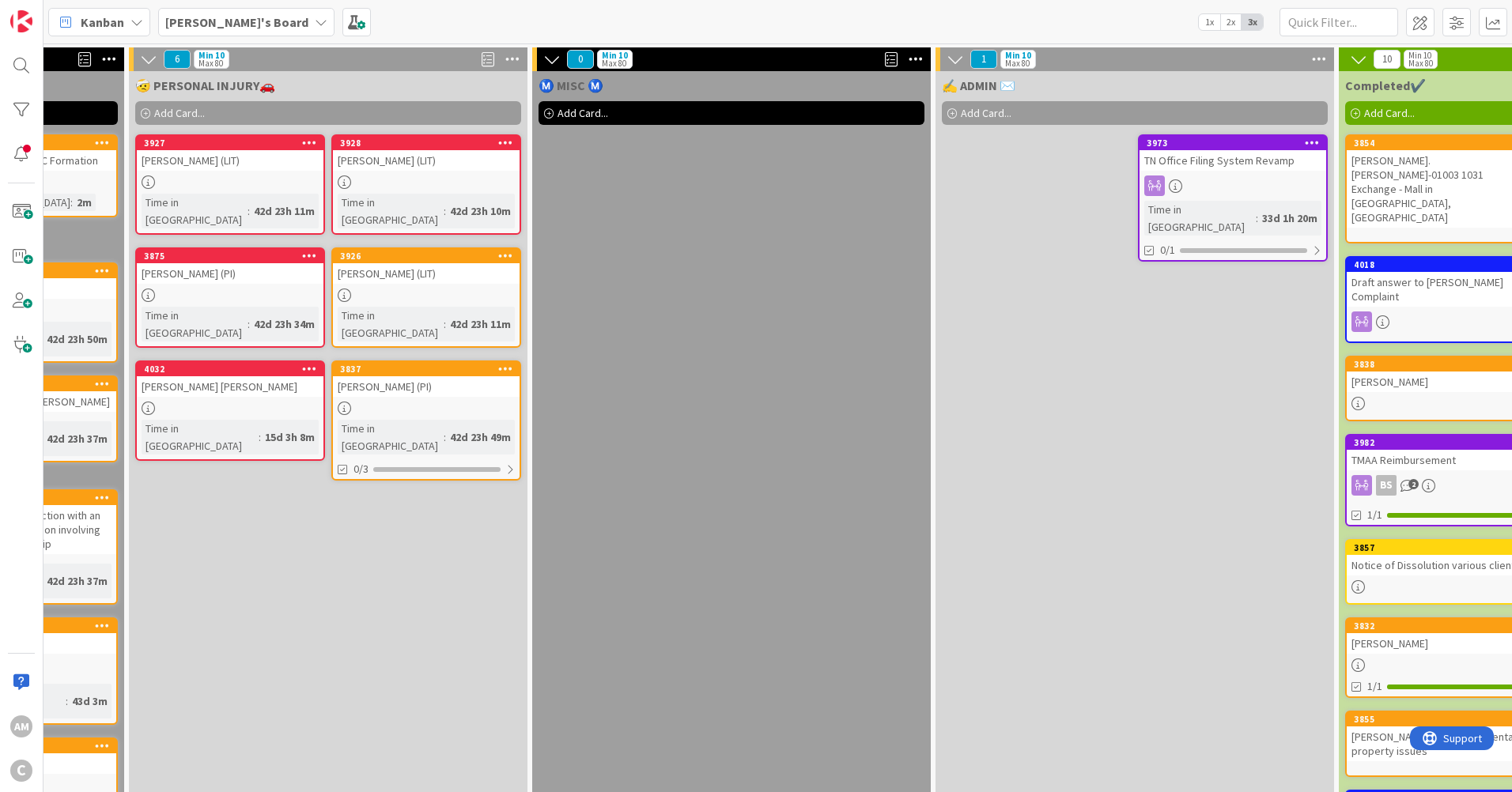
scroll to position [0, 1675]
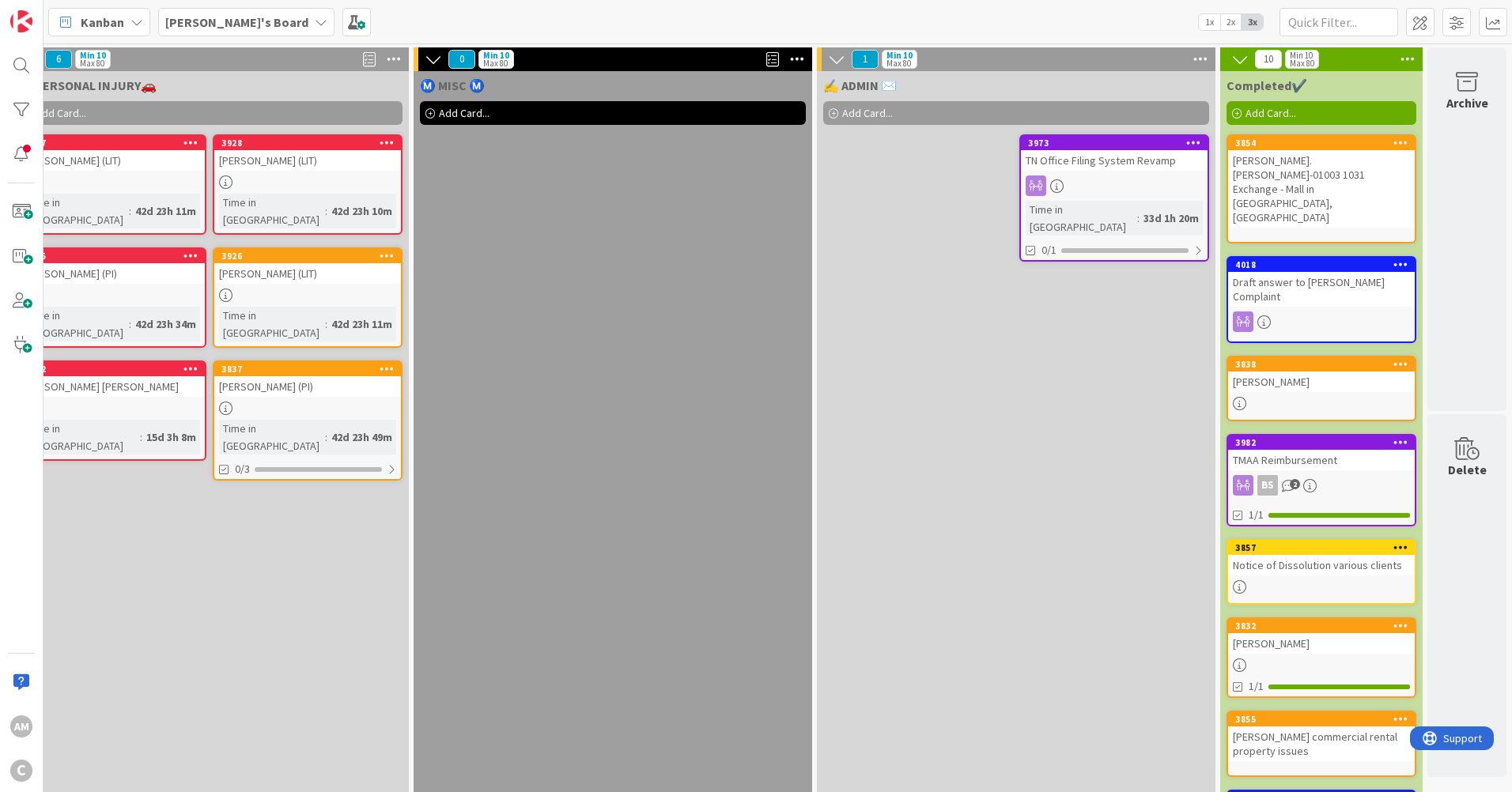
click at [447, 112] on span "Add Card..." at bounding box center [464, 113] width 51 height 14
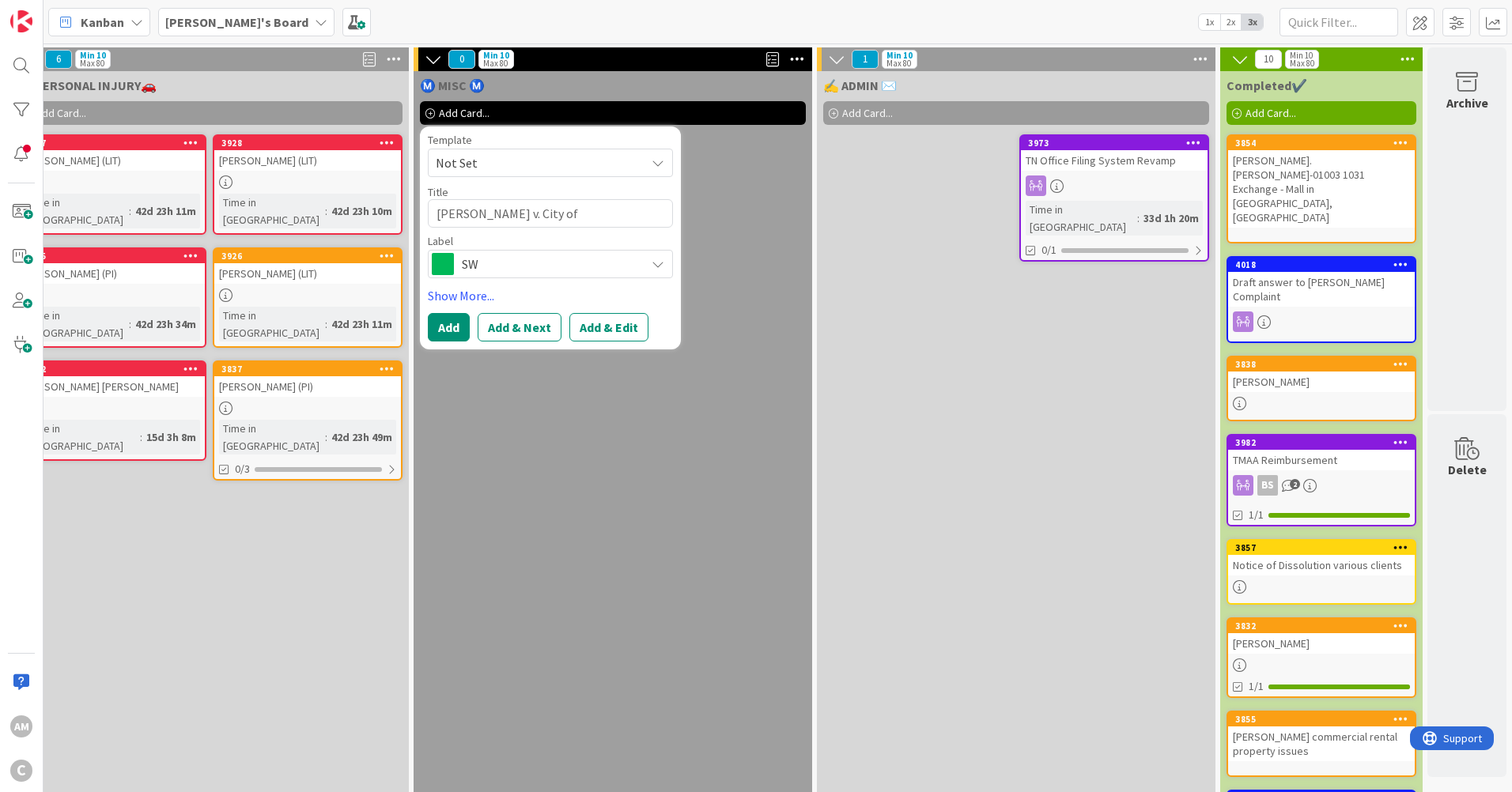
click at [529, 268] on span "SW" at bounding box center [549, 264] width 175 height 22
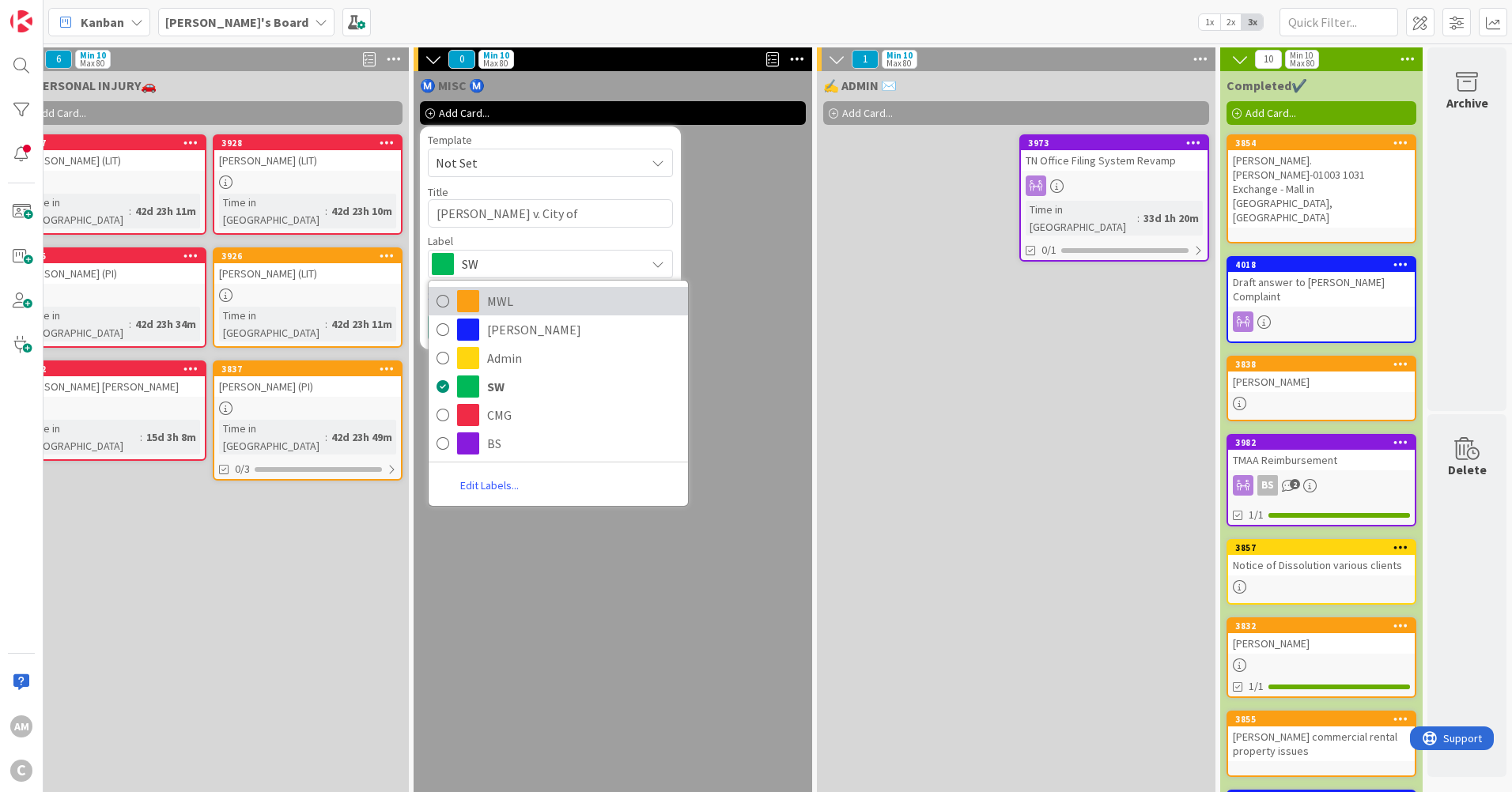
click at [492, 305] on span "MWL" at bounding box center [583, 301] width 193 height 24
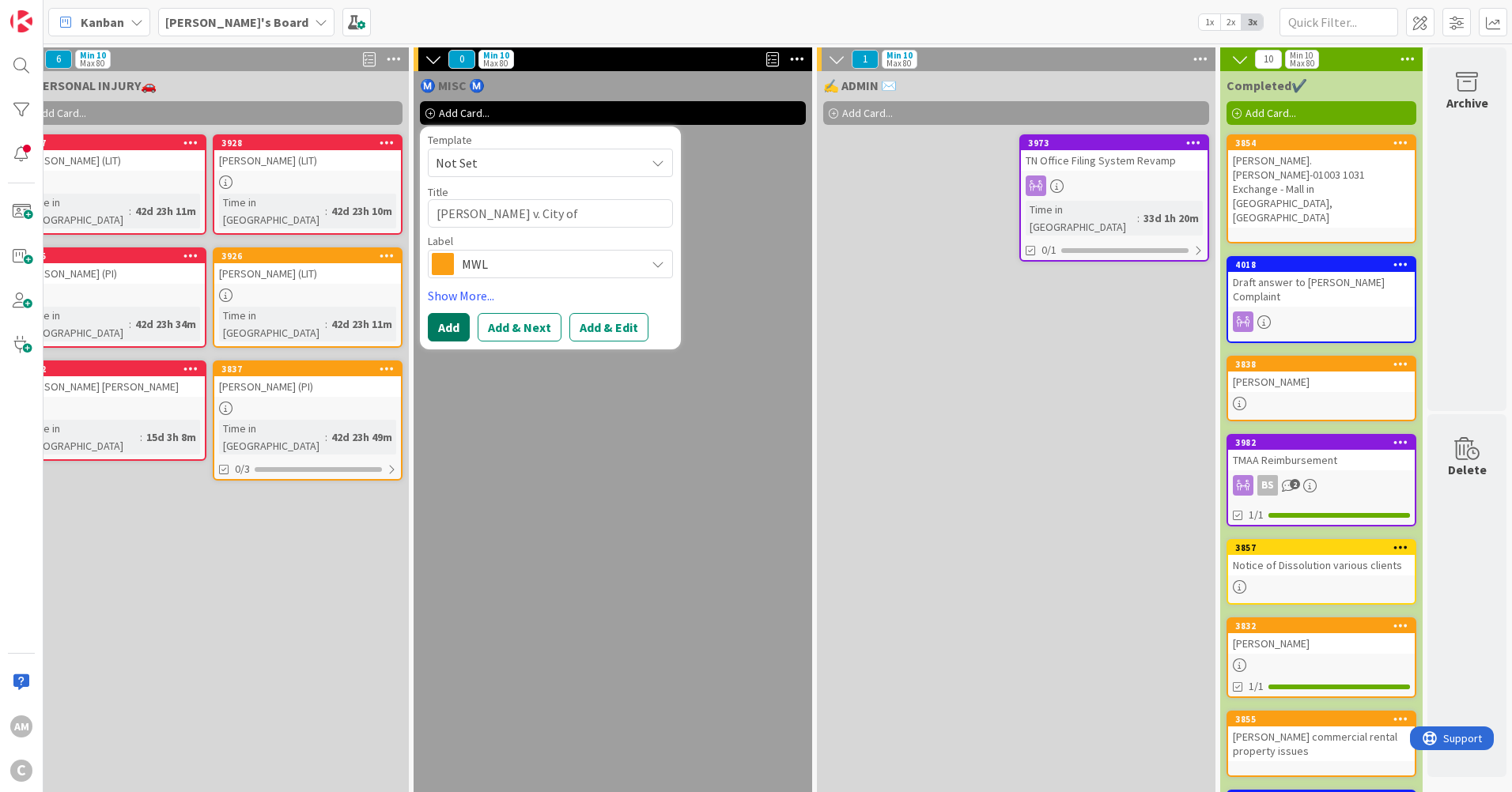
click at [449, 332] on button "Add" at bounding box center [449, 328] width 42 height 29
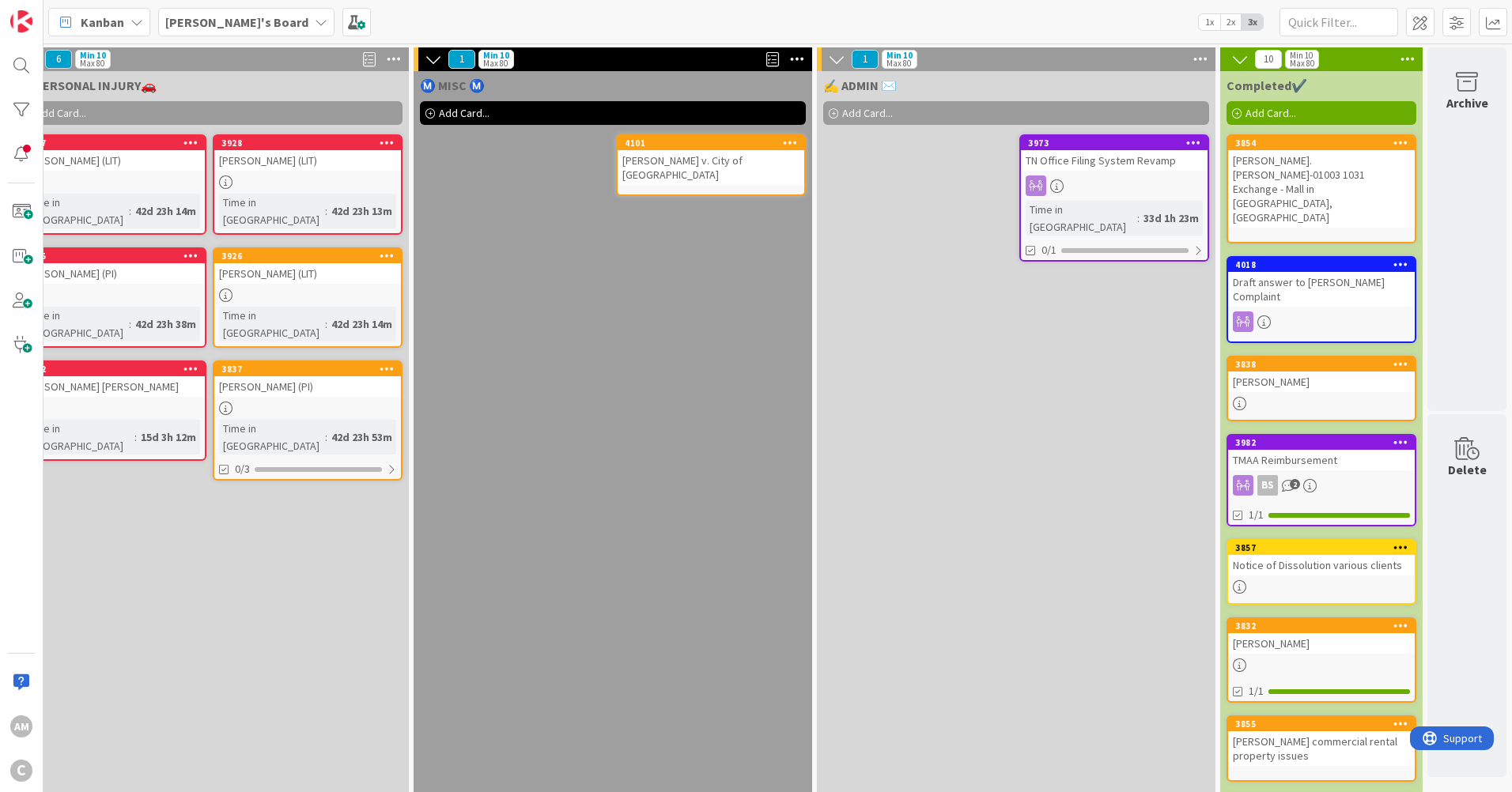
click at [767, 168] on div "[PERSON_NAME] v. City of [GEOGRAPHIC_DATA]" at bounding box center [710, 168] width 187 height 35
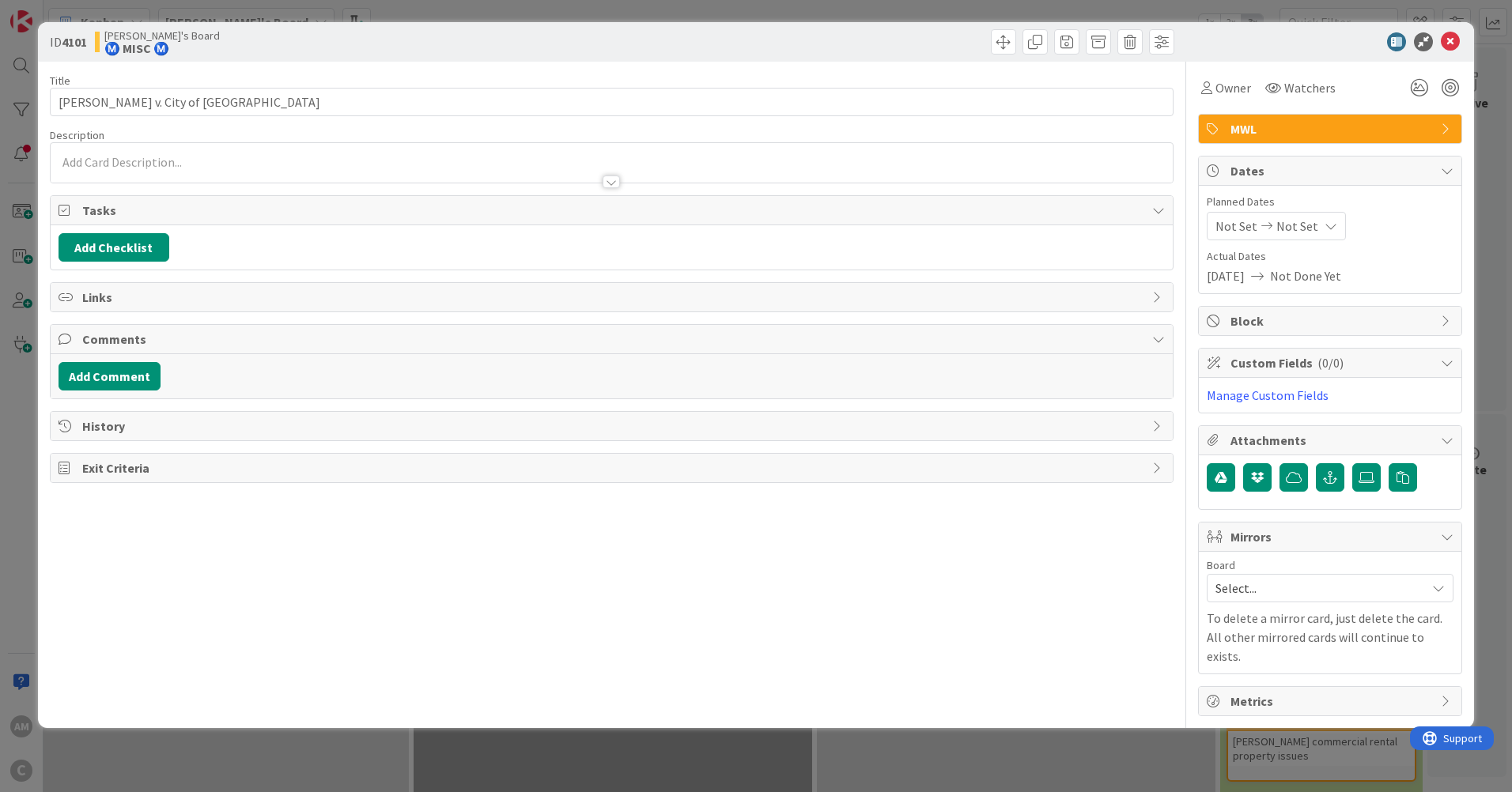
click at [134, 161] on div at bounding box center [612, 162] width 1122 height 39
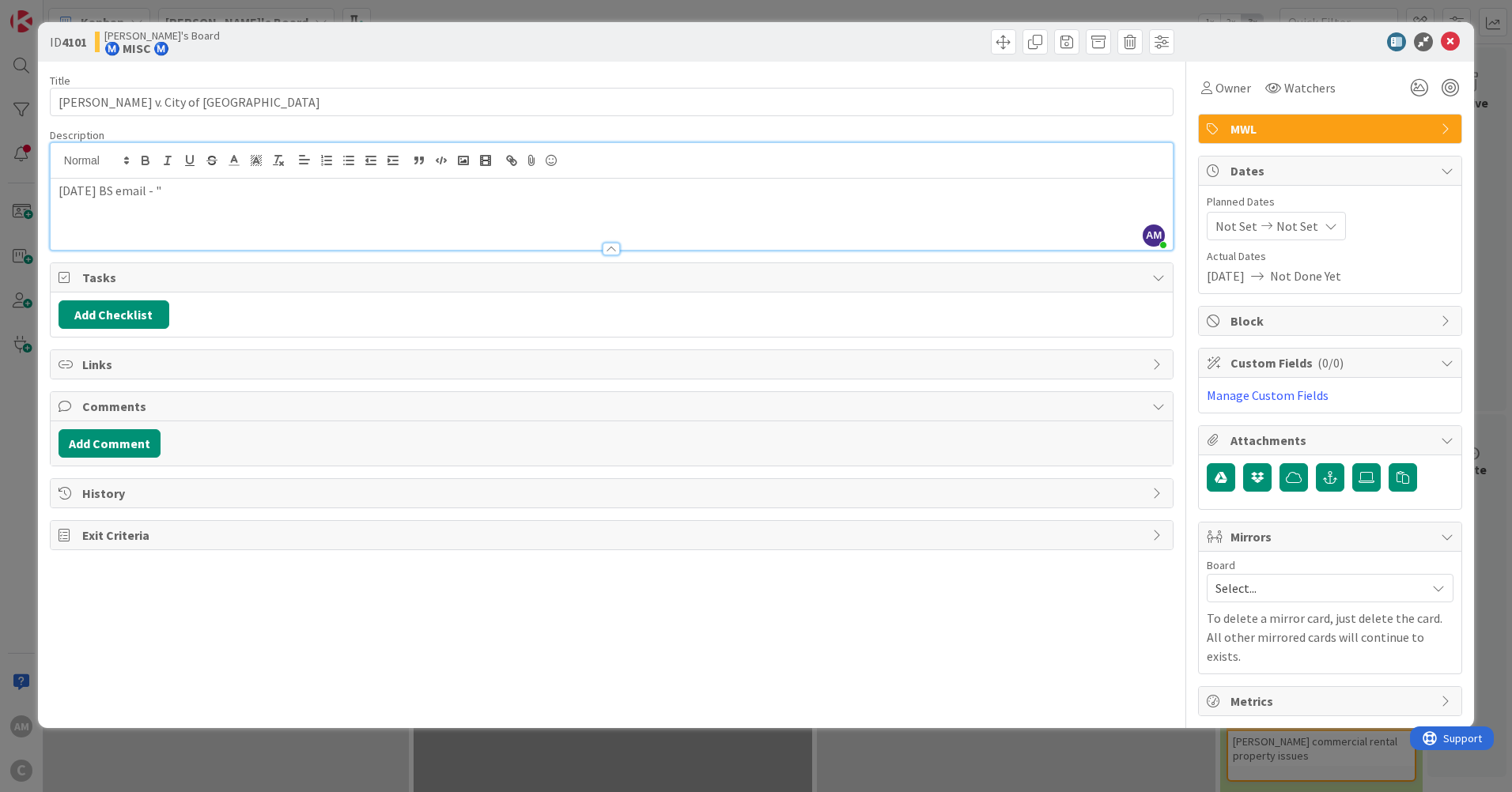
click at [253, 194] on p "[DATE] BS email - "" at bounding box center [612, 191] width 1106 height 18
click at [1452, 44] on icon at bounding box center [1451, 42] width 19 height 19
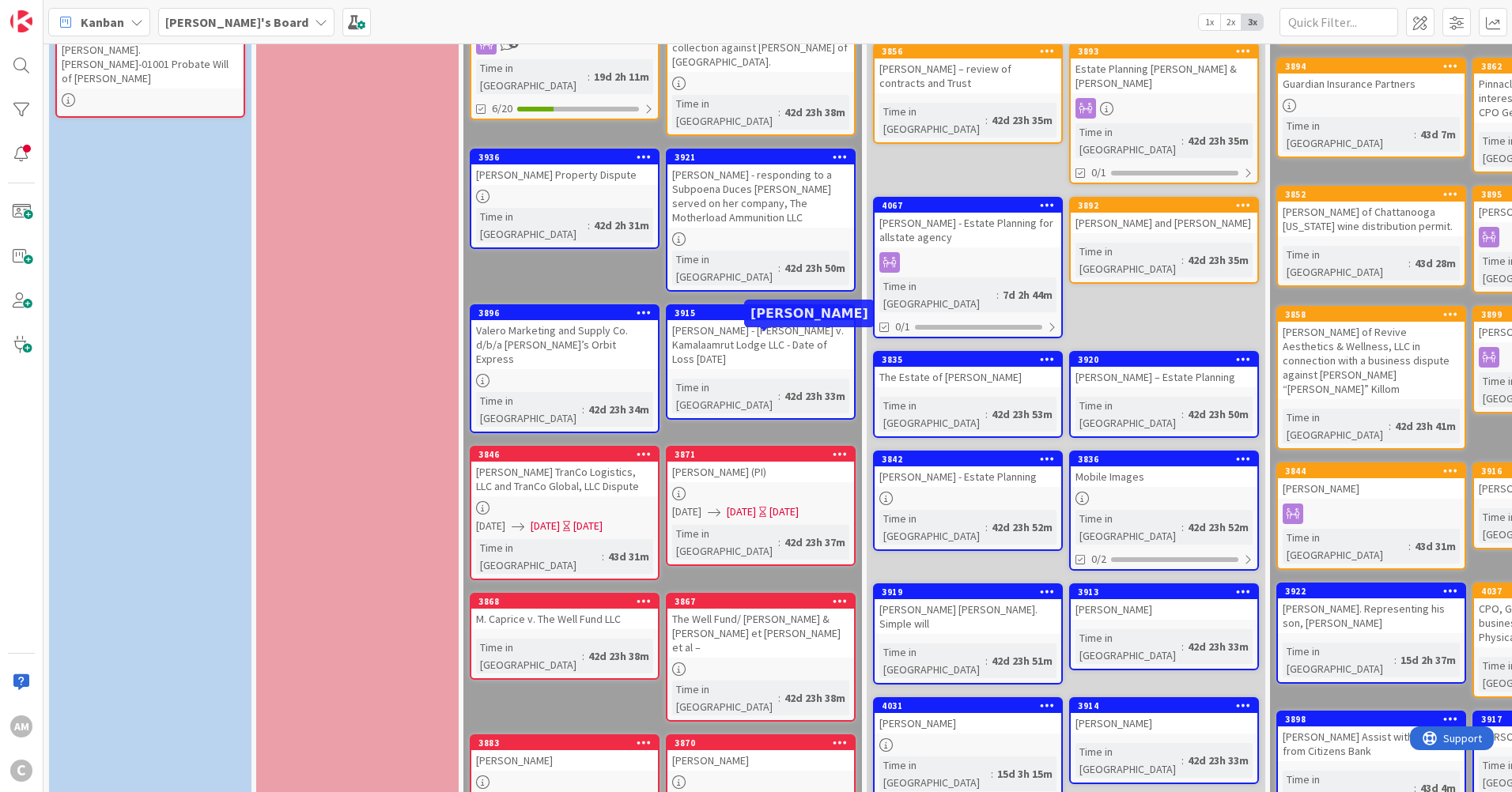
scroll to position [475, 0]
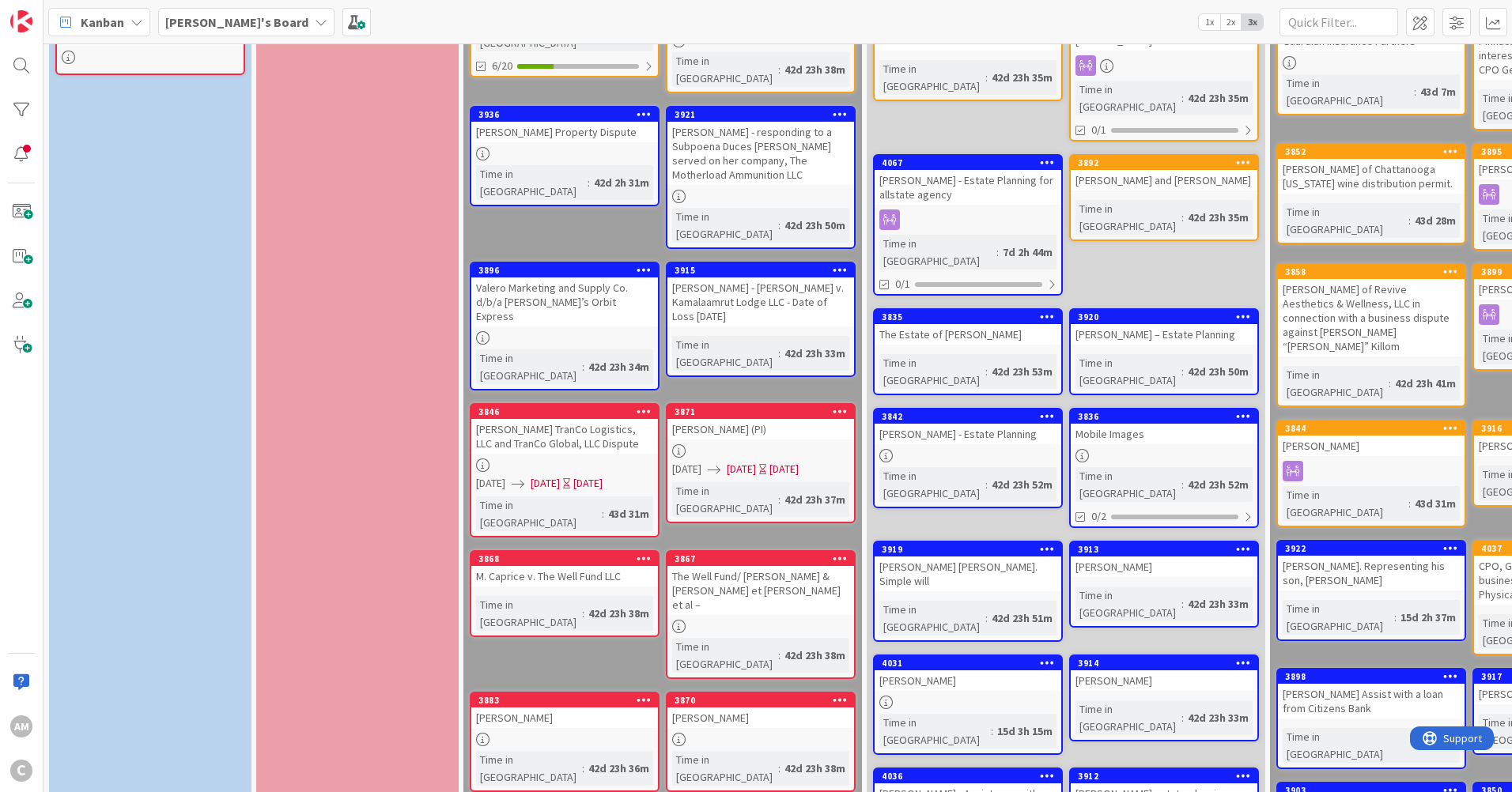
click at [730, 734] on div at bounding box center [760, 740] width 187 height 13
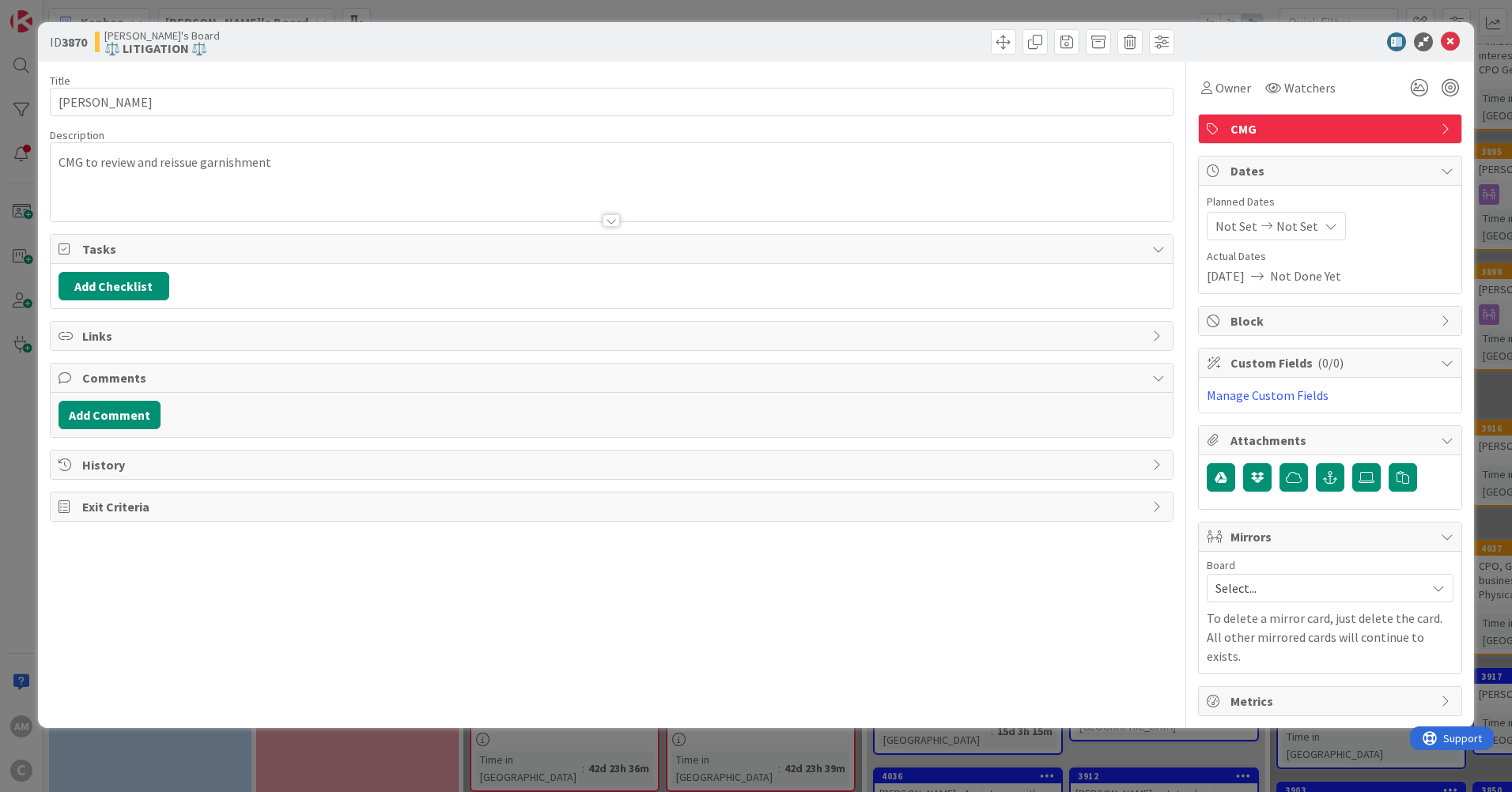
click at [309, 168] on div "CMG to review and reissue garnishment" at bounding box center [612, 182] width 1122 height 79
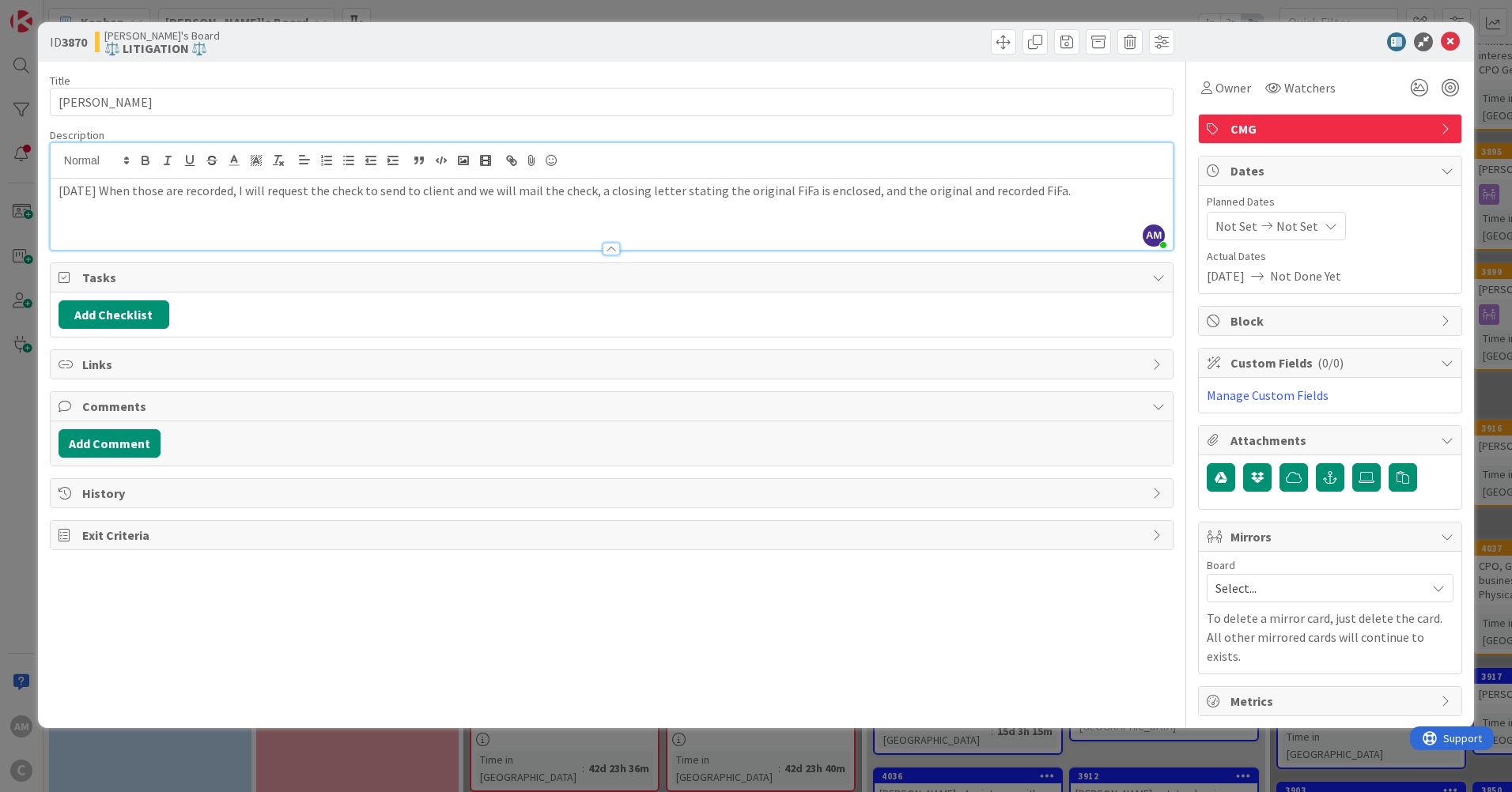
click at [119, 191] on p "[DATE] When those are recorded, I will request the check to send to client and …" at bounding box center [612, 191] width 1106 height 18
click at [1142, 187] on p "[DATE] CMG Email: "When those are recorded, I will request the check to send to…" at bounding box center [612, 191] width 1106 height 18
click at [186, 187] on p "[DATE] CMG Email: "When those are recorded, I will request the check to send to…" at bounding box center [612, 191] width 1106 height 18
click at [190, 191] on p "[DATE] CMG Email: "filing cancellation of FiFa. When those are recorded, I will…" at bounding box center [612, 199] width 1106 height 35
click at [1452, 41] on icon at bounding box center [1451, 42] width 19 height 19
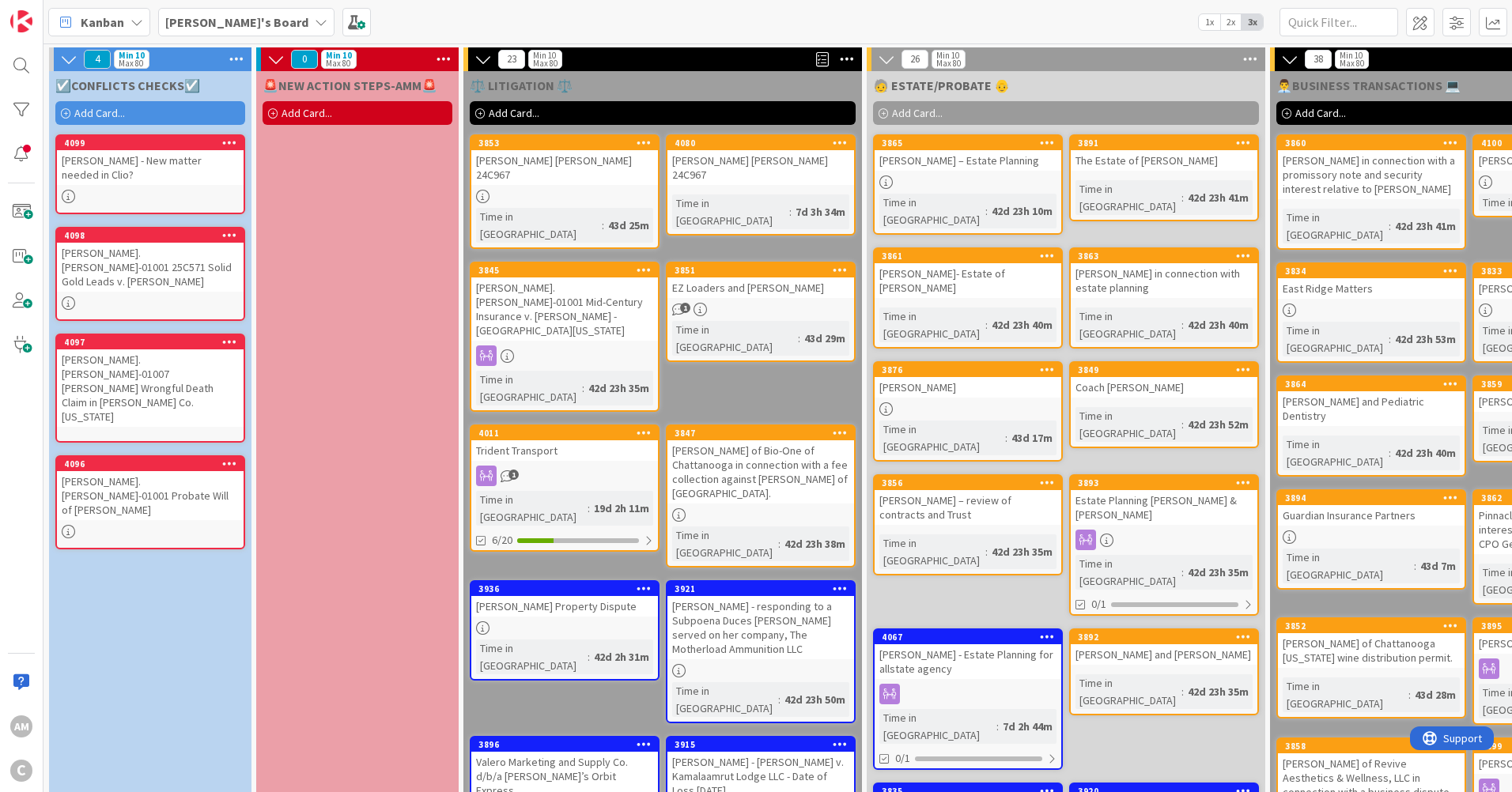
drag, startPoint x: 60, startPoint y: 111, endPoint x: 83, endPoint y: 165, distance: 58.7
click at [60, 111] on div "Add Card..." at bounding box center [151, 113] width 190 height 24
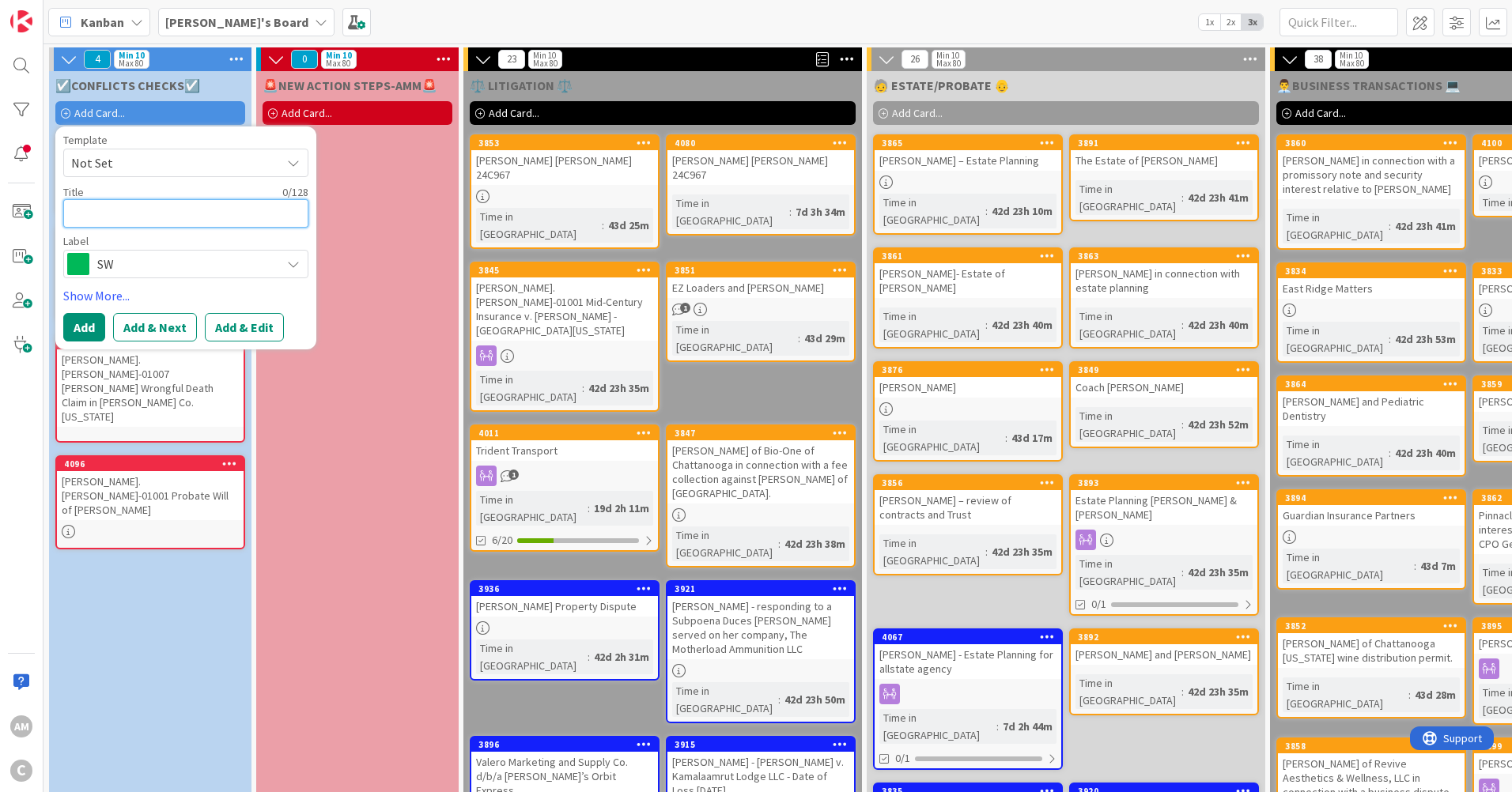
paste textarea "Terranie @ [PERSON_NAME]"
click at [292, 261] on icon at bounding box center [292, 264] width 12 height 12
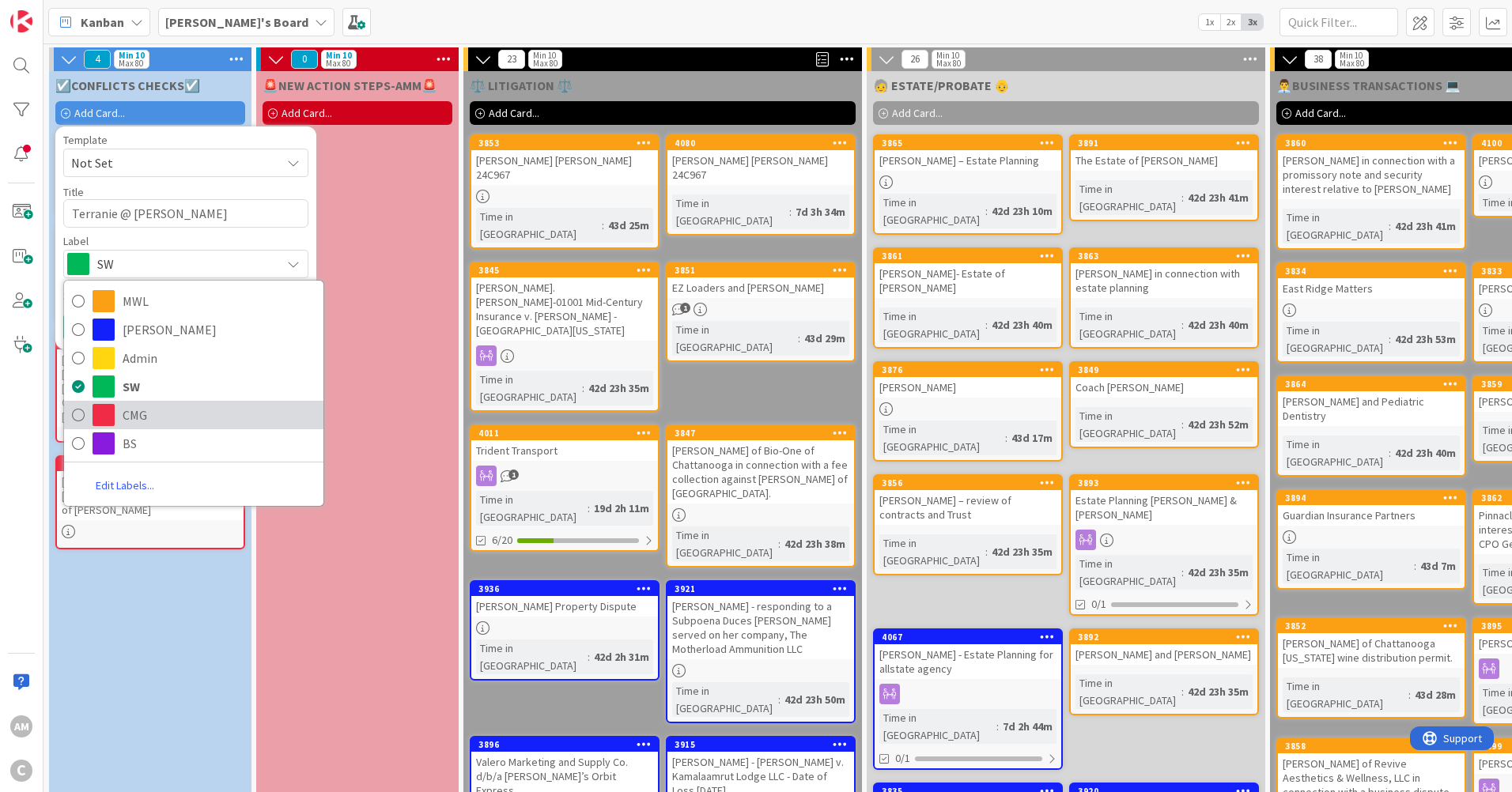
click at [170, 414] on span "CMG" at bounding box center [219, 415] width 193 height 24
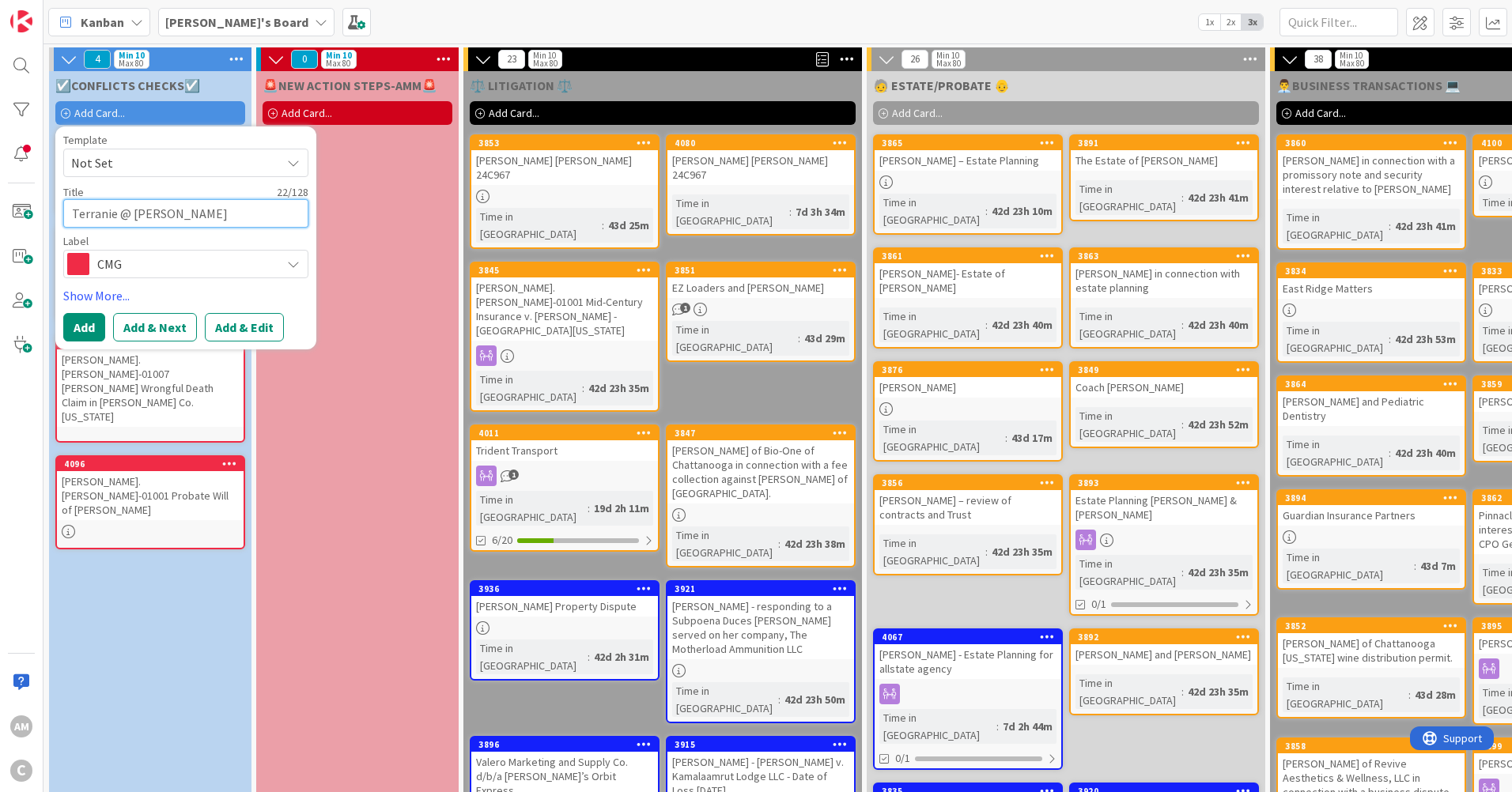
click at [221, 214] on textarea "Terranie @ [PERSON_NAME]" at bounding box center [186, 214] width 245 height 29
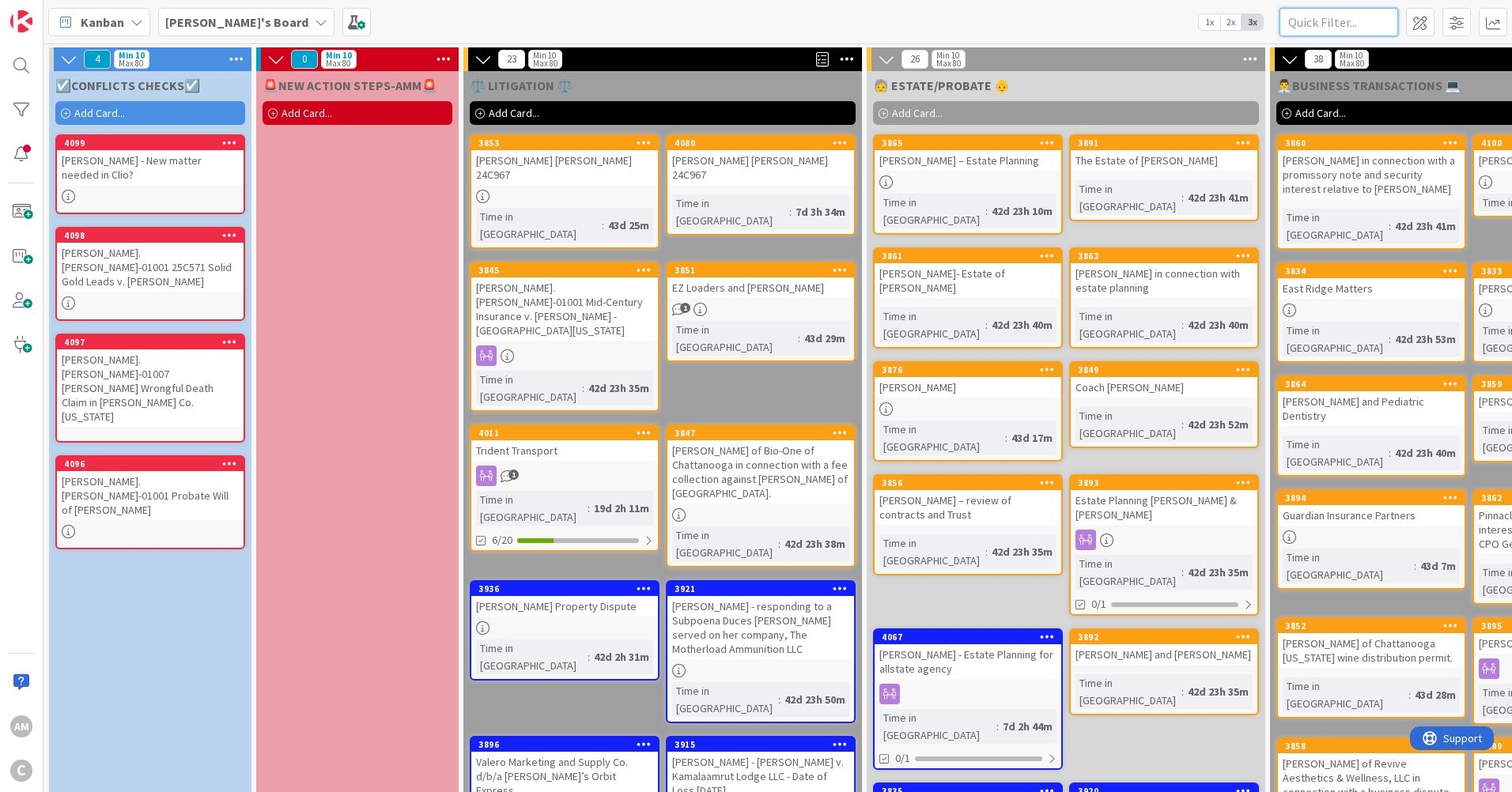
click at [1341, 20] on input "text" at bounding box center [1339, 22] width 119 height 29
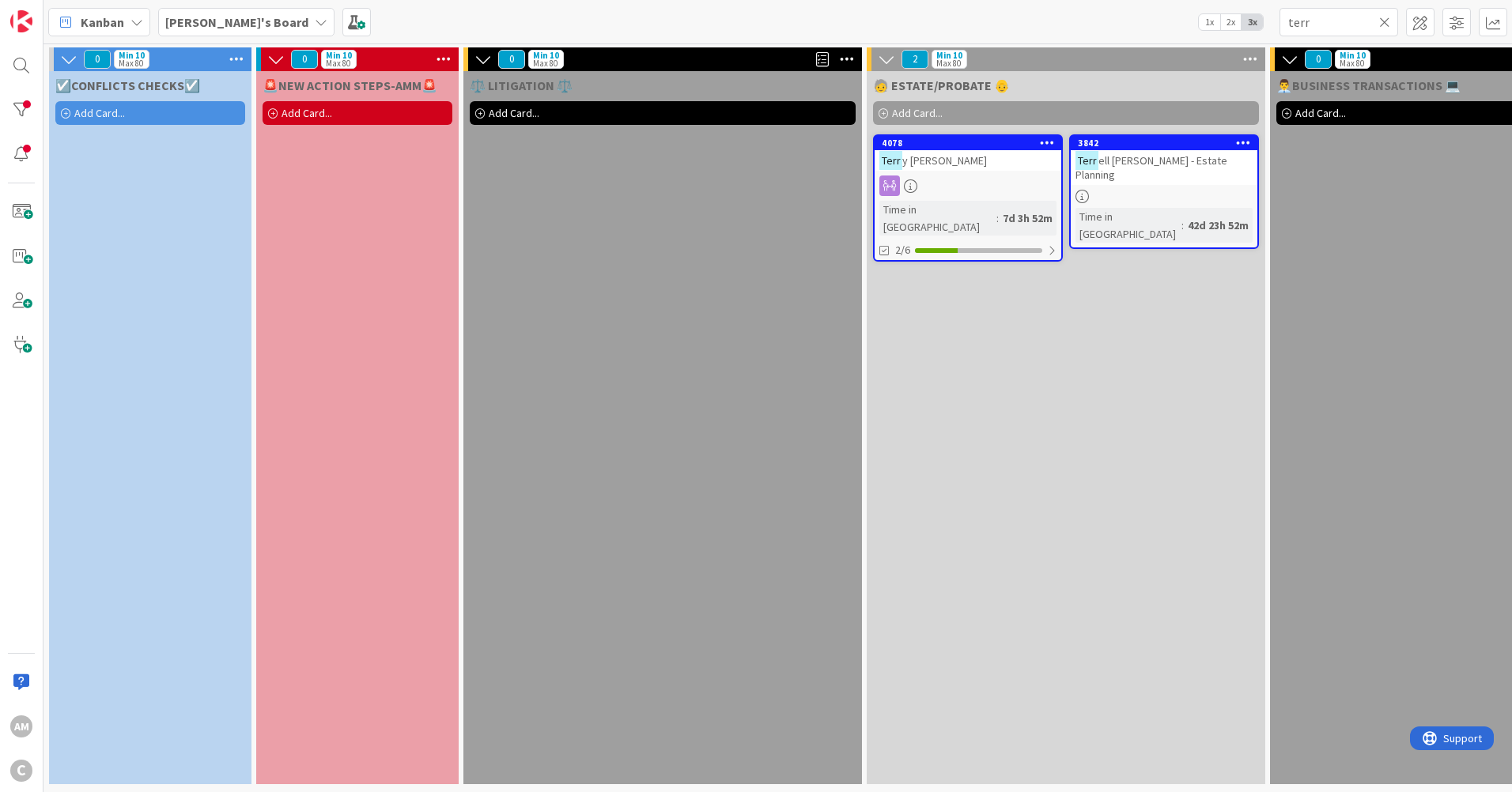
click at [1389, 21] on icon at bounding box center [1385, 22] width 12 height 14
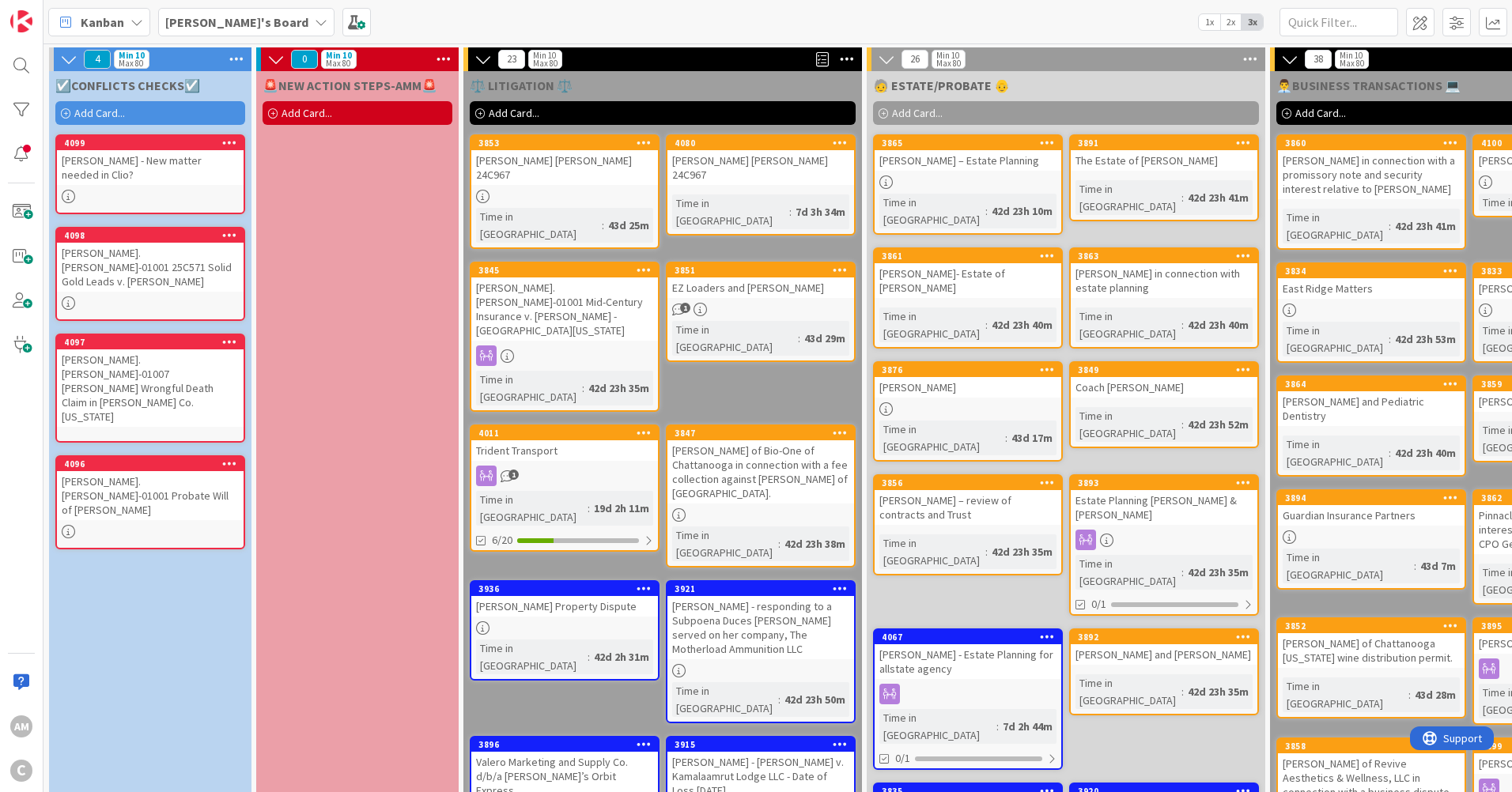
click at [66, 112] on icon at bounding box center [66, 114] width 10 height 10
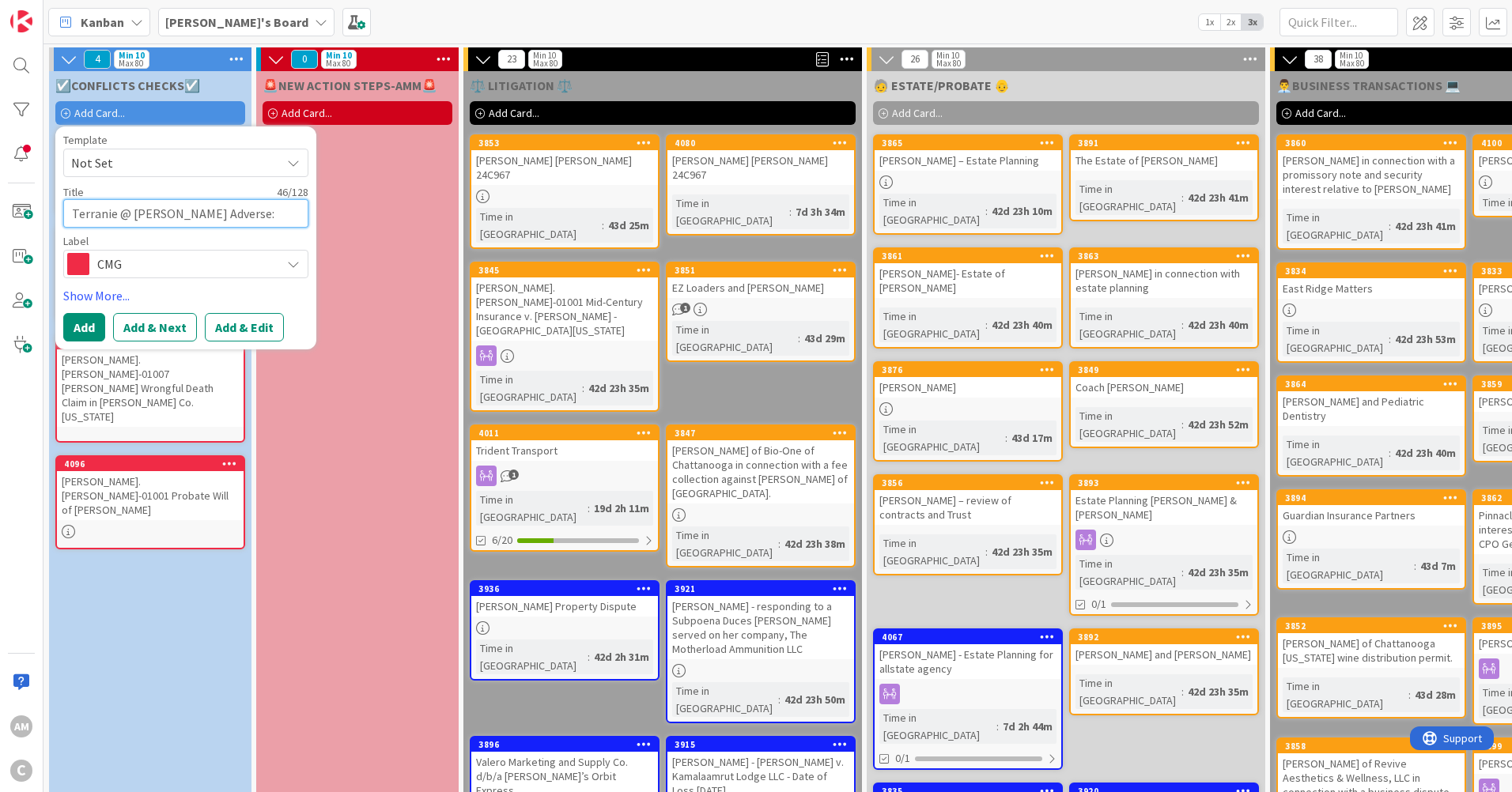
scroll to position [13, 0]
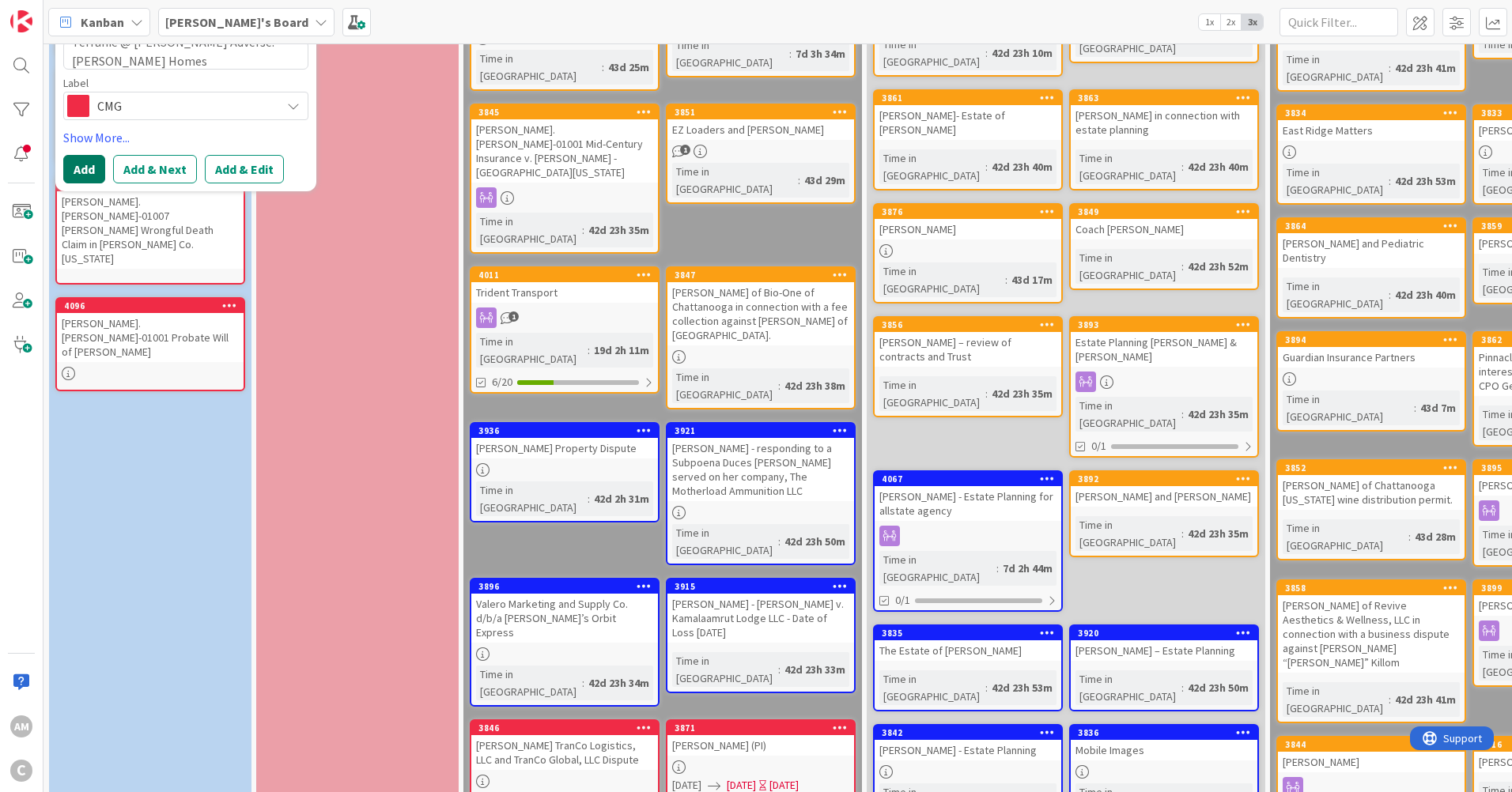
click at [92, 167] on button "Add" at bounding box center [84, 170] width 42 height 29
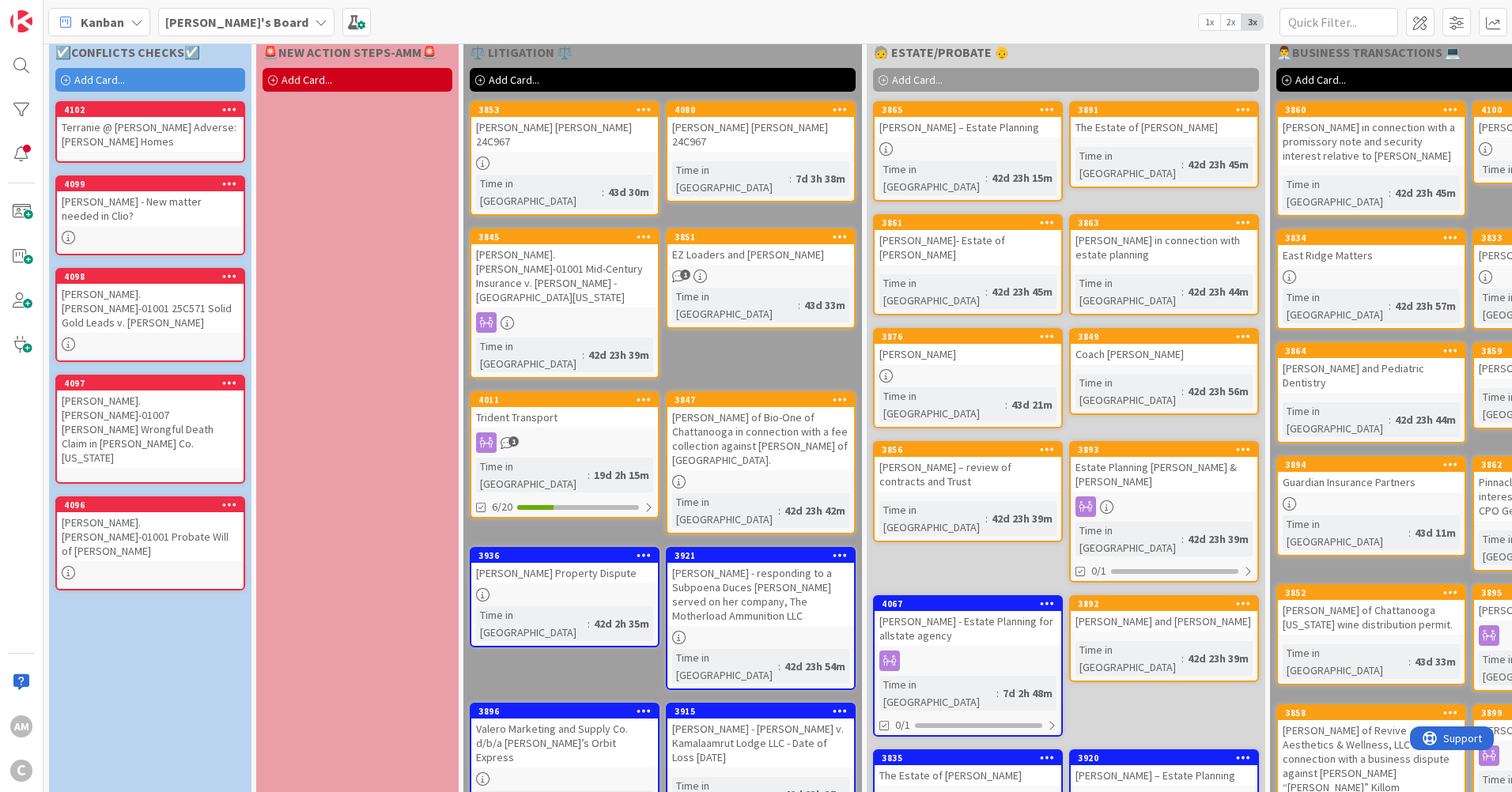
scroll to position [0, 0]
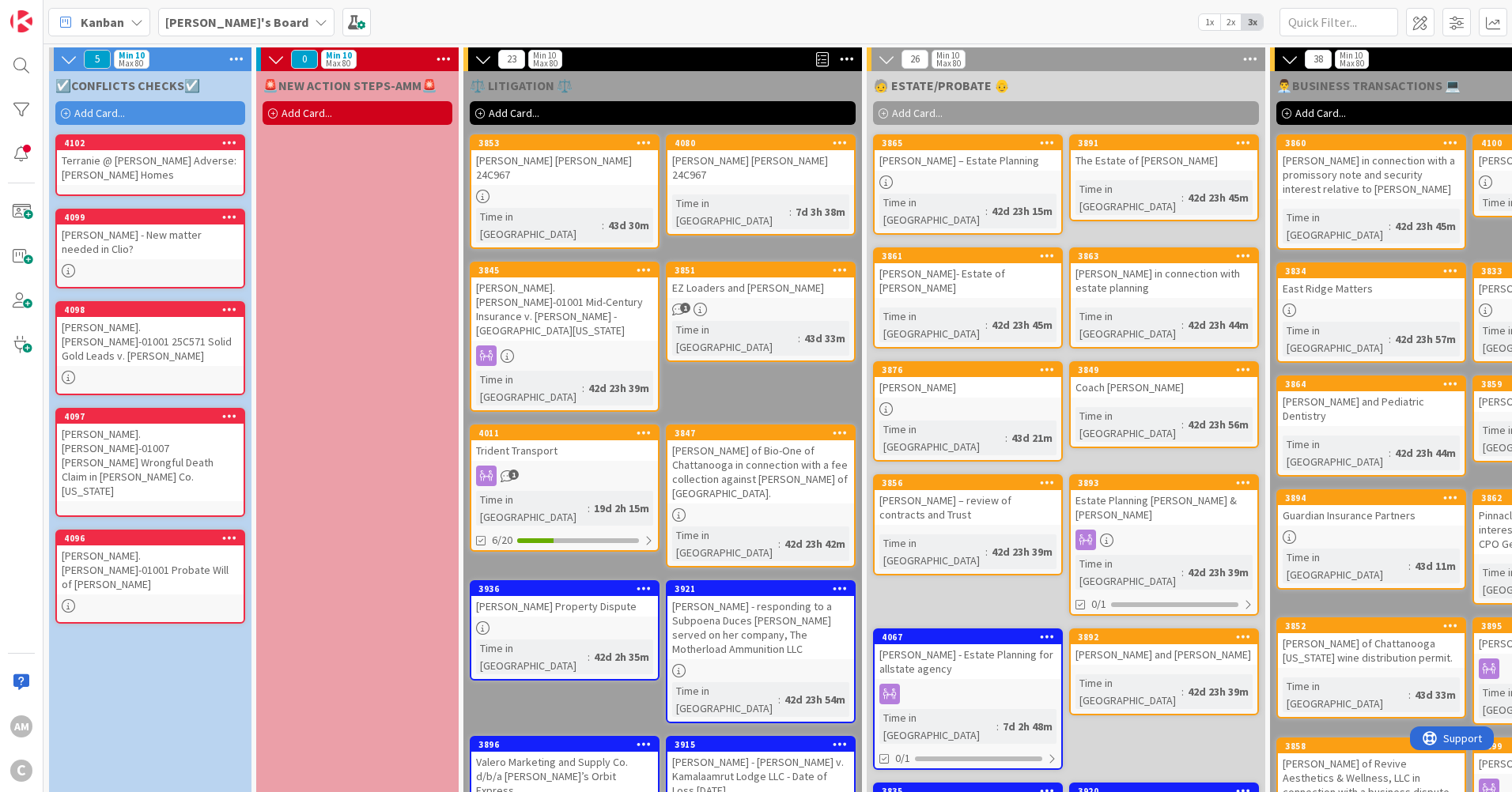
click at [174, 167] on div "Terranie @ [PERSON_NAME] Adverse: [PERSON_NAME] Homes" at bounding box center [150, 168] width 187 height 35
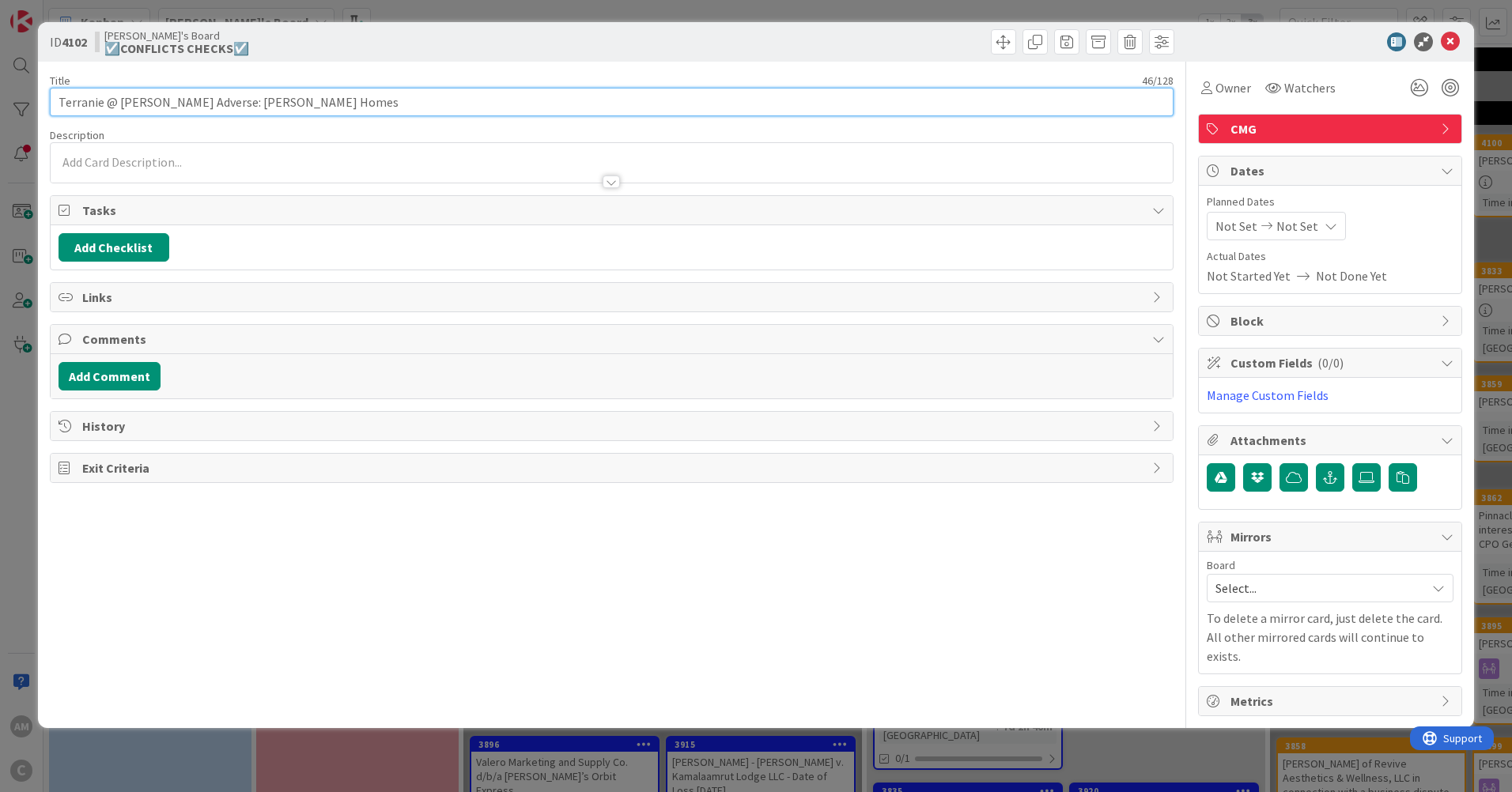
click at [332, 97] on input "Terranie @ [PERSON_NAME] Adverse: [PERSON_NAME] Homes" at bounding box center [612, 103] width 1124 height 29
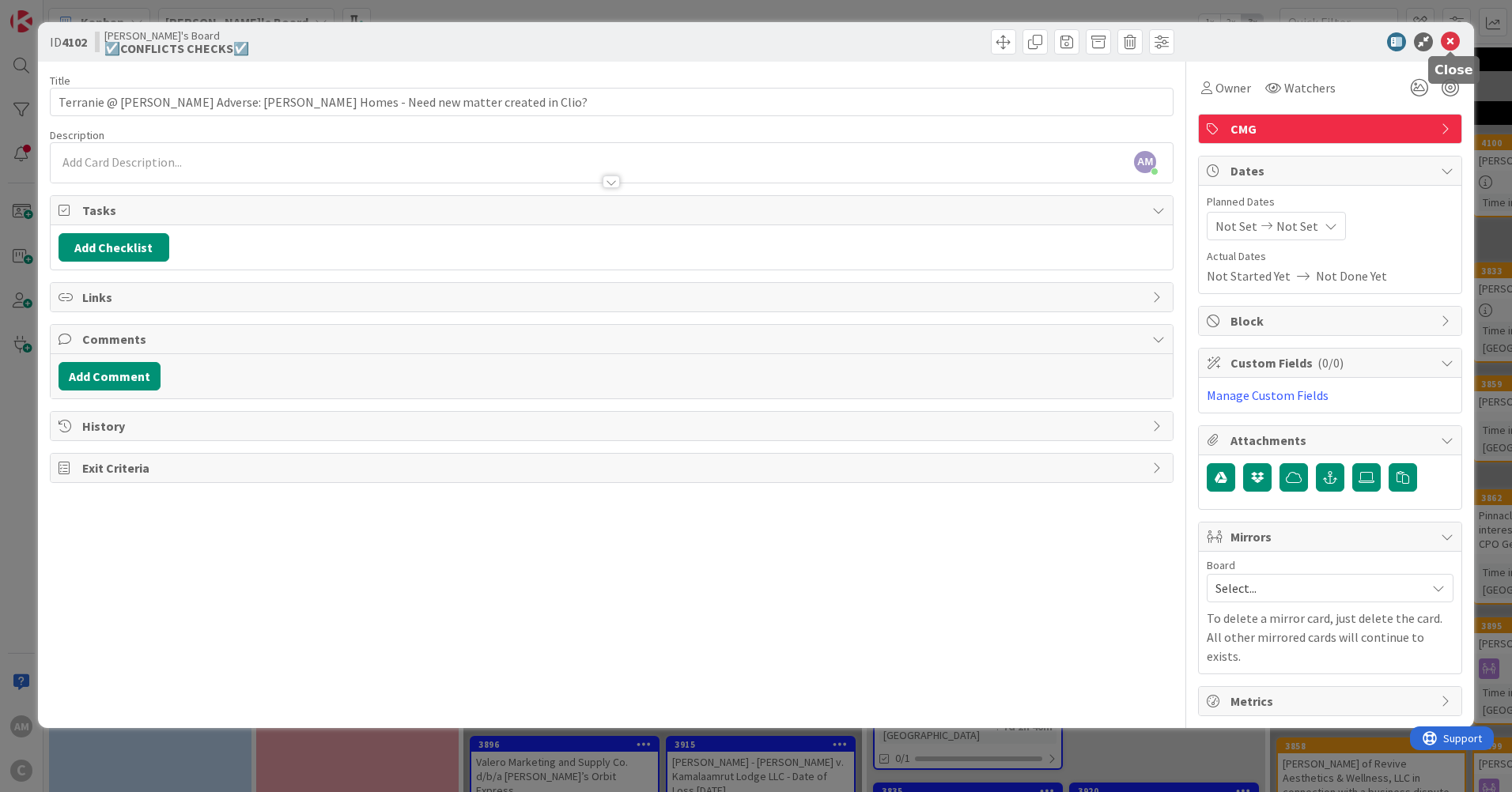
click at [1454, 43] on icon at bounding box center [1451, 42] width 19 height 19
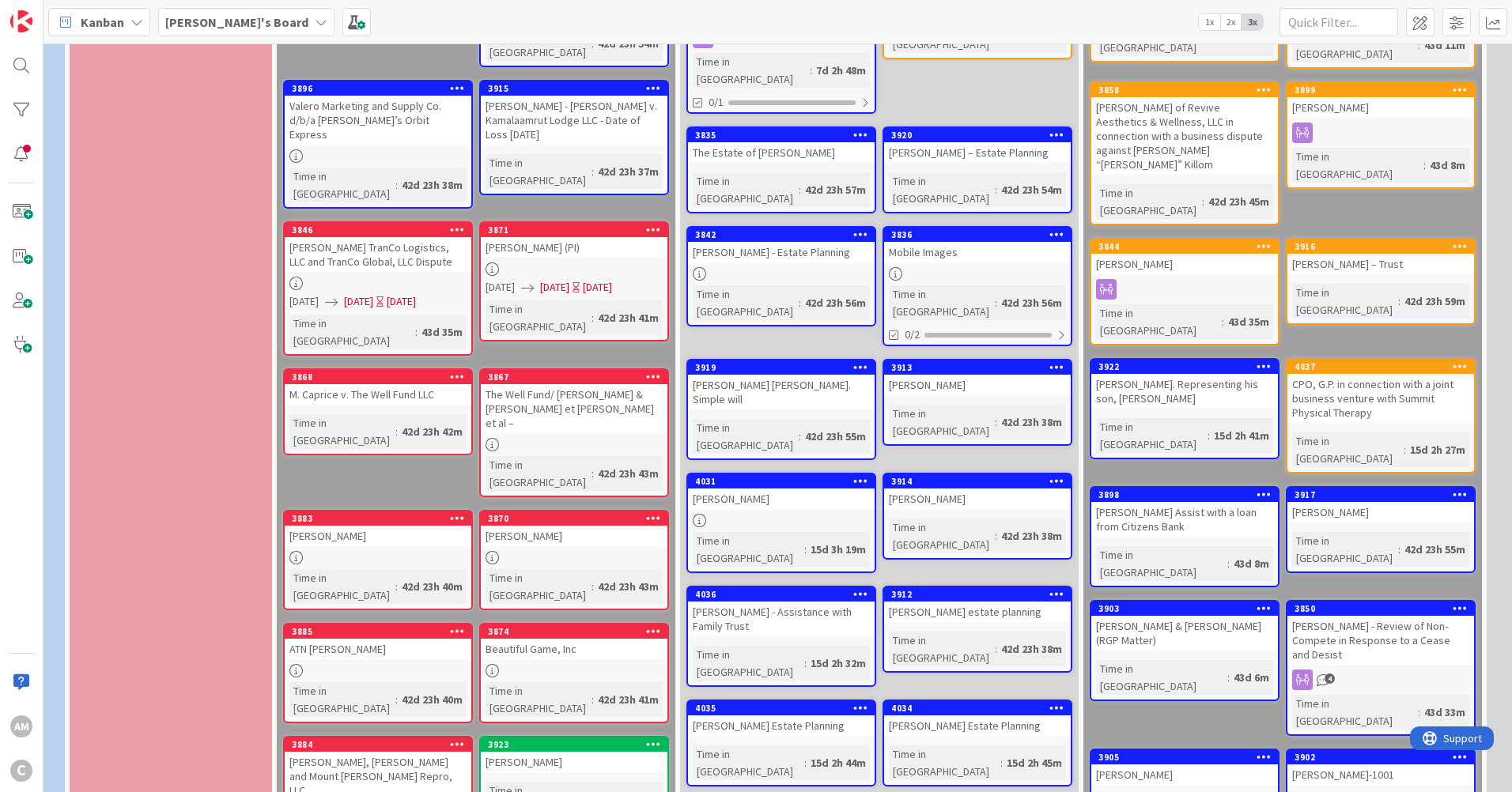
scroll to position [711, 187]
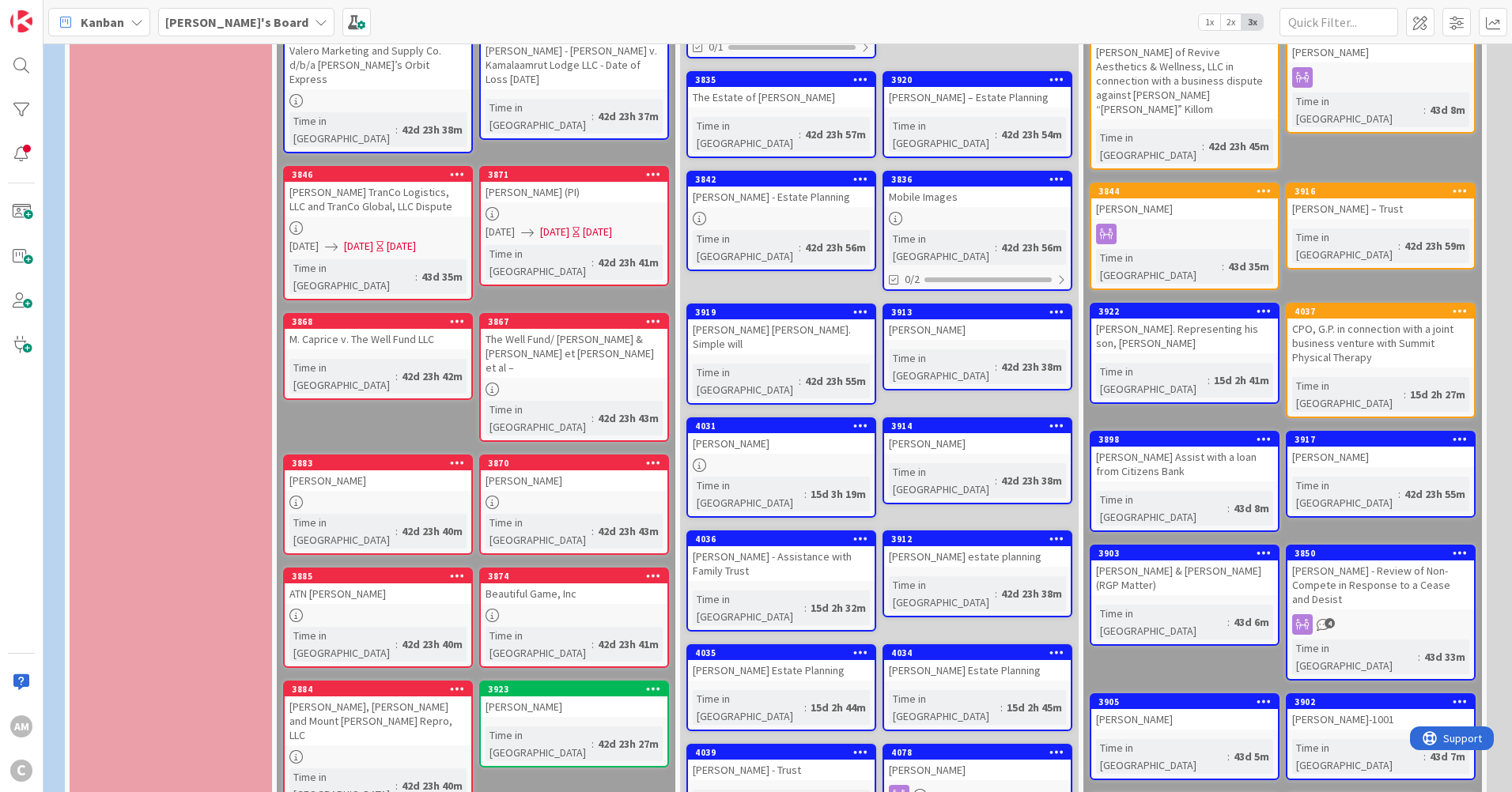
click at [593, 681] on link "3923 [PERSON_NAME] Time in [GEOGRAPHIC_DATA] : 42d 23h 27m" at bounding box center [574, 724] width 190 height 87
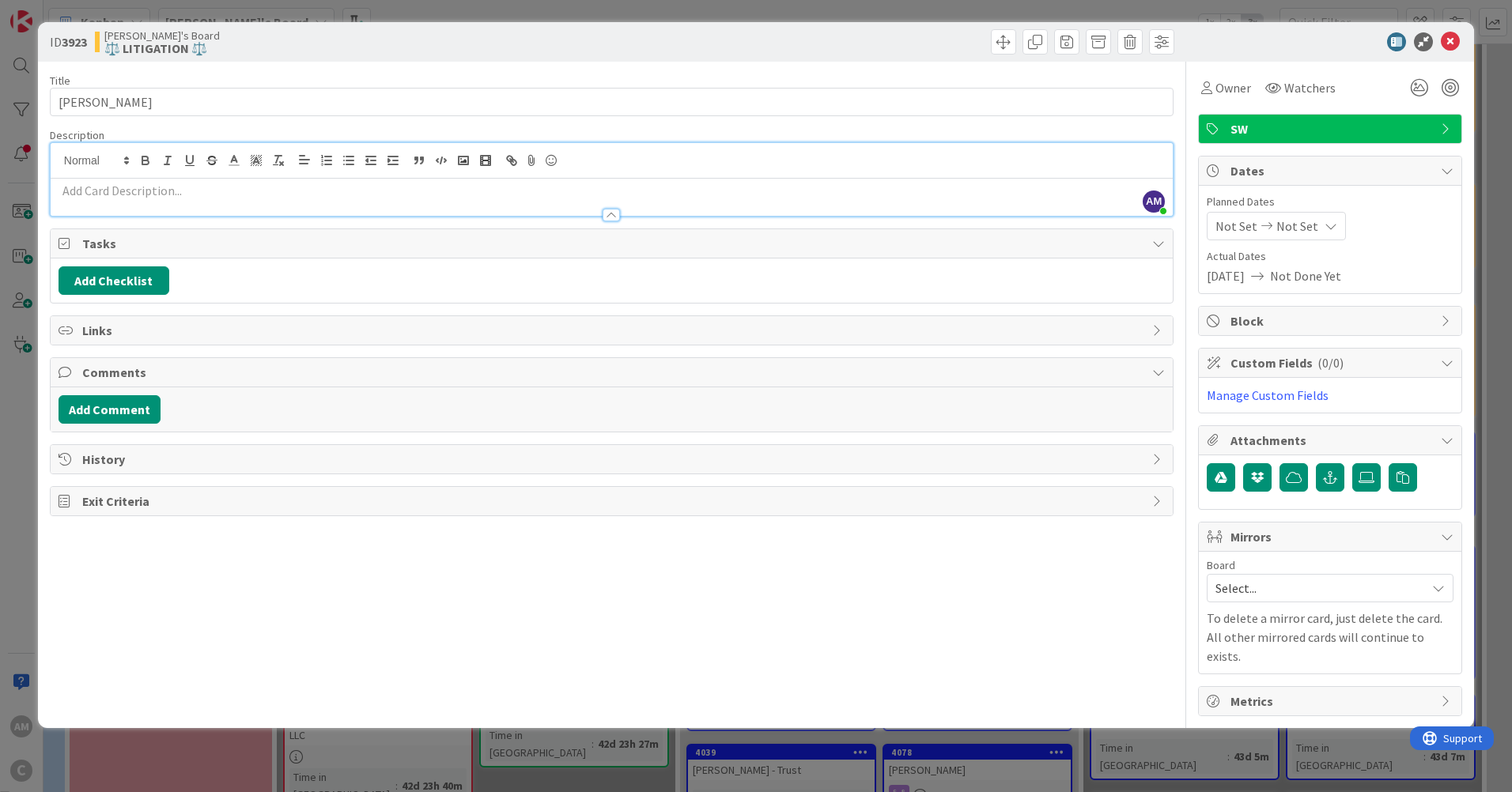
click at [157, 163] on div "AM [PERSON_NAME] just joined" at bounding box center [612, 179] width 1122 height 73
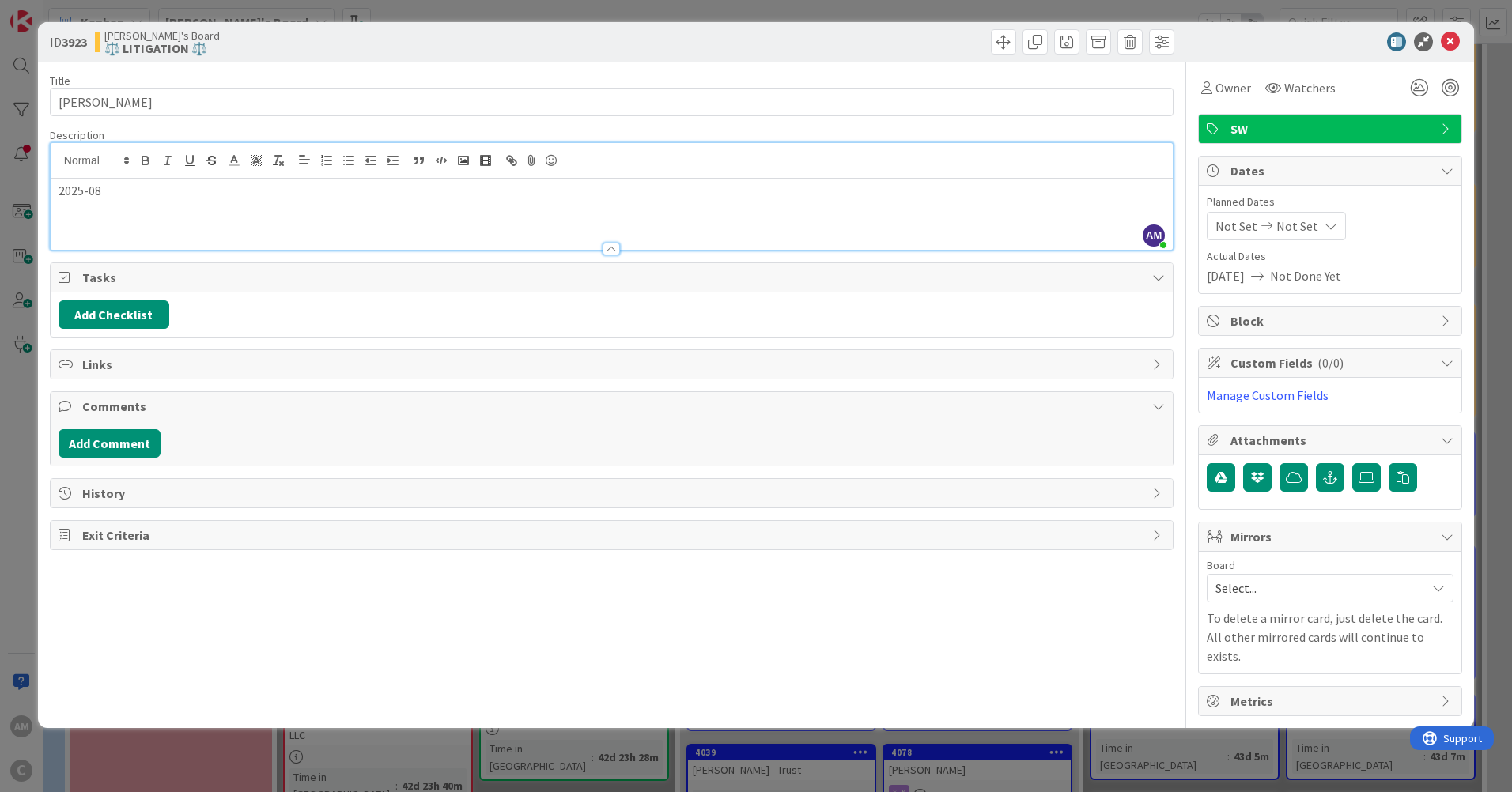
click at [233, 202] on div "2025-08" at bounding box center [612, 214] width 1122 height 71
click at [120, 185] on p "2025-08" at bounding box center [612, 191] width 1106 height 18
click at [1447, 35] on icon at bounding box center [1451, 42] width 19 height 19
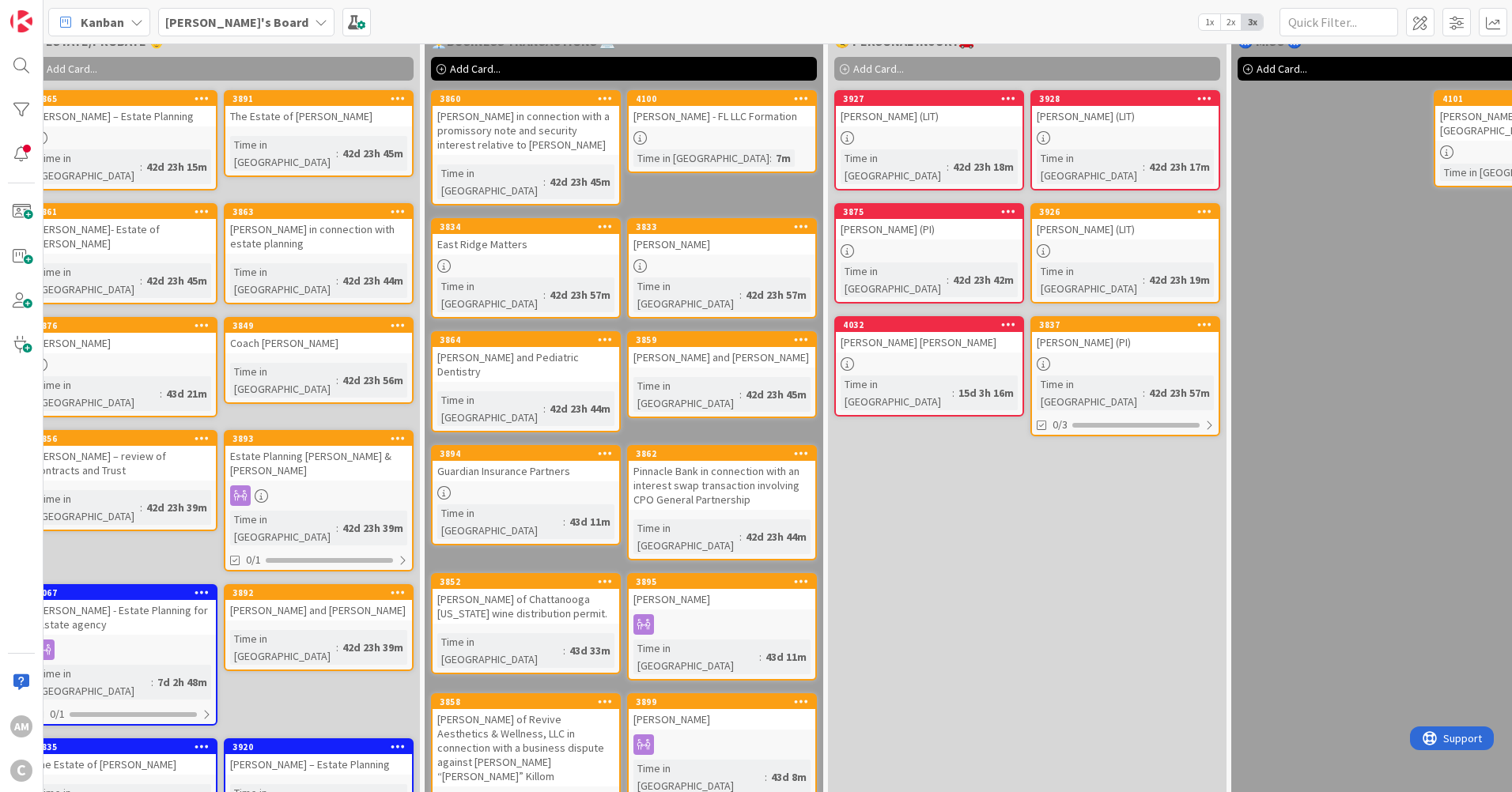
scroll to position [202, 846]
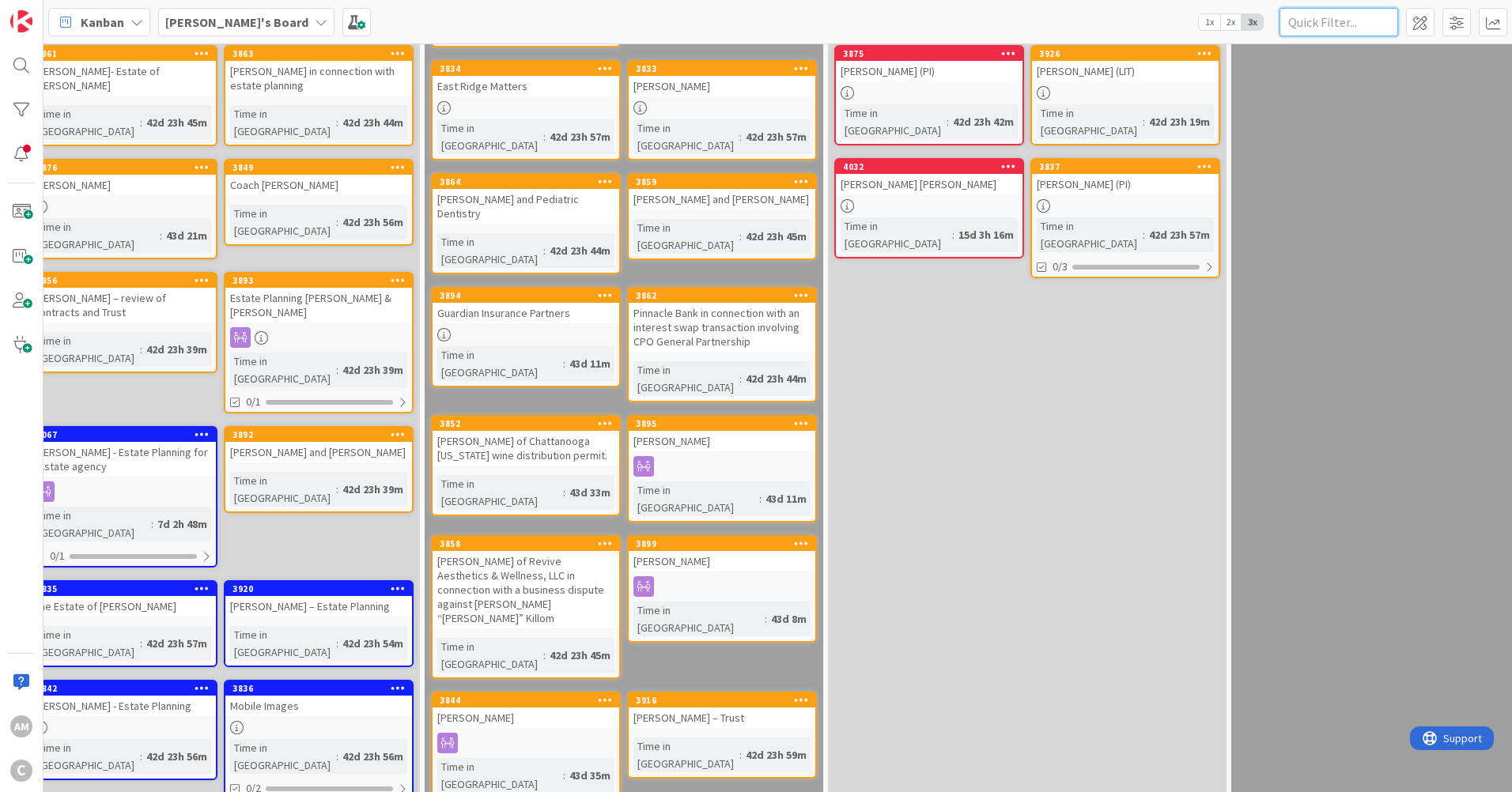
click at [1346, 25] on input "text" at bounding box center [1339, 22] width 119 height 29
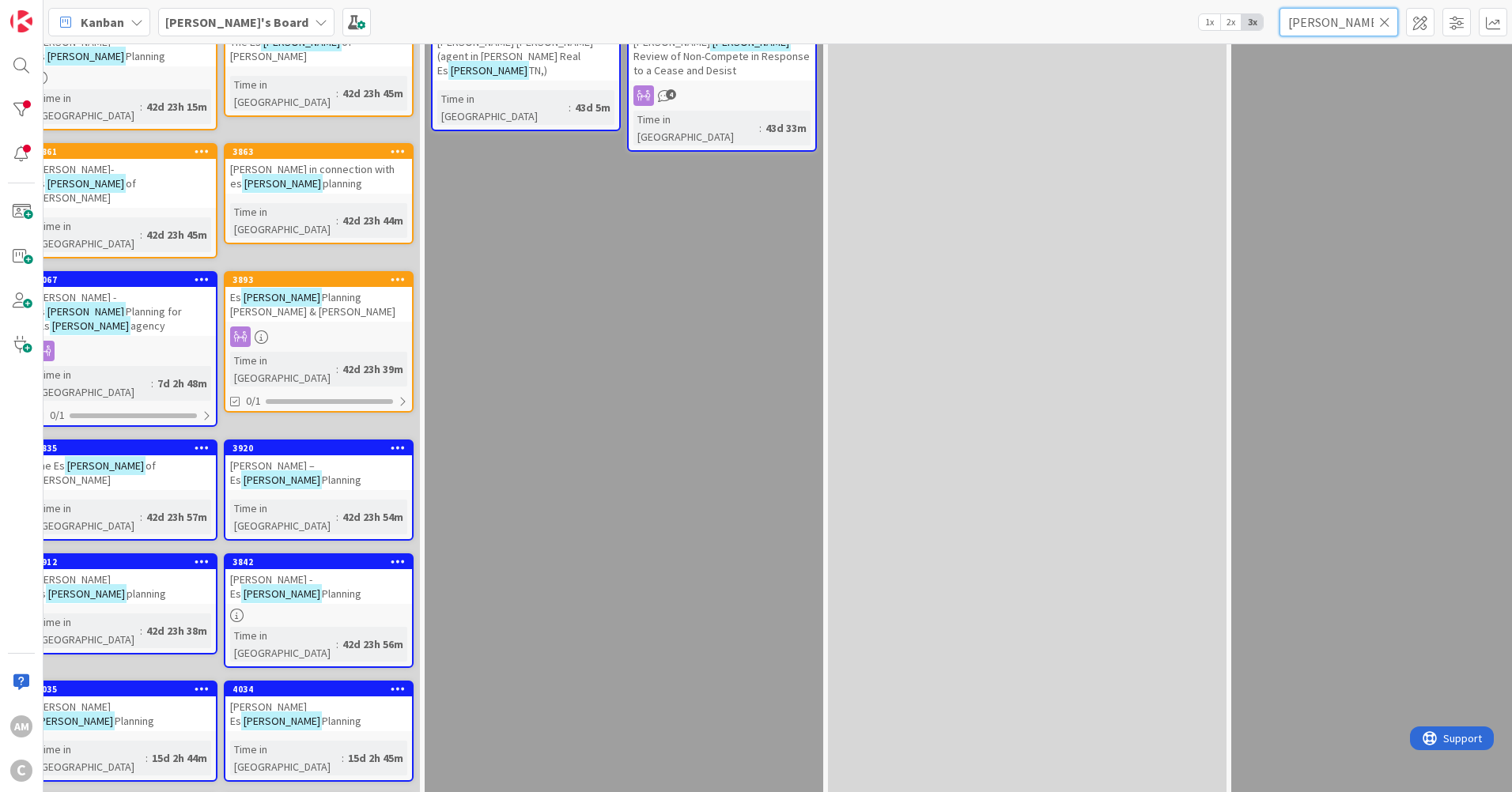
scroll to position [0, 846]
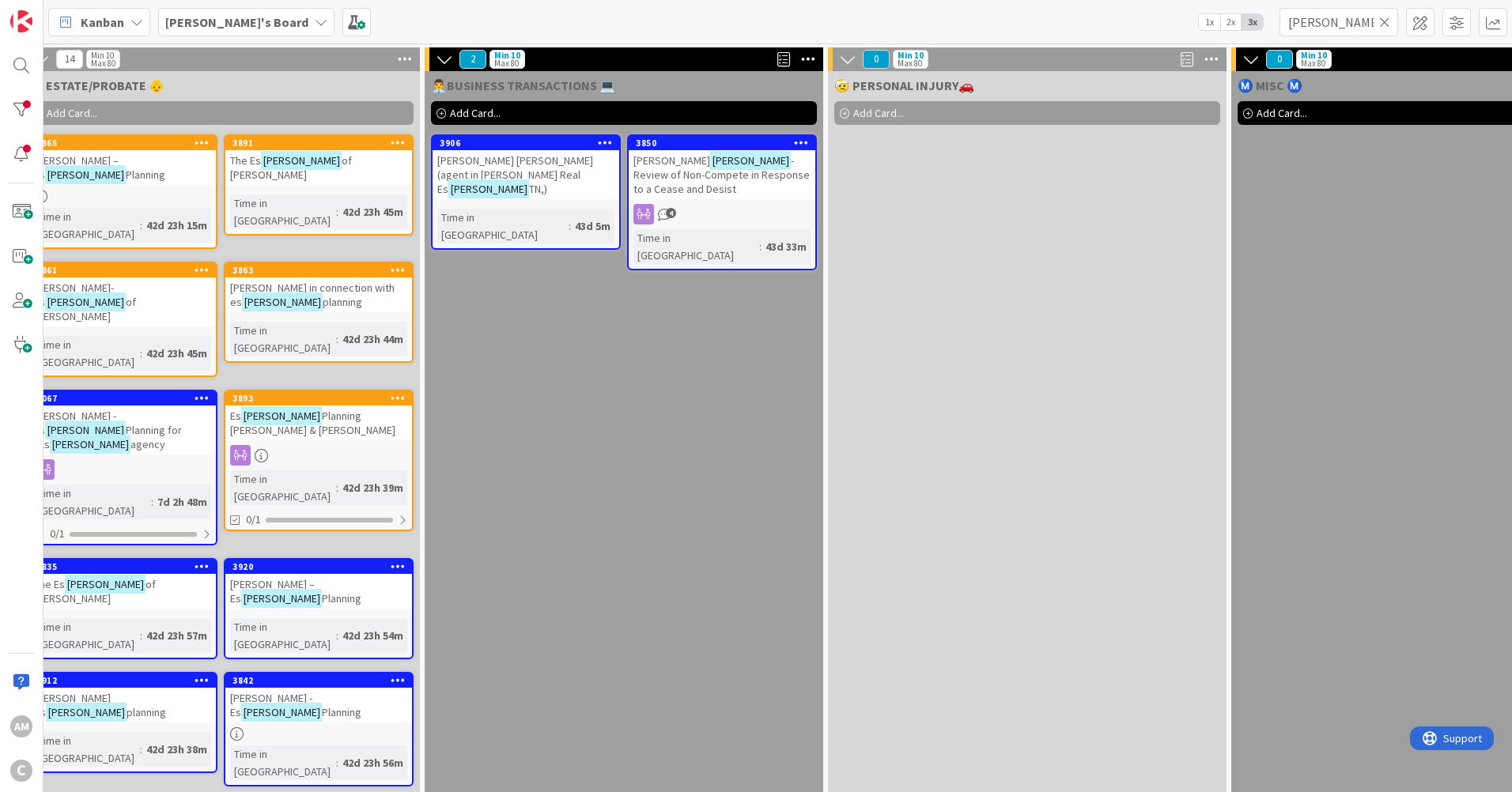
click at [721, 210] on div "4" at bounding box center [722, 214] width 187 height 20
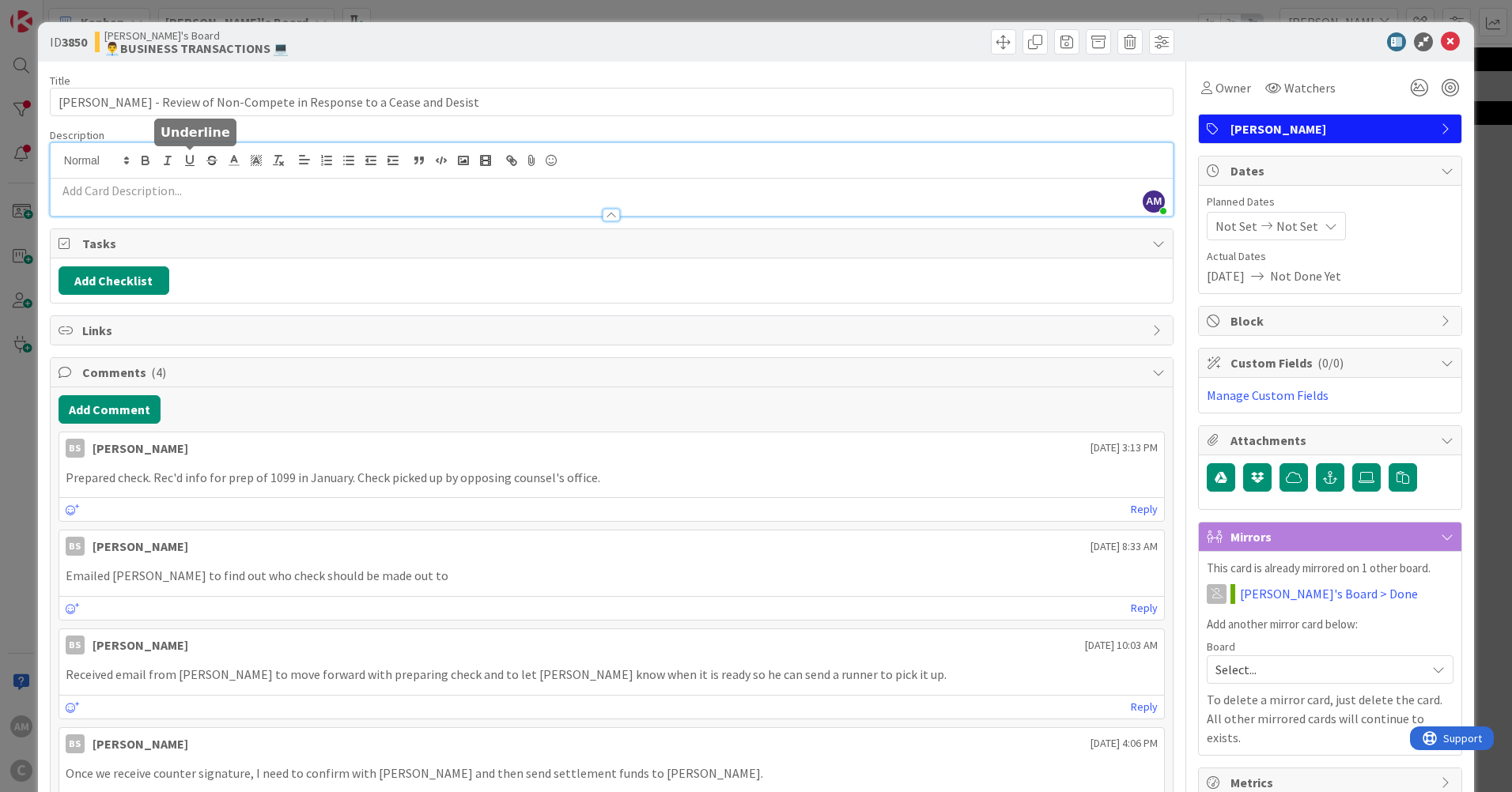
click at [194, 163] on div "AM [PERSON_NAME] just joined" at bounding box center [612, 179] width 1122 height 73
click at [174, 196] on p at bounding box center [612, 191] width 1106 height 18
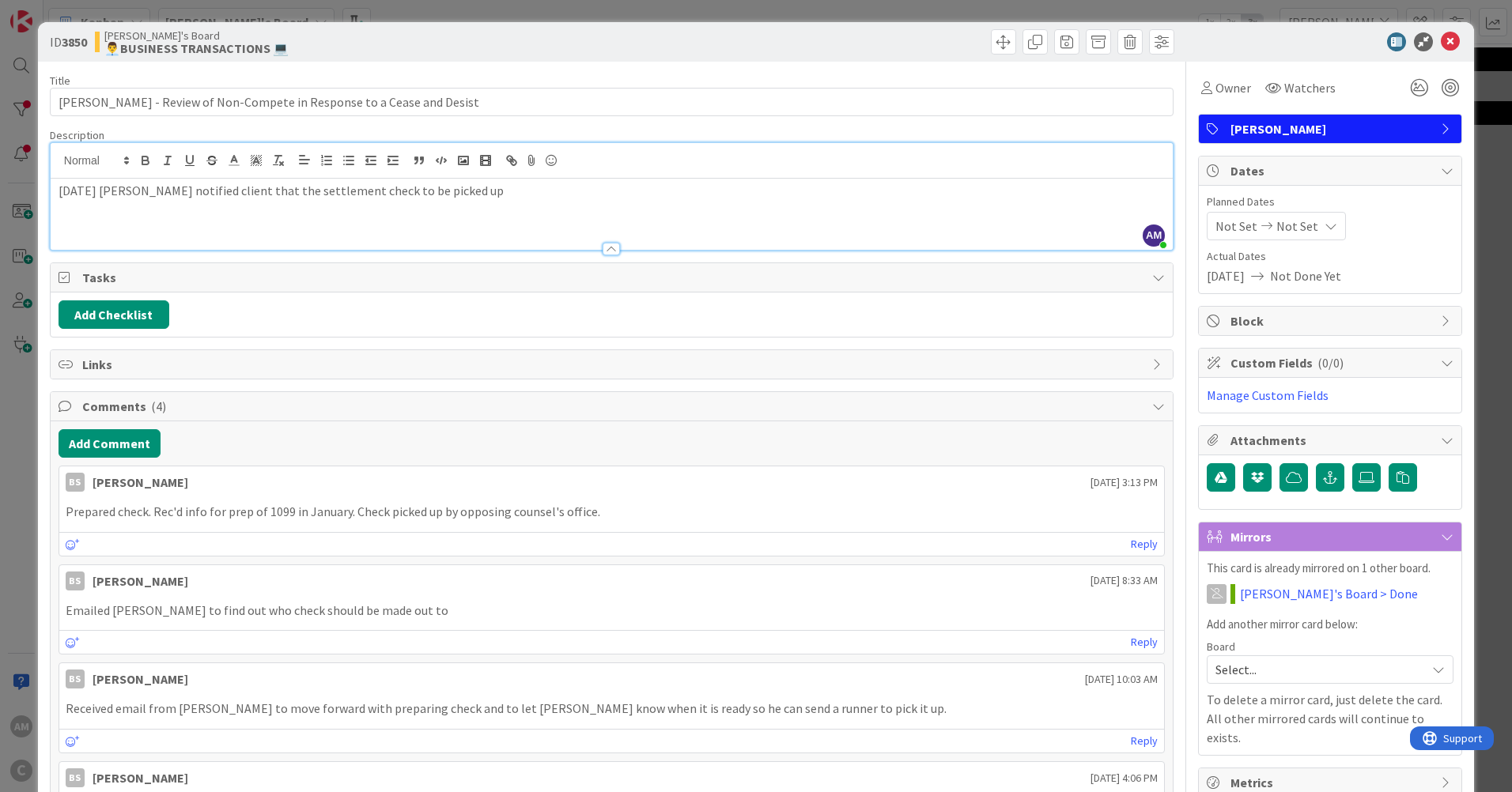
drag, startPoint x: 343, startPoint y: 192, endPoint x: 462, endPoint y: 180, distance: 119.6
click at [462, 180] on div "[DATE] [PERSON_NAME] notified client that the settlement check to be picked up" at bounding box center [612, 214] width 1122 height 71
click at [488, 188] on p "[DATE] [PERSON_NAME] notified client that the settlement check to be picked up" at bounding box center [612, 191] width 1106 height 18
click at [1441, 38] on icon at bounding box center [1451, 42] width 19 height 19
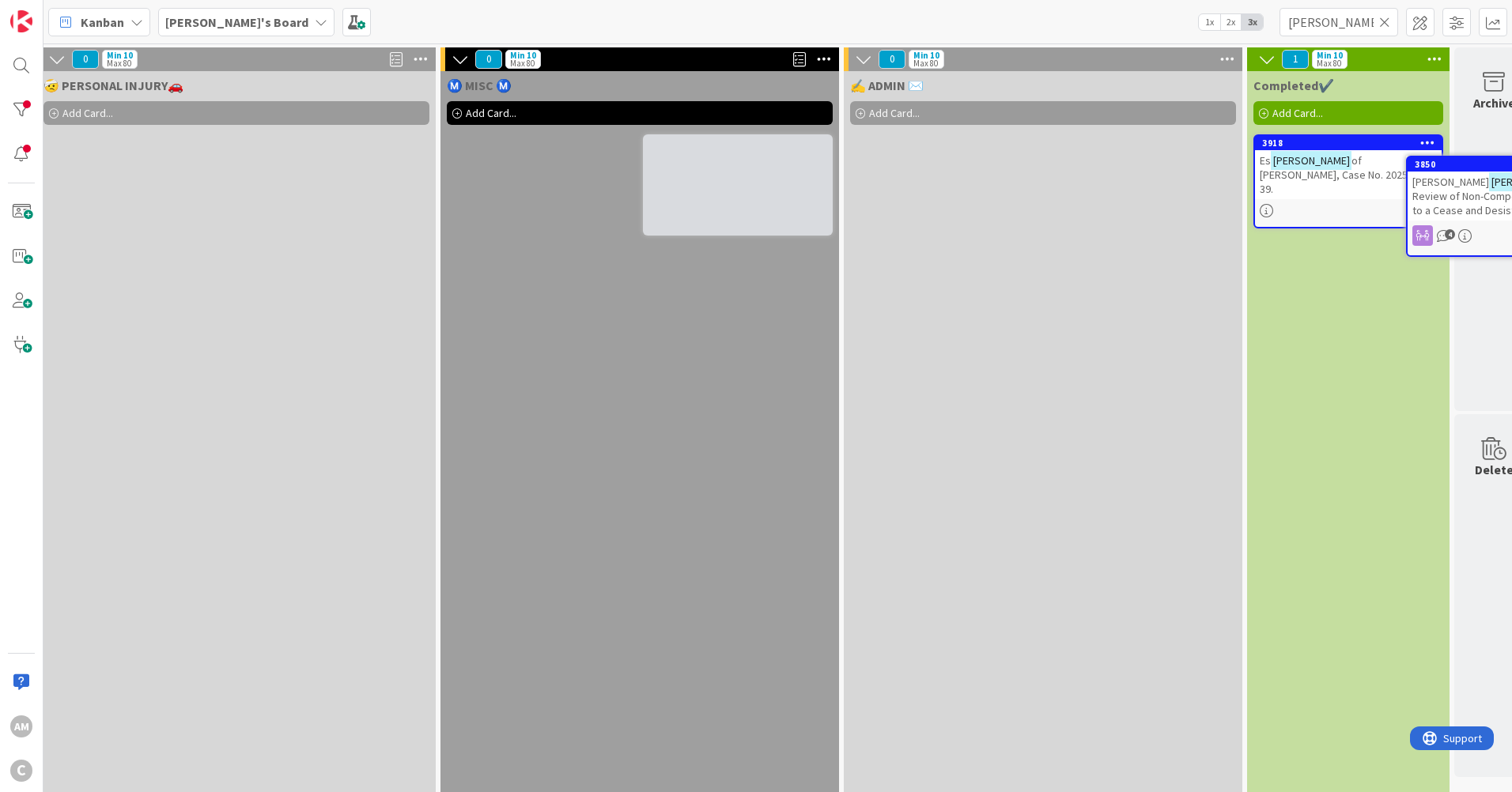
scroll to position [0, 1675]
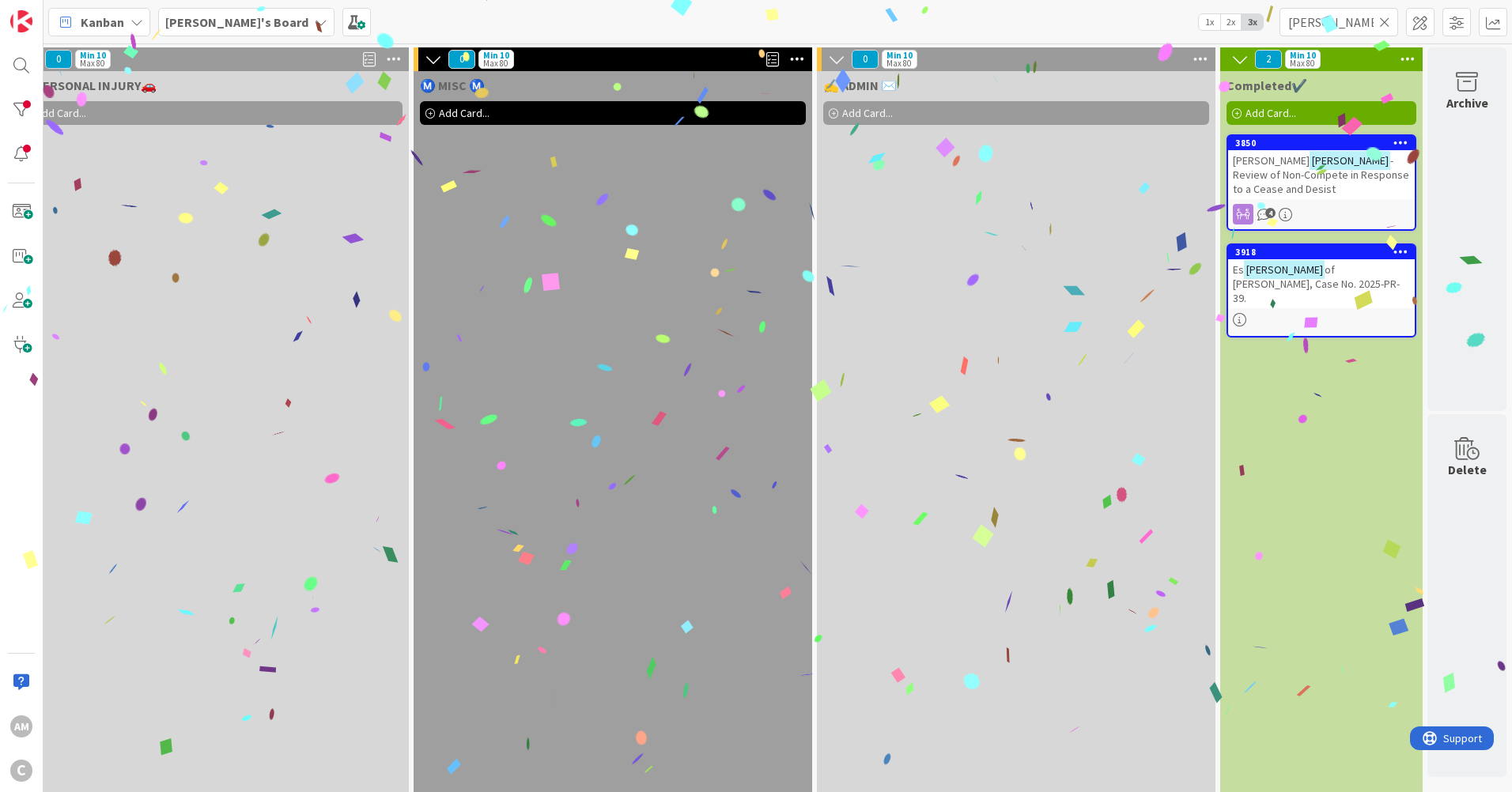
click at [1386, 21] on icon at bounding box center [1385, 22] width 12 height 14
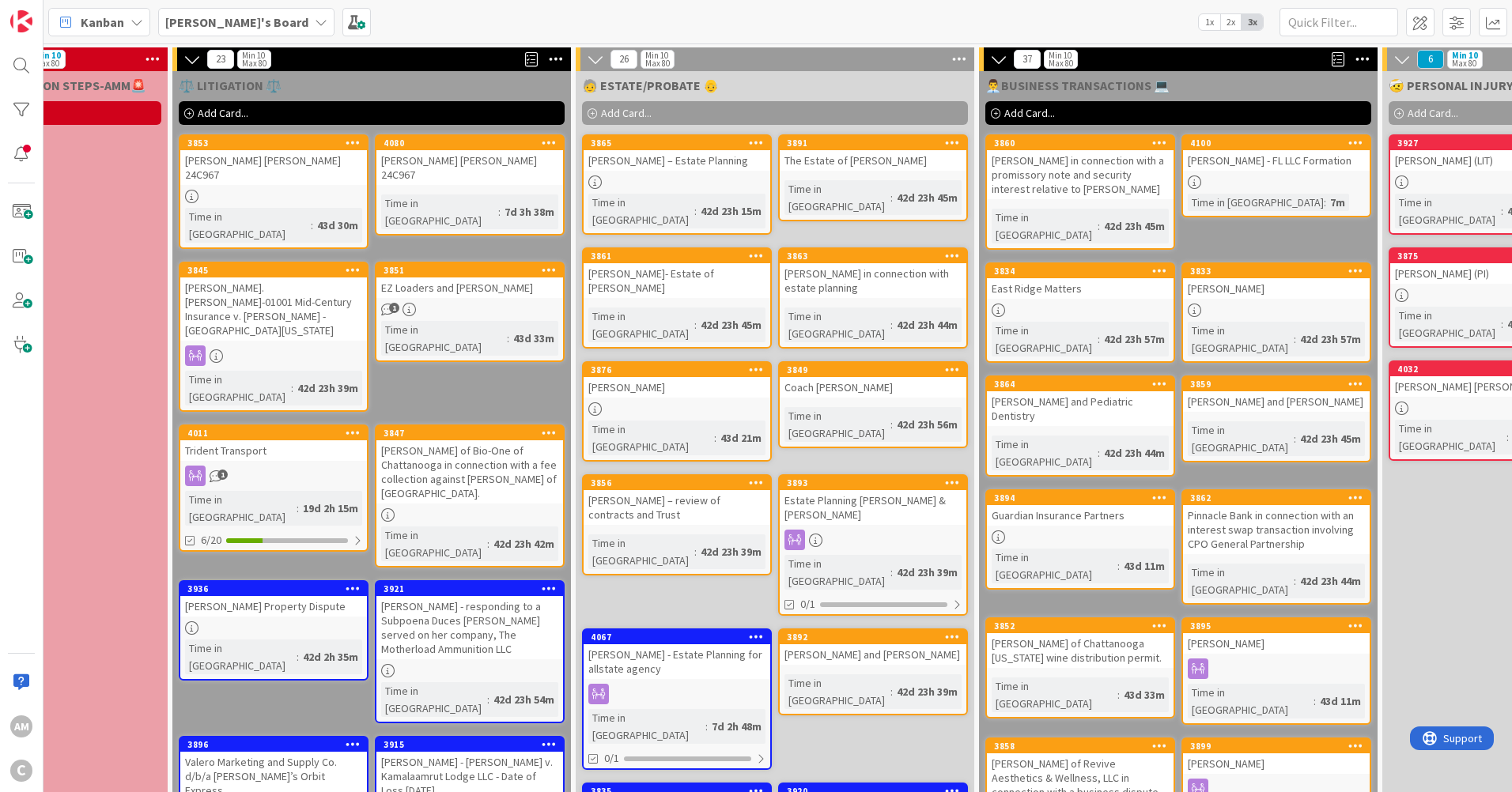
scroll to position [0, 307]
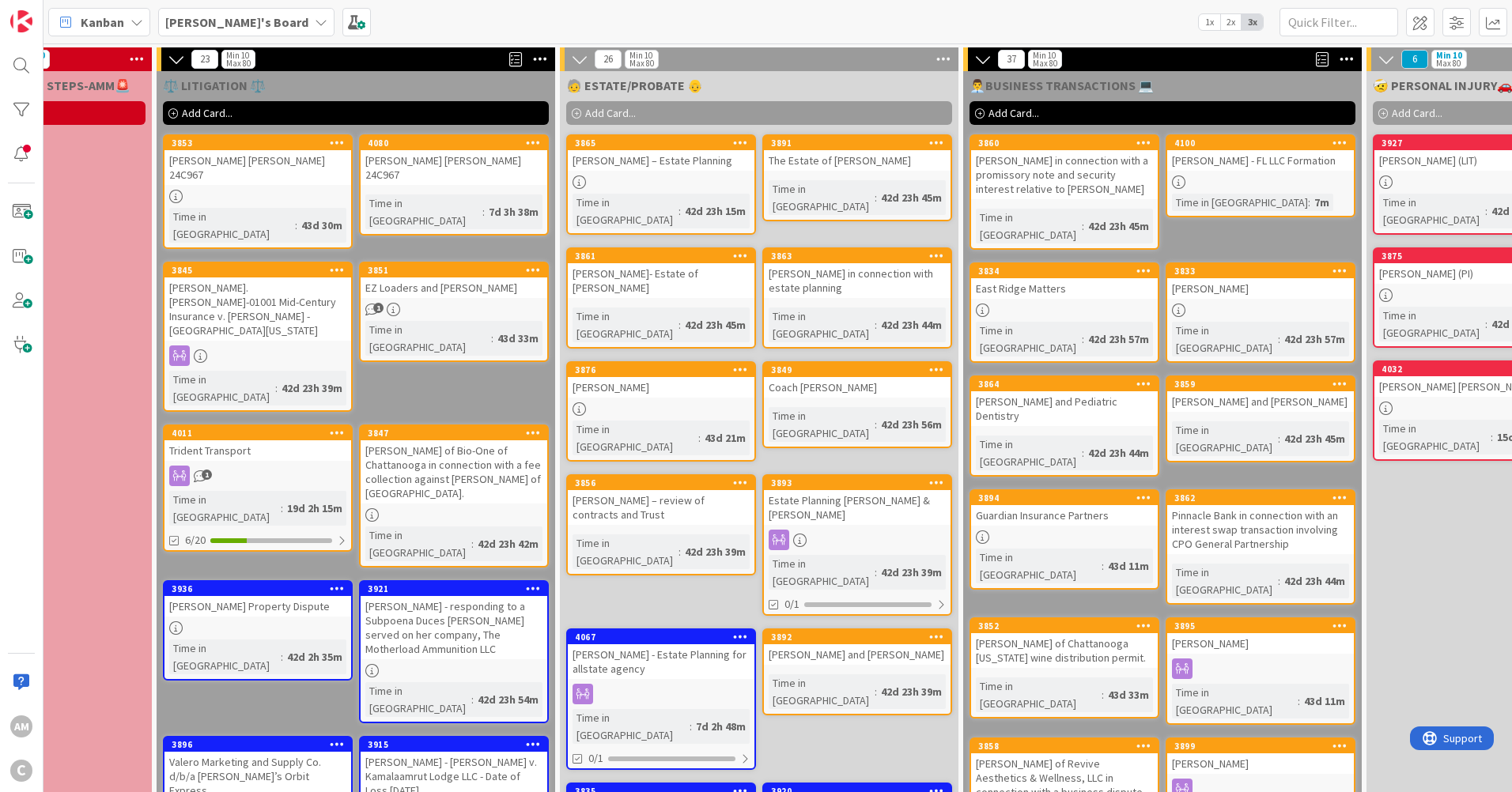
click at [679, 684] on div at bounding box center [661, 693] width 187 height 20
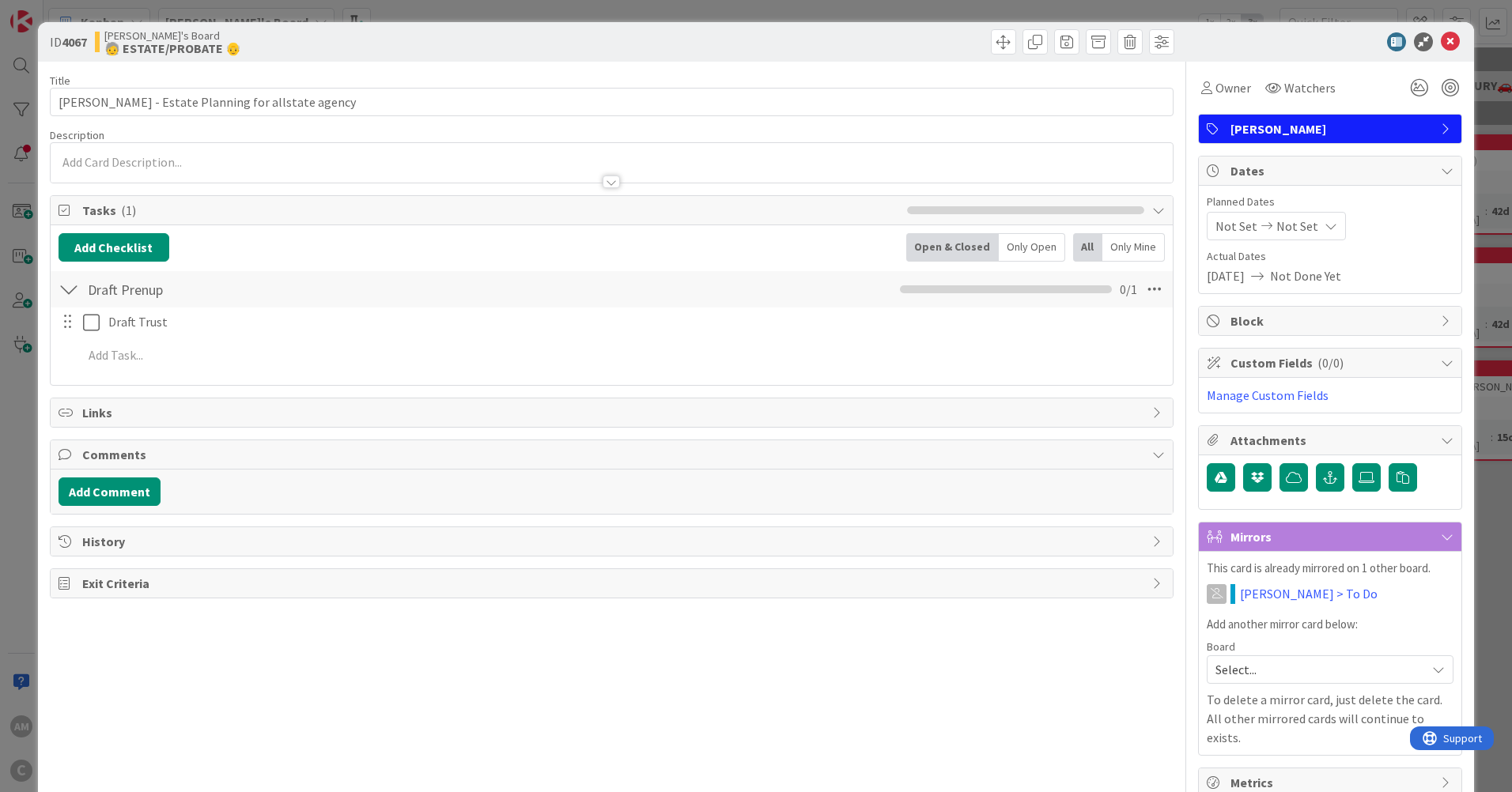
click at [108, 159] on div at bounding box center [612, 162] width 1122 height 39
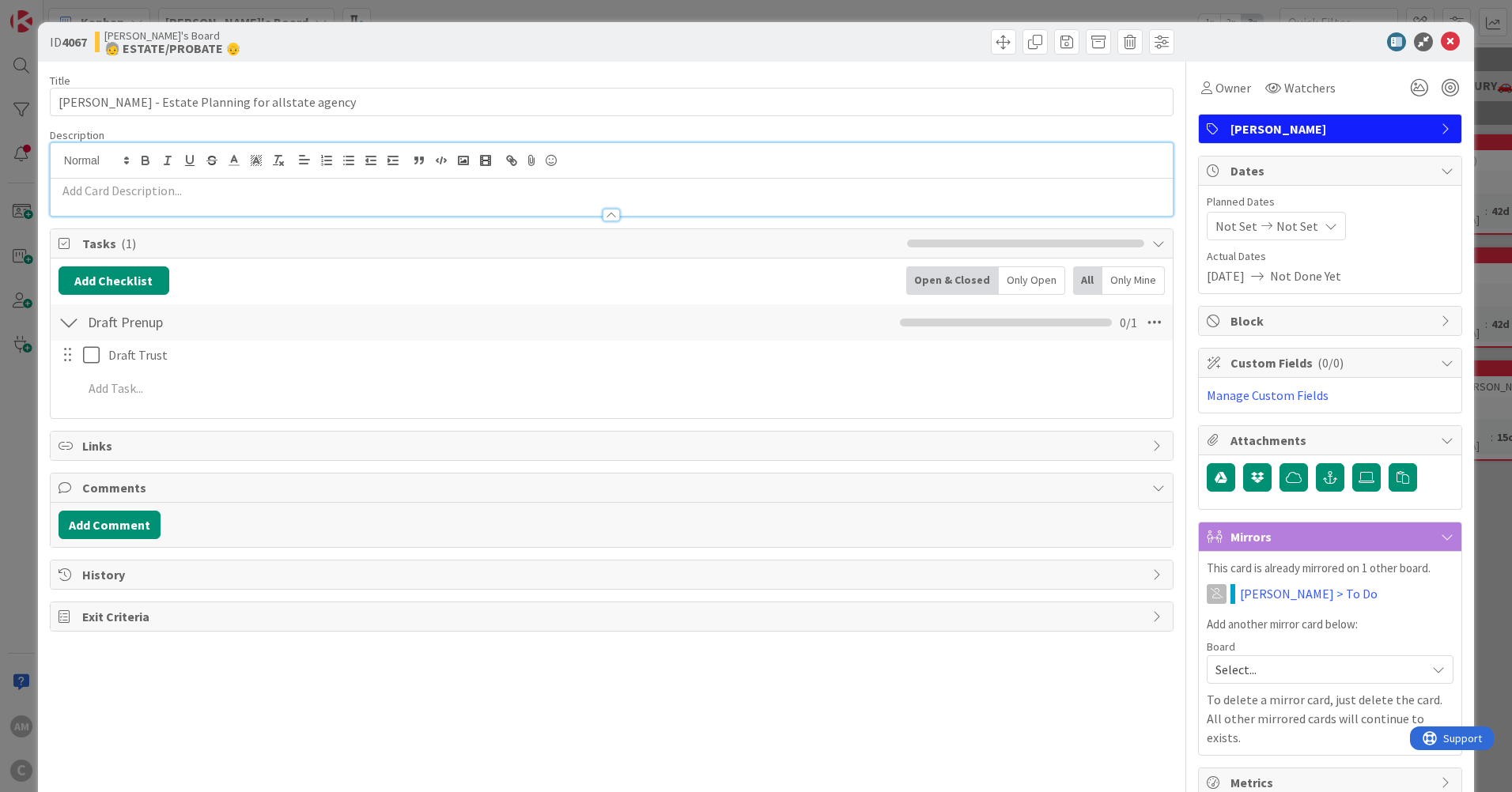
click at [135, 199] on div at bounding box center [612, 207] width 1122 height 16
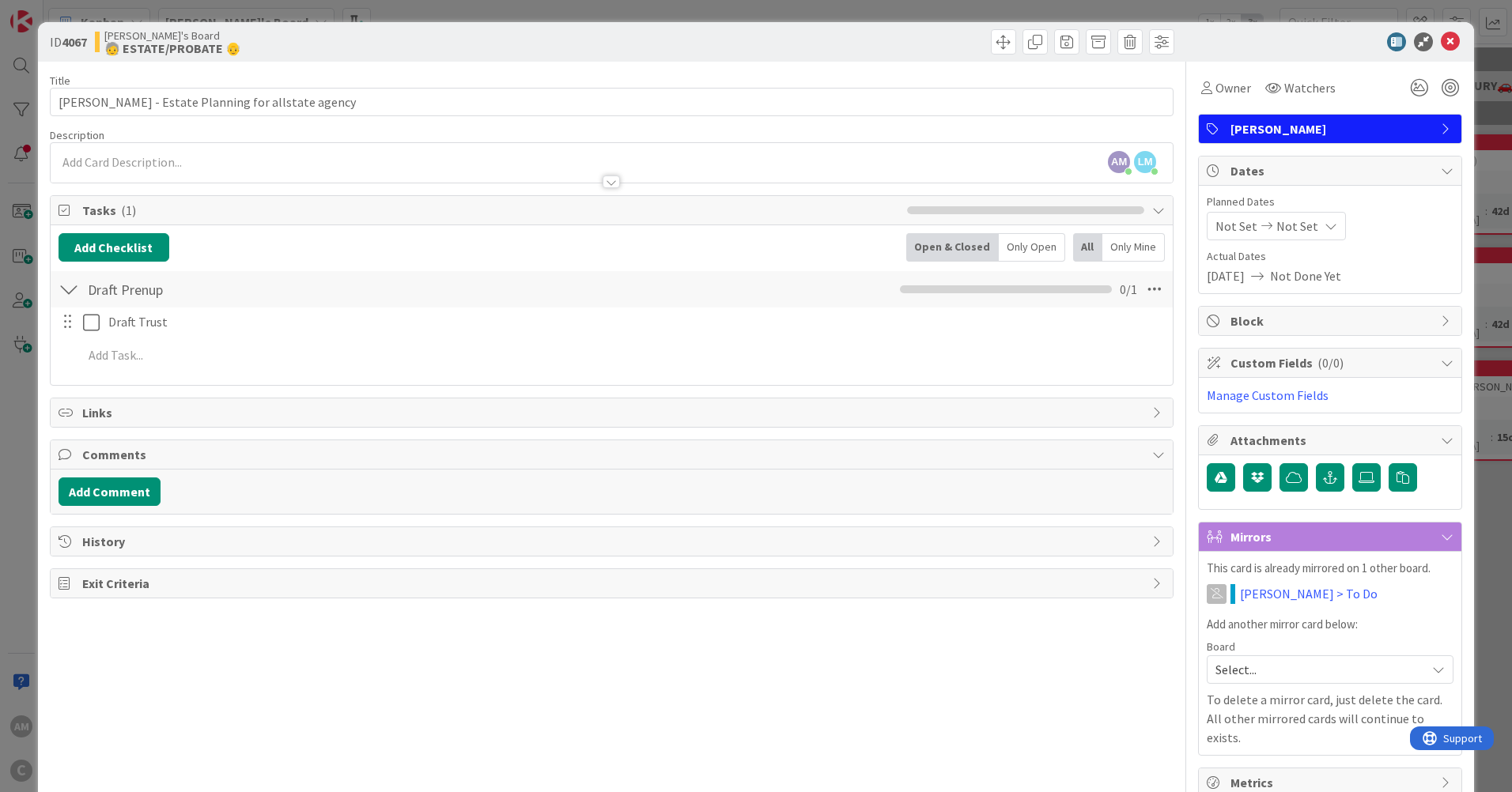
click at [131, 173] on div at bounding box center [612, 174] width 1122 height 16
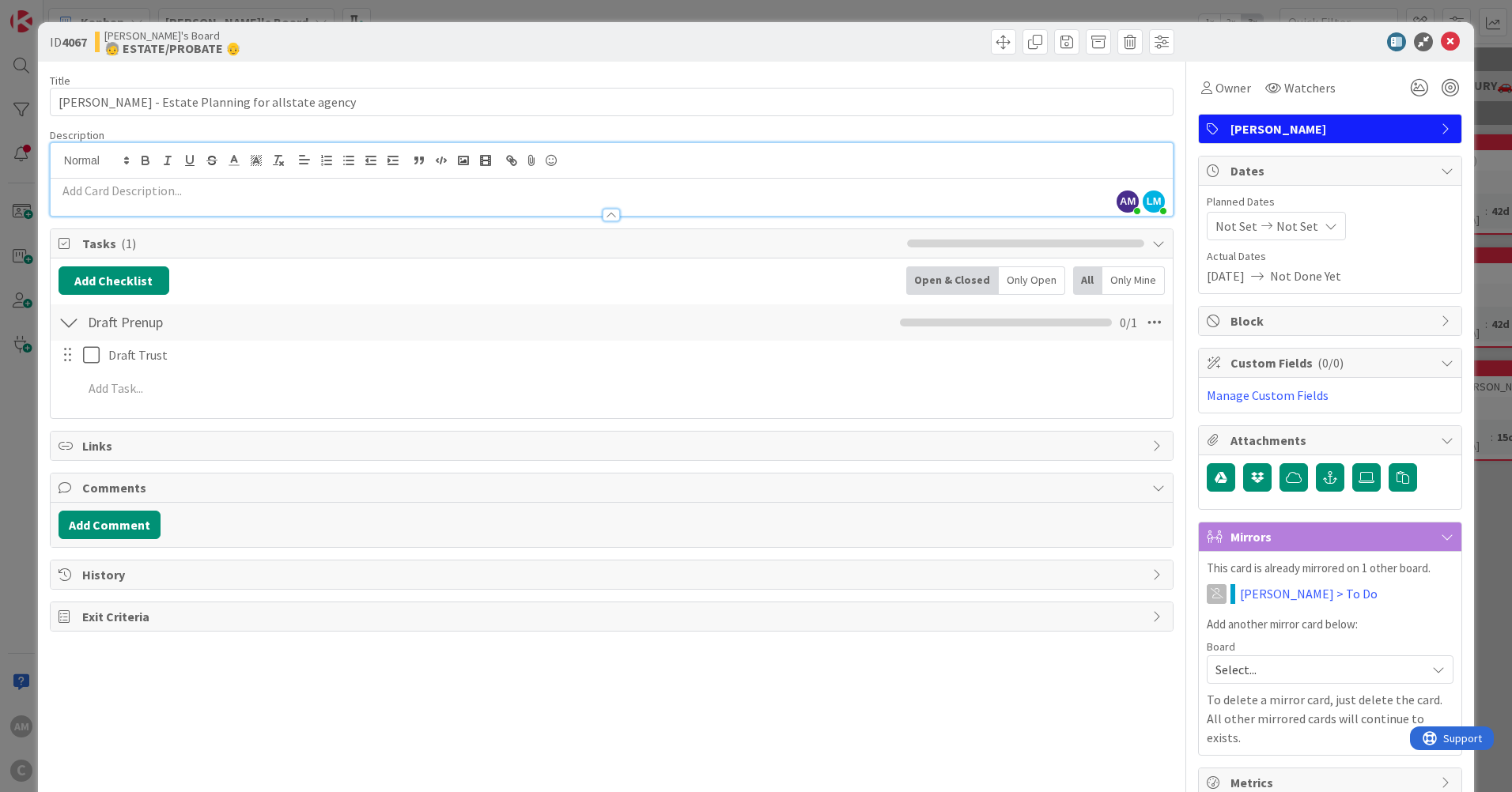
click at [128, 189] on p at bounding box center [612, 191] width 1106 height 18
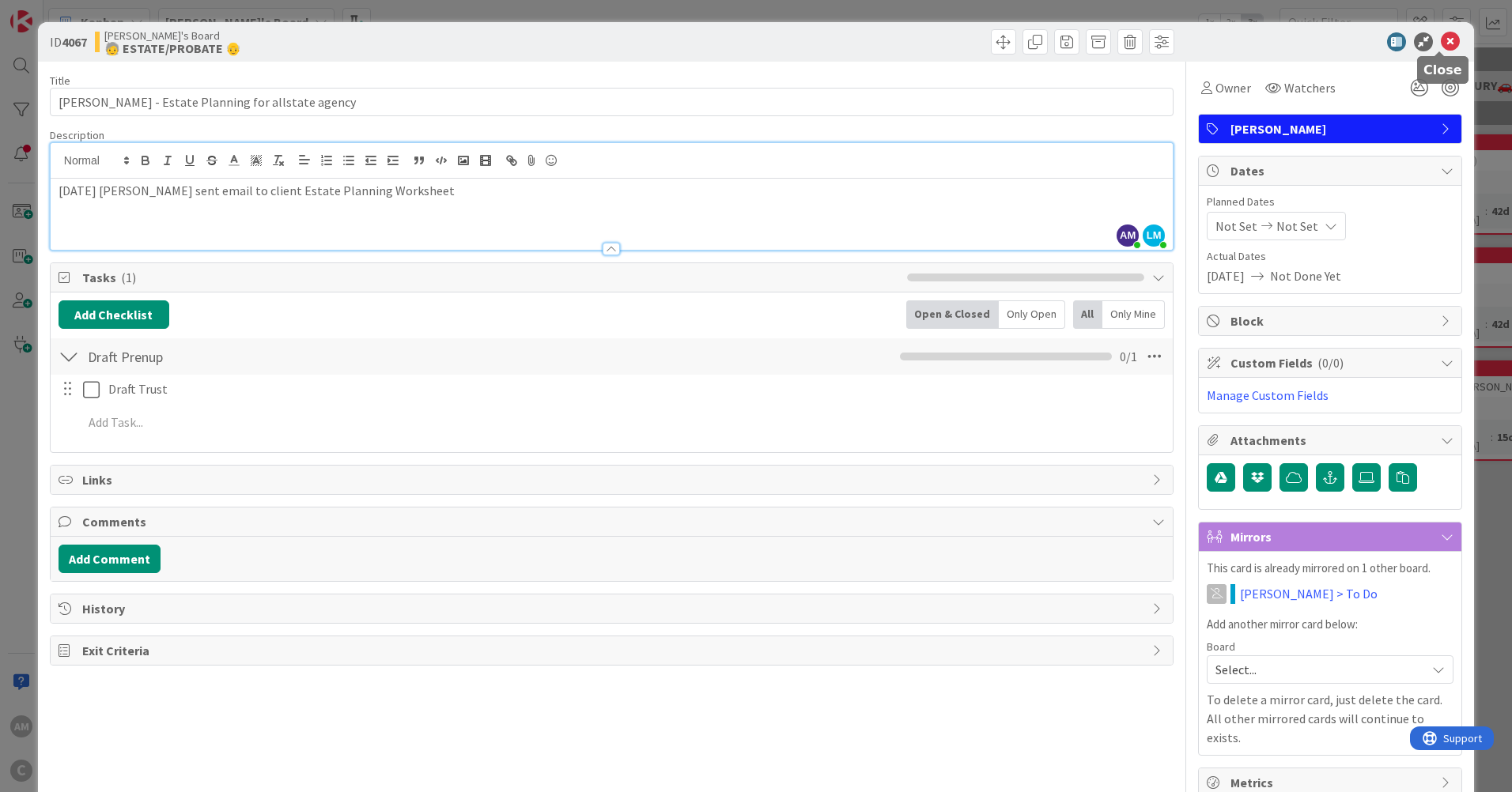
click at [1445, 30] on div "ID 4067 [PERSON_NAME]'s Board 🧓 ESTATE/PROBATE 👴" at bounding box center [756, 41] width 1436 height 39
click at [1443, 33] on icon at bounding box center [1451, 42] width 19 height 19
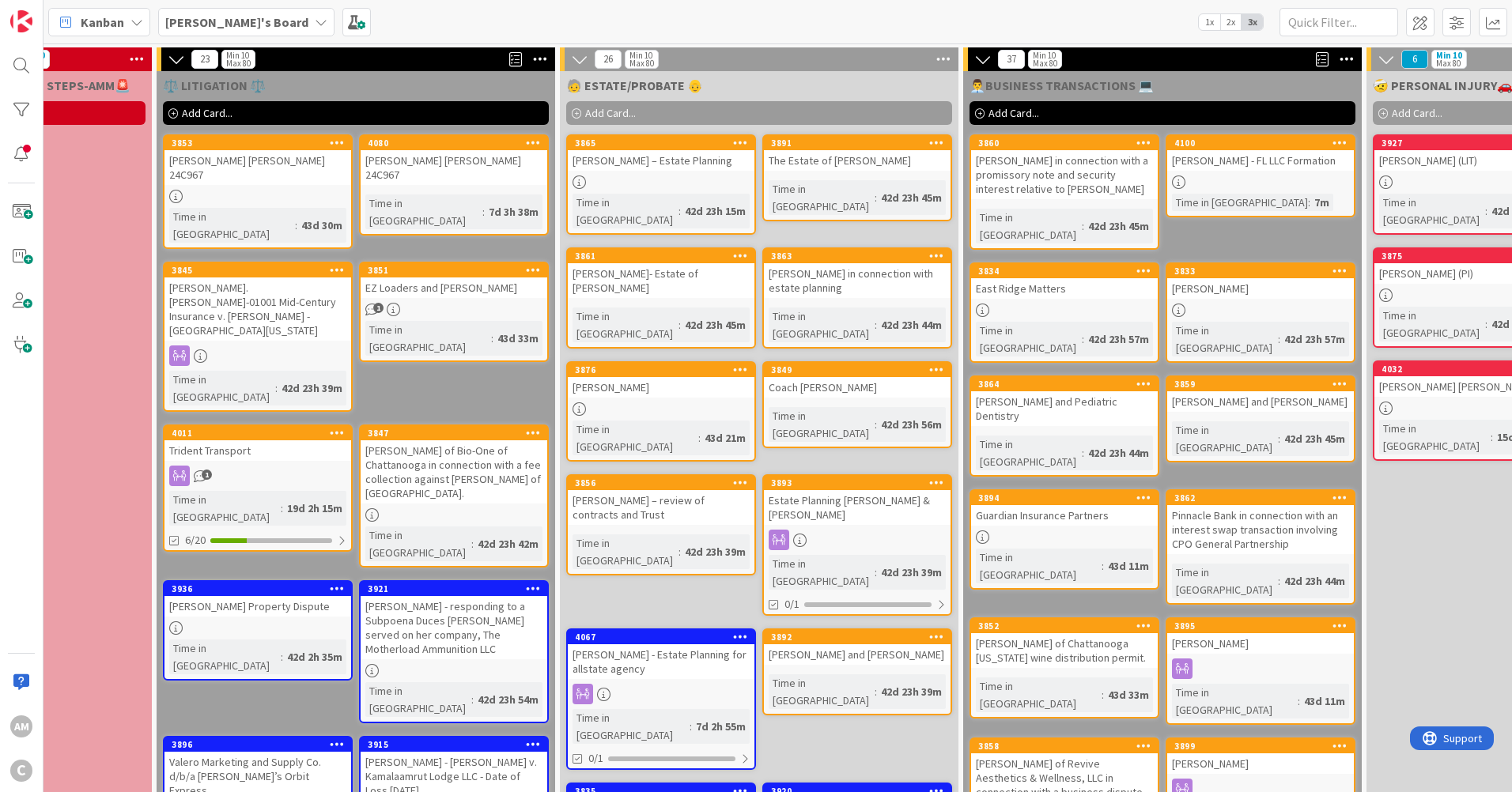
click at [685, 644] on div "[PERSON_NAME] - Estate Planning for allstate agency" at bounding box center [661, 662] width 187 height 35
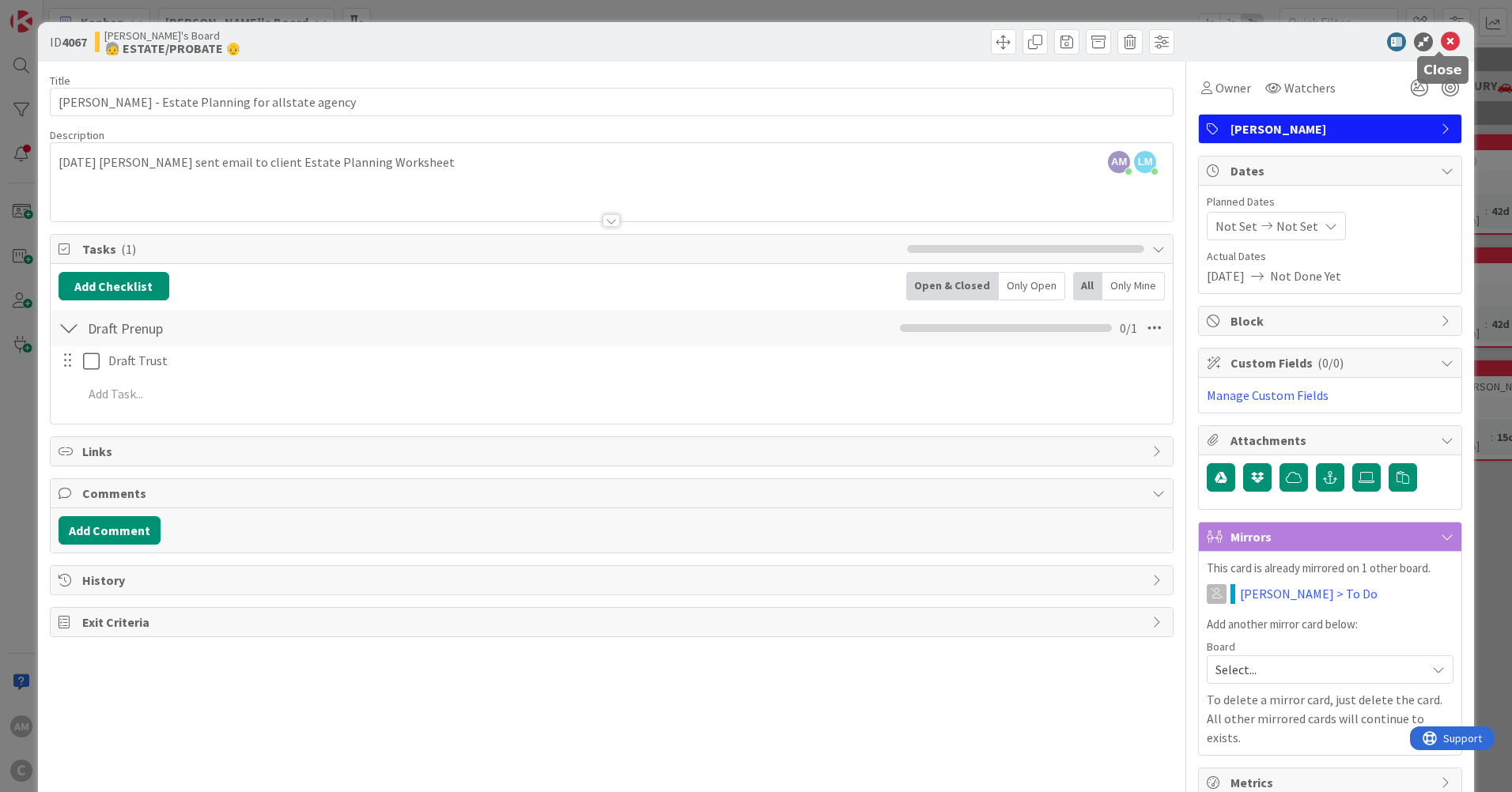
click at [1447, 44] on icon at bounding box center [1451, 42] width 19 height 19
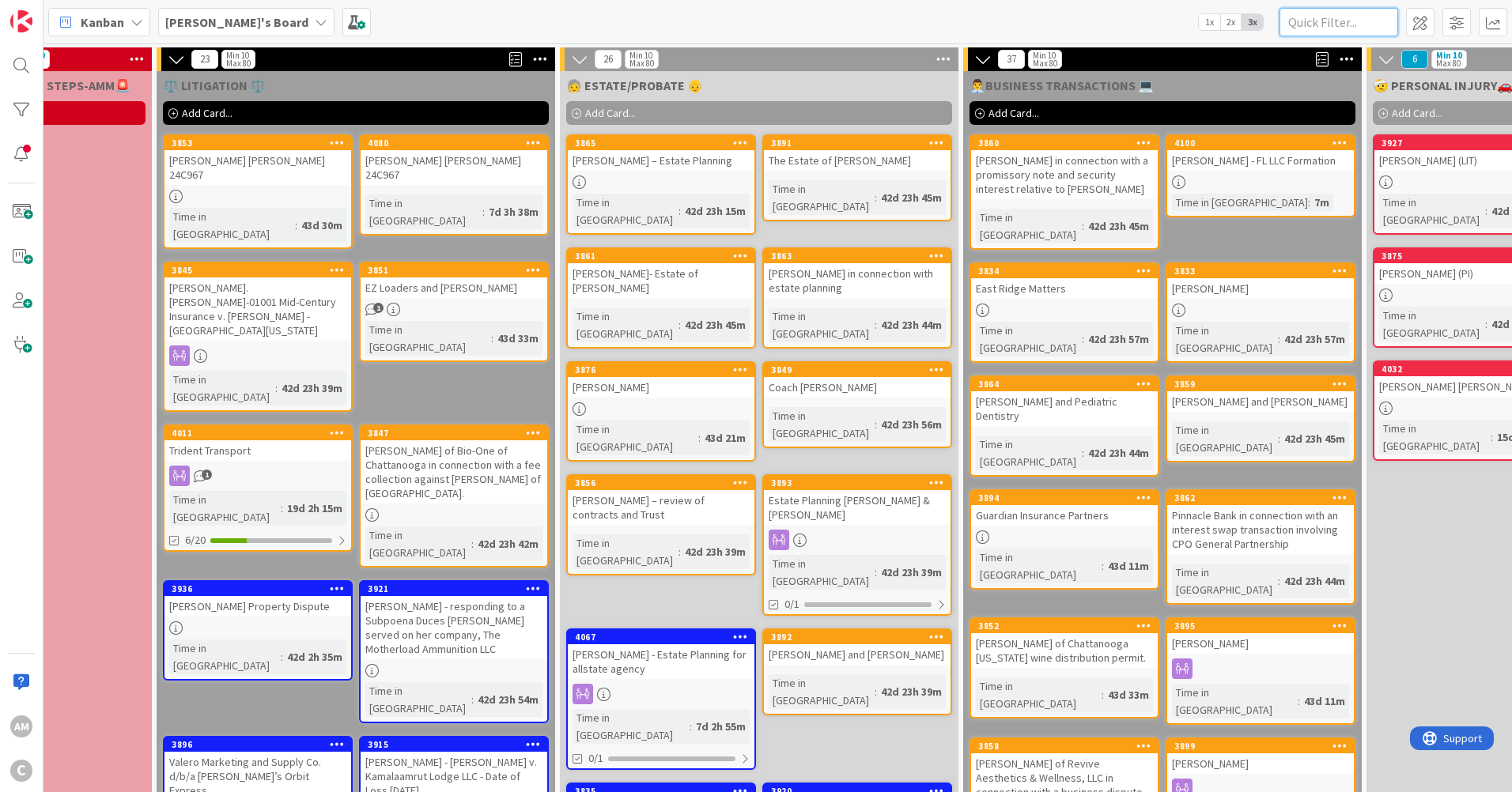
click at [1319, 15] on input "text" at bounding box center [1339, 22] width 119 height 29
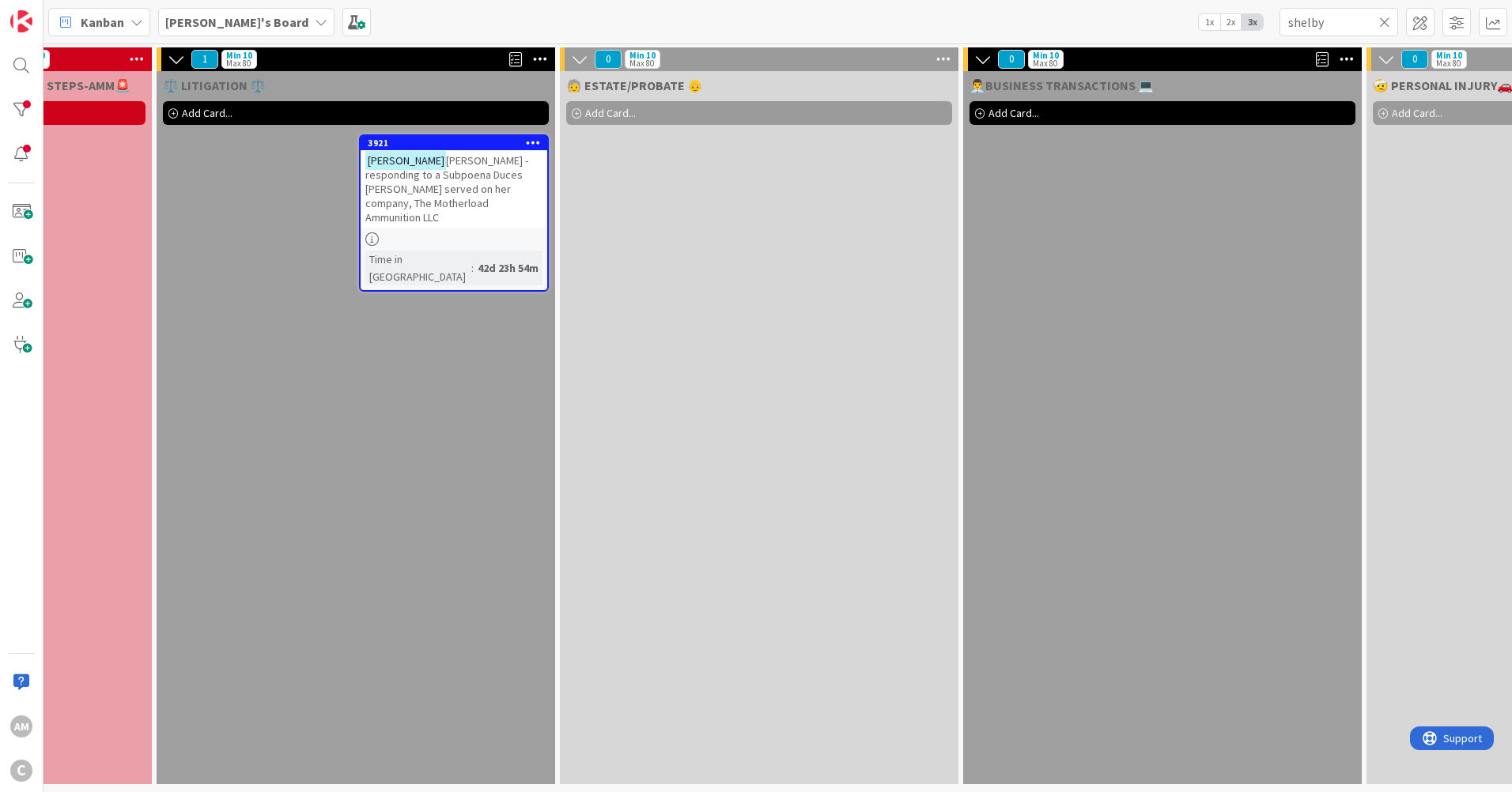
click at [481, 176] on span "[PERSON_NAME] - responding to a Subpoena Duces [PERSON_NAME] served on her comp…" at bounding box center [447, 189] width 163 height 71
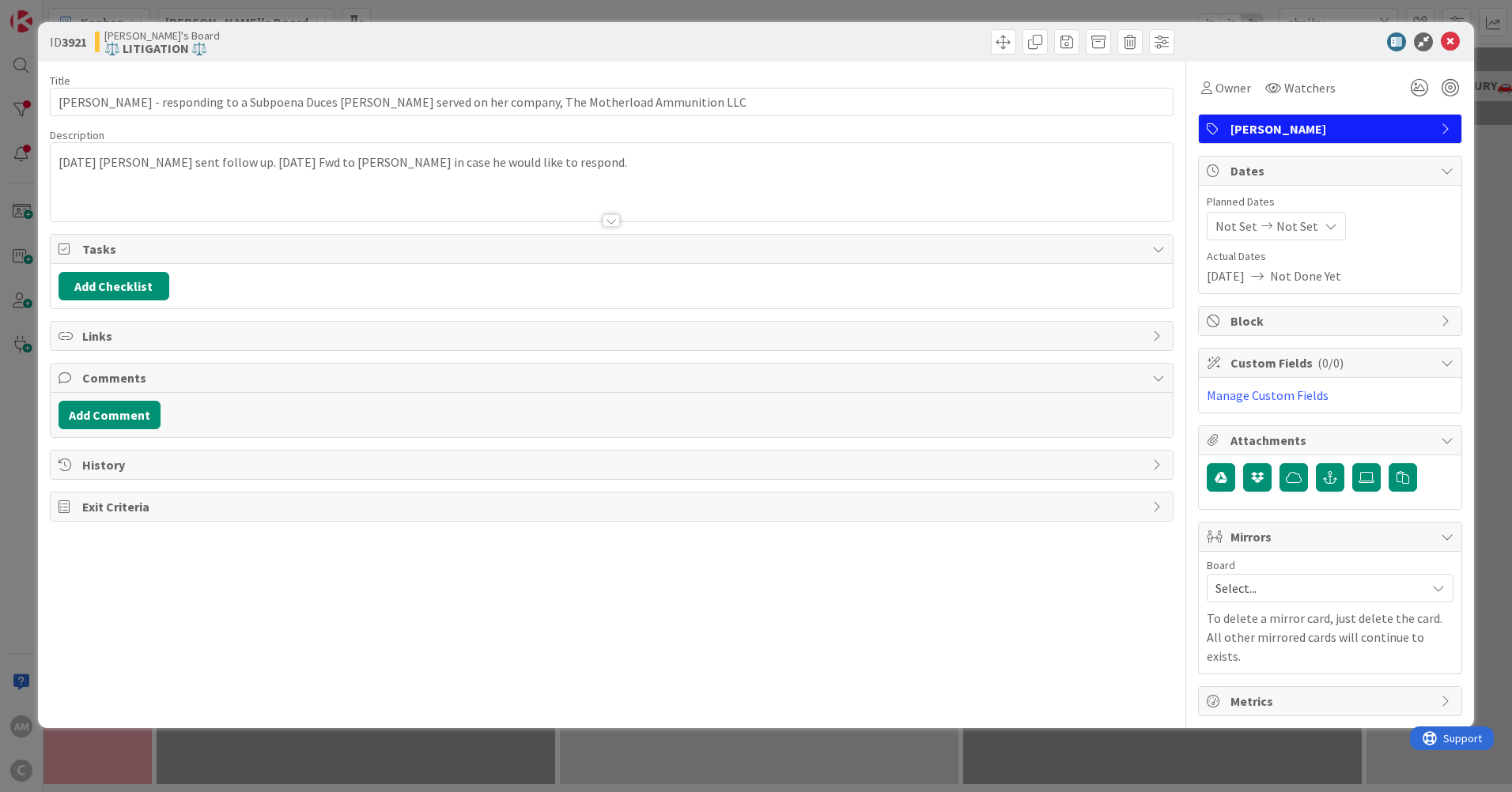
click at [652, 172] on div "[DATE] [PERSON_NAME] sent follow up. [DATE] Fwd to [PERSON_NAME] in case he wou…" at bounding box center [612, 182] width 1122 height 79
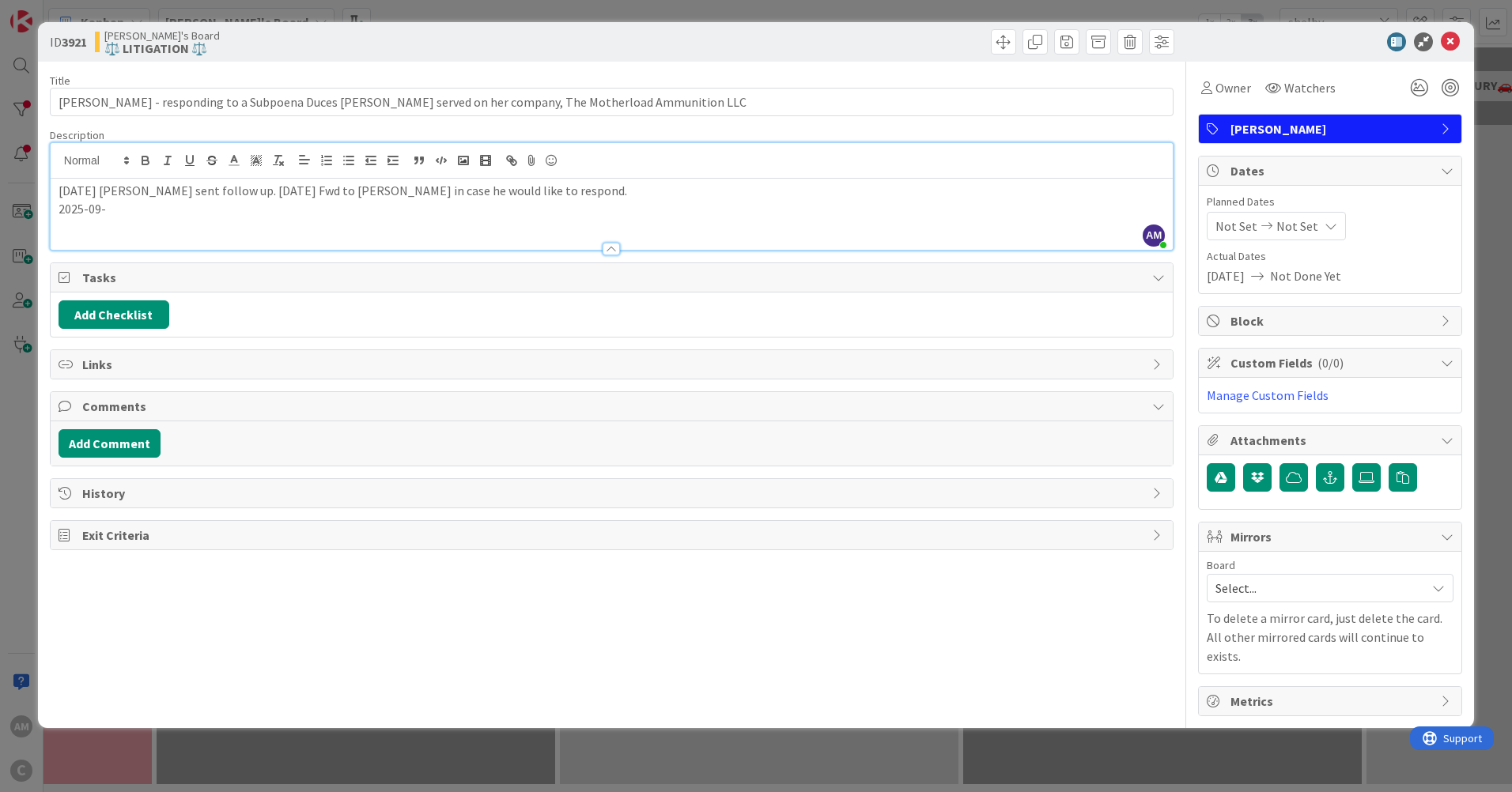
click at [167, 225] on div "[DATE] [PERSON_NAME] sent follow up. [DATE] Fwd to [PERSON_NAME] in case he wou…" at bounding box center [612, 214] width 1122 height 71
drag, startPoint x: 218, startPoint y: 194, endPoint x: 122, endPoint y: 196, distance: 96.0
click at [122, 196] on p "[DATE] [PERSON_NAME] sent follow up. [DATE] Fwd to [PERSON_NAME] in case he wou…" at bounding box center [612, 191] width 1106 height 18
copy p "[PERSON_NAME]"
click at [138, 208] on p "[DATE]" at bounding box center [612, 209] width 1106 height 18
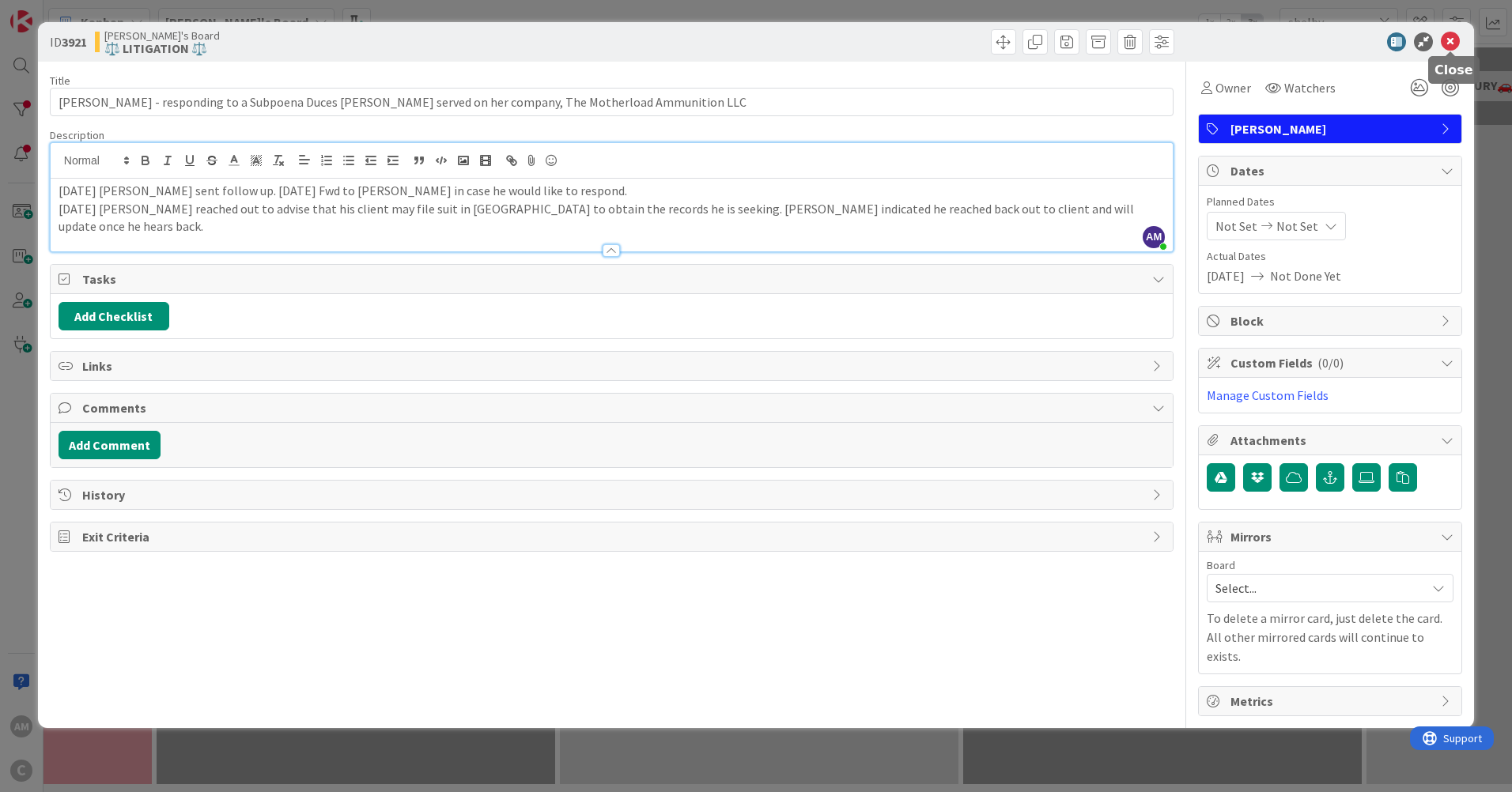
click at [1445, 39] on icon at bounding box center [1451, 42] width 19 height 19
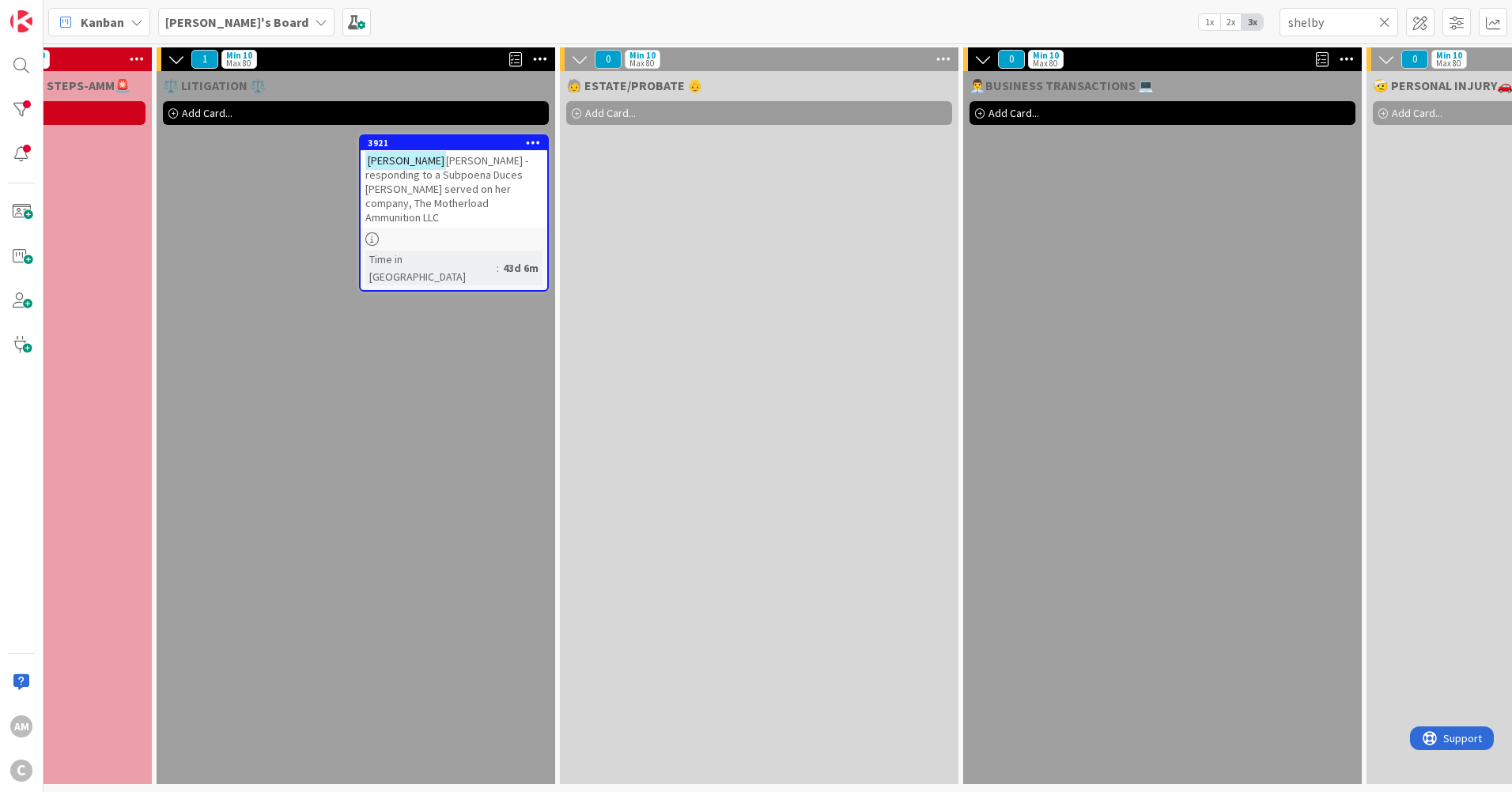
click at [1387, 17] on icon at bounding box center [1385, 22] width 12 height 14
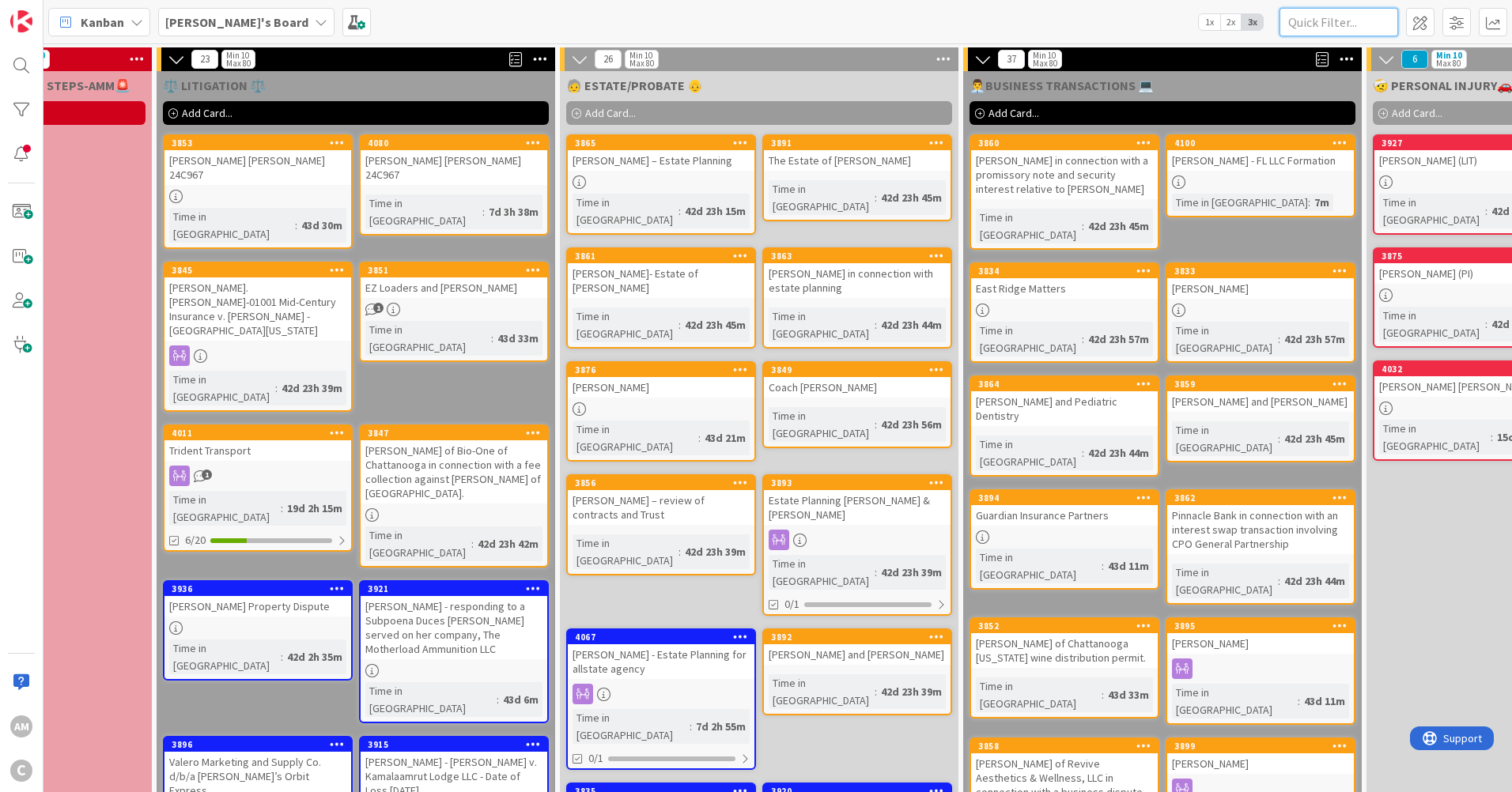
click at [1361, 30] on input "text" at bounding box center [1339, 22] width 119 height 29
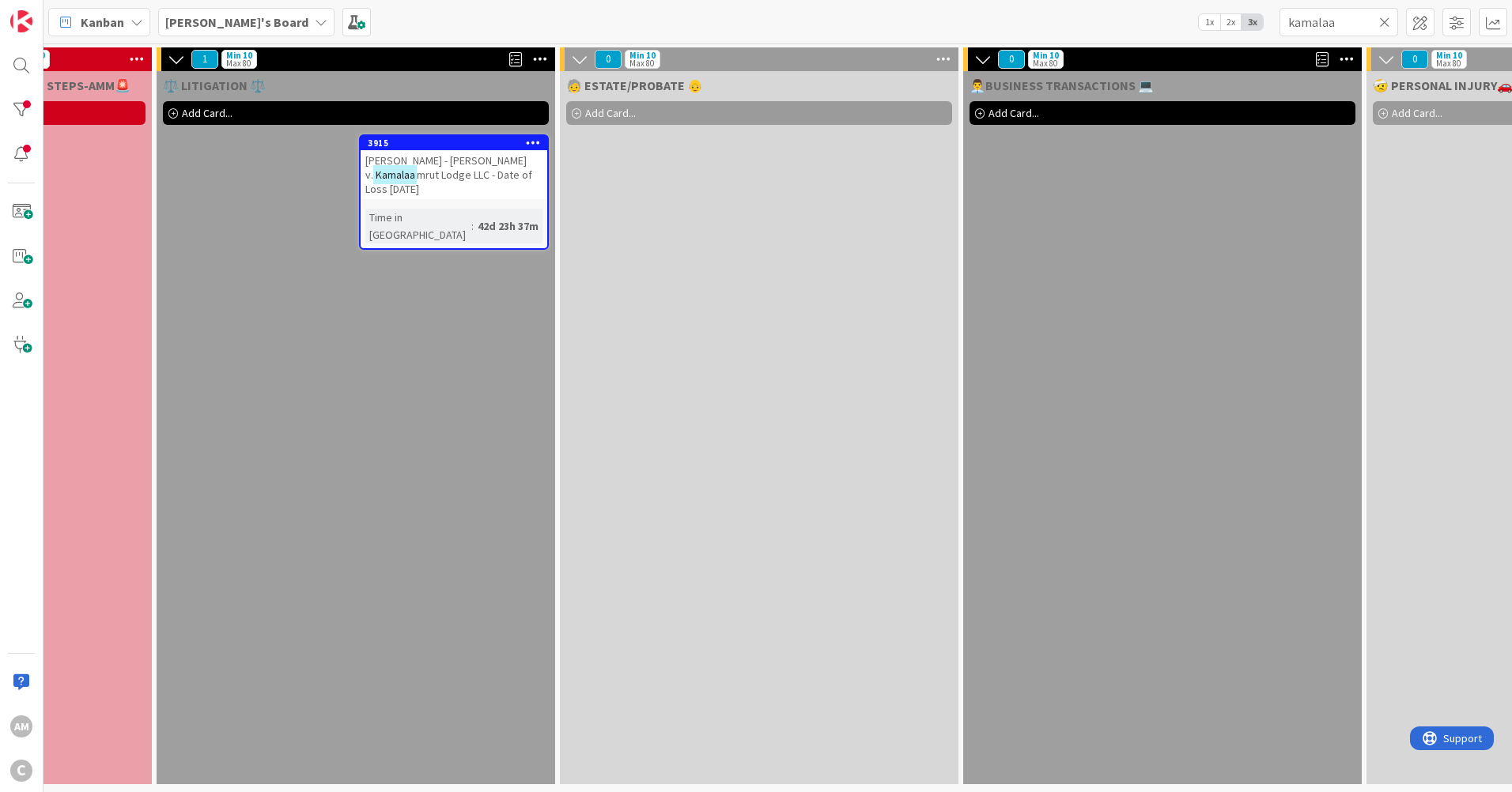
click at [510, 185] on div "[PERSON_NAME] - [PERSON_NAME] v. Kamalaa mrut Lodge LLC - Date of Loss [DATE]" at bounding box center [454, 175] width 187 height 49
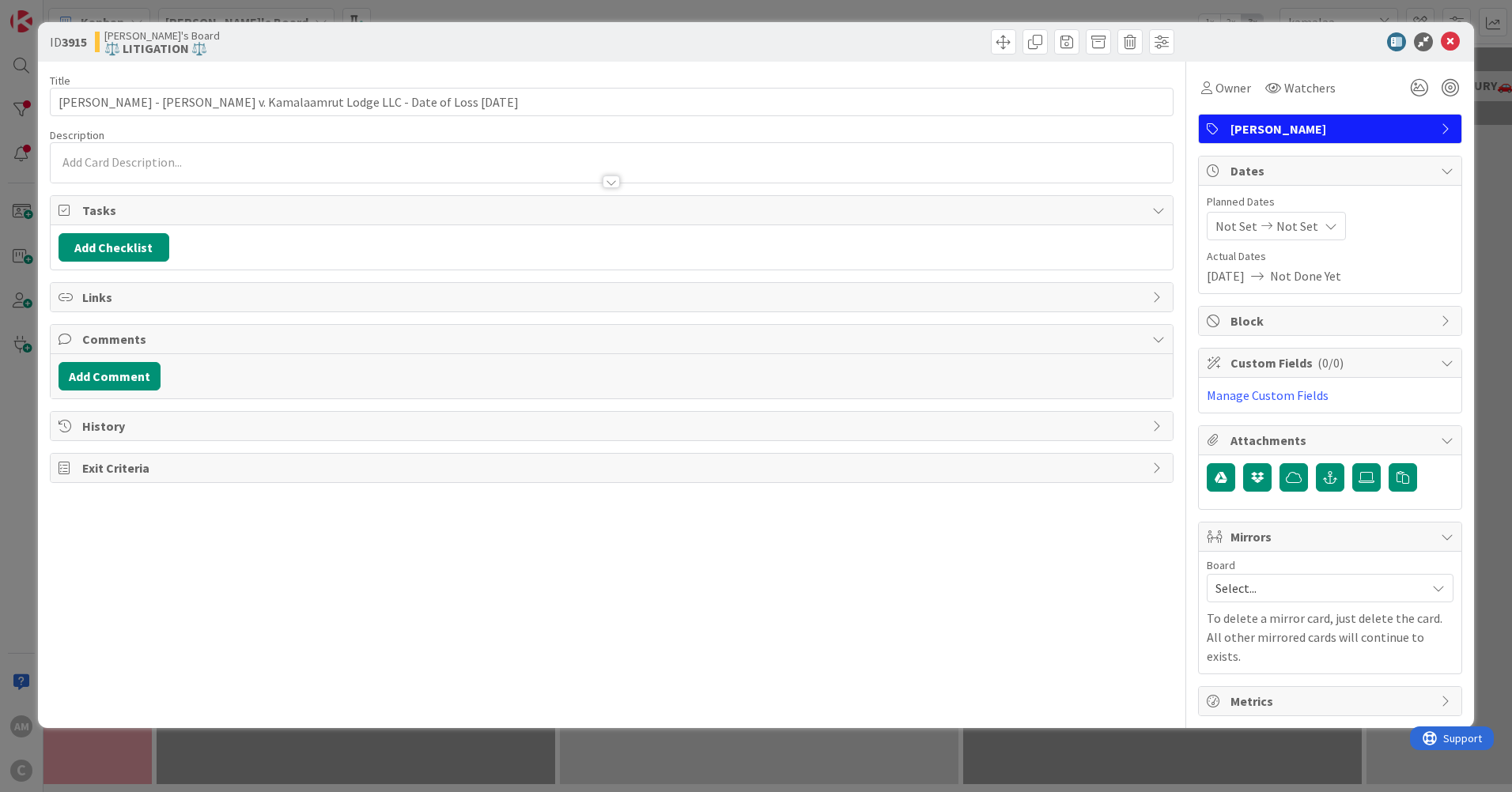
click at [194, 174] on div at bounding box center [612, 174] width 1122 height 16
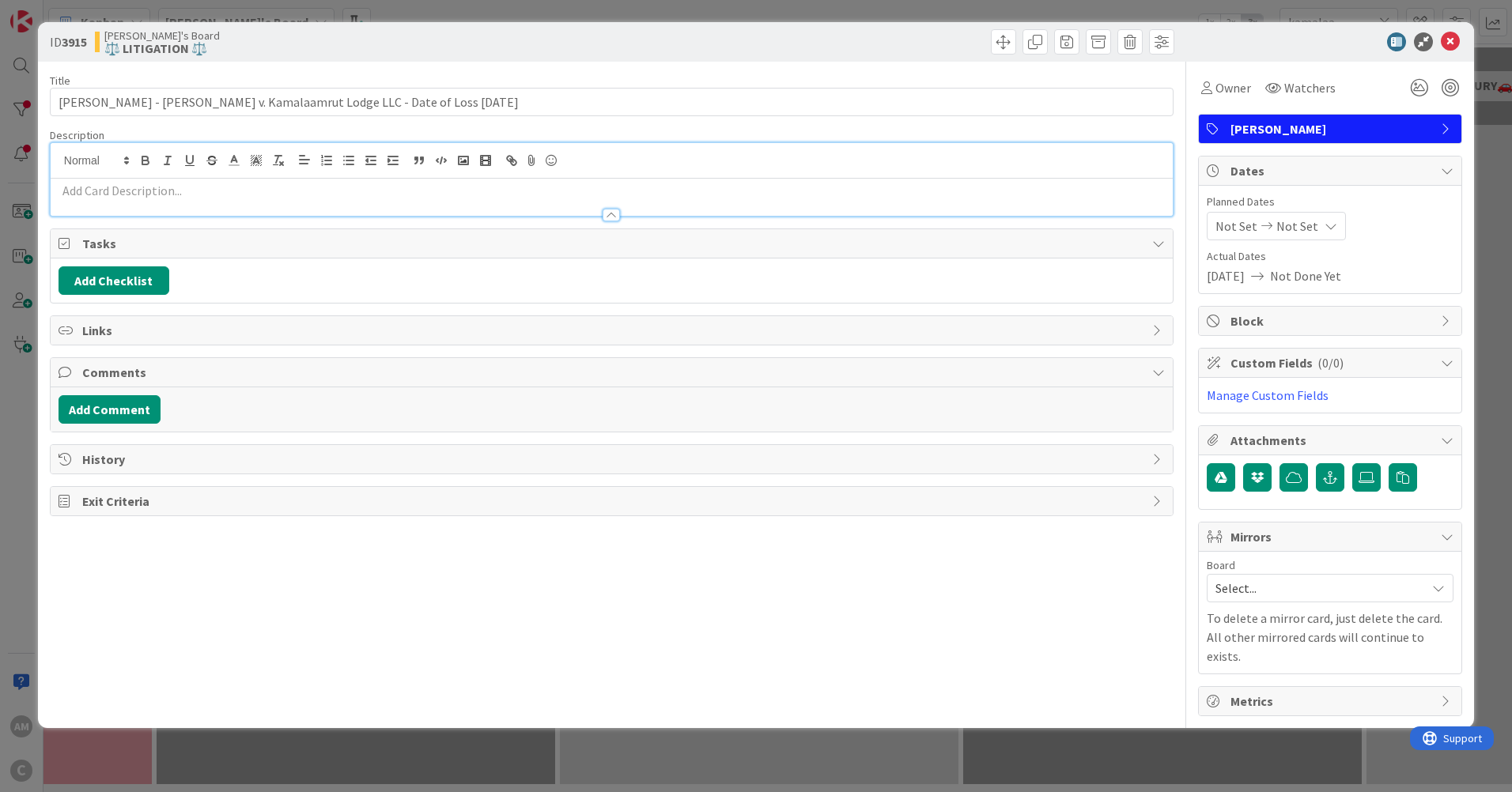
click at [186, 201] on div at bounding box center [612, 207] width 1122 height 16
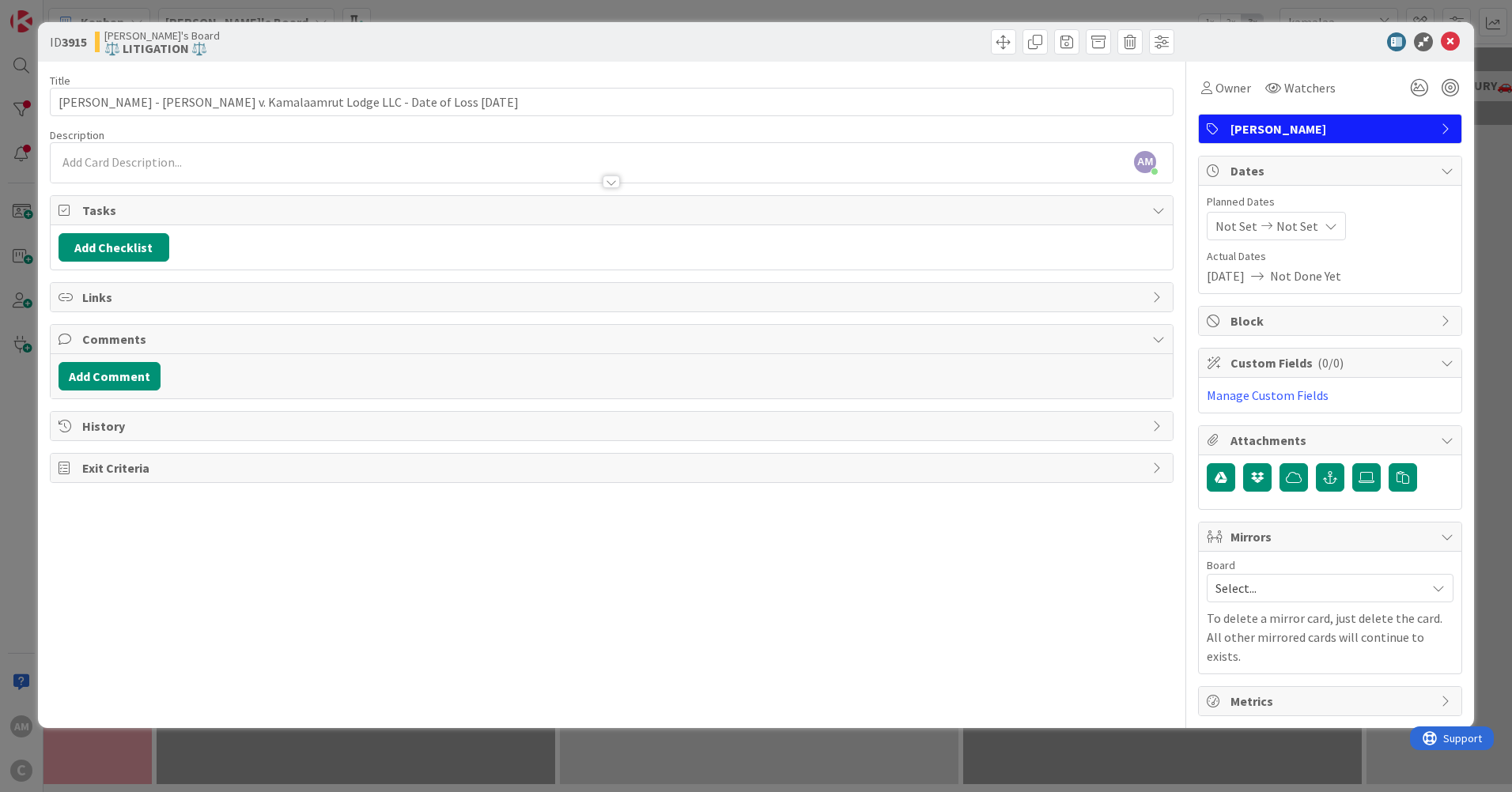
click at [194, 168] on div at bounding box center [612, 174] width 1122 height 16
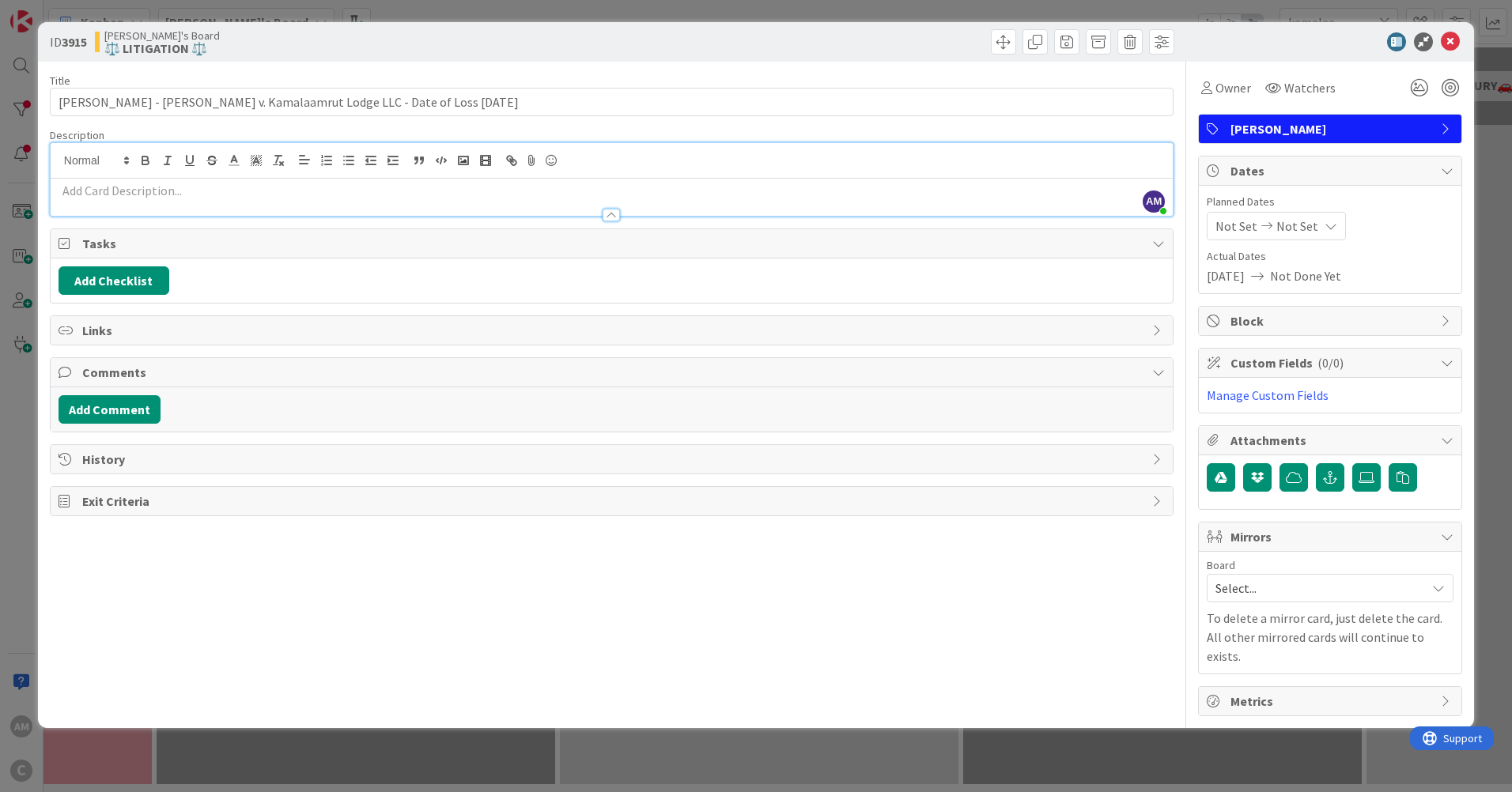
click at [144, 192] on p at bounding box center [612, 191] width 1106 height 18
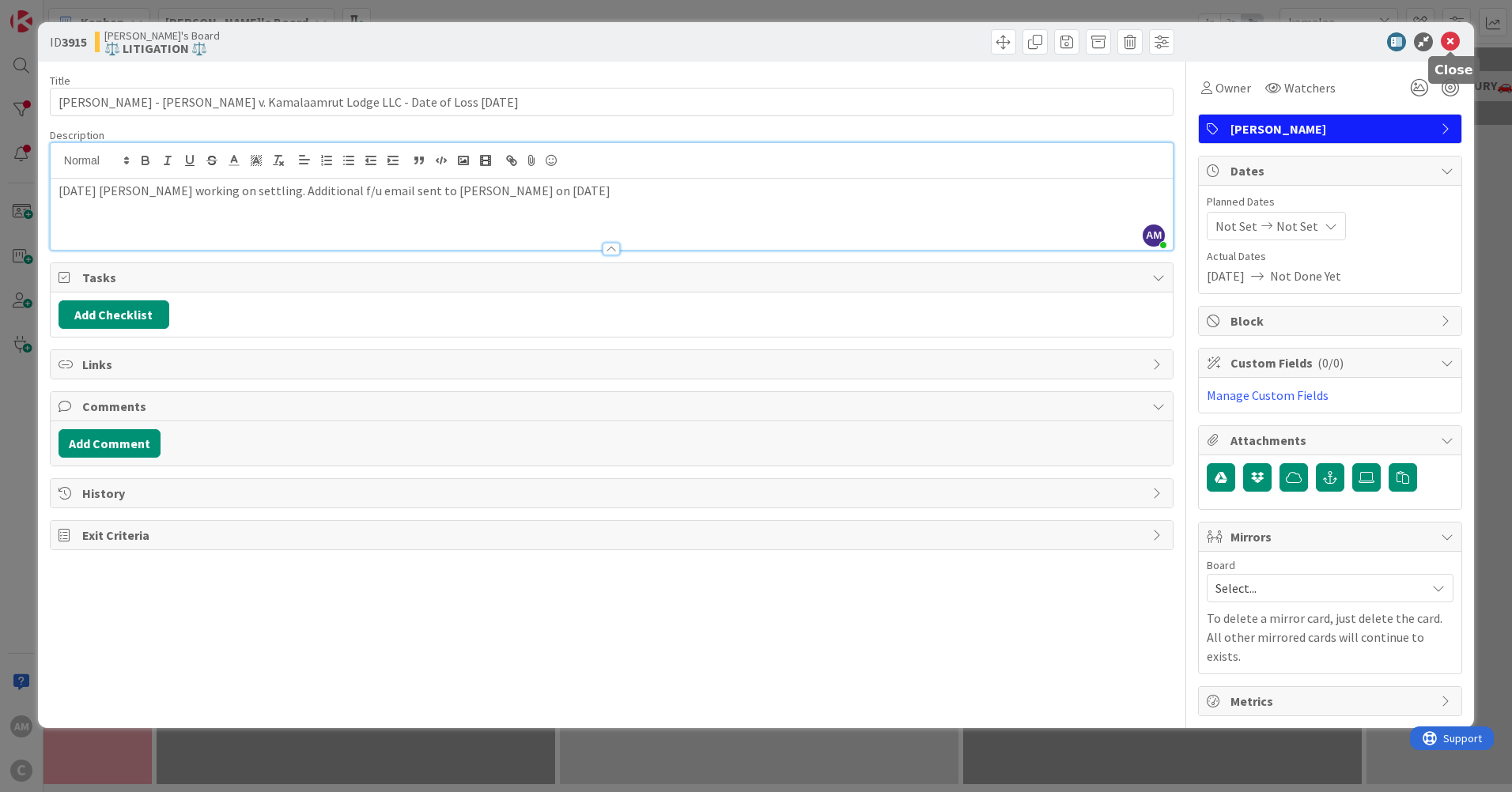
click at [1459, 35] on icon at bounding box center [1451, 42] width 19 height 19
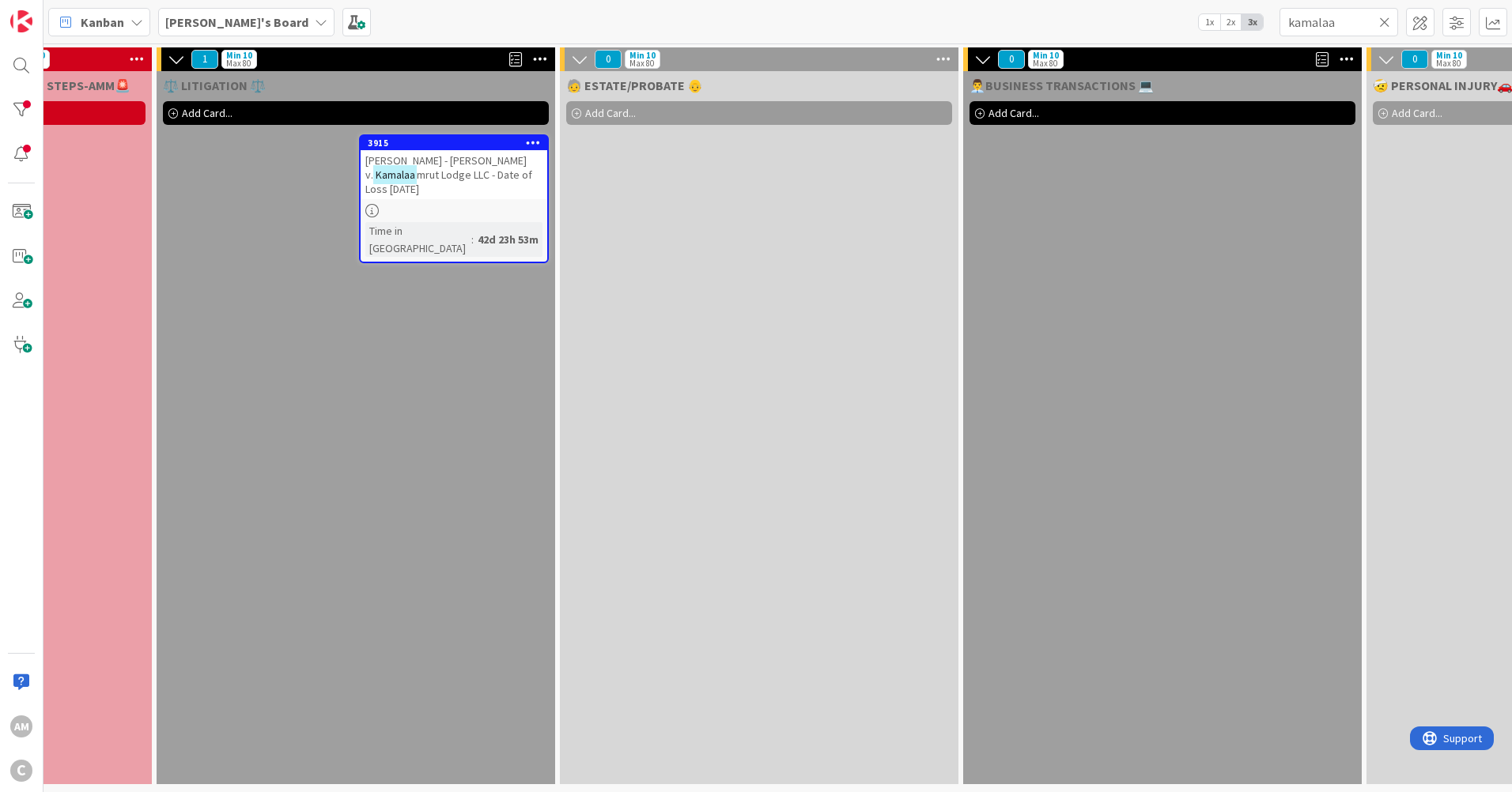
click at [1387, 18] on icon at bounding box center [1385, 22] width 12 height 14
